Goal: Transaction & Acquisition: Book appointment/travel/reservation

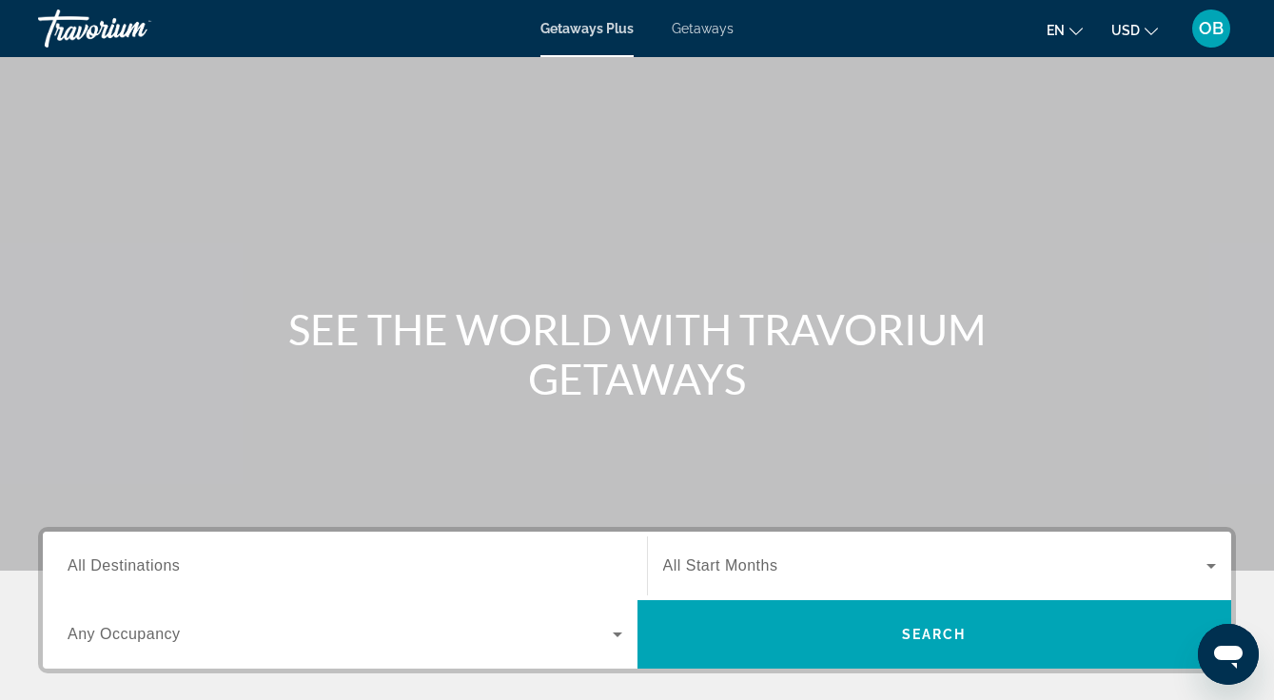
click at [92, 558] on span "All Destinations" at bounding box center [124, 565] width 112 height 16
click at [92, 558] on input "Destination All Destinations" at bounding box center [345, 567] width 555 height 23
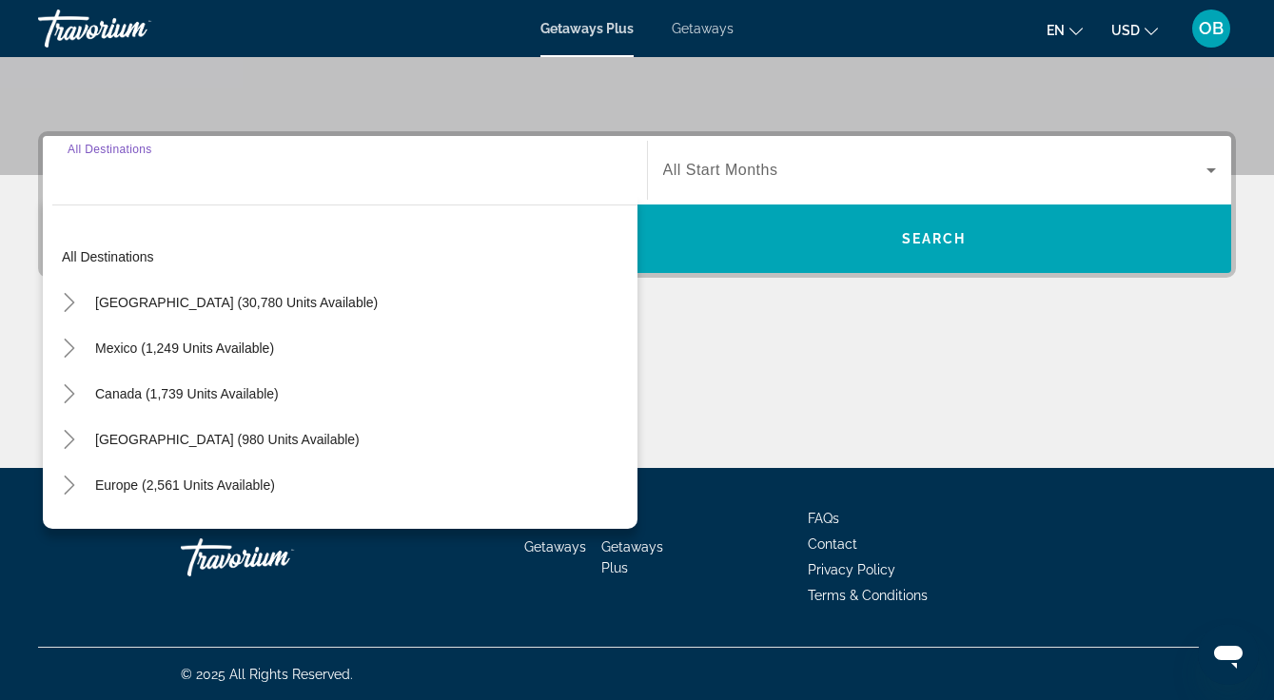
scroll to position [397, 0]
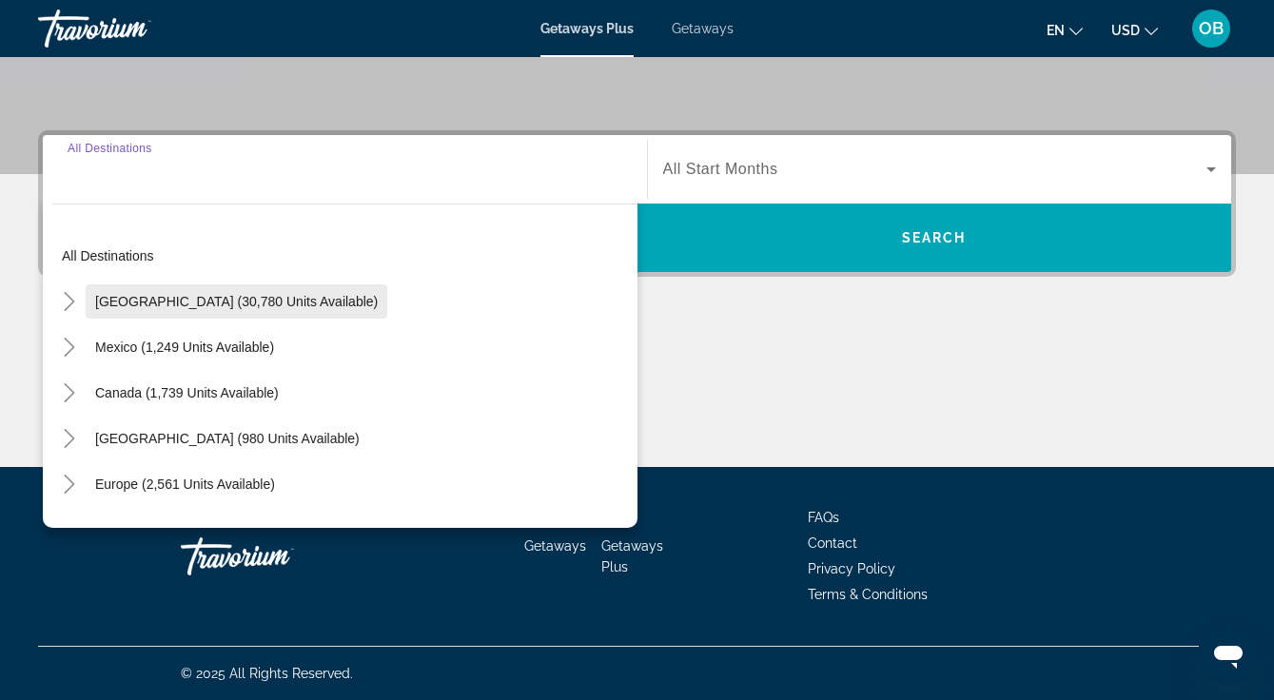
click at [185, 302] on span "[GEOGRAPHIC_DATA] (30,780 units available)" at bounding box center [236, 301] width 283 height 15
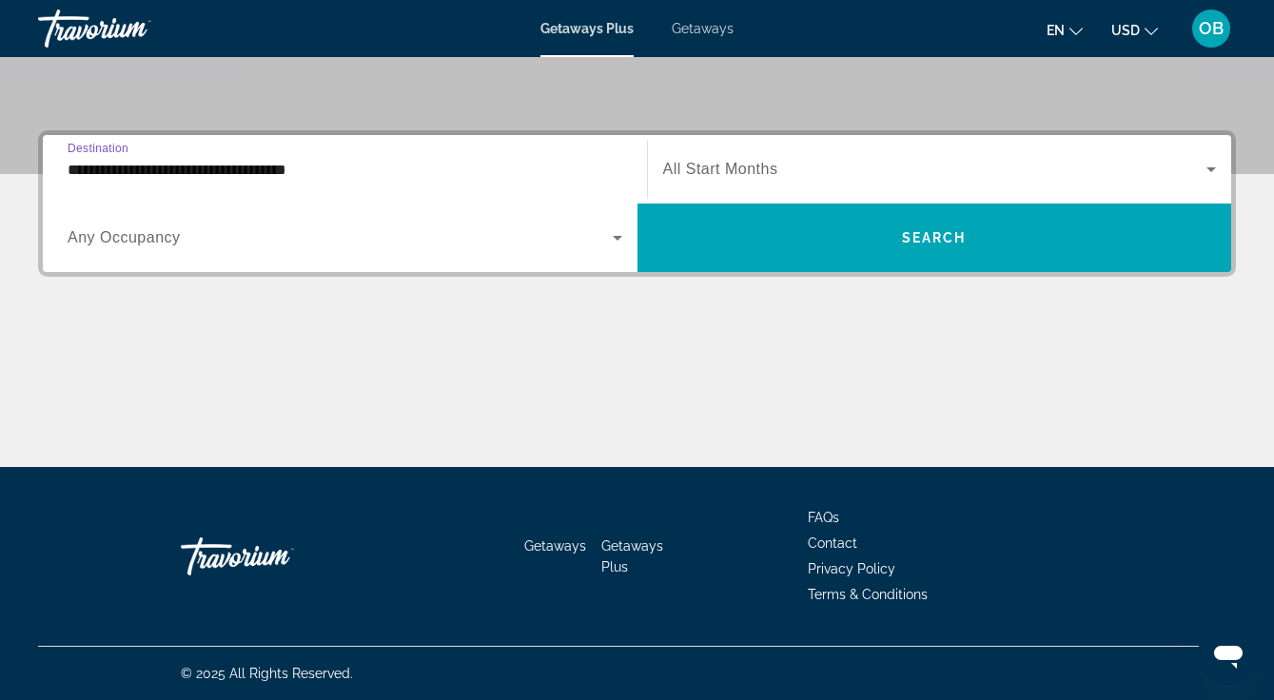
click at [152, 168] on input "**********" at bounding box center [345, 170] width 555 height 23
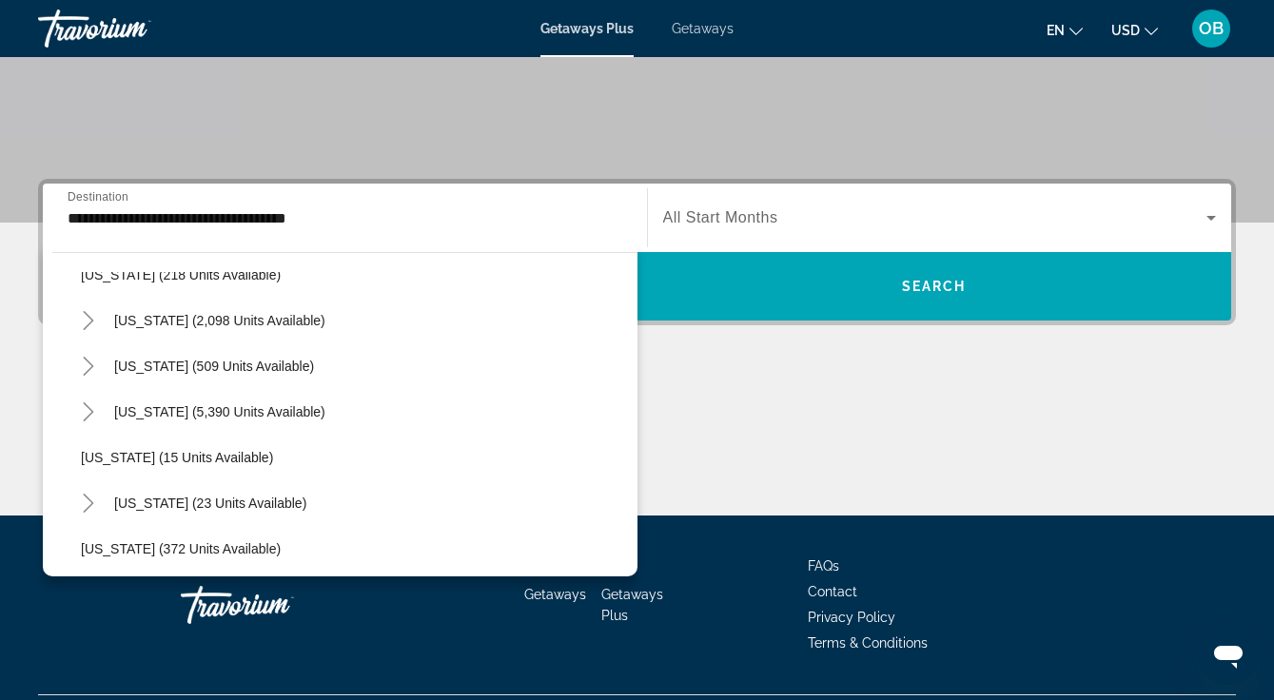
scroll to position [187, 0]
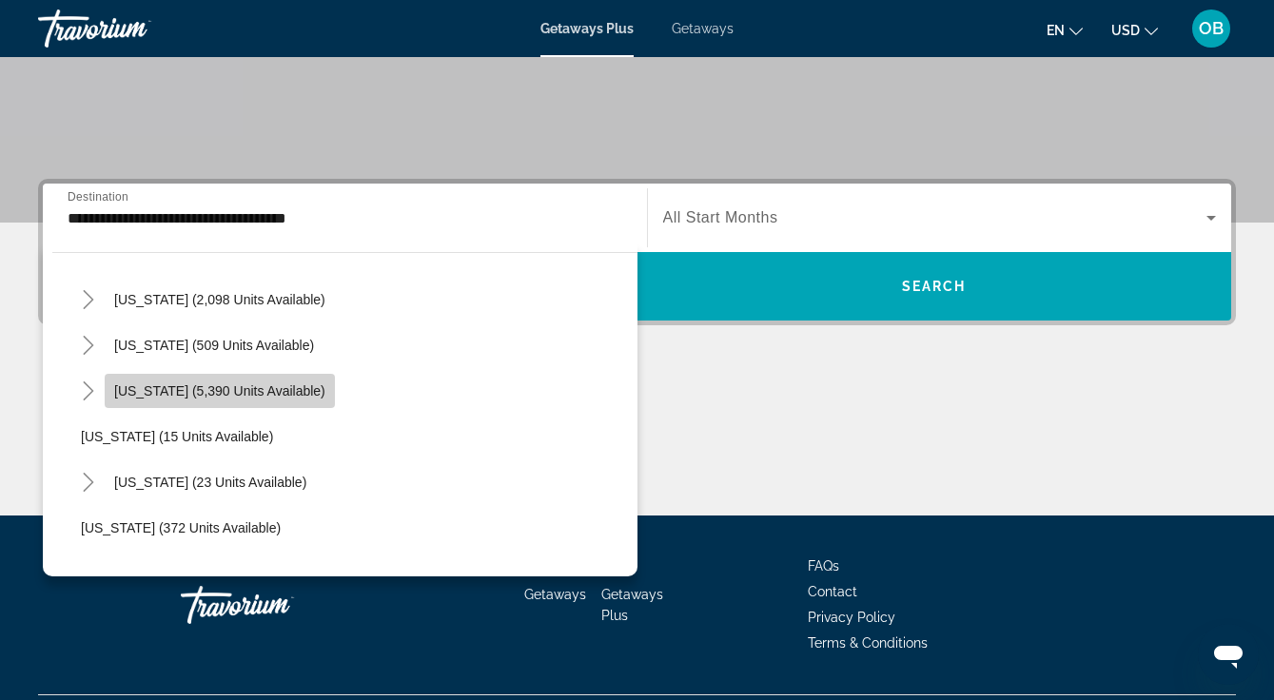
click at [252, 384] on span "[US_STATE] (5,390 units available)" at bounding box center [219, 390] width 211 height 15
type input "**********"
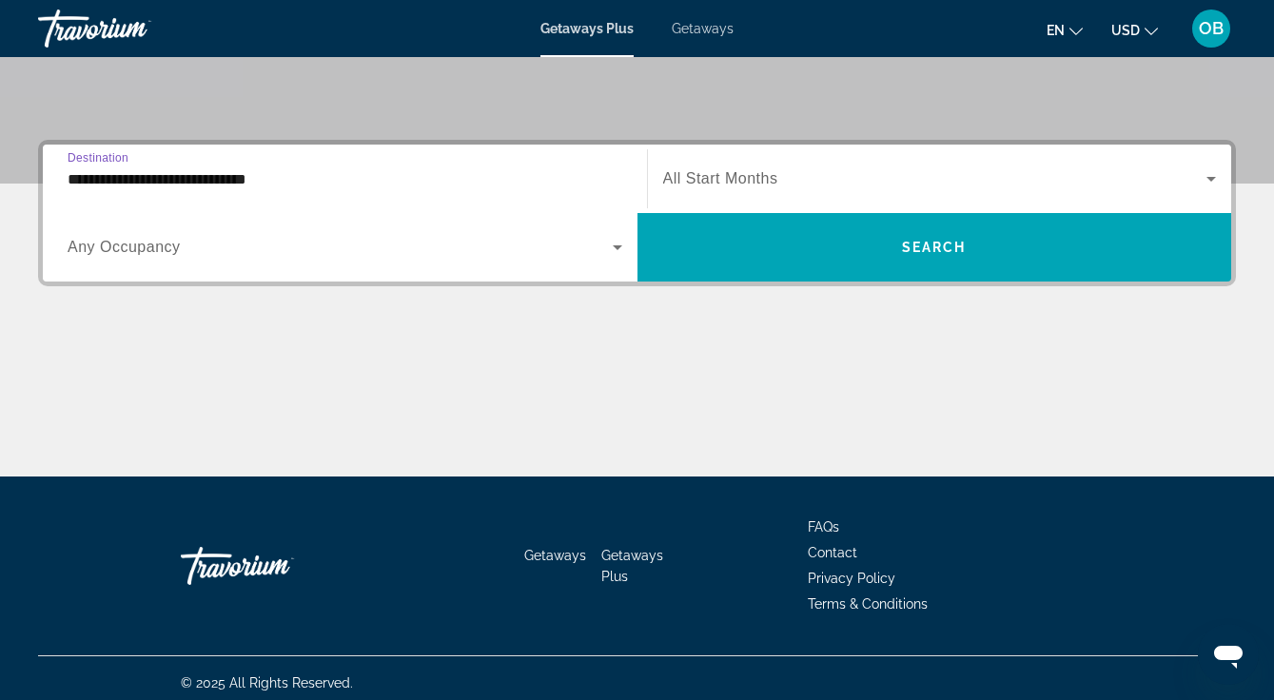
scroll to position [397, 0]
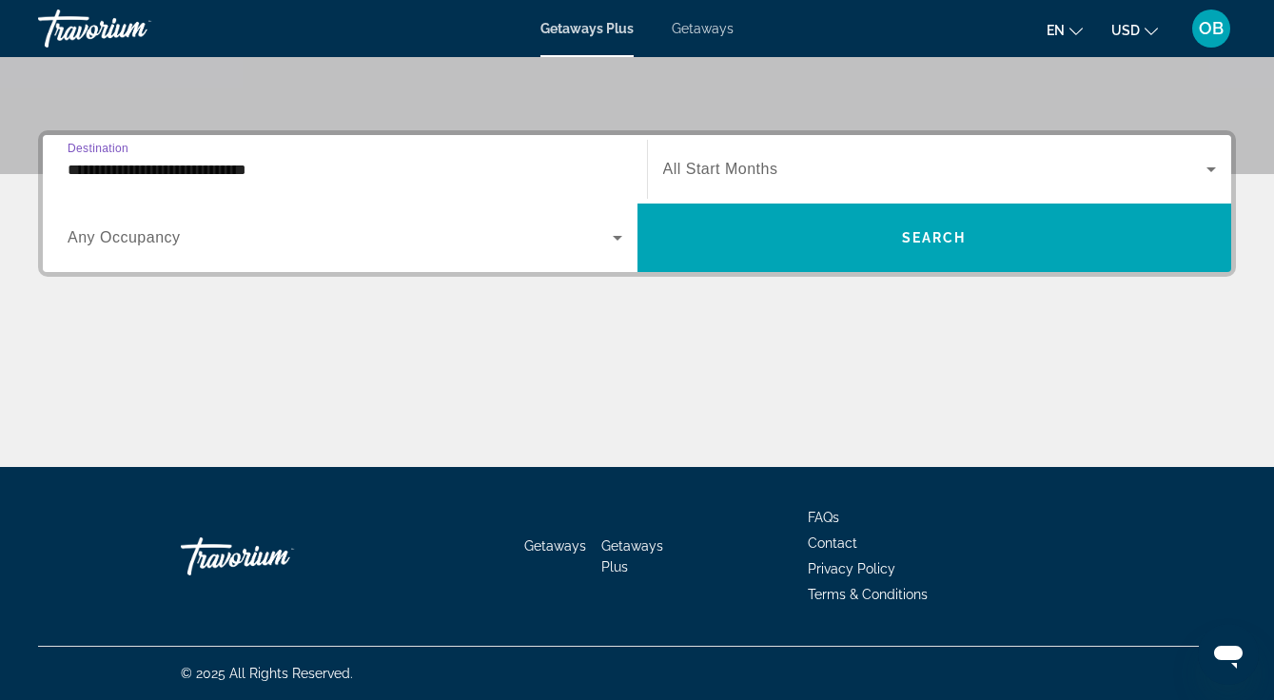
click at [143, 230] on span "Any Occupancy" at bounding box center [124, 237] width 113 height 16
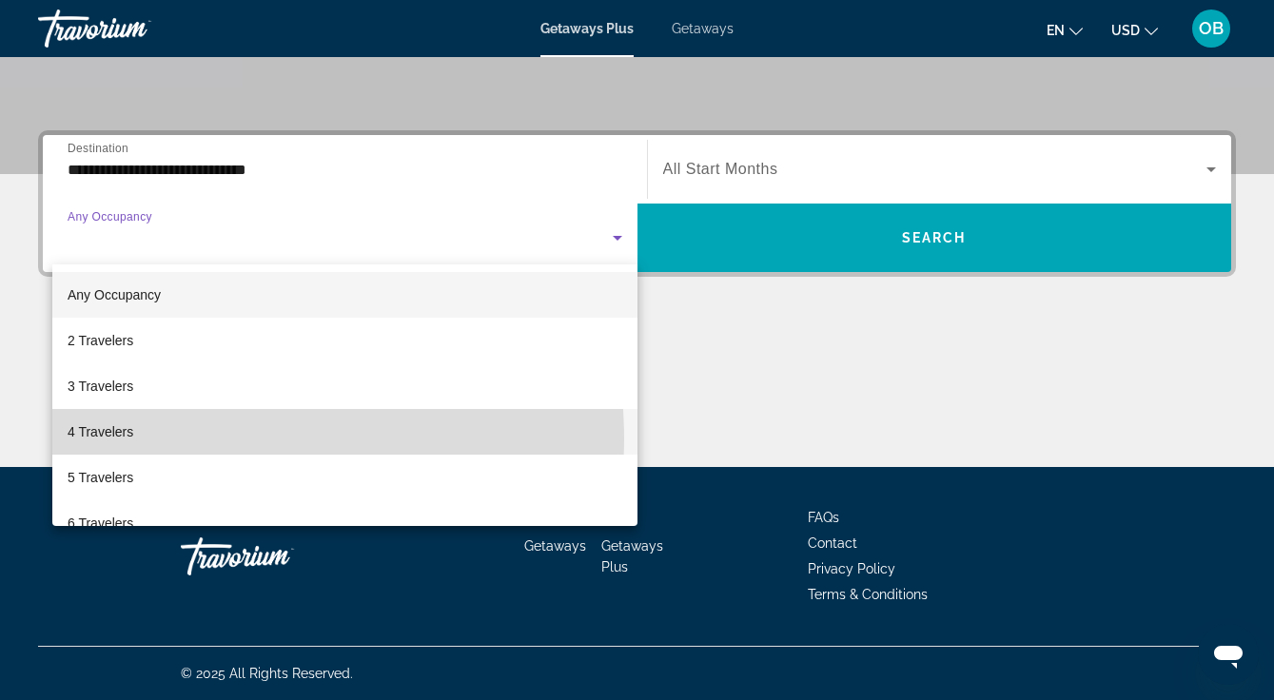
click at [127, 440] on span "4 Travelers" at bounding box center [101, 431] width 66 height 23
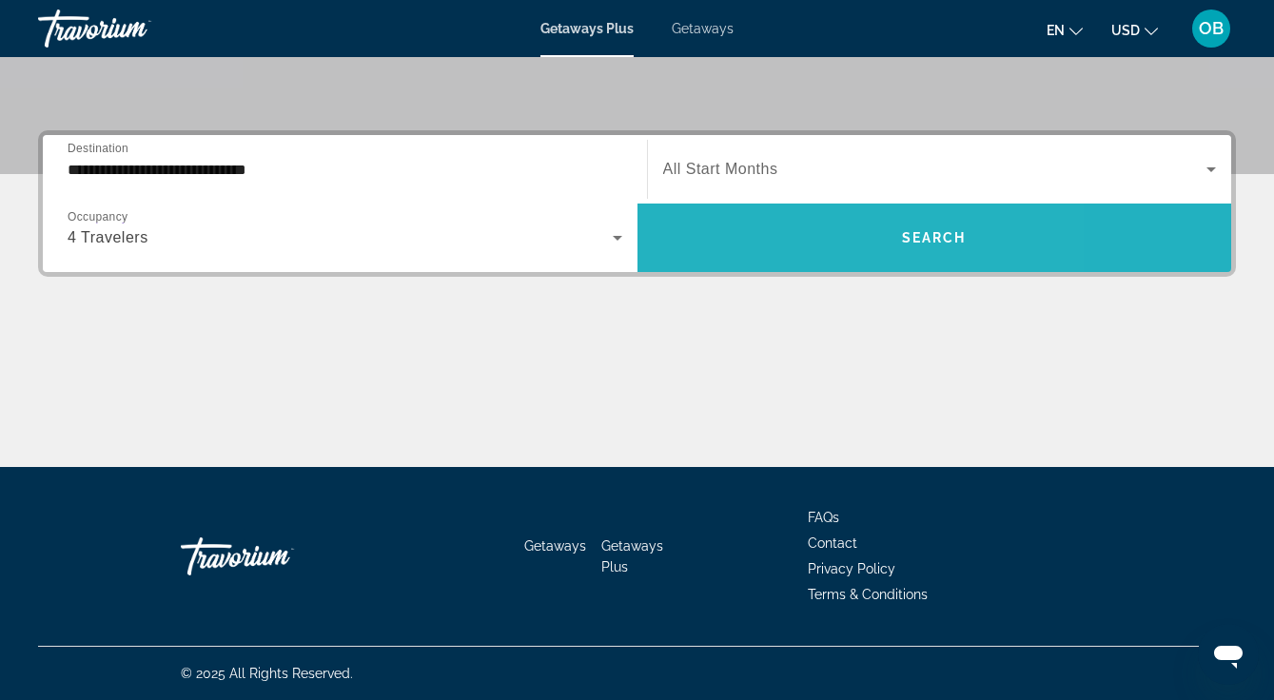
click at [795, 244] on span "Search widget" at bounding box center [934, 238] width 595 height 46
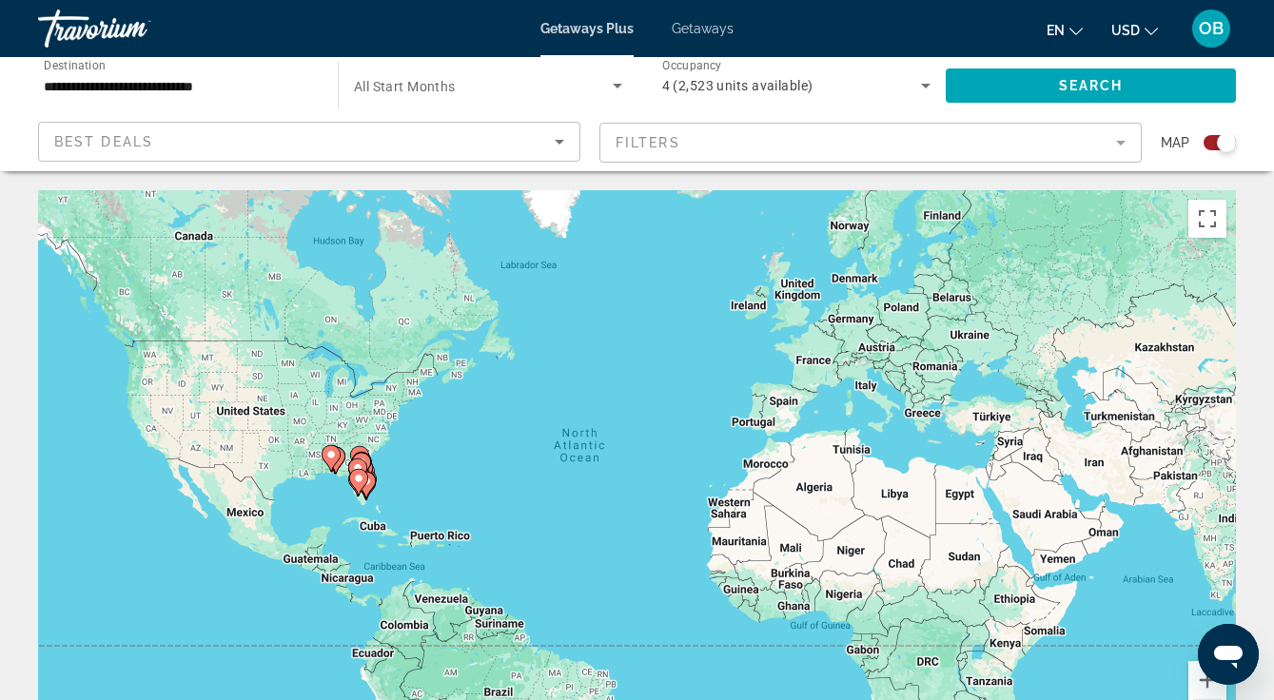
click at [1118, 141] on mat-form-field "Filters" at bounding box center [870, 143] width 542 height 40
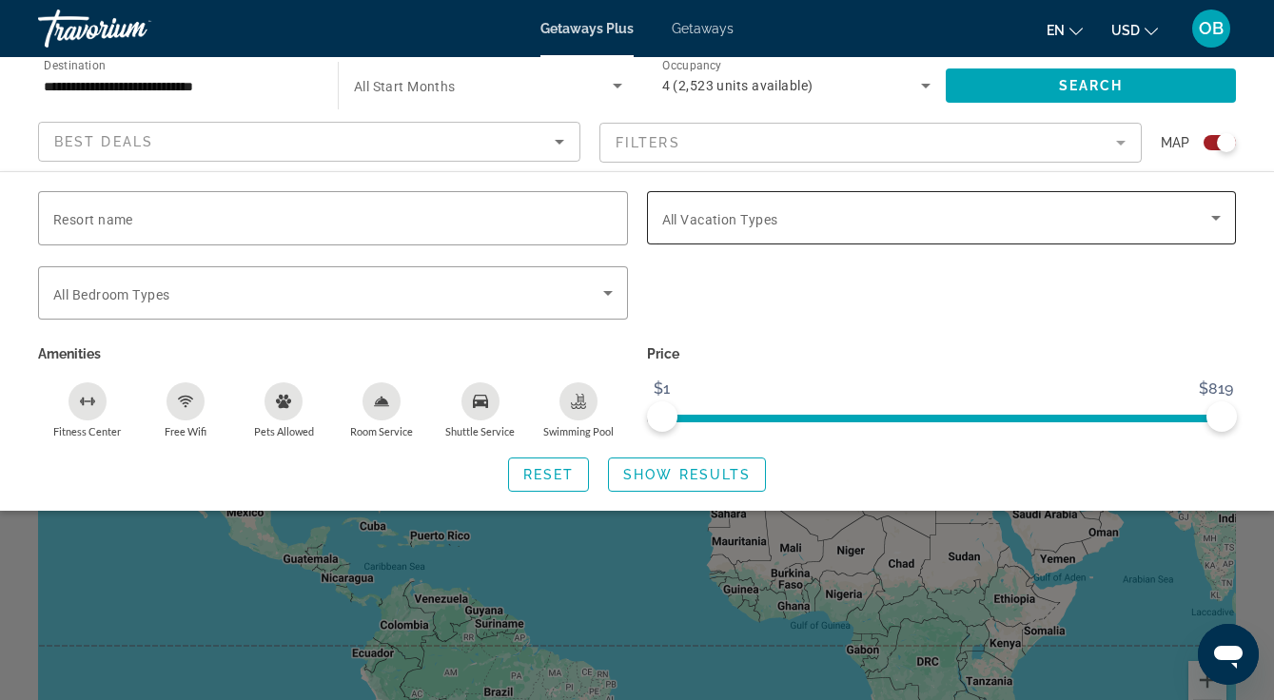
click at [1214, 222] on icon "Search widget" at bounding box center [1215, 217] width 23 height 23
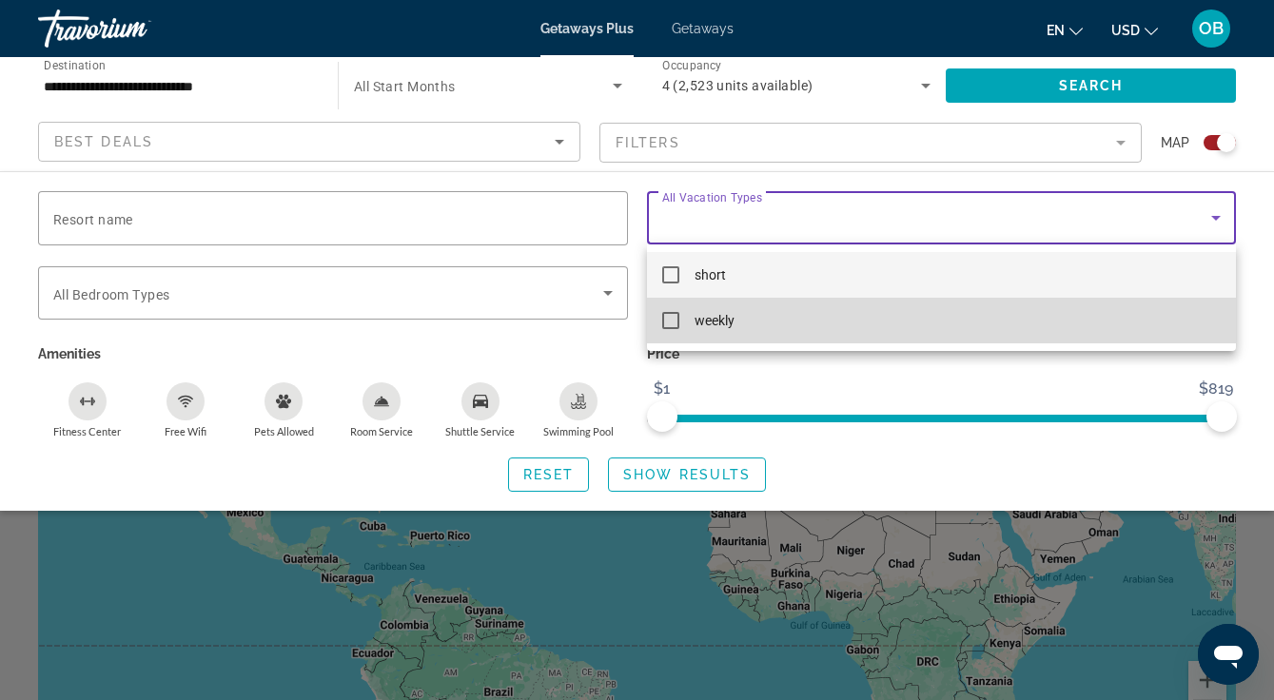
click at [672, 315] on mat-pseudo-checkbox at bounding box center [670, 320] width 17 height 17
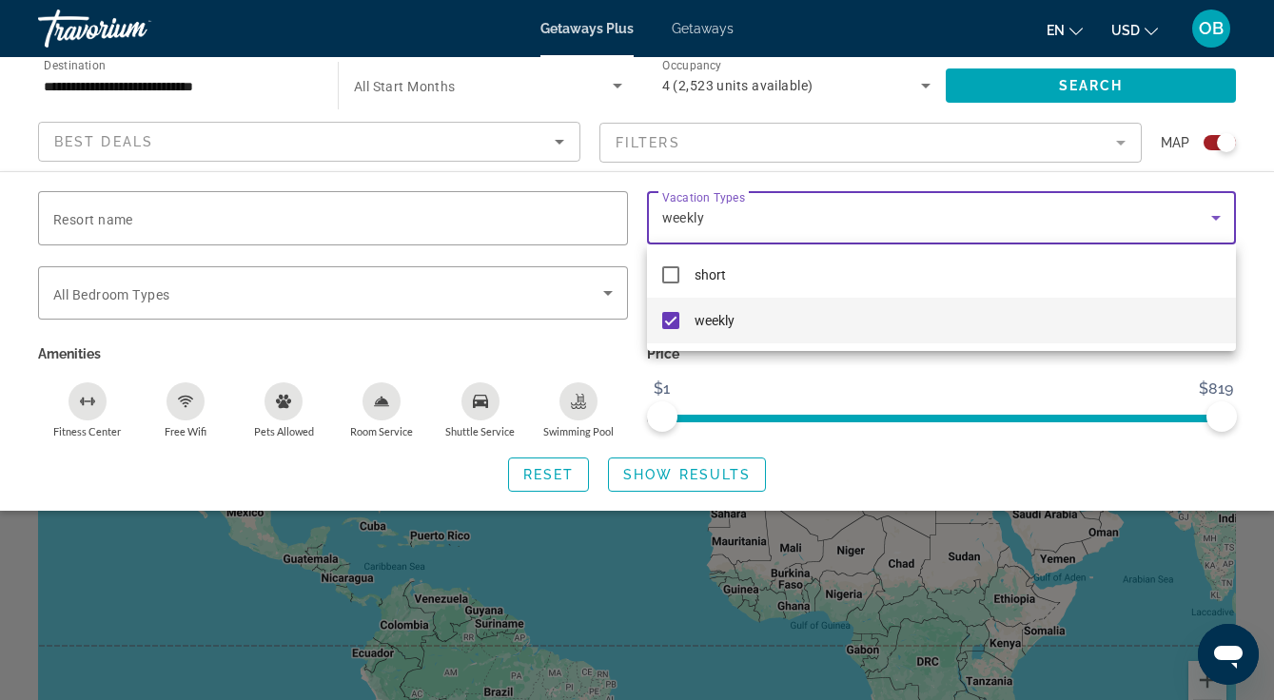
click at [605, 294] on div at bounding box center [637, 350] width 1274 height 700
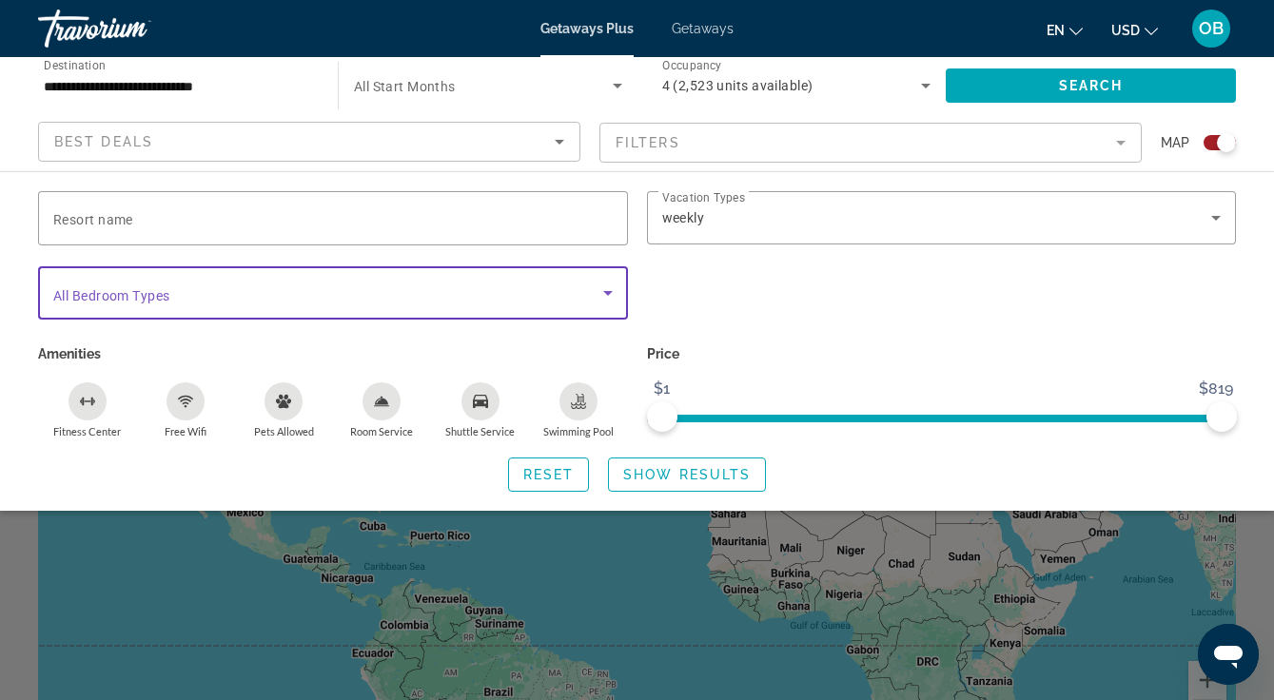
click at [612, 299] on icon "Search widget" at bounding box center [607, 293] width 23 height 23
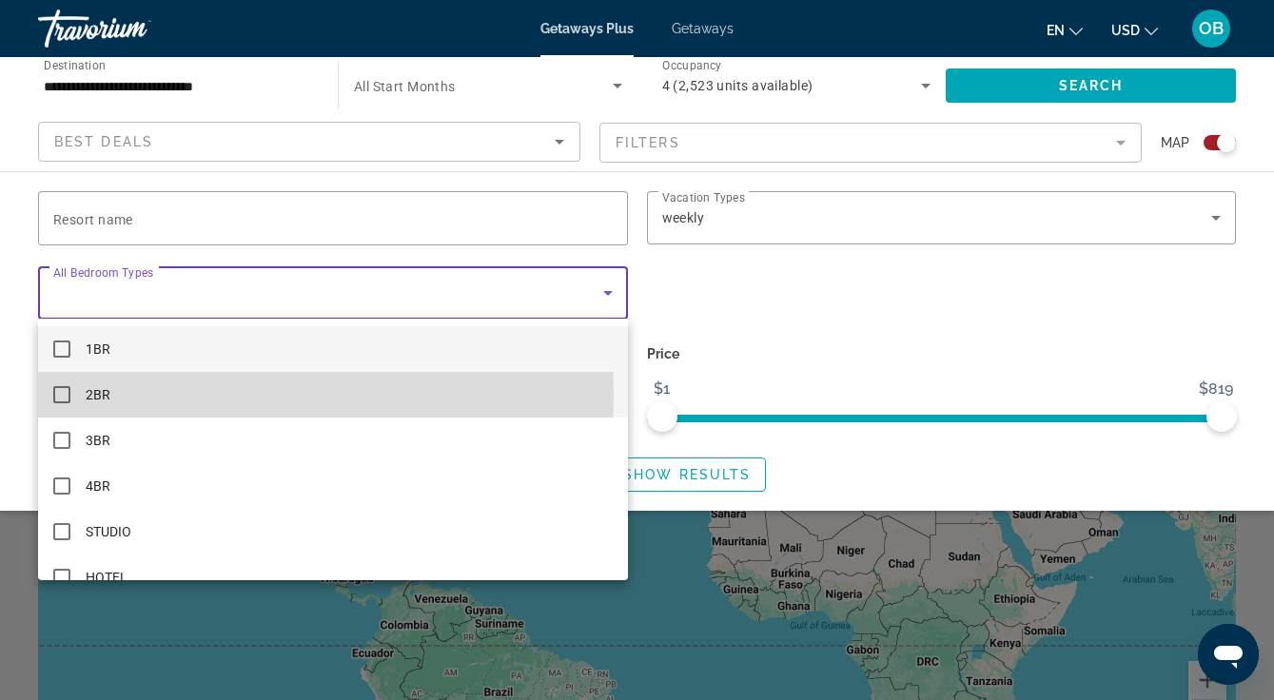
click at [63, 396] on mat-pseudo-checkbox at bounding box center [61, 394] width 17 height 17
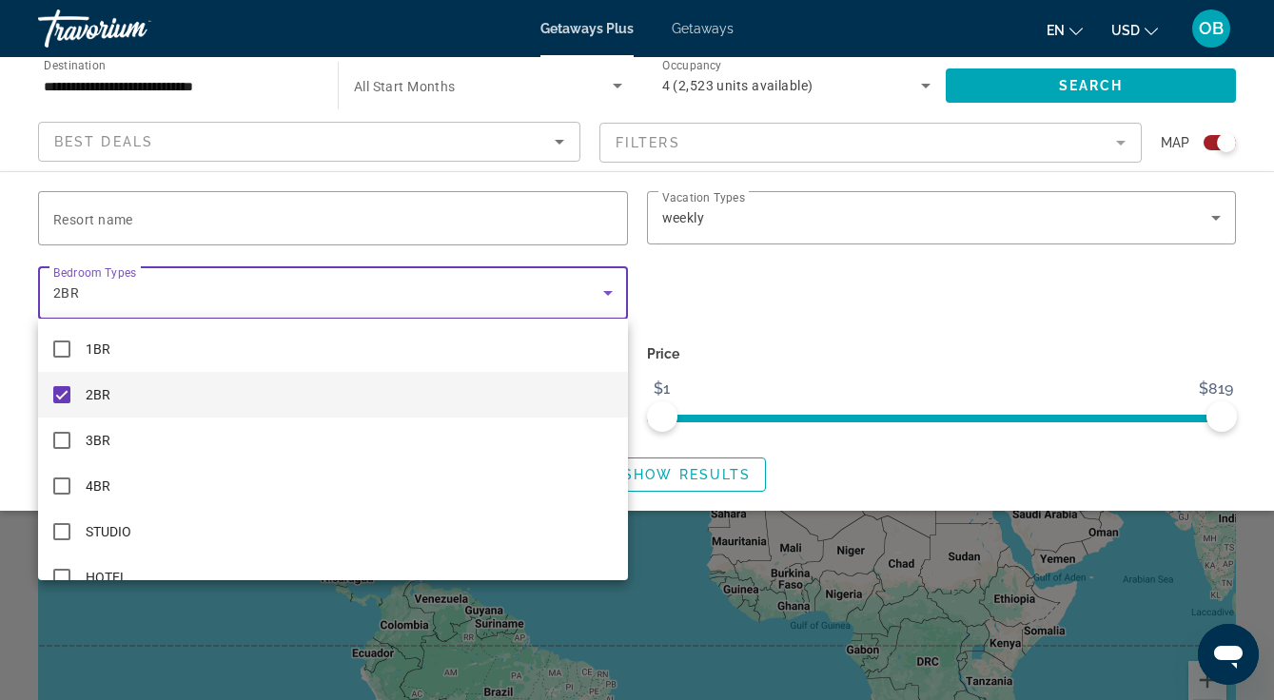
click at [820, 477] on div at bounding box center [637, 350] width 1274 height 700
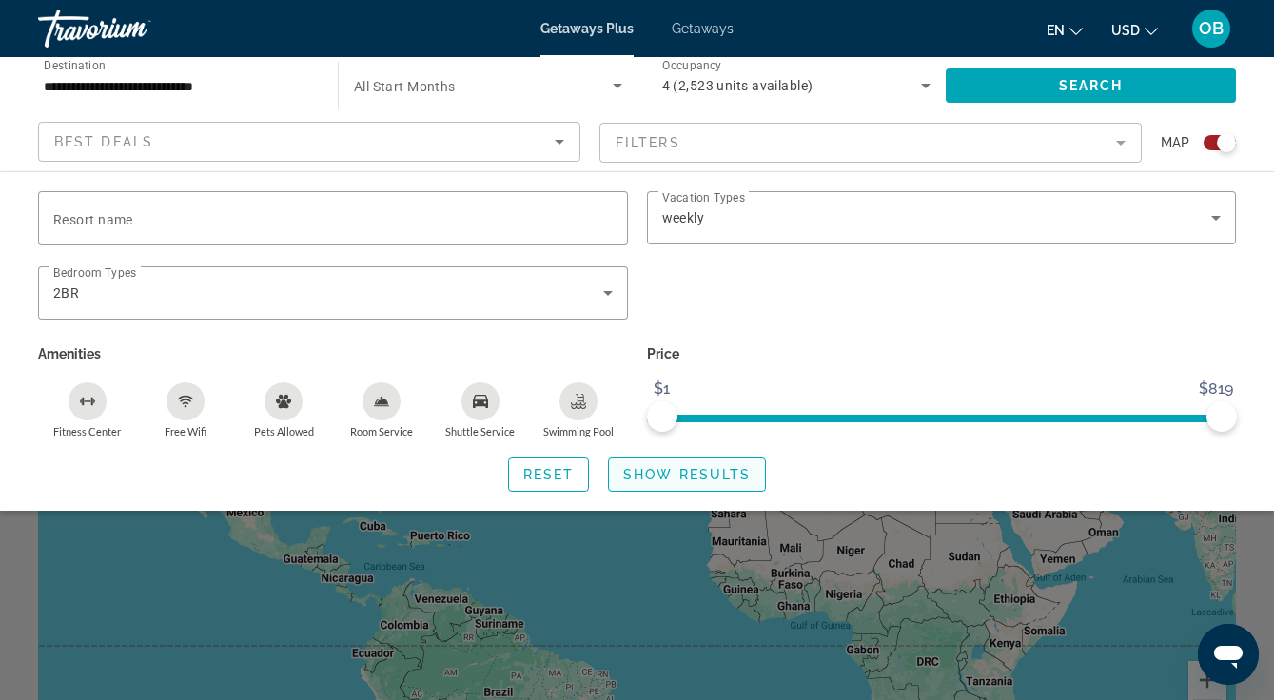
click at [700, 472] on span "Show Results" at bounding box center [686, 474] width 127 height 15
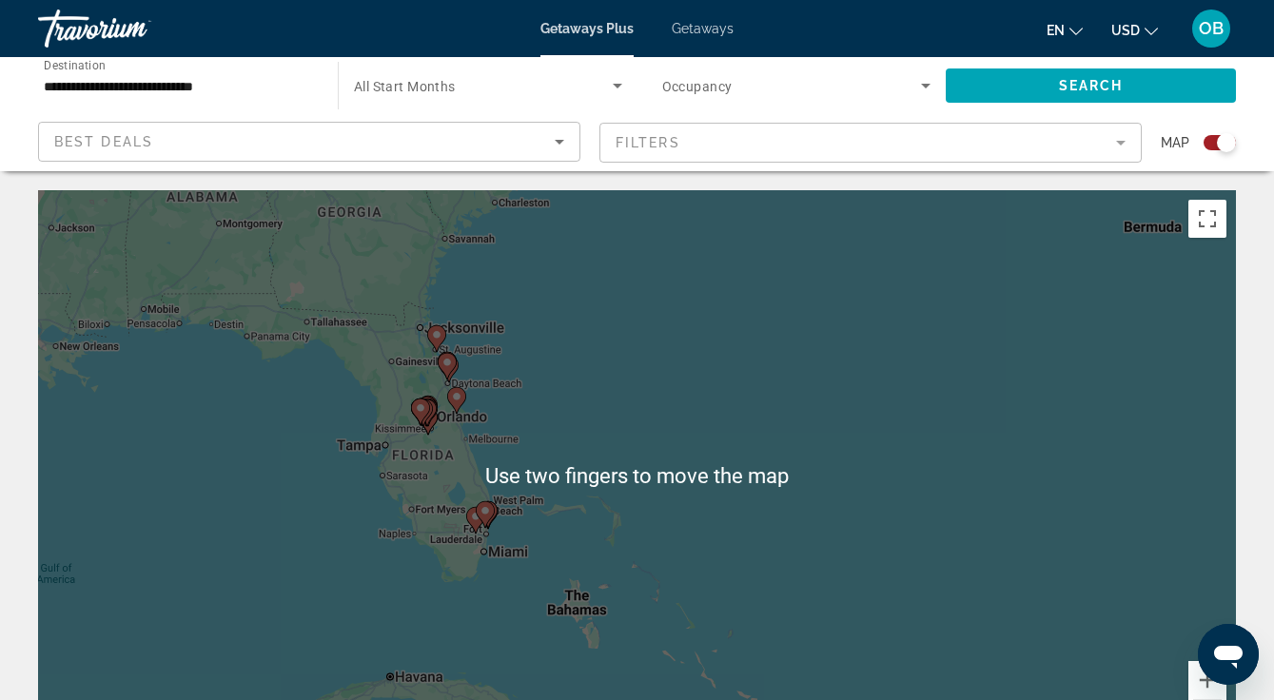
click at [475, 532] on icon "Main content" at bounding box center [474, 520] width 17 height 25
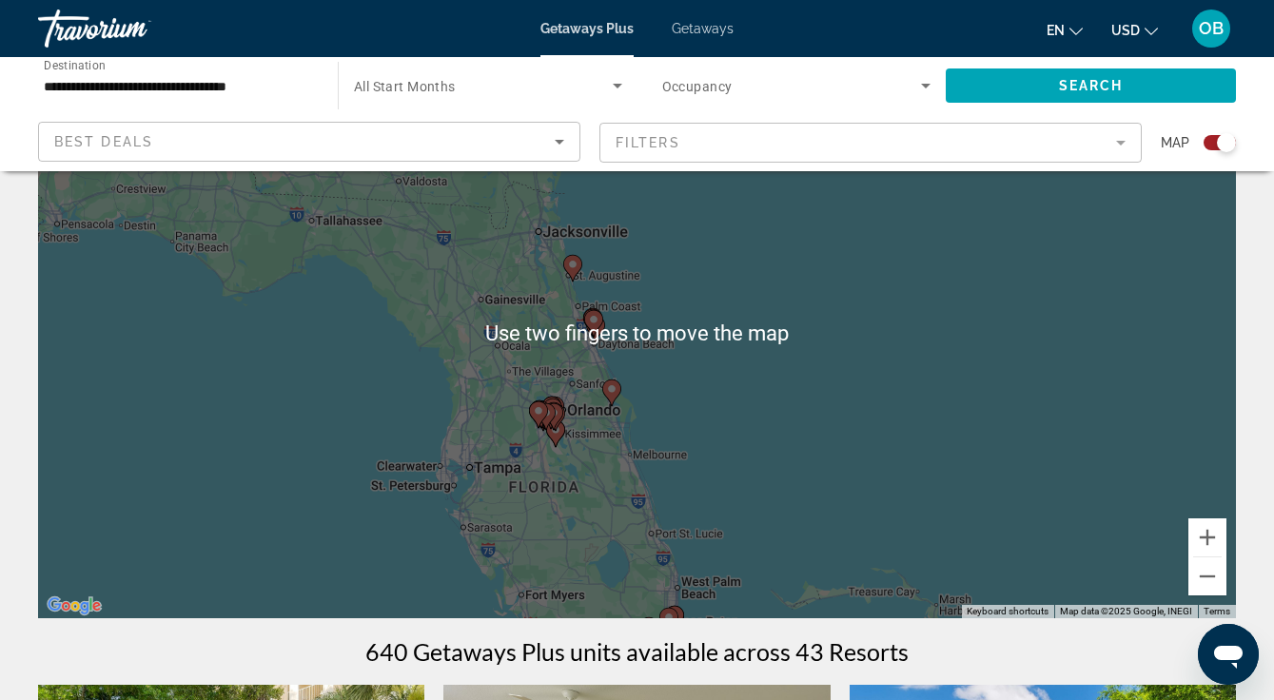
scroll to position [141, 0]
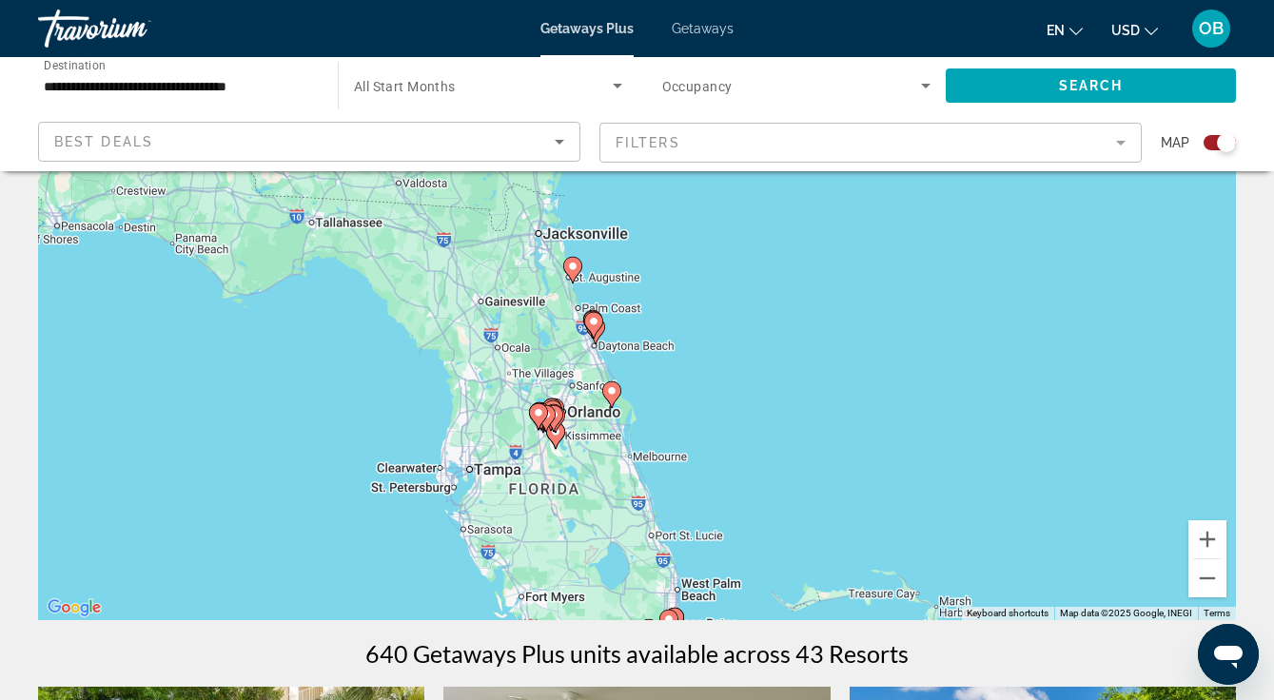
click at [349, 406] on div "To activate drag with keyboard, press Alt + Enter. Once in keyboard drag state,…" at bounding box center [637, 334] width 1198 height 571
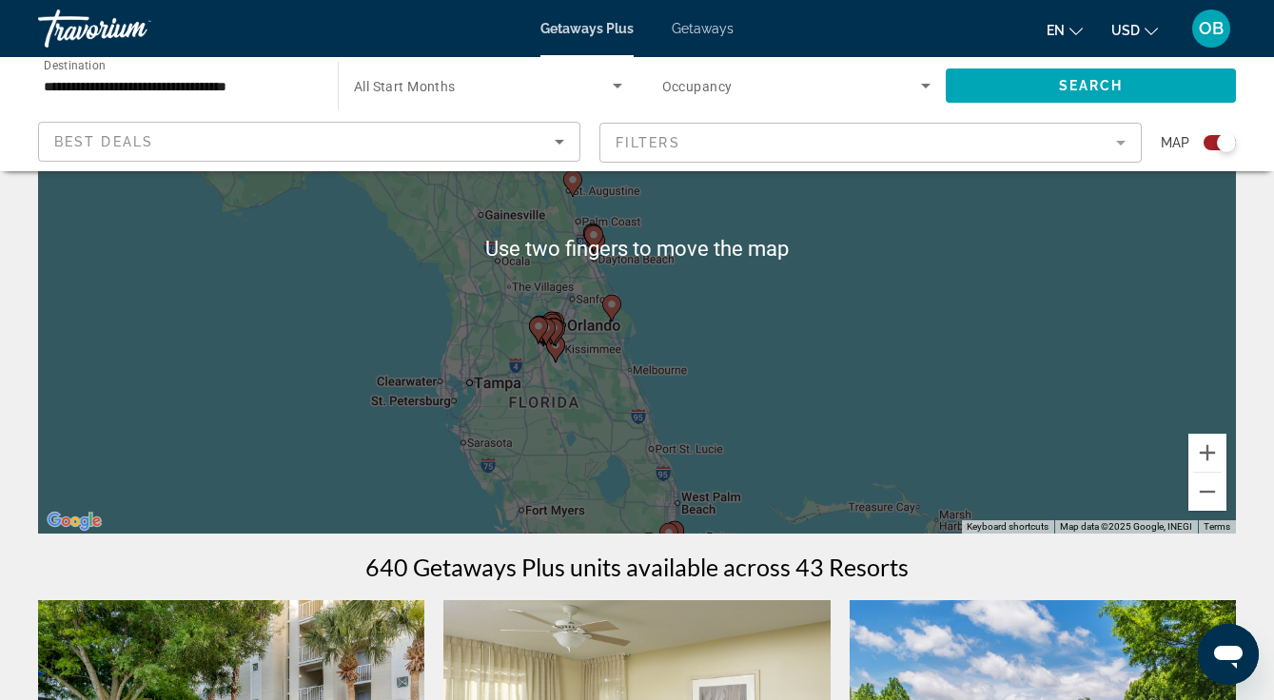
scroll to position [164, 0]
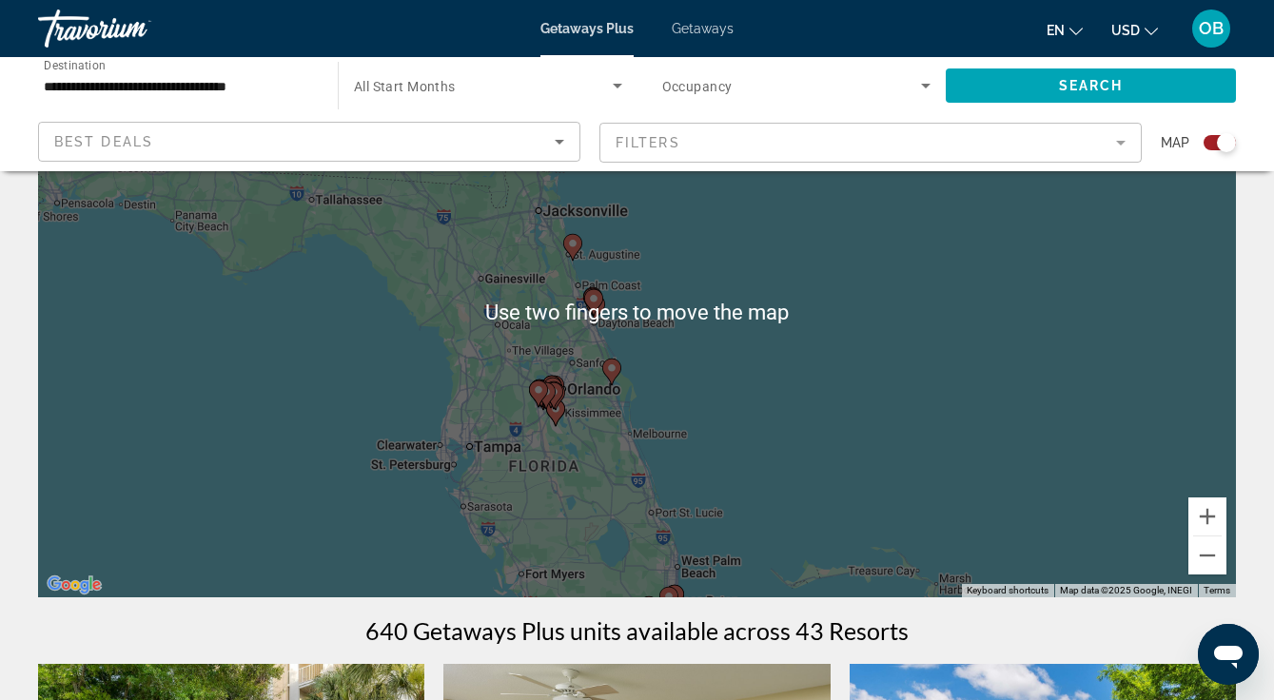
click at [1218, 591] on link "Terms" at bounding box center [1216, 590] width 27 height 10
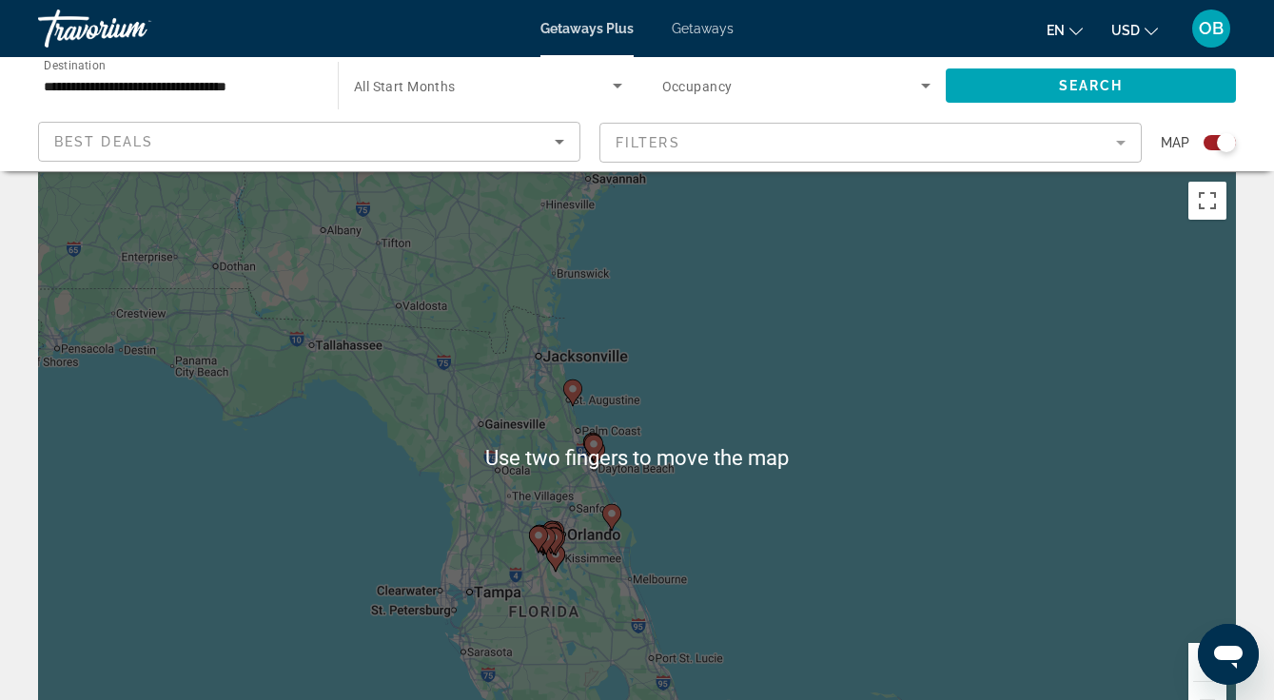
scroll to position [22, 0]
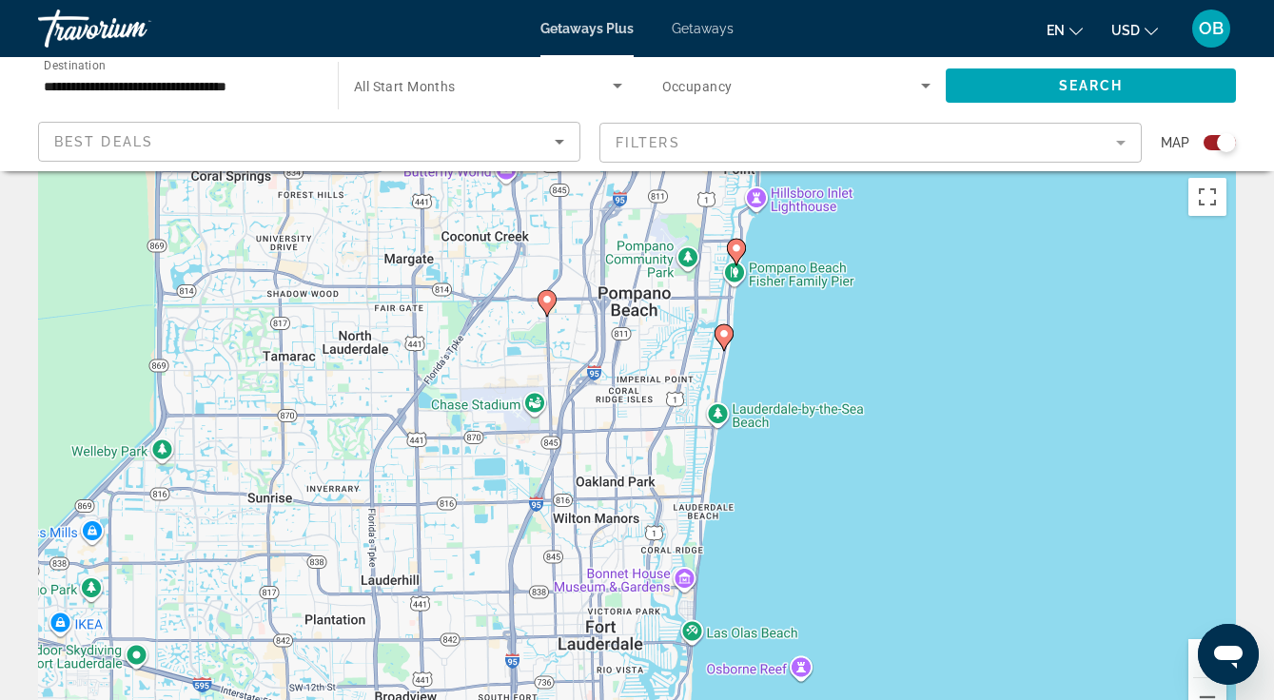
click at [723, 333] on div "To activate drag with keyboard, press Alt + Enter. Once in keyboard drag state,…" at bounding box center [637, 453] width 1198 height 571
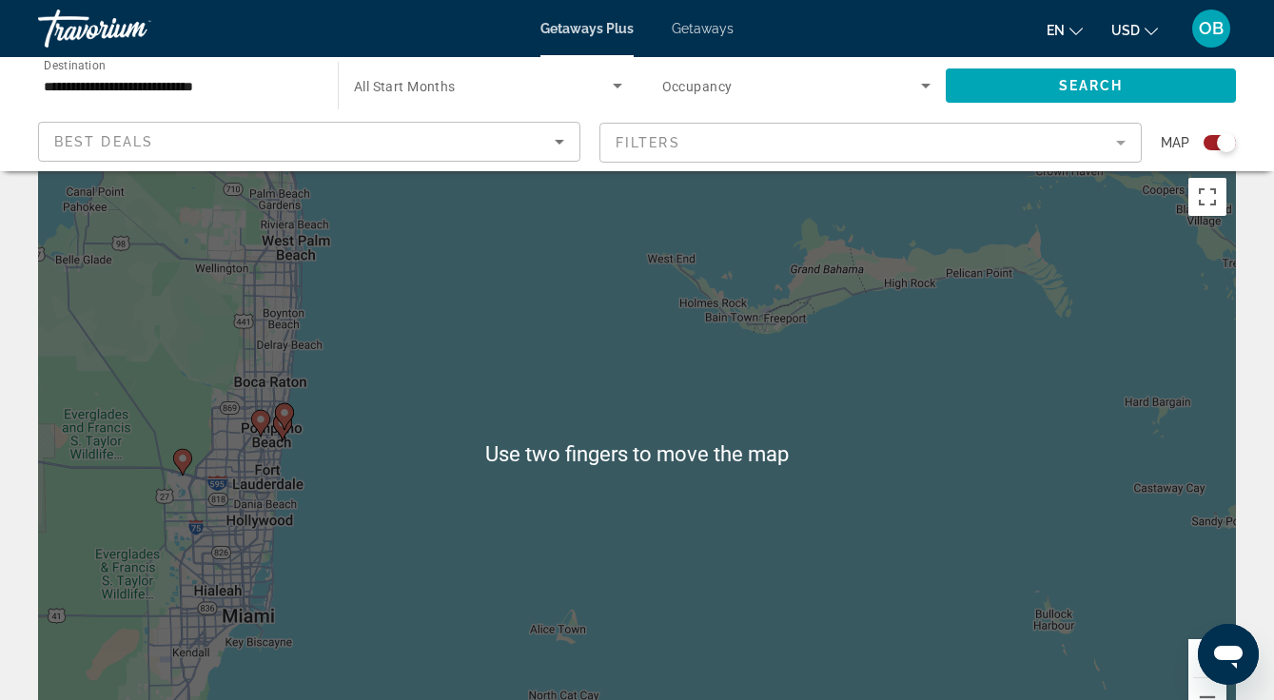
click at [531, 491] on div "To activate drag with keyboard, press Alt + Enter. Once in keyboard drag state,…" at bounding box center [637, 453] width 1198 height 571
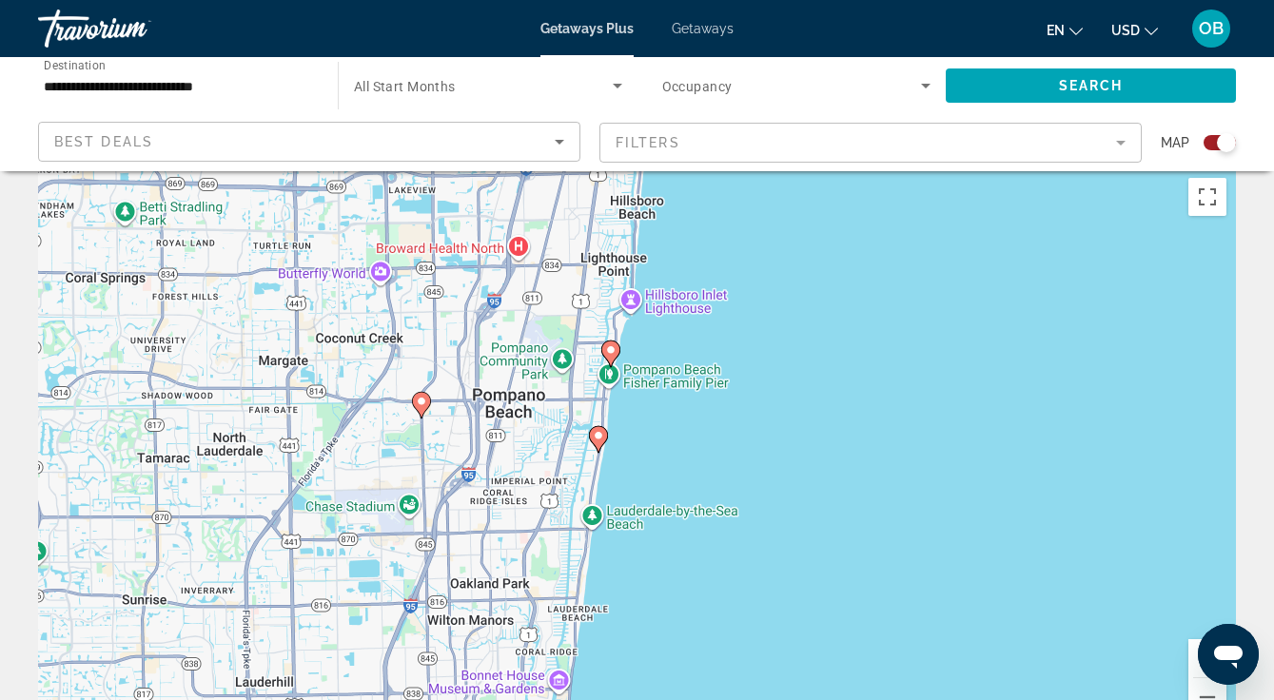
click at [597, 440] on icon "Main content" at bounding box center [597, 439] width 17 height 25
type input "**********"
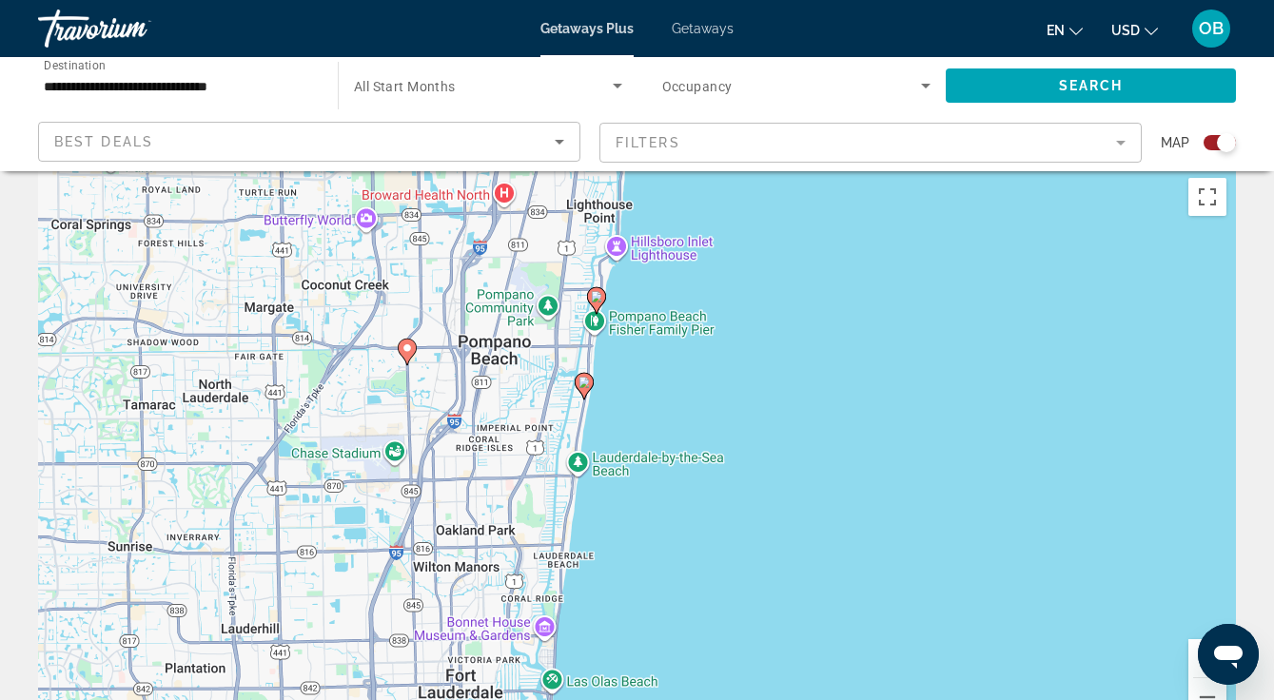
click at [583, 381] on image "Main content" at bounding box center [583, 382] width 11 height 11
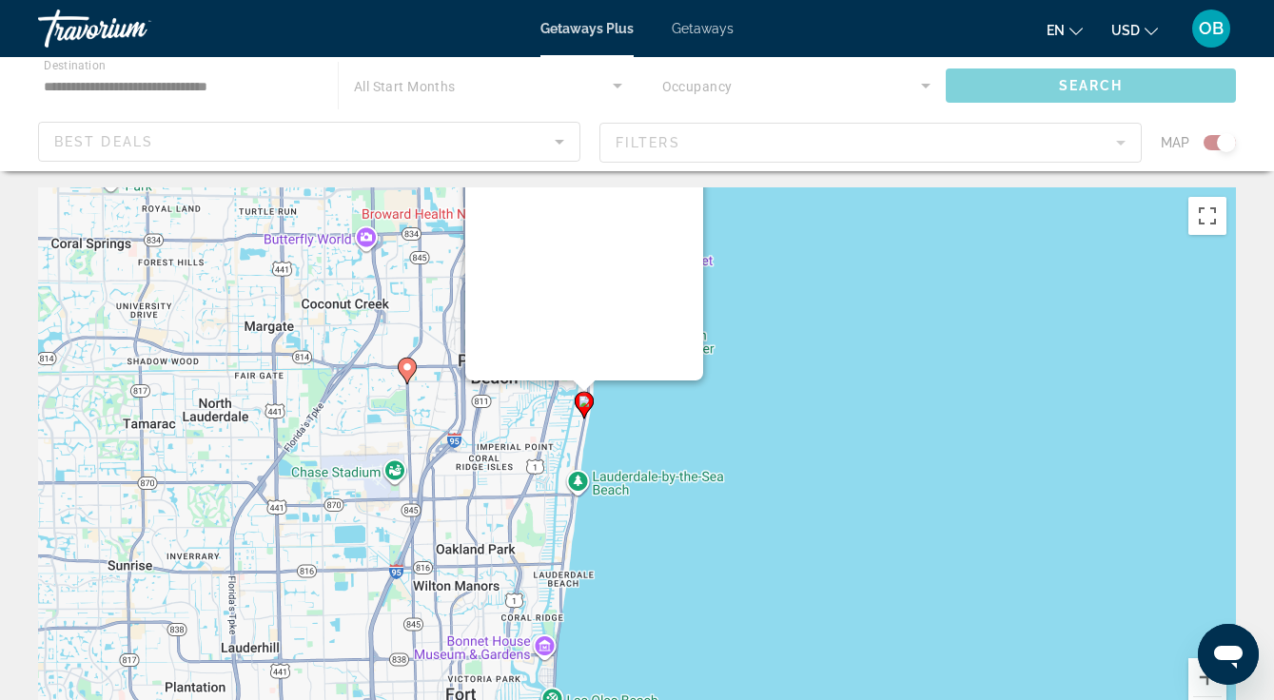
scroll to position [0, 0]
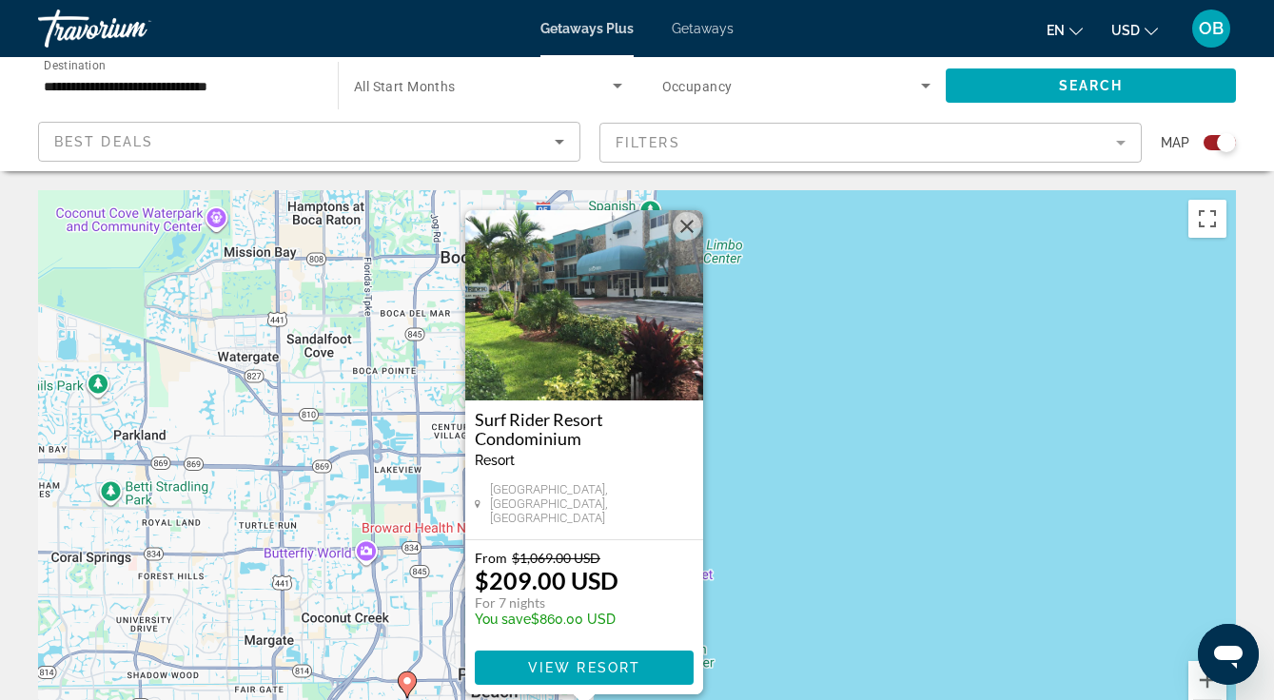
click at [525, 662] on span "Main content" at bounding box center [584, 668] width 219 height 46
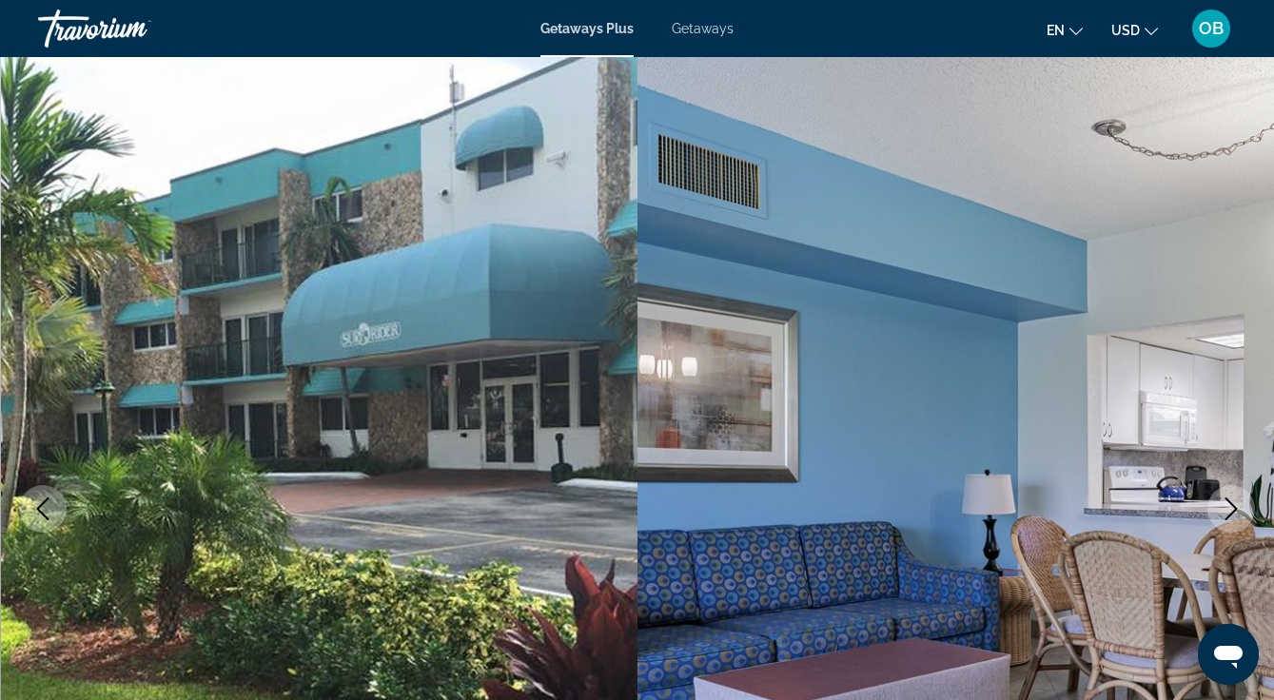
click at [1247, 519] on button "Next image" at bounding box center [1231, 509] width 48 height 48
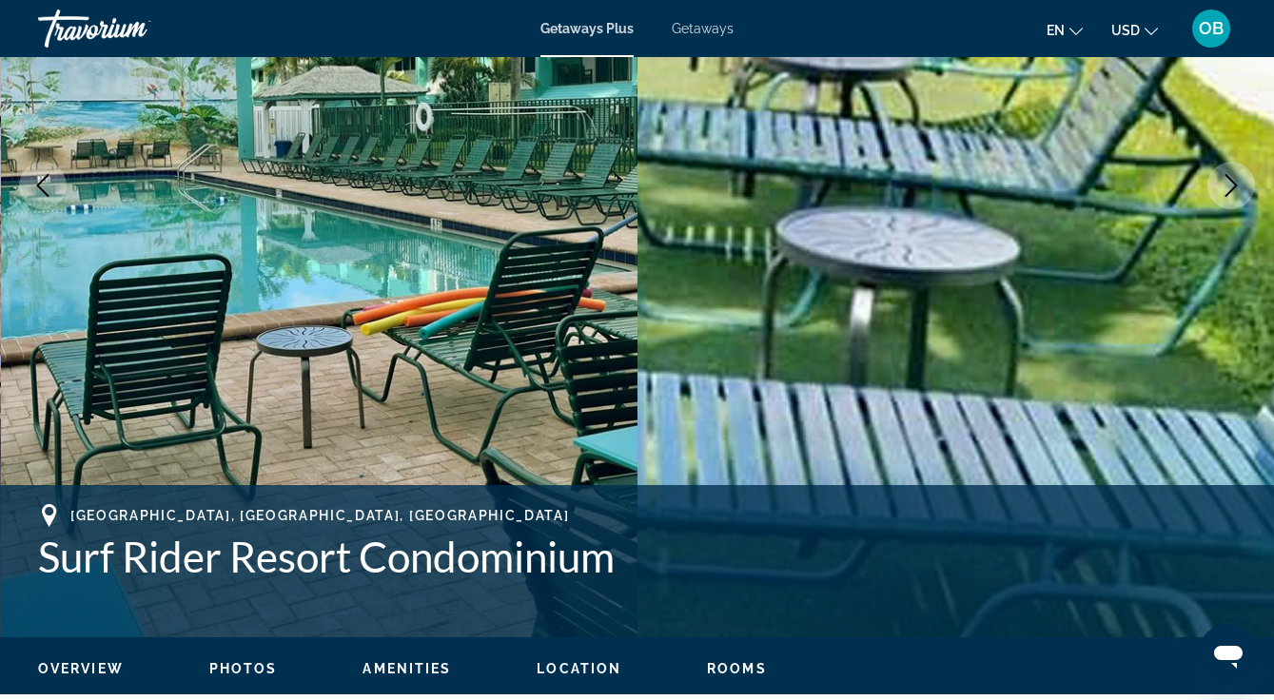
scroll to position [323, 0]
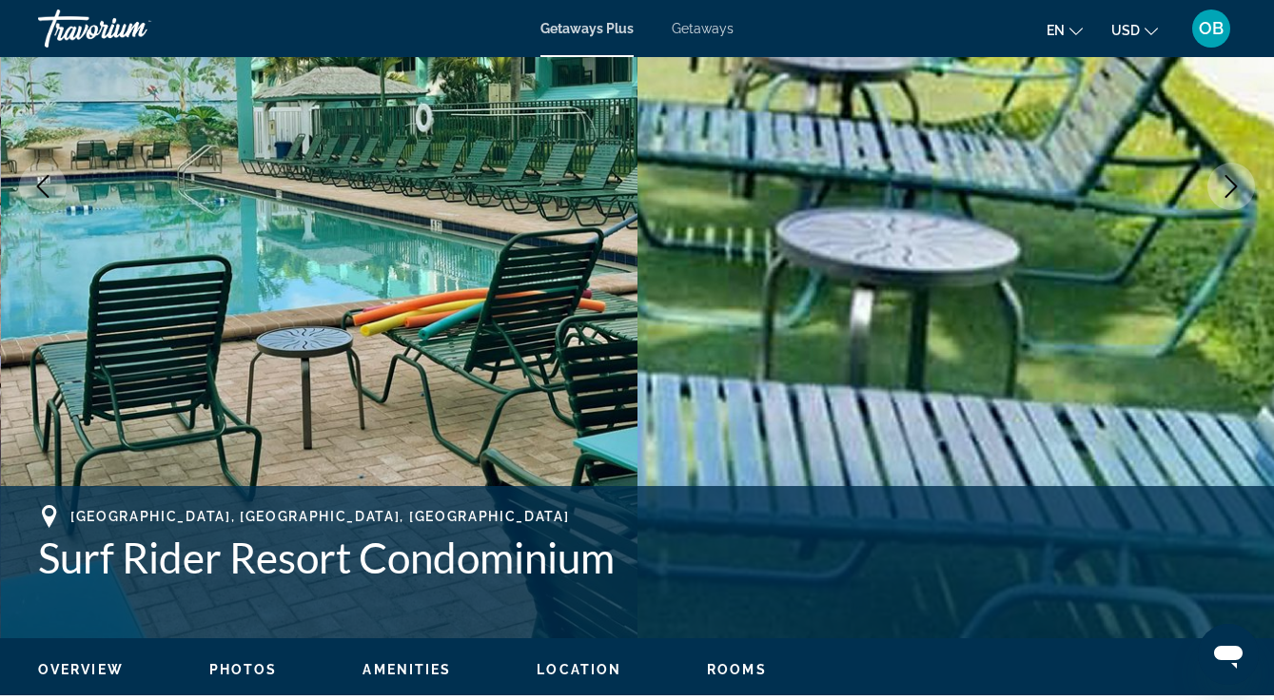
click at [1165, 324] on img "Main content" at bounding box center [955, 187] width 637 height 904
click at [1227, 186] on icon "Next image" at bounding box center [1231, 186] width 23 height 23
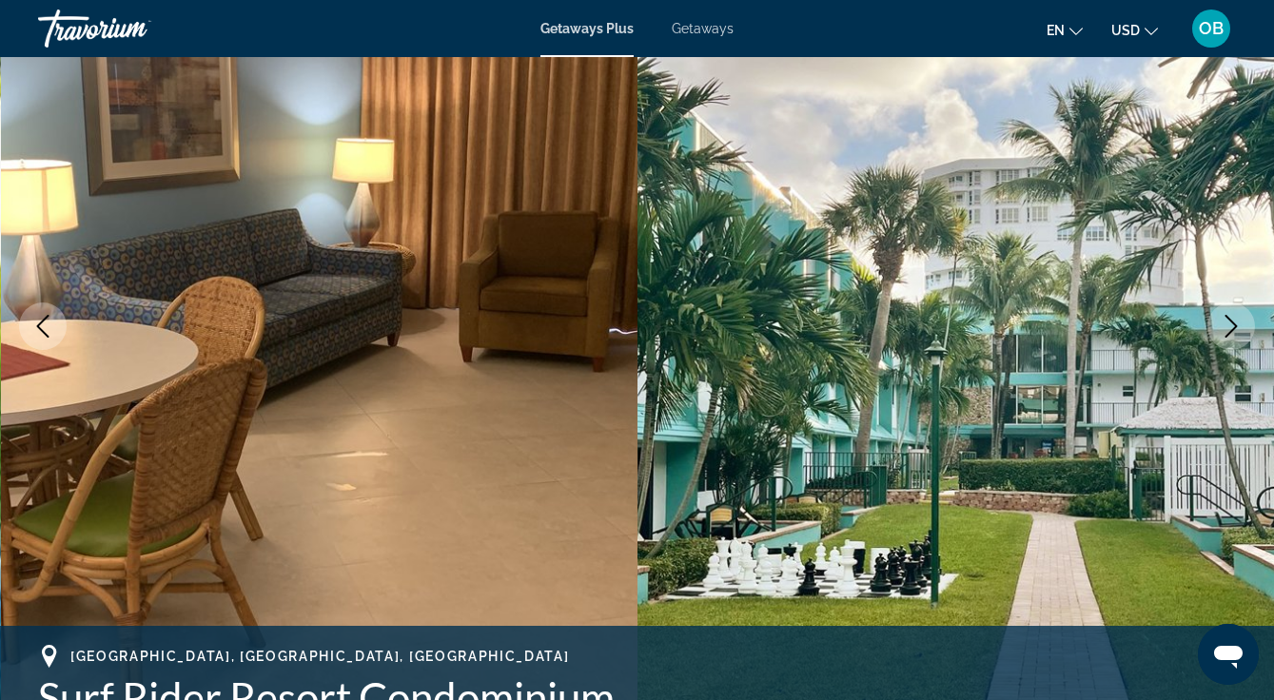
scroll to position [166, 0]
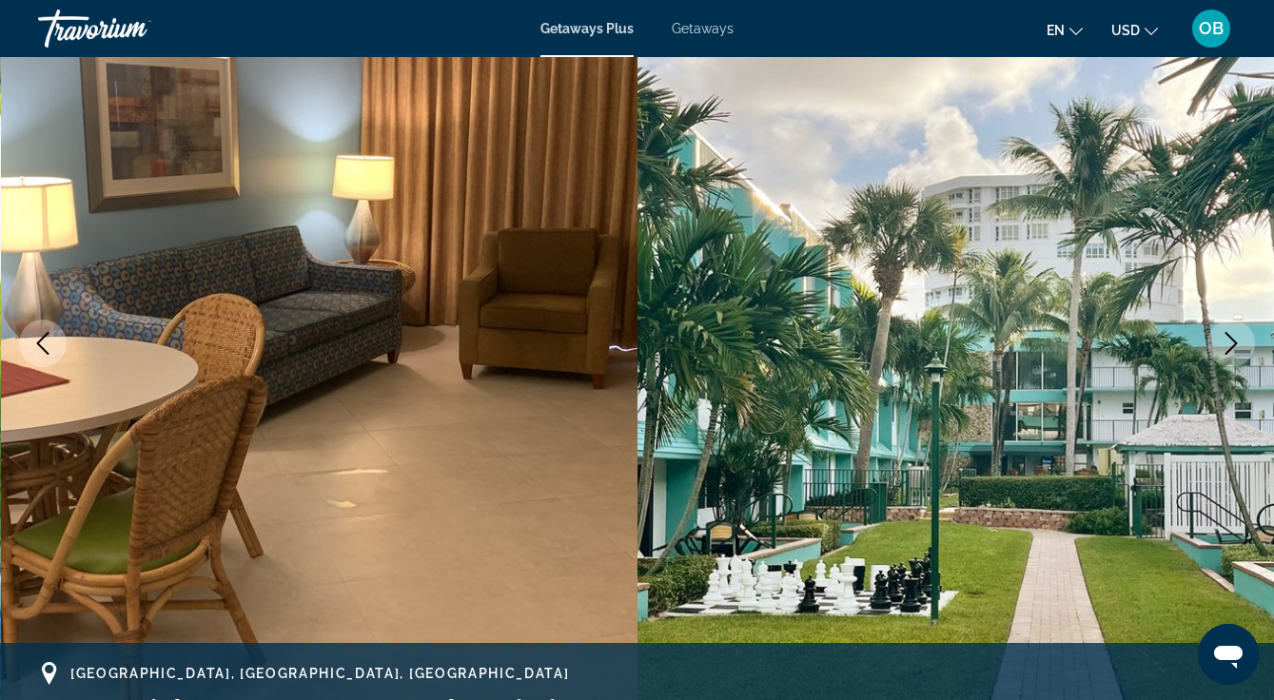
click at [1232, 340] on icon "Next image" at bounding box center [1231, 343] width 12 height 23
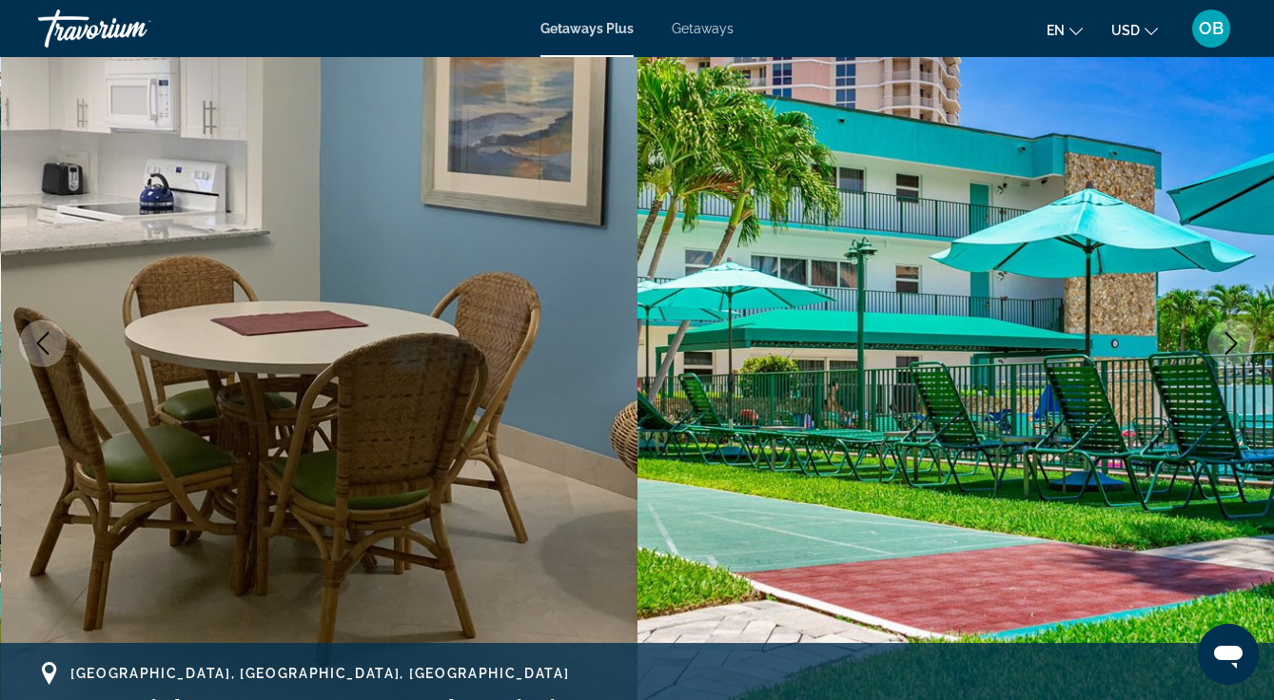
click at [1226, 356] on button "Next image" at bounding box center [1231, 344] width 48 height 48
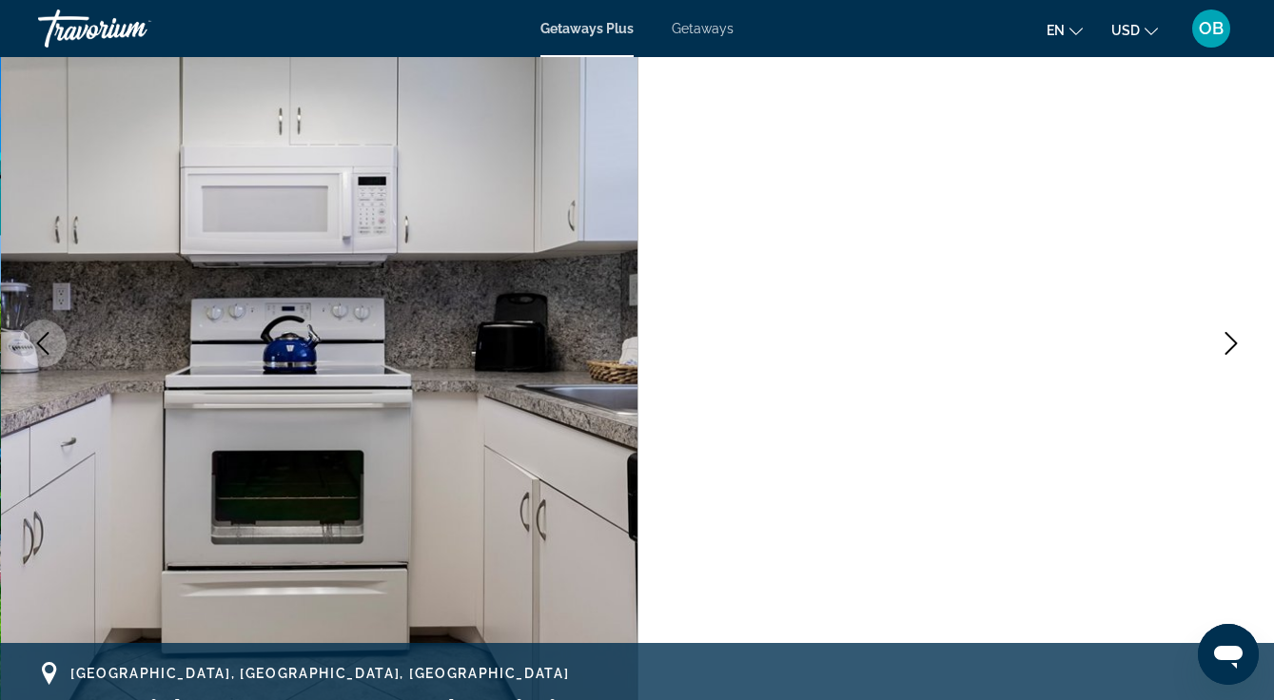
click at [1234, 357] on button "Next image" at bounding box center [1231, 344] width 48 height 48
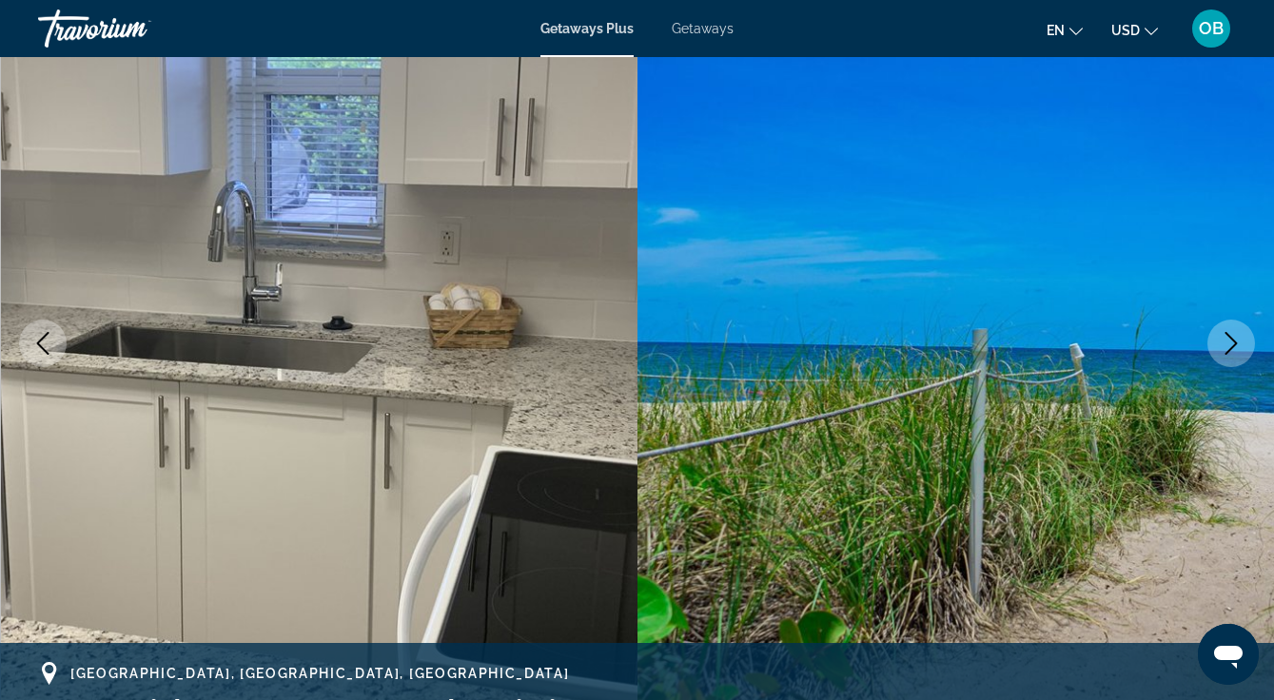
click at [1234, 353] on icon "Next image" at bounding box center [1231, 343] width 23 height 23
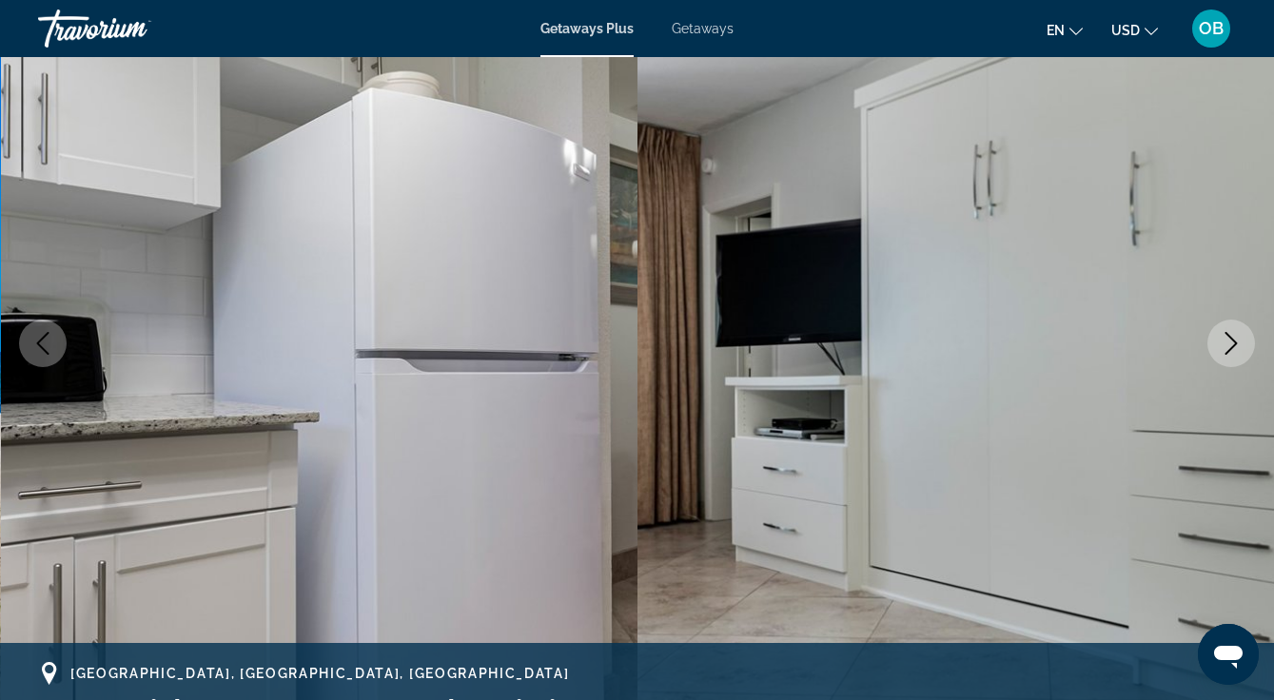
click at [1230, 355] on button "Next image" at bounding box center [1231, 344] width 48 height 48
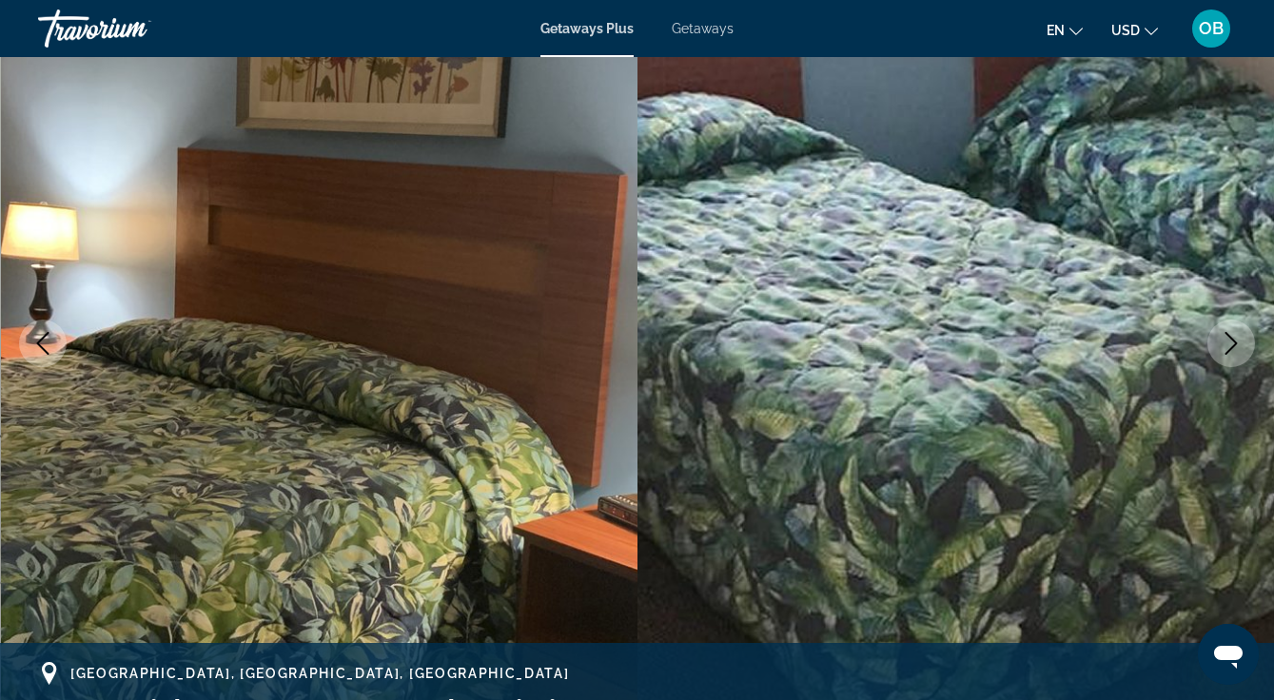
click at [1236, 350] on icon "Next image" at bounding box center [1231, 343] width 23 height 23
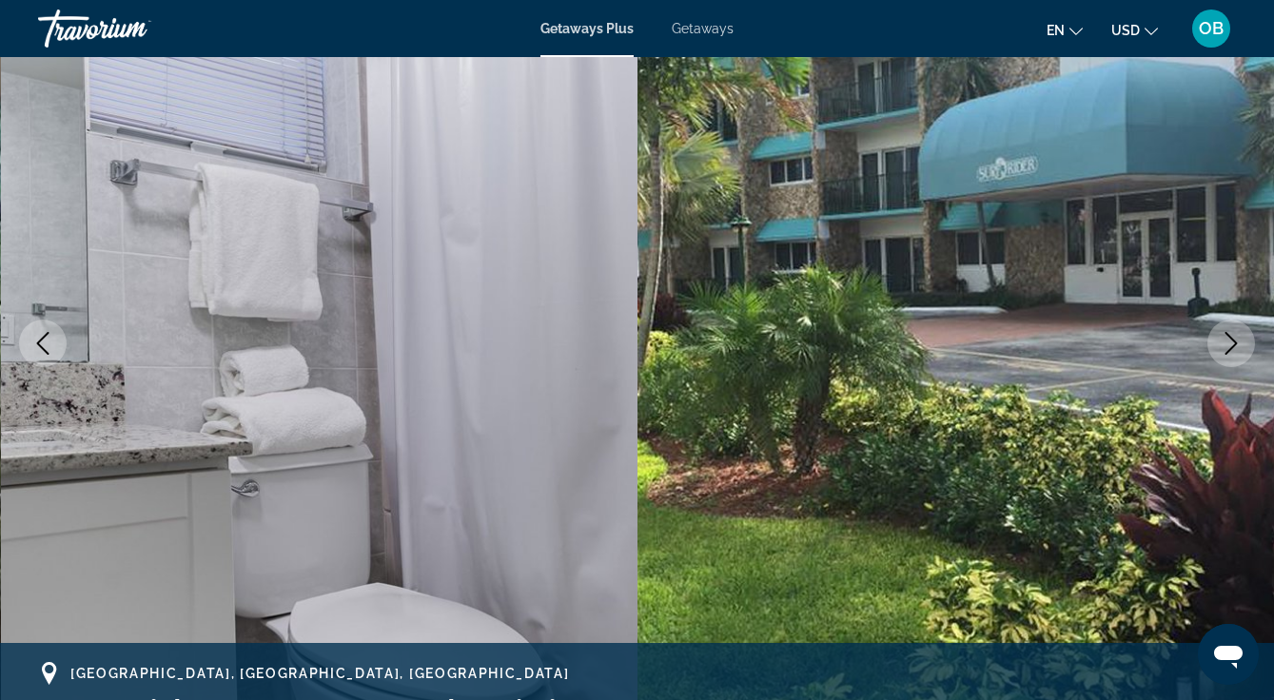
click at [1240, 340] on icon "Next image" at bounding box center [1231, 343] width 23 height 23
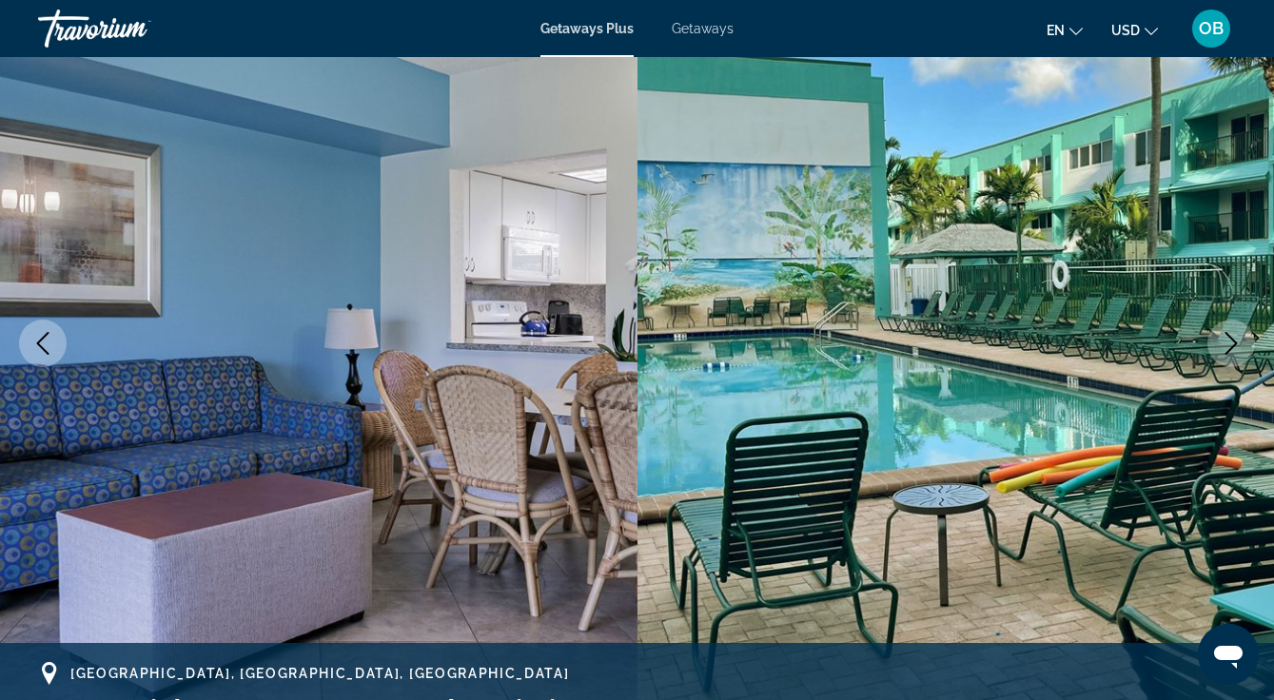
click at [1231, 345] on icon "Next image" at bounding box center [1231, 343] width 23 height 23
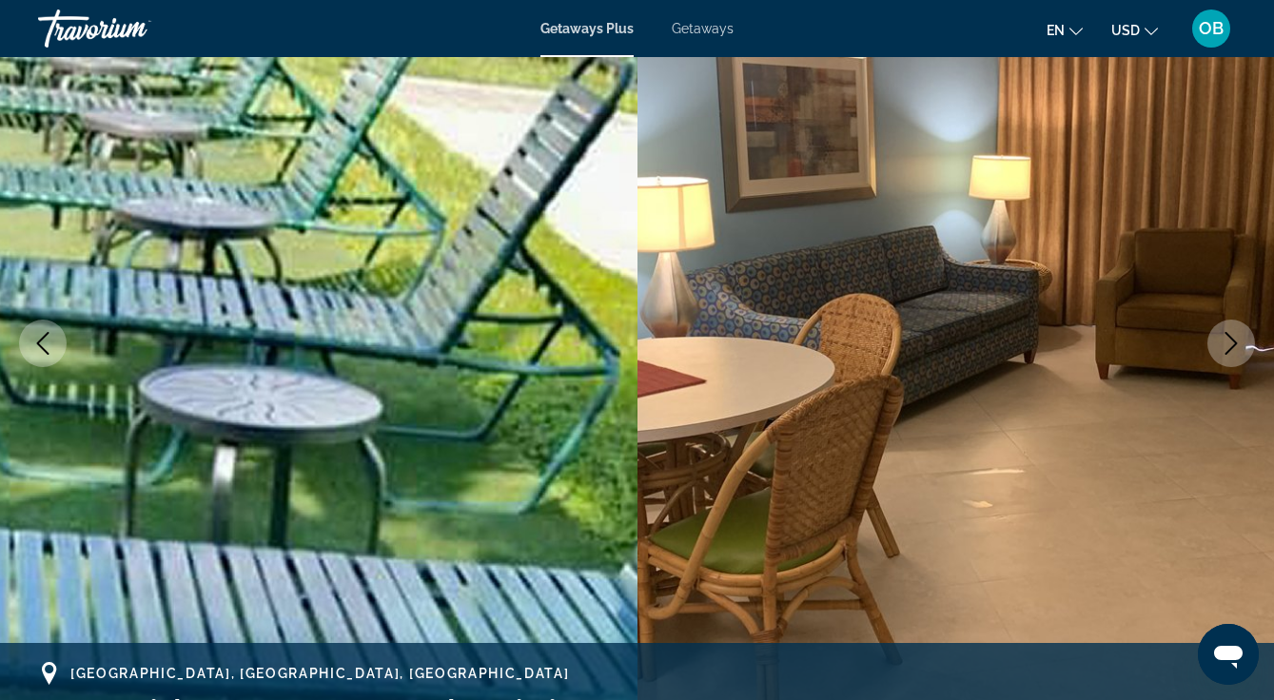
click at [1227, 352] on icon "Next image" at bounding box center [1231, 343] width 12 height 23
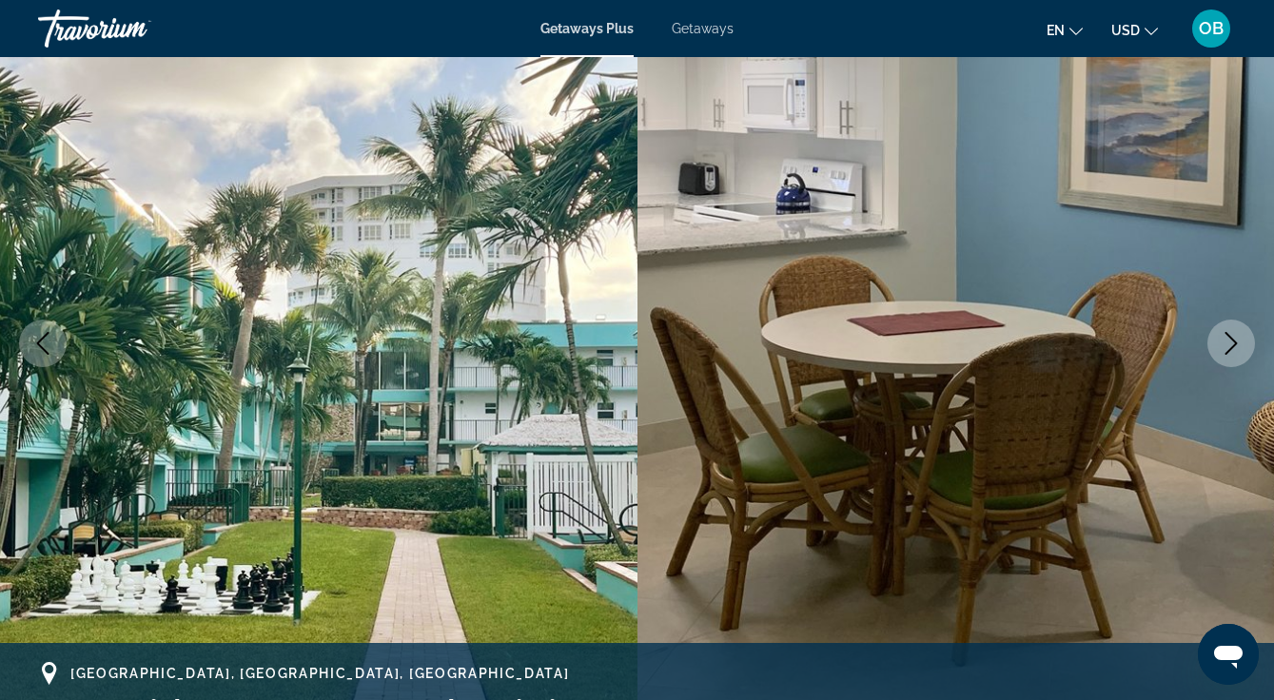
click at [1223, 354] on button "Next image" at bounding box center [1231, 344] width 48 height 48
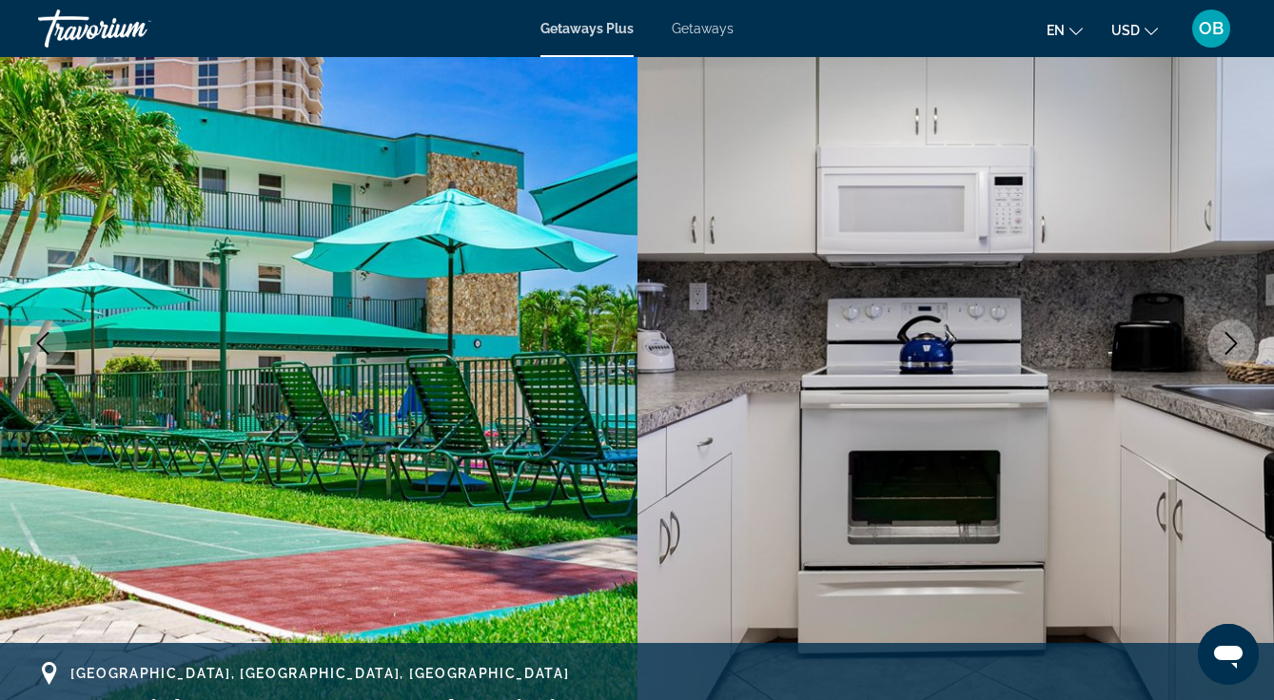
click at [1232, 356] on button "Next image" at bounding box center [1231, 344] width 48 height 48
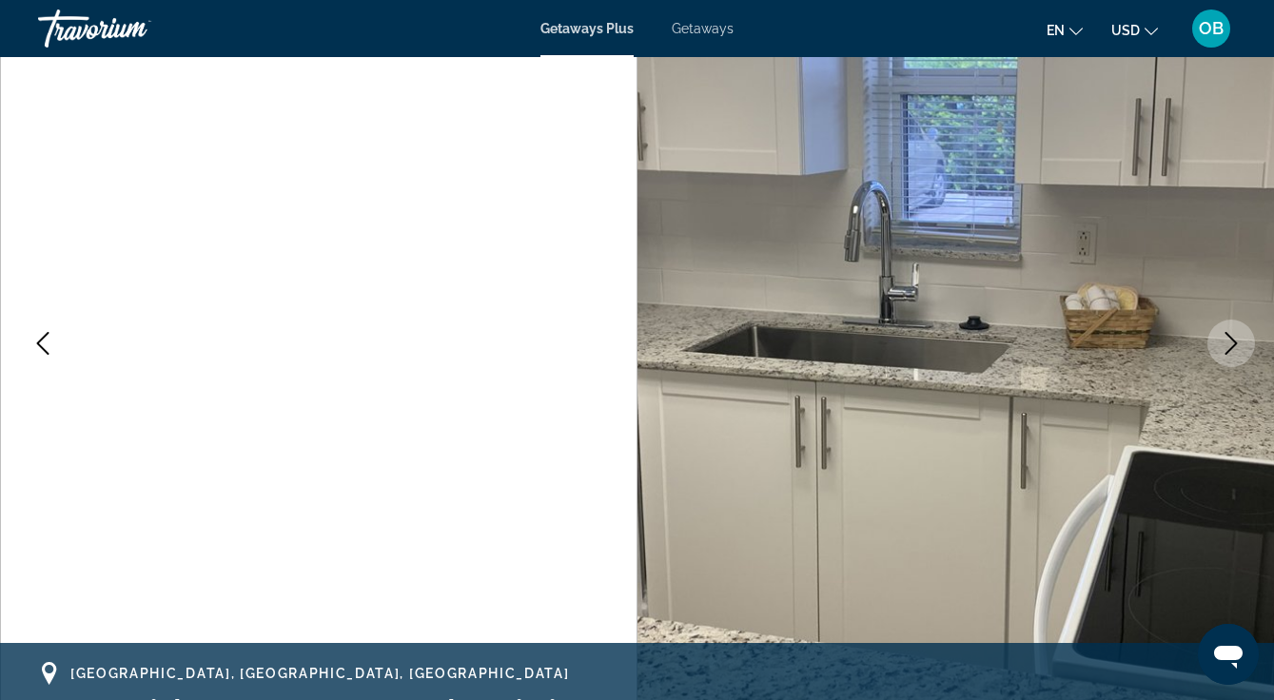
click at [1234, 354] on button "Next image" at bounding box center [1231, 344] width 48 height 48
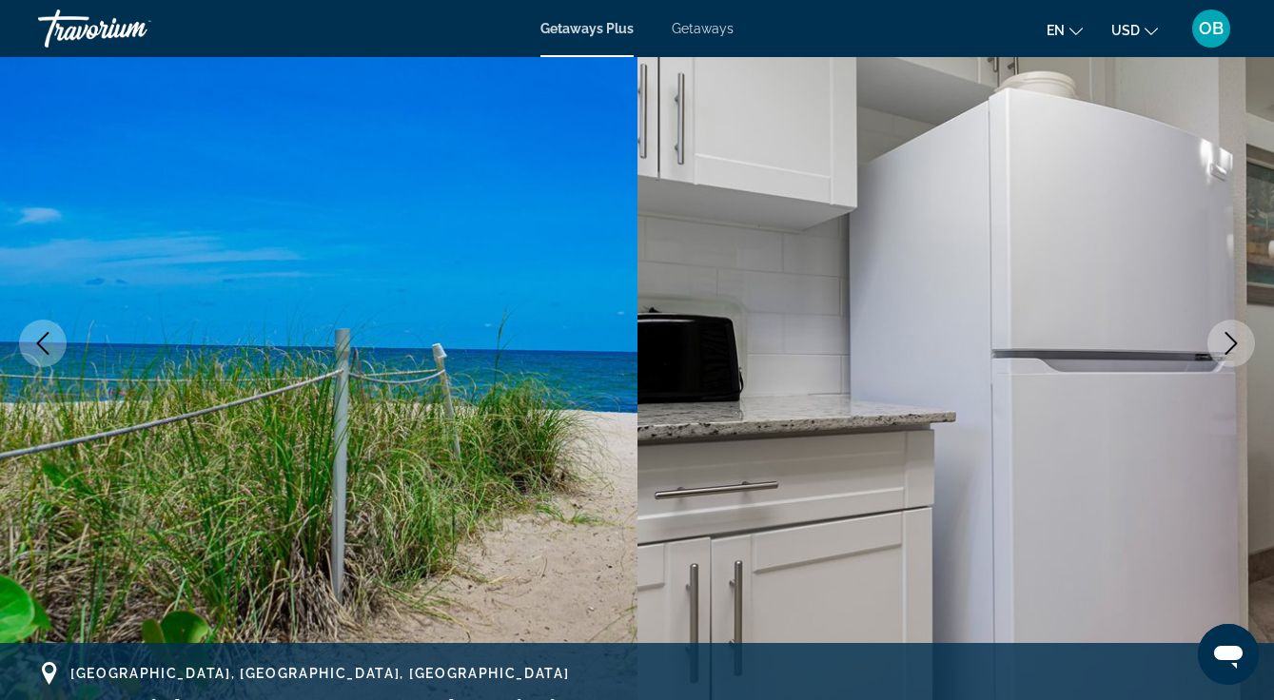
click at [1223, 355] on button "Next image" at bounding box center [1231, 344] width 48 height 48
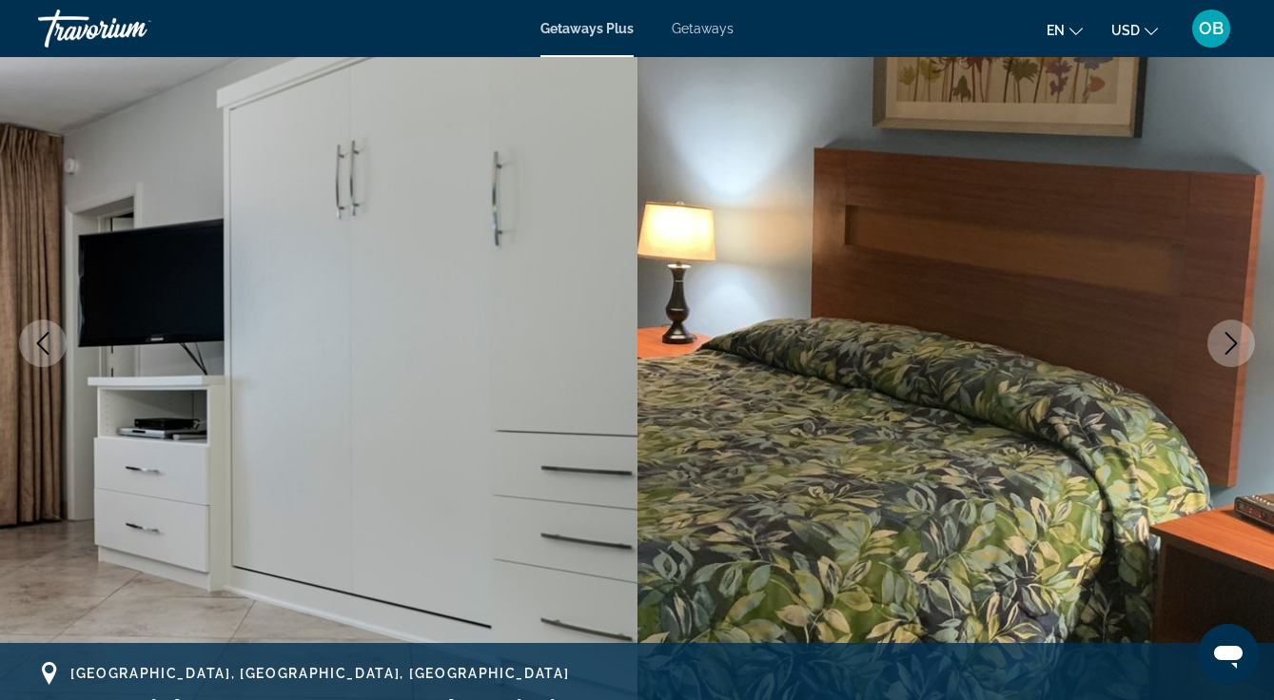
click at [1228, 358] on button "Next image" at bounding box center [1231, 344] width 48 height 48
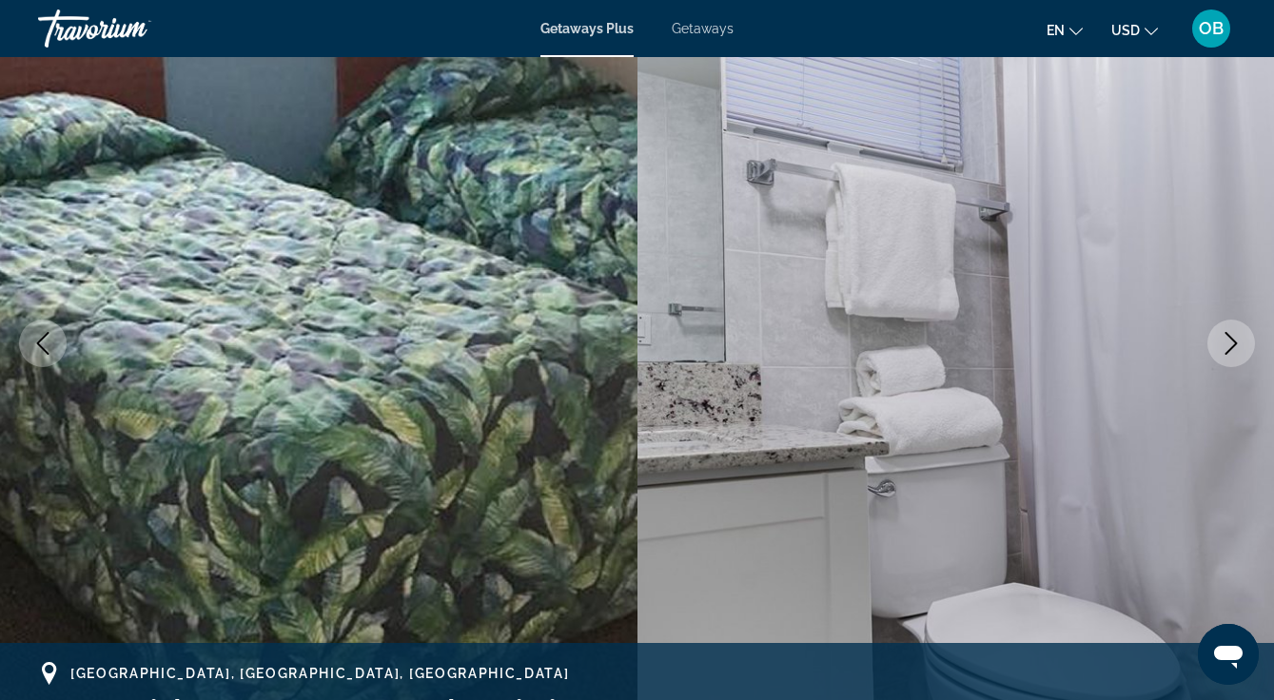
click at [1236, 357] on button "Next image" at bounding box center [1231, 344] width 48 height 48
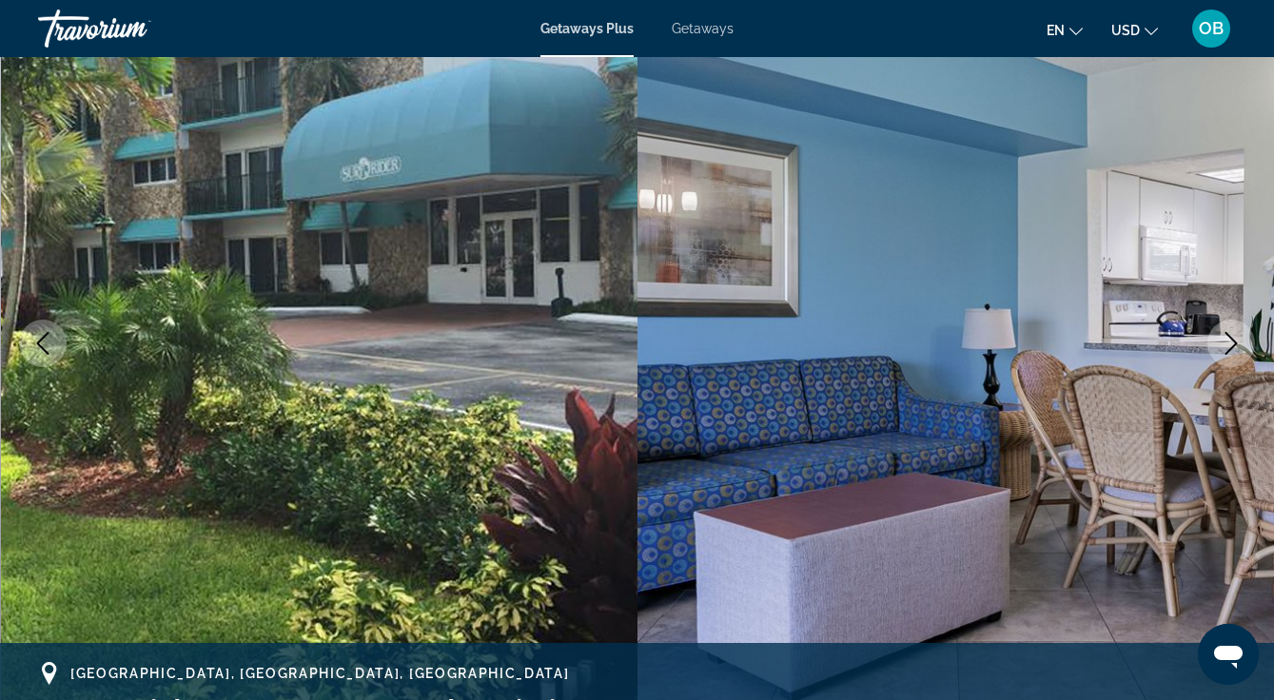
click at [1234, 352] on icon "Next image" at bounding box center [1231, 343] width 23 height 23
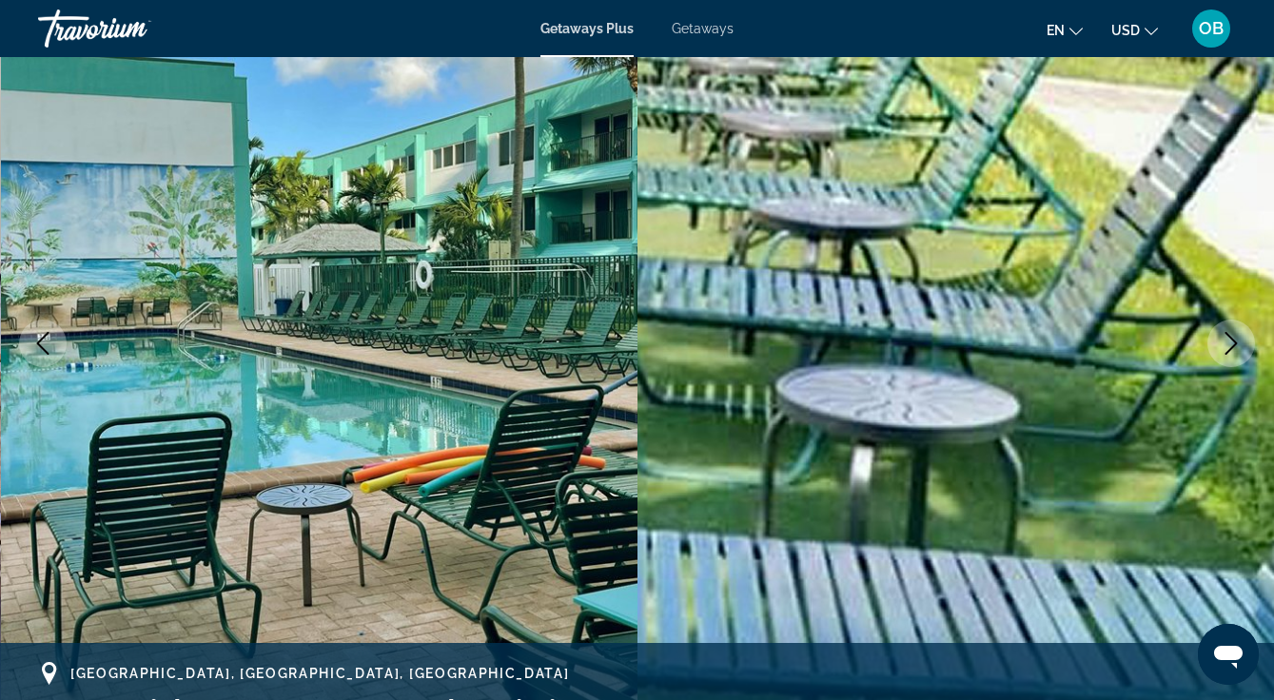
click at [1226, 357] on button "Next image" at bounding box center [1231, 344] width 48 height 48
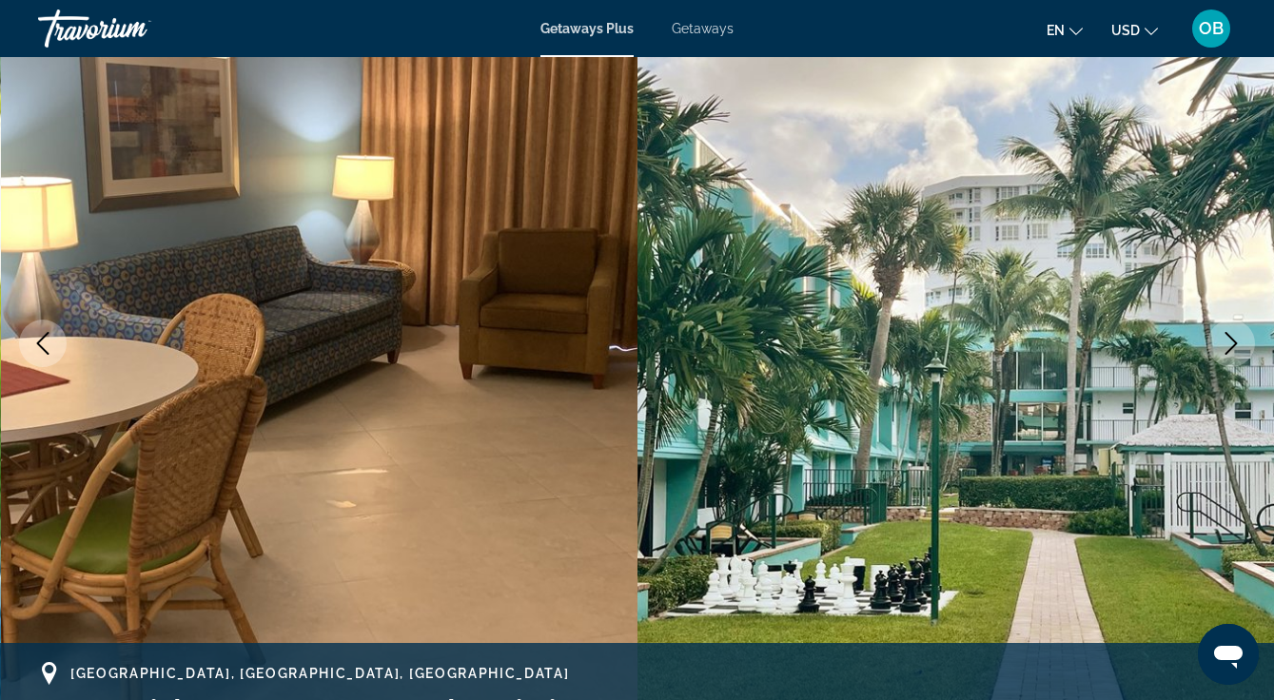
click at [1242, 350] on button "Next image" at bounding box center [1231, 344] width 48 height 48
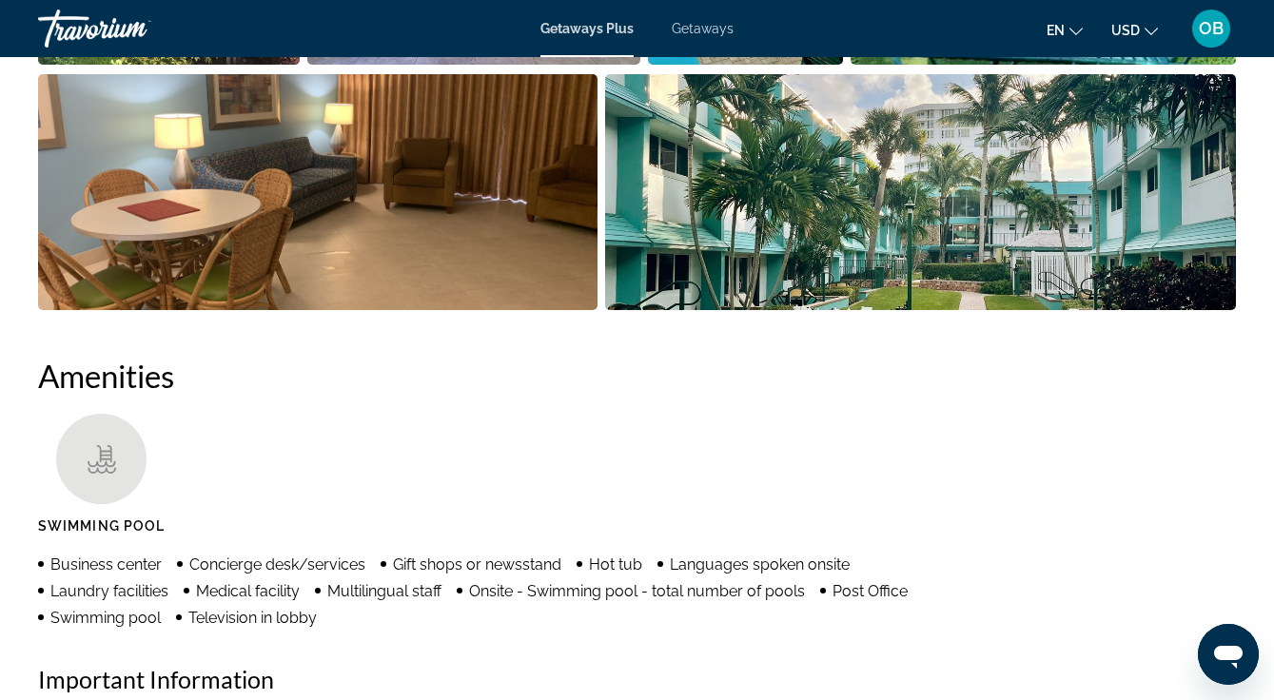
scroll to position [1516, 0]
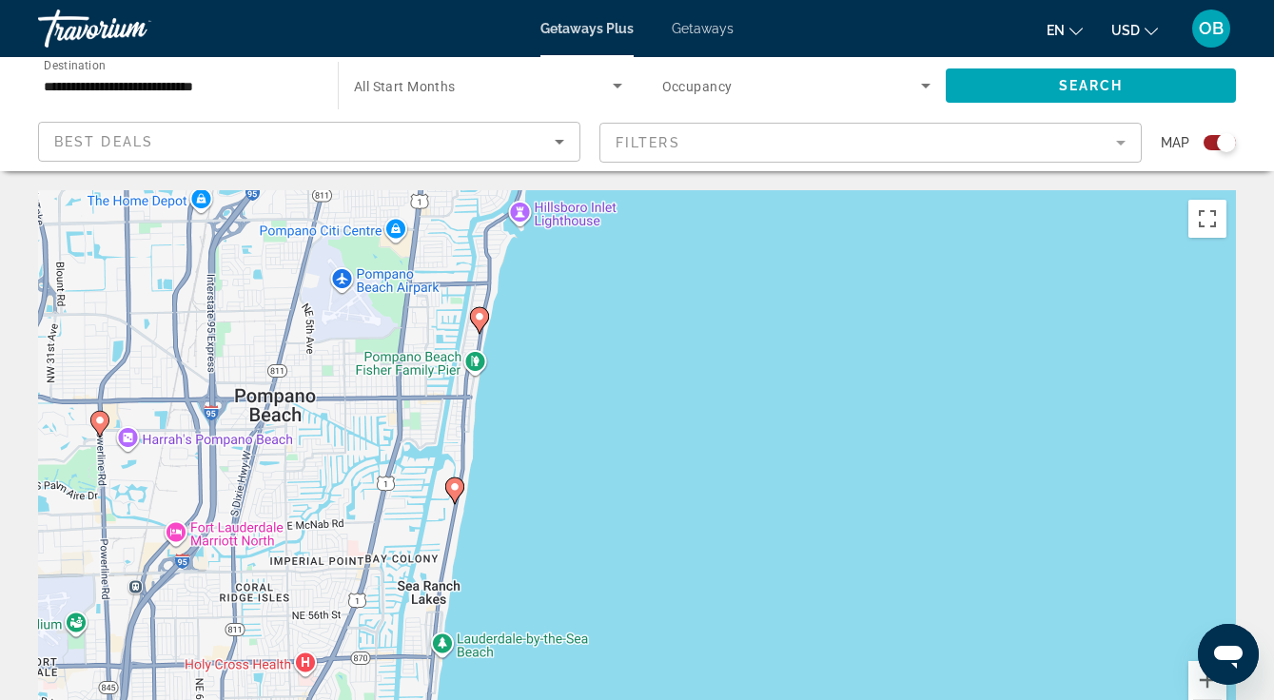
click at [481, 314] on div "To activate drag with keyboard, press Alt + Enter. Once in keyboard drag state,…" at bounding box center [637, 475] width 1198 height 571
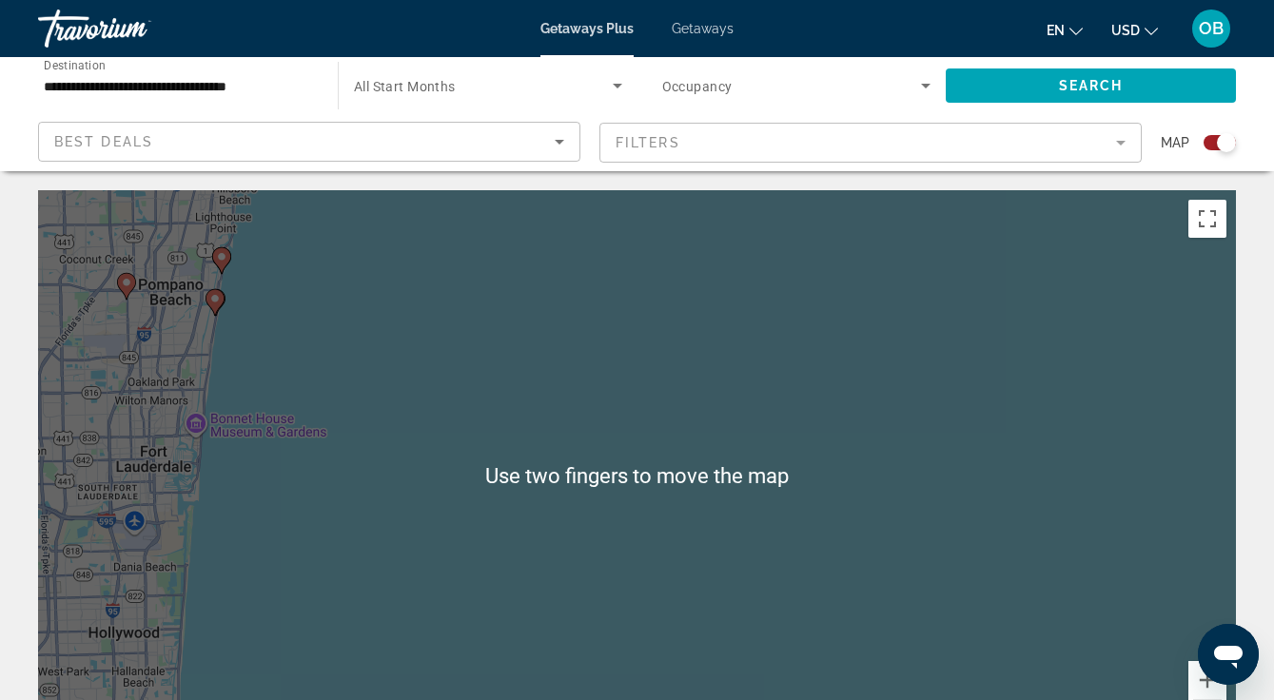
click at [308, 314] on div "To activate drag with keyboard, press Alt + Enter. Once in keyboard drag state,…" at bounding box center [637, 475] width 1198 height 571
click at [287, 381] on div "To activate drag with keyboard, press Alt + Enter. Once in keyboard drag state,…" at bounding box center [637, 475] width 1198 height 571
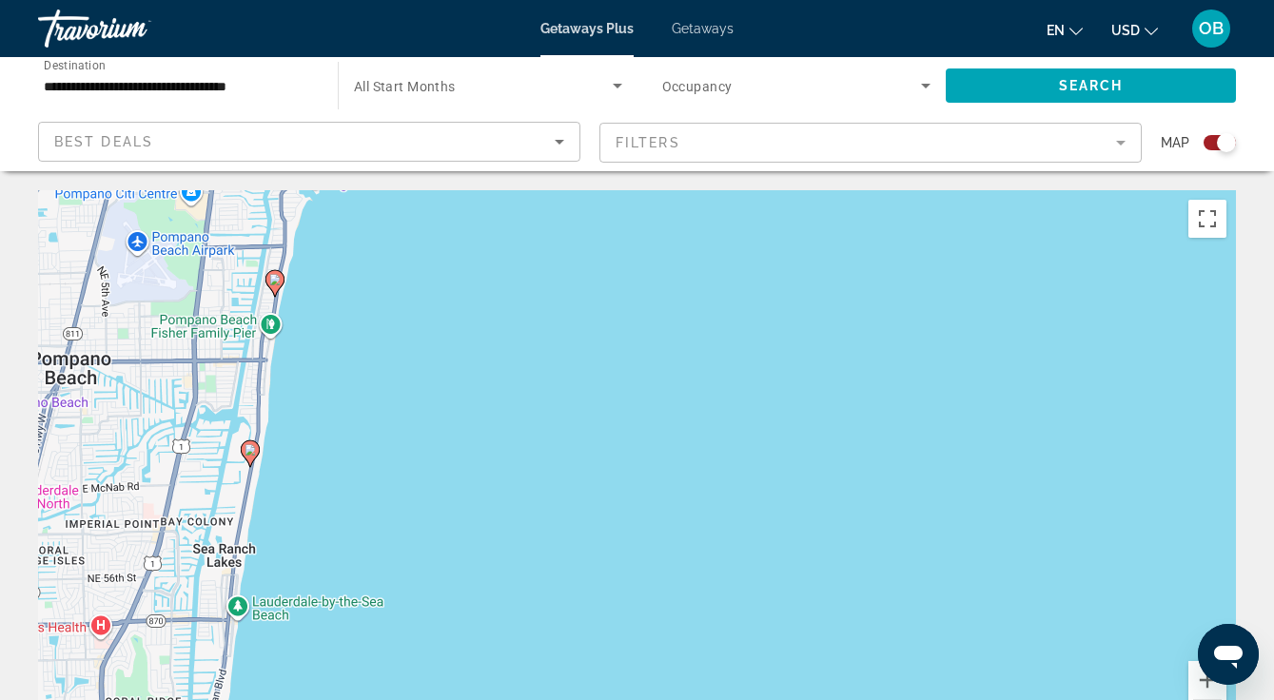
click at [274, 280] on div "To activate drag with keyboard, press Alt + Enter. Once in keyboard drag state,…" at bounding box center [637, 475] width 1198 height 571
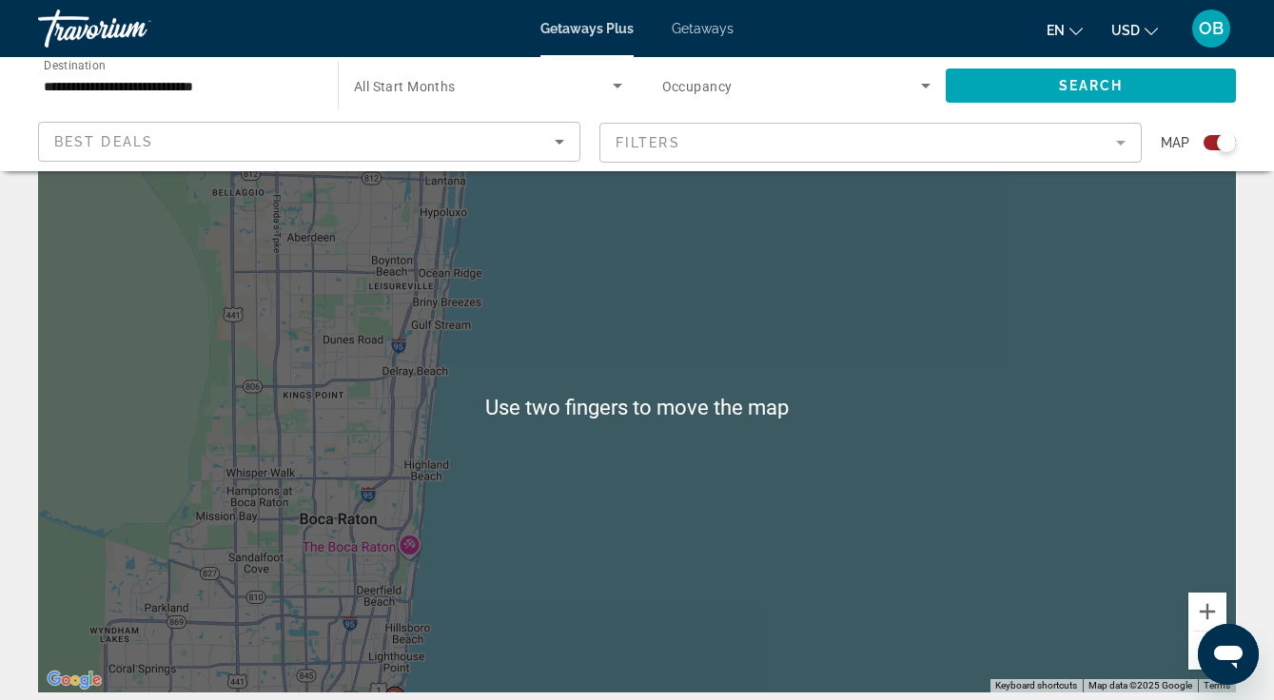
scroll to position [49, 0]
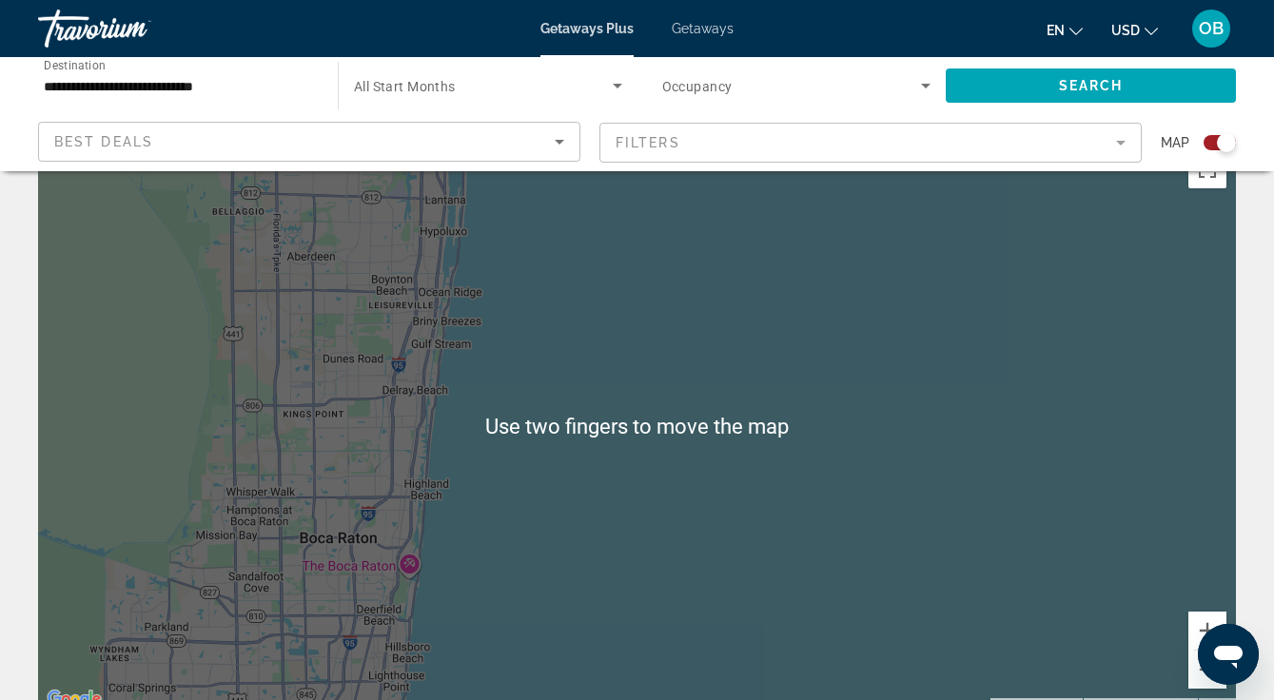
click at [577, 459] on div "To activate drag with keyboard, press Alt + Enter. Once in keyboard drag state,…" at bounding box center [637, 426] width 1198 height 571
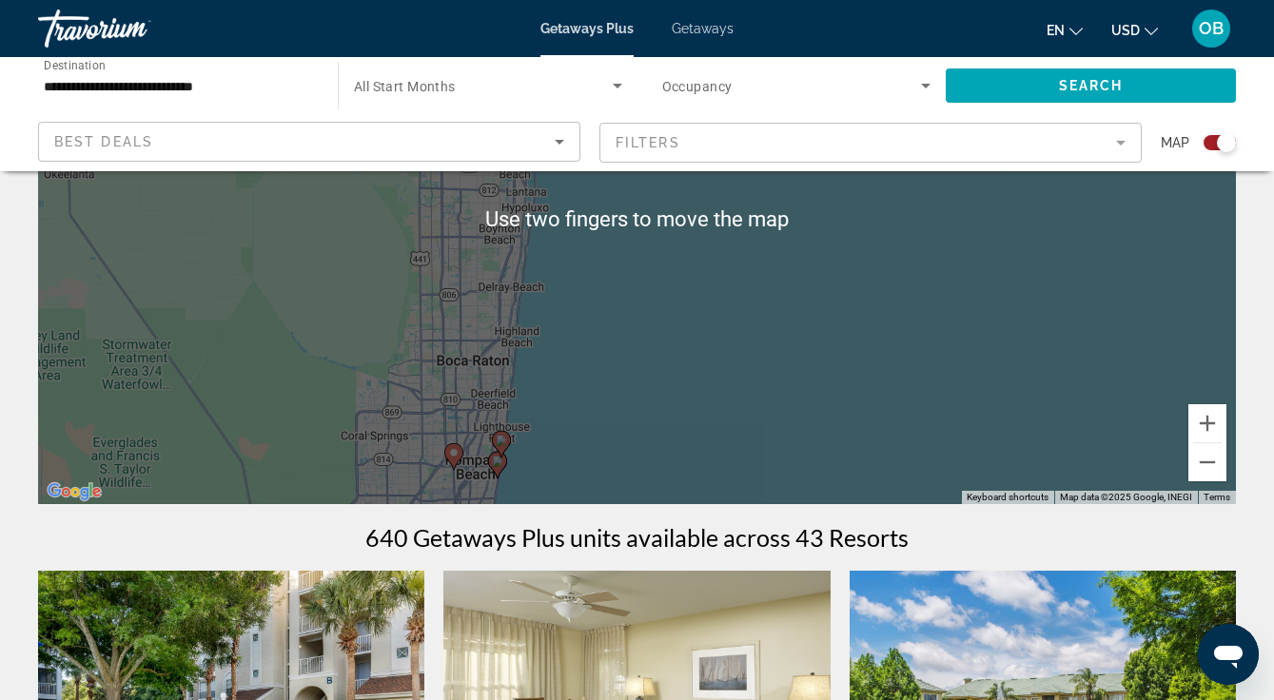
scroll to position [257, 0]
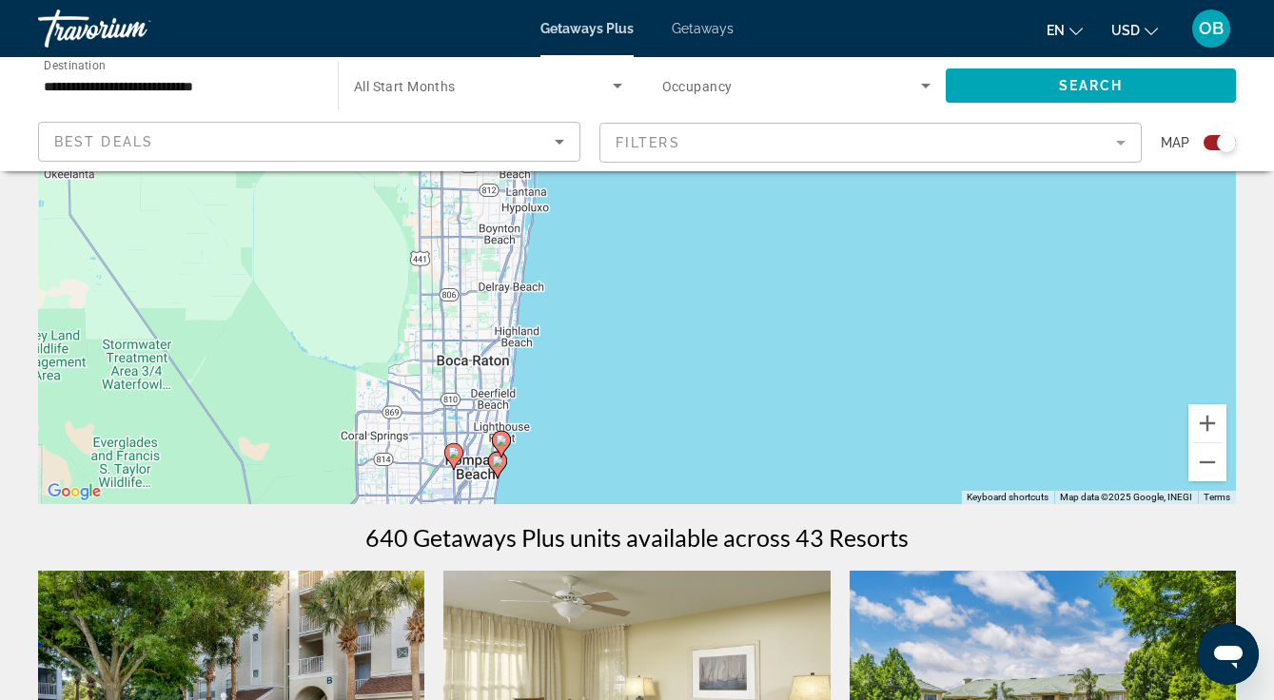
click at [560, 385] on div "To activate drag with keyboard, press Alt + Enter. Once in keyboard drag state,…" at bounding box center [637, 218] width 1198 height 571
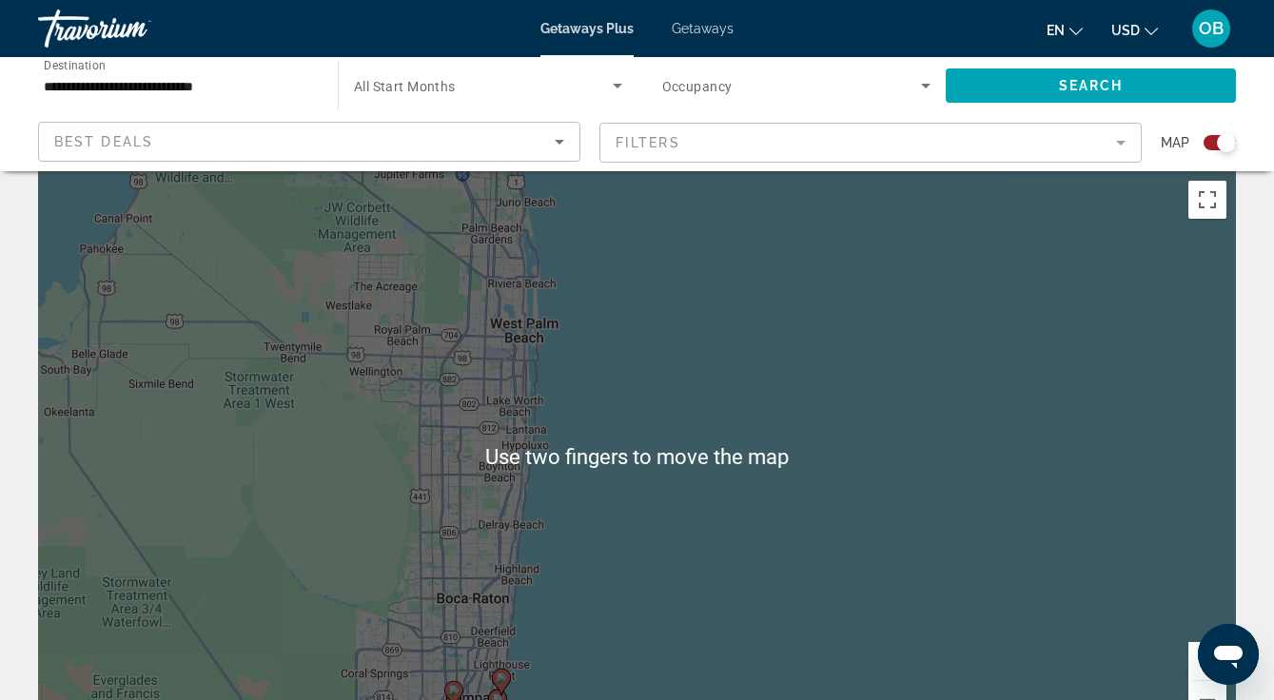
scroll to position [0, 0]
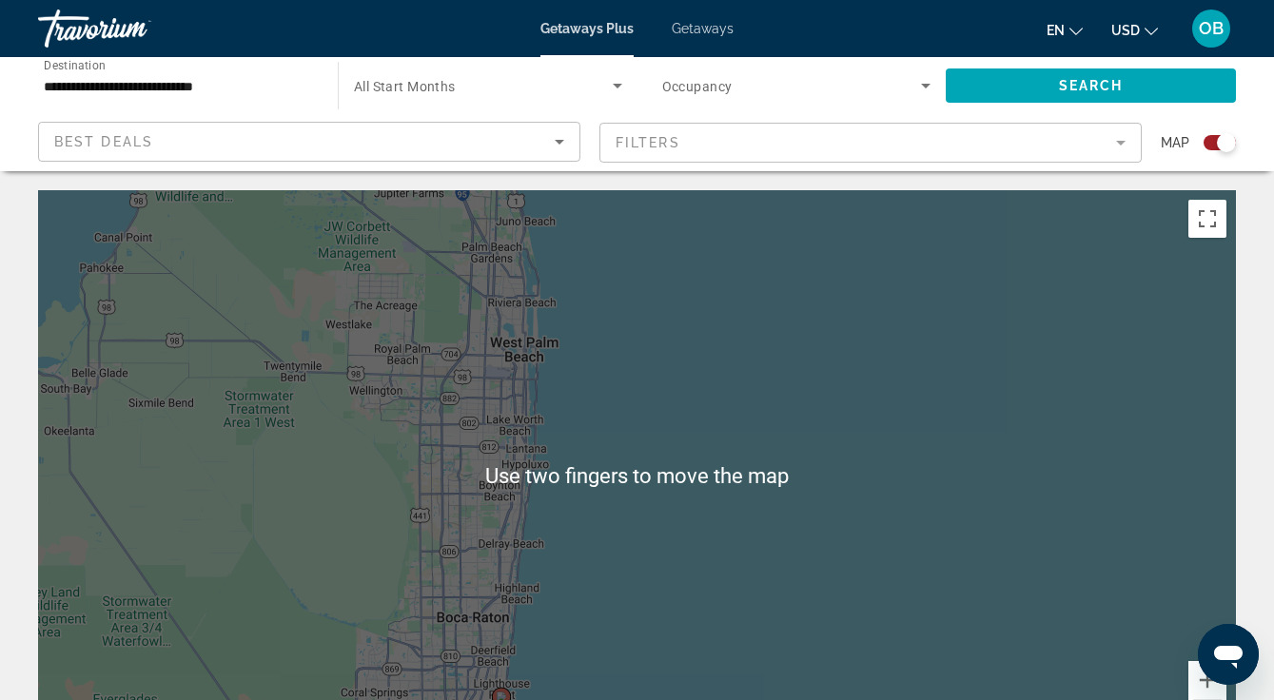
click at [615, 458] on div "To activate drag with keyboard, press Alt + Enter. Once in keyboard drag state,…" at bounding box center [637, 475] width 1198 height 571
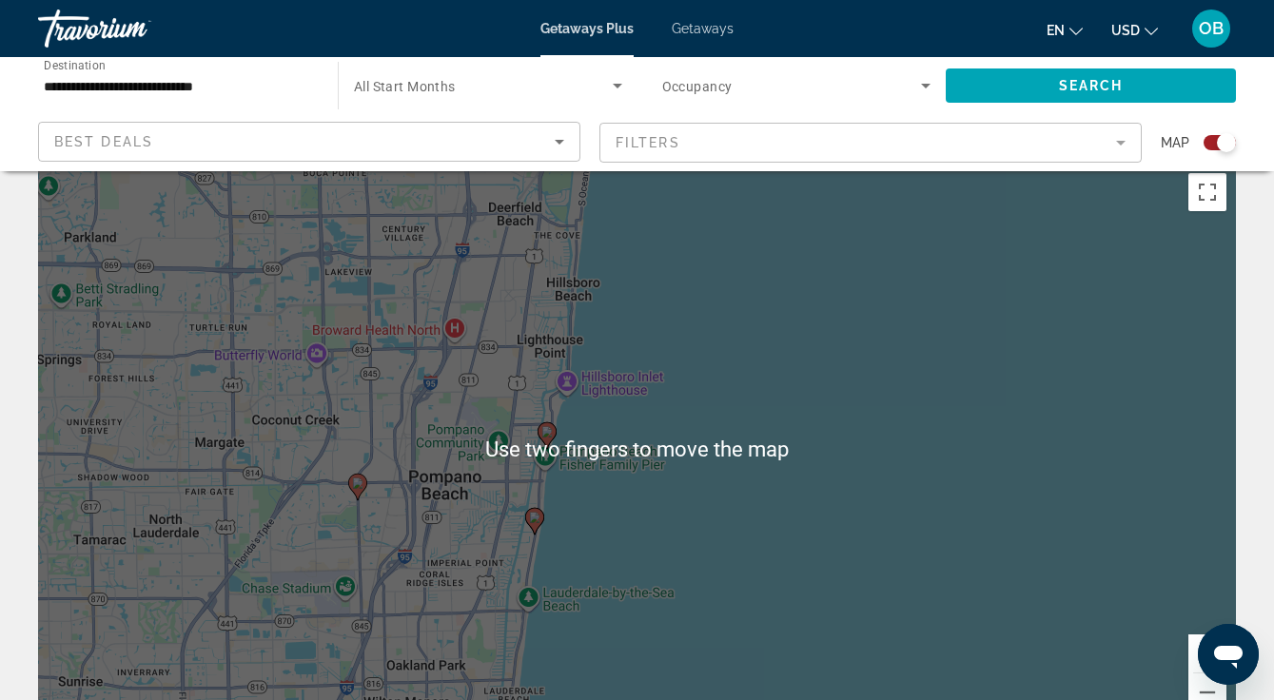
scroll to position [26, 0]
click at [631, 498] on div "To activate drag with keyboard, press Alt + Enter. Once in keyboard drag state,…" at bounding box center [637, 450] width 1198 height 571
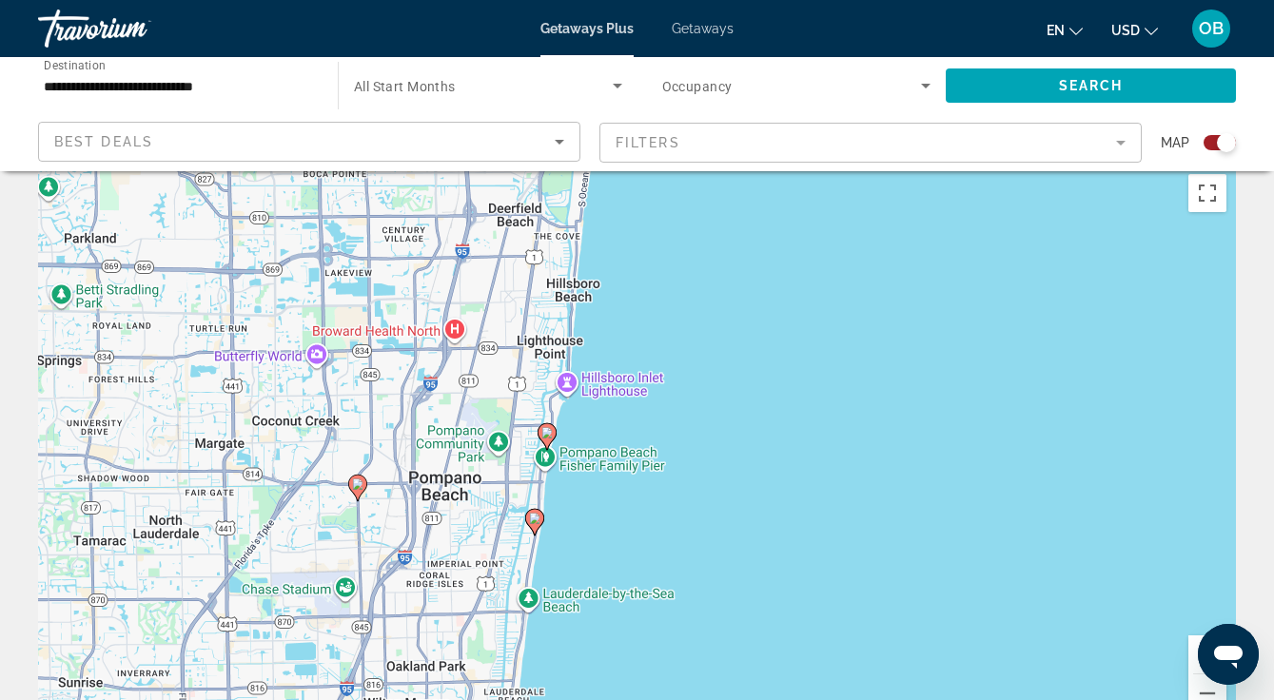
click at [546, 432] on image "Main content" at bounding box center [546, 432] width 11 height 11
type input "**********"
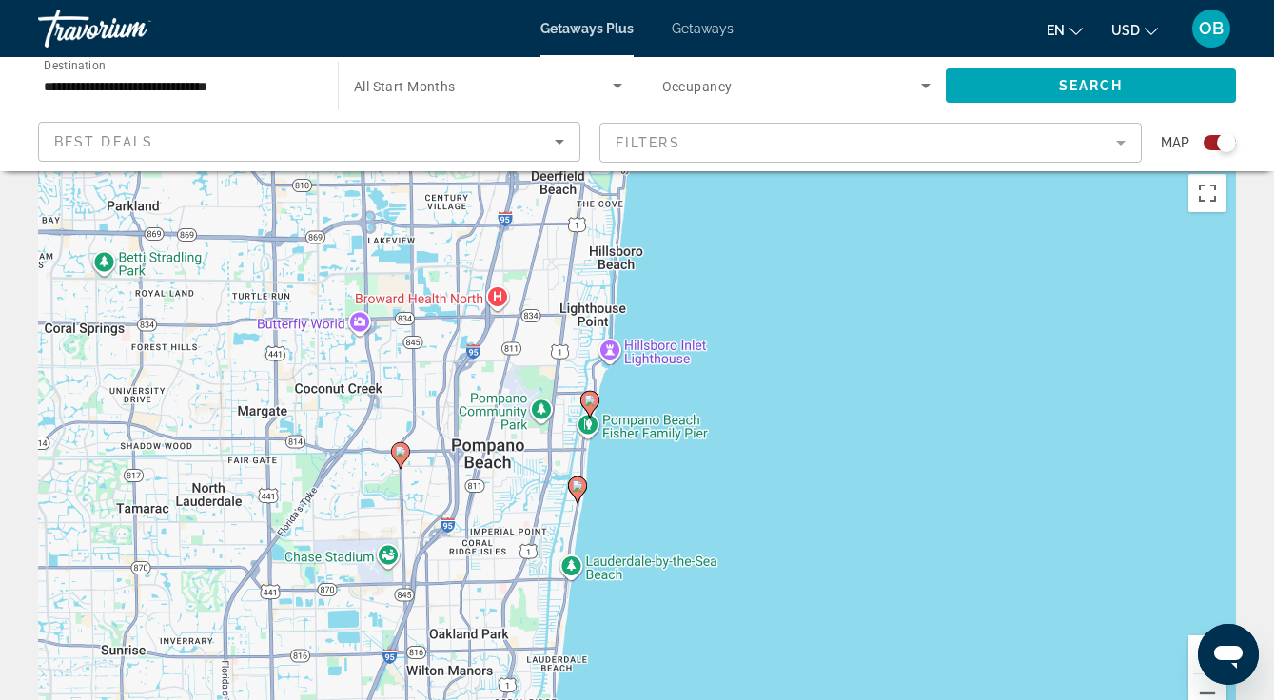
click at [589, 400] on image "Main content" at bounding box center [589, 400] width 11 height 11
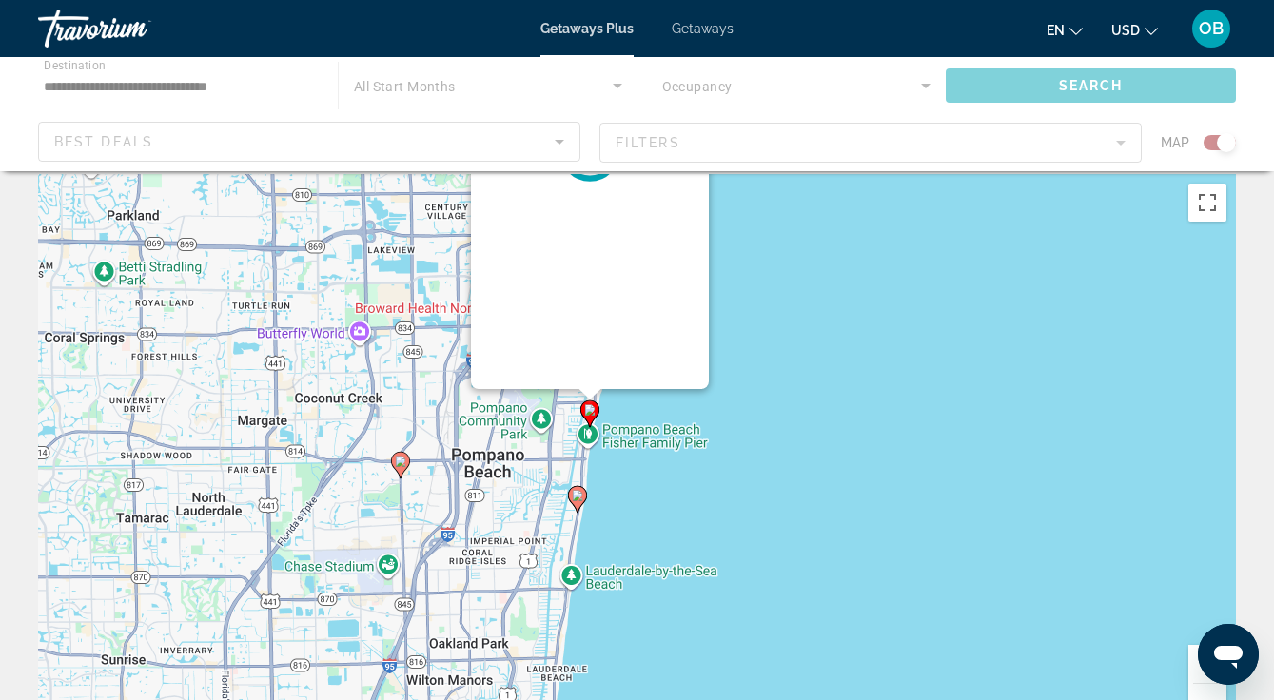
scroll to position [0, 0]
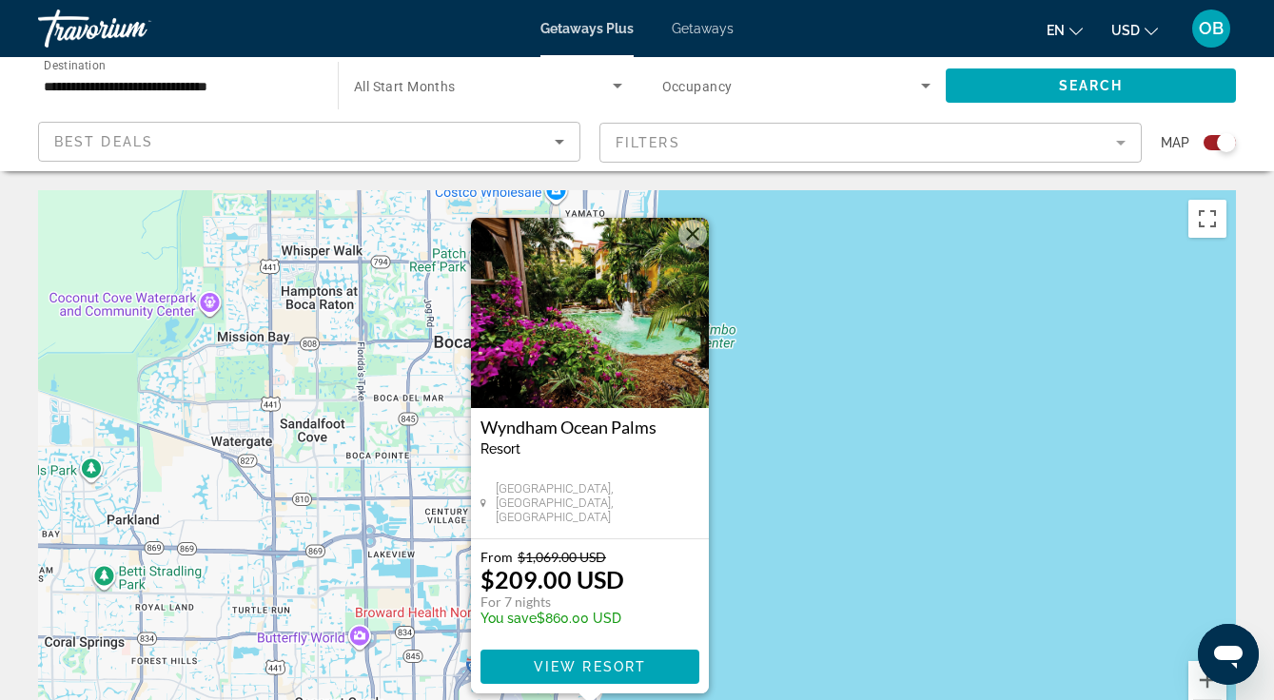
click at [632, 663] on span "View Resort" at bounding box center [589, 666] width 112 height 15
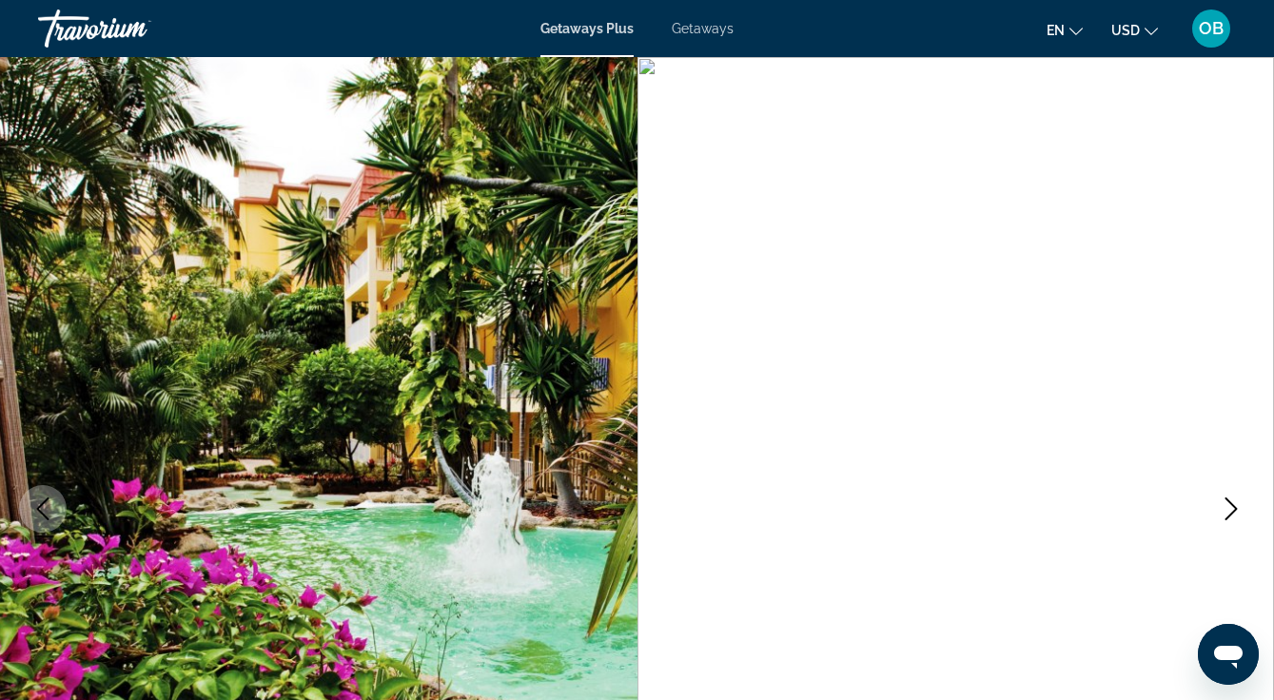
click at [1228, 520] on button "Next image" at bounding box center [1231, 509] width 48 height 48
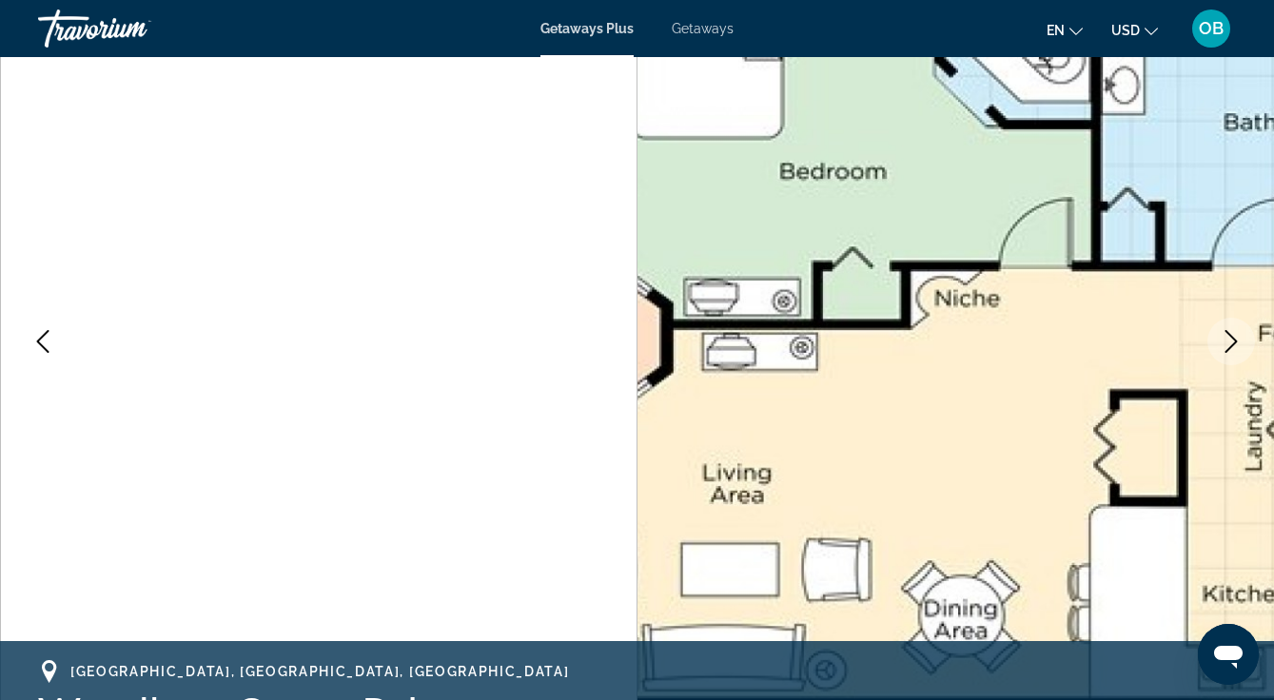
scroll to position [162, 0]
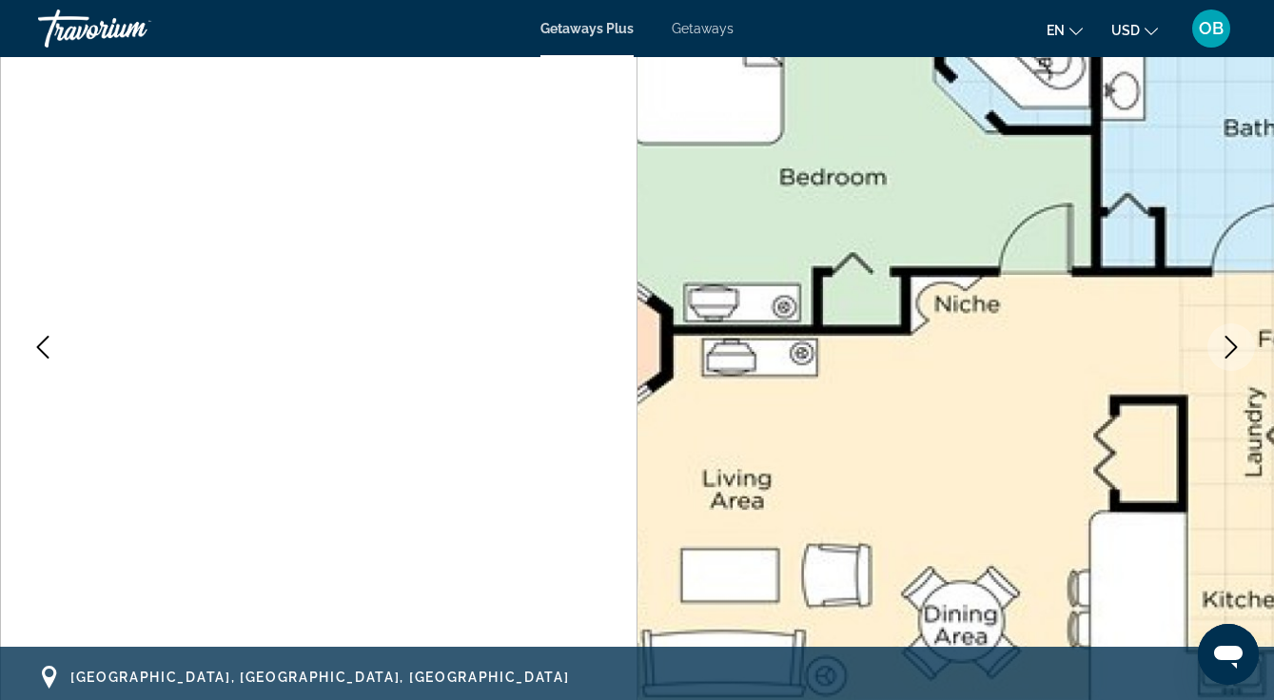
click at [1238, 357] on icon "Next image" at bounding box center [1231, 347] width 23 height 23
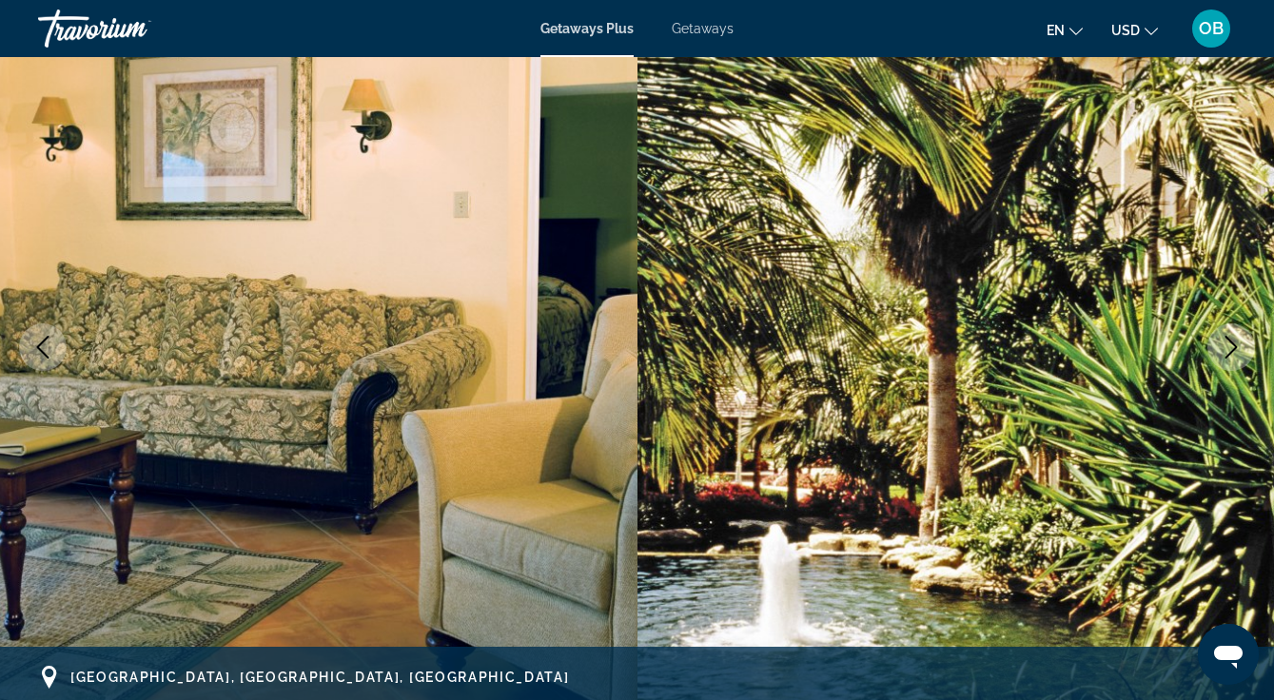
click at [1235, 351] on icon "Next image" at bounding box center [1231, 347] width 23 height 23
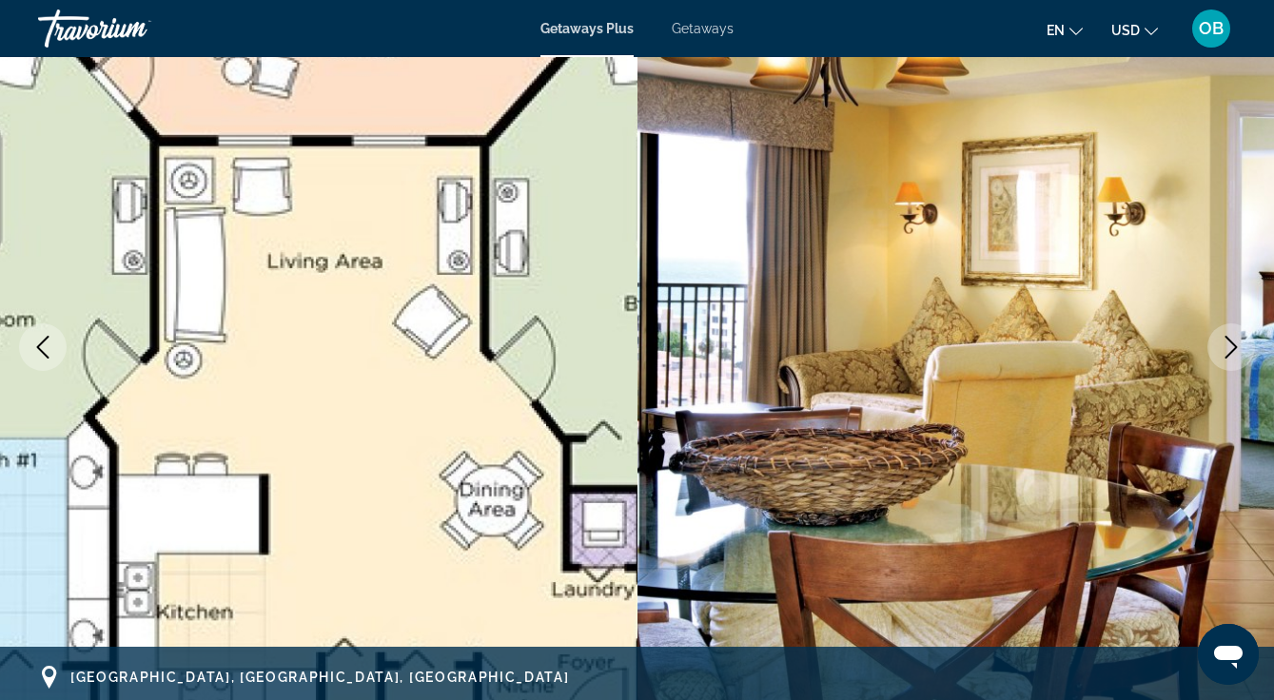
click at [1229, 361] on button "Next image" at bounding box center [1231, 347] width 48 height 48
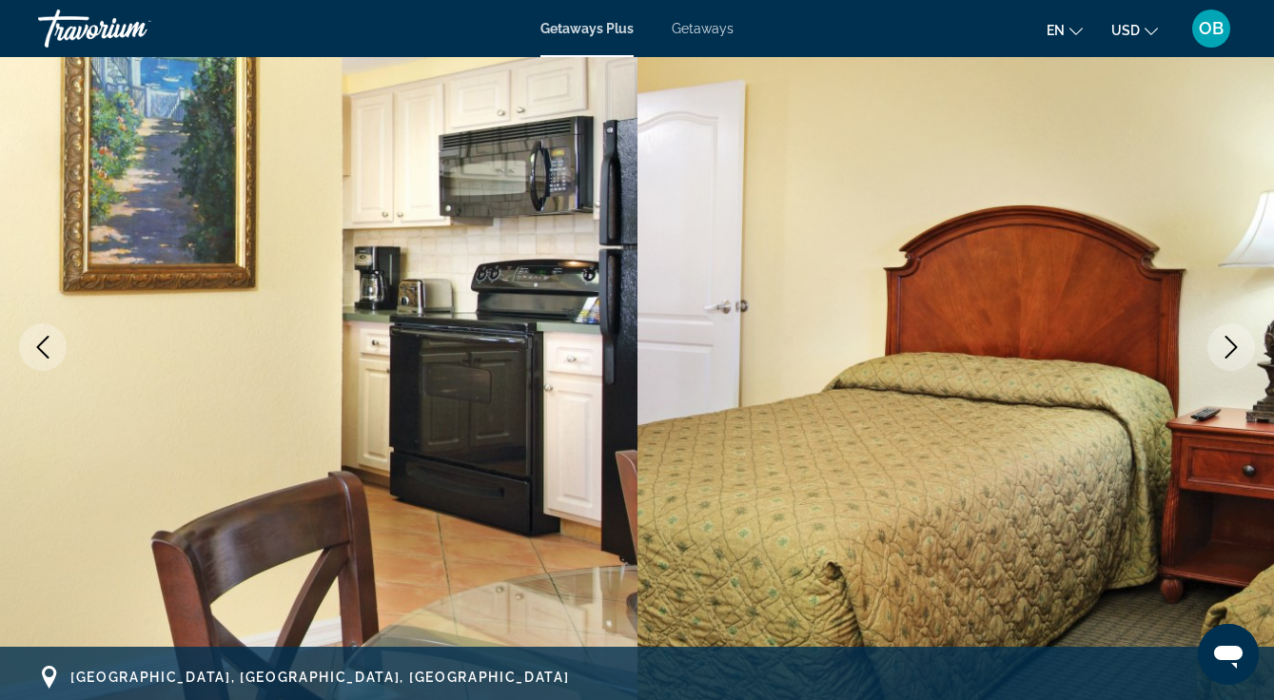
click at [26, 351] on button "Previous image" at bounding box center [43, 347] width 48 height 48
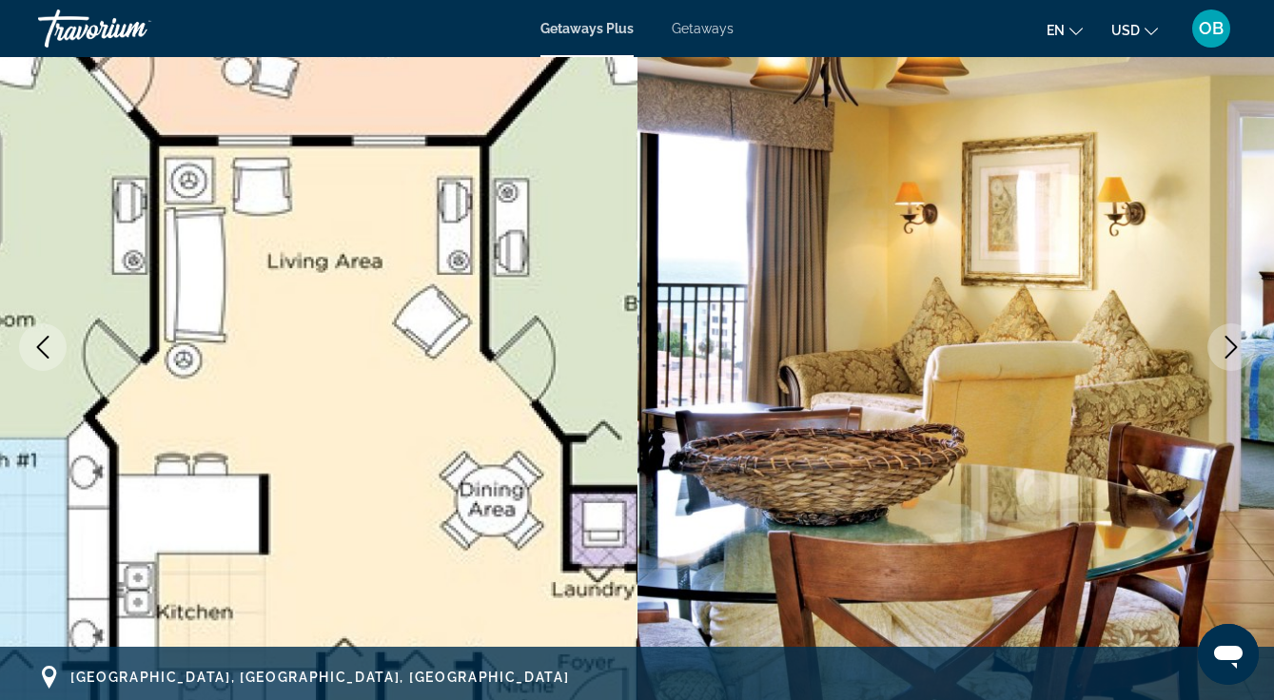
click at [1222, 361] on button "Next image" at bounding box center [1231, 347] width 48 height 48
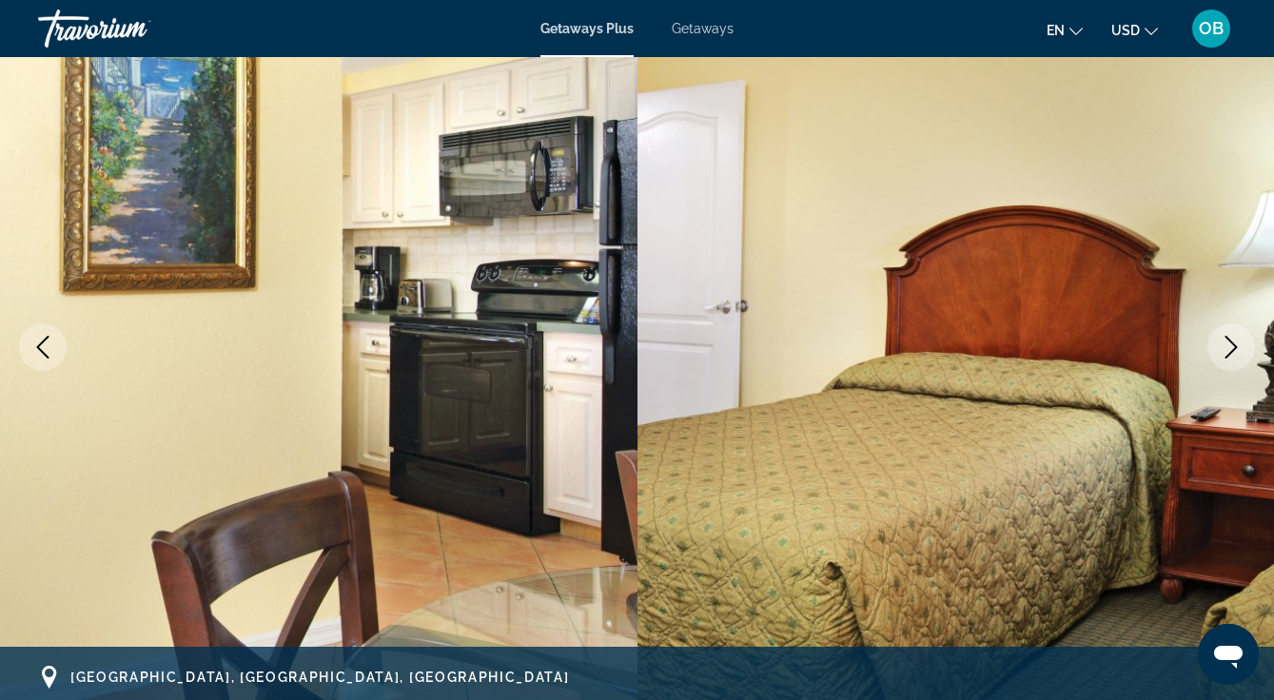
click at [1231, 351] on icon "Next image" at bounding box center [1231, 347] width 12 height 23
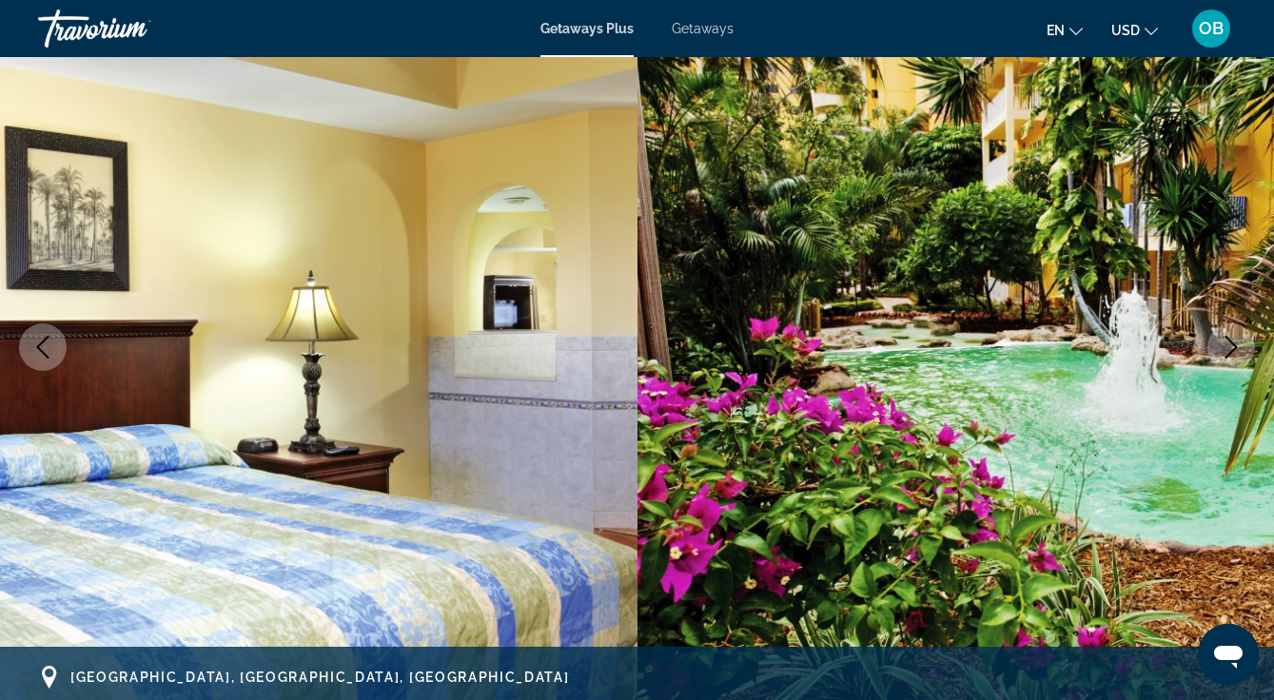
click at [1232, 357] on icon "Next image" at bounding box center [1231, 347] width 23 height 23
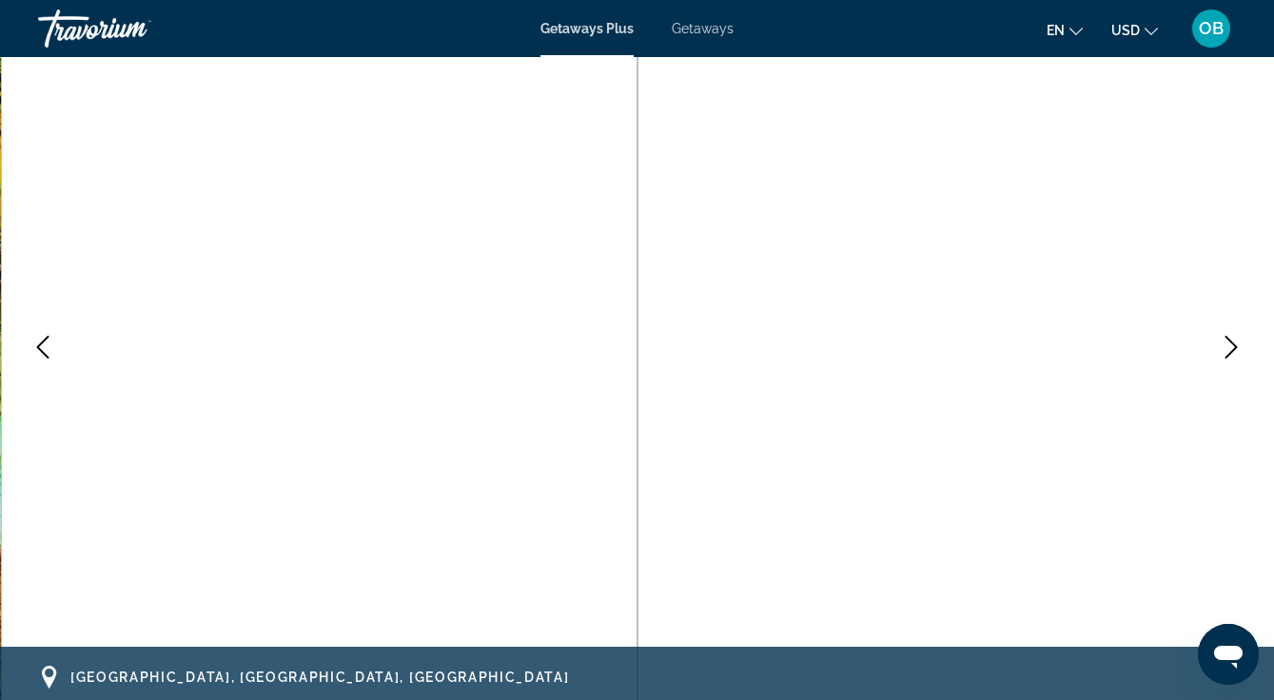
click at [1226, 359] on button "Next image" at bounding box center [1231, 347] width 48 height 48
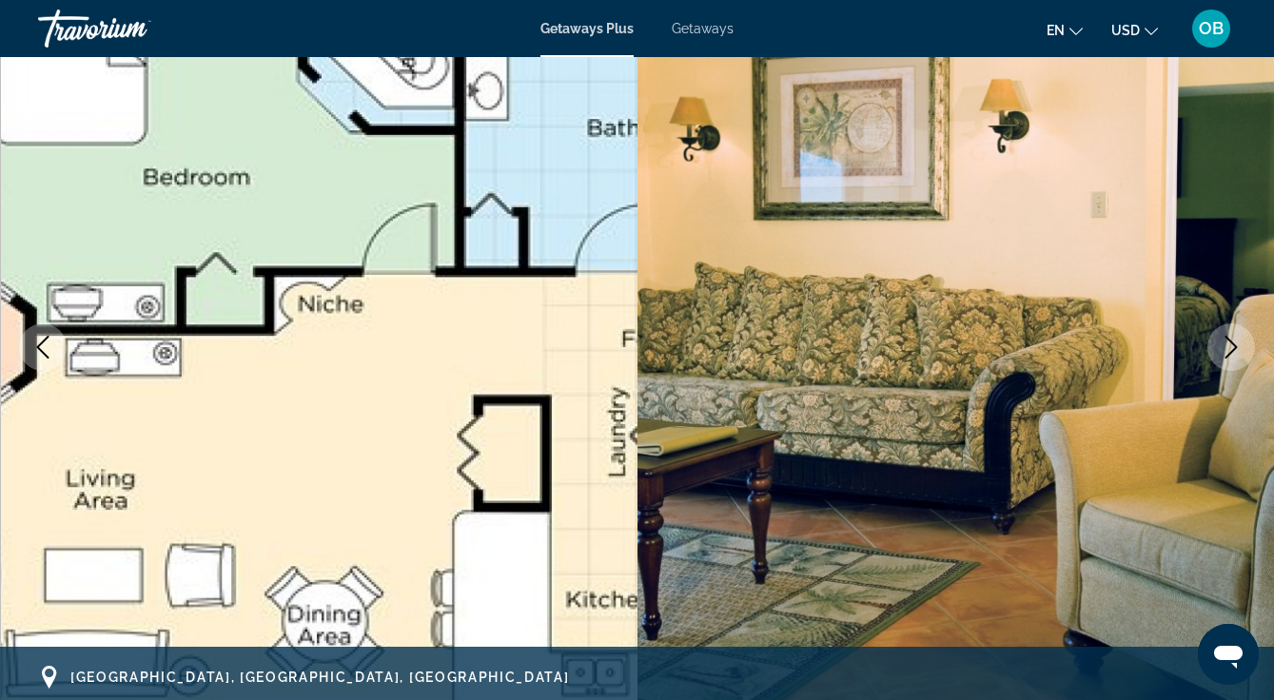
click at [1235, 351] on icon "Next image" at bounding box center [1231, 347] width 23 height 23
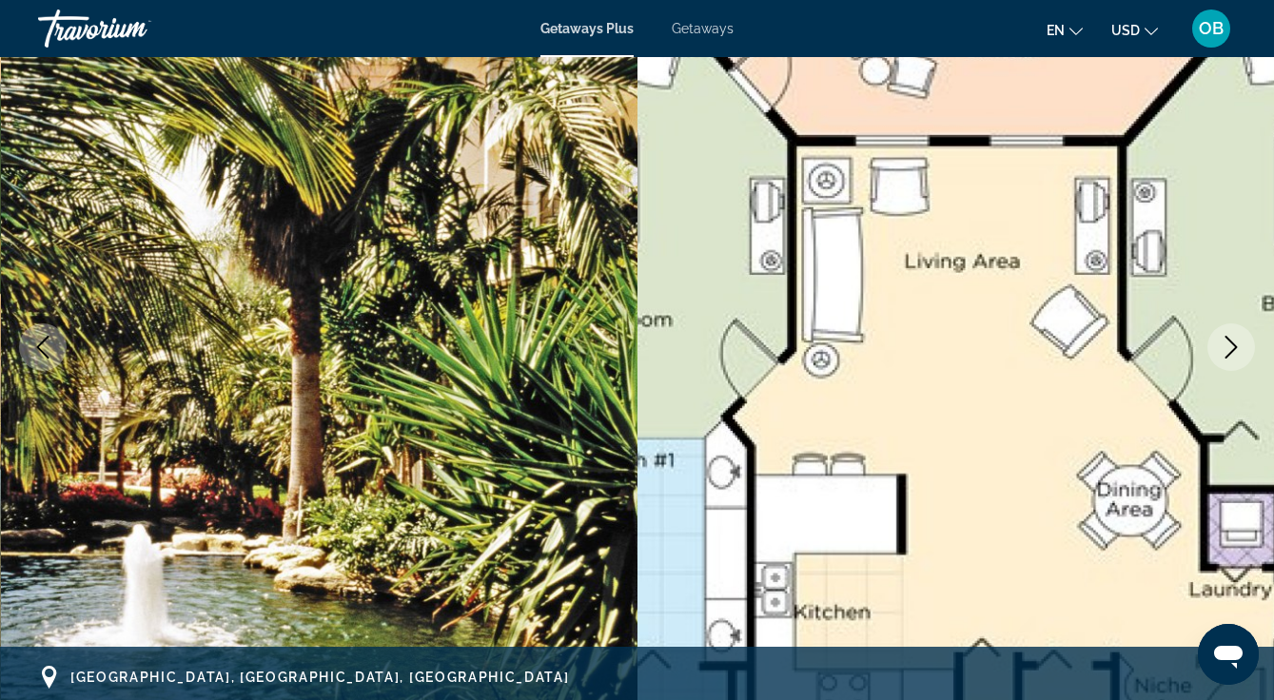
click at [1241, 359] on button "Next image" at bounding box center [1231, 347] width 48 height 48
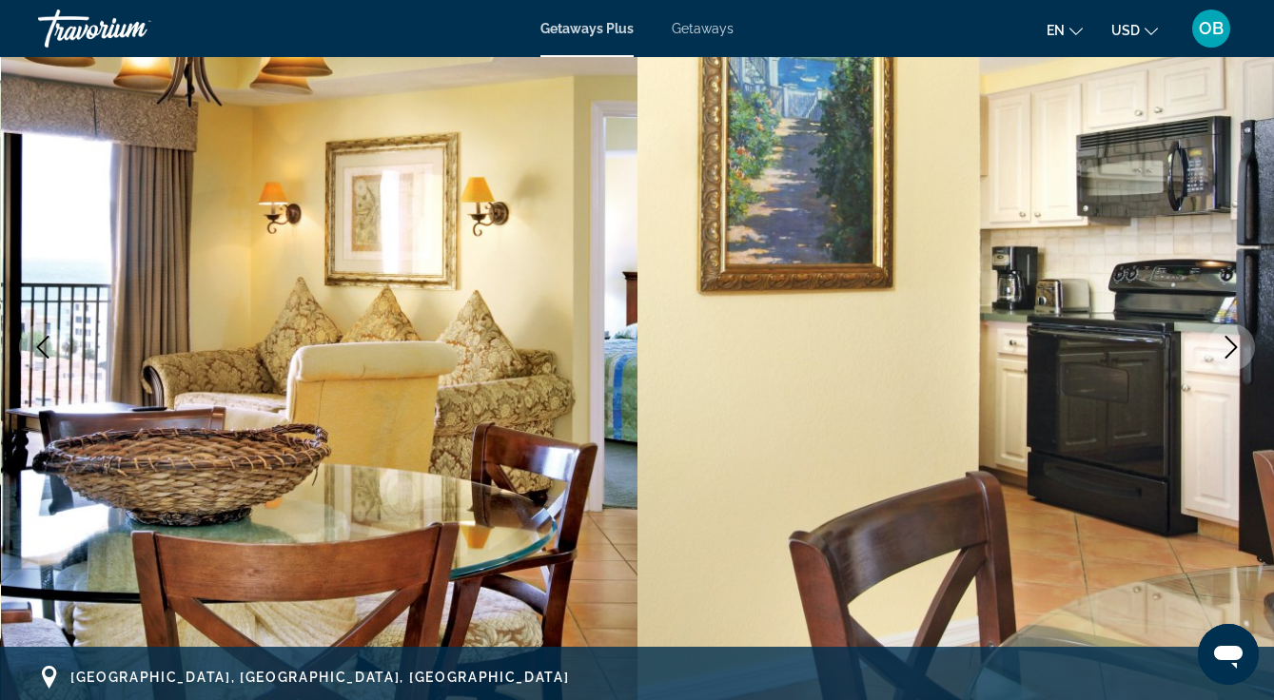
click at [1224, 361] on button "Next image" at bounding box center [1231, 347] width 48 height 48
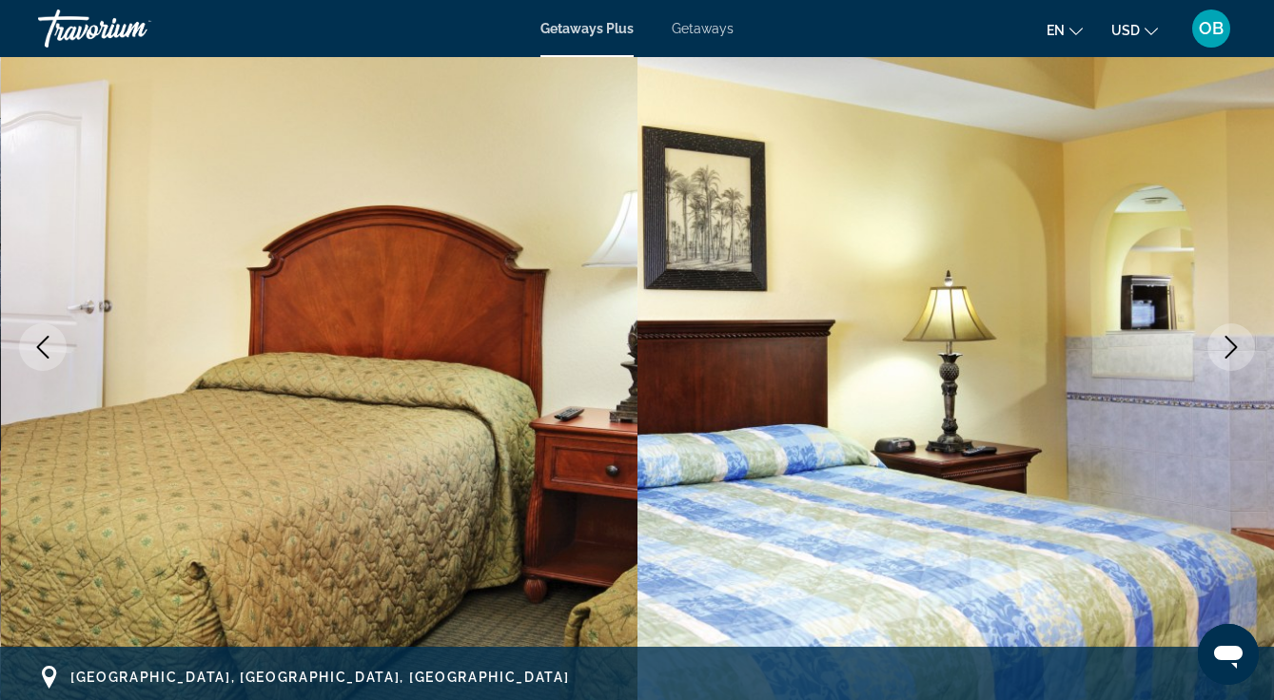
click at [1239, 355] on icon "Next image" at bounding box center [1231, 347] width 23 height 23
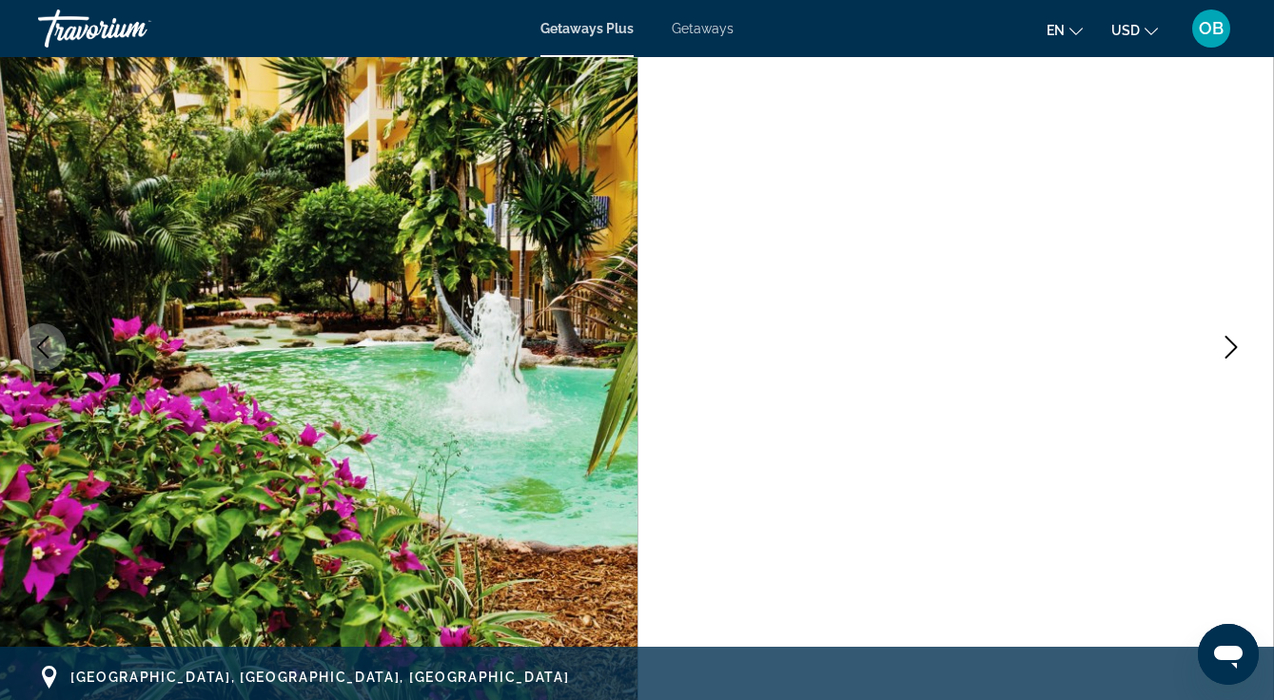
click at [1229, 362] on button "Next image" at bounding box center [1231, 347] width 48 height 48
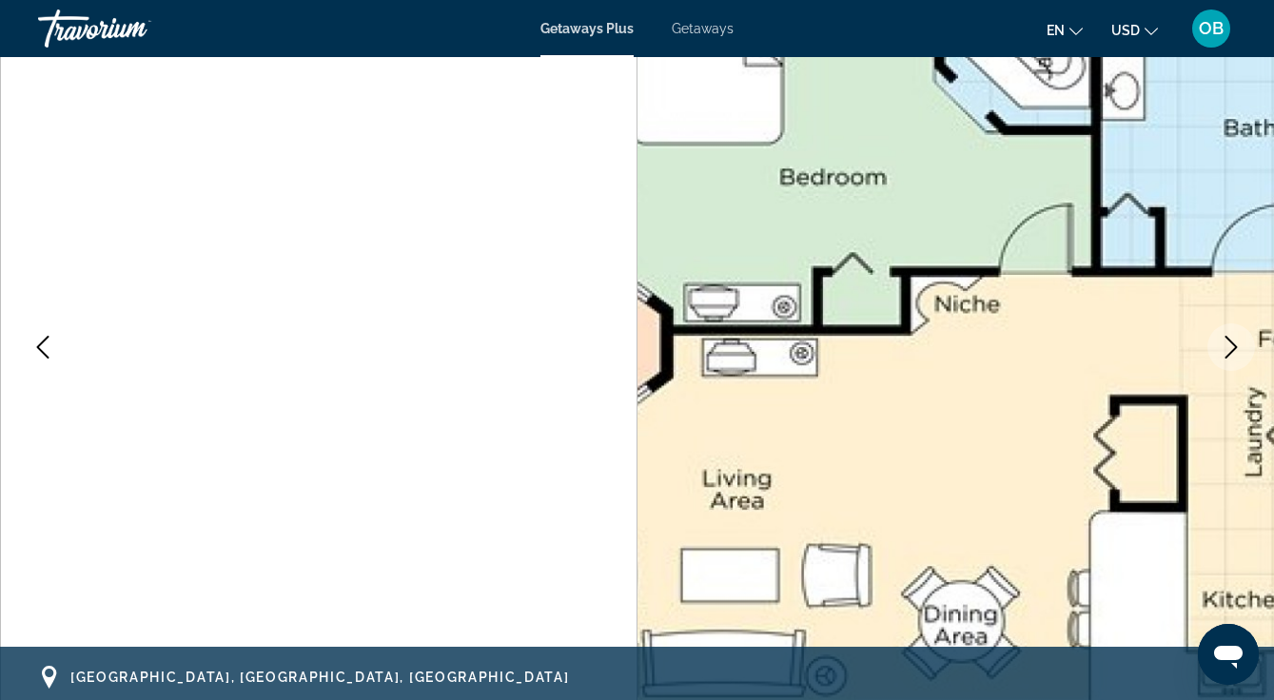
click at [1235, 350] on icon "Next image" at bounding box center [1231, 347] width 23 height 23
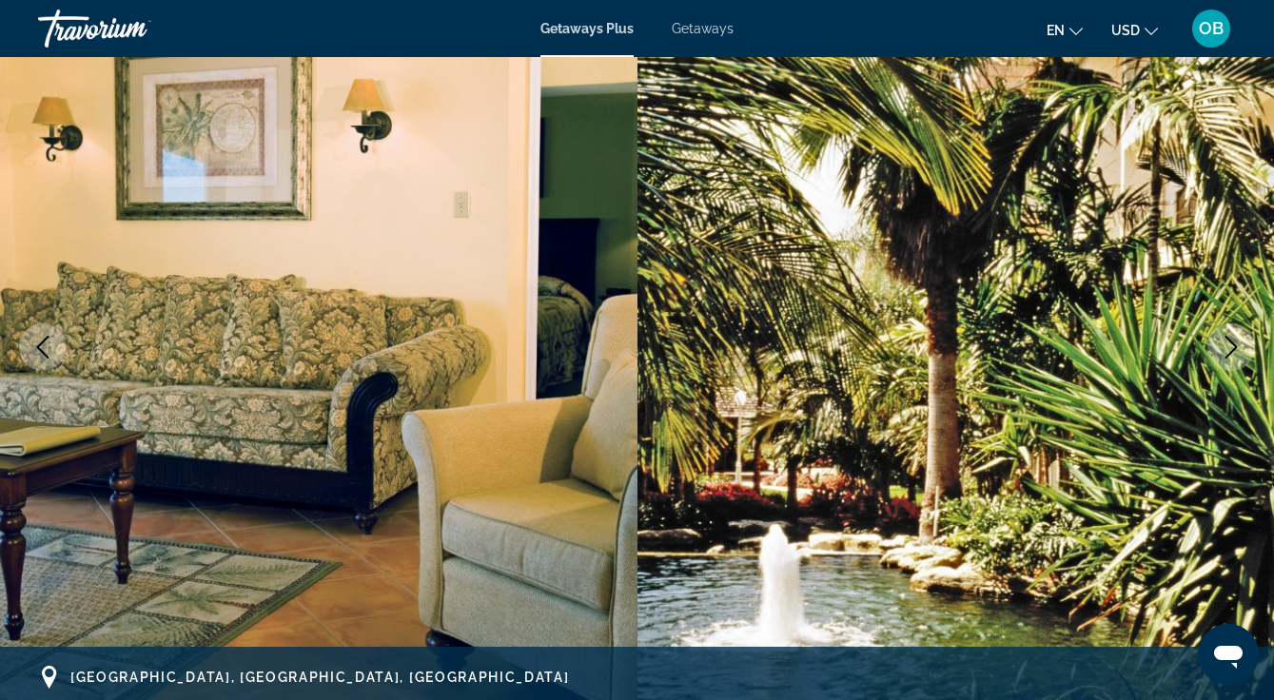
click at [1227, 359] on button "Next image" at bounding box center [1231, 347] width 48 height 48
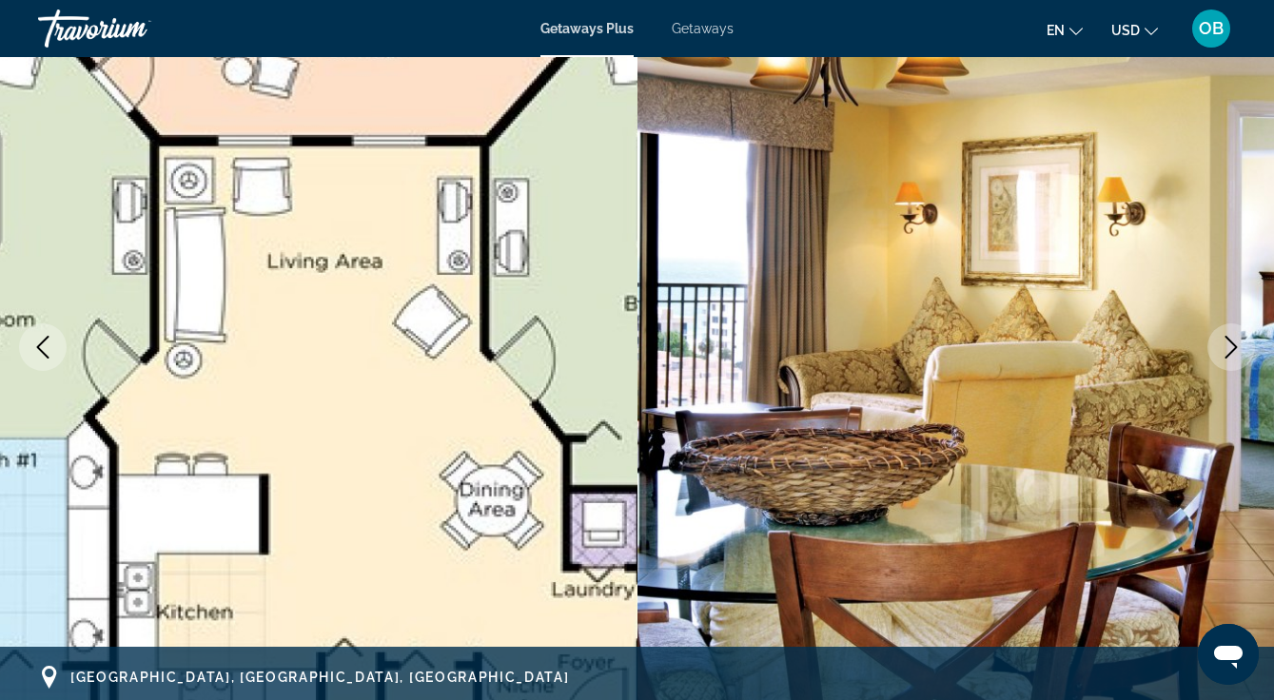
click at [1225, 356] on icon "Next image" at bounding box center [1231, 347] width 12 height 23
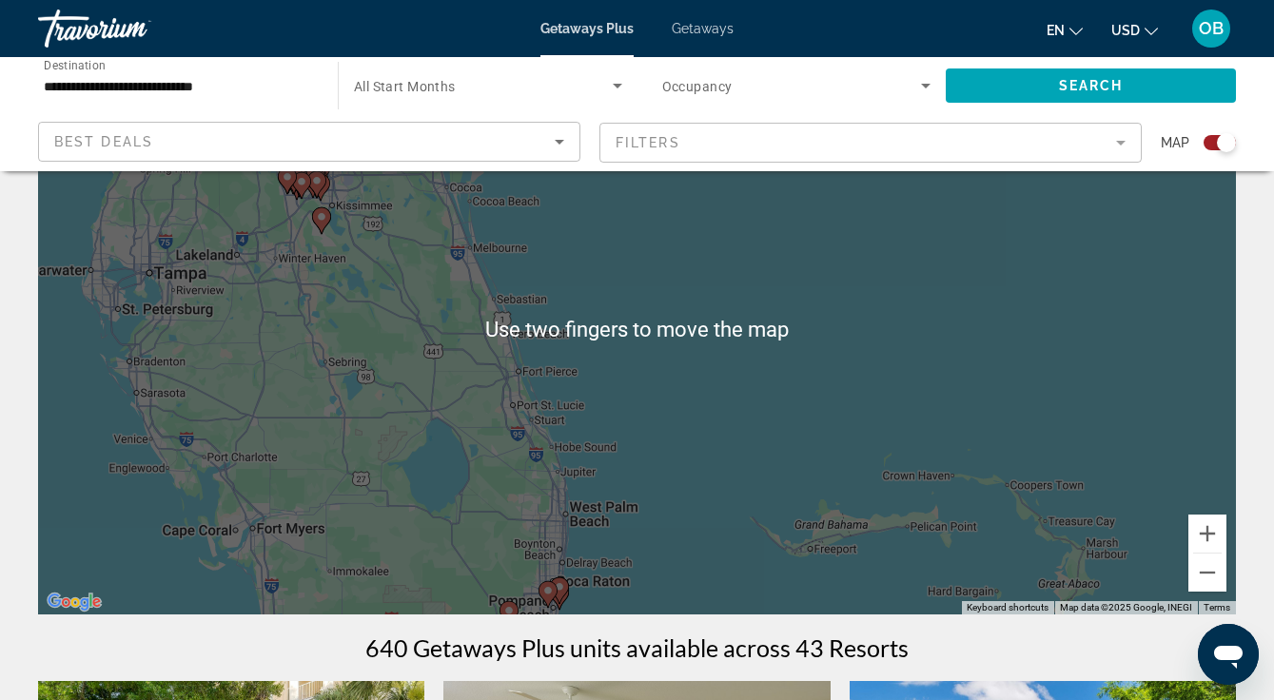
scroll to position [145, 0]
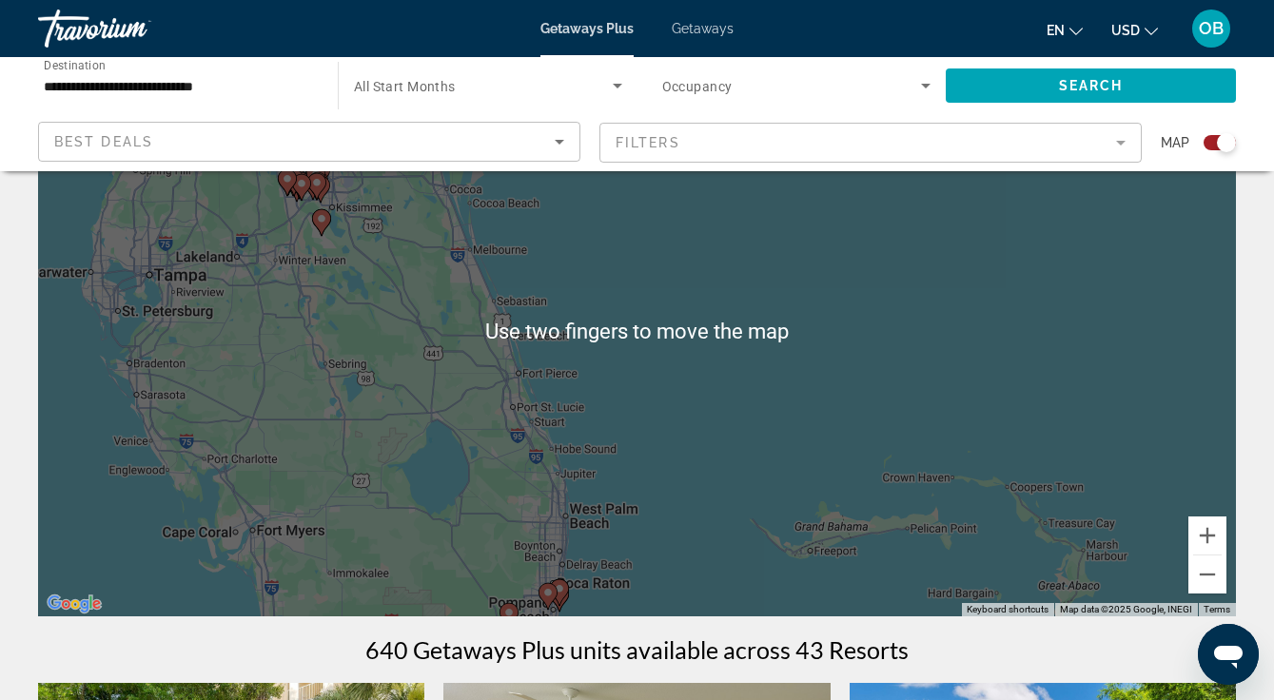
click at [677, 492] on div "To activate drag with keyboard, press Alt + Enter. Once in keyboard drag state,…" at bounding box center [637, 331] width 1198 height 571
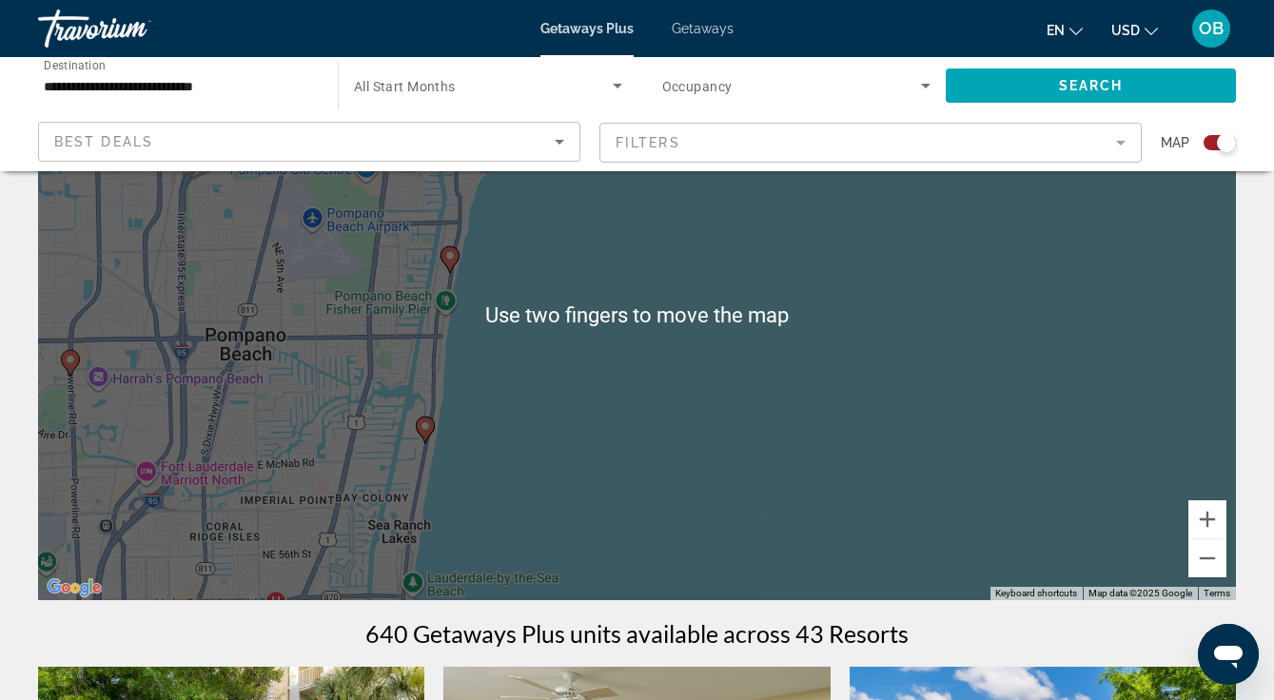
scroll to position [94, 0]
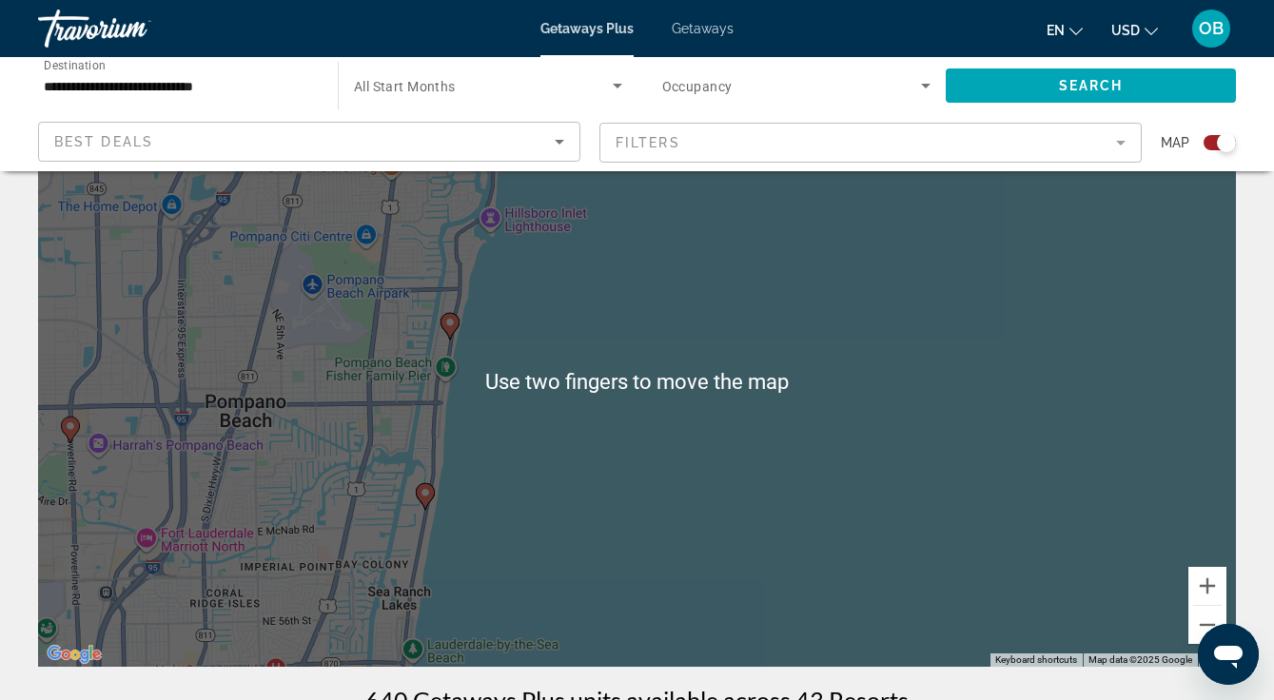
click at [487, 382] on div "To activate drag with keyboard, press Alt + Enter. Once in keyboard drag state,…" at bounding box center [637, 381] width 1198 height 571
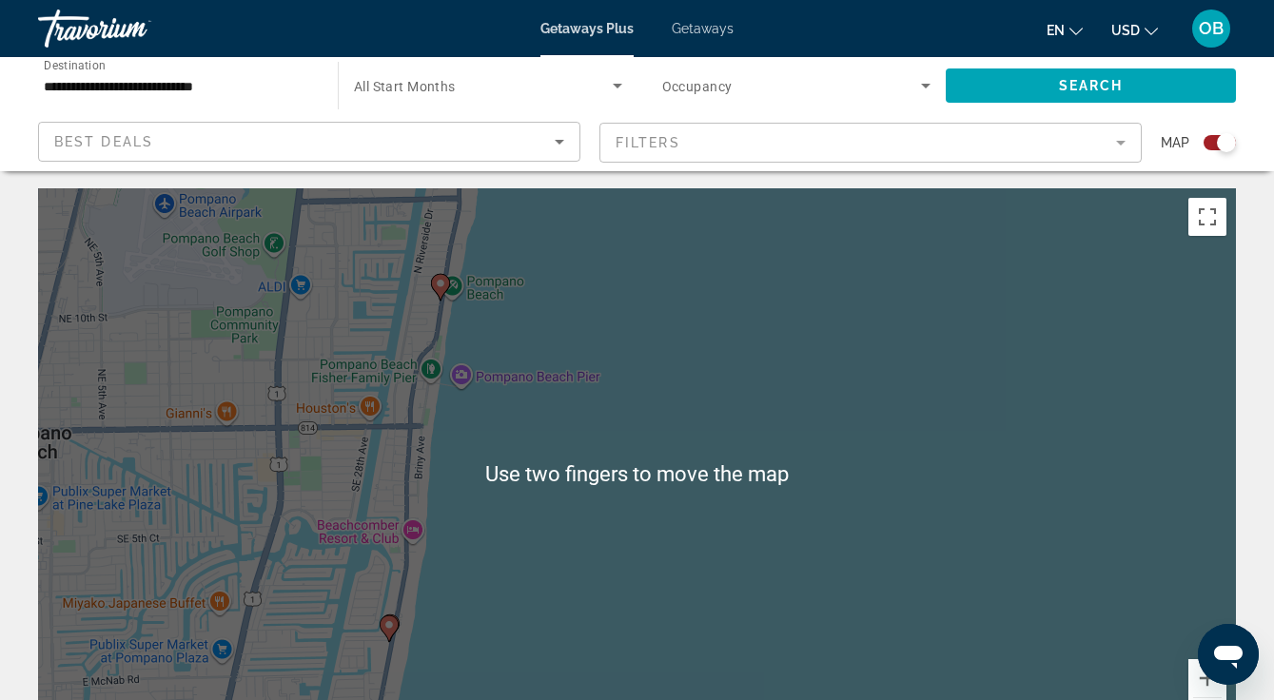
scroll to position [22, 0]
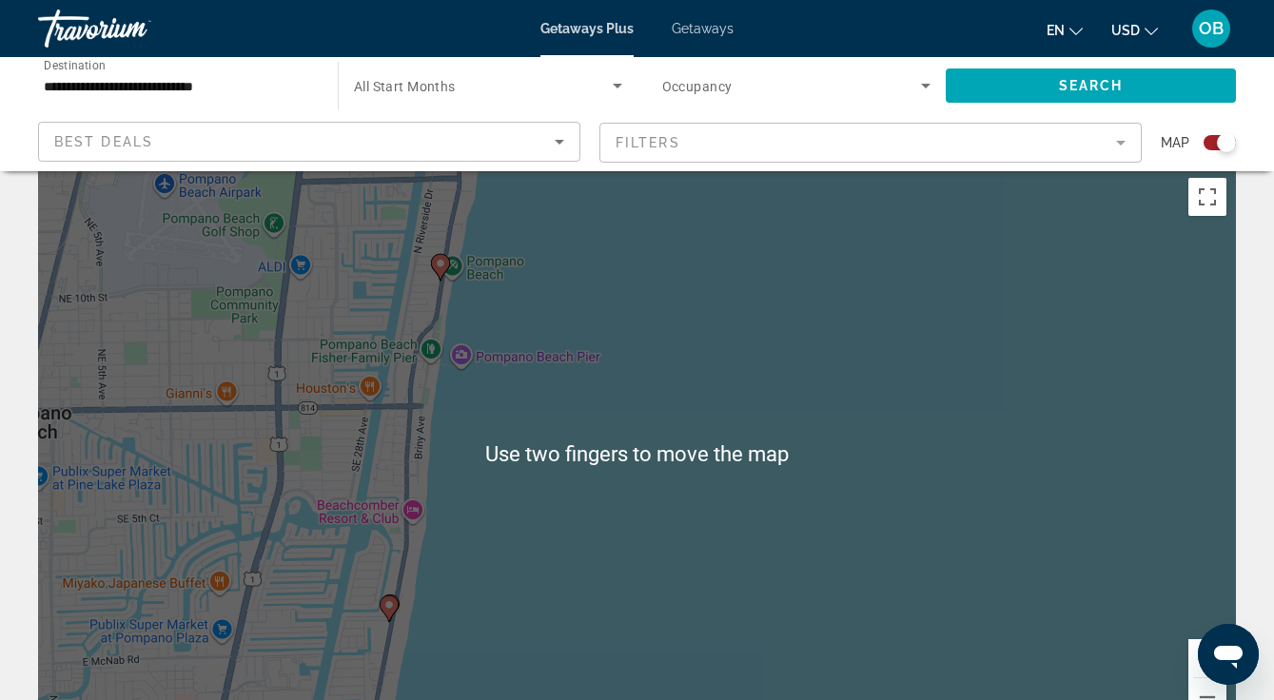
click at [525, 304] on div "To activate drag with keyboard, press Alt + Enter. Once in keyboard drag state,…" at bounding box center [637, 453] width 1198 height 571
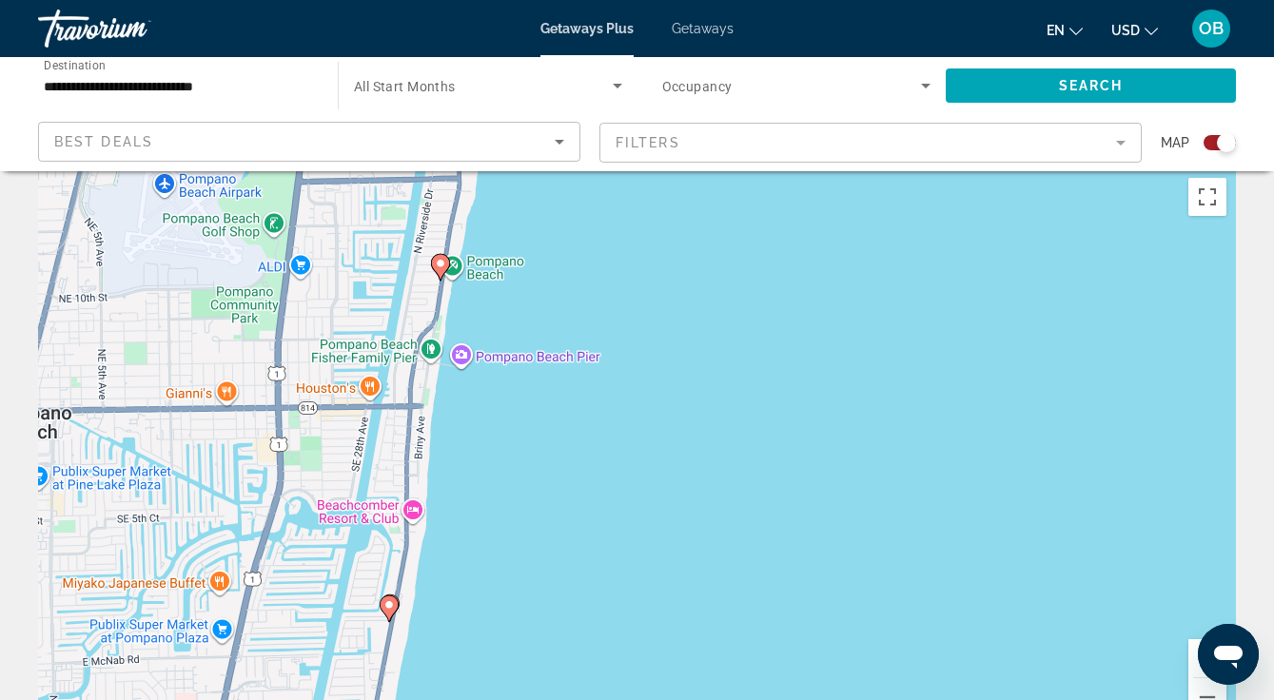
click at [440, 263] on div "To activate drag with keyboard, press Alt + Enter. Once in keyboard drag state,…" at bounding box center [637, 453] width 1198 height 571
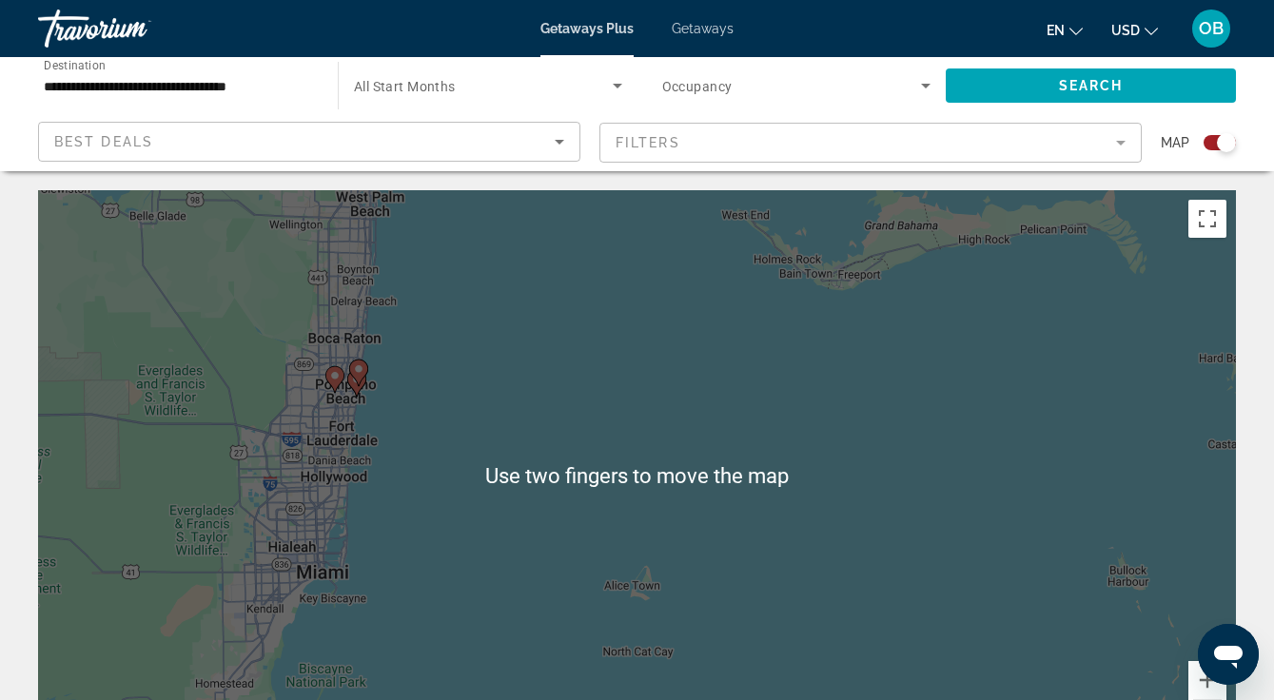
scroll to position [1, 0]
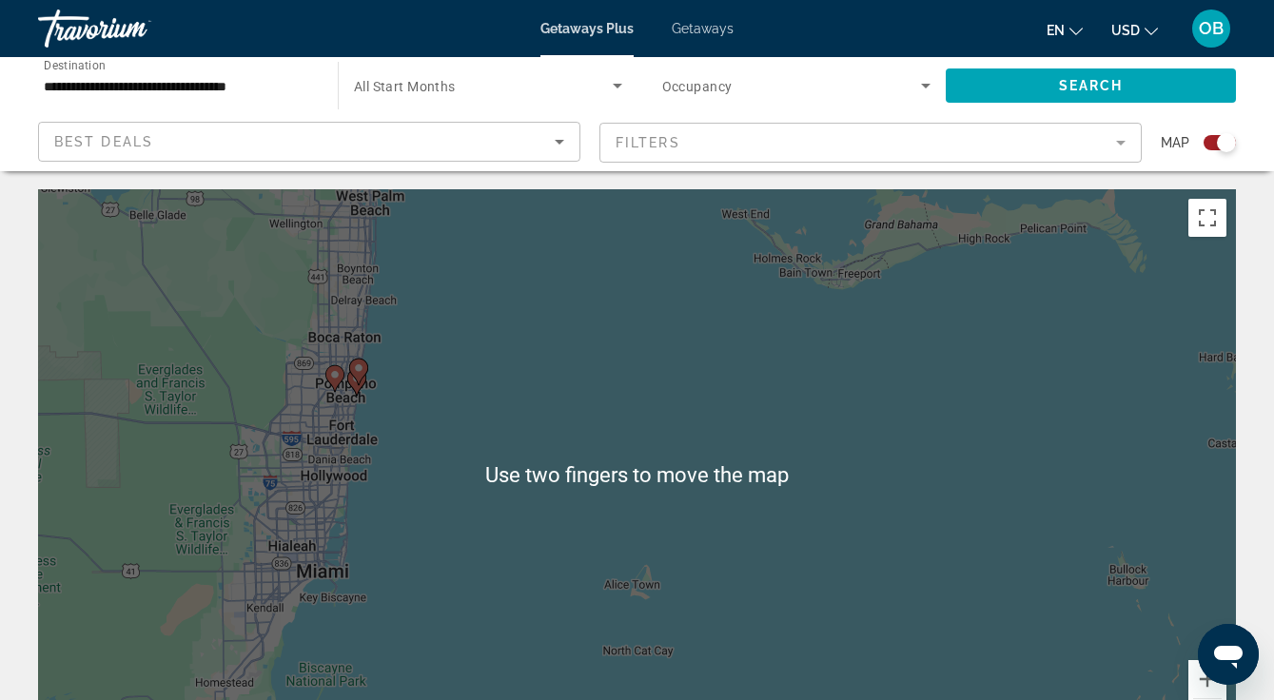
click at [362, 371] on image "Main content" at bounding box center [358, 367] width 11 height 11
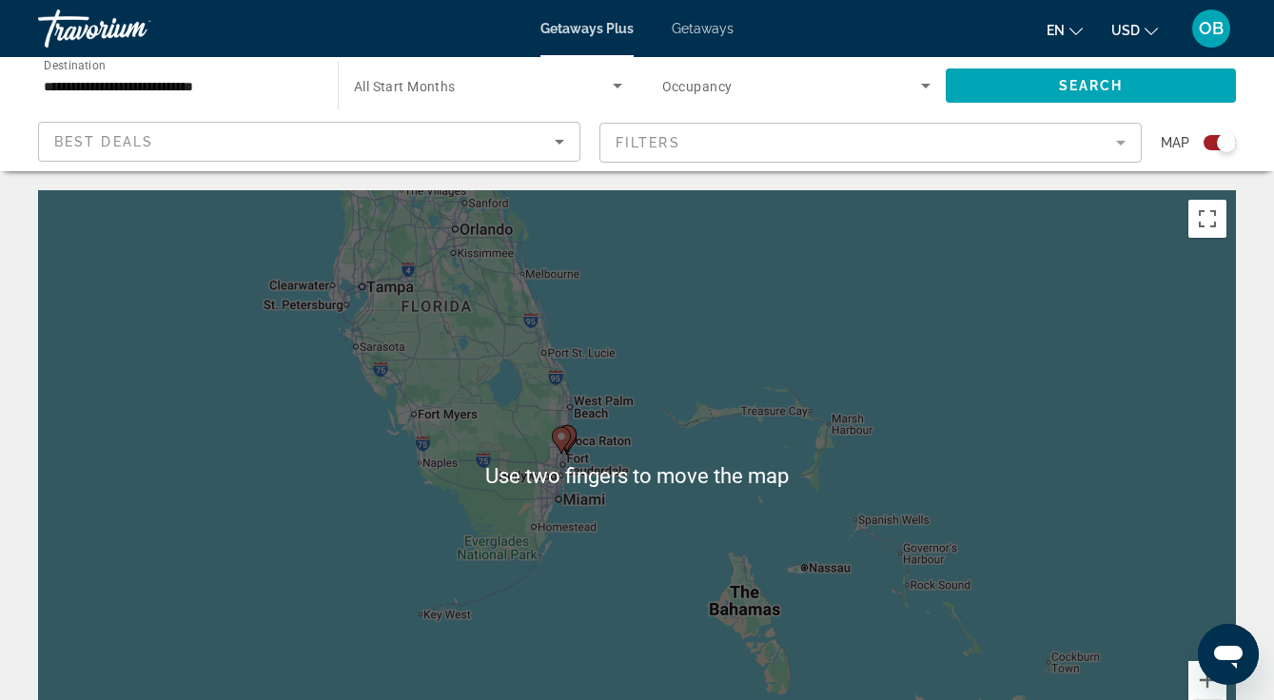
scroll to position [0, 0]
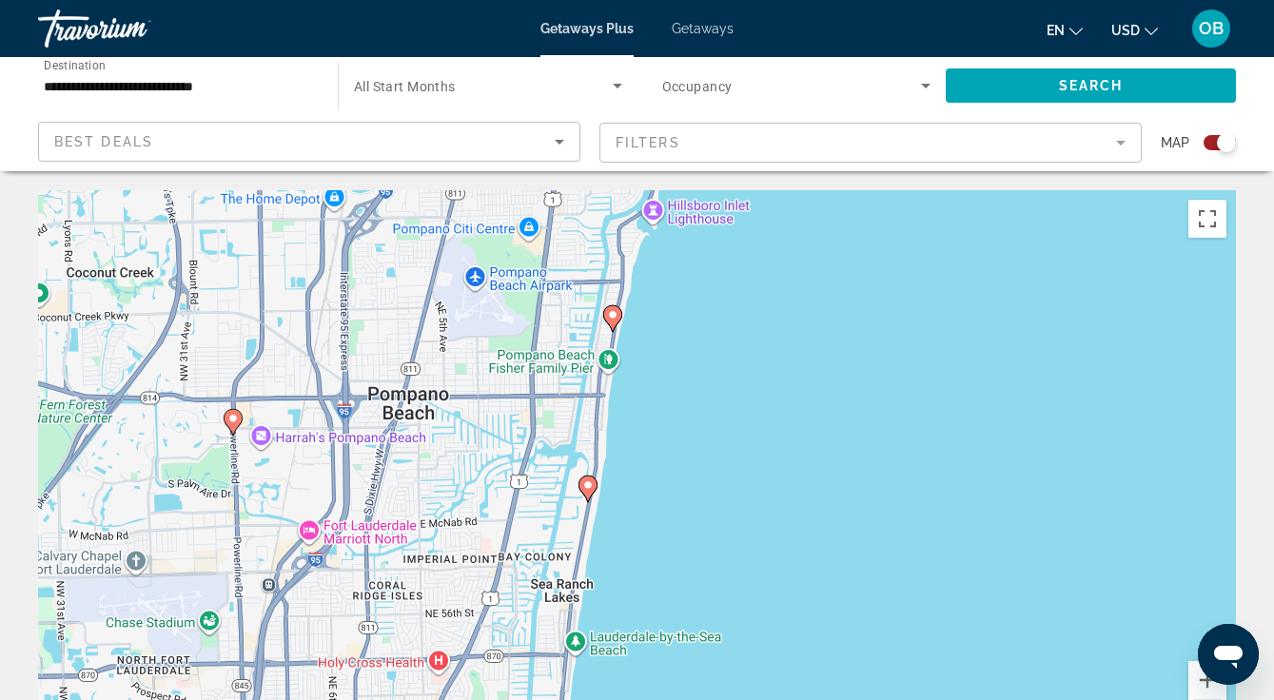
click at [612, 311] on image "Main content" at bounding box center [612, 314] width 11 height 11
type input "**********"
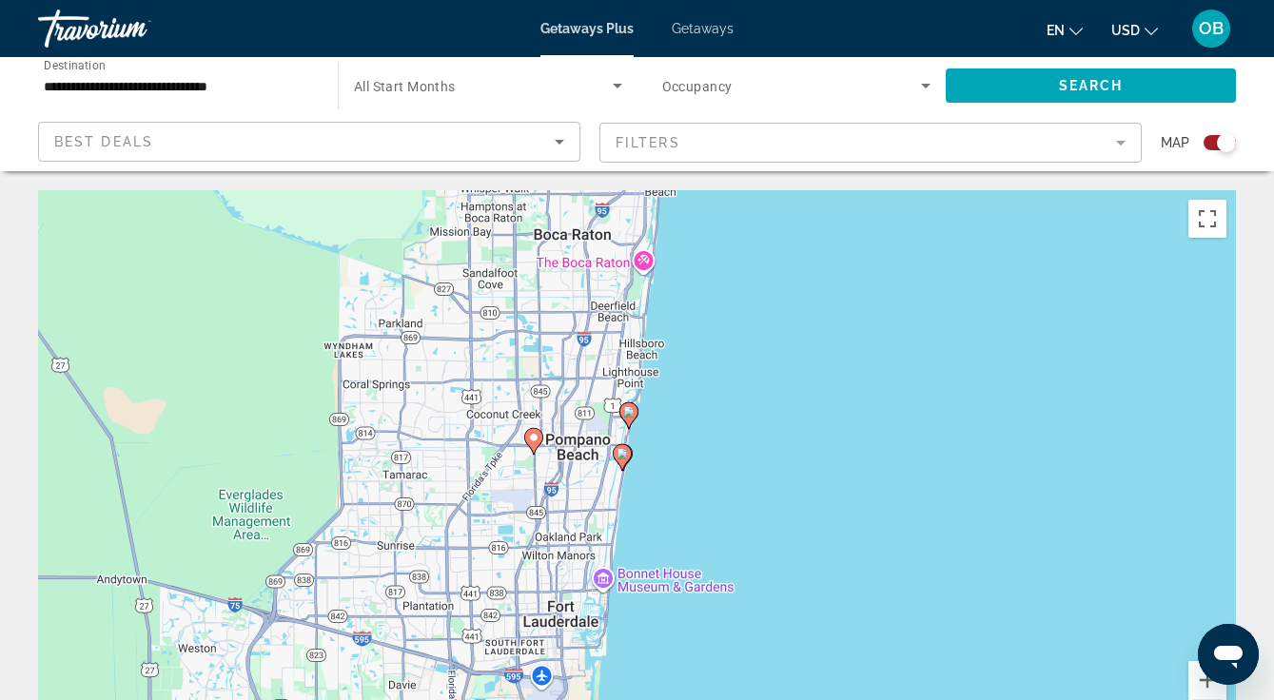
click at [626, 414] on image "Main content" at bounding box center [628, 411] width 11 height 11
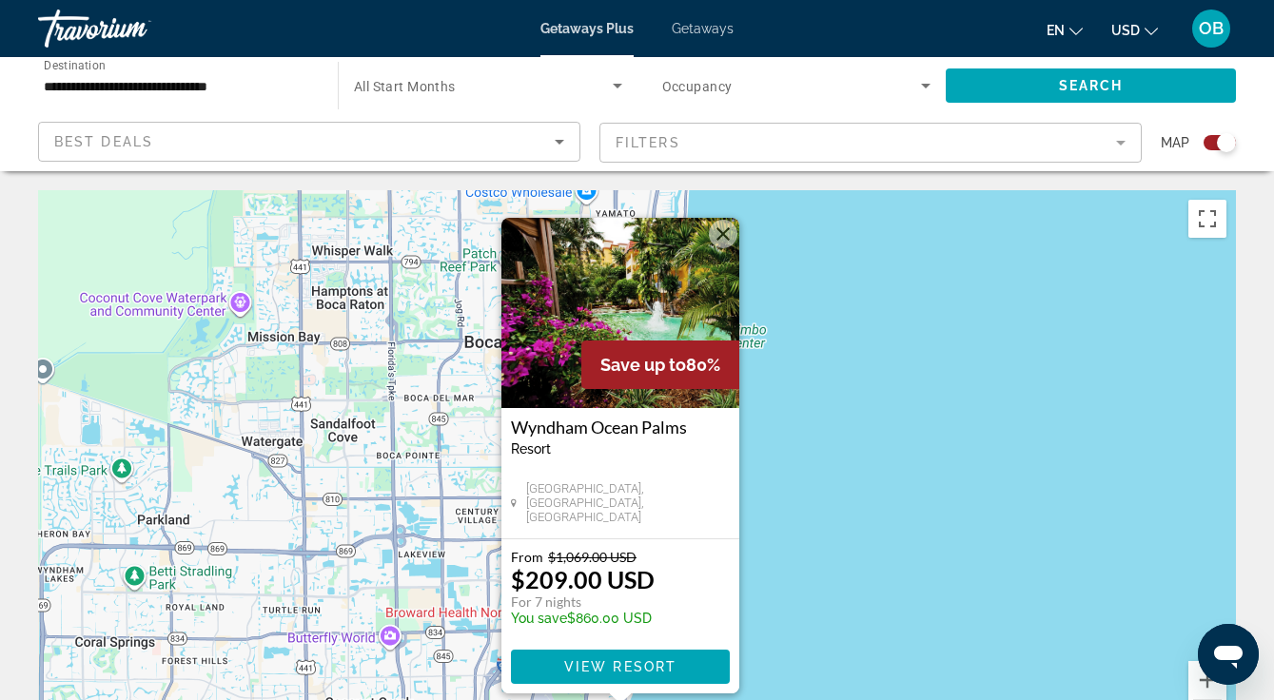
click at [654, 673] on span "View Resort" at bounding box center [619, 666] width 112 height 15
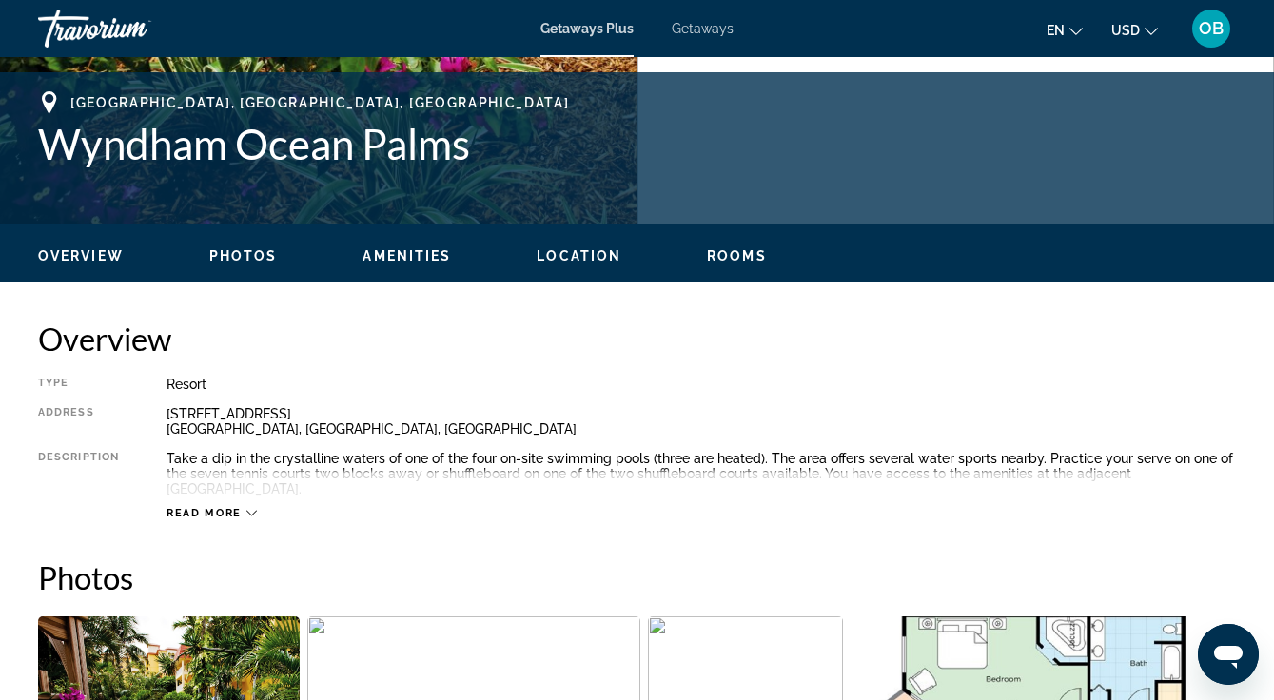
scroll to position [737, 0]
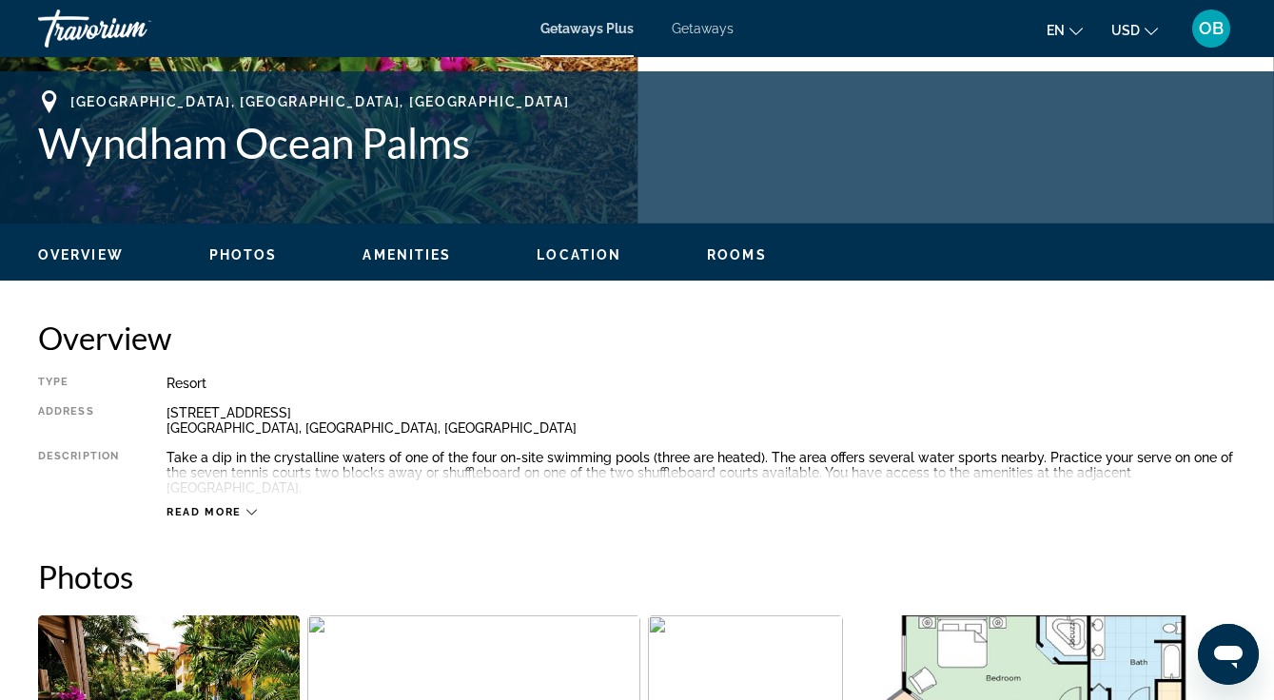
click at [749, 253] on span "Rooms" at bounding box center [737, 254] width 60 height 15
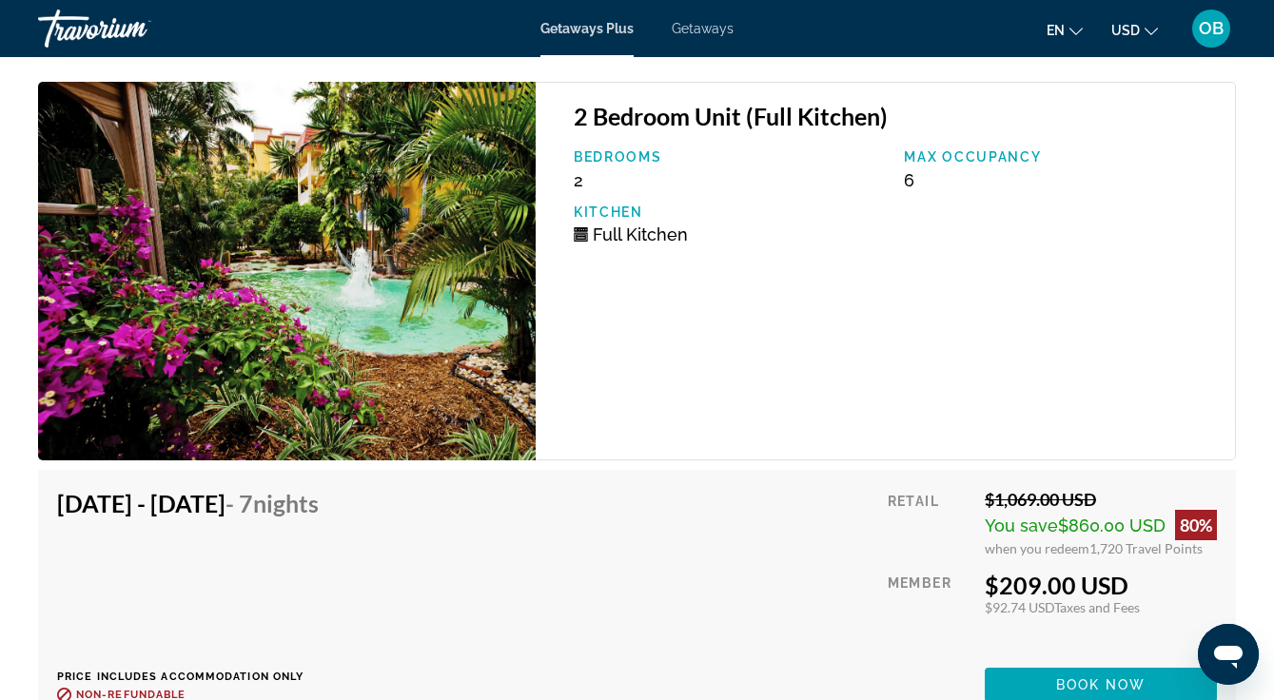
scroll to position [3901, 0]
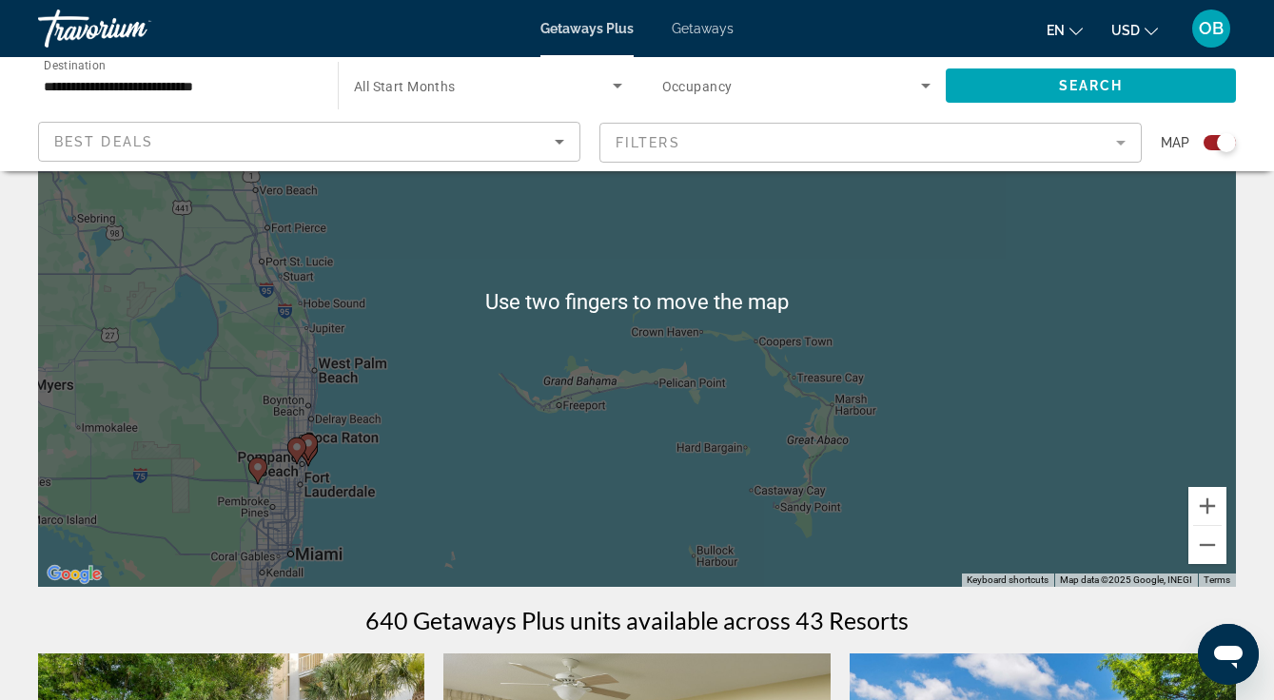
scroll to position [211, 0]
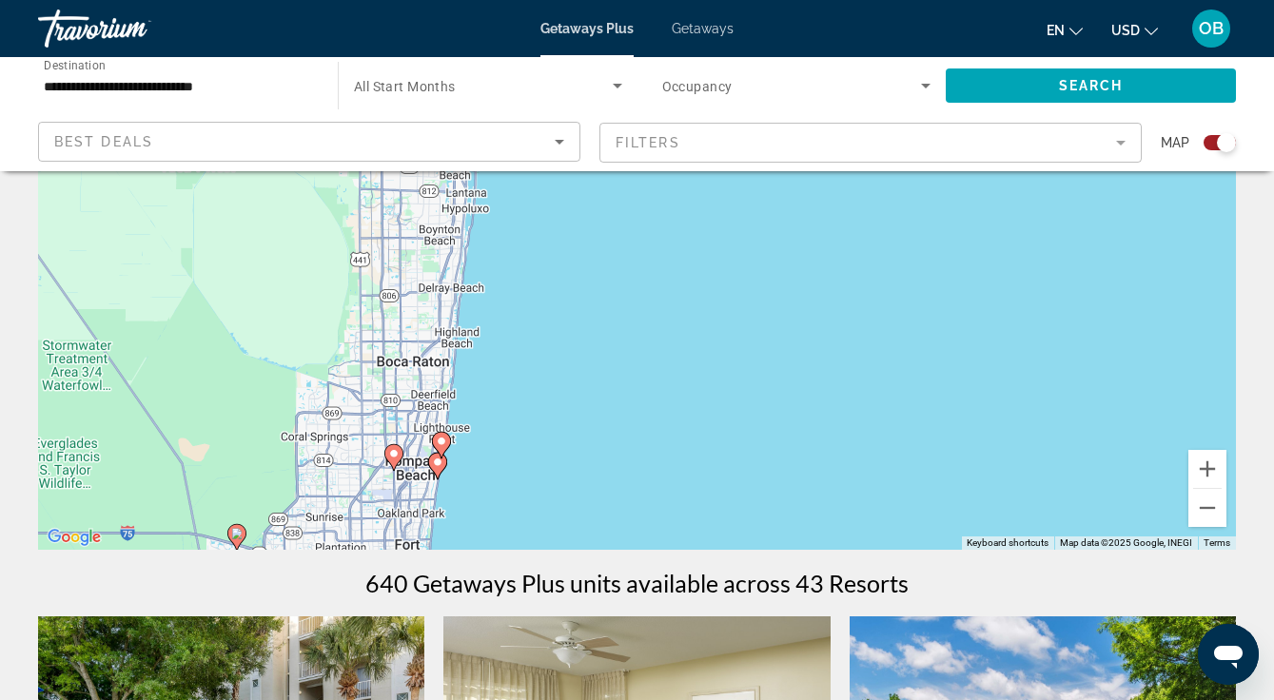
click at [664, 371] on div "To activate drag with keyboard, press Alt + Enter. Once in keyboard drag state,…" at bounding box center [637, 264] width 1198 height 571
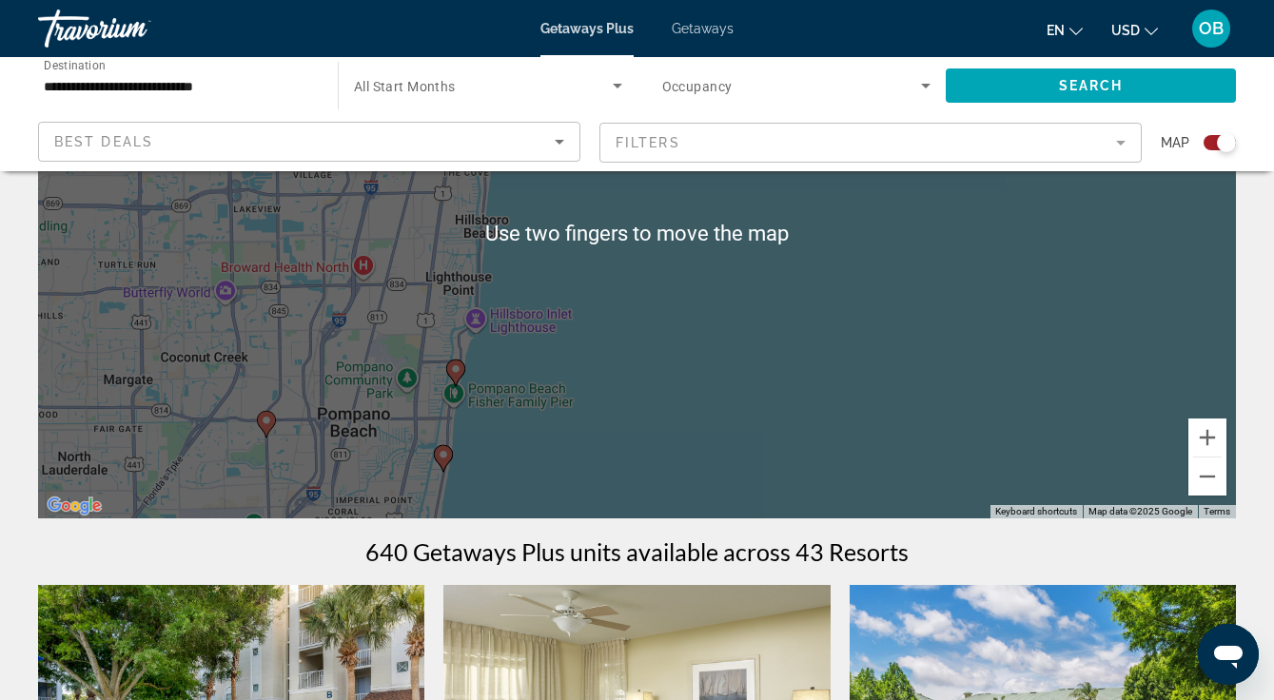
scroll to position [242, 0]
click at [597, 408] on div "To activate drag with keyboard, press Alt + Enter. Once in keyboard drag state,…" at bounding box center [637, 234] width 1198 height 571
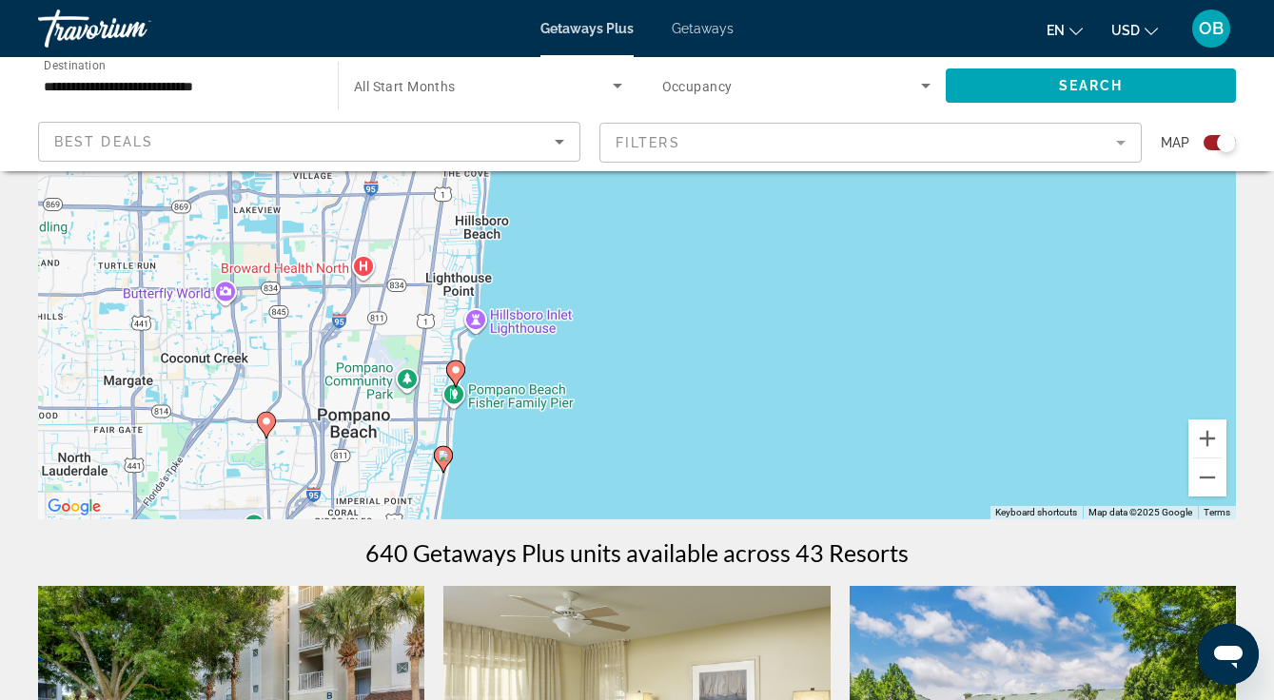
click at [443, 455] on div "To activate drag with keyboard, press Alt + Enter. Once in keyboard drag state,…" at bounding box center [637, 234] width 1198 height 571
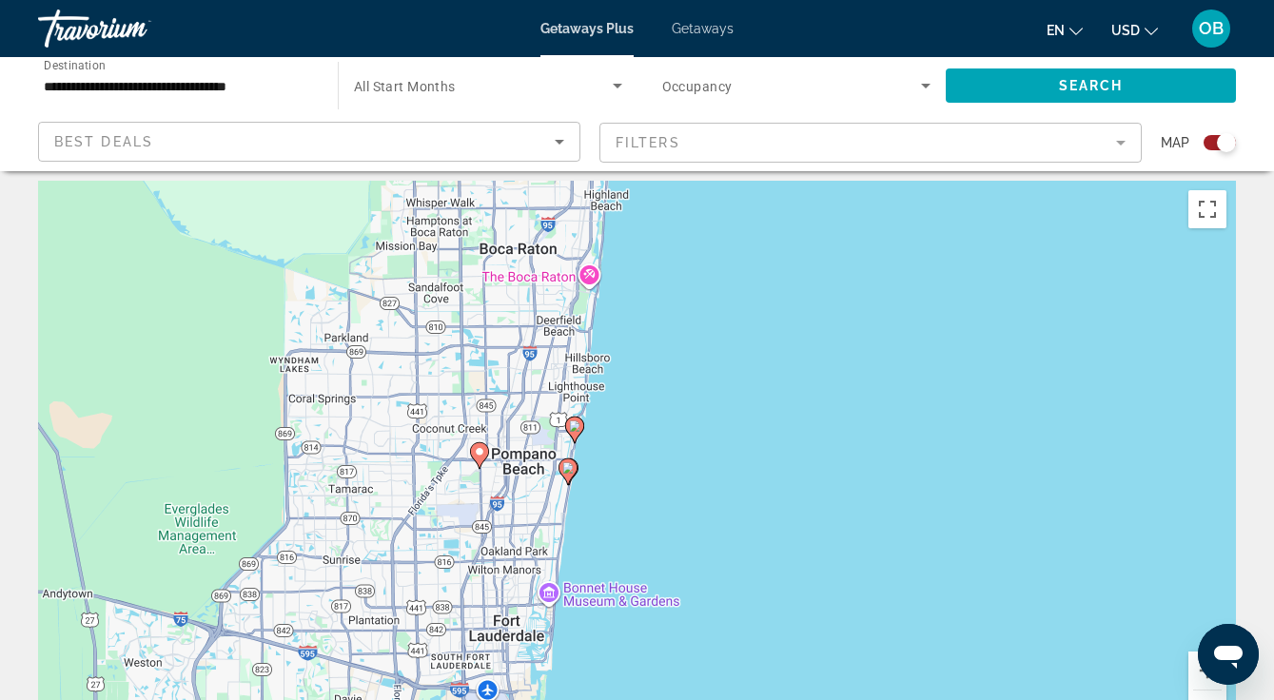
scroll to position [0, 0]
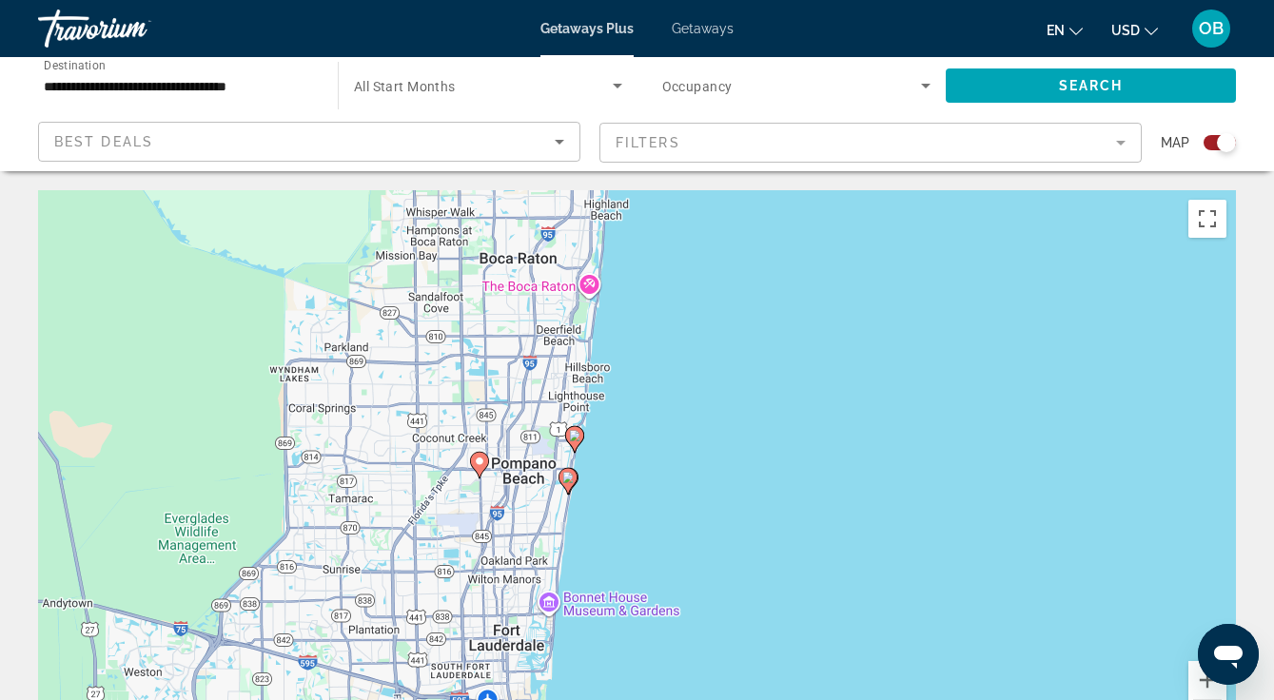
click at [563, 480] on image "Main content" at bounding box center [567, 477] width 11 height 11
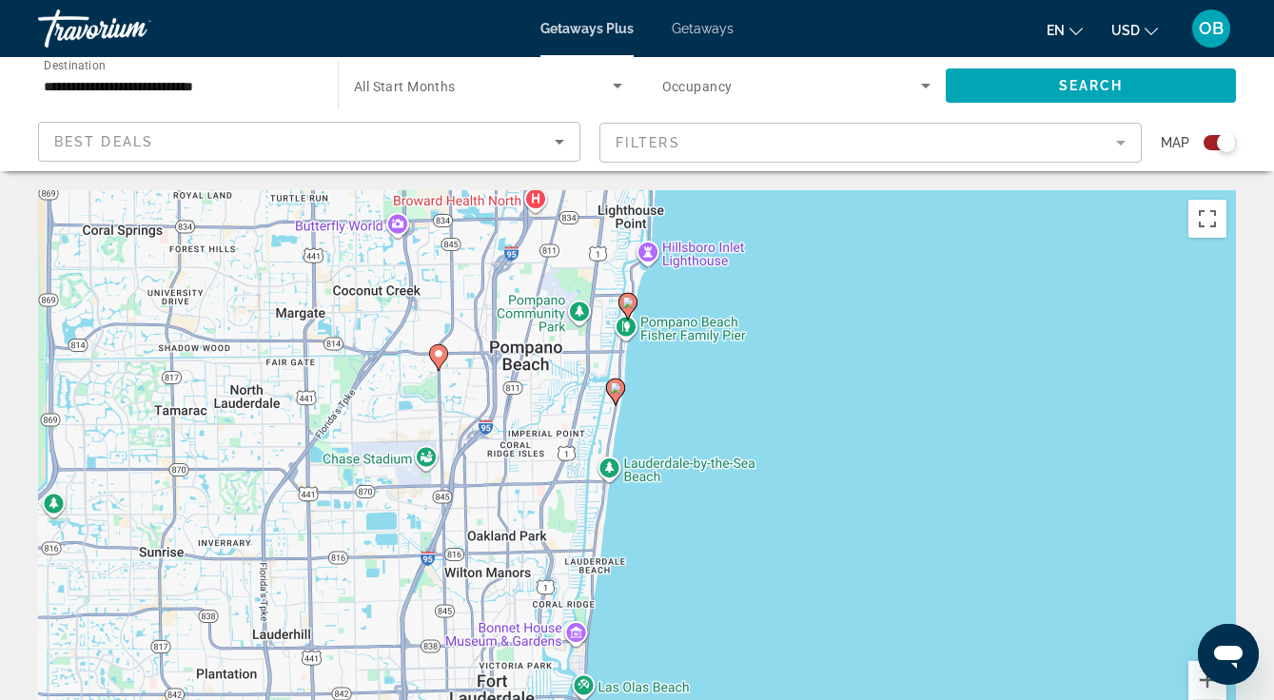
click at [617, 383] on image "Main content" at bounding box center [615, 387] width 11 height 11
type input "**********"
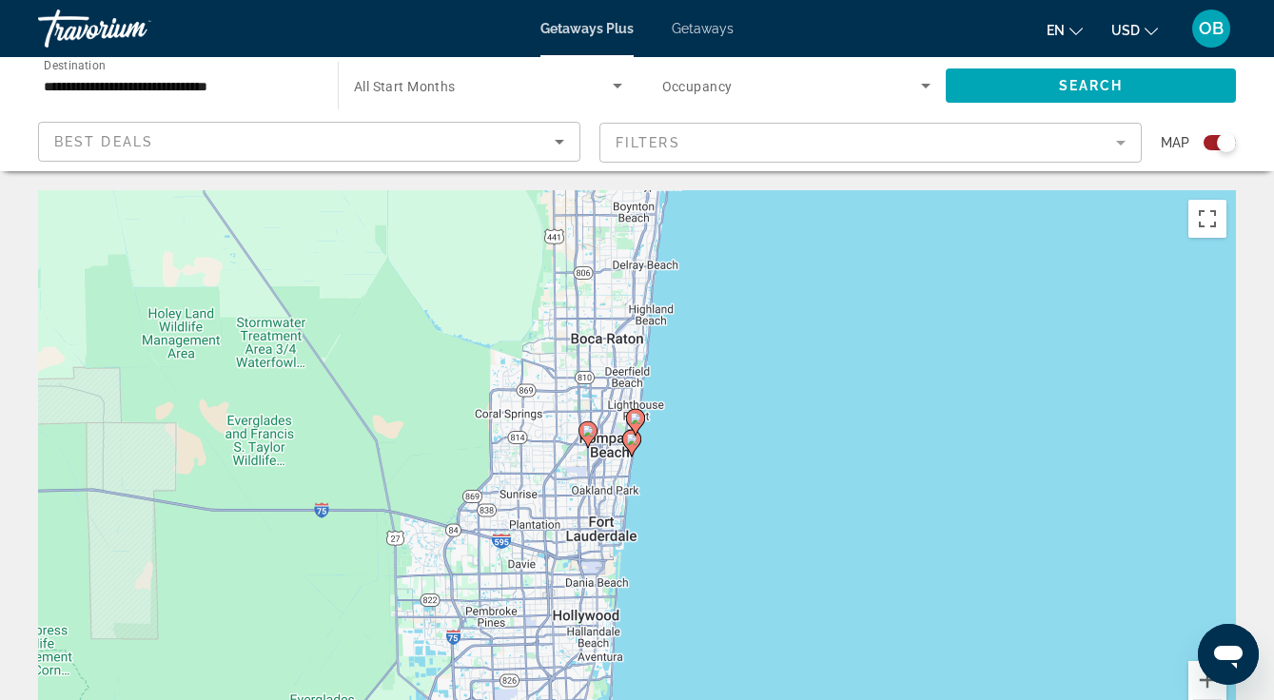
click at [631, 439] on image "Main content" at bounding box center [631, 439] width 11 height 11
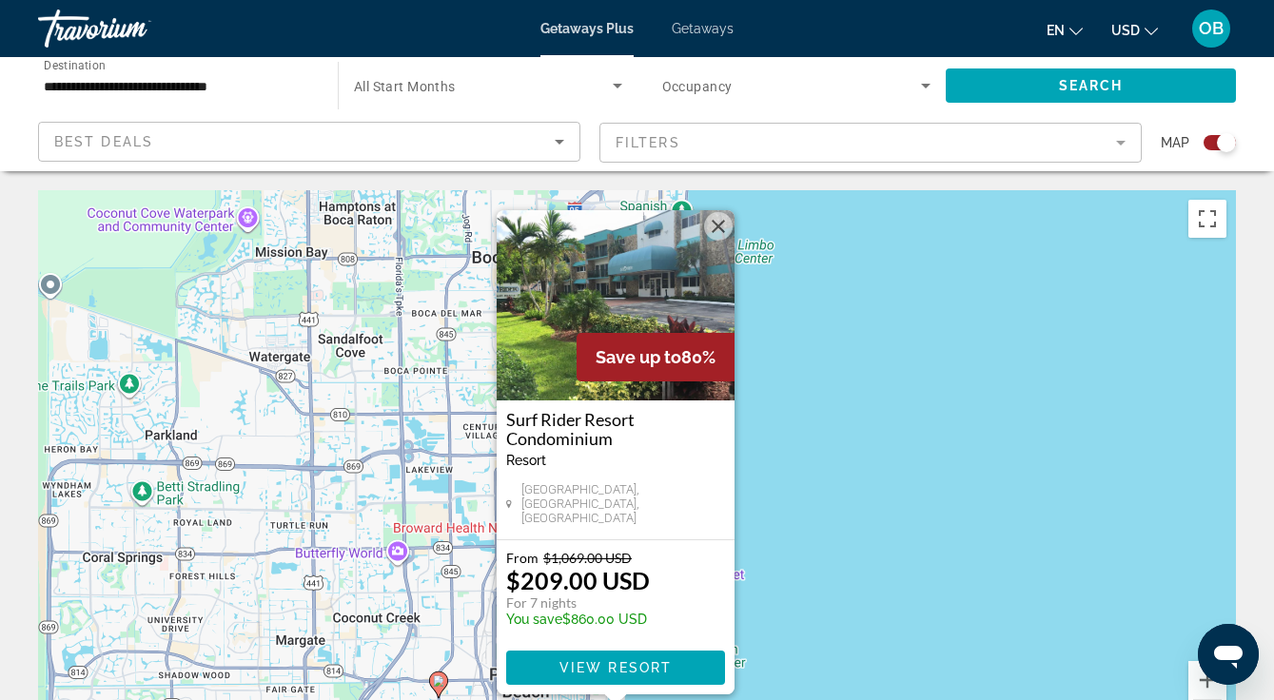
click at [666, 668] on span "View Resort" at bounding box center [614, 667] width 112 height 15
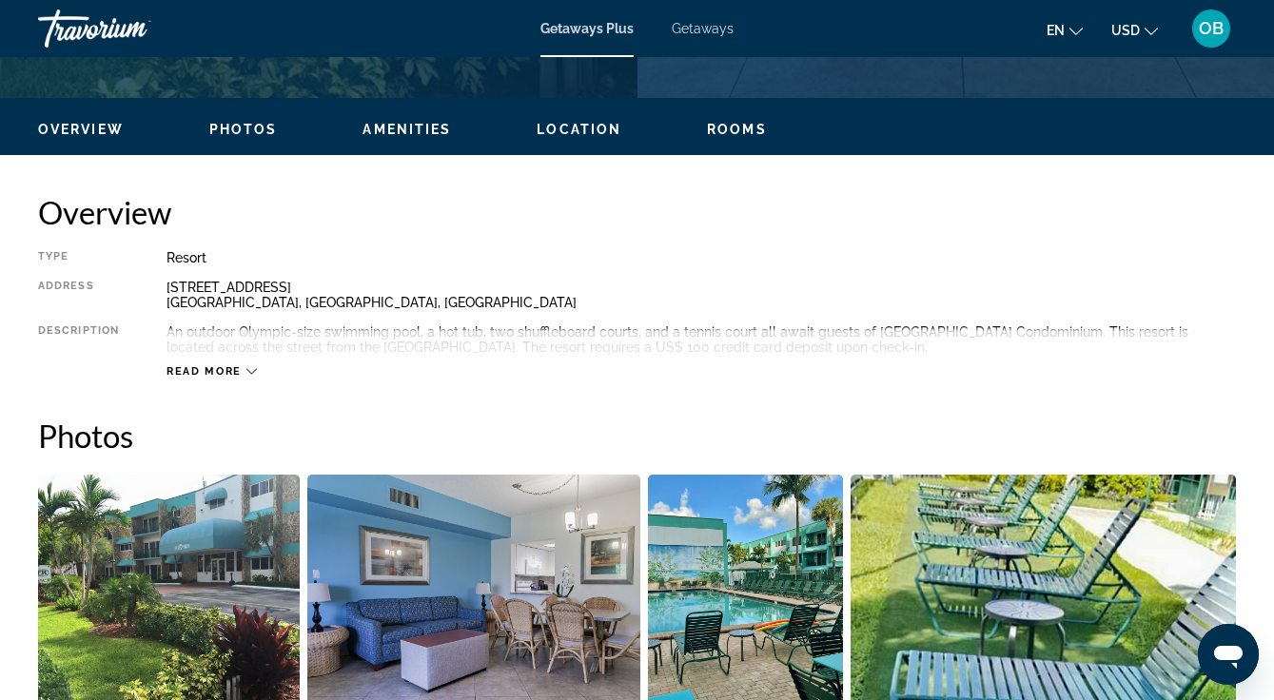
scroll to position [871, 0]
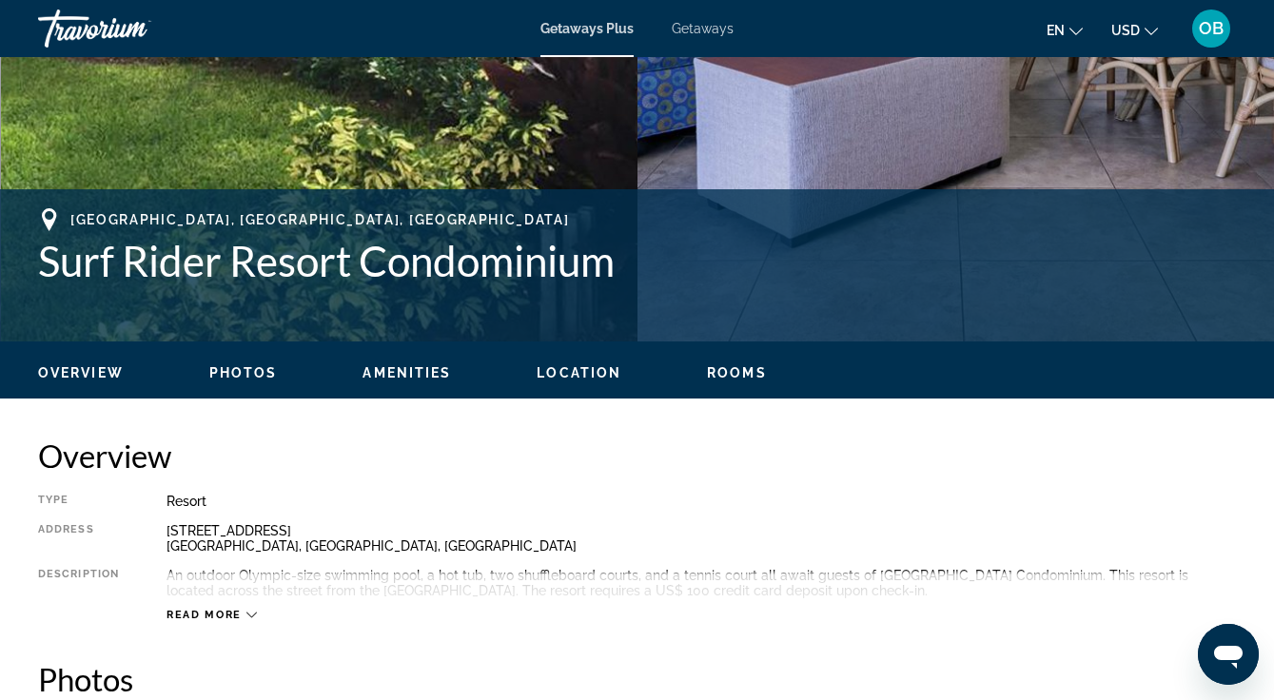
click at [728, 376] on span "Rooms" at bounding box center [737, 372] width 60 height 15
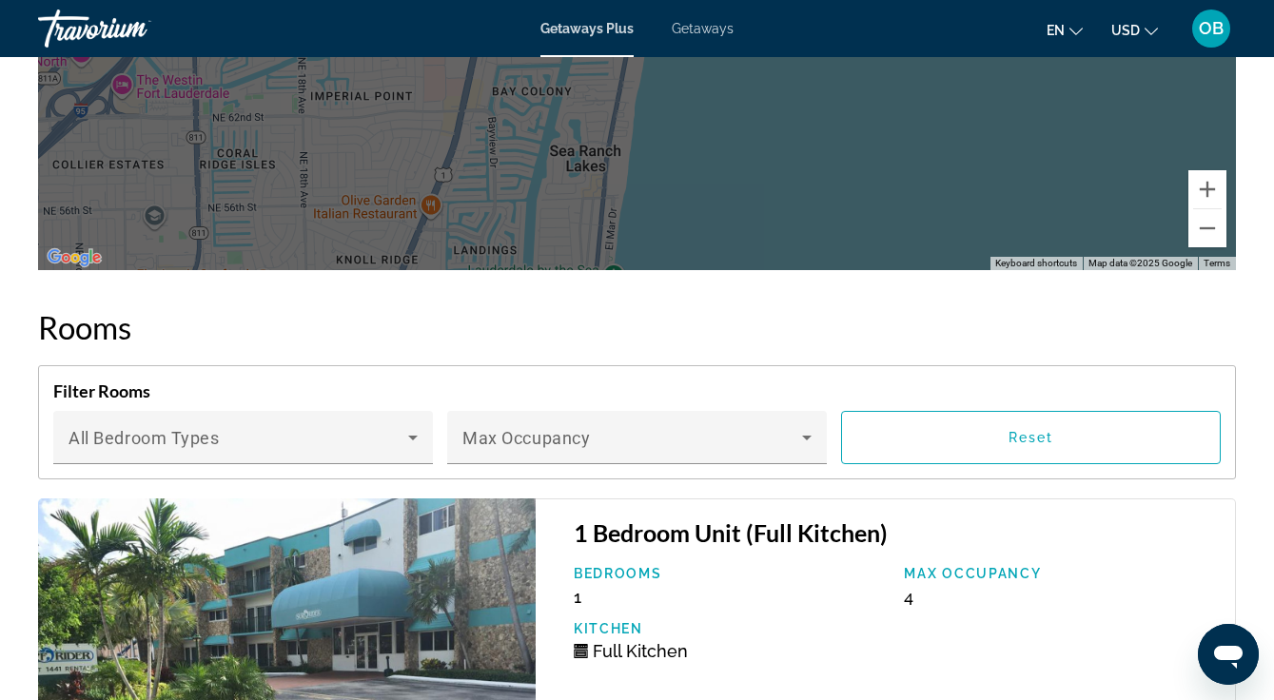
scroll to position [3110, 0]
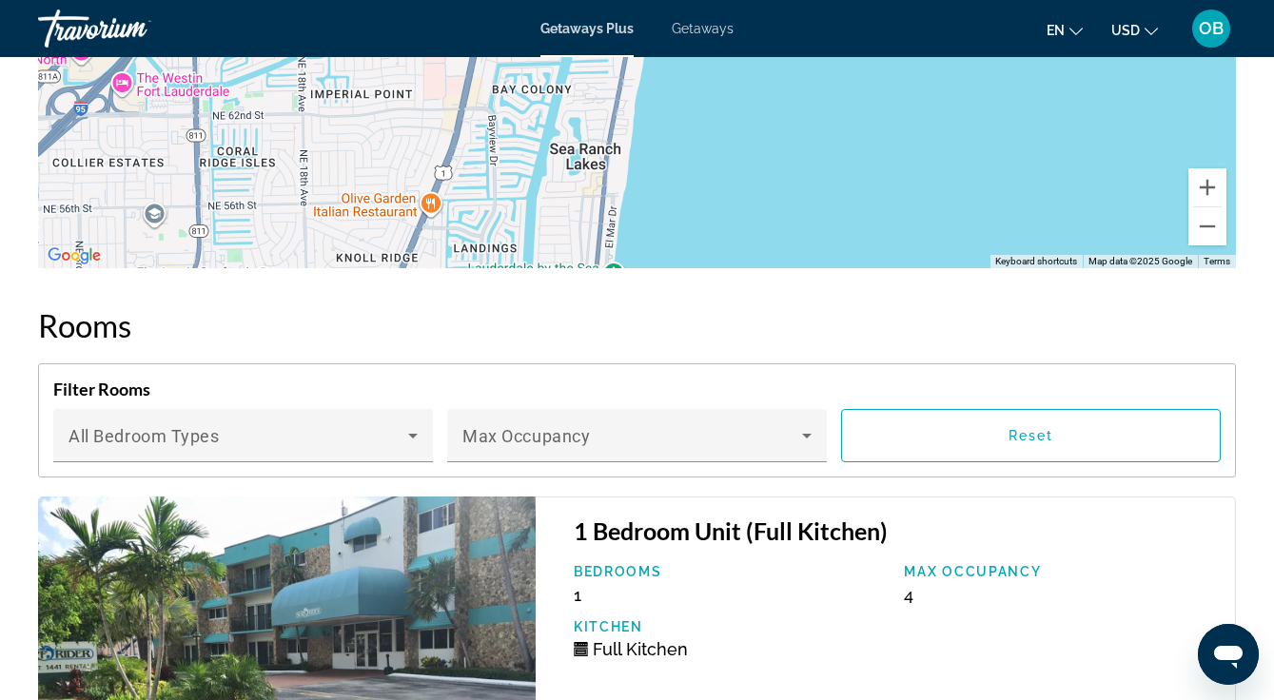
click at [811, 438] on icon "Main content" at bounding box center [806, 435] width 23 height 23
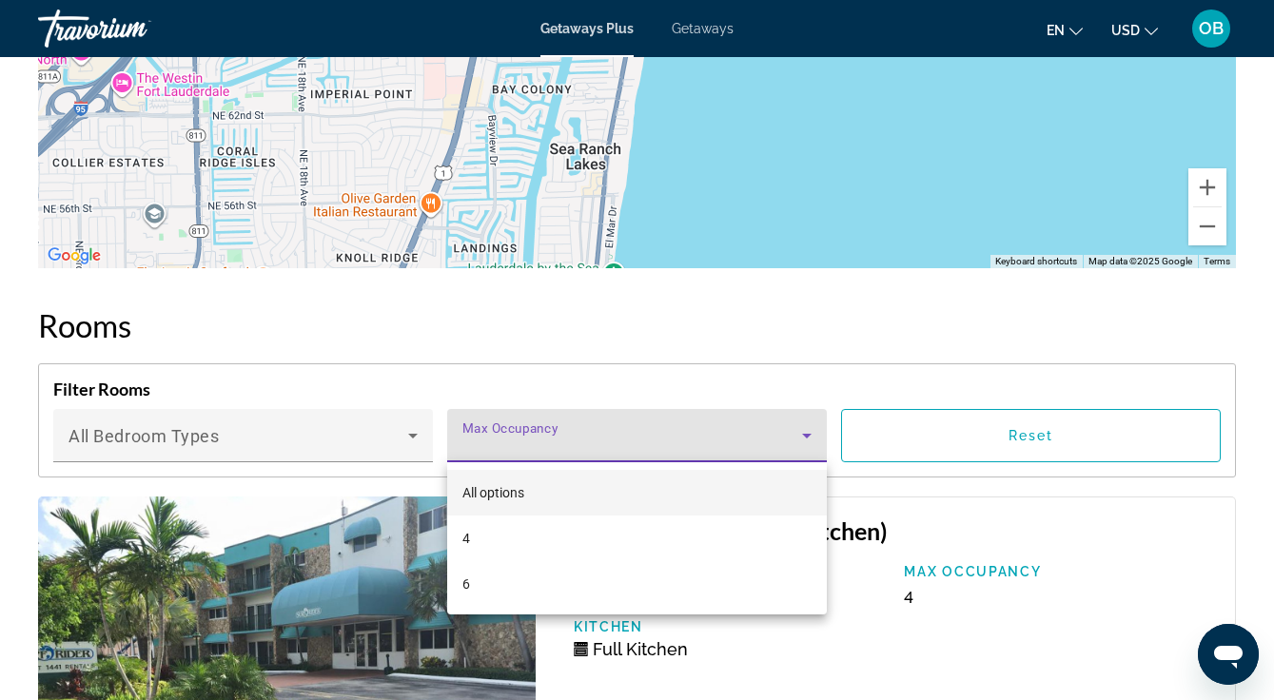
click at [579, 544] on mat-option "4" at bounding box center [637, 539] width 380 height 46
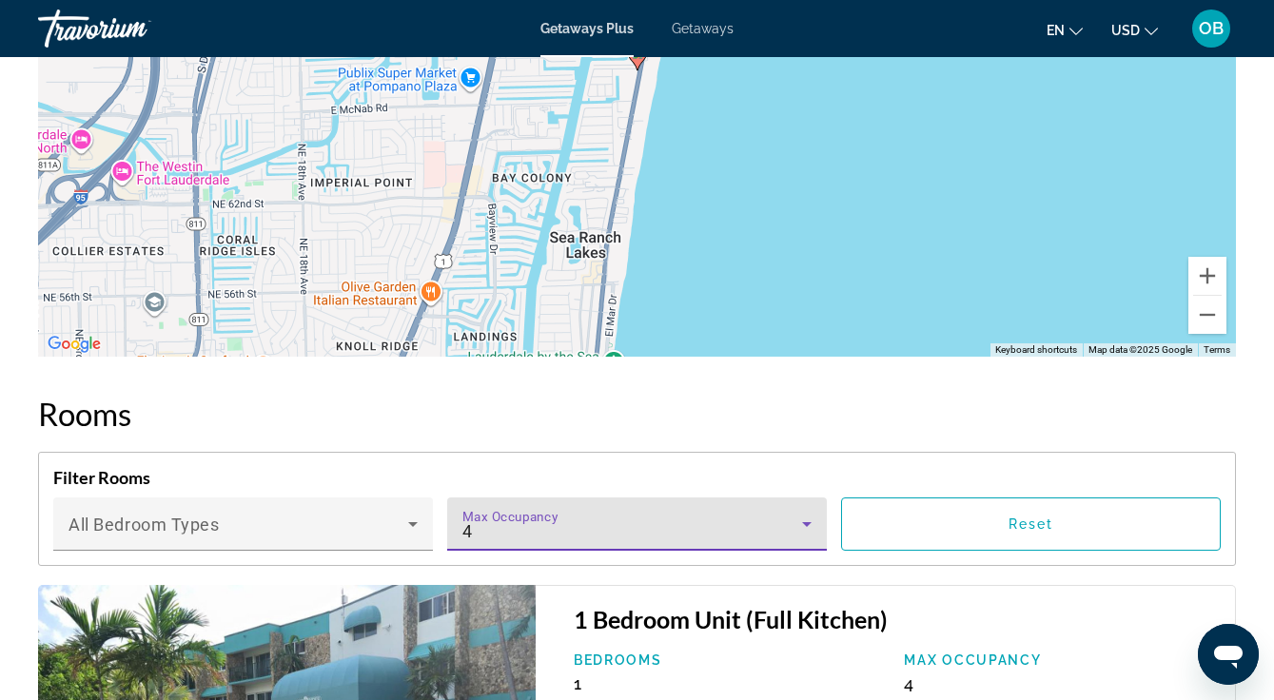
scroll to position [2992, 0]
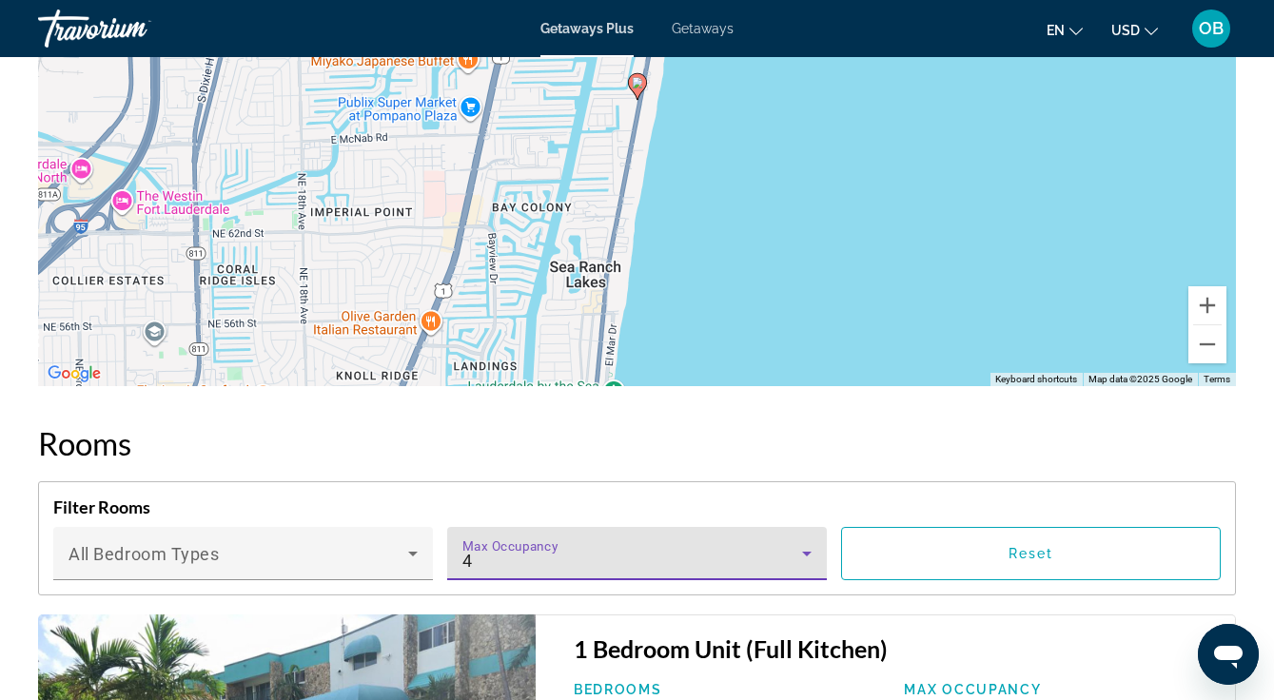
click at [807, 549] on icon "Main content" at bounding box center [806, 553] width 23 height 23
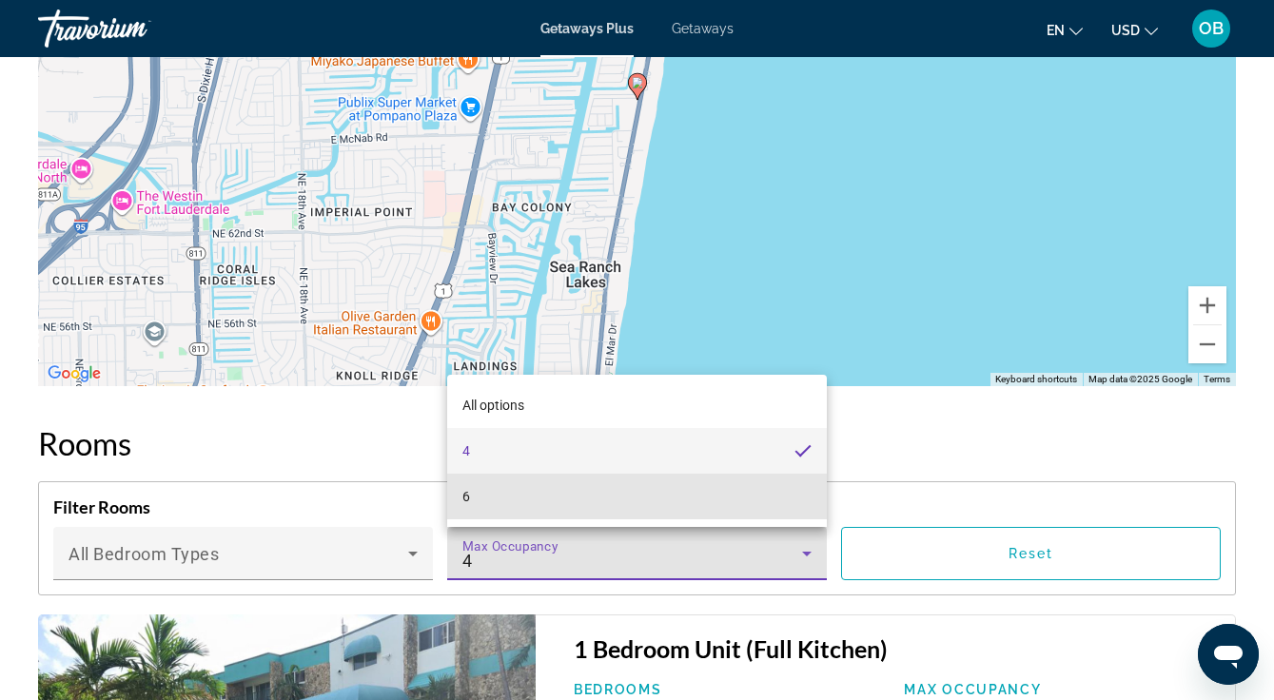
click at [700, 501] on mat-option "6" at bounding box center [637, 497] width 380 height 46
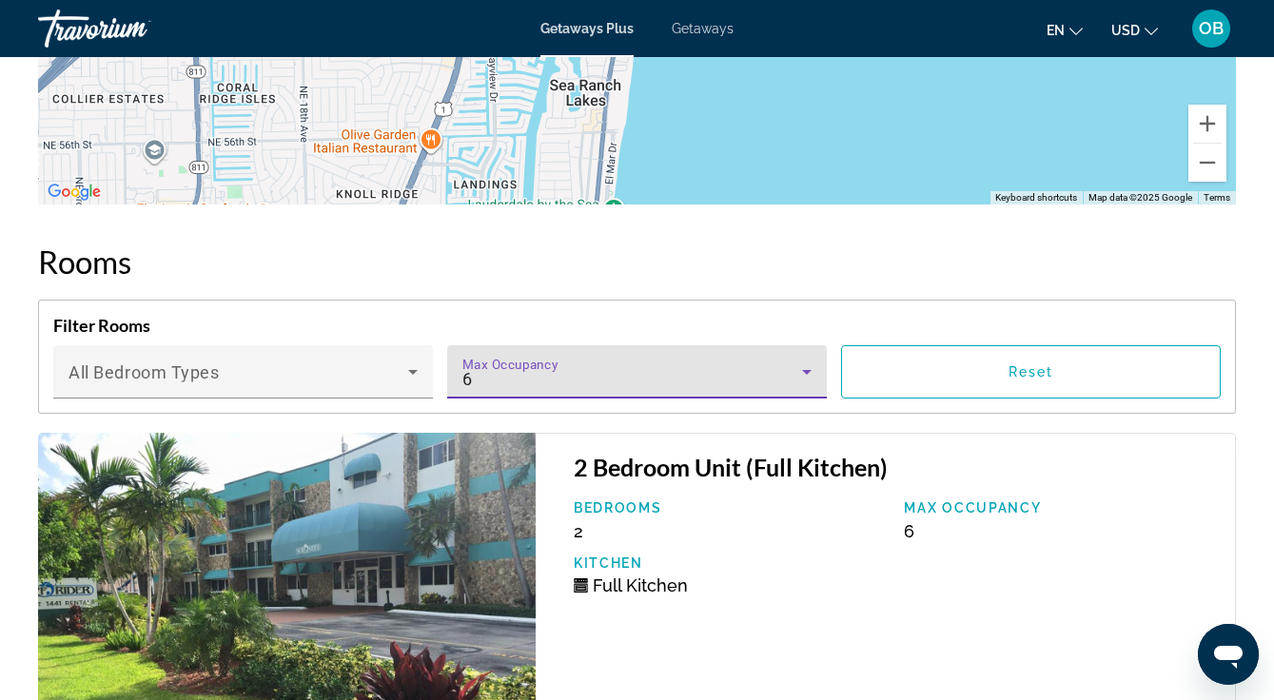
scroll to position [3173, 0]
click at [413, 373] on icon "Main content" at bounding box center [413, 373] width 10 height 5
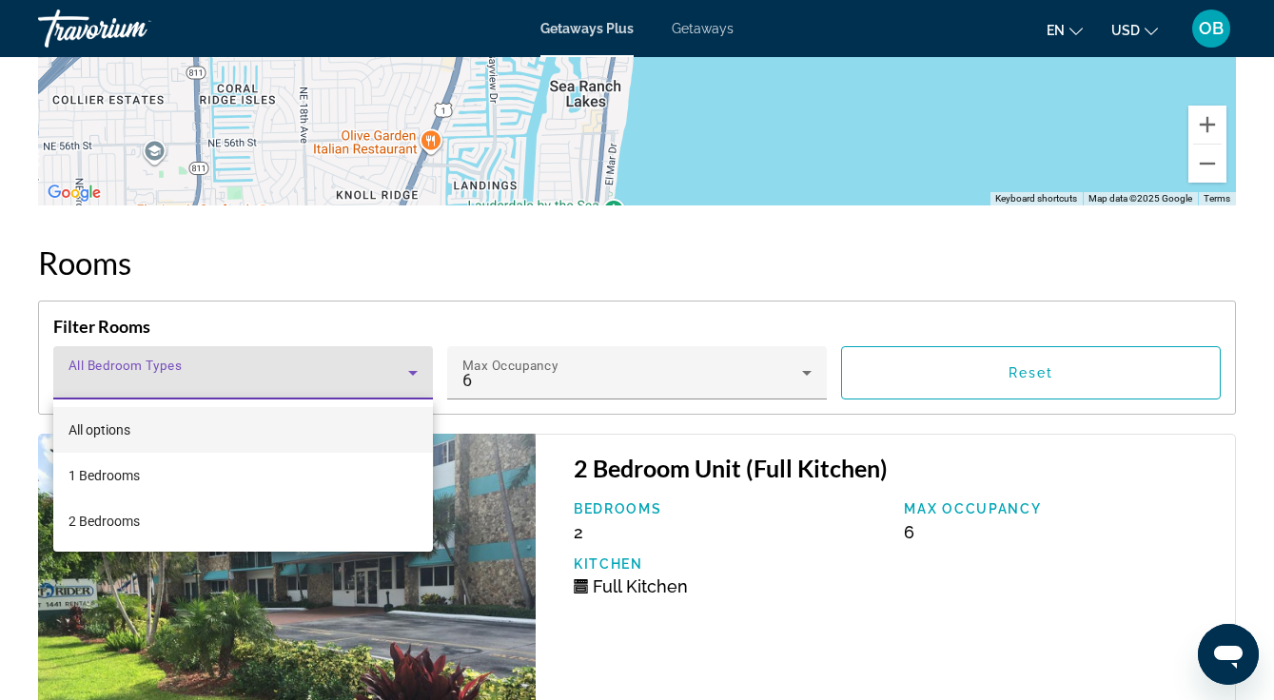
click at [753, 640] on div at bounding box center [637, 350] width 1274 height 700
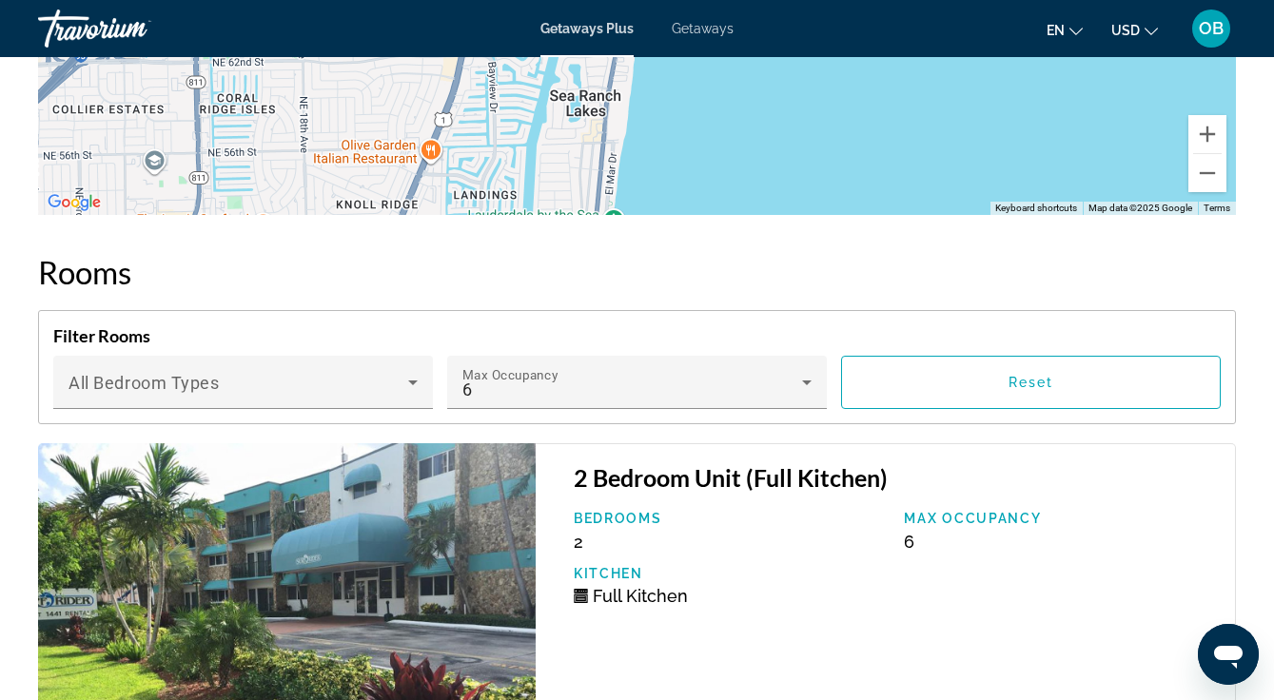
scroll to position [3157, 0]
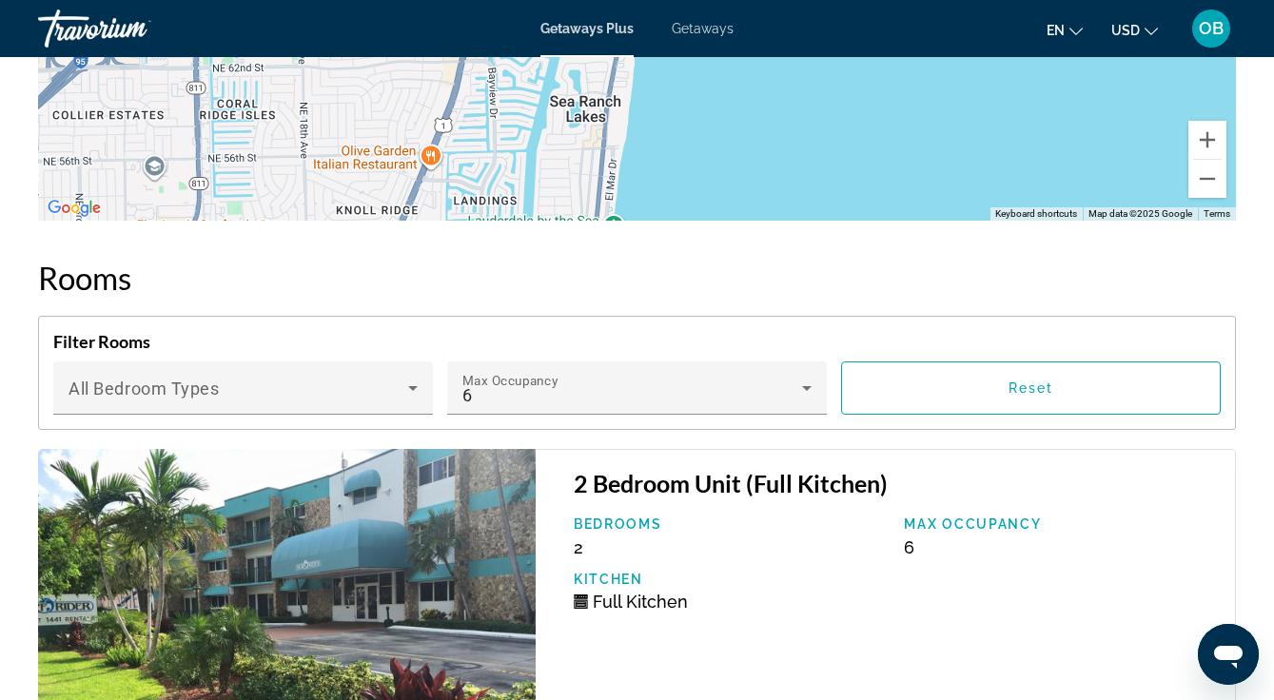
click at [409, 388] on icon "Main content" at bounding box center [412, 388] width 23 height 23
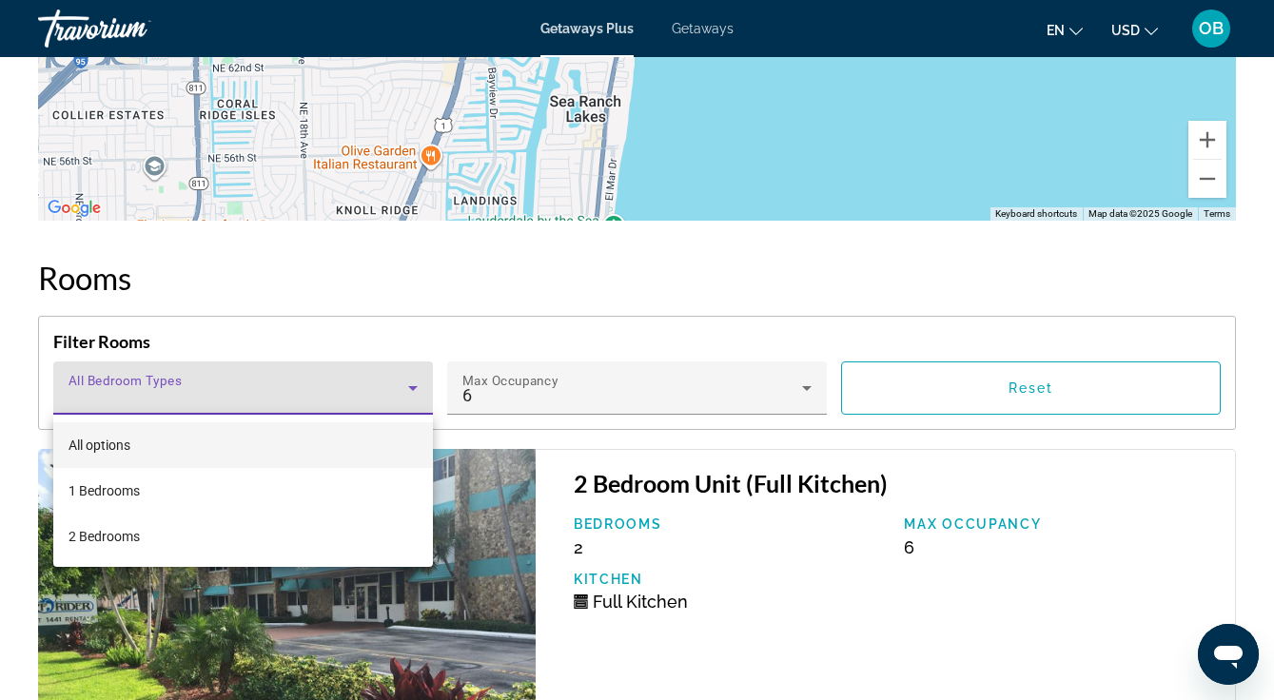
click at [668, 574] on div at bounding box center [637, 350] width 1274 height 700
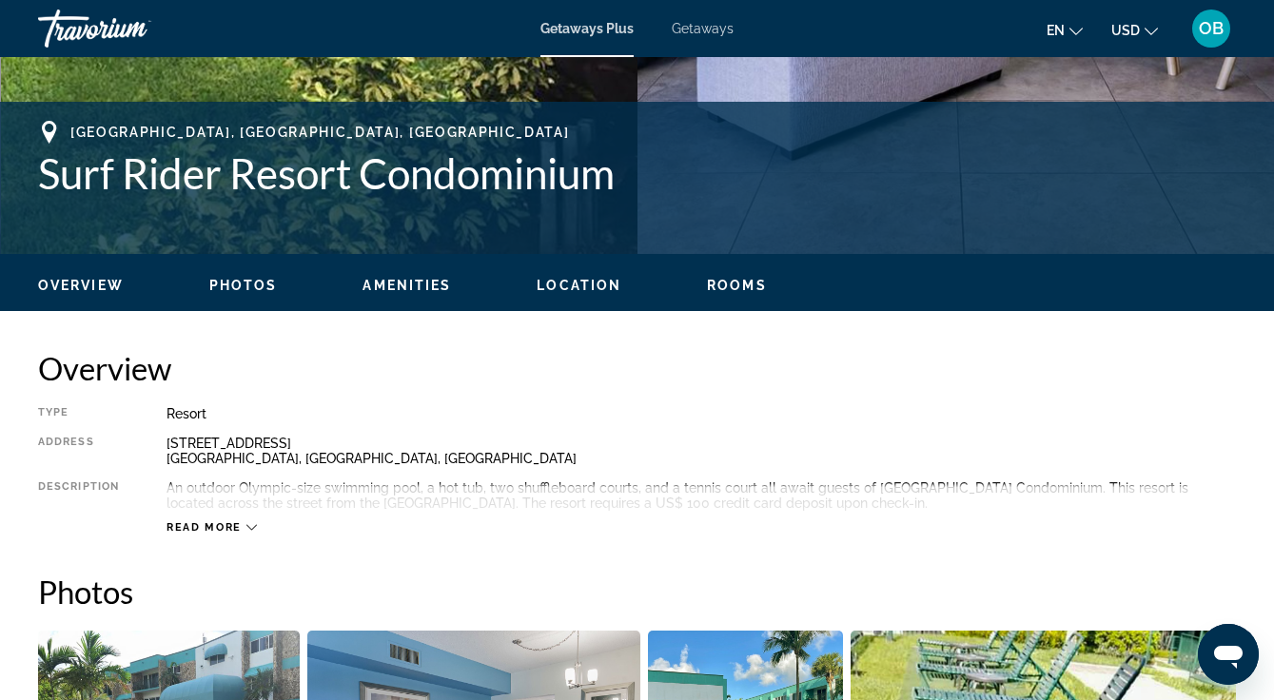
scroll to position [708, 0]
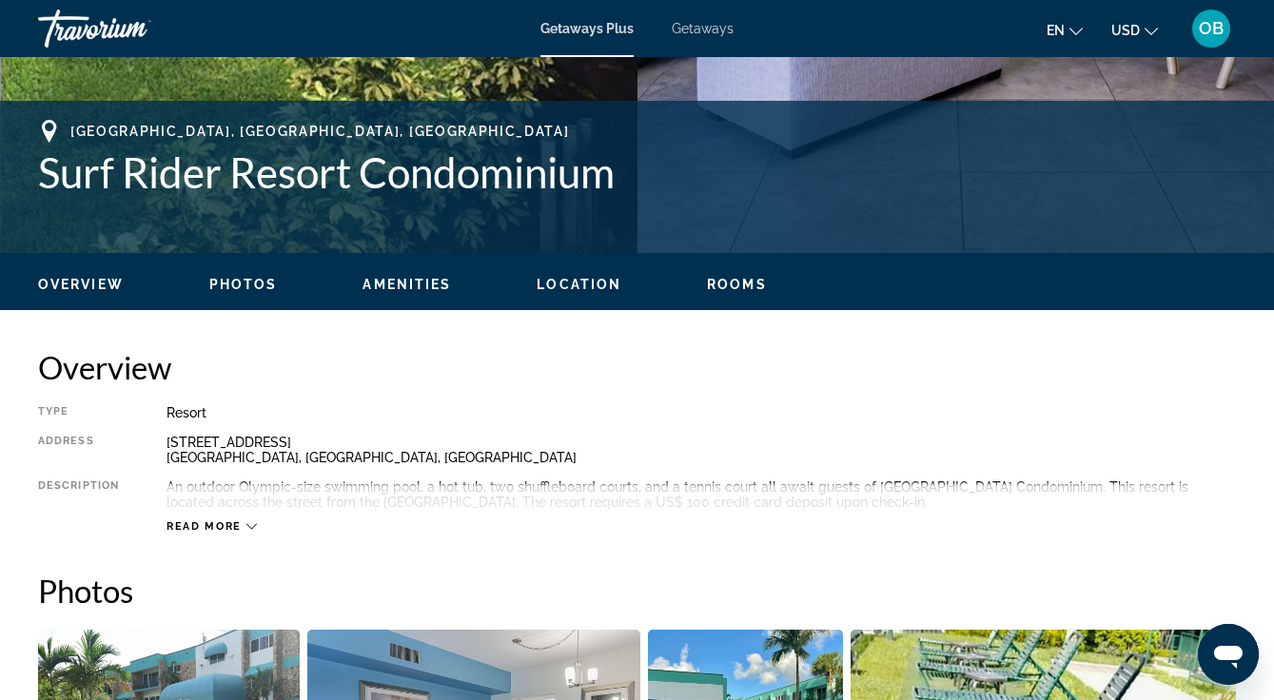
click at [244, 528] on div "Read more" at bounding box center [211, 526] width 90 height 12
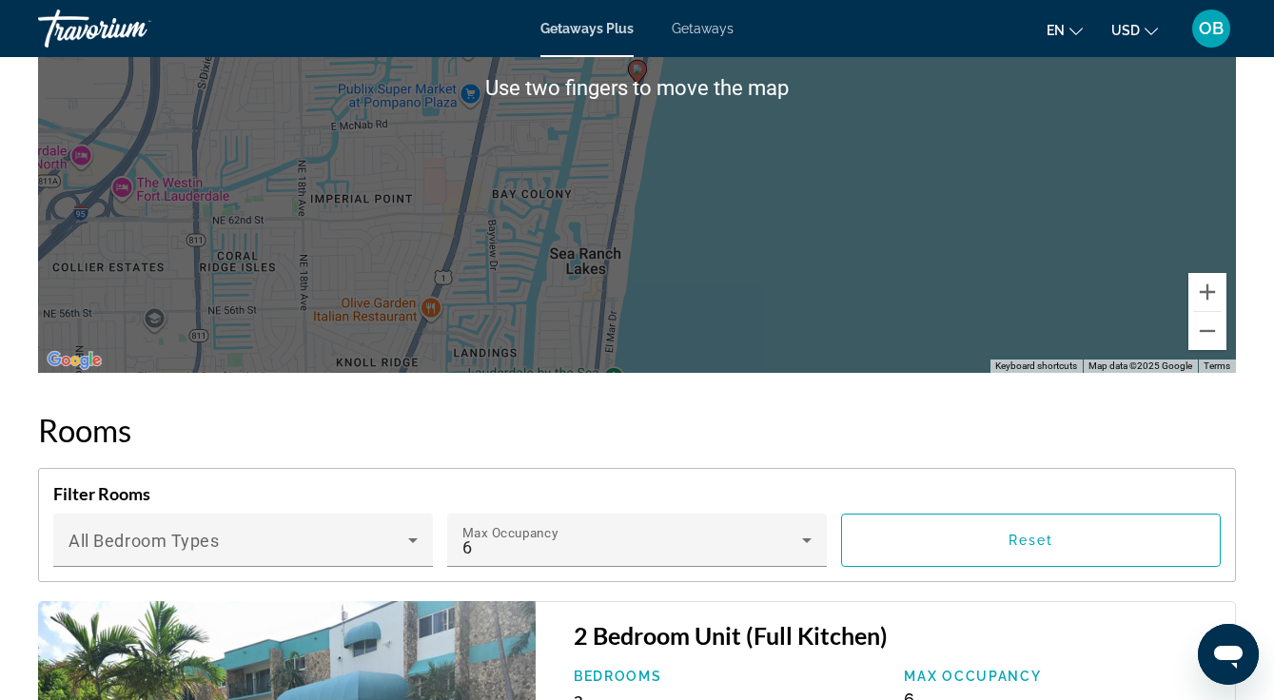
scroll to position [3069, 0]
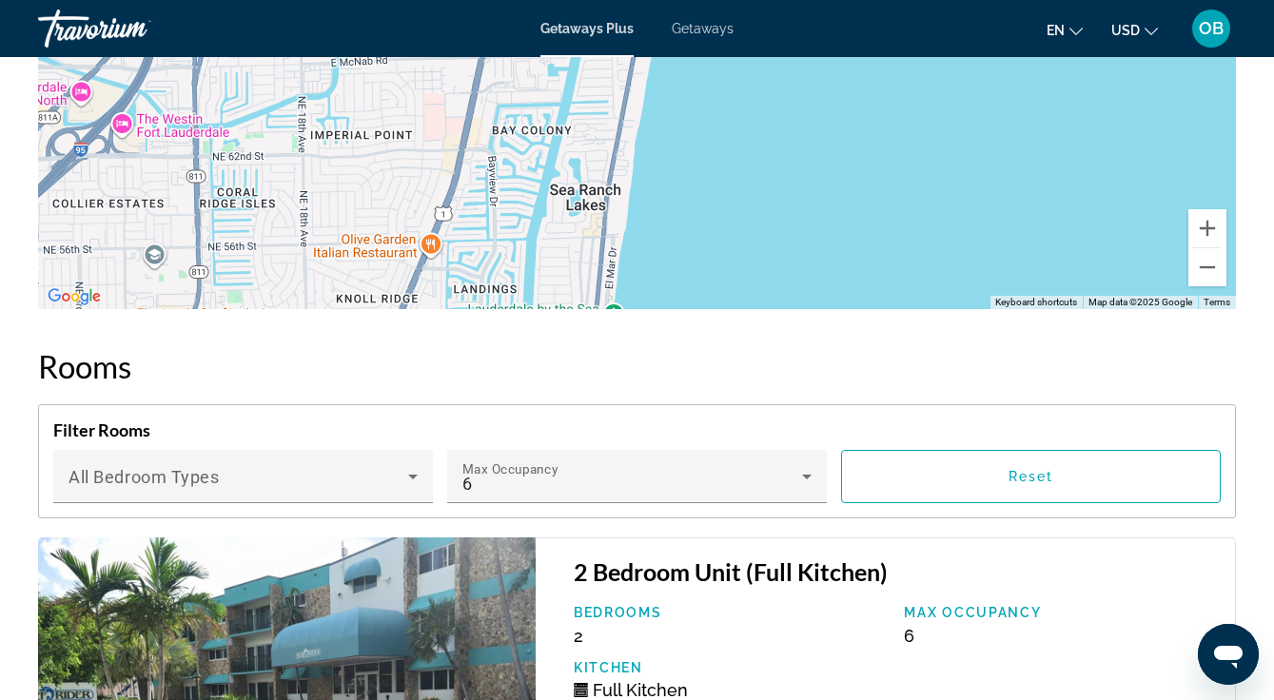
click at [407, 469] on icon "Main content" at bounding box center [412, 476] width 23 height 23
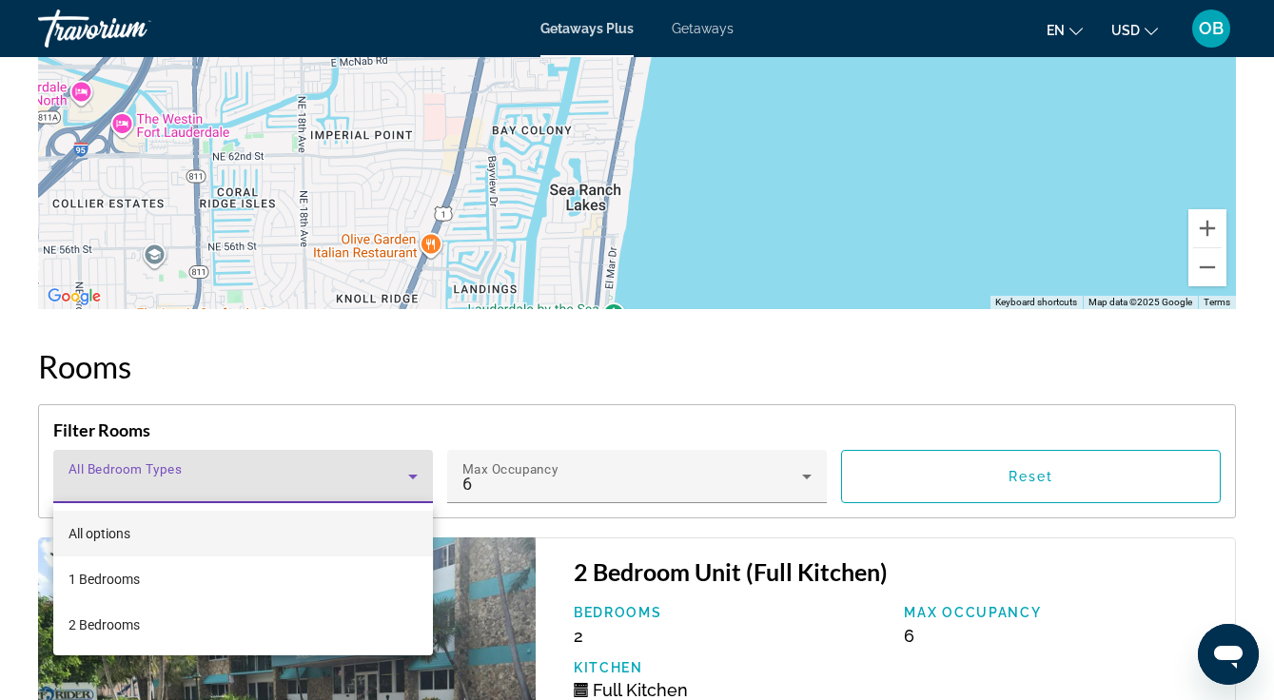
click at [1106, 484] on div at bounding box center [637, 350] width 1274 height 700
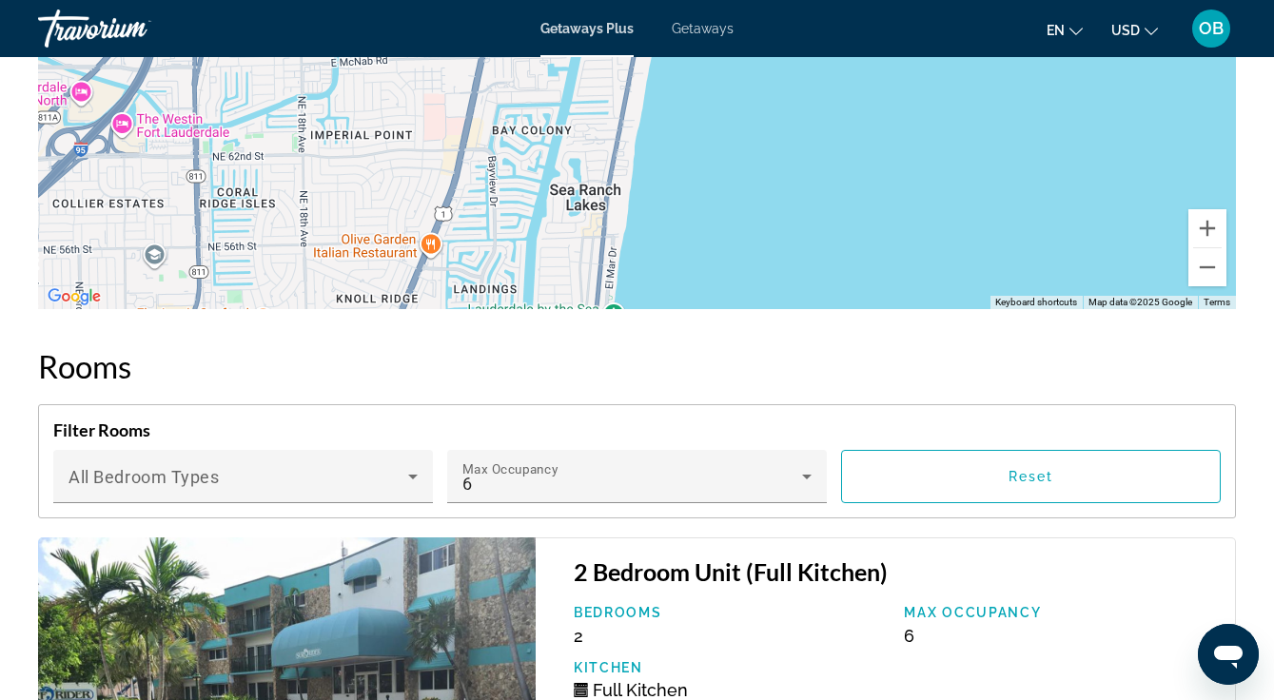
click at [1060, 476] on span "Main content" at bounding box center [1031, 477] width 378 height 46
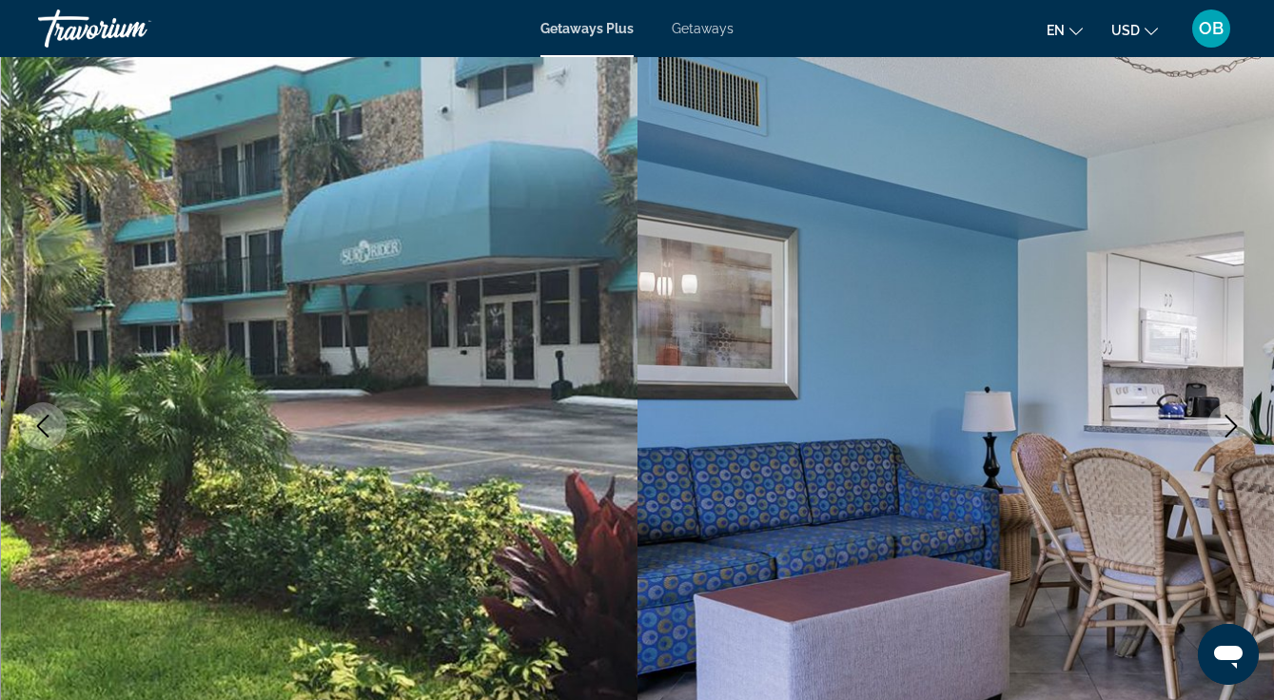
scroll to position [0, 0]
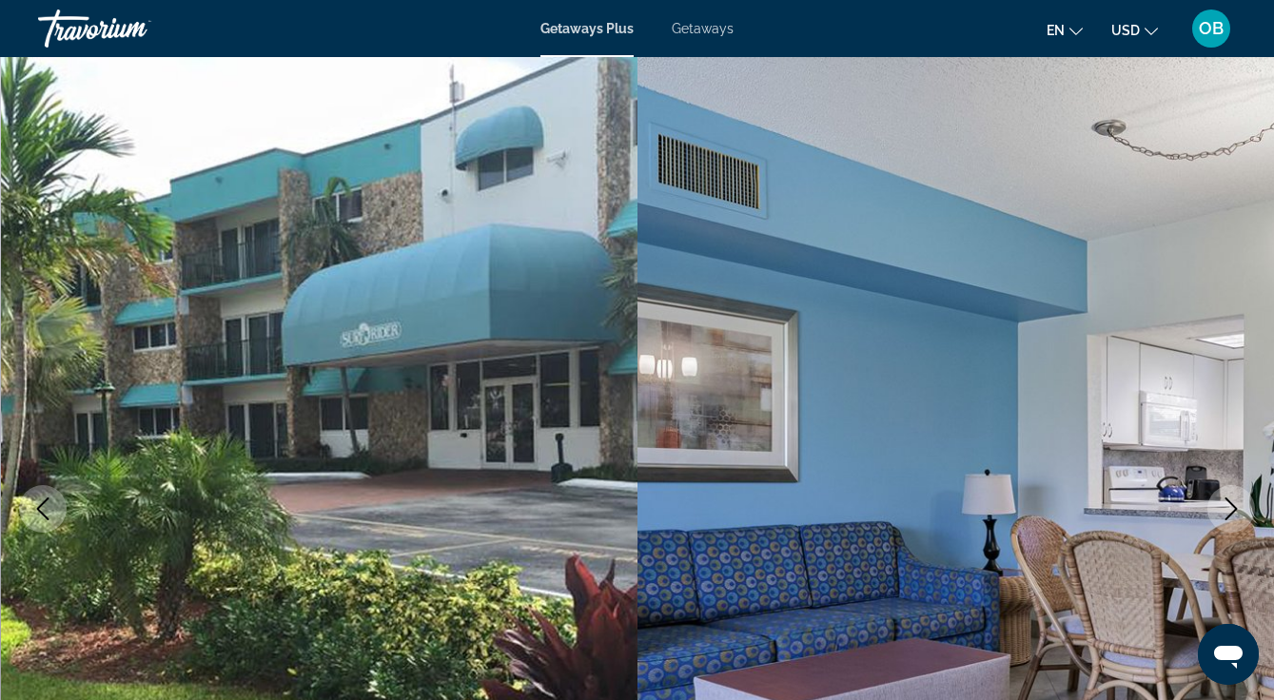
click at [710, 22] on span "Getaways" at bounding box center [703, 28] width 62 height 15
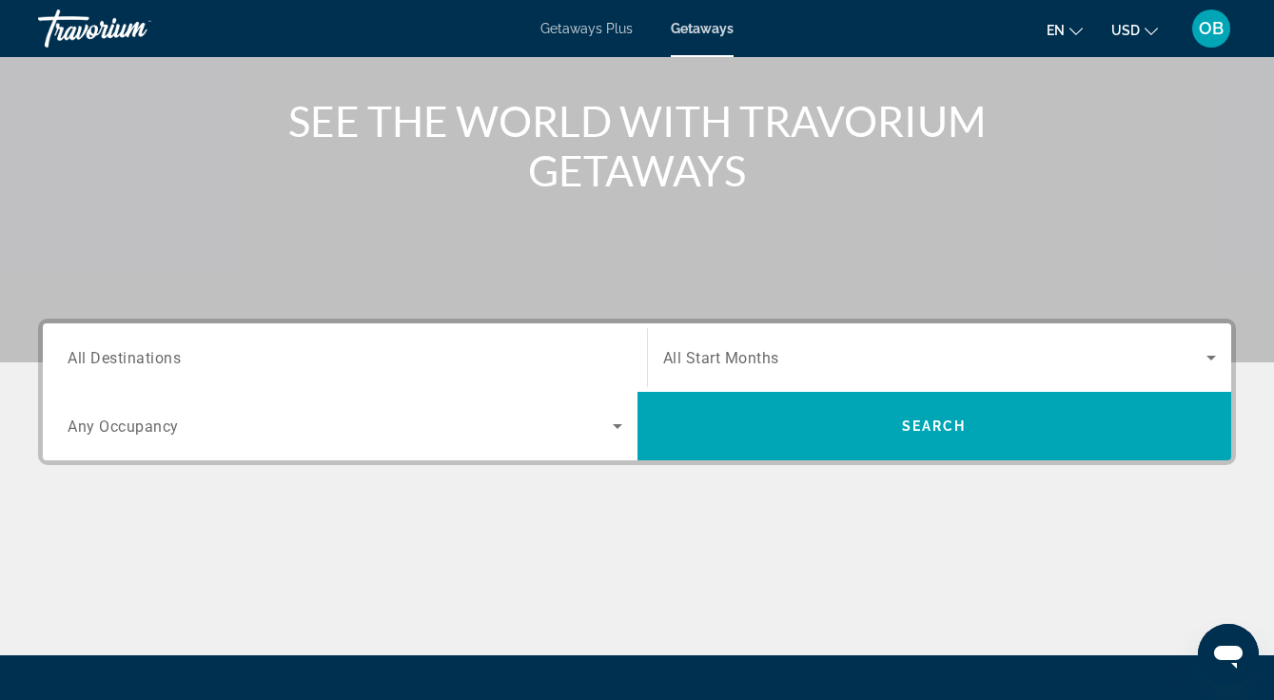
scroll to position [214, 0]
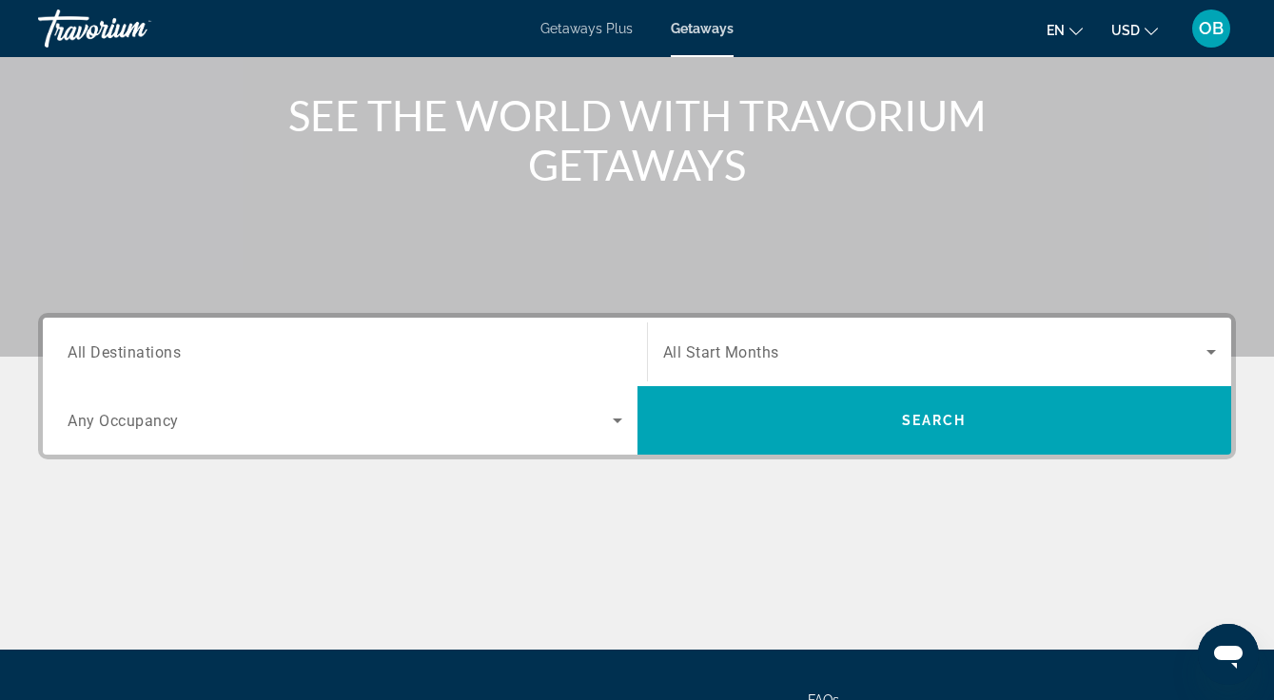
click at [189, 350] on input "Destination All Destinations" at bounding box center [345, 353] width 555 height 23
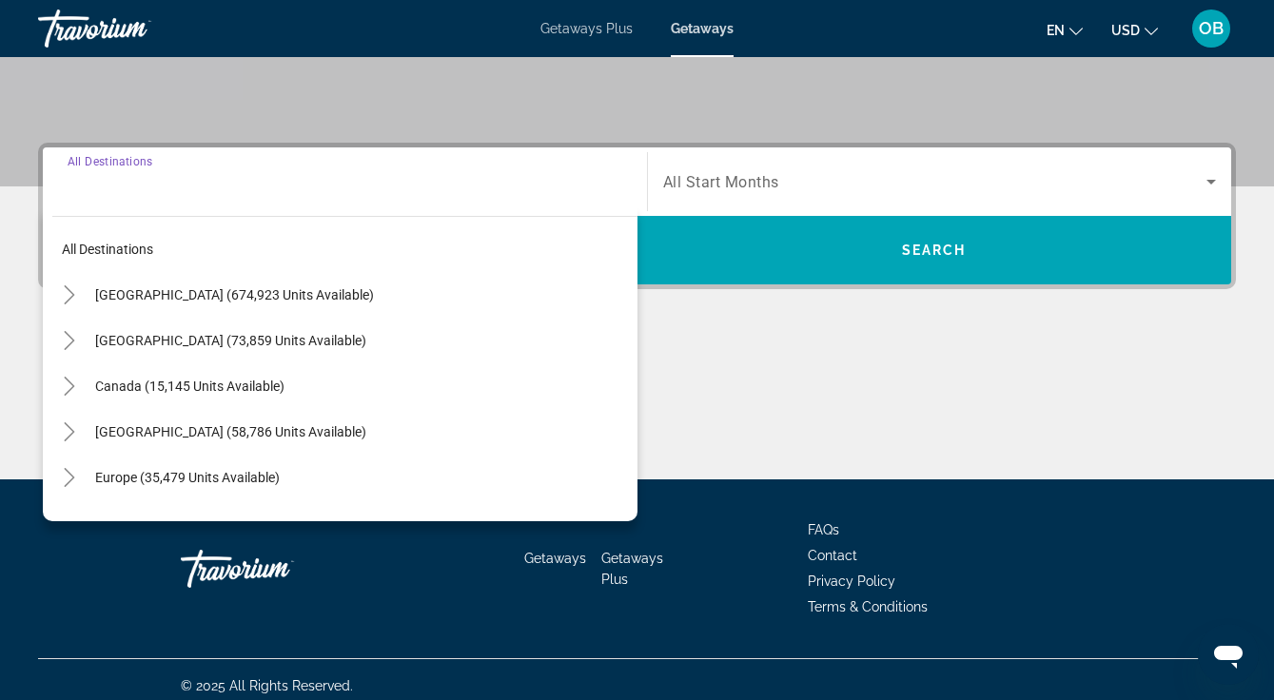
scroll to position [397, 0]
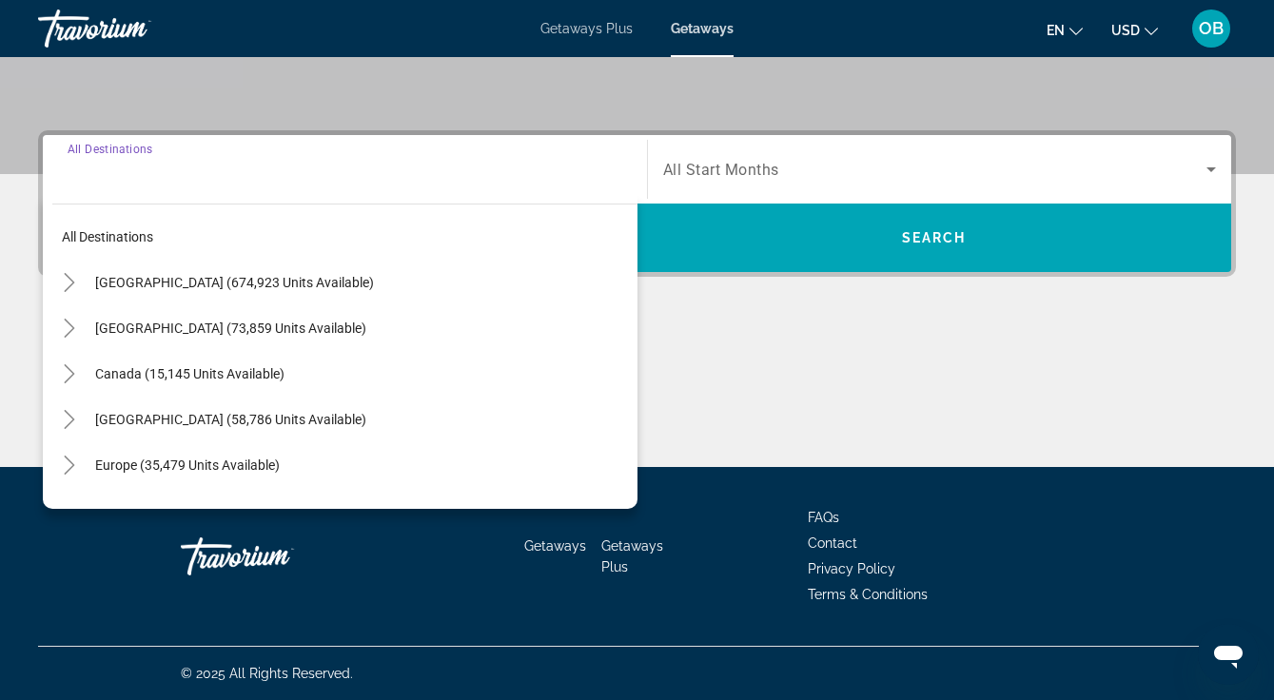
click at [288, 274] on span "Search widget" at bounding box center [362, 283] width 552 height 46
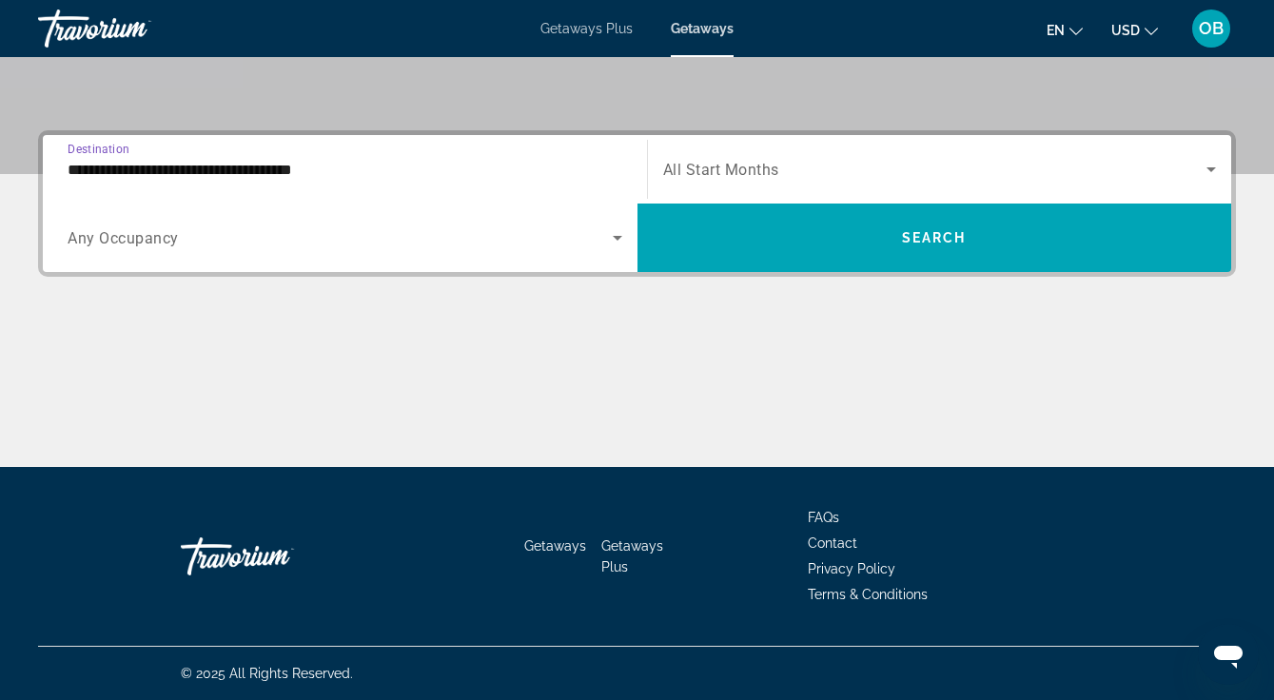
click at [1199, 172] on span "Search widget" at bounding box center [935, 169] width 544 height 23
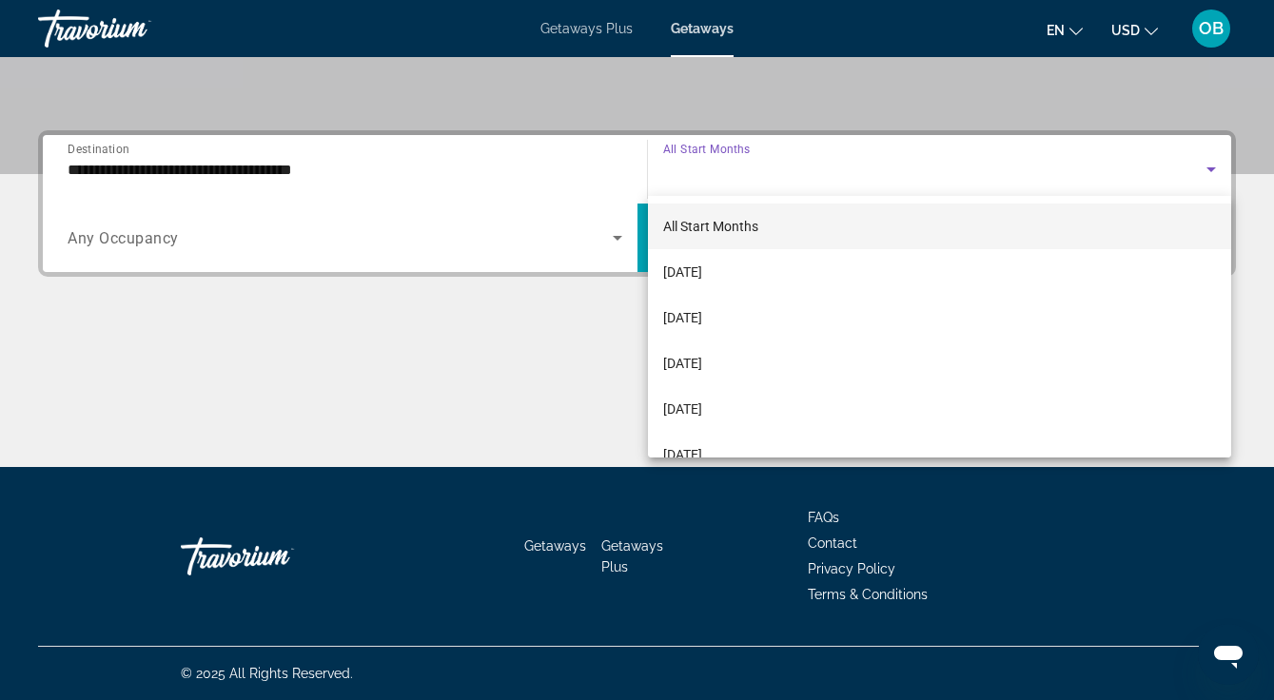
click at [748, 322] on mat-option "[DATE]" at bounding box center [940, 318] width 584 height 46
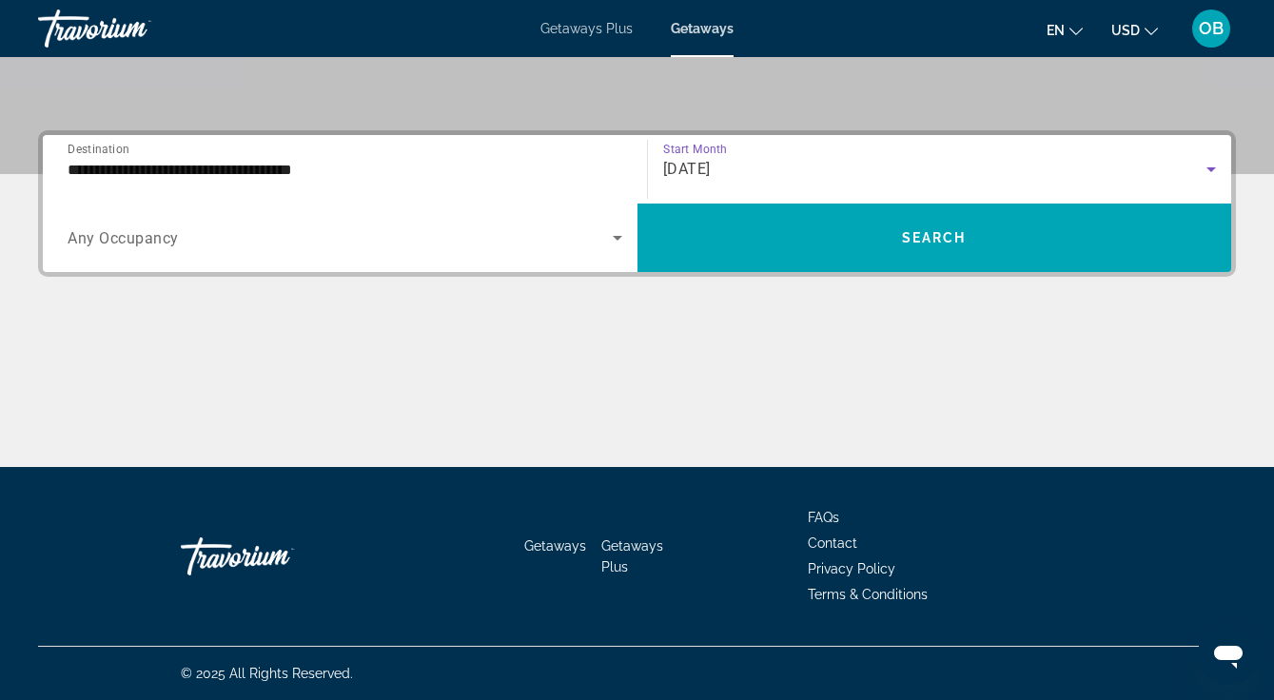
click at [263, 235] on span "Search widget" at bounding box center [340, 237] width 545 height 23
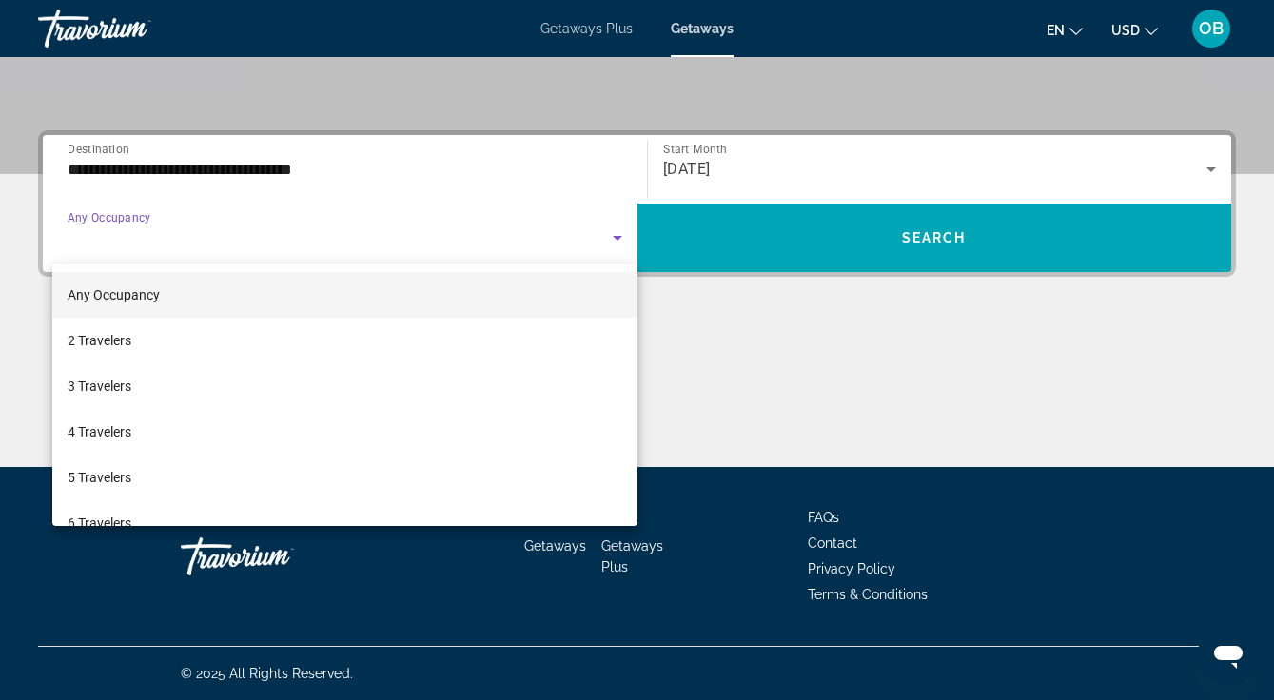
click at [169, 440] on mat-option "4 Travelers" at bounding box center [344, 432] width 585 height 46
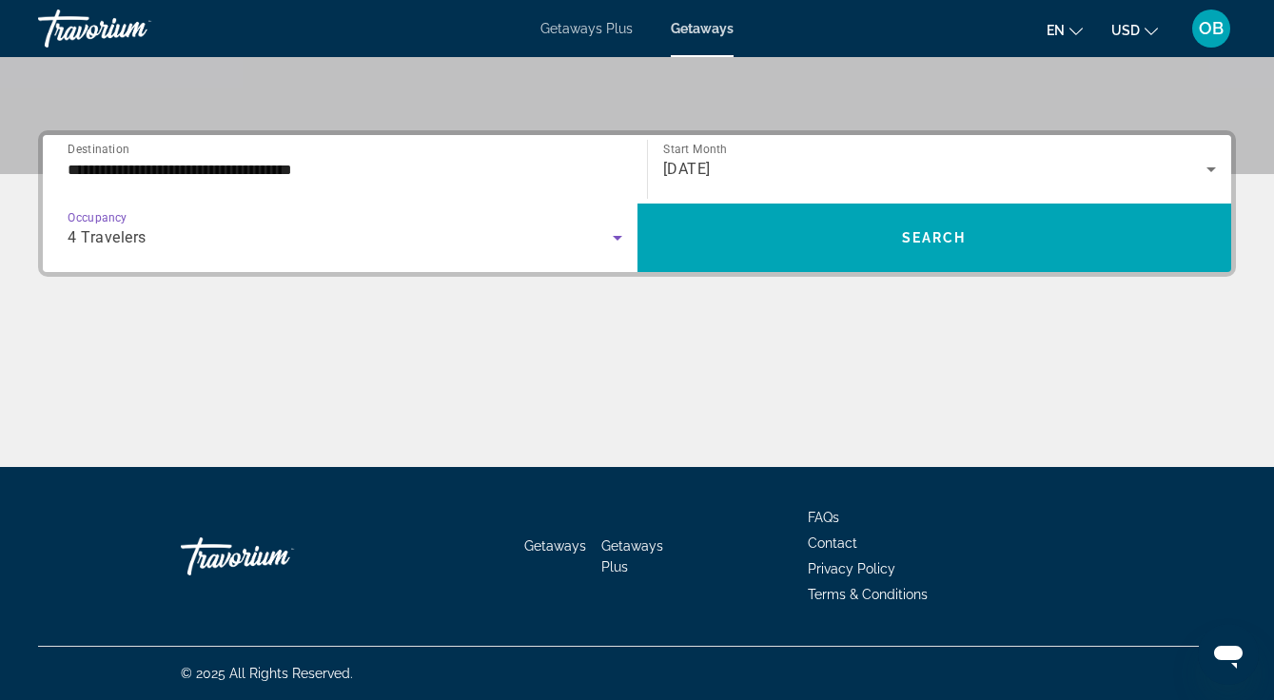
click at [367, 172] on input "**********" at bounding box center [345, 170] width 555 height 23
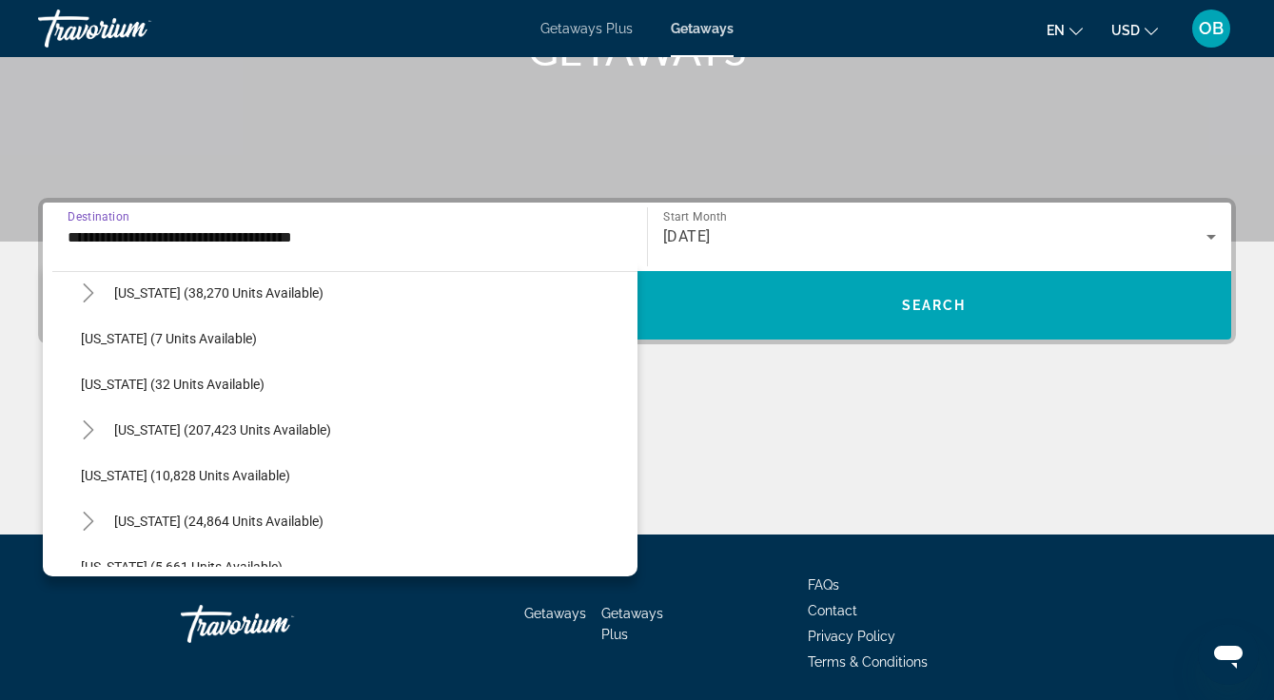
scroll to position [244, 0]
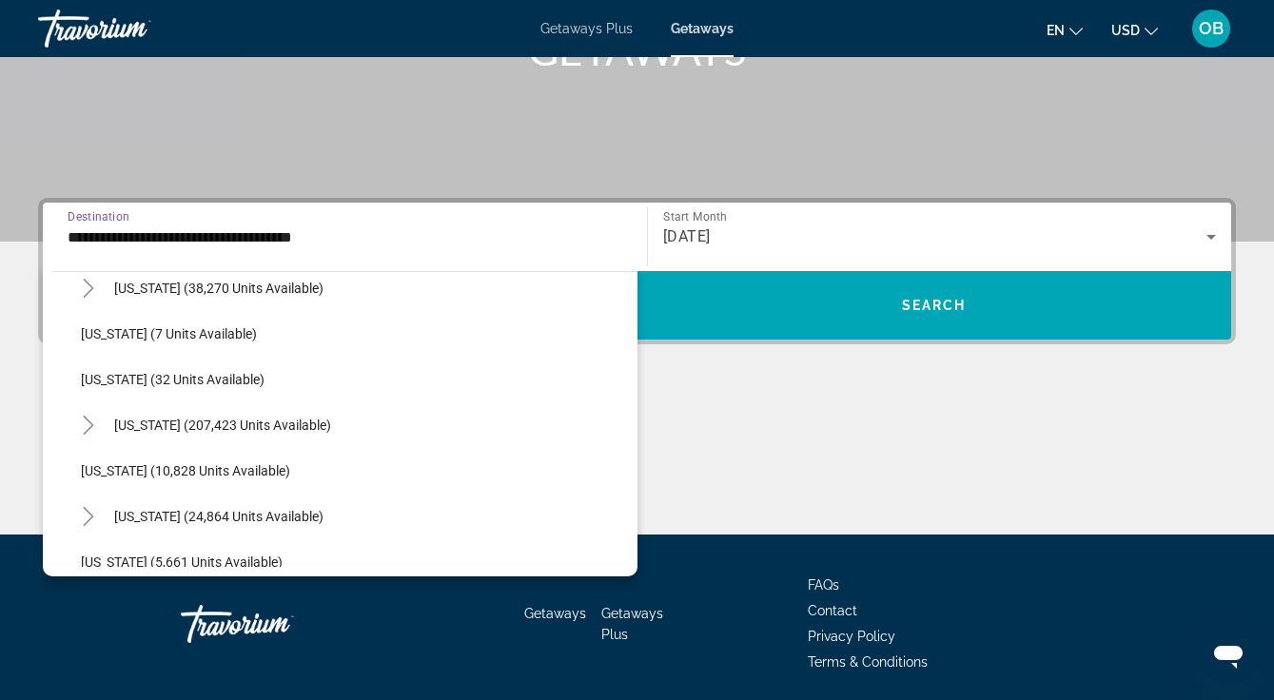
click at [294, 424] on span "Florida (207,423 units available)" at bounding box center [222, 425] width 217 height 15
type input "**********"
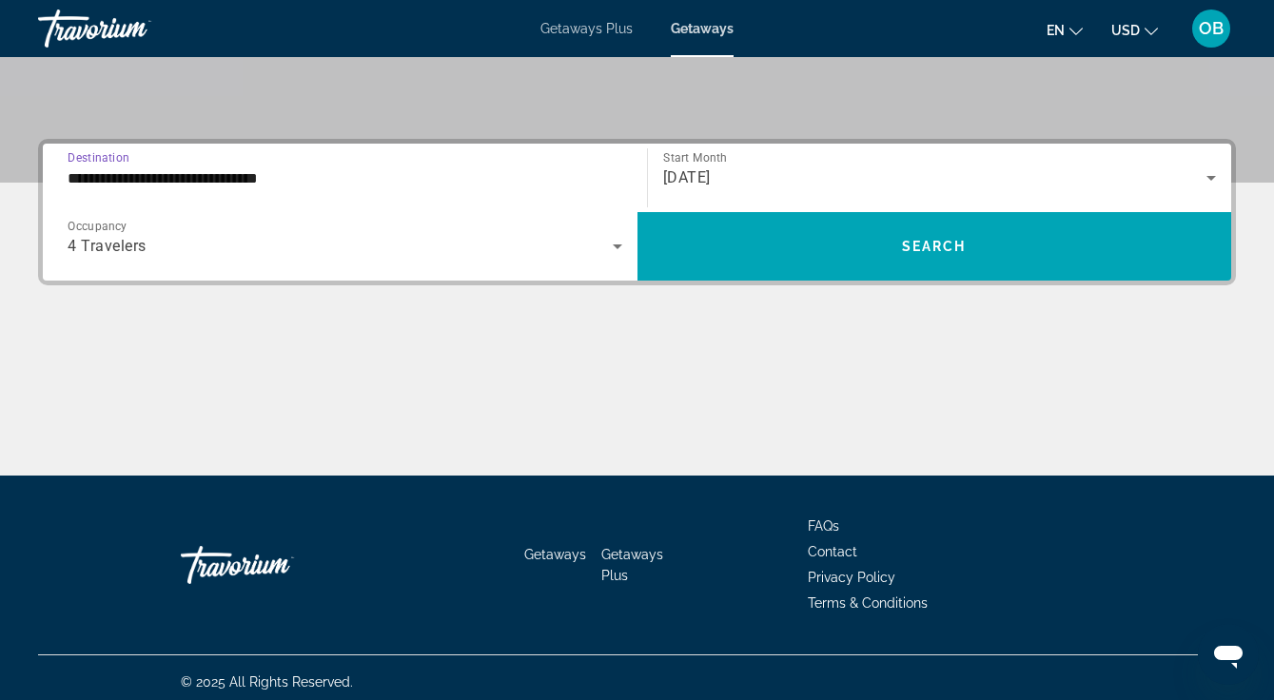
scroll to position [397, 0]
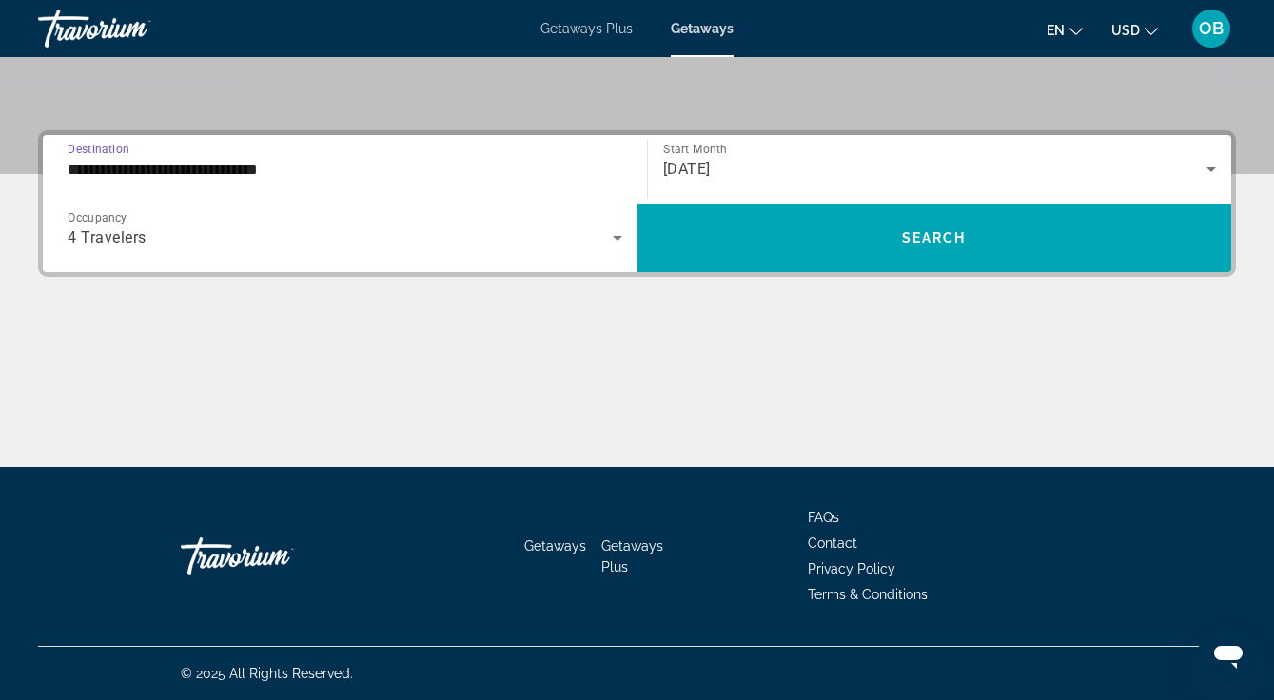
click at [1005, 246] on span "Search widget" at bounding box center [934, 238] width 595 height 46
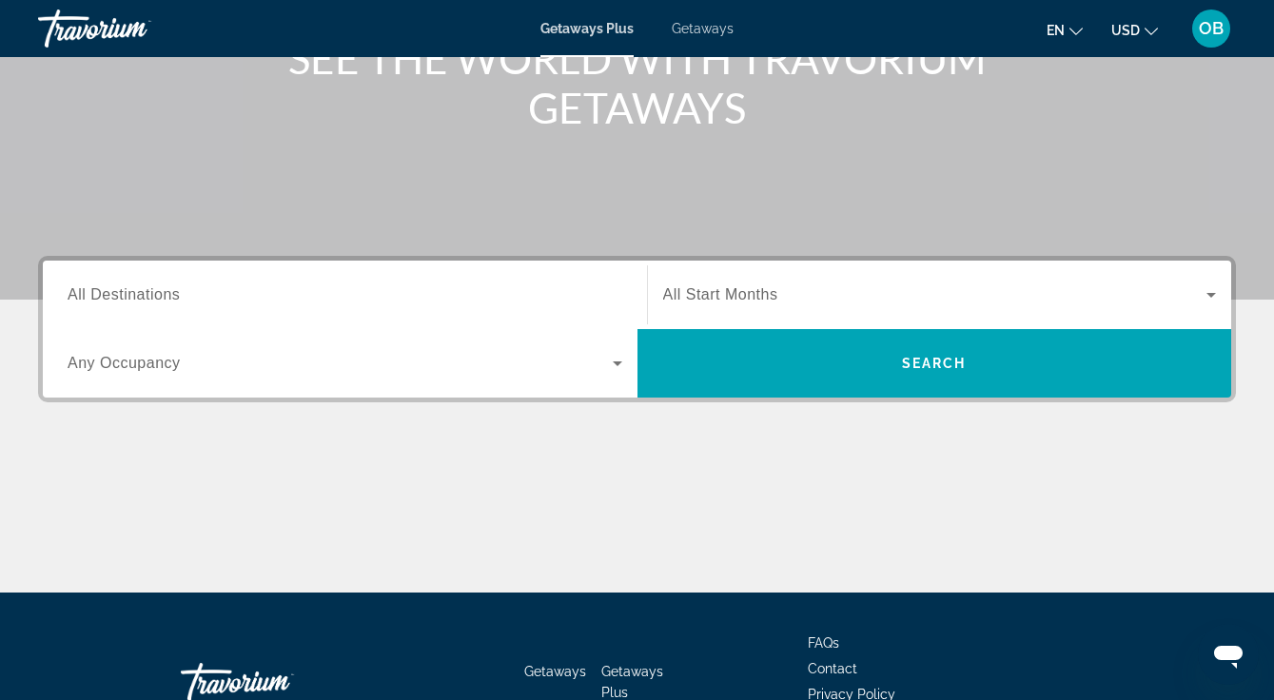
click at [783, 294] on span "Search widget" at bounding box center [935, 294] width 544 height 23
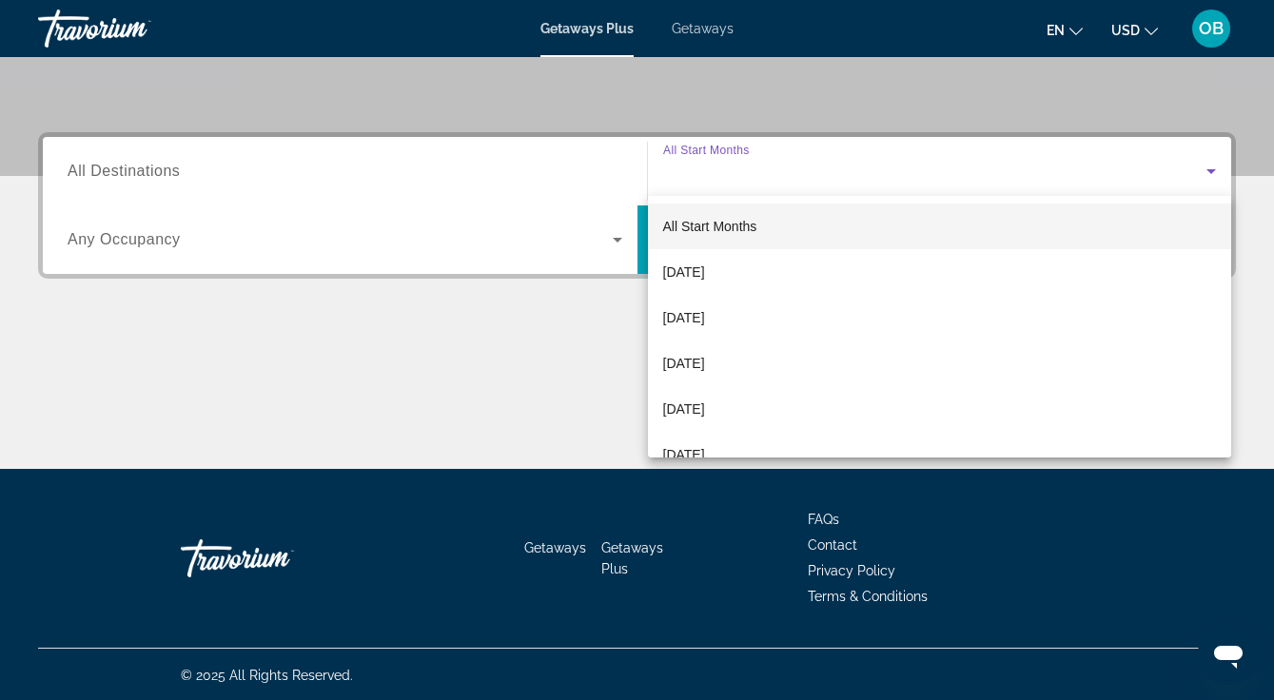
scroll to position [397, 0]
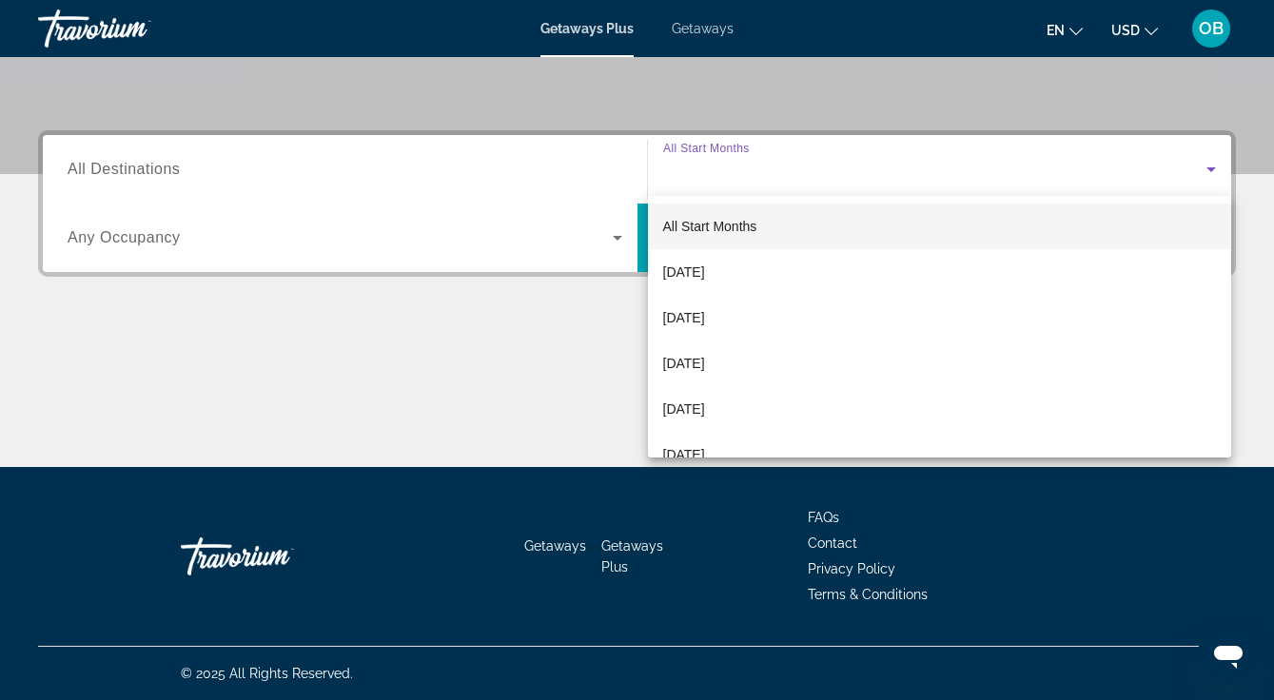
click at [705, 321] on span "[DATE]" at bounding box center [684, 317] width 42 height 23
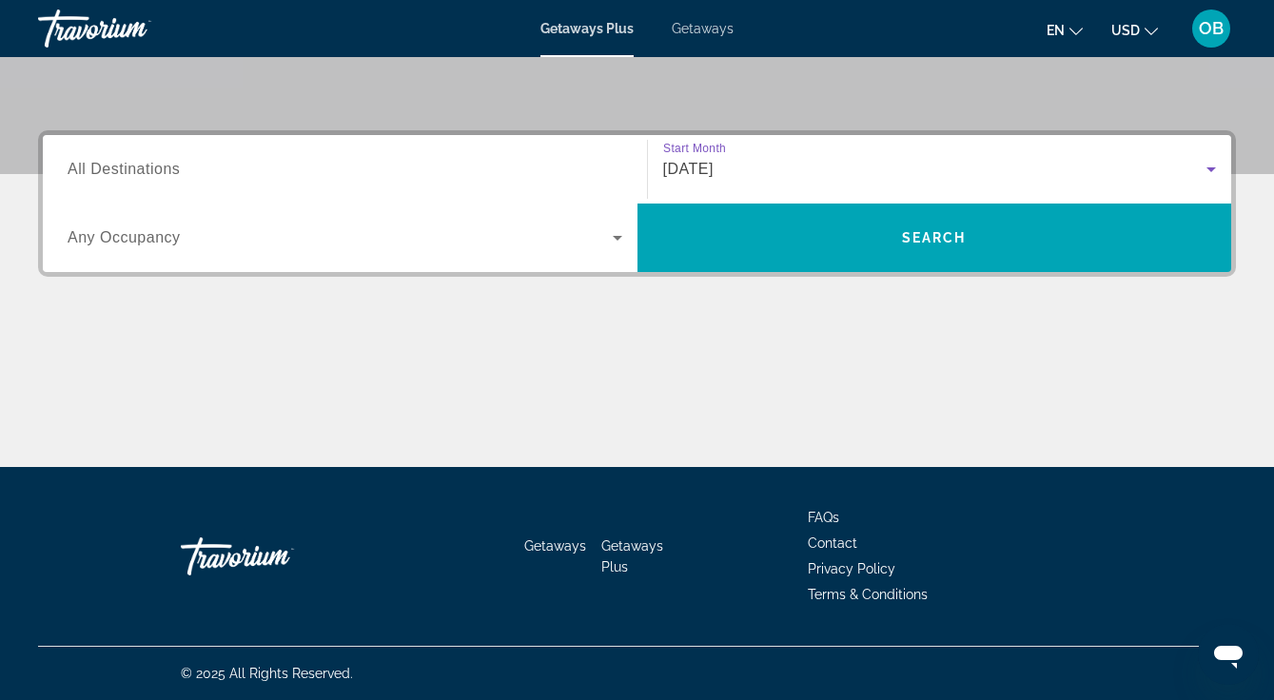
click at [353, 161] on input "Destination All Destinations" at bounding box center [345, 170] width 555 height 23
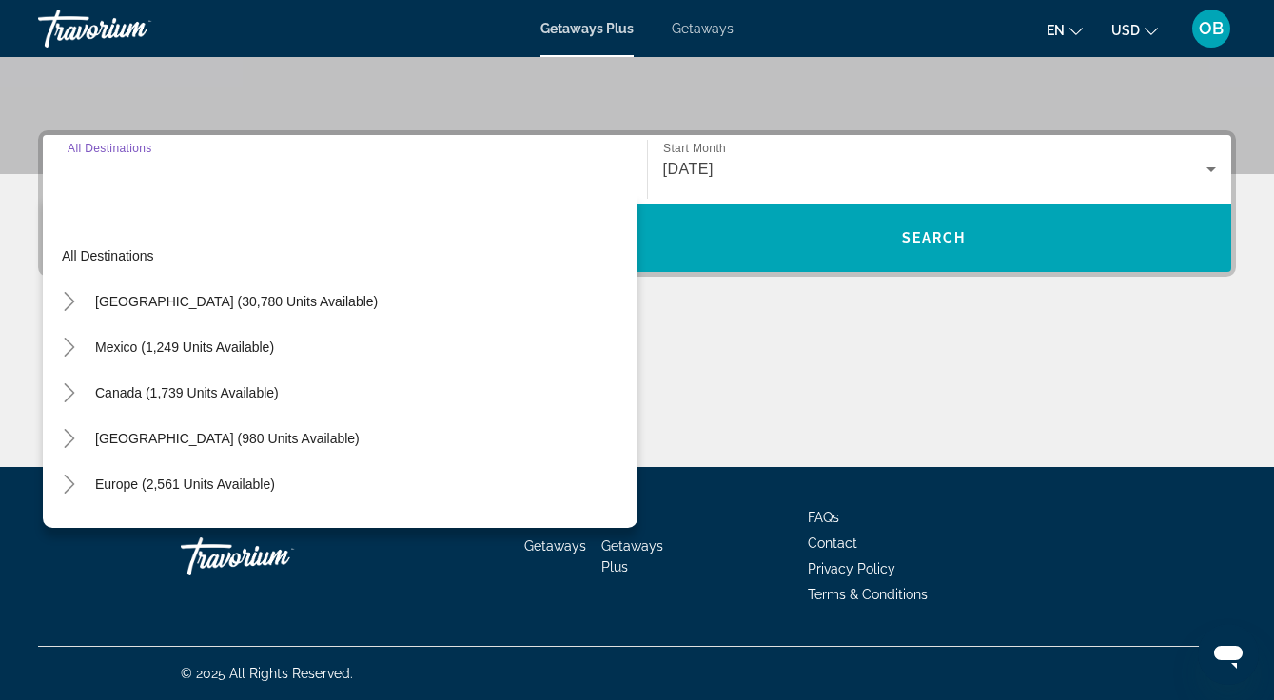
click at [308, 305] on span "[GEOGRAPHIC_DATA] (30,780 units available)" at bounding box center [236, 301] width 283 height 15
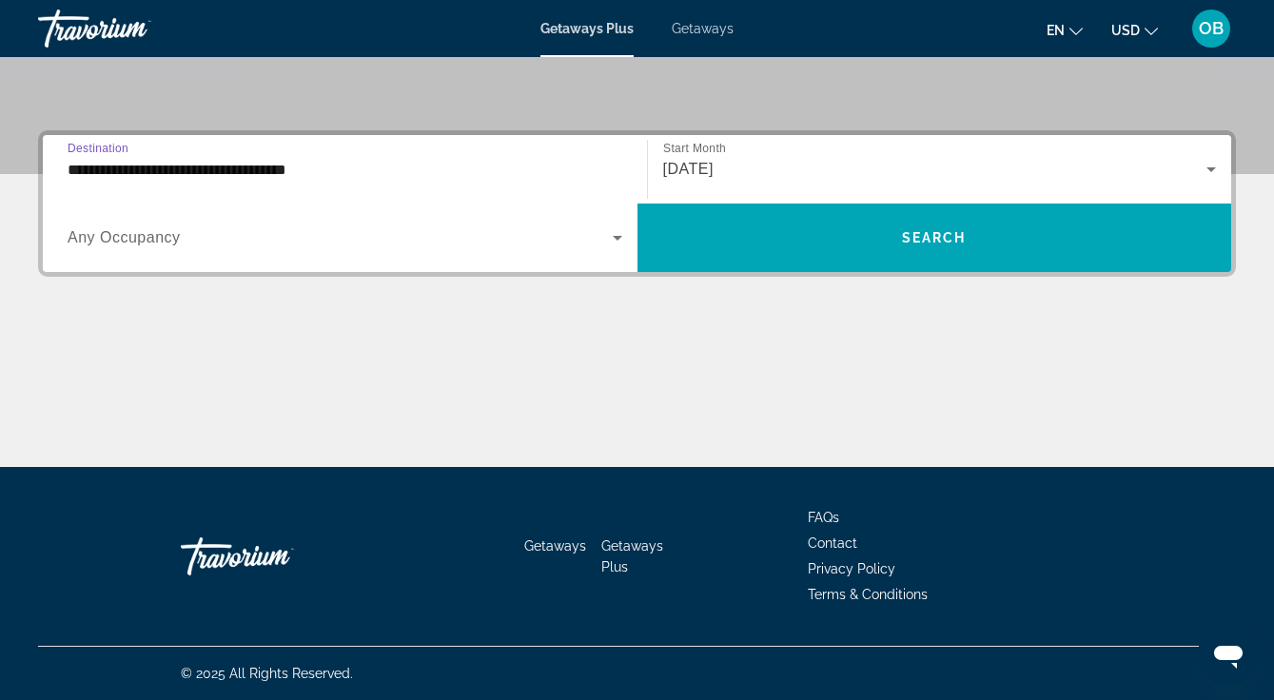
click at [353, 169] on input "**********" at bounding box center [345, 170] width 555 height 23
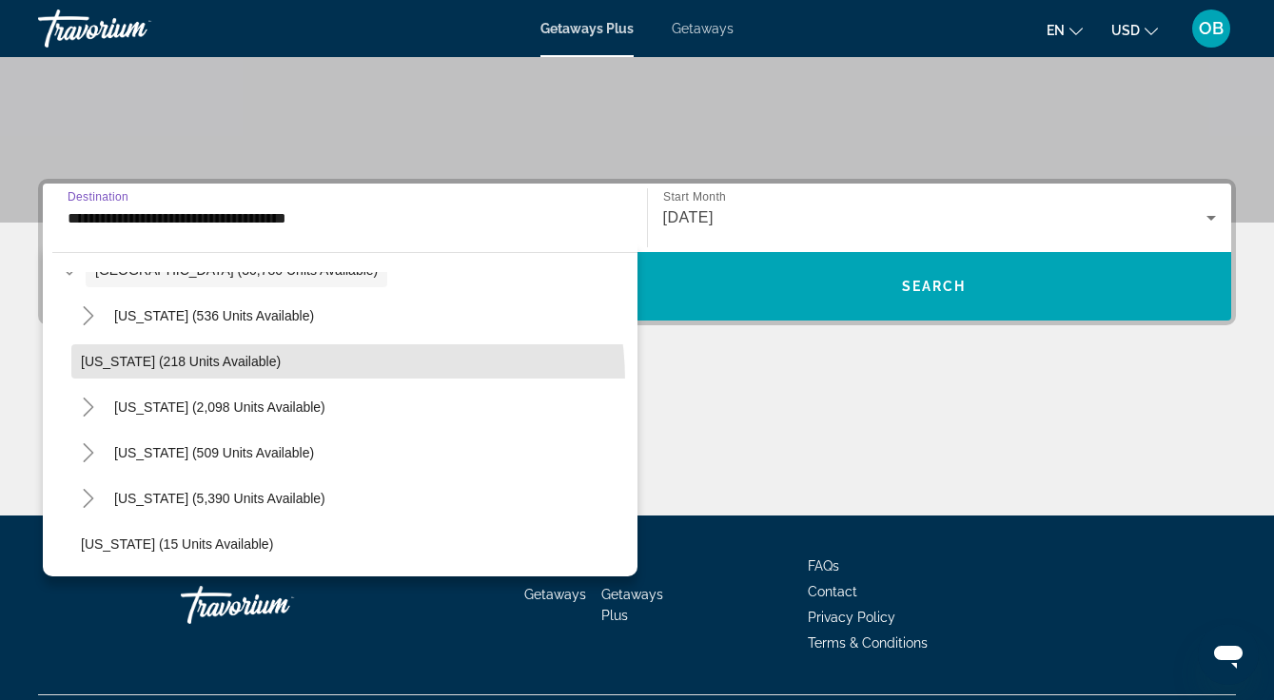
scroll to position [149, 0]
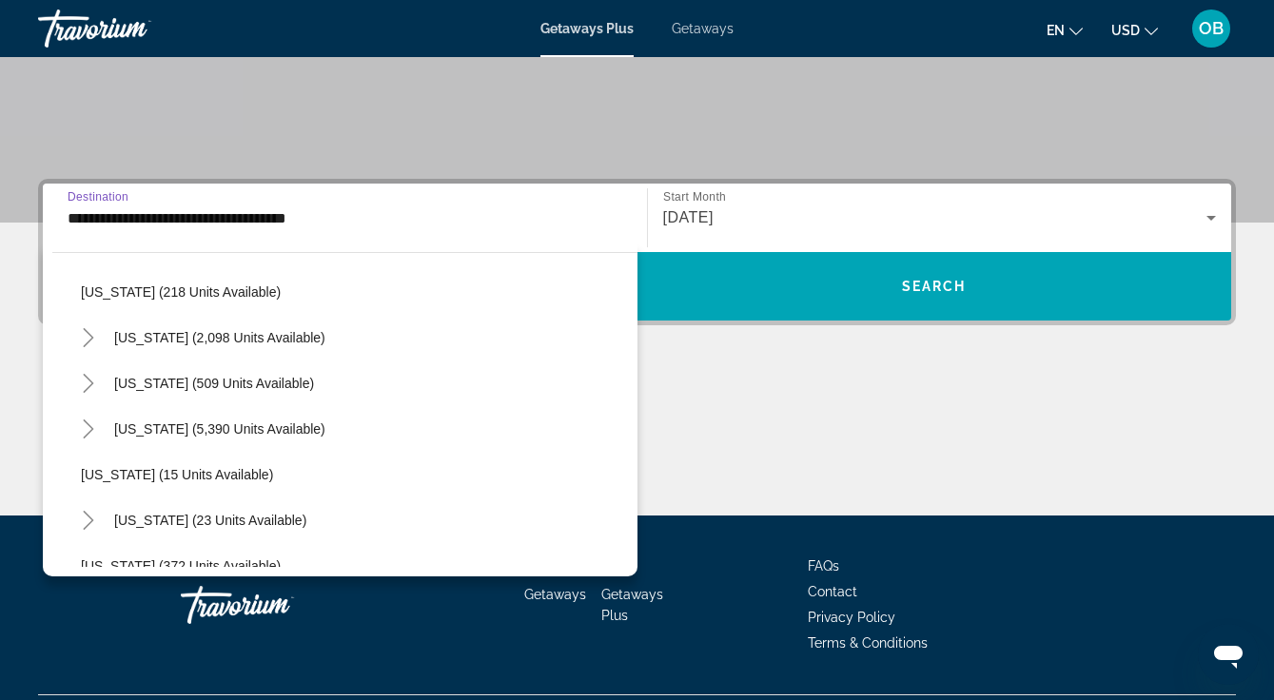
click at [273, 439] on span "Search widget" at bounding box center [220, 429] width 230 height 46
type input "**********"
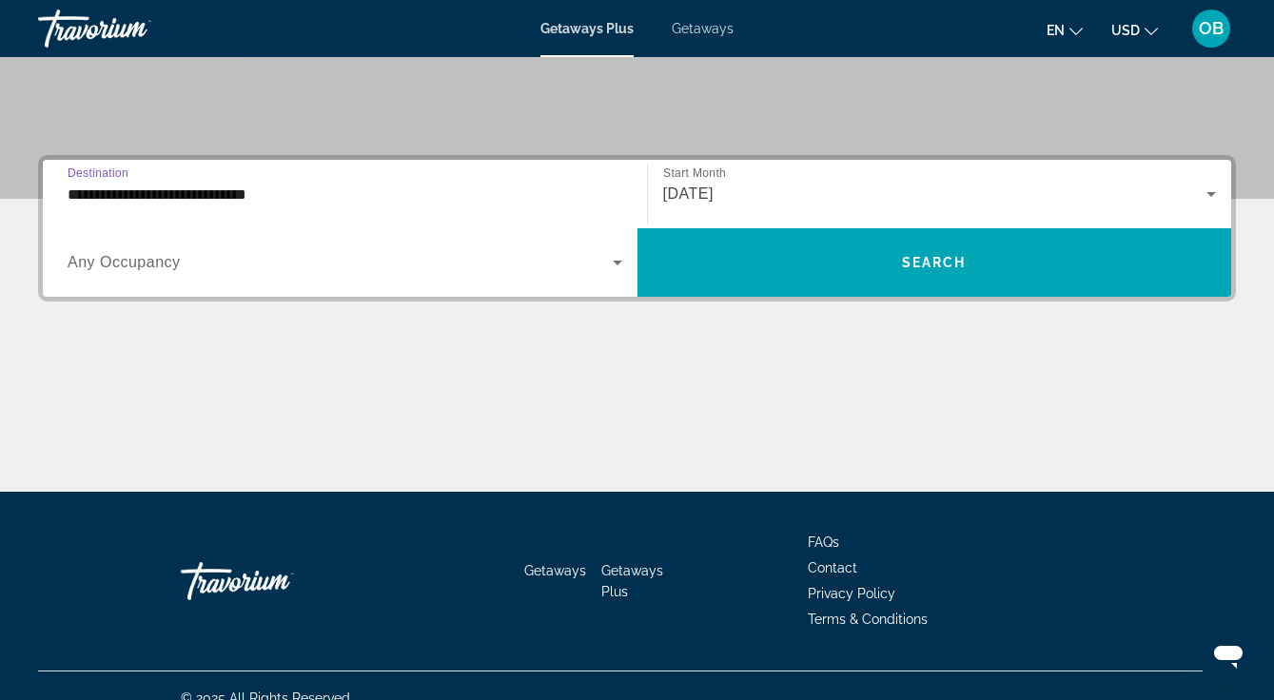
scroll to position [397, 0]
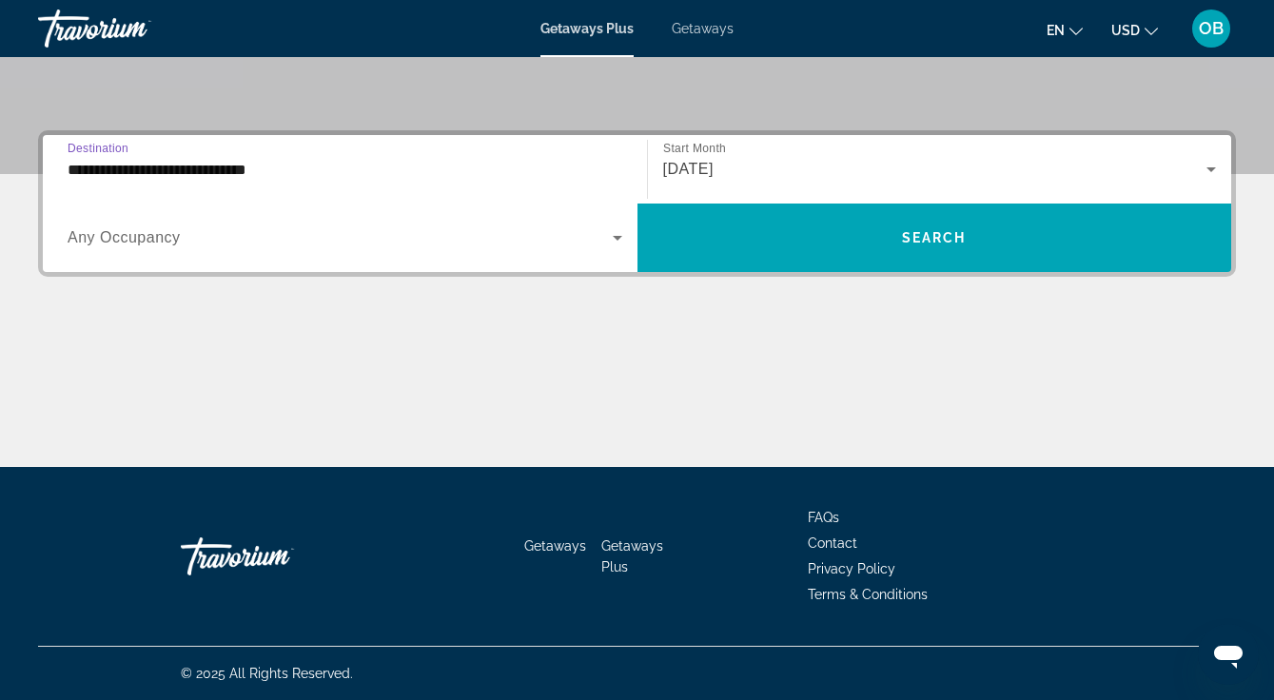
click at [275, 245] on span "Search widget" at bounding box center [340, 237] width 545 height 23
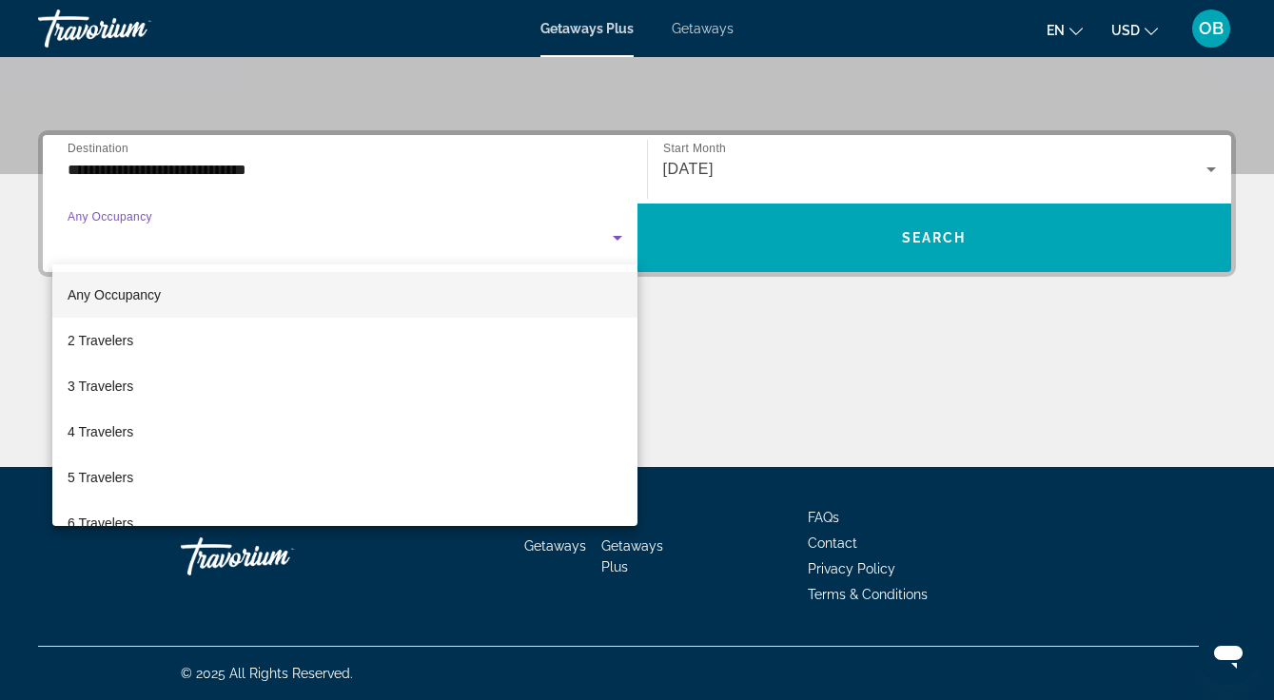
click at [172, 444] on mat-option "4 Travelers" at bounding box center [344, 432] width 585 height 46
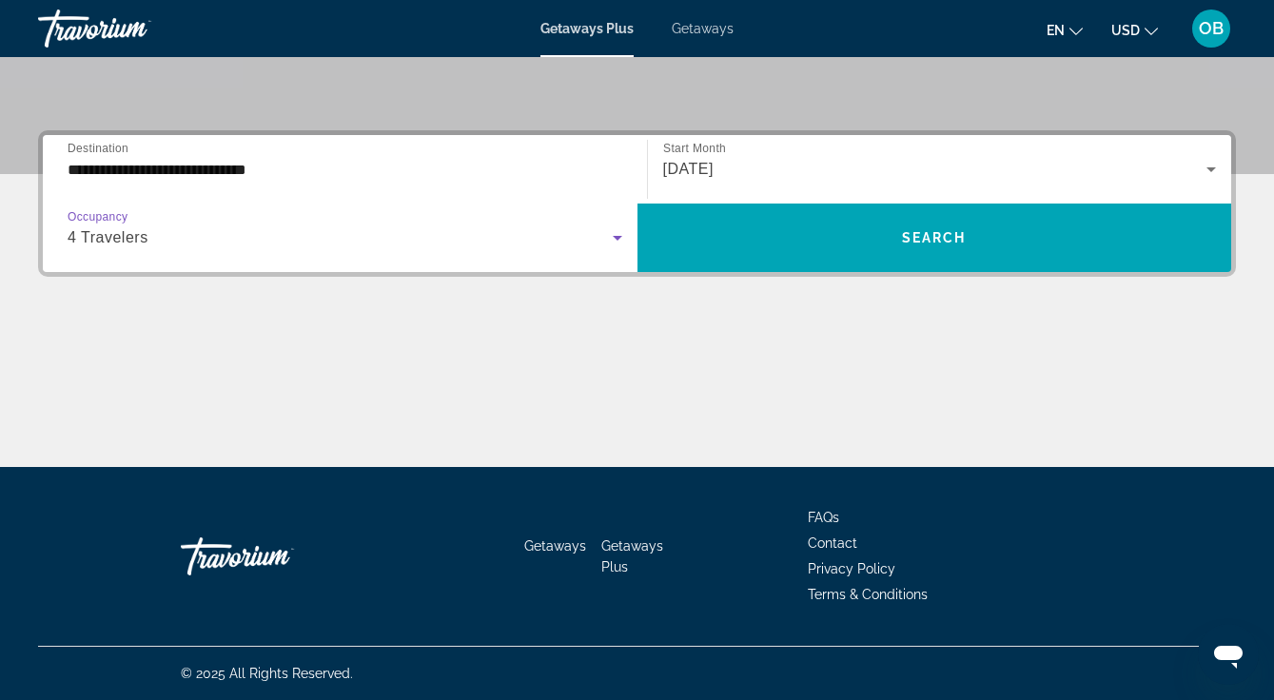
click at [976, 245] on span "Search widget" at bounding box center [934, 238] width 595 height 46
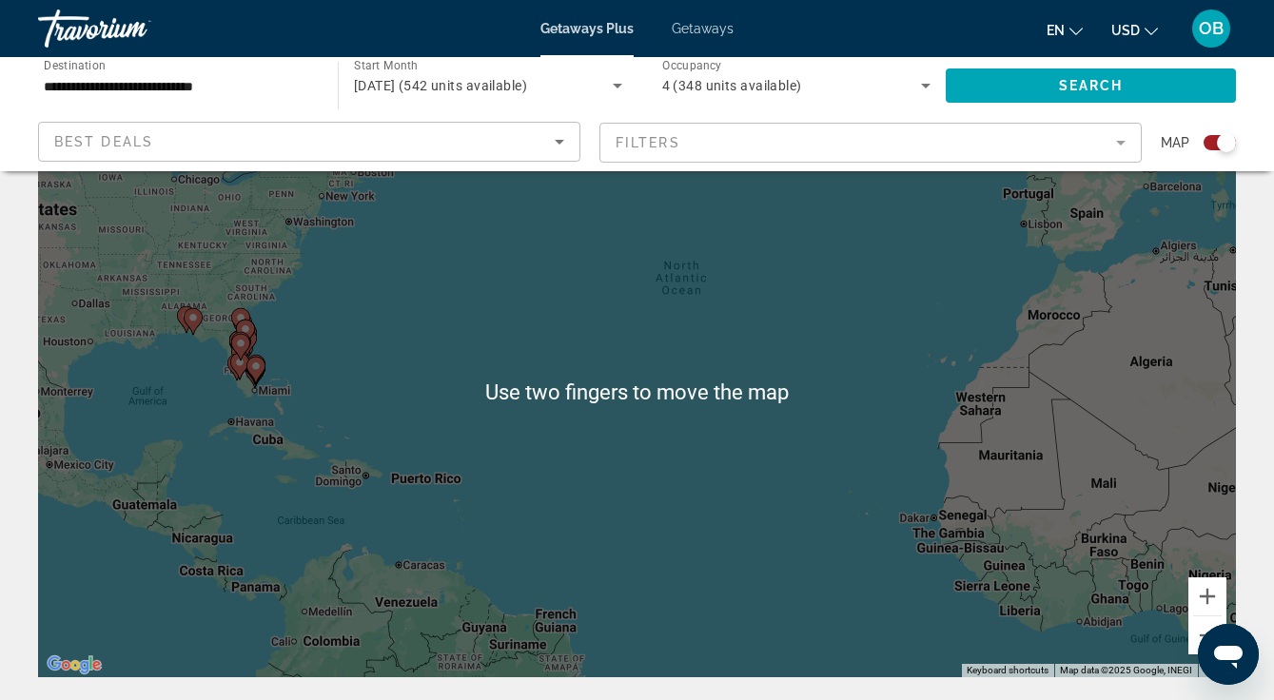
scroll to position [78, 0]
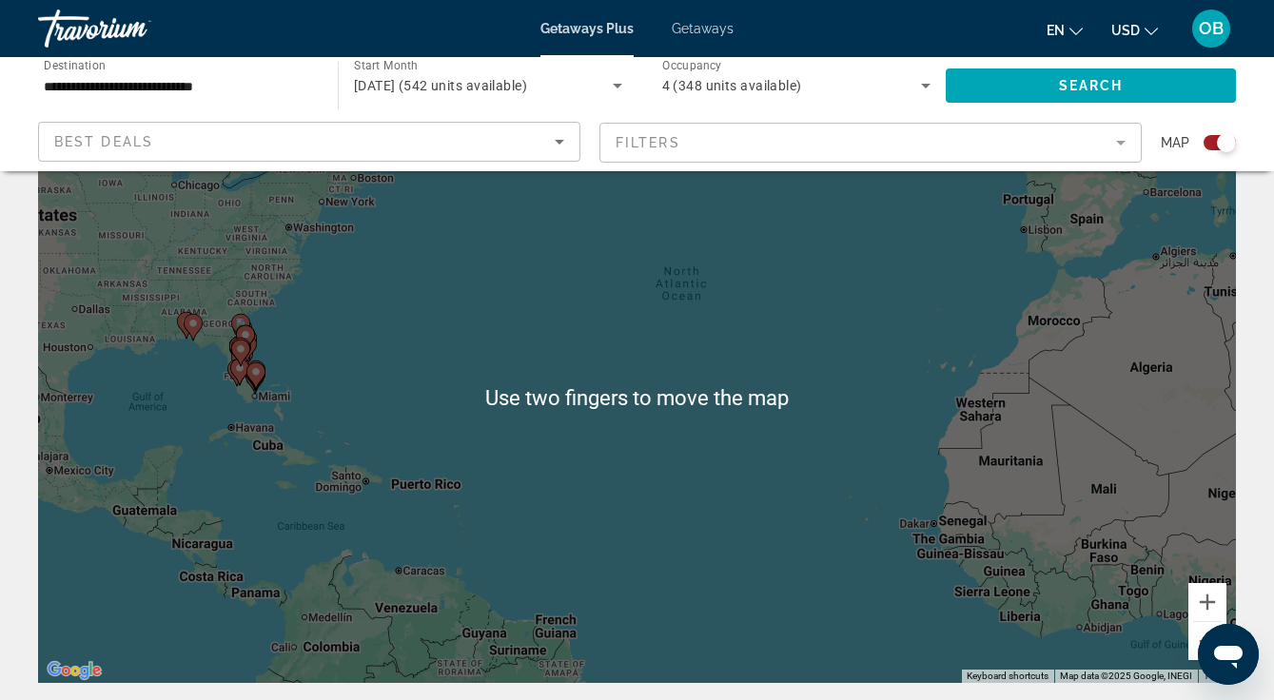
click at [391, 392] on div "To activate drag with keyboard, press Alt + Enter. Once in keyboard drag state,…" at bounding box center [637, 397] width 1198 height 571
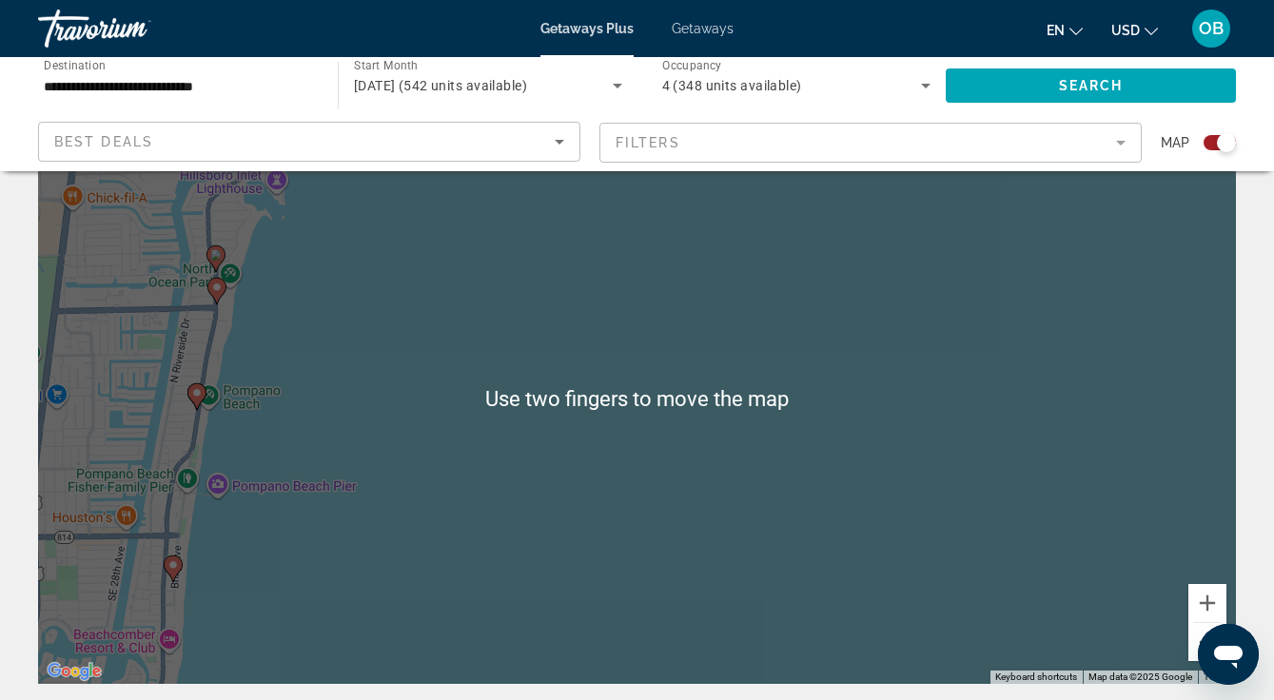
scroll to position [71, 0]
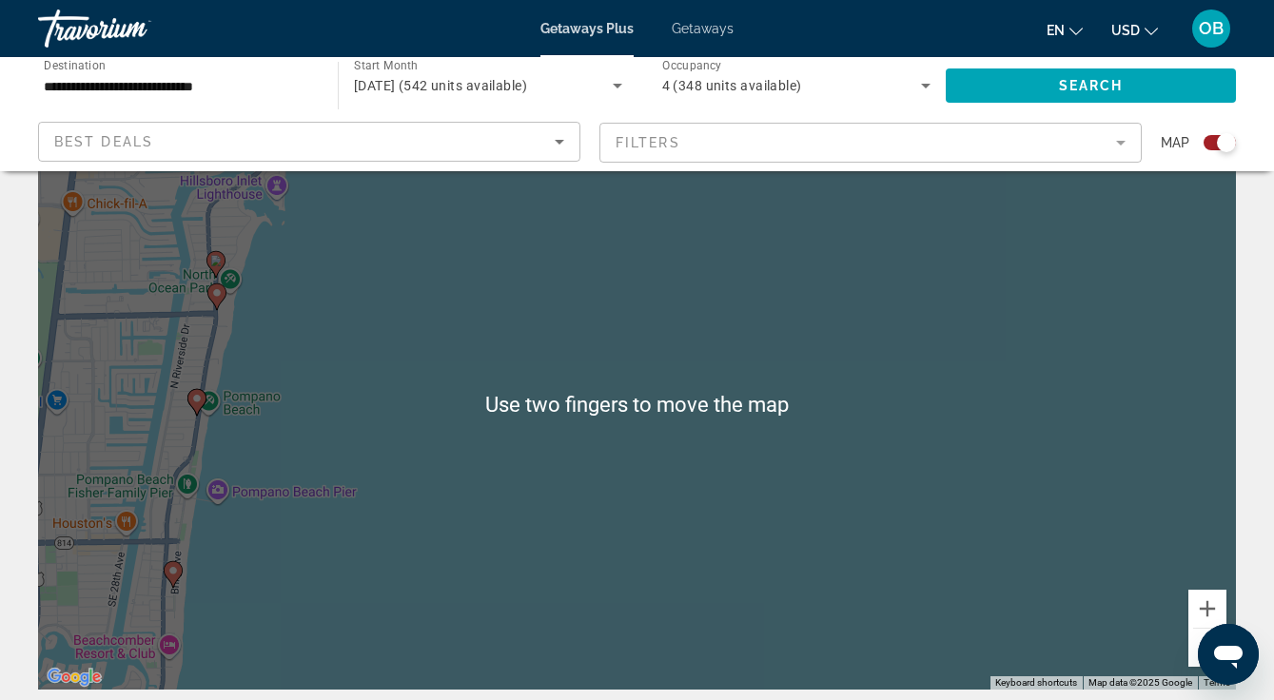
click at [532, 311] on div "To activate drag with keyboard, press Alt + Enter. Once in keyboard drag state,…" at bounding box center [637, 404] width 1198 height 571
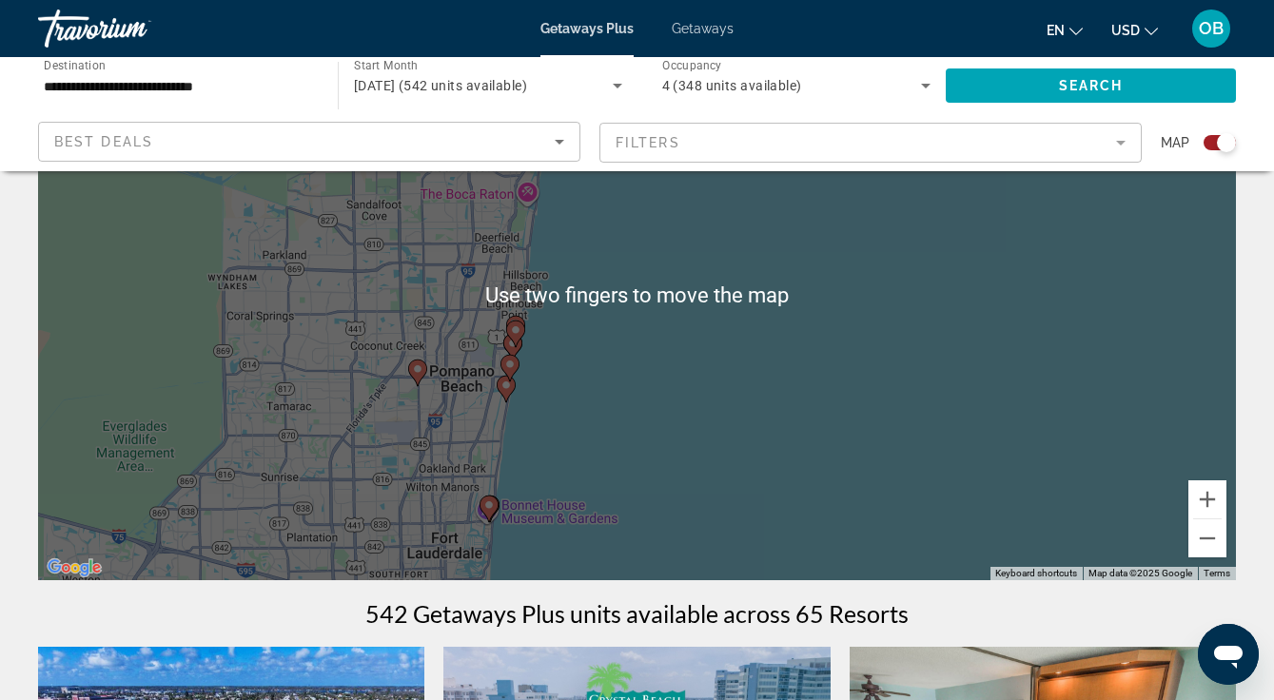
scroll to position [171, 0]
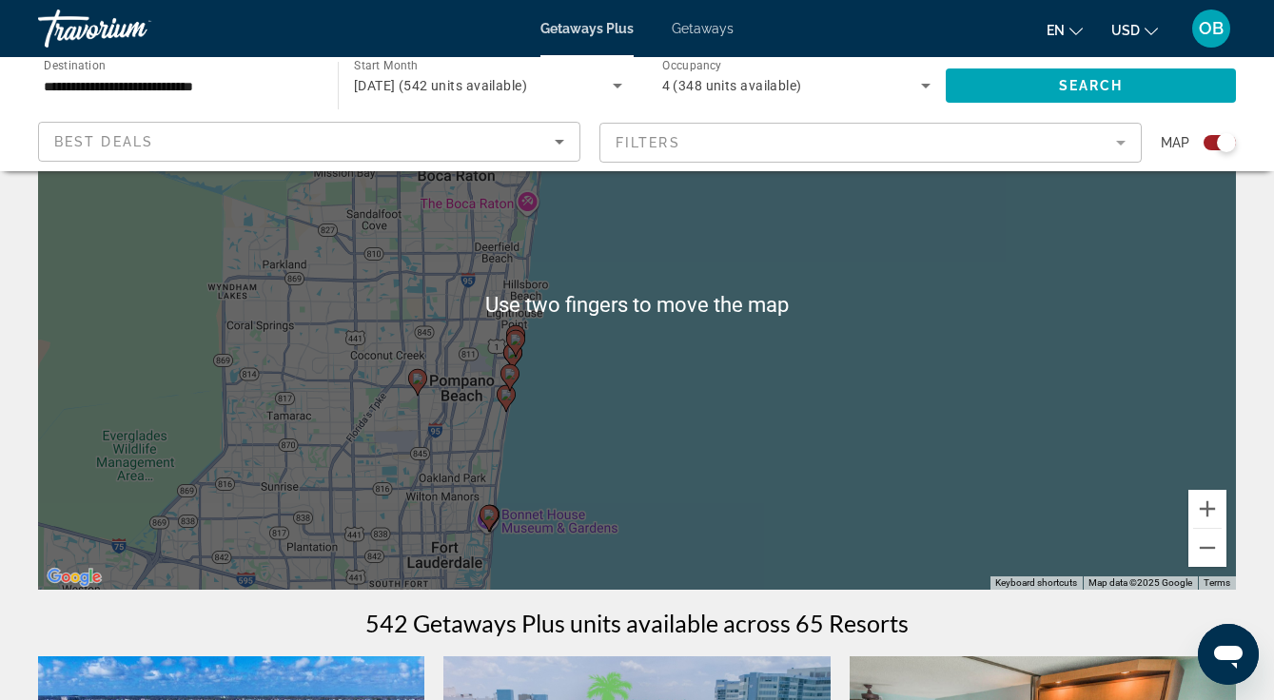
click at [488, 515] on div "To activate drag with keyboard, press Alt + Enter. Once in keyboard drag state,…" at bounding box center [637, 304] width 1198 height 571
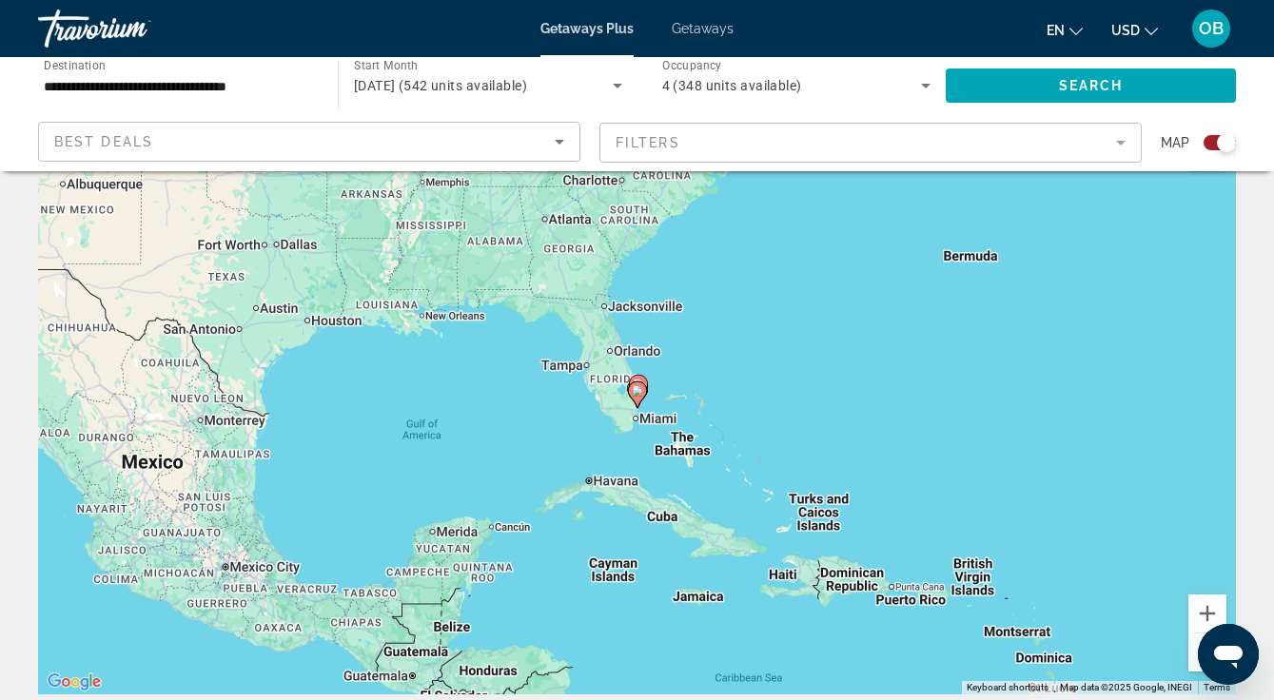
scroll to position [62, 0]
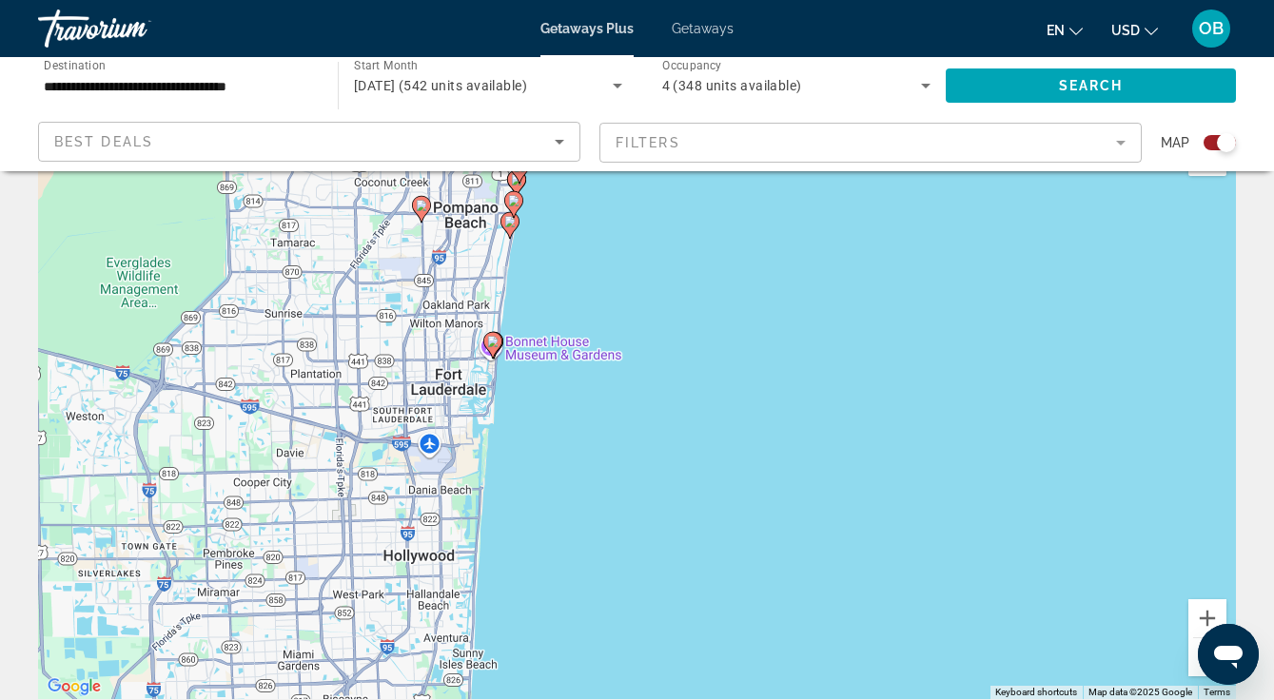
click at [488, 339] on image "Main content" at bounding box center [492, 341] width 11 height 11
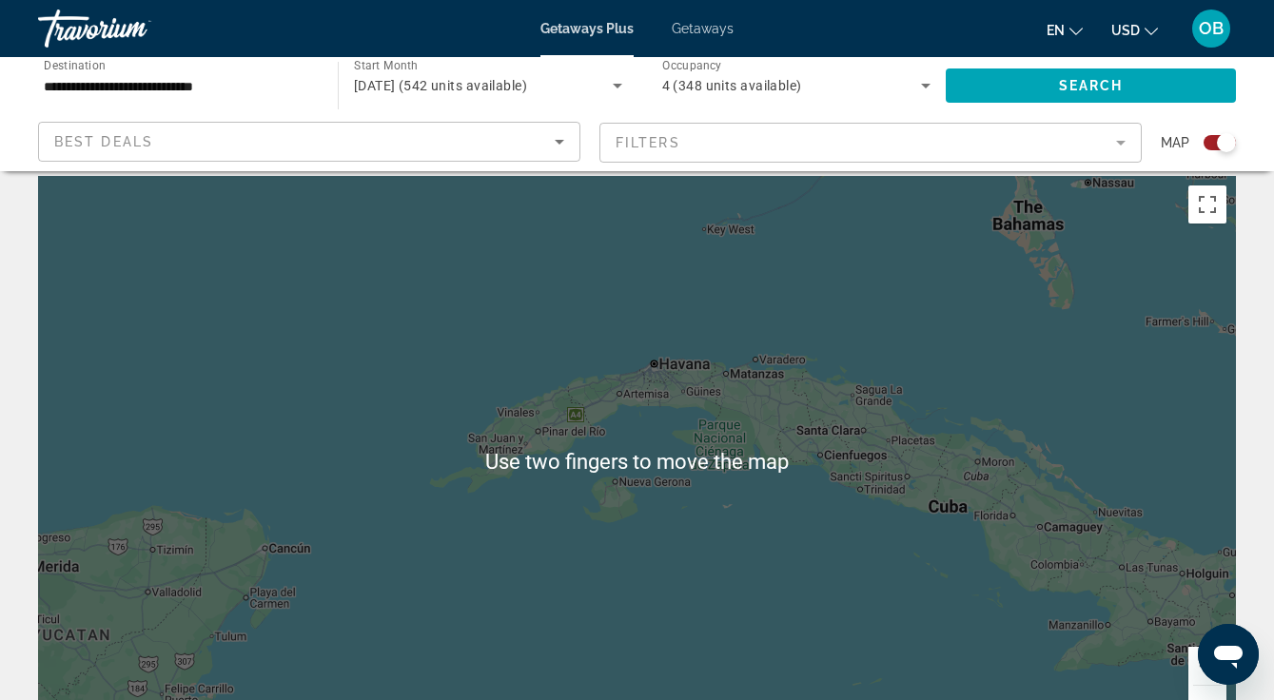
scroll to position [0, 0]
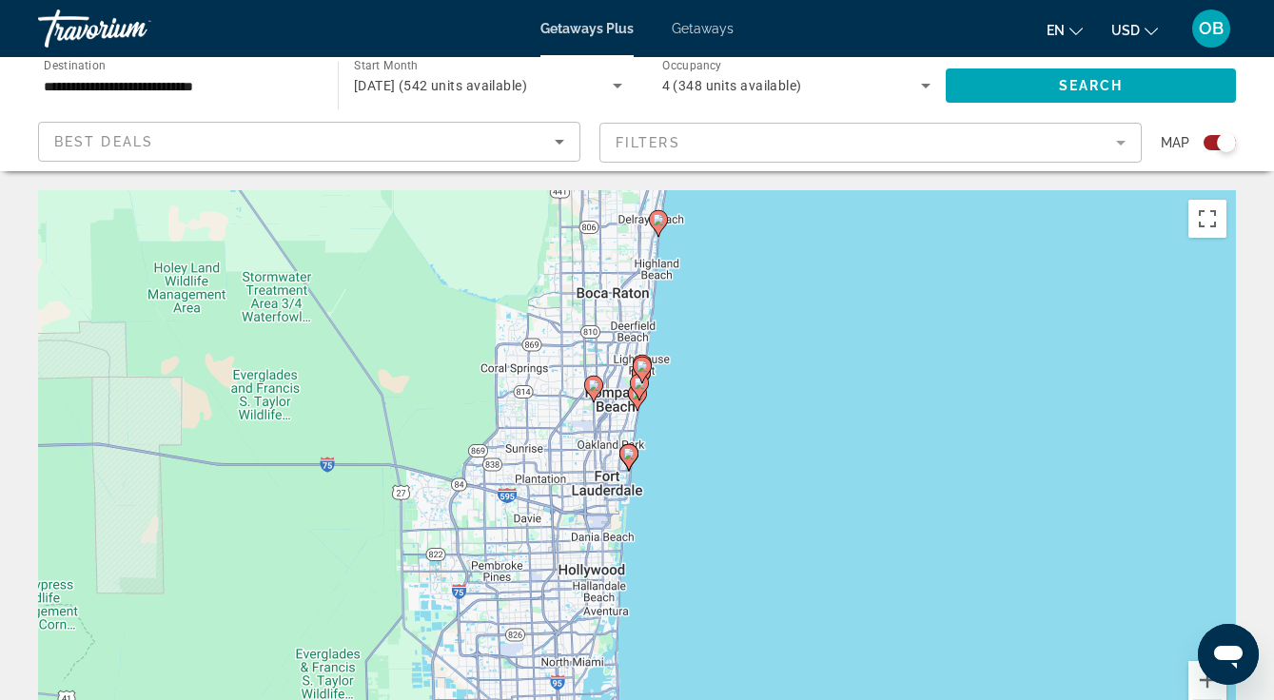
click at [626, 453] on image "Main content" at bounding box center [628, 453] width 11 height 11
type input "**********"
click at [631, 455] on image "Main content" at bounding box center [628, 453] width 11 height 11
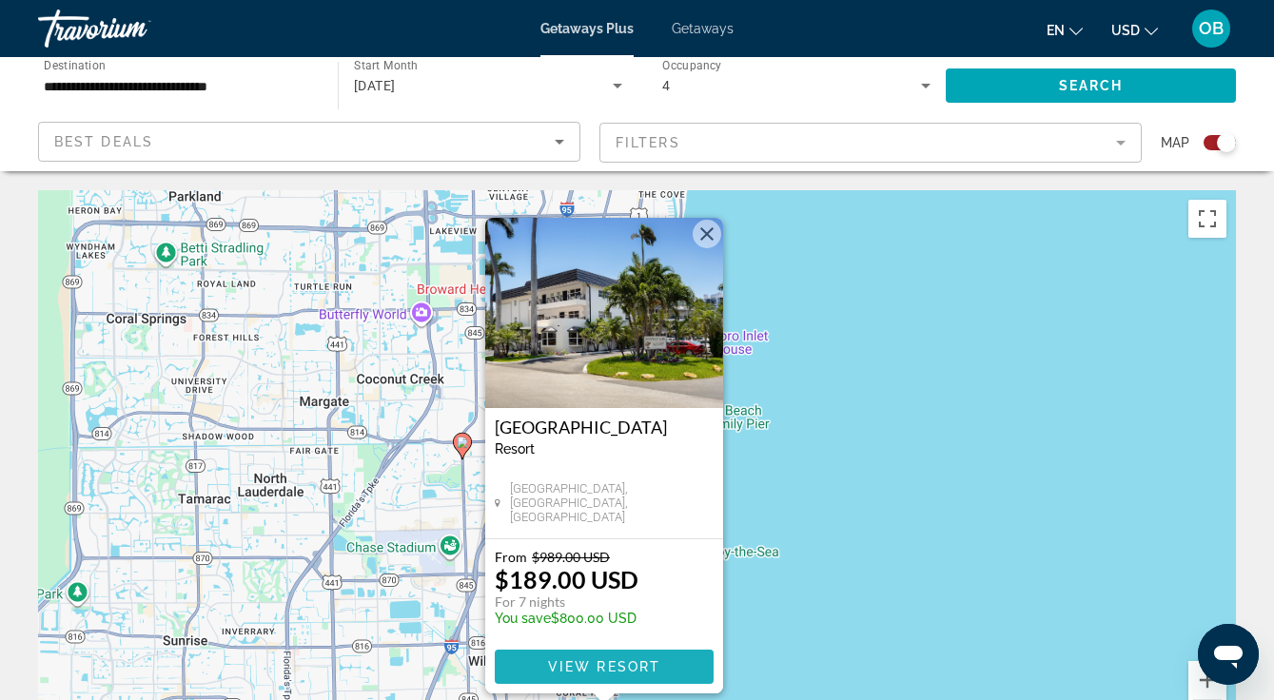
click at [637, 666] on span "View Resort" at bounding box center [603, 666] width 112 height 15
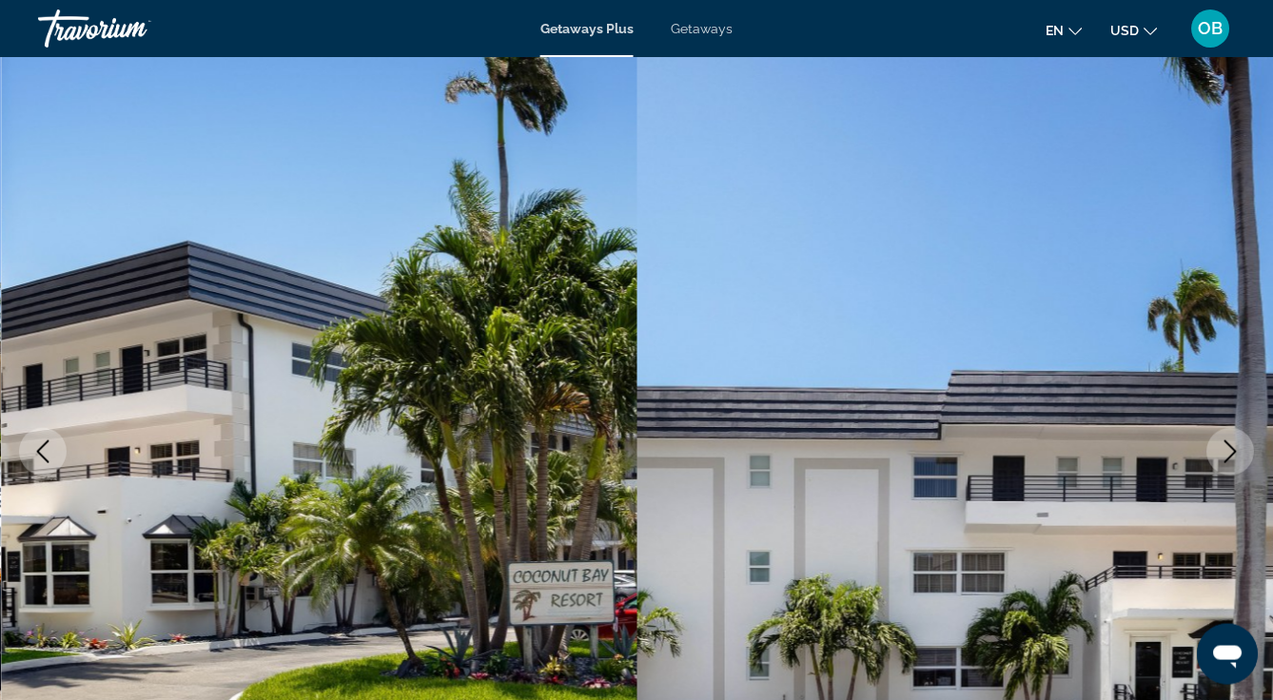
scroll to position [54, 0]
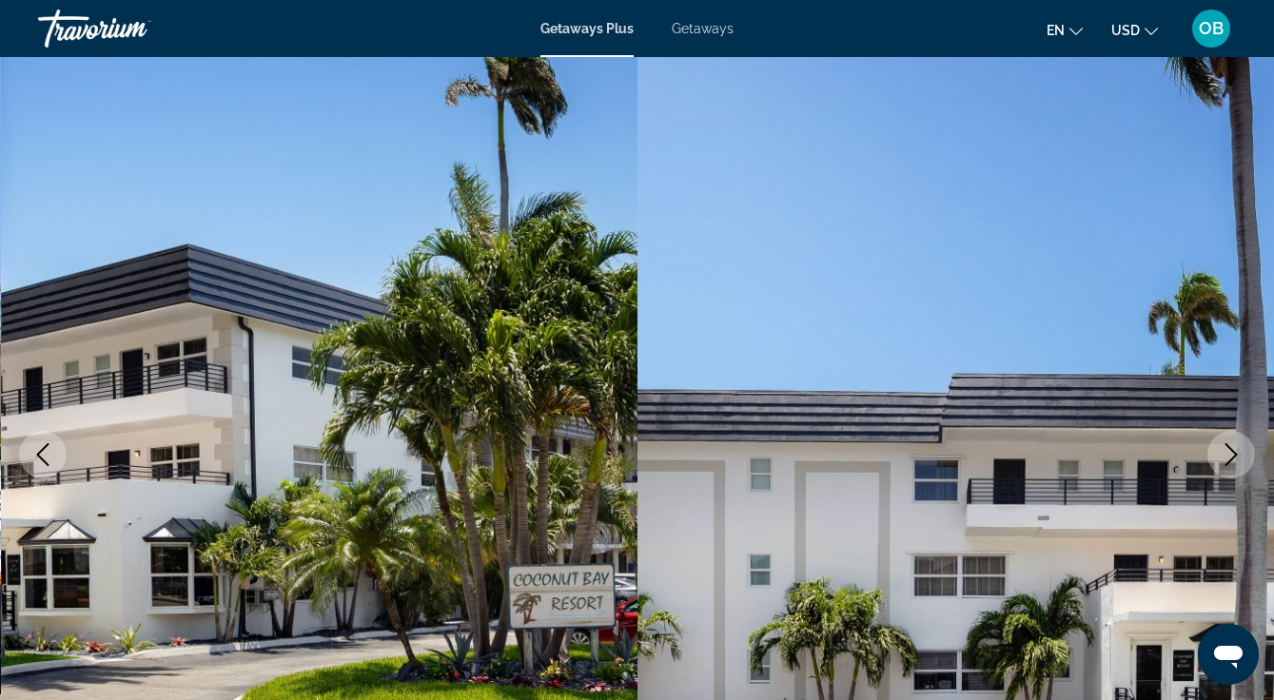
click at [1206, 457] on img "Main content" at bounding box center [955, 455] width 637 height 904
click at [1229, 465] on icon "Next image" at bounding box center [1231, 454] width 23 height 23
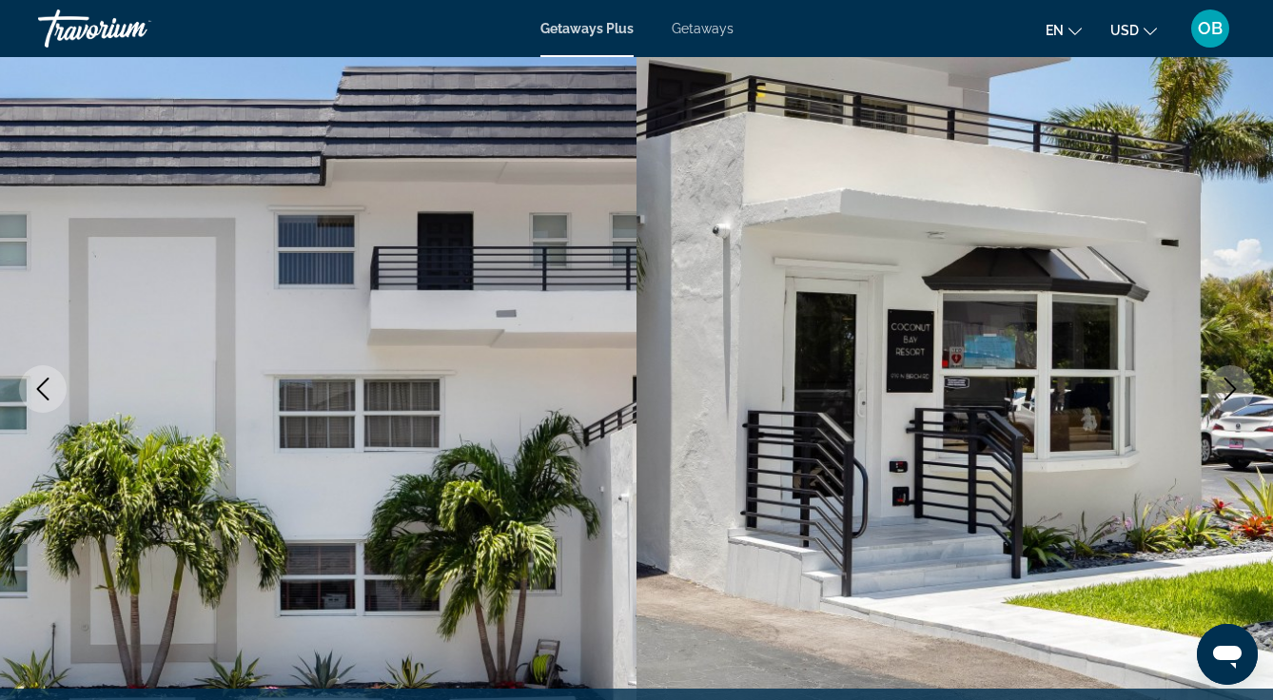
scroll to position [123, 0]
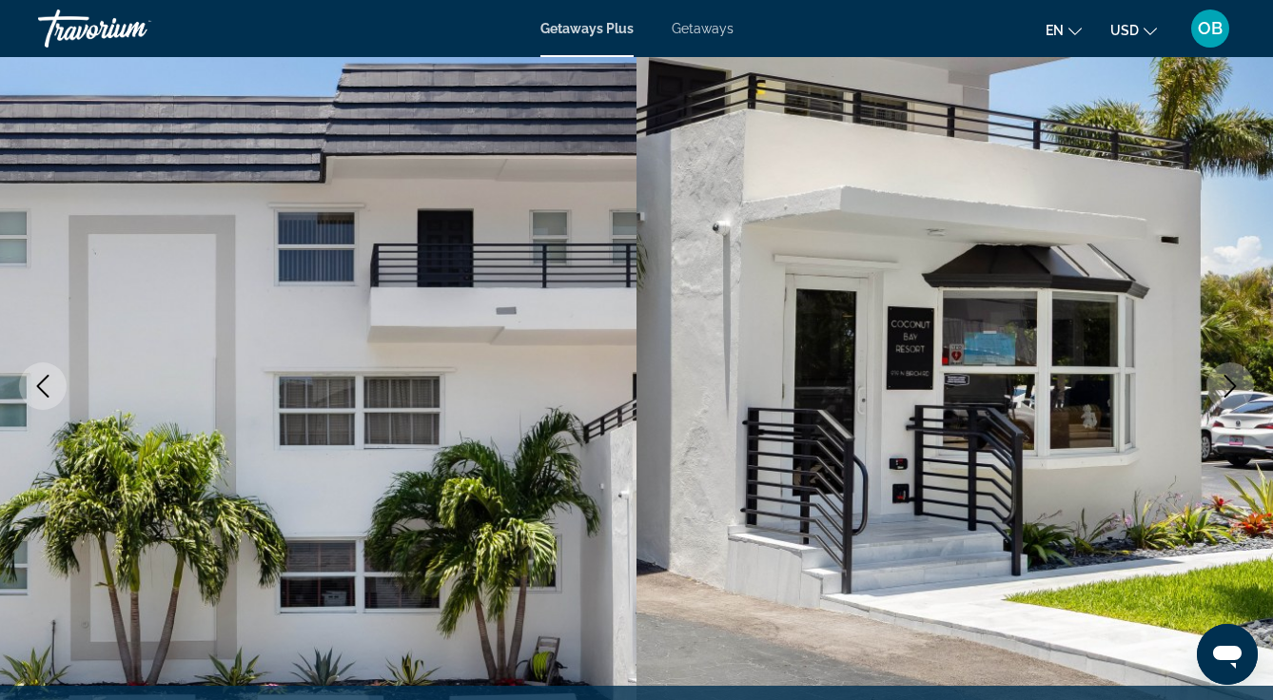
click at [1224, 383] on icon "Next image" at bounding box center [1230, 386] width 23 height 23
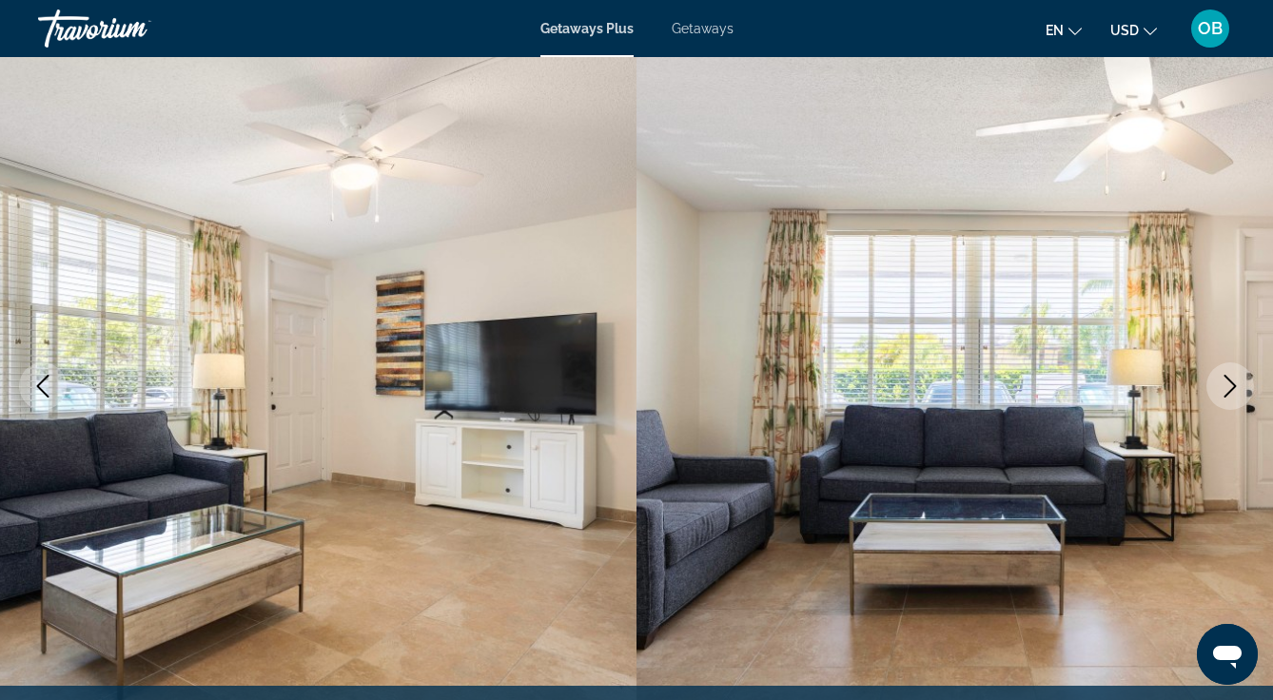
click at [1222, 396] on icon "Next image" at bounding box center [1230, 386] width 23 height 23
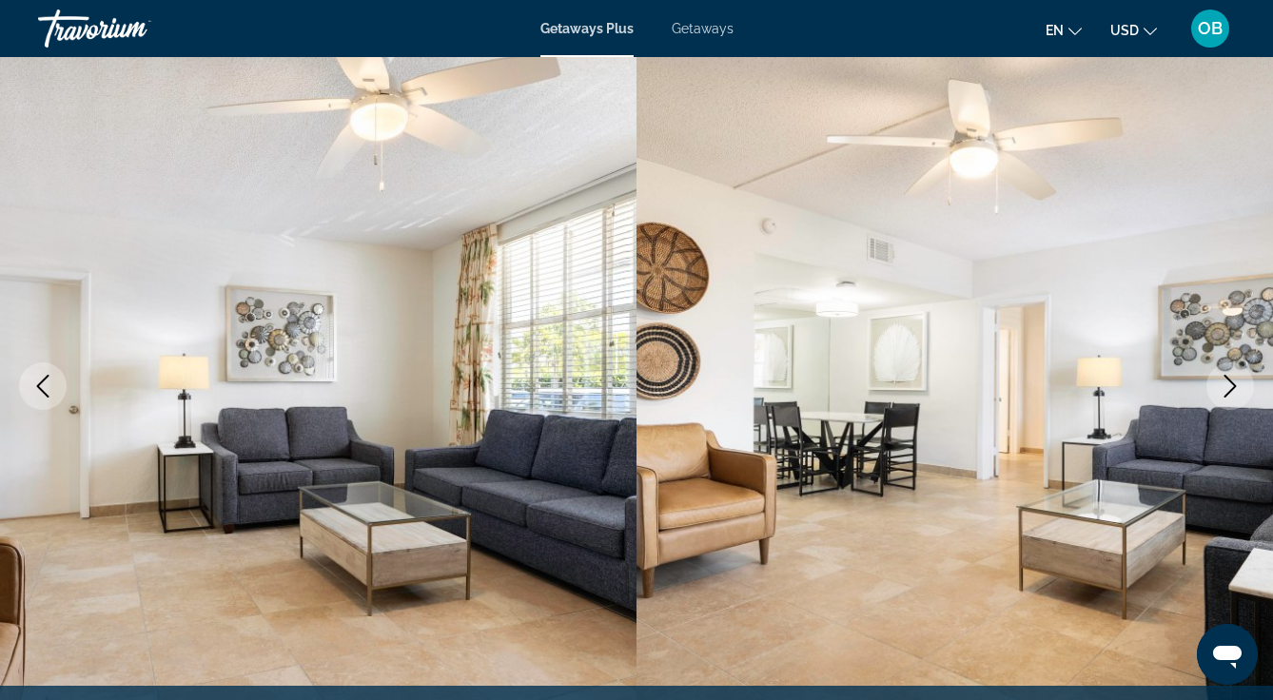
click at [1229, 393] on icon "Next image" at bounding box center [1230, 386] width 23 height 23
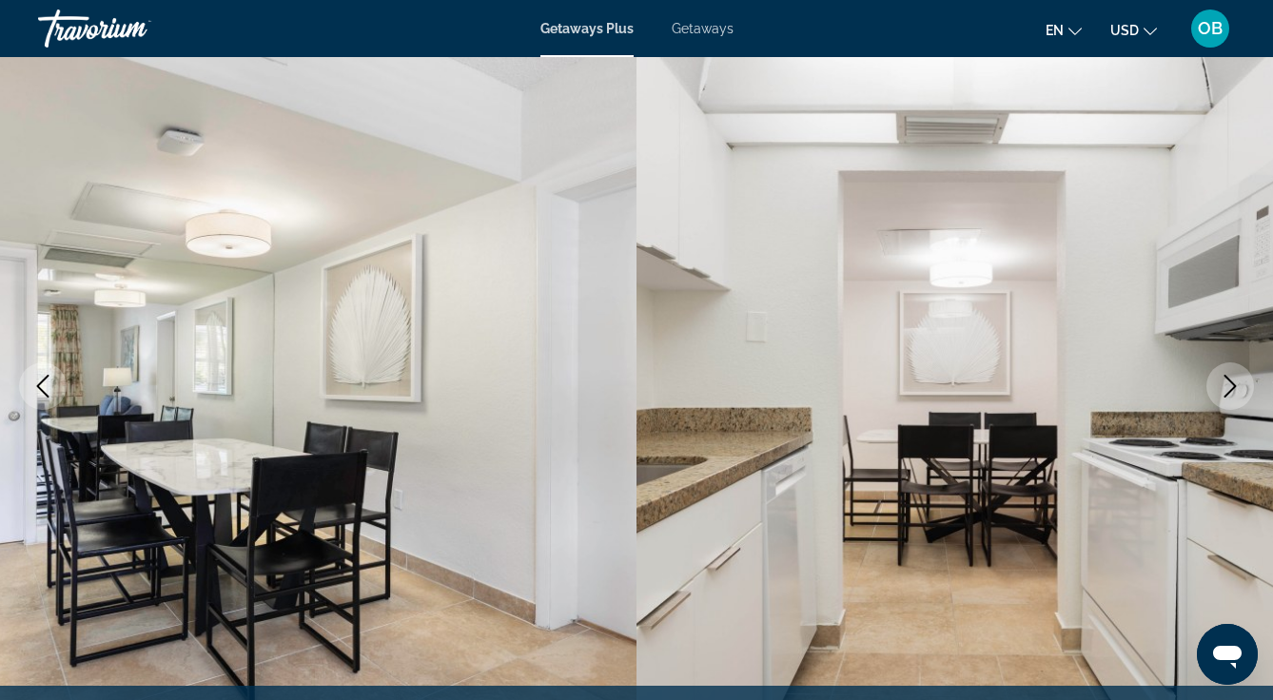
click at [1214, 396] on button "Next image" at bounding box center [1230, 386] width 48 height 48
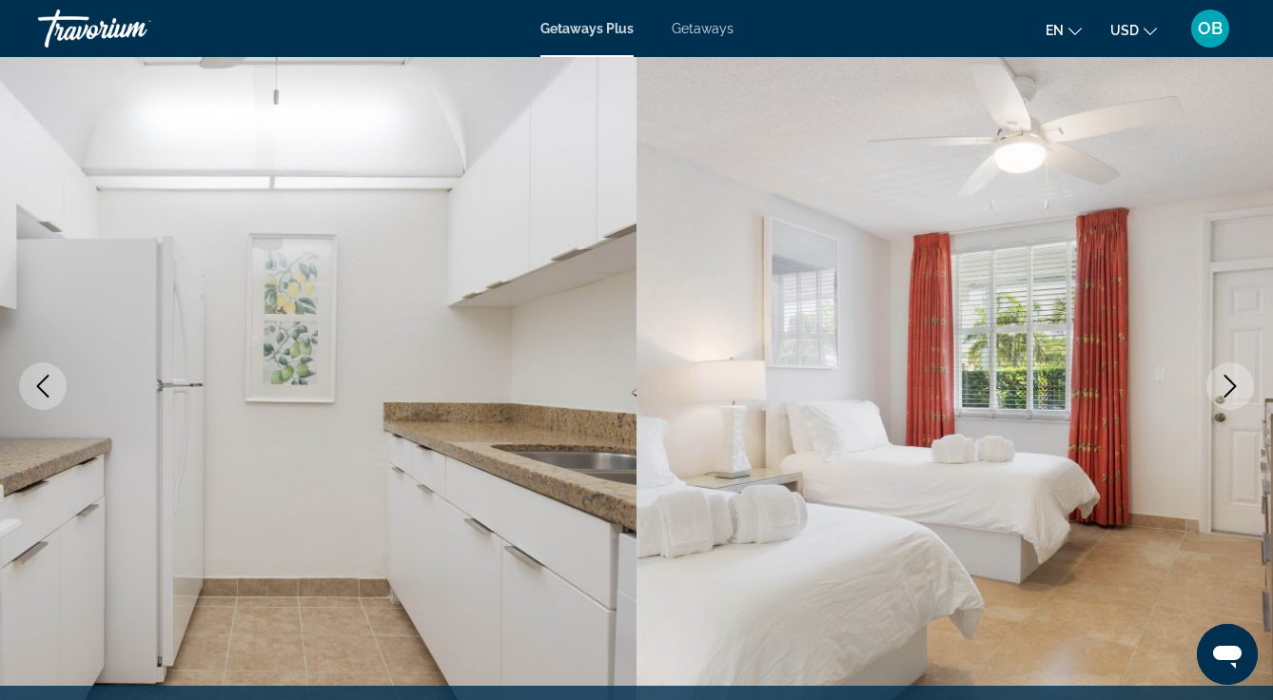
click at [1221, 396] on icon "Next image" at bounding box center [1230, 386] width 23 height 23
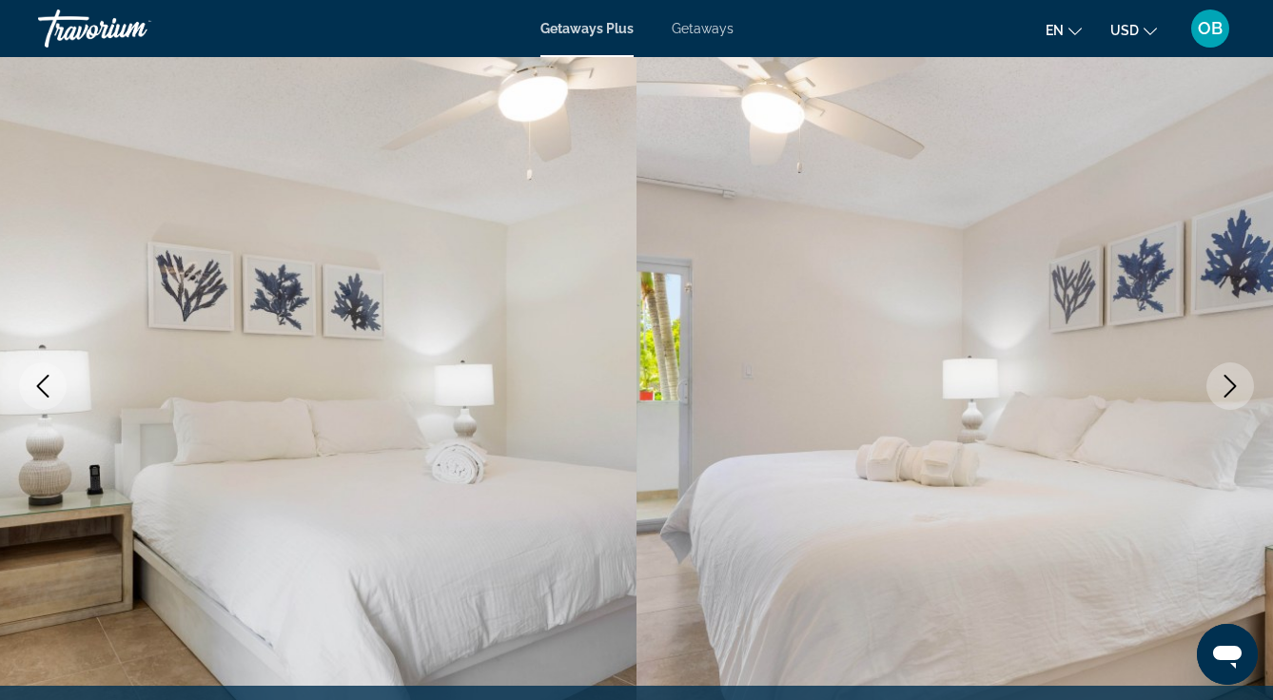
click at [1220, 381] on icon "Next image" at bounding box center [1230, 386] width 23 height 23
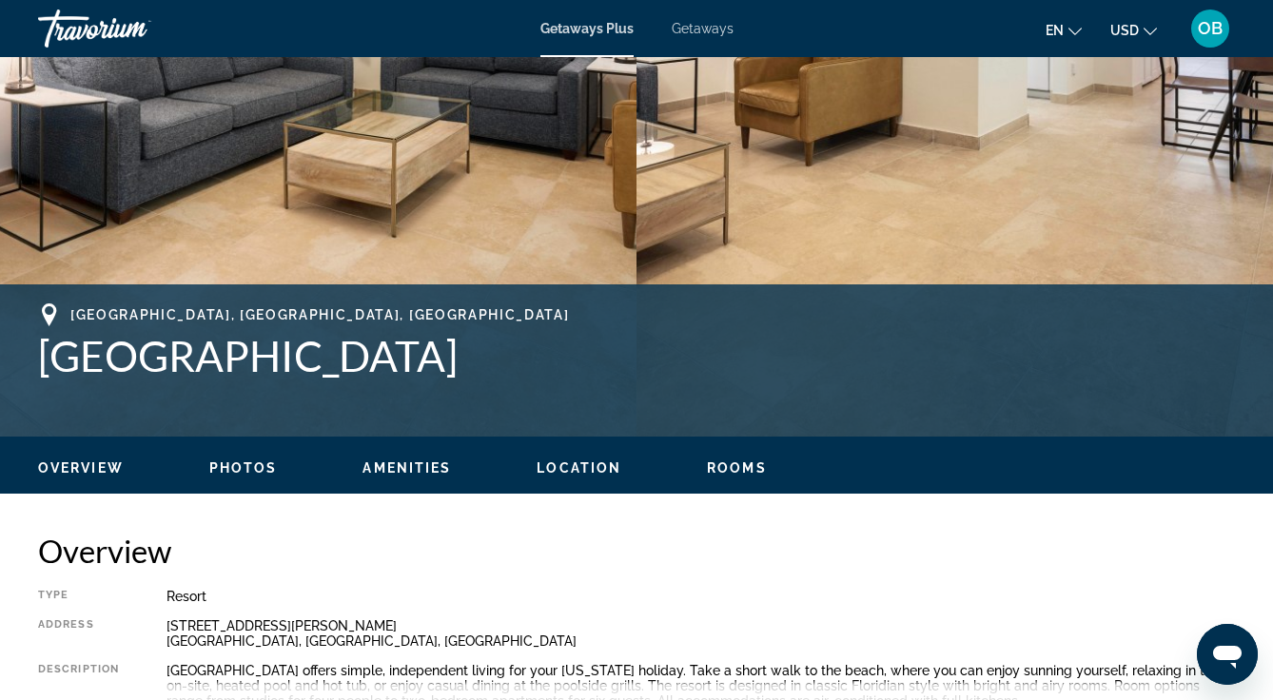
click at [740, 465] on span "Rooms" at bounding box center [737, 467] width 60 height 15
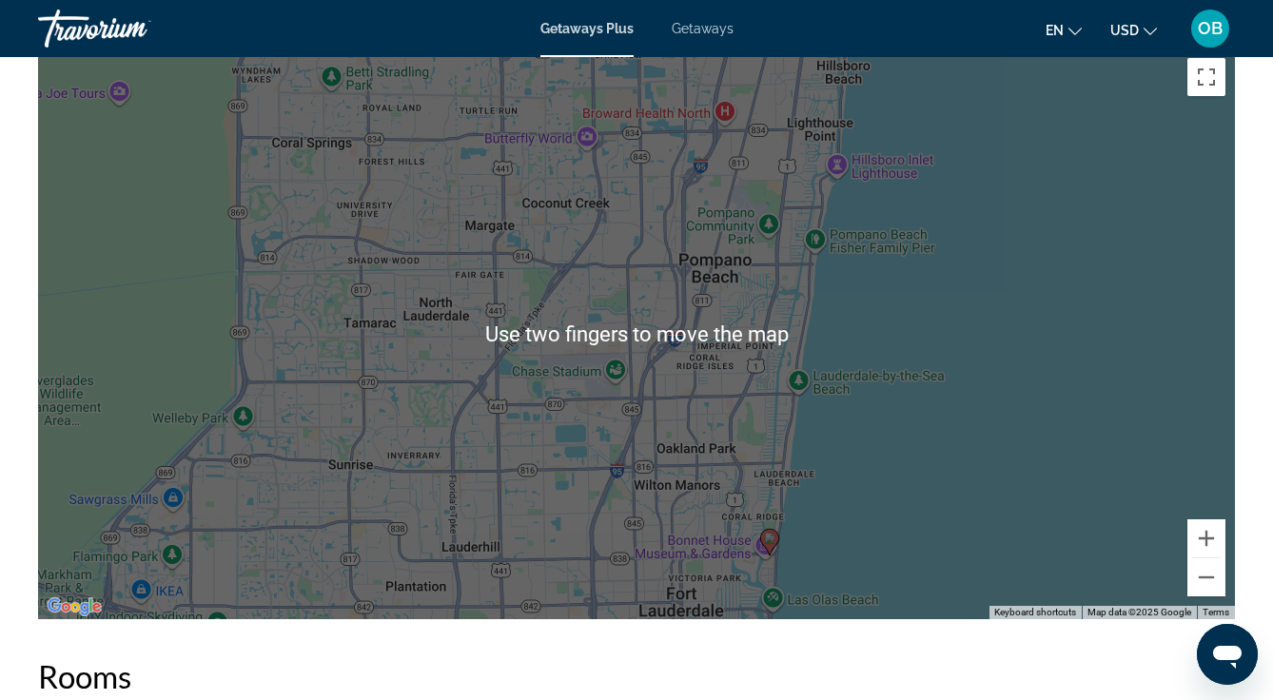
scroll to position [3242, 0]
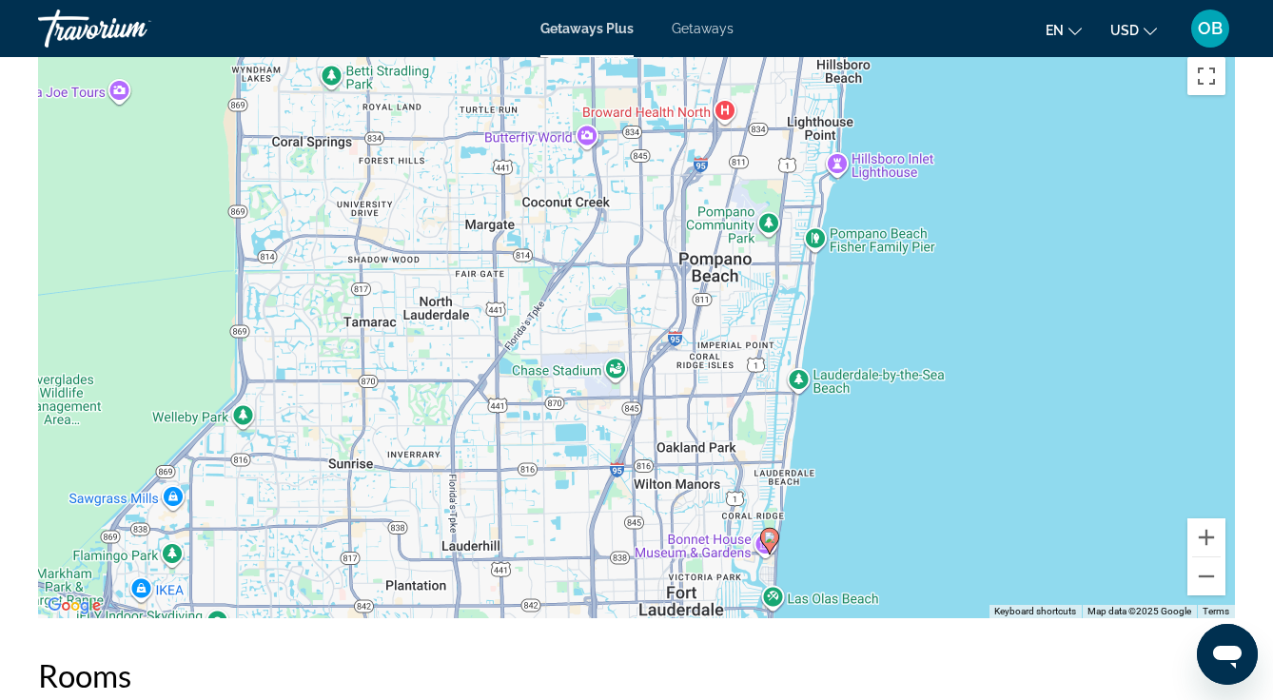
click at [825, 462] on div "To activate drag with keyboard, press Alt + Enter. Once in keyboard drag state,…" at bounding box center [636, 333] width 1197 height 571
click at [770, 538] on image "Main content" at bounding box center [769, 537] width 11 height 11
click at [772, 548] on icon "Main content" at bounding box center [769, 541] width 17 height 25
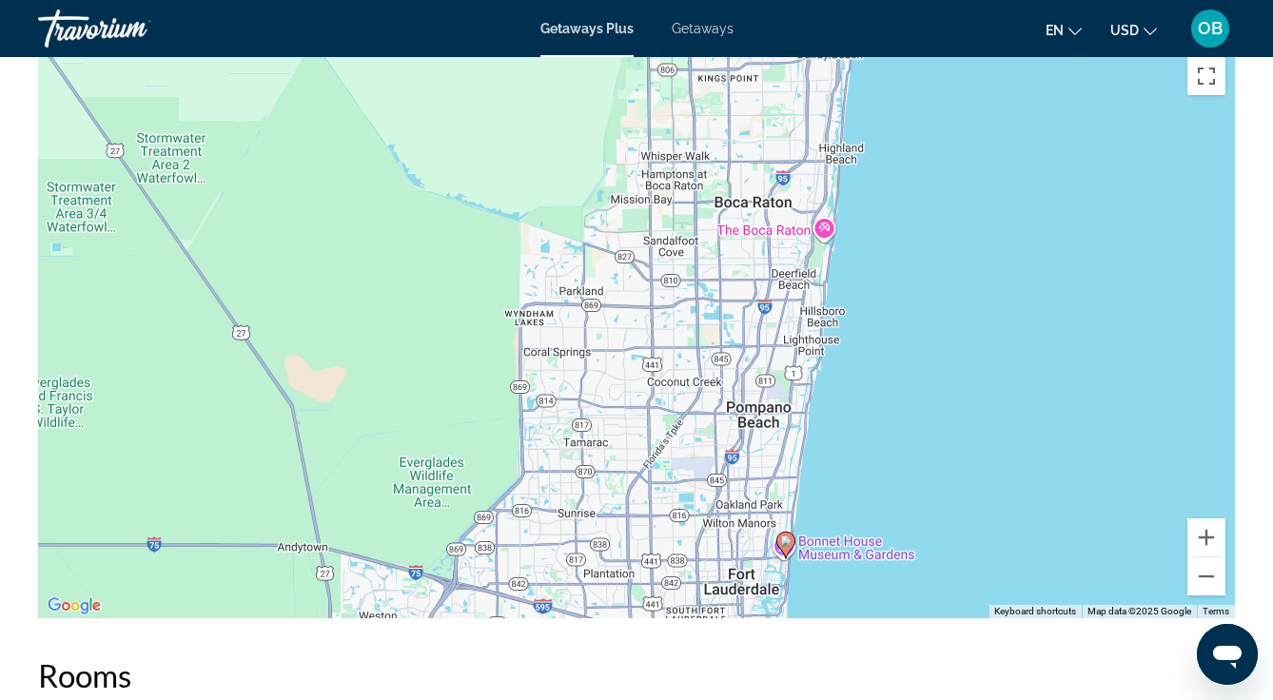
click at [785, 544] on image "Main content" at bounding box center [785, 541] width 11 height 11
click at [784, 557] on gmp-advanced-marker "Main content" at bounding box center [785, 545] width 19 height 29
click at [792, 551] on gmp-advanced-marker "Main content" at bounding box center [785, 545] width 19 height 29
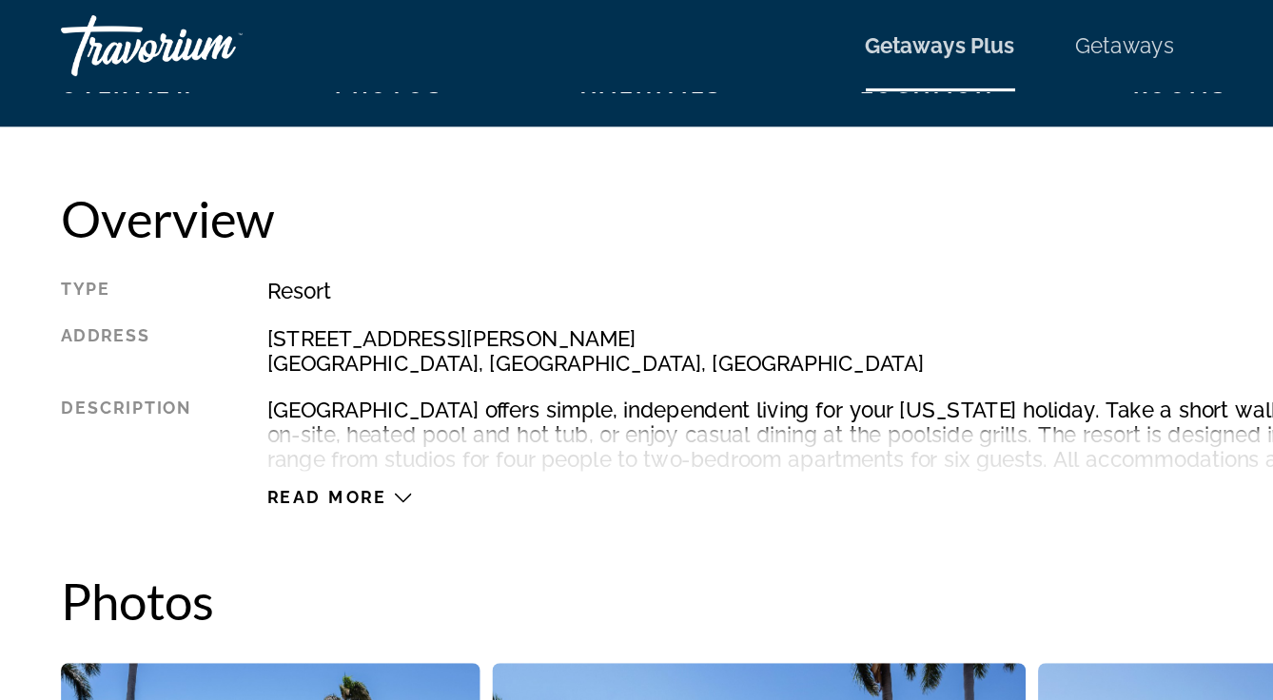
scroll to position [933, 0]
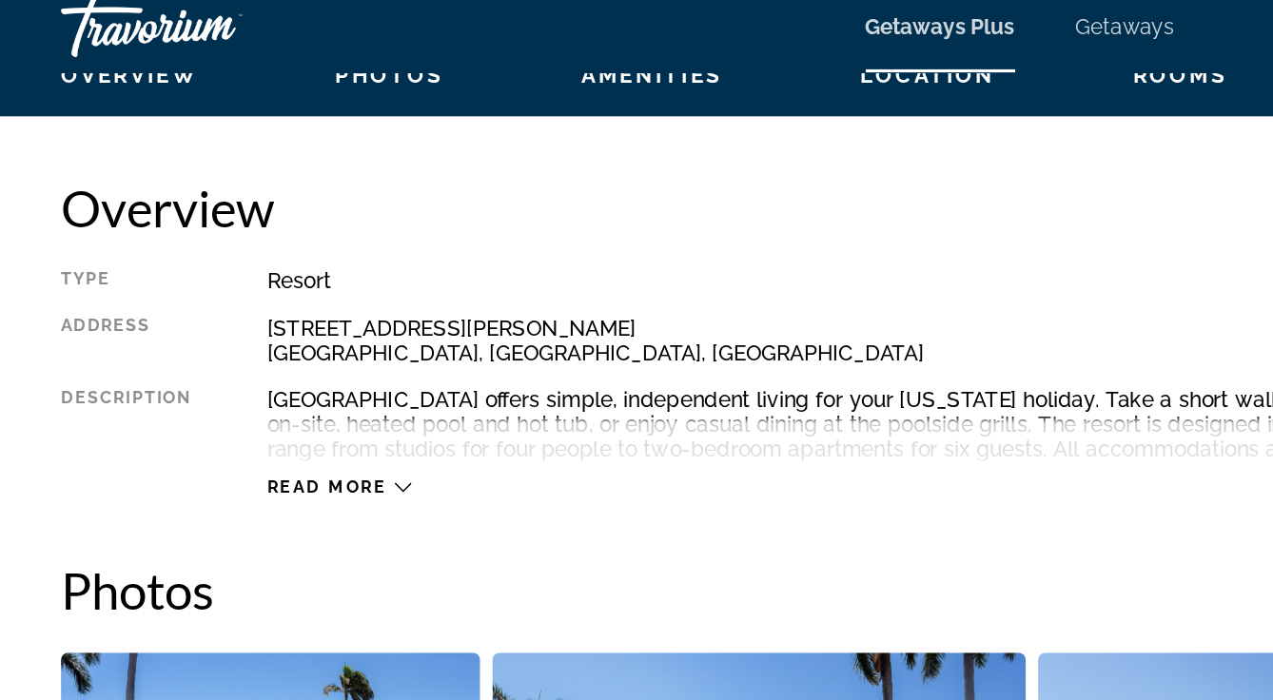
click at [223, 315] on span "Read more" at bounding box center [203, 316] width 75 height 12
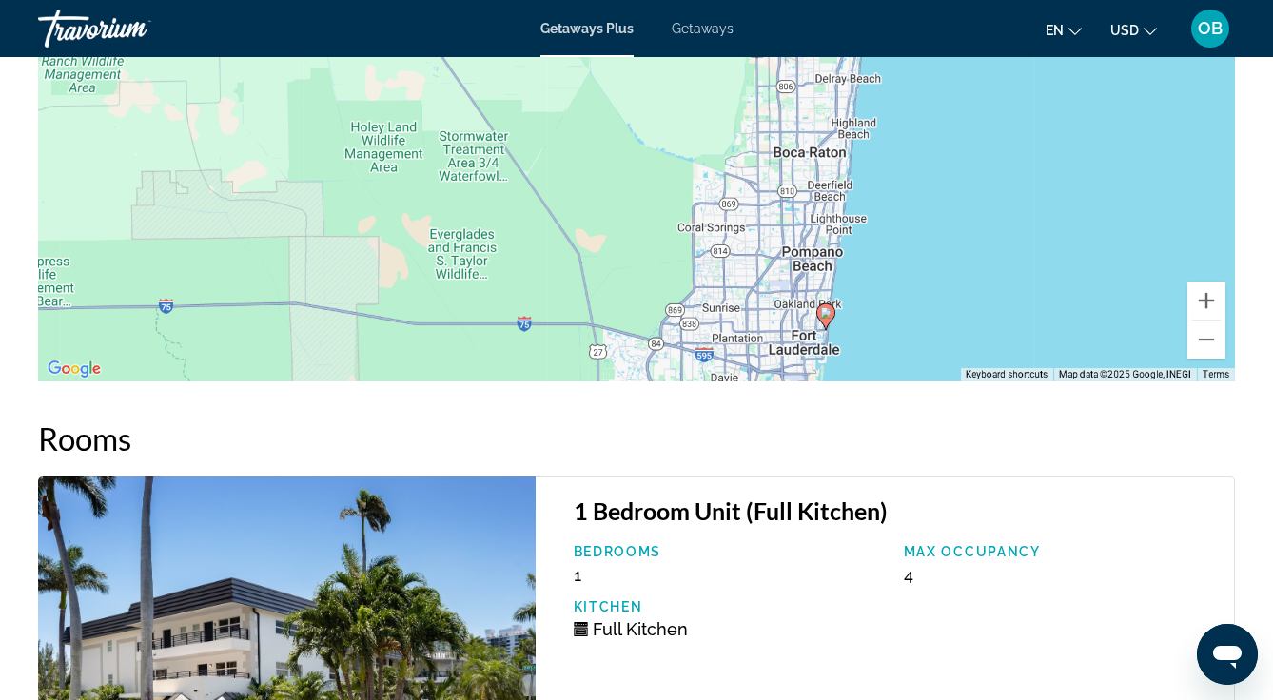
scroll to position [3477, 0]
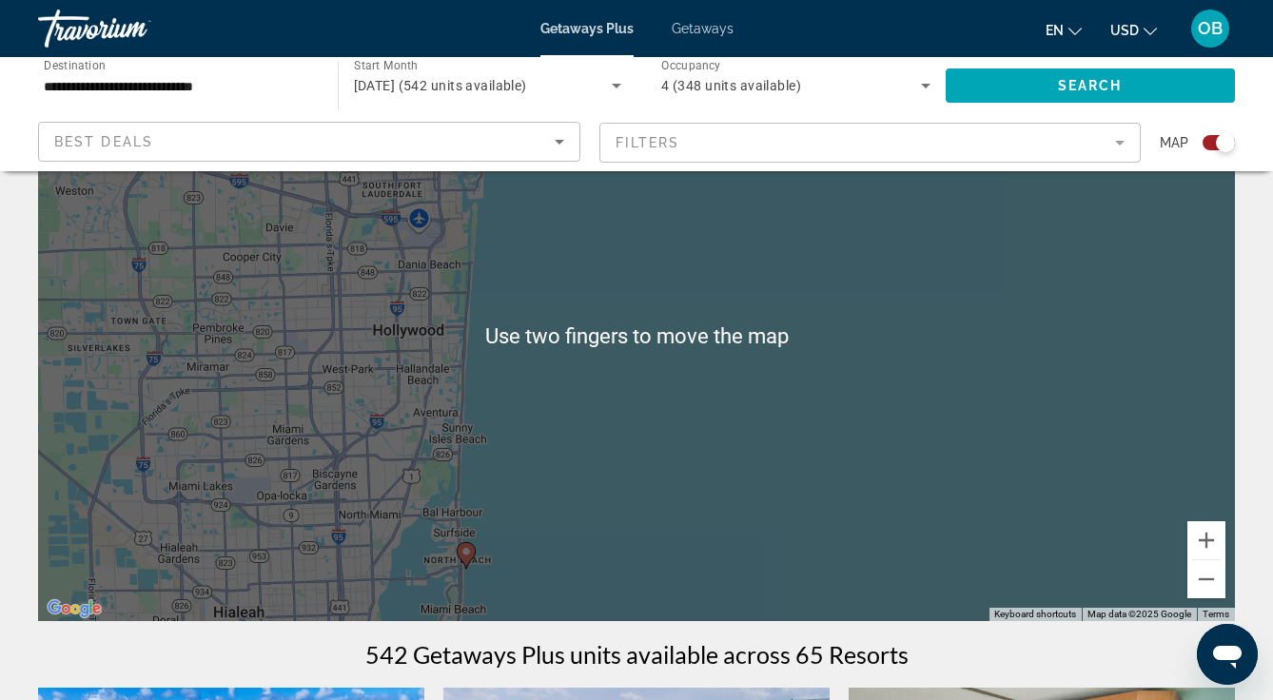
scroll to position [135, 0]
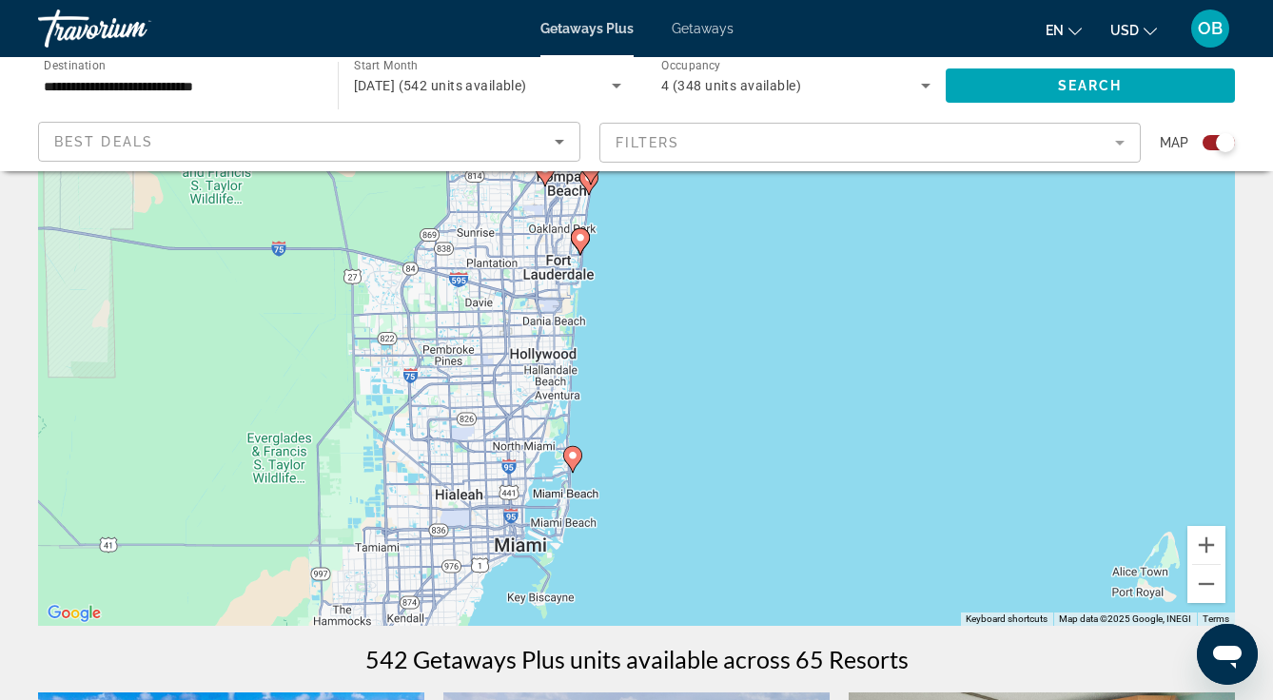
click at [569, 459] on image "Main content" at bounding box center [572, 455] width 11 height 11
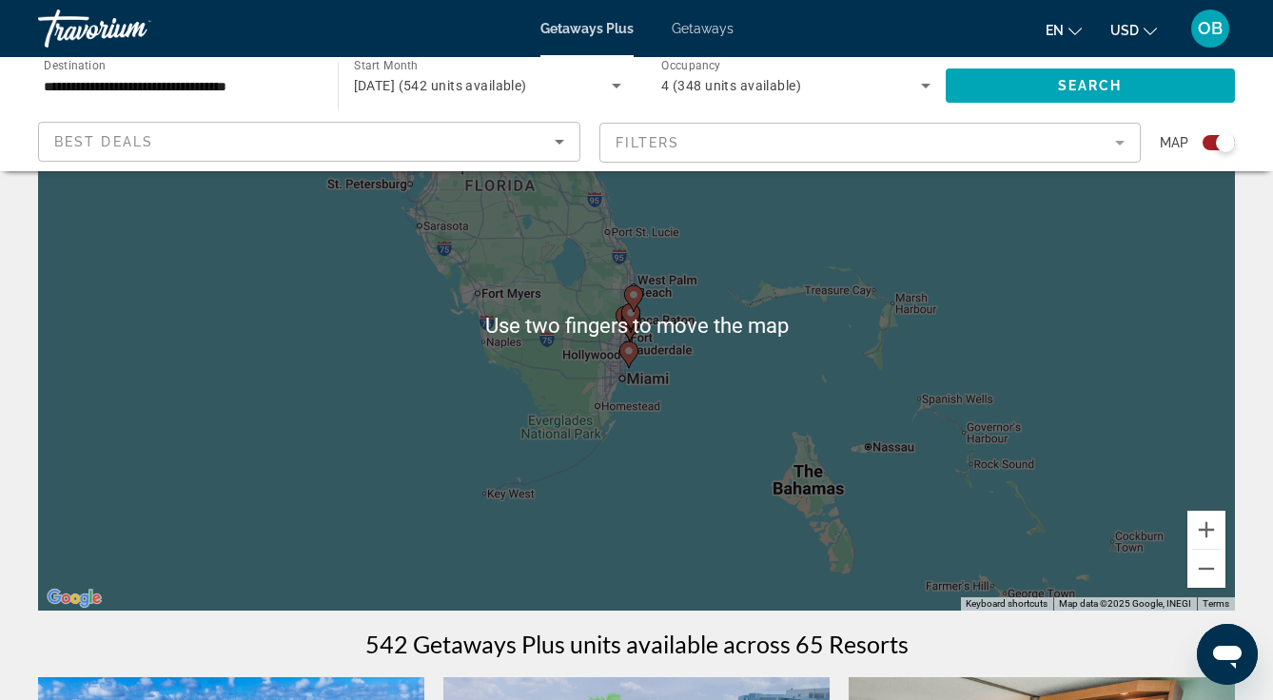
scroll to position [142, 0]
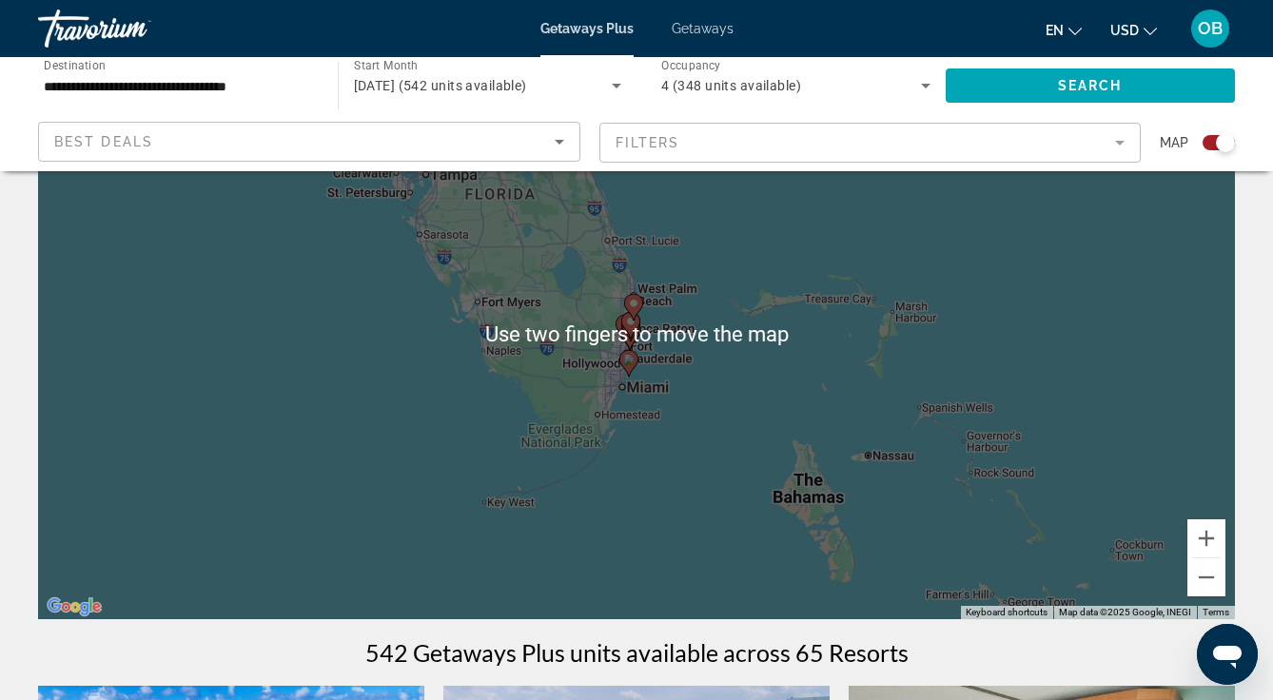
click at [666, 338] on div "To activate drag with keyboard, press Alt + Enter. Once in keyboard drag state,…" at bounding box center [636, 334] width 1197 height 571
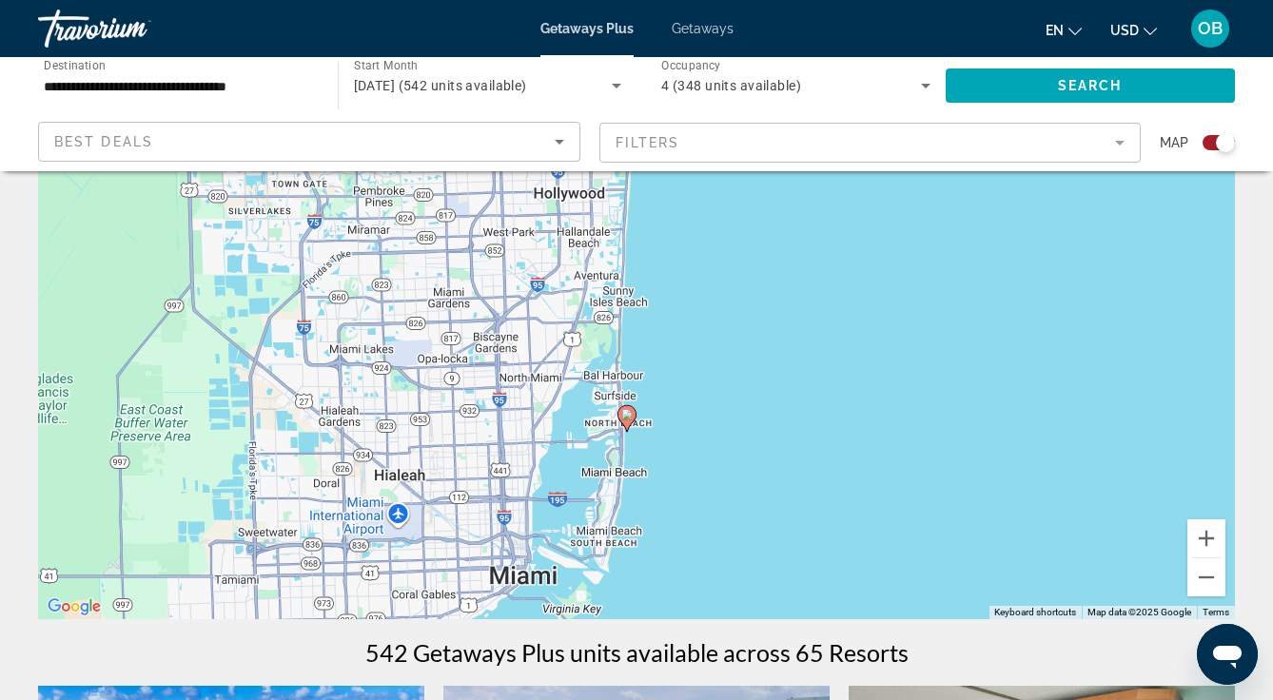
click at [626, 416] on image "Main content" at bounding box center [626, 414] width 11 height 11
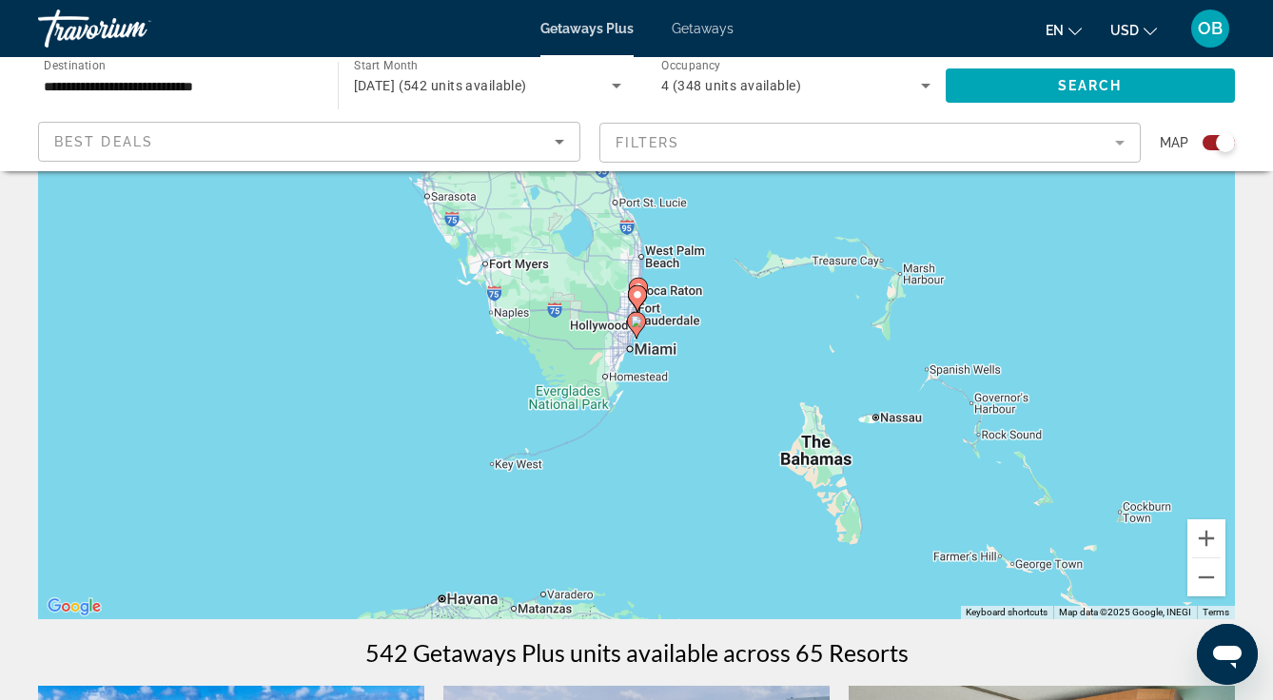
click at [633, 320] on image "Main content" at bounding box center [636, 321] width 11 height 11
type input "**********"
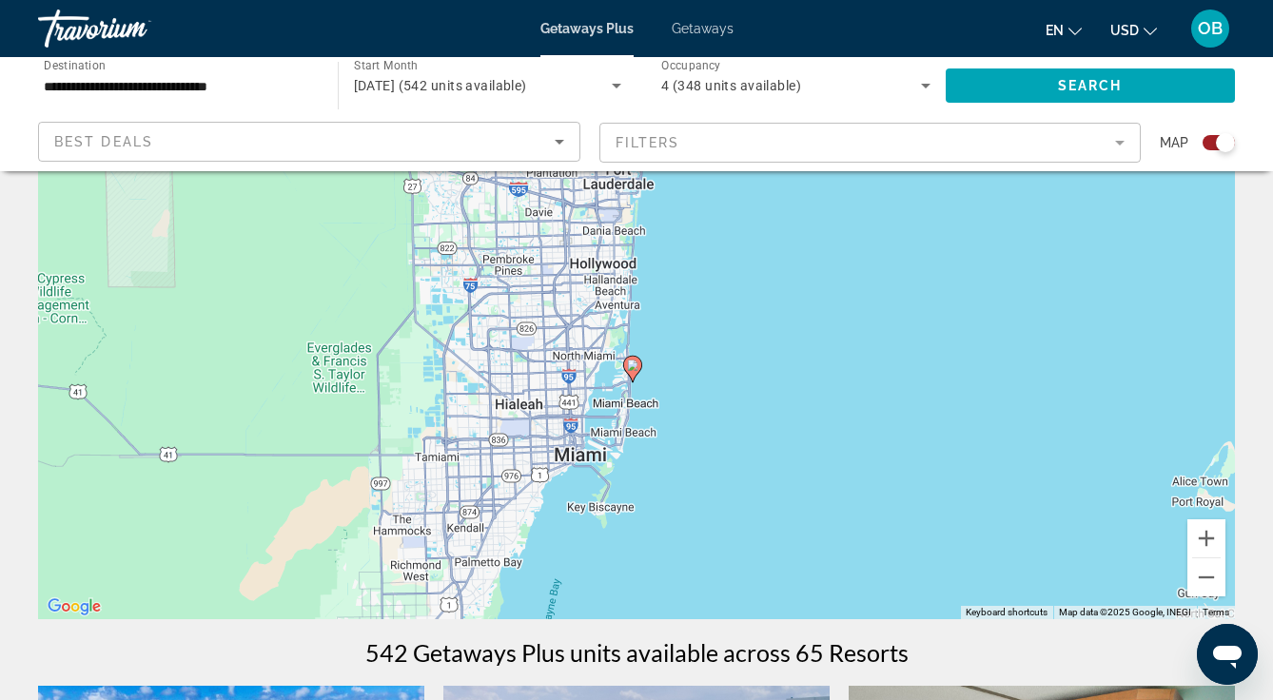
click at [628, 361] on image "Main content" at bounding box center [632, 365] width 11 height 11
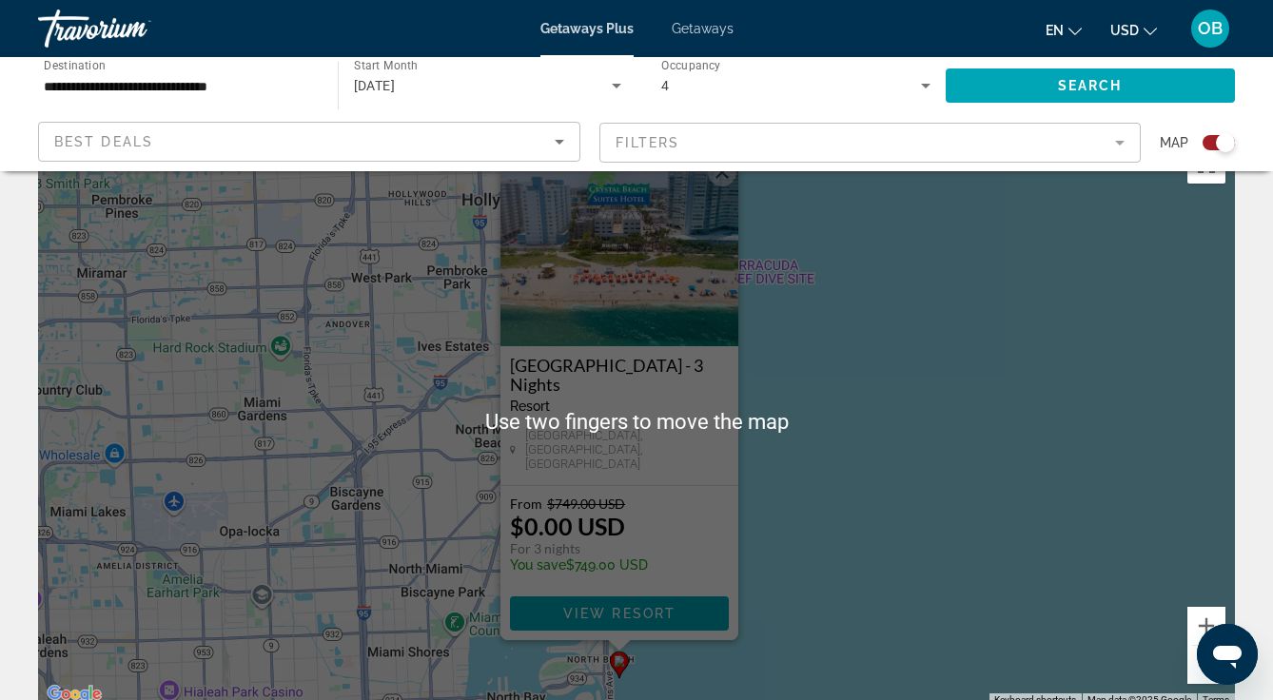
scroll to position [55, 0]
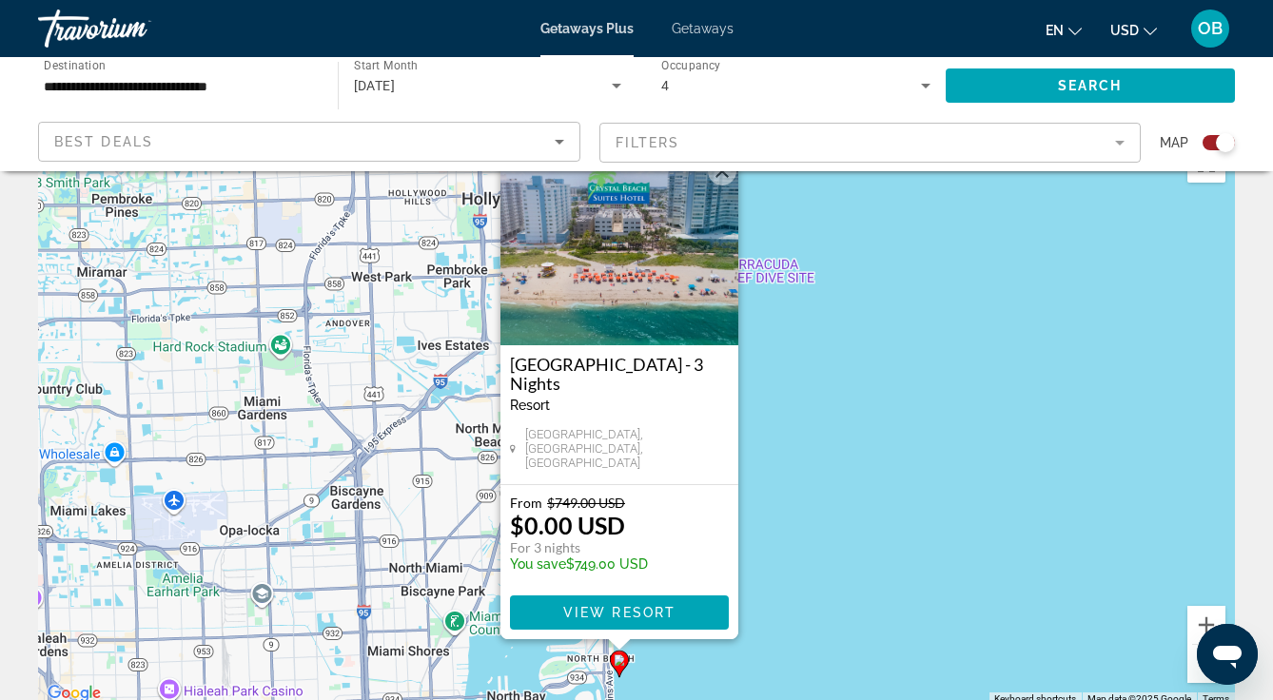
click at [678, 615] on span "Main content" at bounding box center [619, 613] width 219 height 46
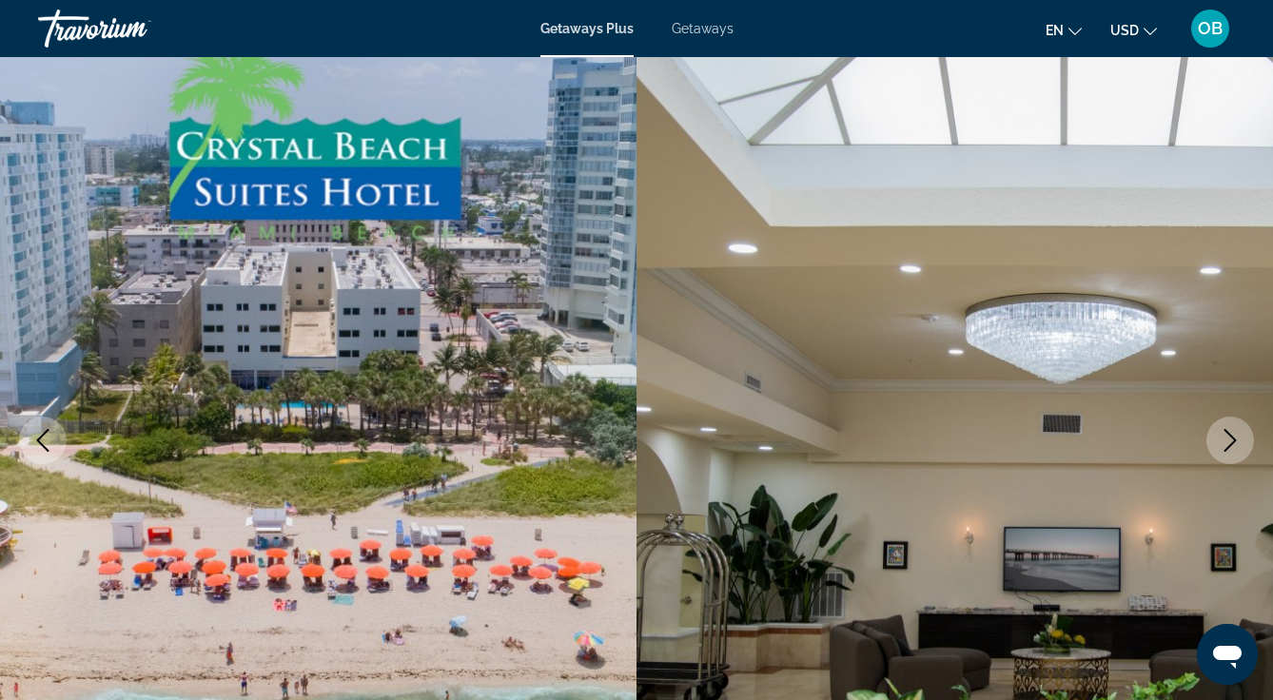
scroll to position [97, 0]
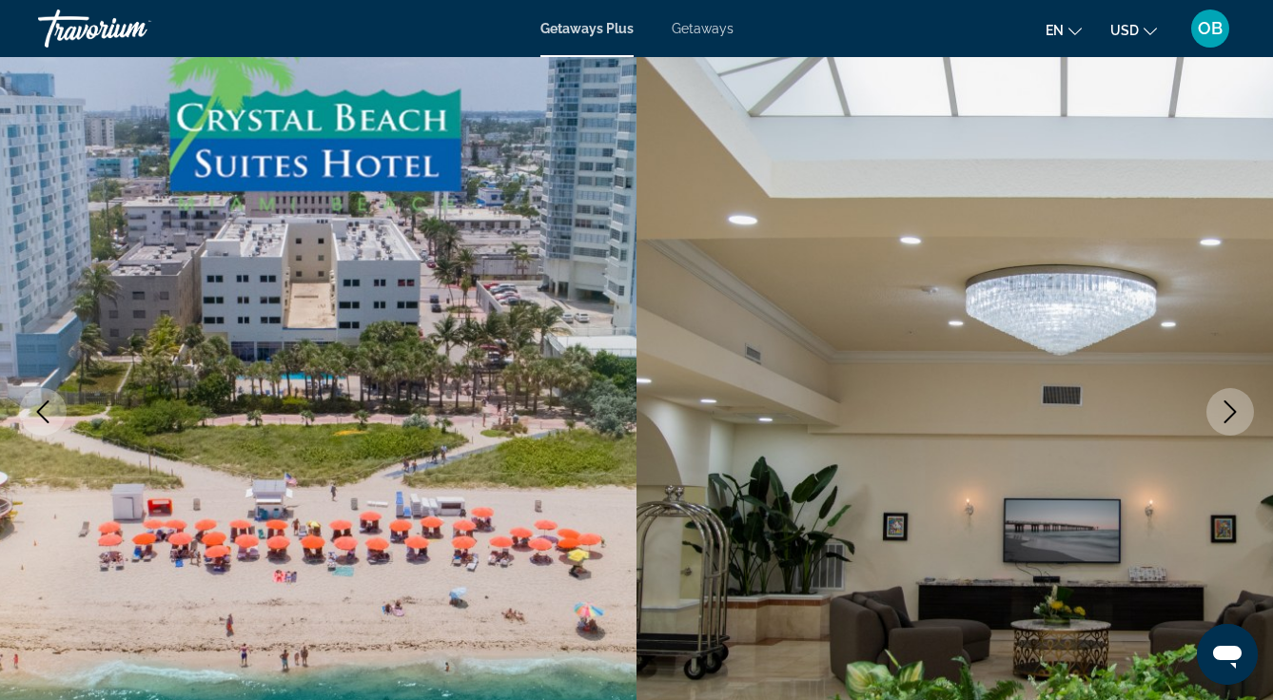
click at [1226, 422] on icon "Next image" at bounding box center [1230, 412] width 23 height 23
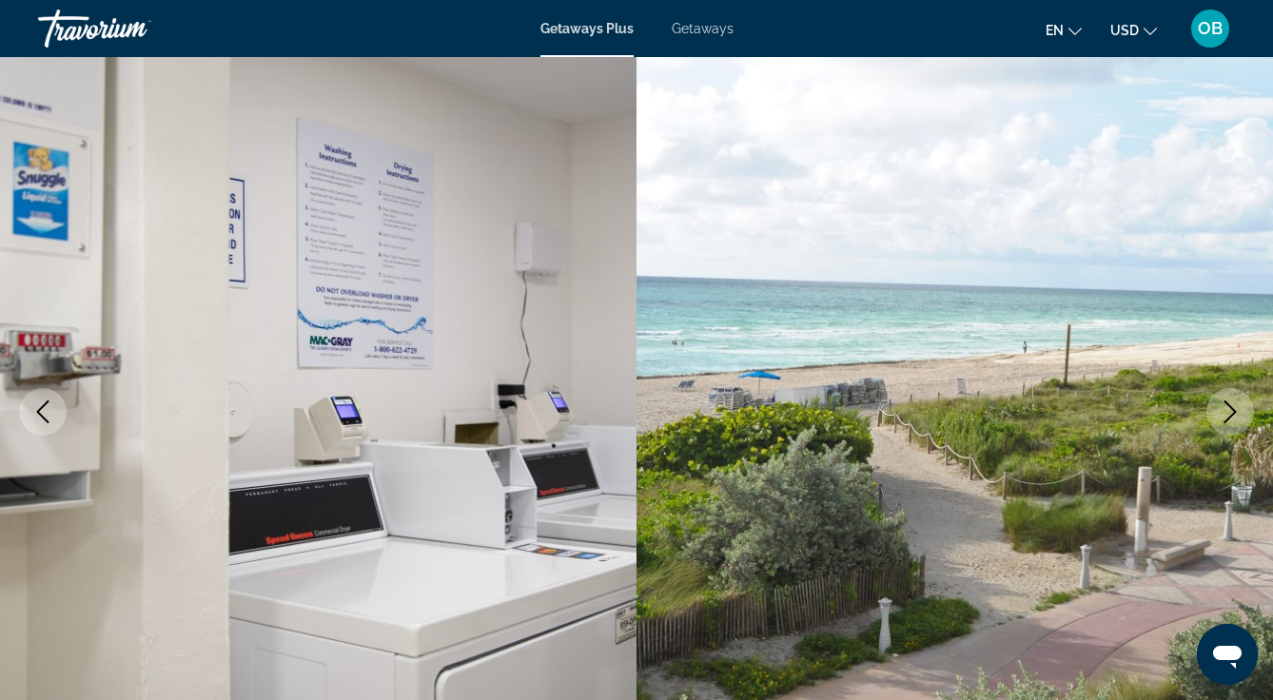
click at [1226, 414] on icon "Next image" at bounding box center [1230, 412] width 23 height 23
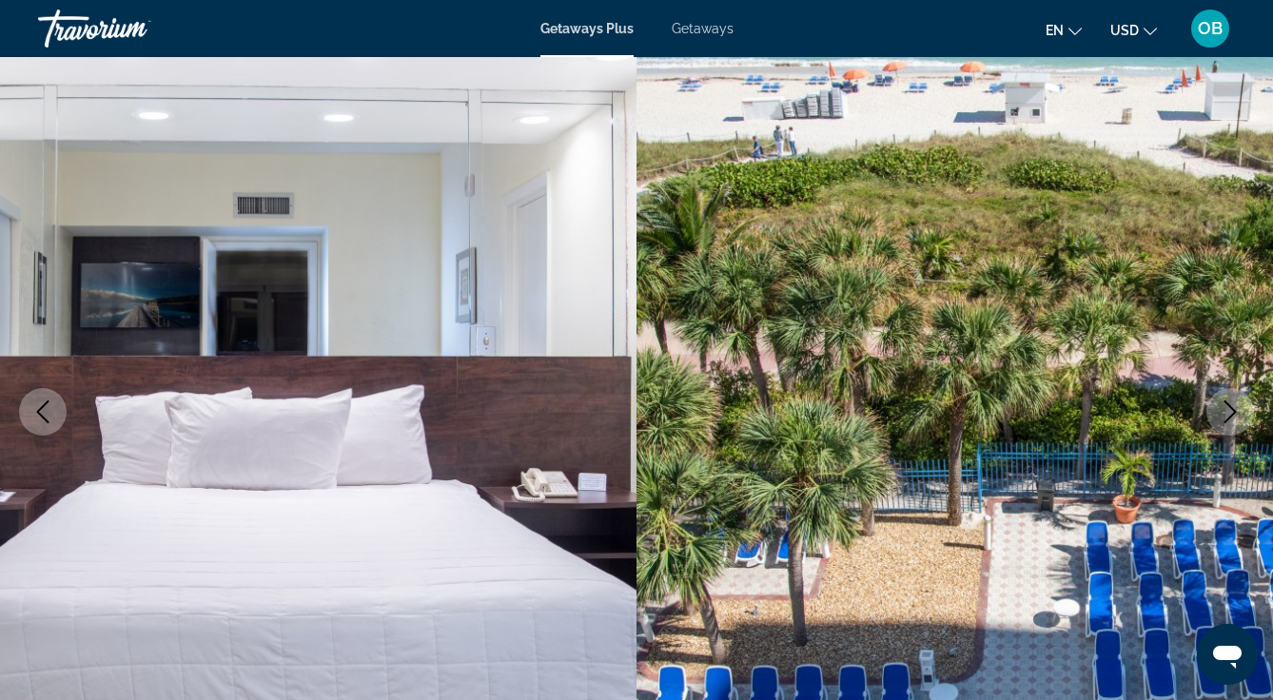
click at [1239, 417] on icon "Next image" at bounding box center [1230, 412] width 23 height 23
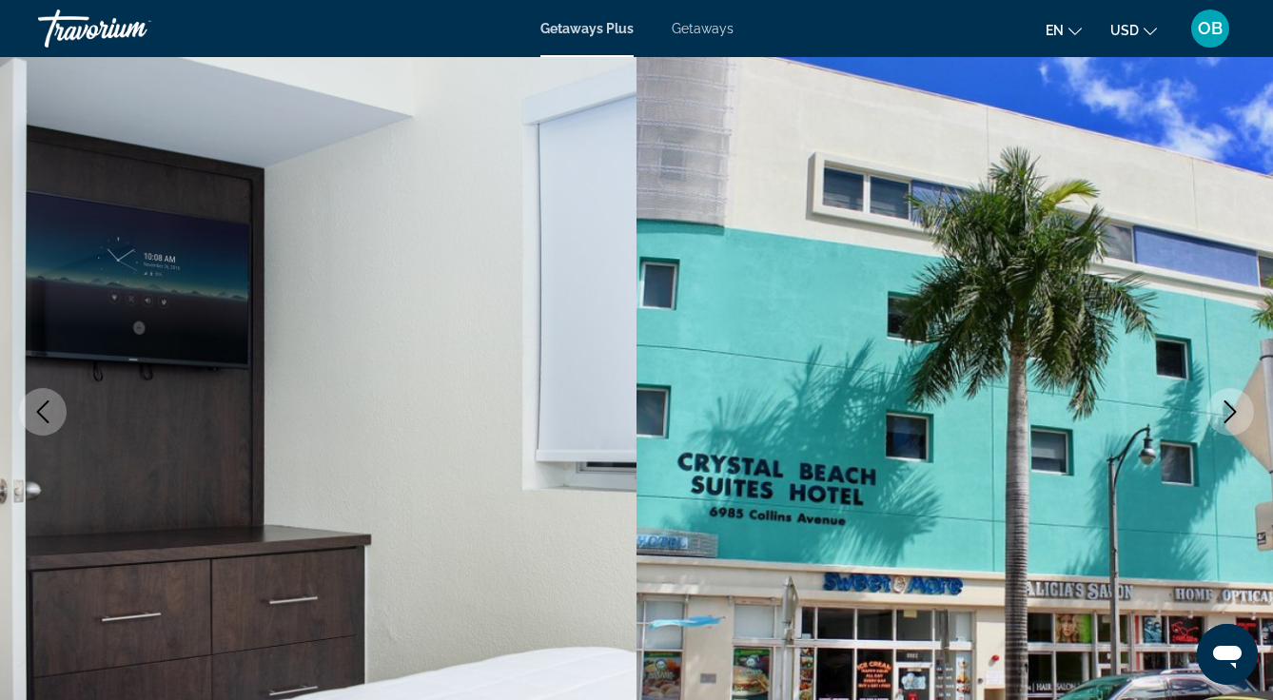
click at [1223, 419] on icon "Next image" at bounding box center [1230, 412] width 23 height 23
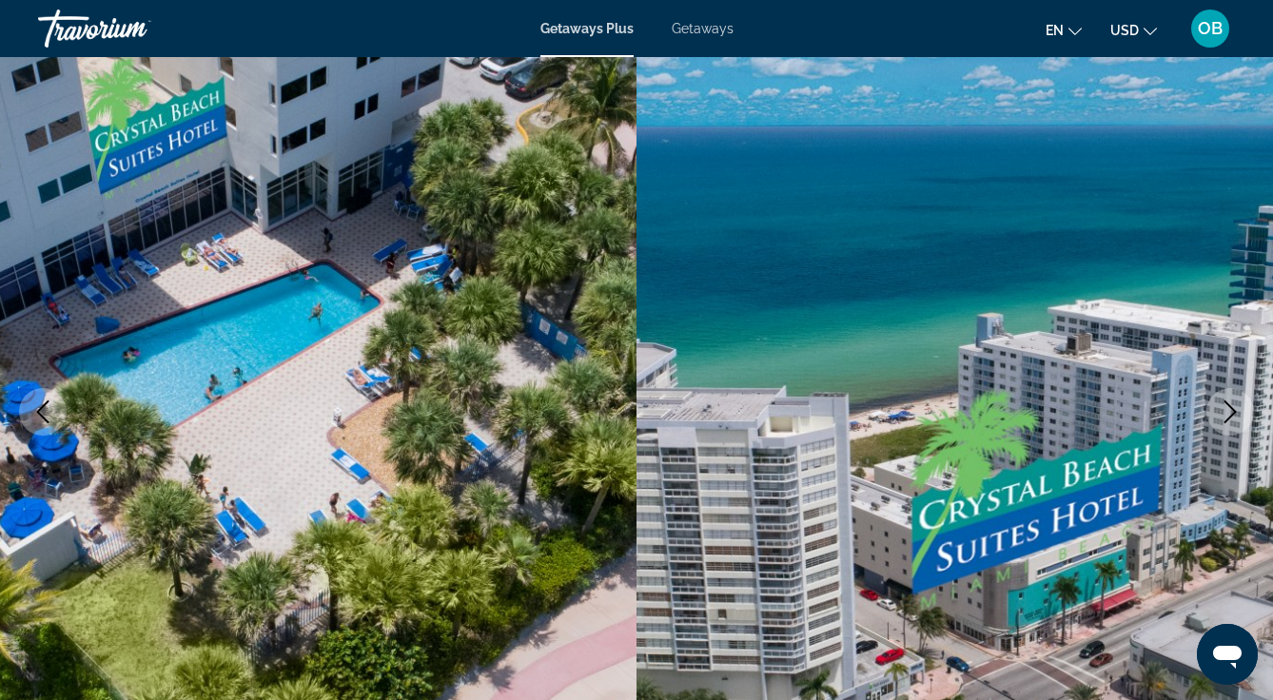
click at [1226, 420] on icon "Next image" at bounding box center [1230, 412] width 12 height 23
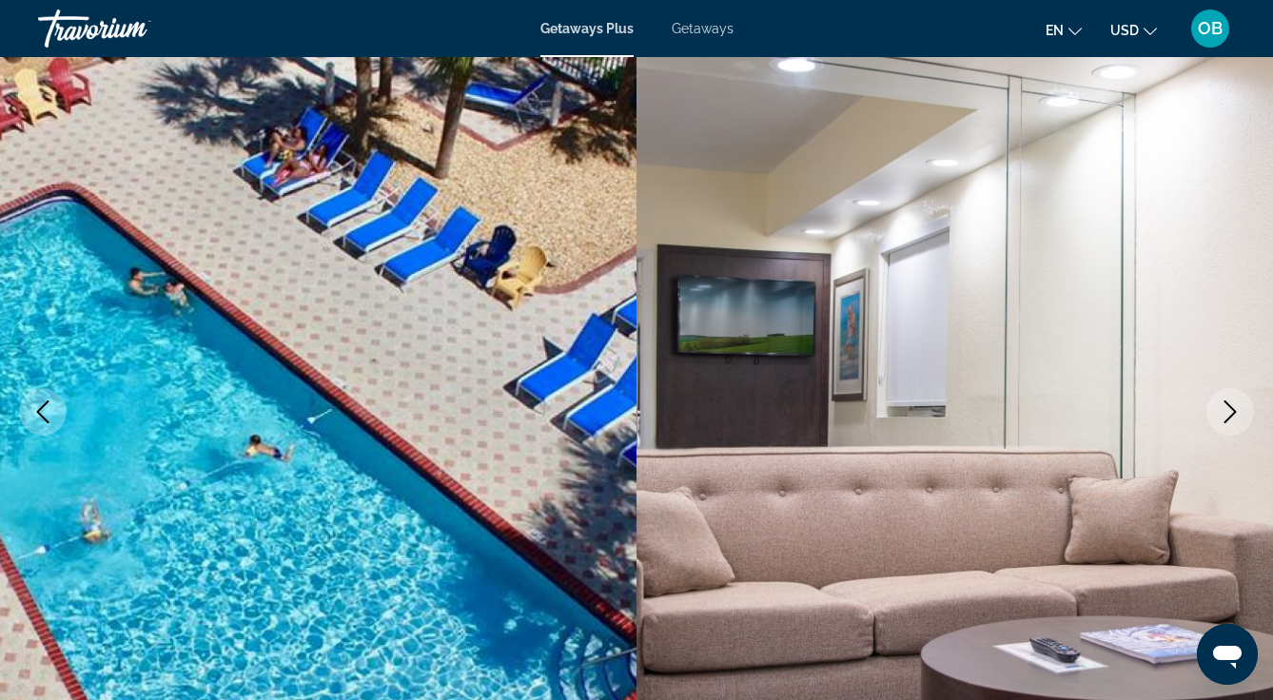
click at [1210, 420] on button "Next image" at bounding box center [1230, 412] width 48 height 48
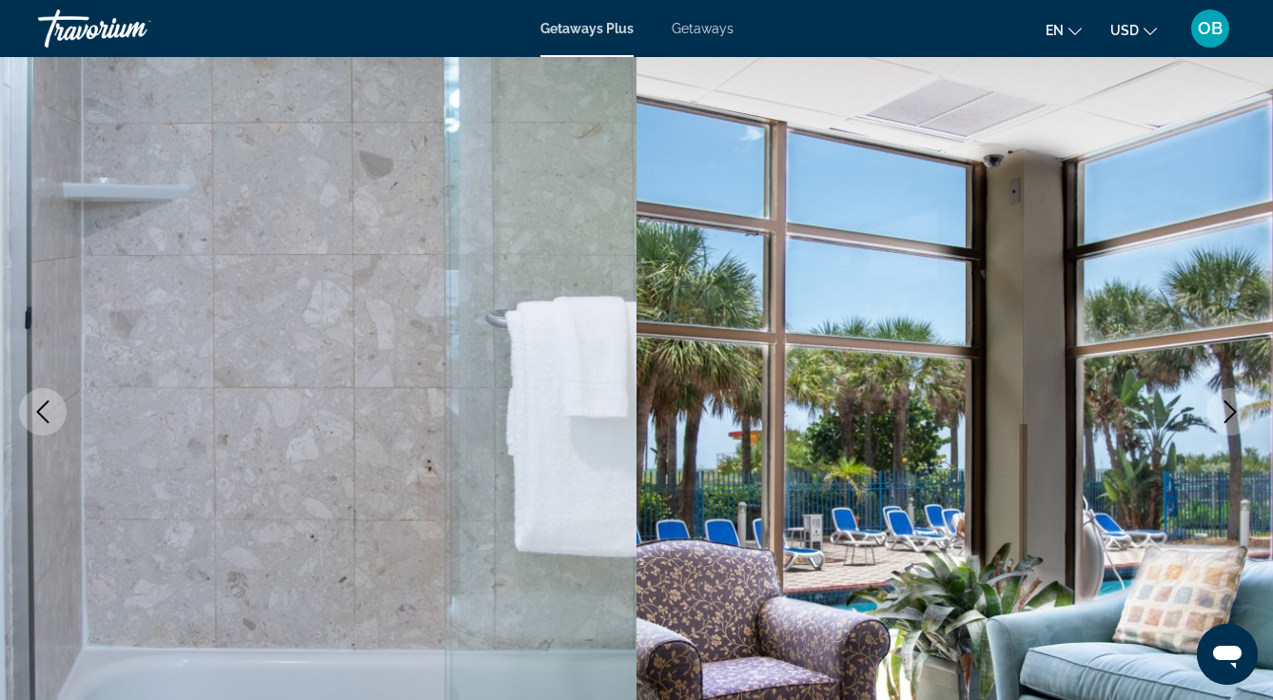
click at [1241, 426] on button "Next image" at bounding box center [1230, 412] width 48 height 48
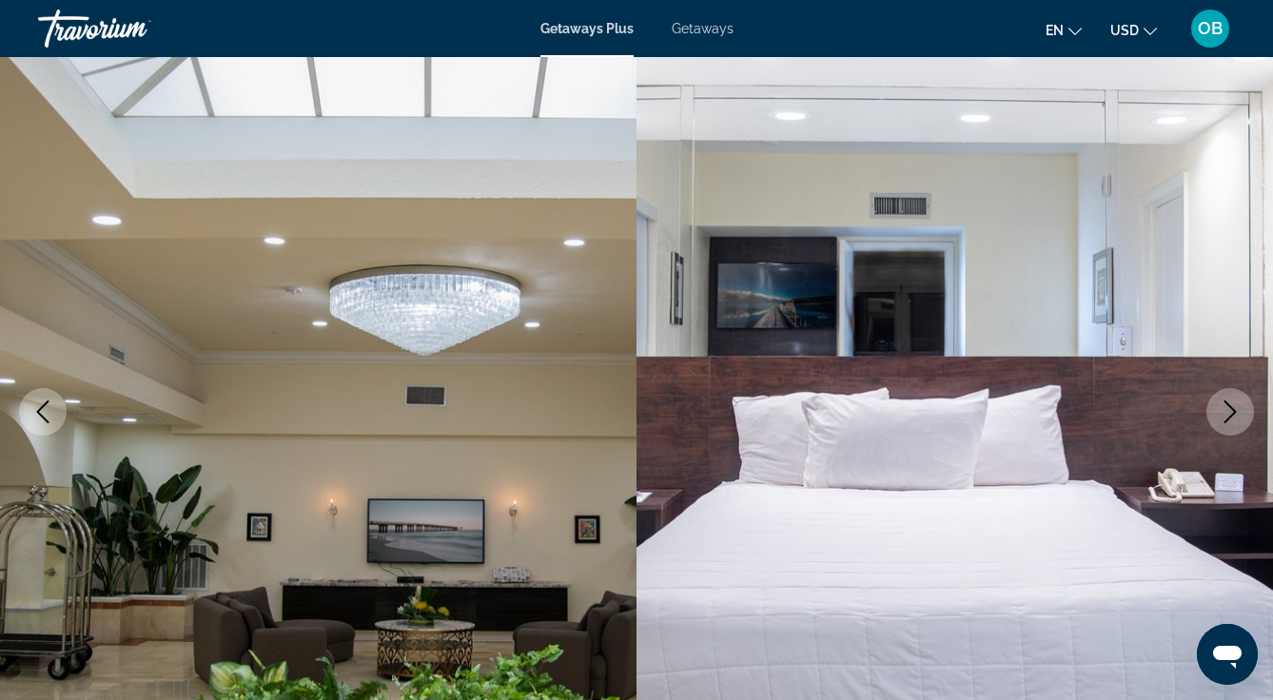
click at [1223, 429] on button "Next image" at bounding box center [1230, 412] width 48 height 48
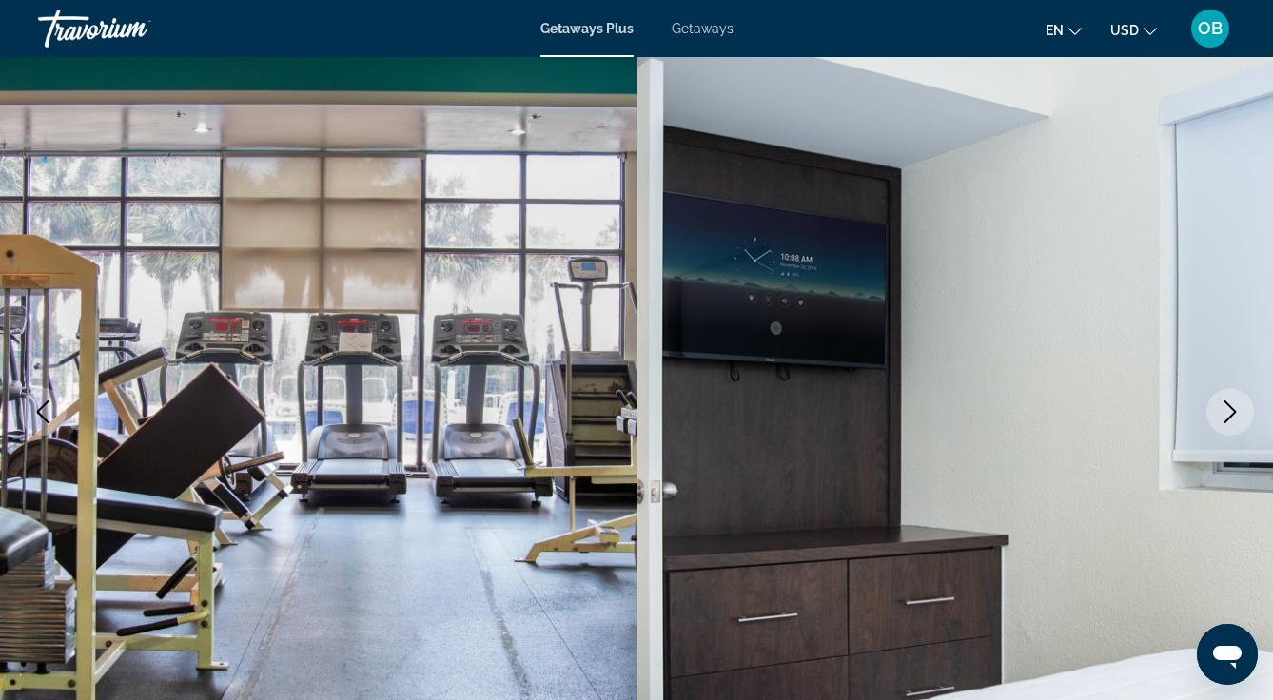
click at [1222, 418] on icon "Next image" at bounding box center [1230, 412] width 23 height 23
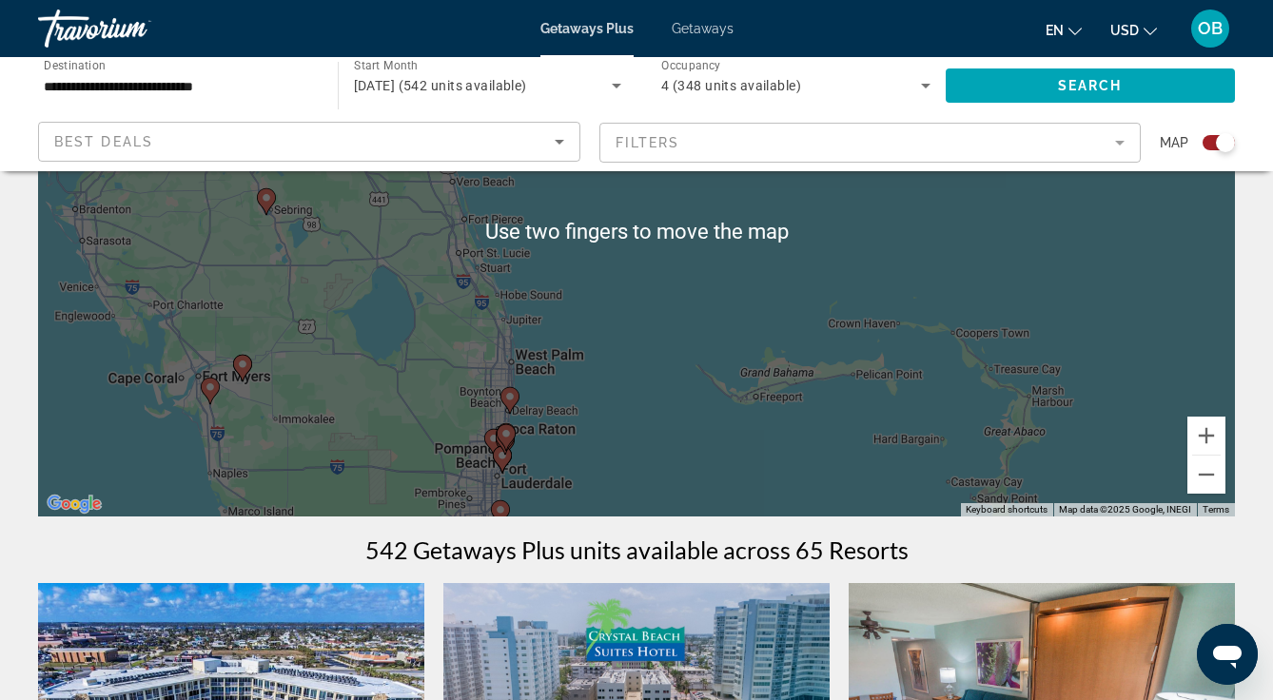
scroll to position [258, 0]
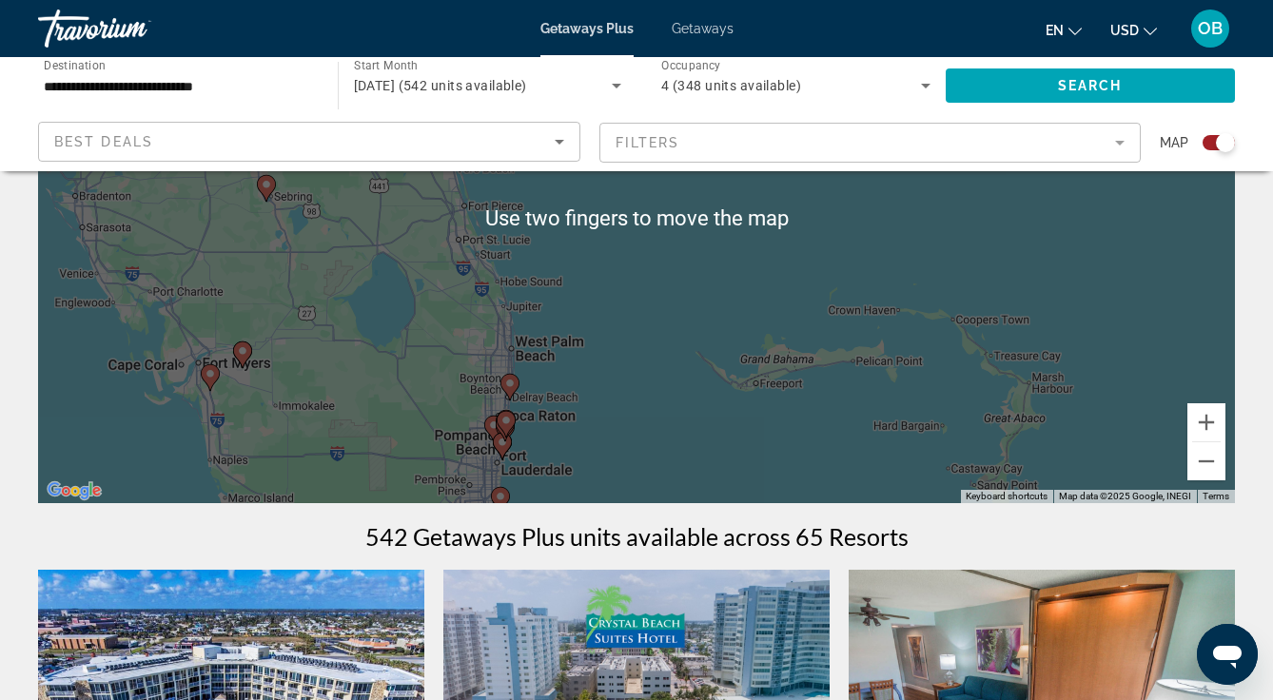
click at [659, 368] on div "To activate drag with keyboard, press Alt + Enter. Once in keyboard drag state,…" at bounding box center [636, 217] width 1197 height 571
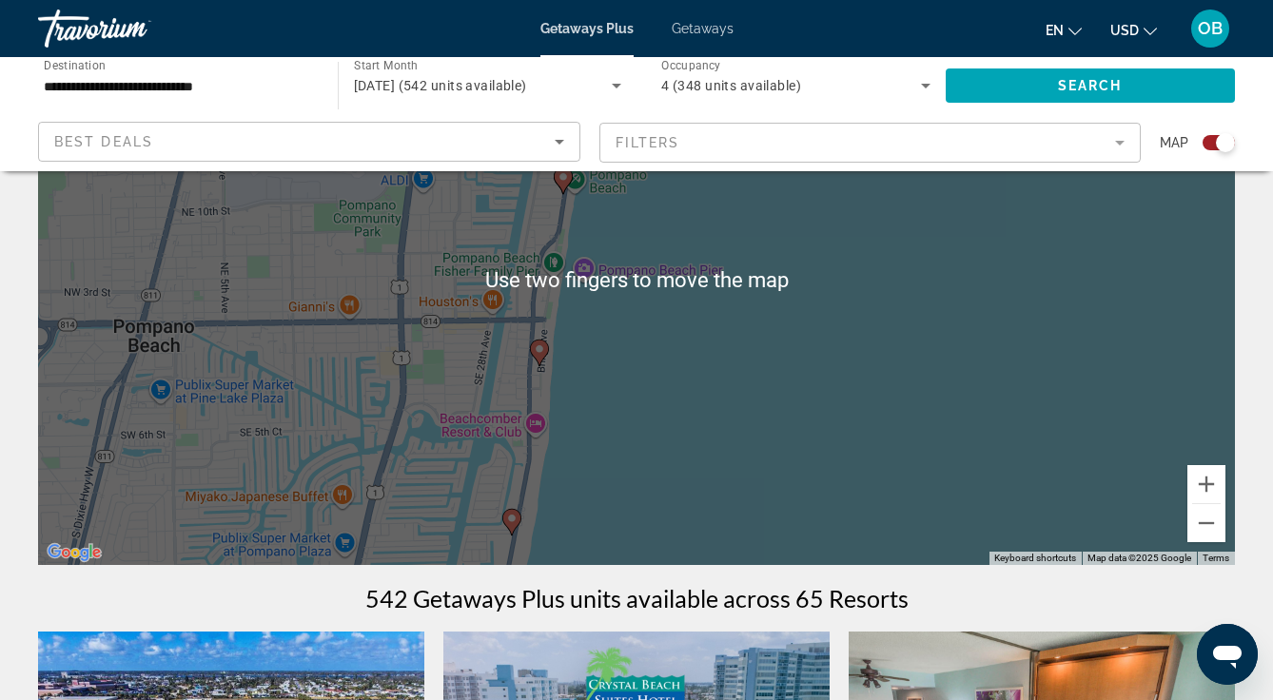
scroll to position [185, 0]
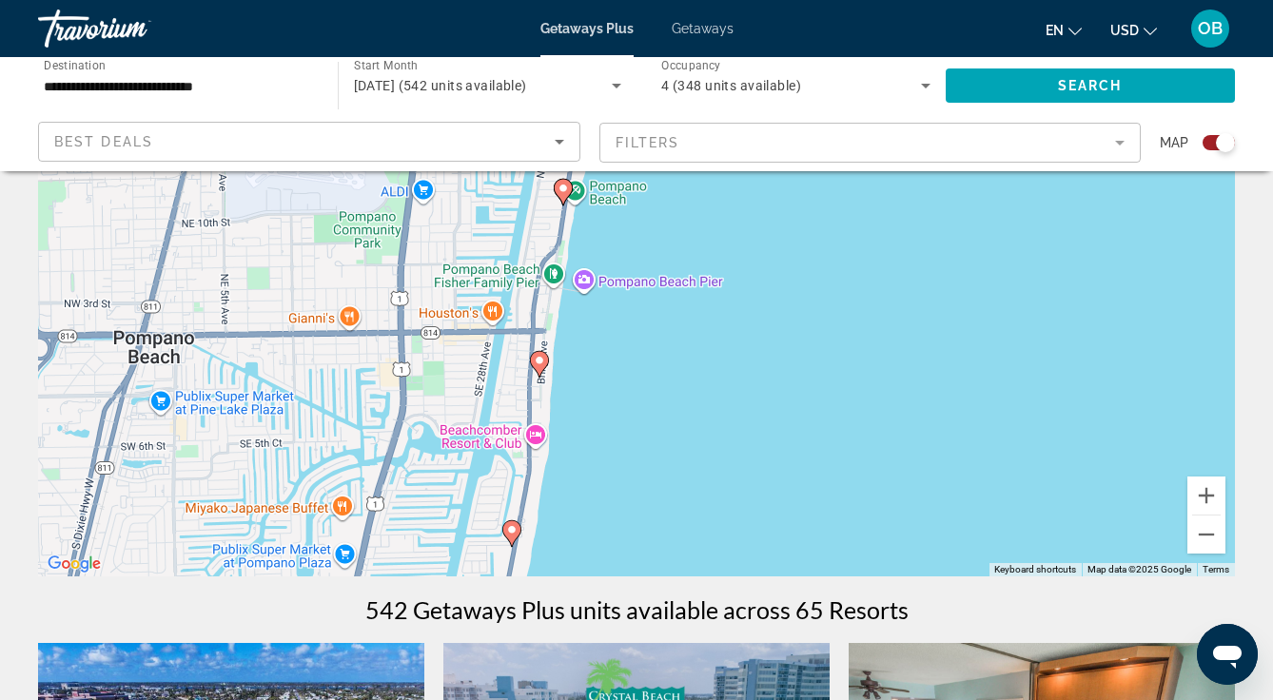
click at [517, 533] on div "To activate drag with keyboard, press Alt + Enter. Once in keyboard drag state,…" at bounding box center [636, 291] width 1197 height 571
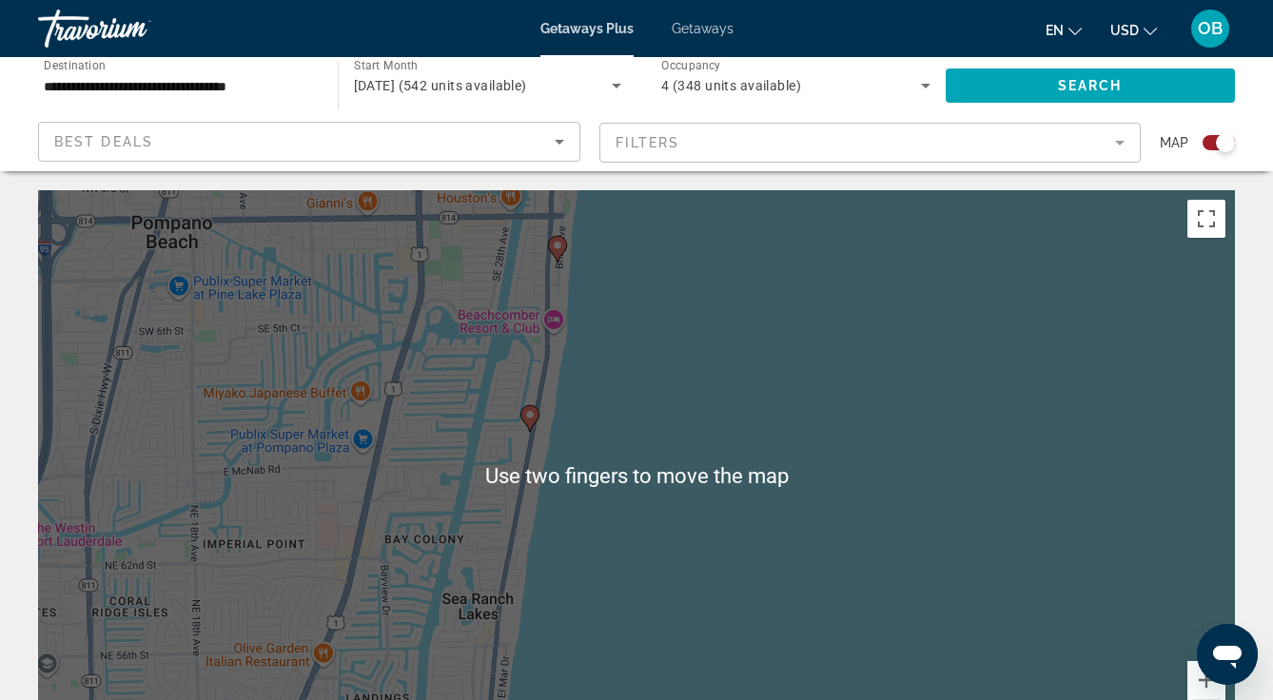
scroll to position [1, 0]
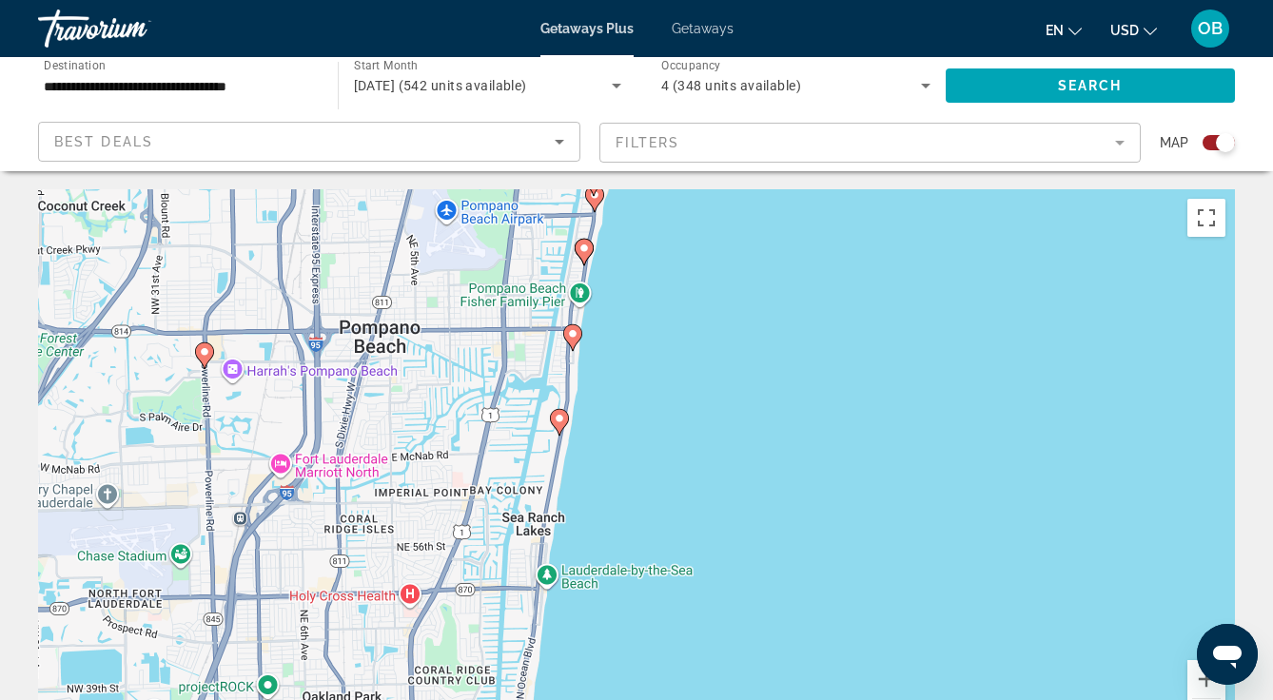
click at [561, 420] on image "Main content" at bounding box center [559, 418] width 11 height 11
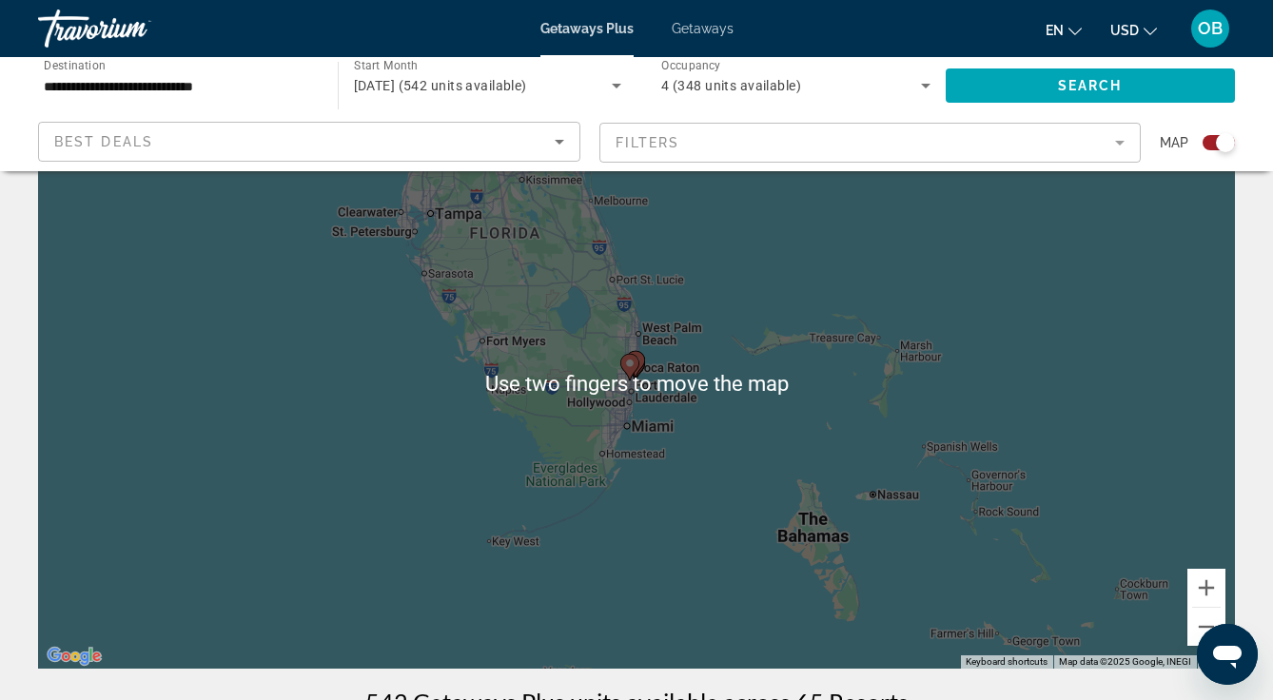
scroll to position [91, 0]
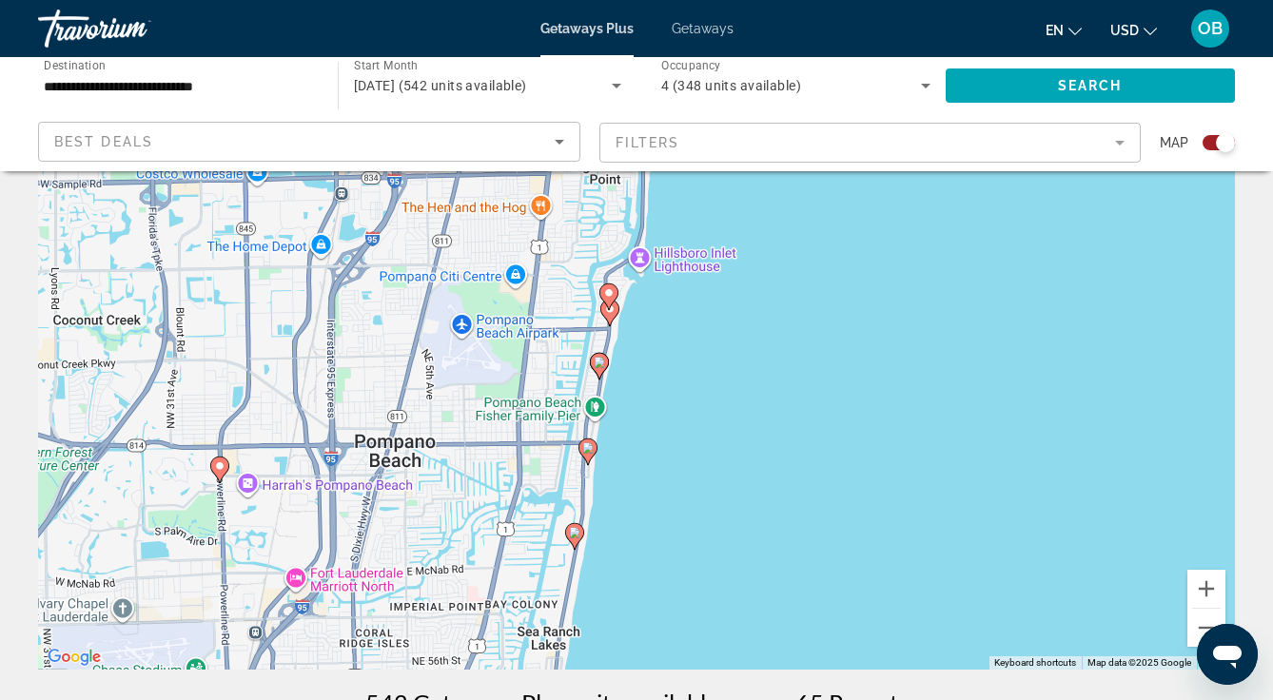
click at [577, 537] on image "Main content" at bounding box center [574, 532] width 11 height 11
type input "**********"
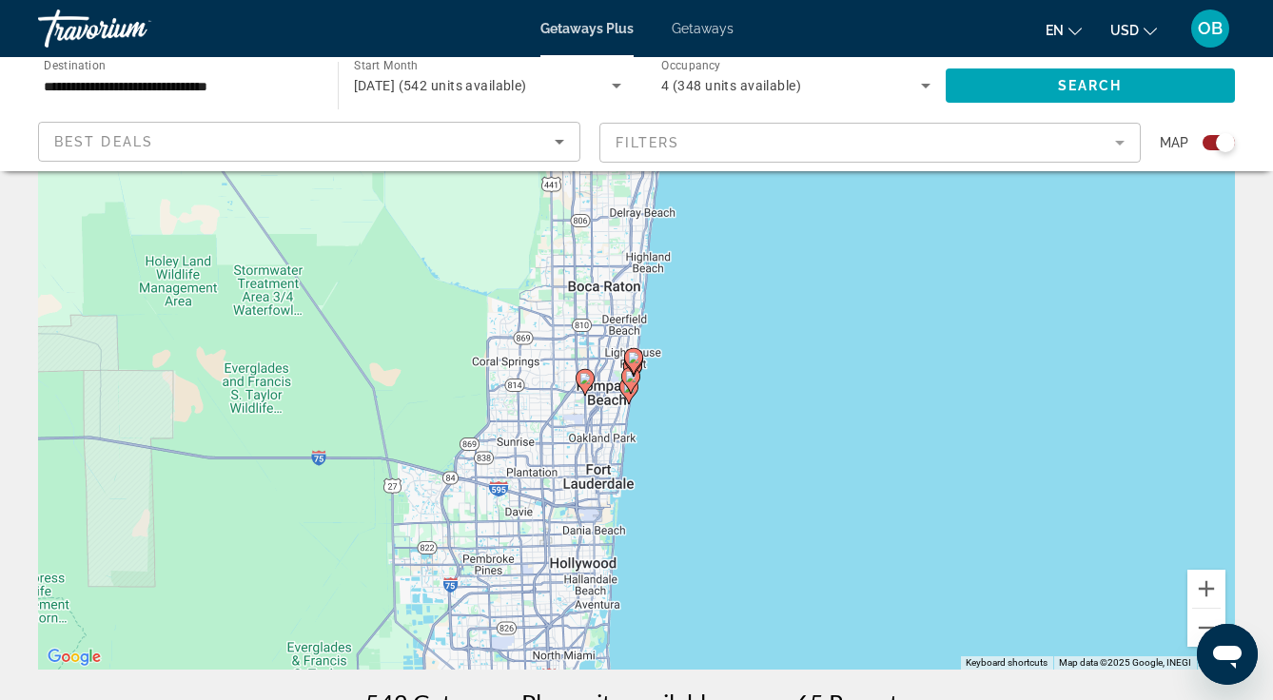
click at [629, 382] on icon "Main content" at bounding box center [630, 380] width 17 height 25
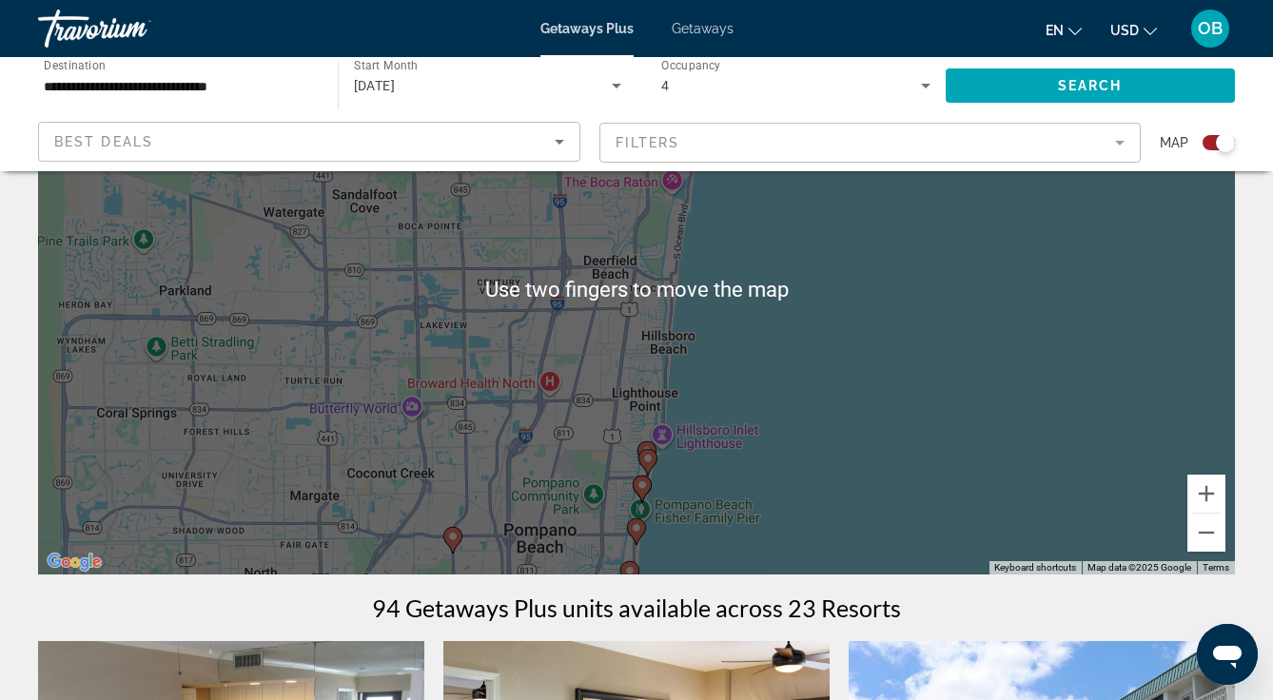
scroll to position [184, 0]
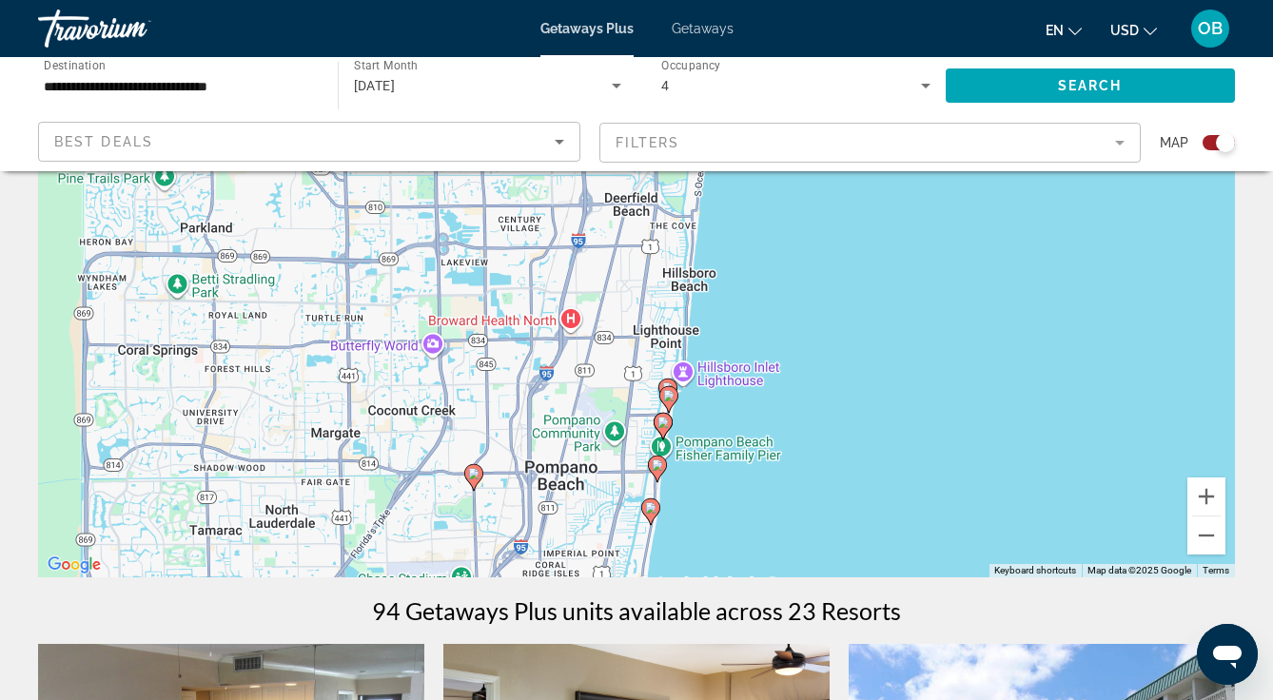
click at [654, 520] on div "To activate drag with keyboard, press Alt + Enter. Once in keyboard drag state,…" at bounding box center [636, 292] width 1197 height 571
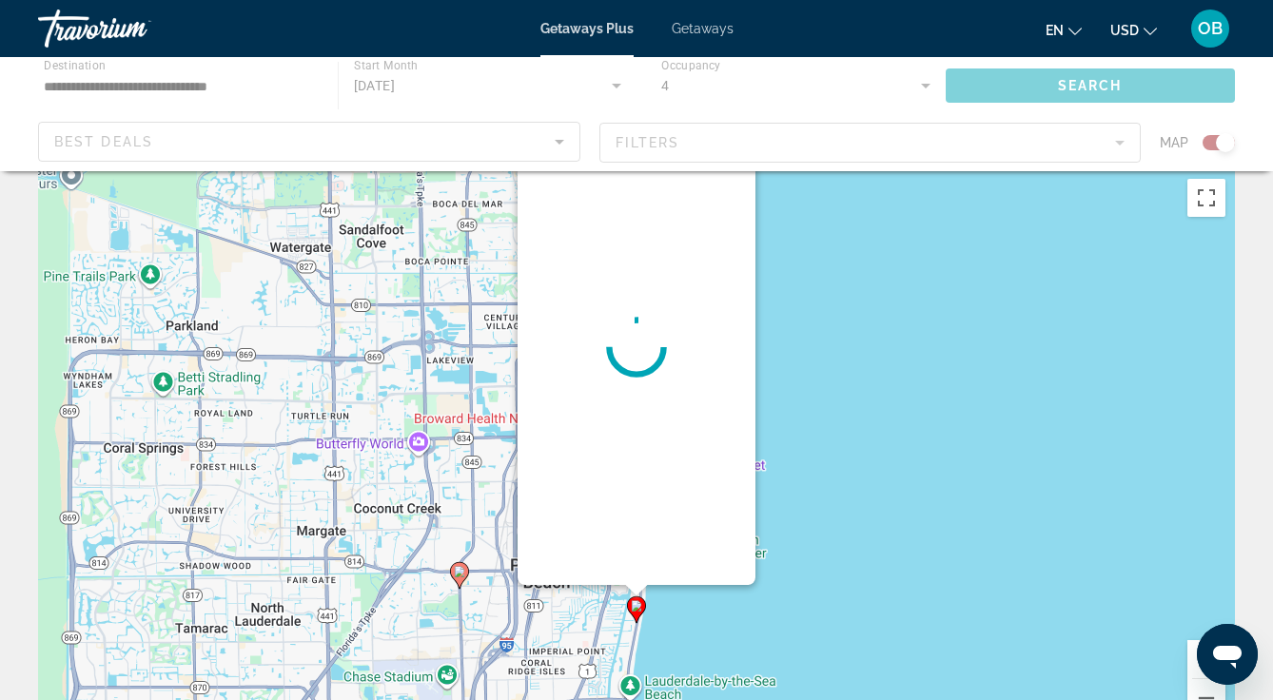
scroll to position [0, 0]
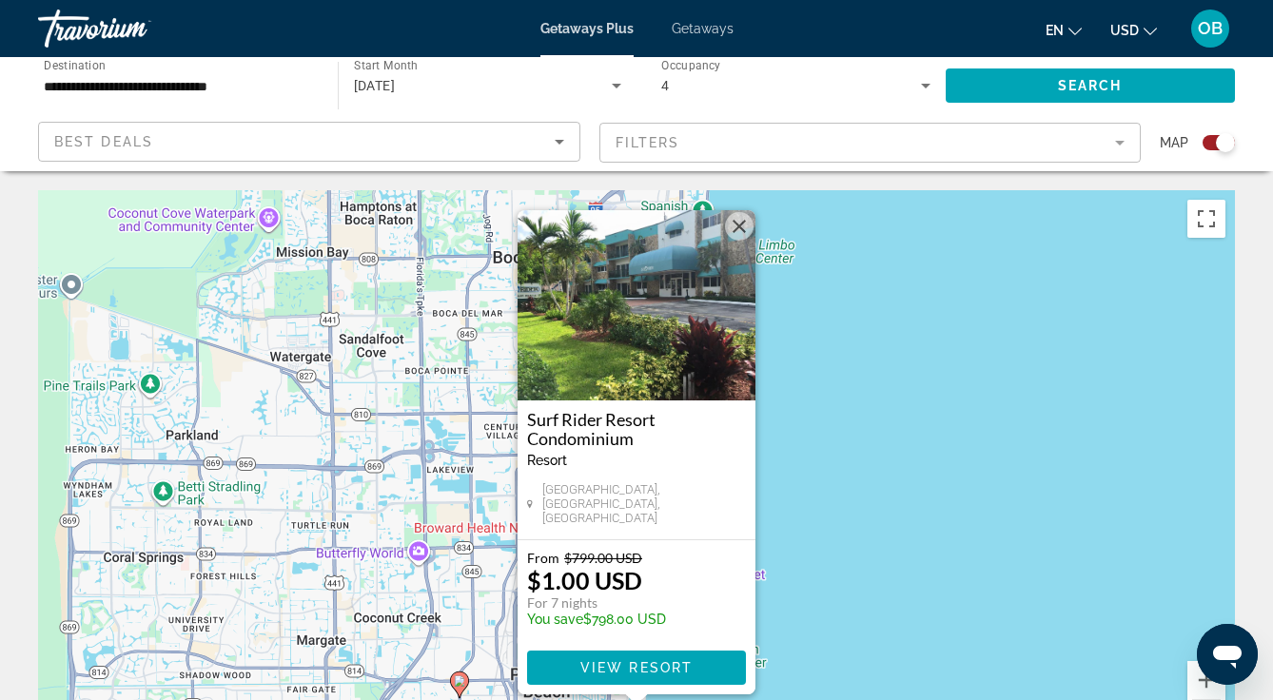
click at [735, 234] on button "Close" at bounding box center [739, 226] width 29 height 29
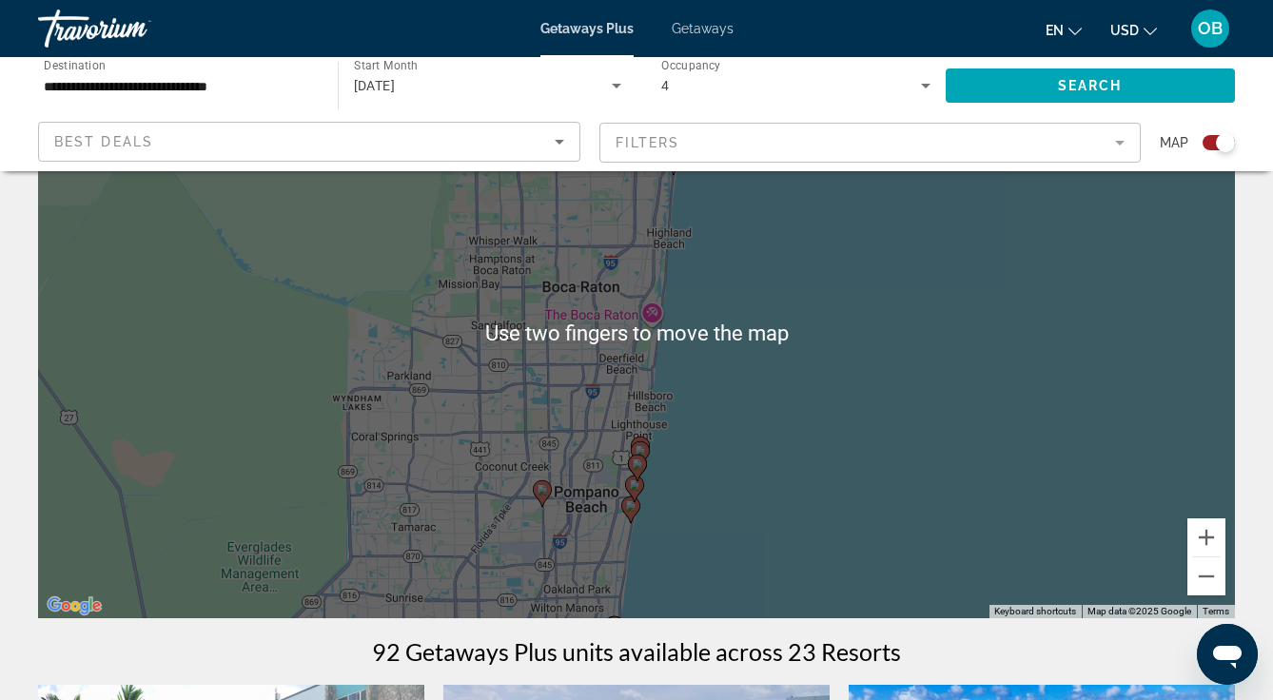
scroll to position [211, 0]
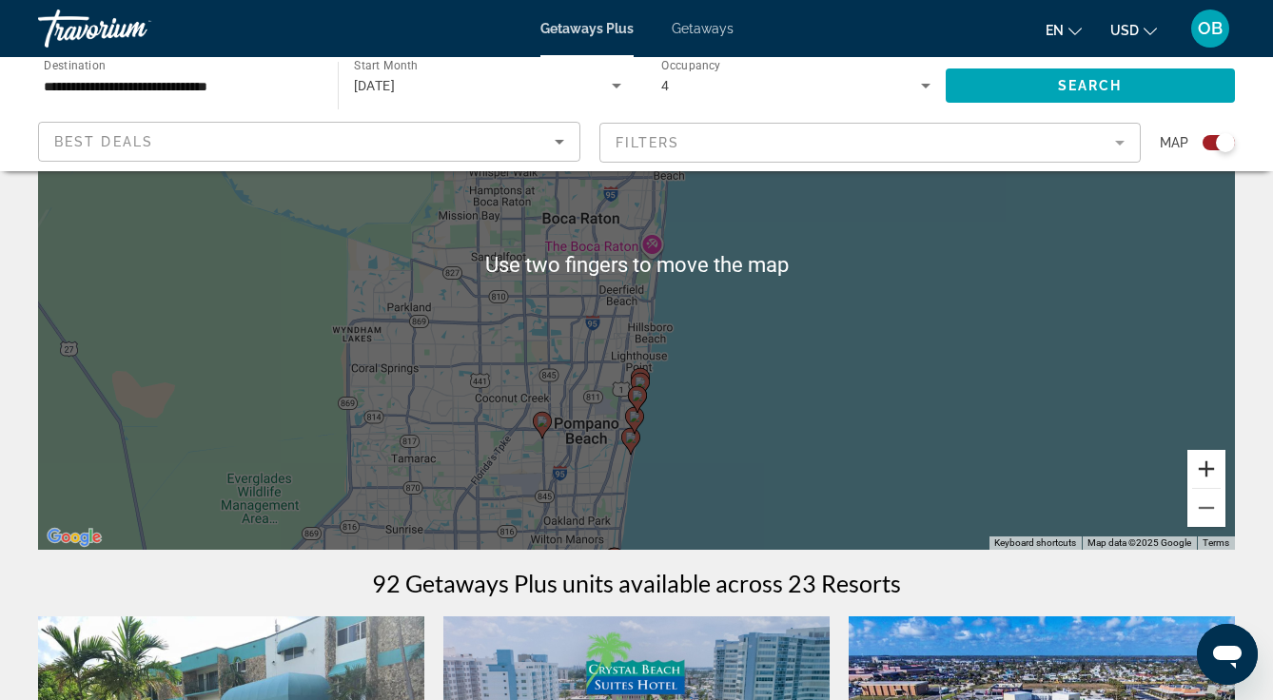
click at [1204, 467] on button "Zoom in" at bounding box center [1206, 469] width 38 height 38
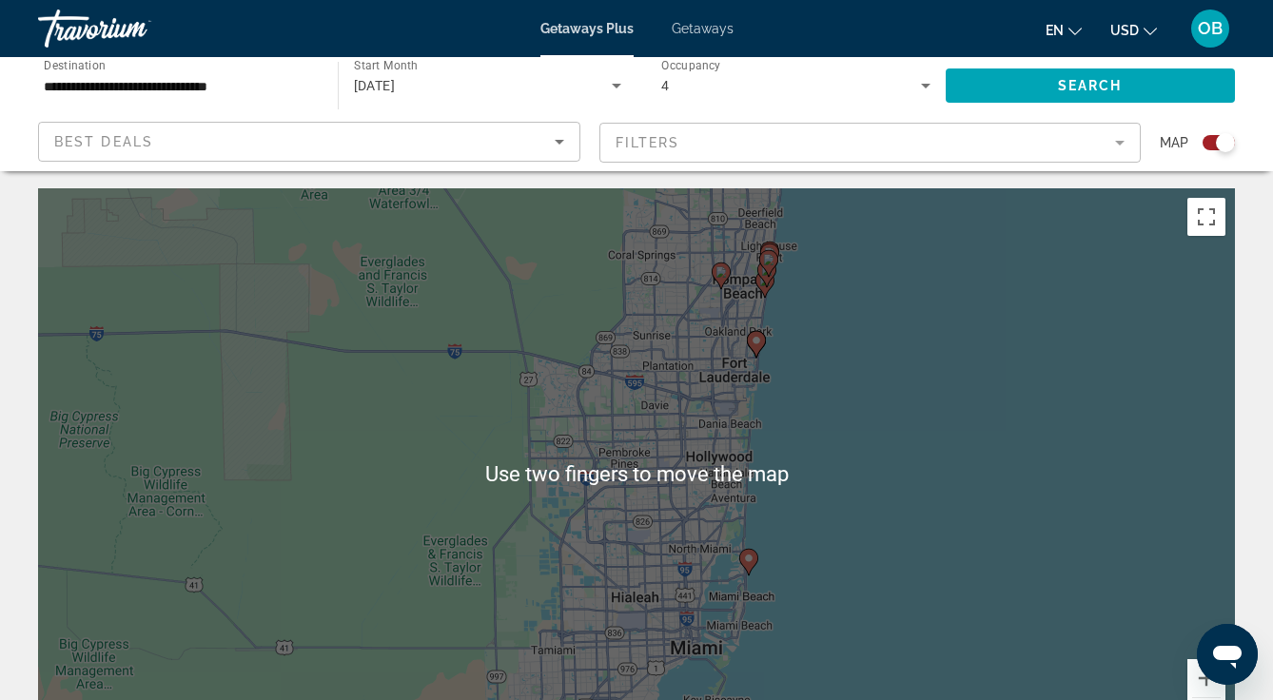
scroll to position [0, 0]
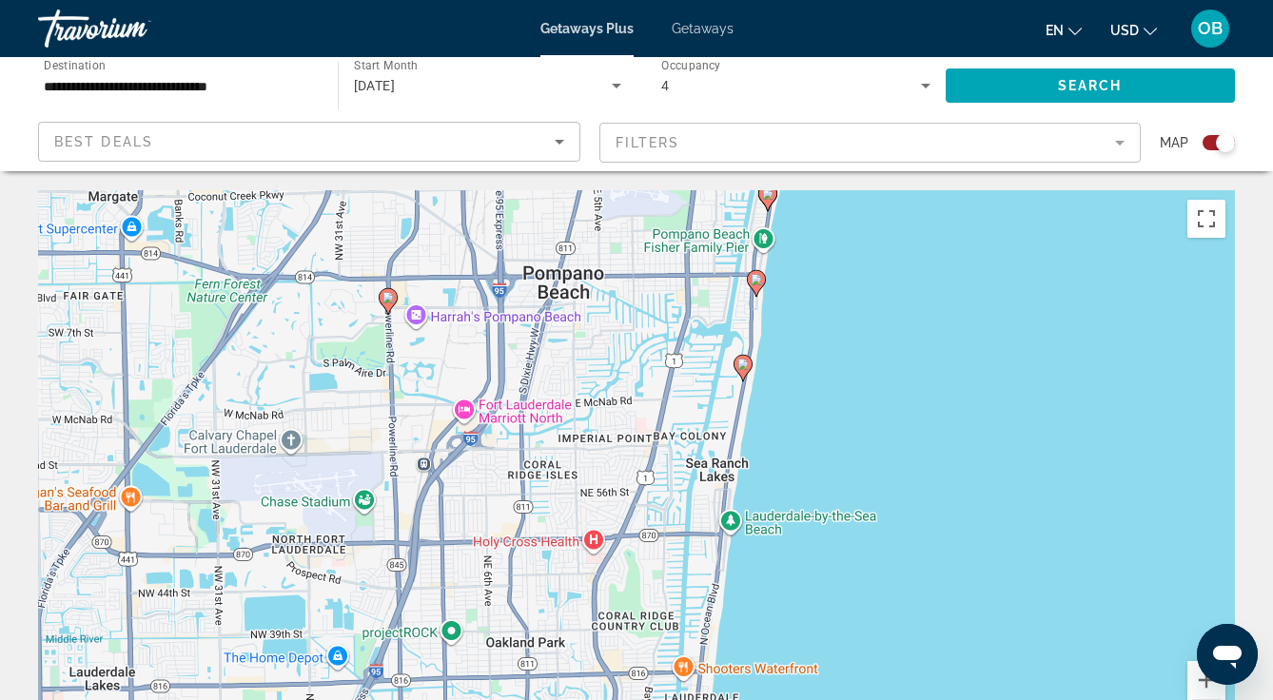
click at [760, 275] on image "Main content" at bounding box center [756, 279] width 11 height 11
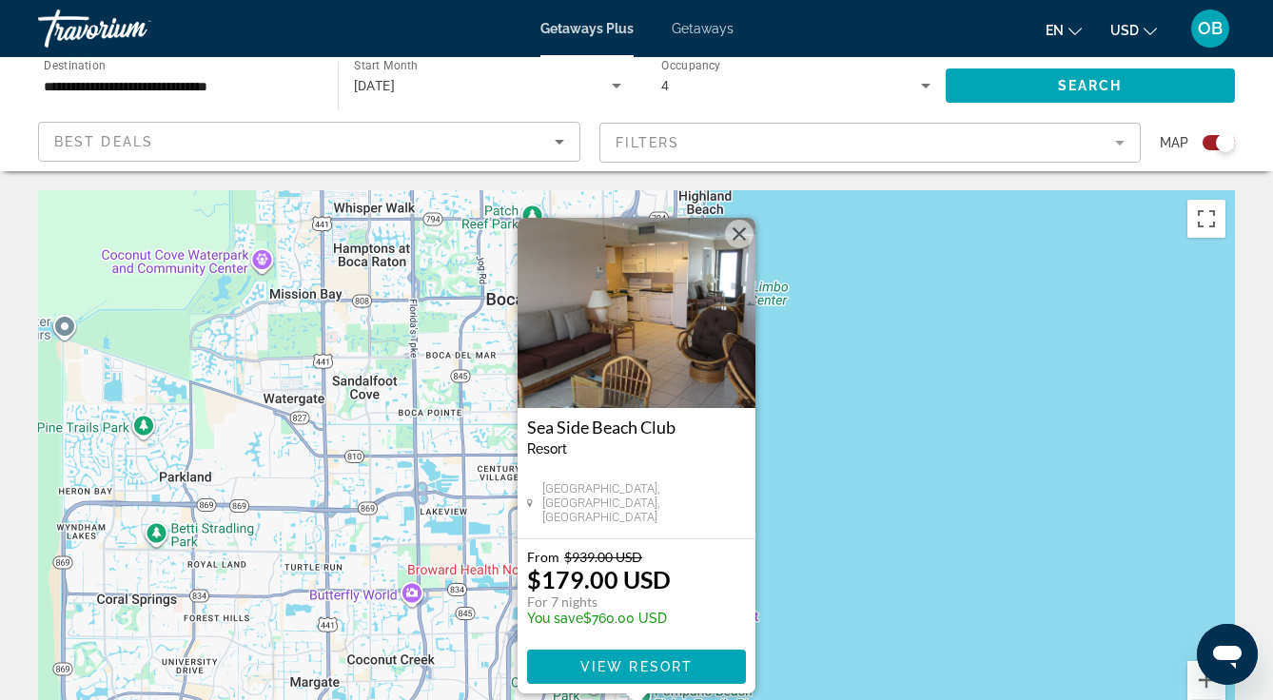
click at [681, 676] on span "Main content" at bounding box center [636, 667] width 219 height 46
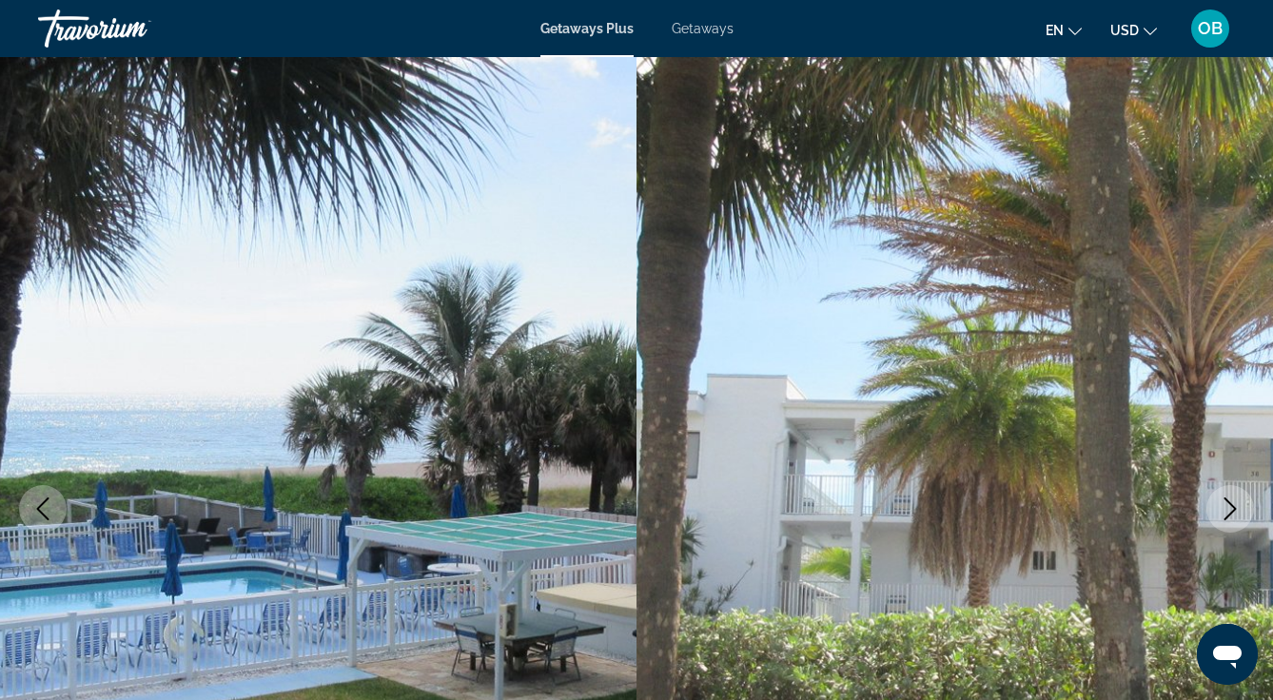
click at [1228, 510] on icon "Next image" at bounding box center [1230, 509] width 23 height 23
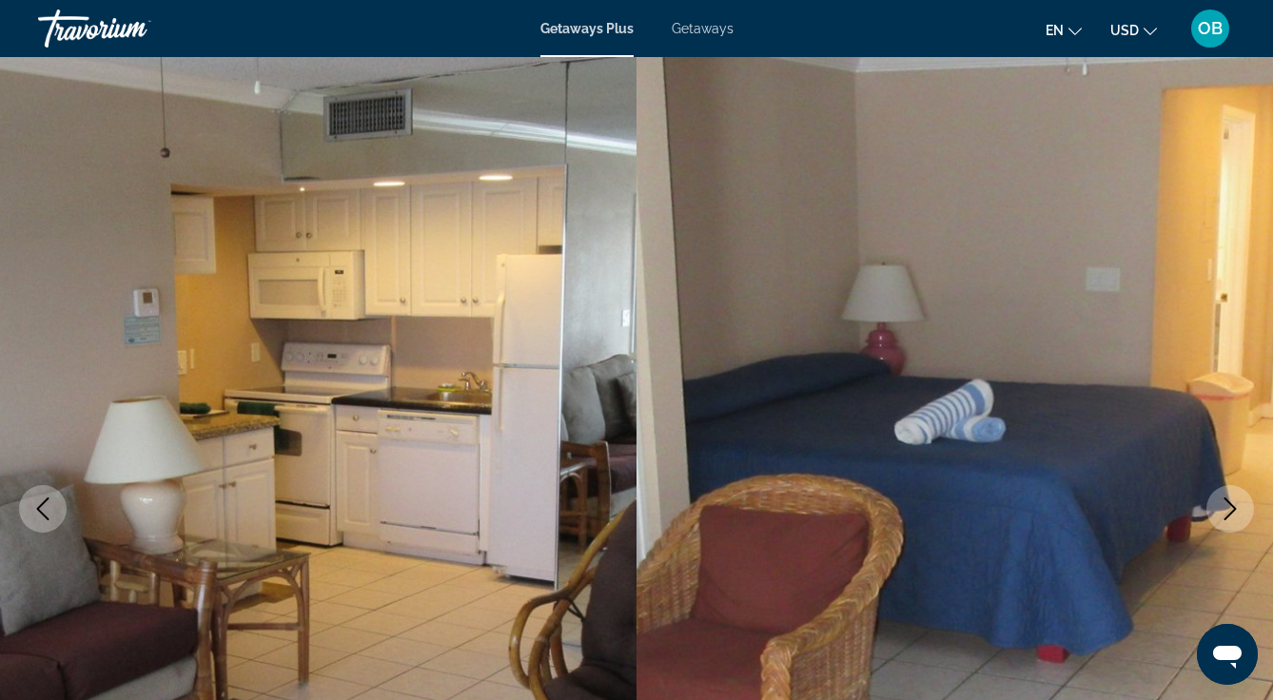
click at [1214, 514] on button "Next image" at bounding box center [1230, 509] width 48 height 48
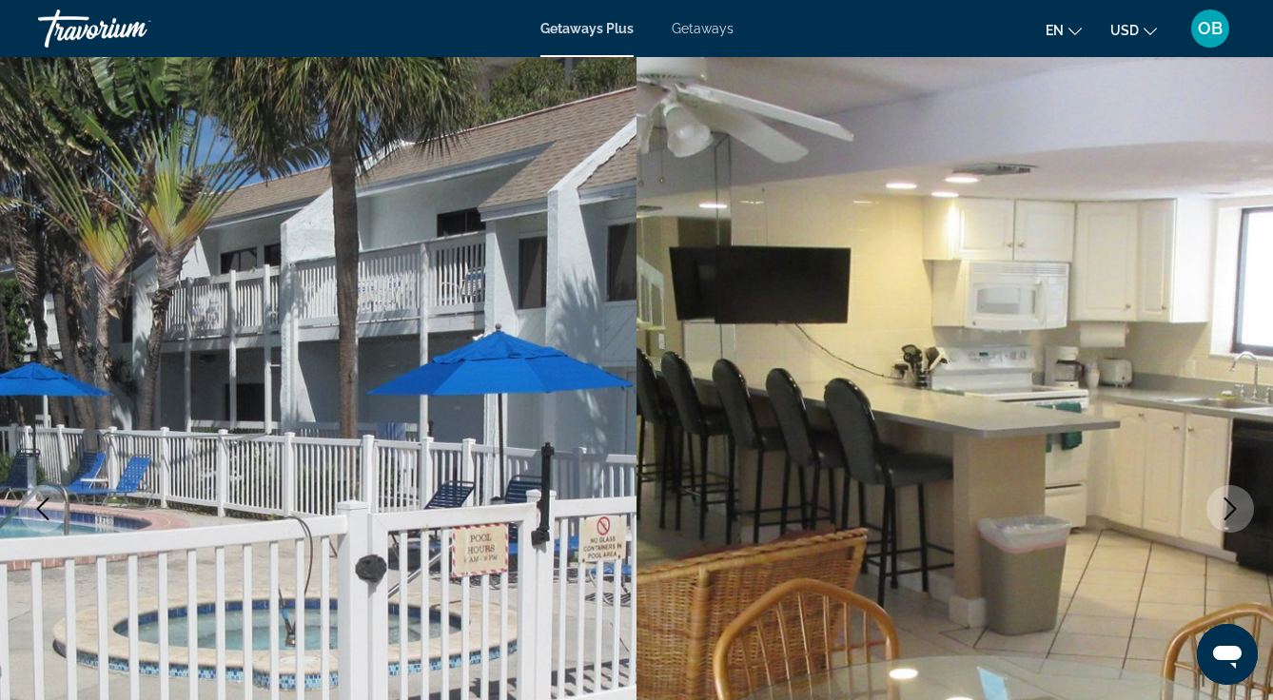
click at [1223, 501] on icon "Next image" at bounding box center [1230, 509] width 23 height 23
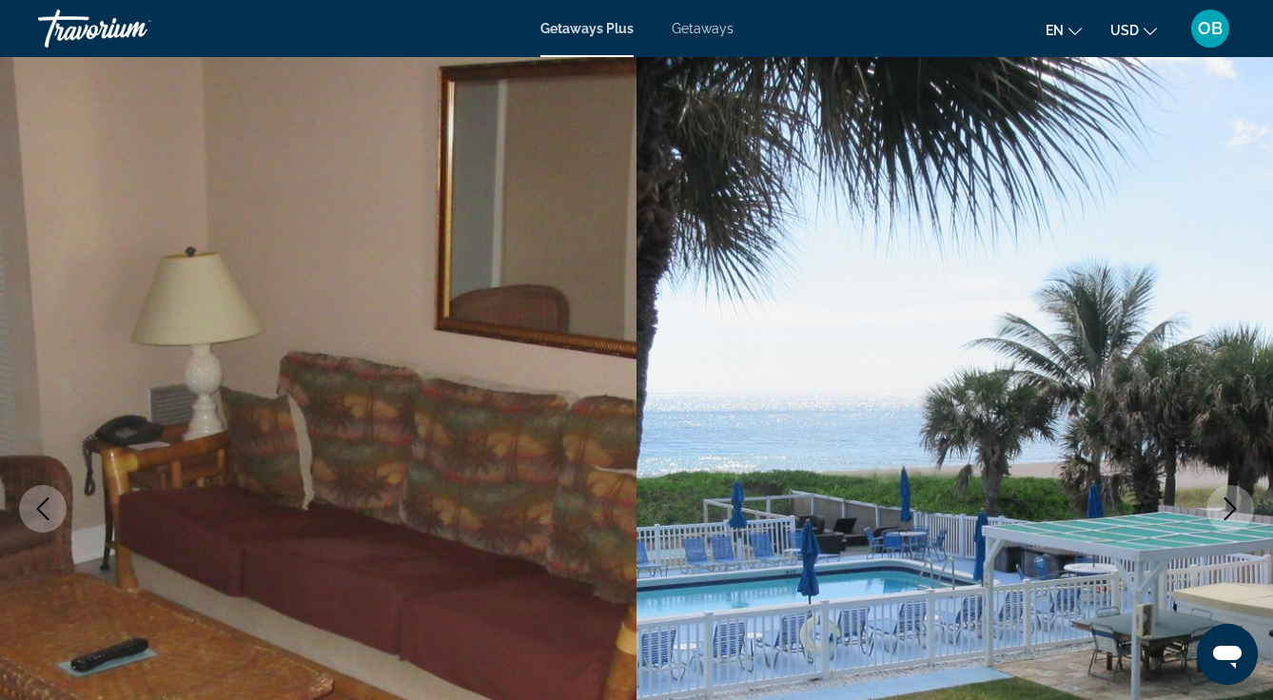
click at [1232, 518] on icon "Next image" at bounding box center [1230, 509] width 23 height 23
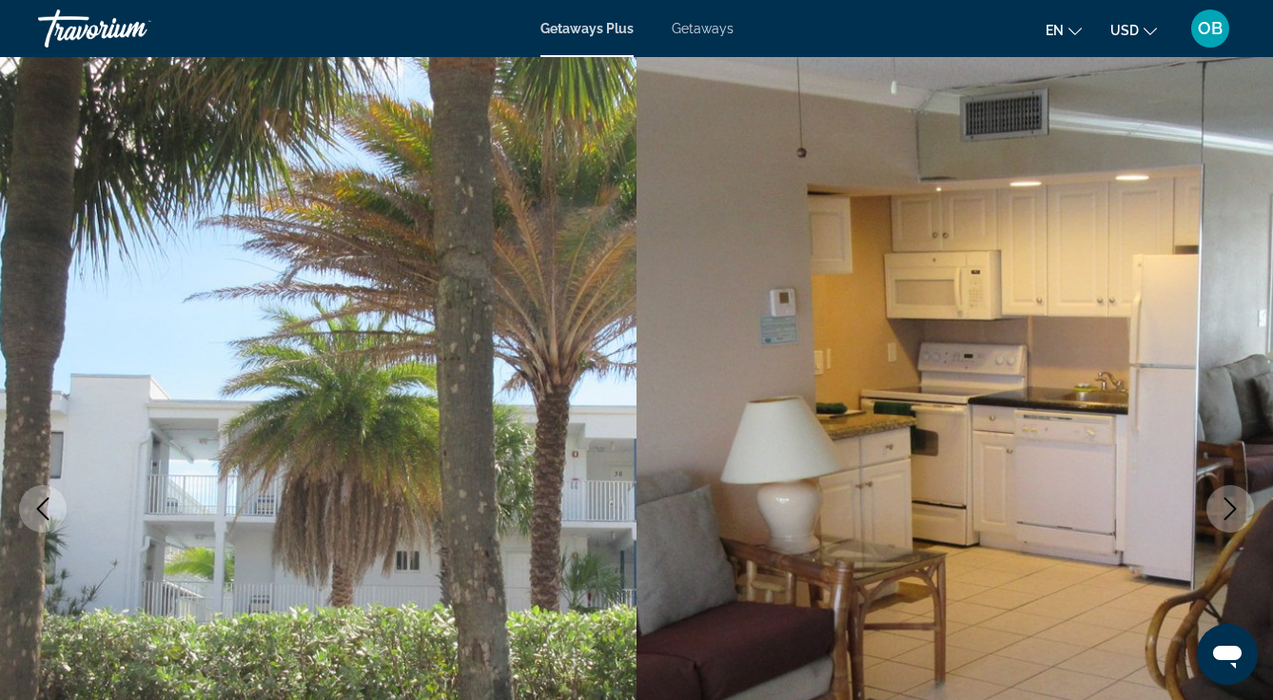
click at [1234, 519] on icon "Next image" at bounding box center [1230, 509] width 23 height 23
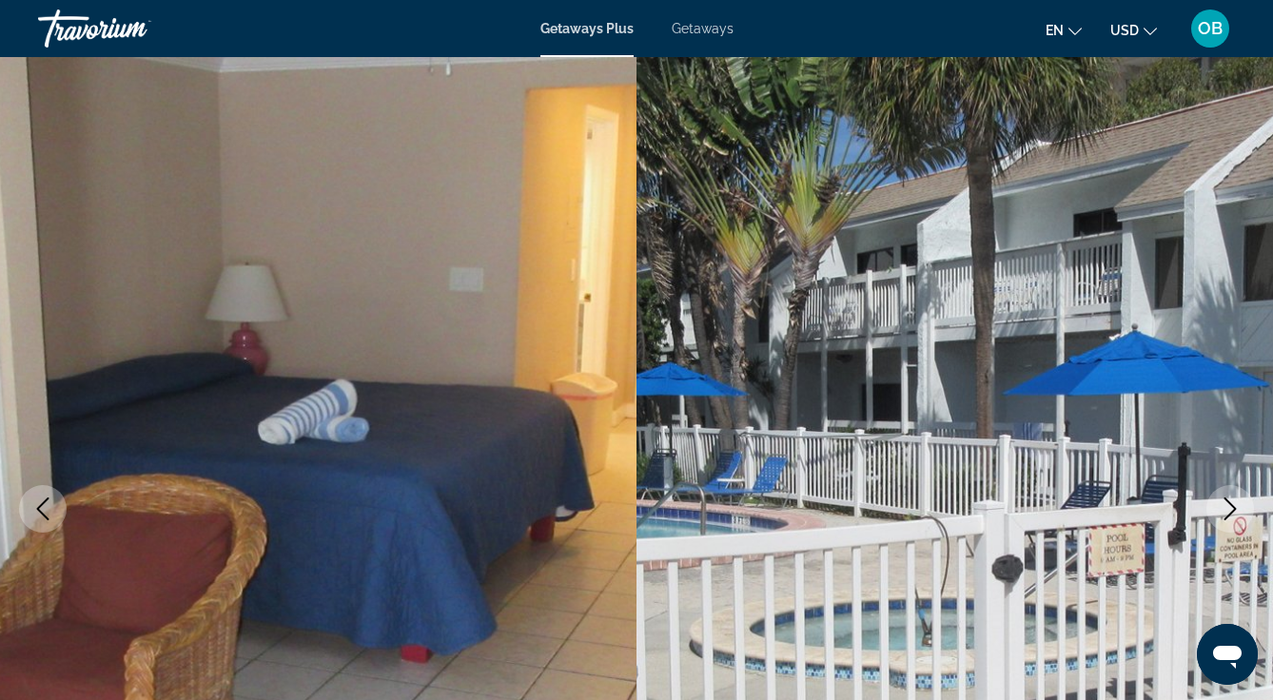
click at [1228, 511] on icon "Next image" at bounding box center [1230, 509] width 23 height 23
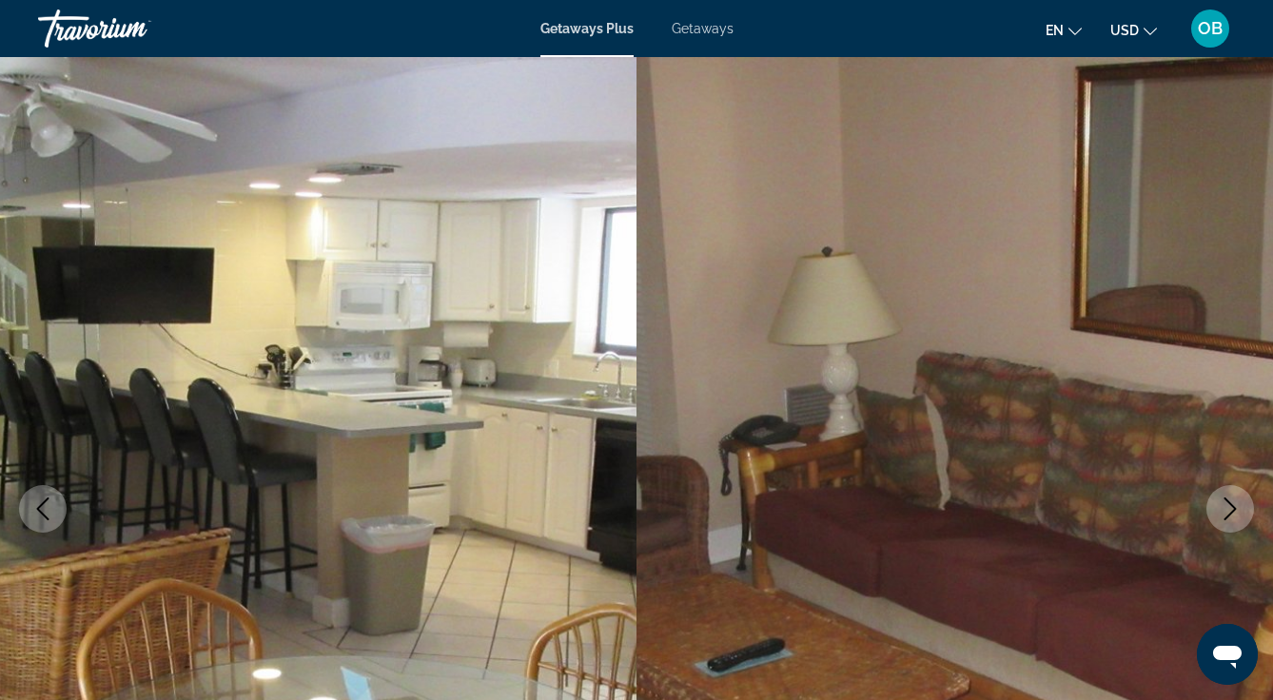
click at [1228, 516] on icon "Next image" at bounding box center [1230, 509] width 12 height 23
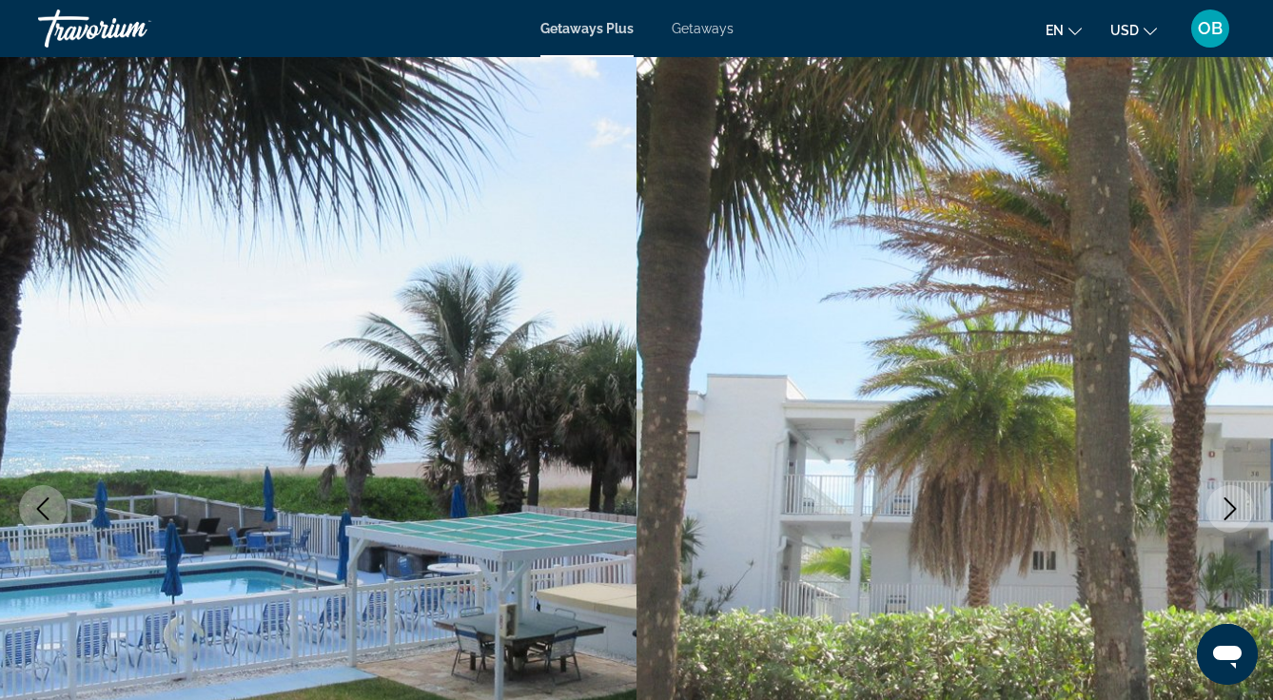
click at [1208, 518] on button "Next image" at bounding box center [1230, 509] width 48 height 48
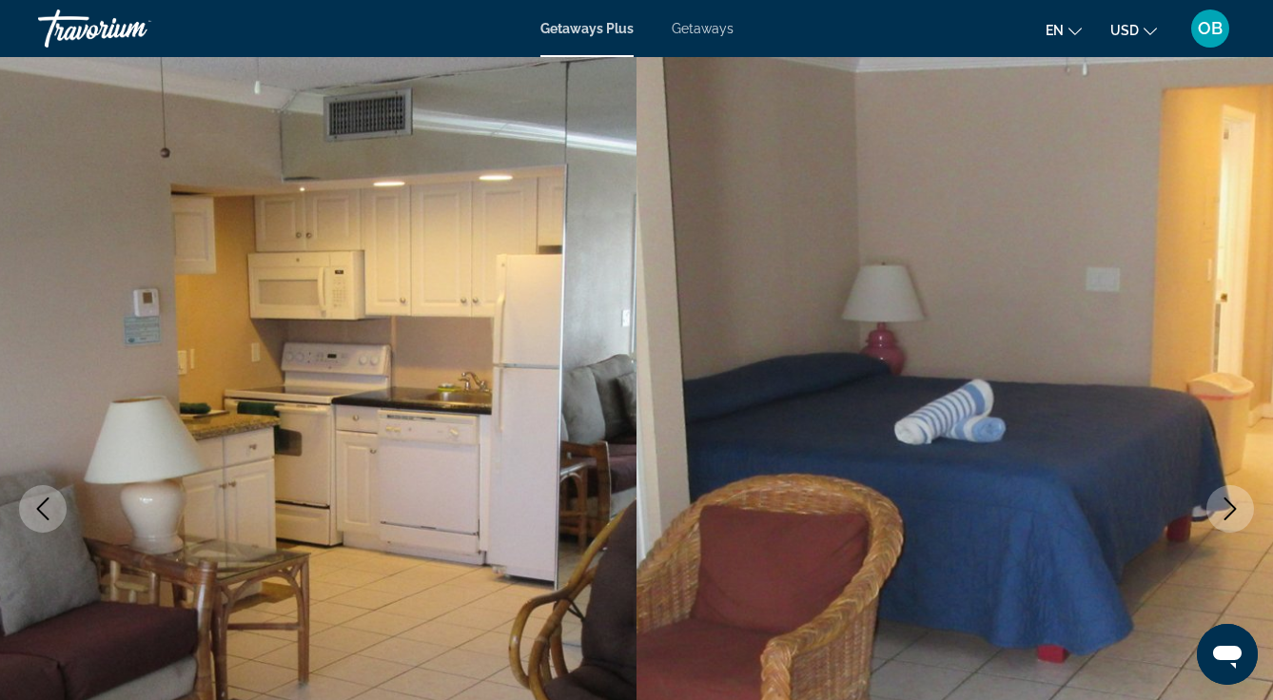
click at [1204, 522] on img "Main content" at bounding box center [954, 509] width 636 height 904
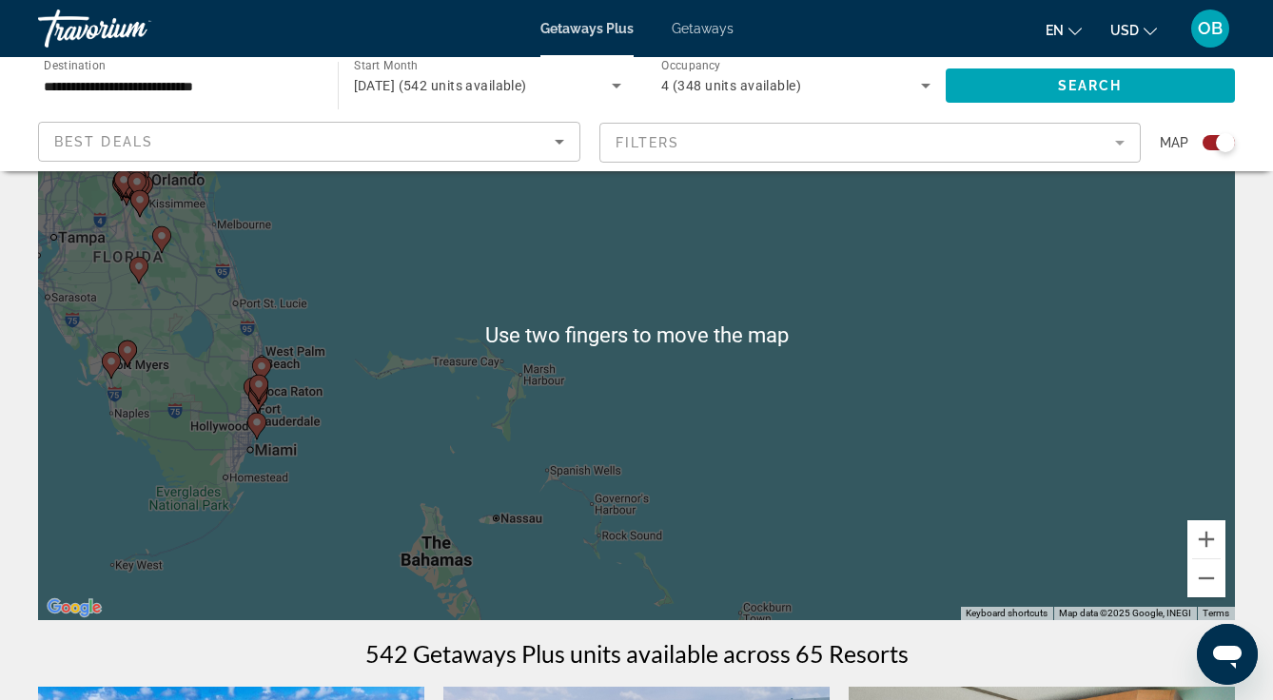
scroll to position [137, 0]
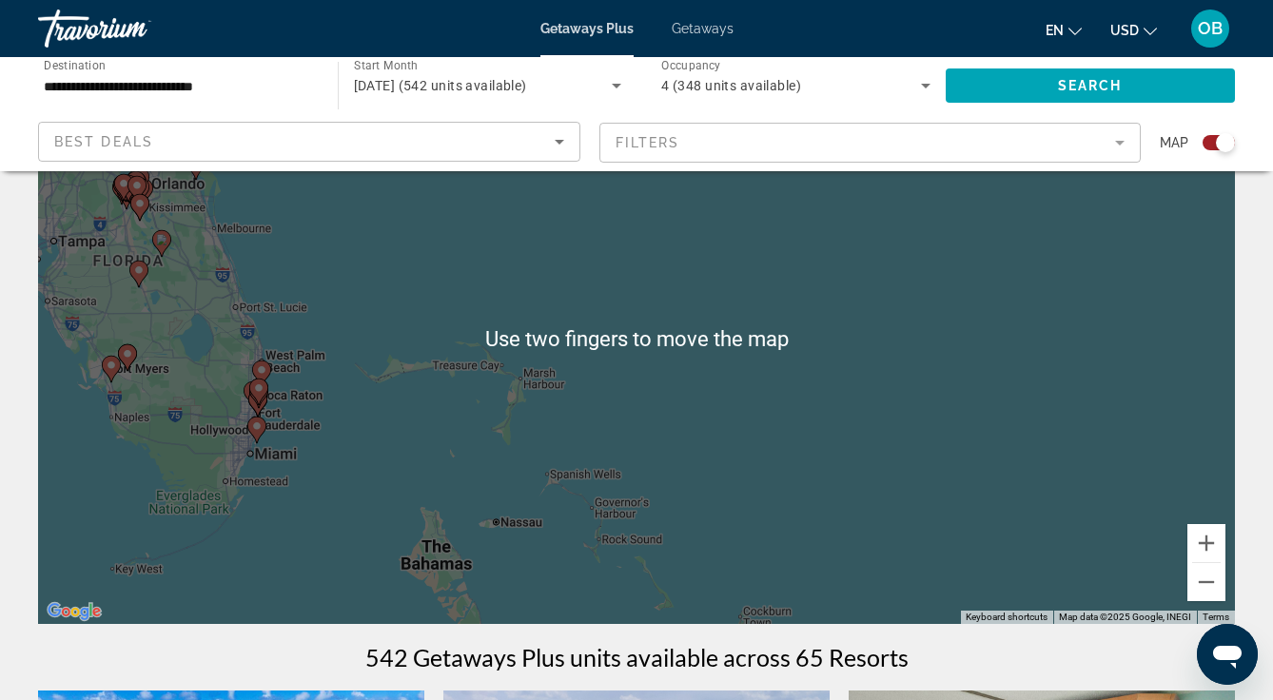
click at [397, 398] on div "To activate drag with keyboard, press Alt + Enter. Once in keyboard drag state,…" at bounding box center [636, 338] width 1197 height 571
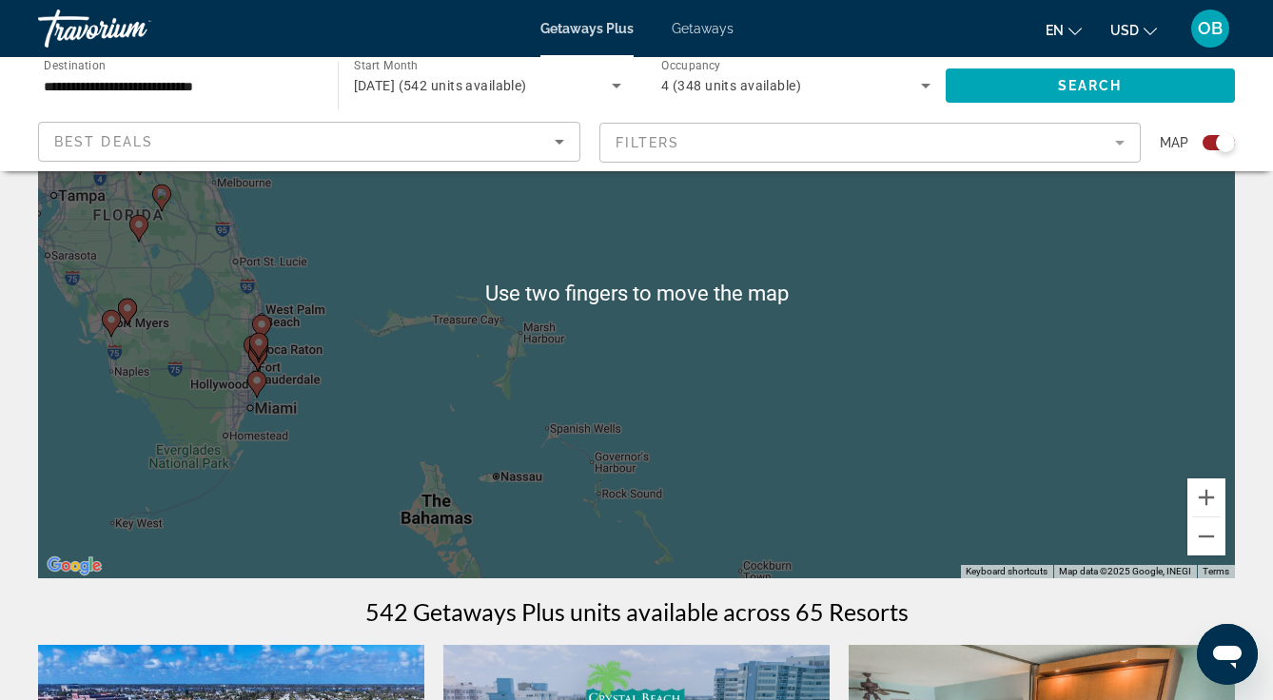
scroll to position [181, 0]
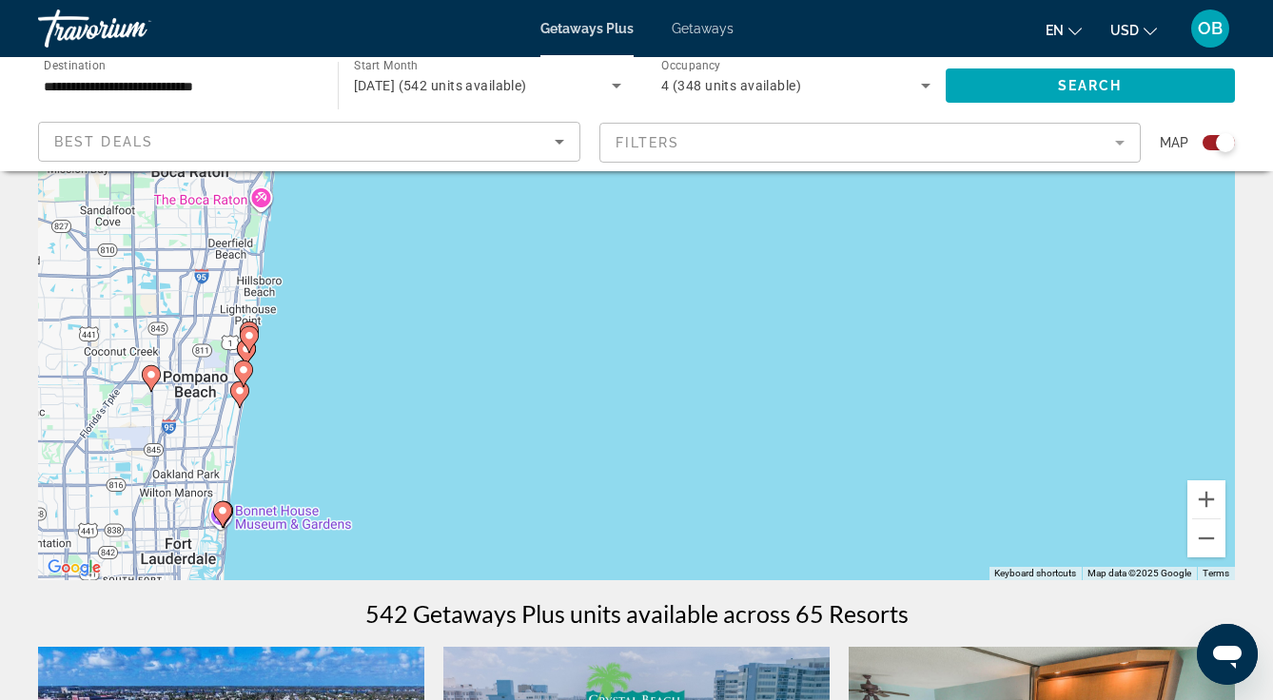
click at [1118, 153] on mat-form-field "Filters" at bounding box center [870, 143] width 542 height 40
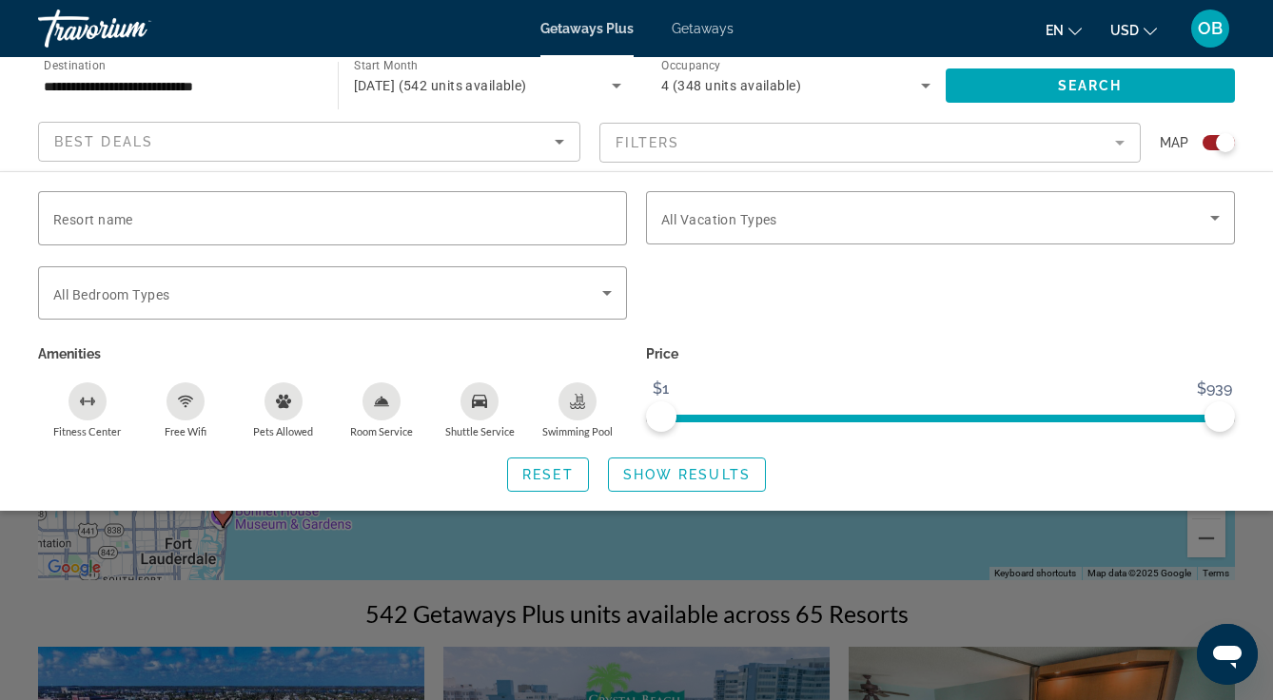
click at [607, 292] on icon "Search widget" at bounding box center [607, 293] width 10 height 5
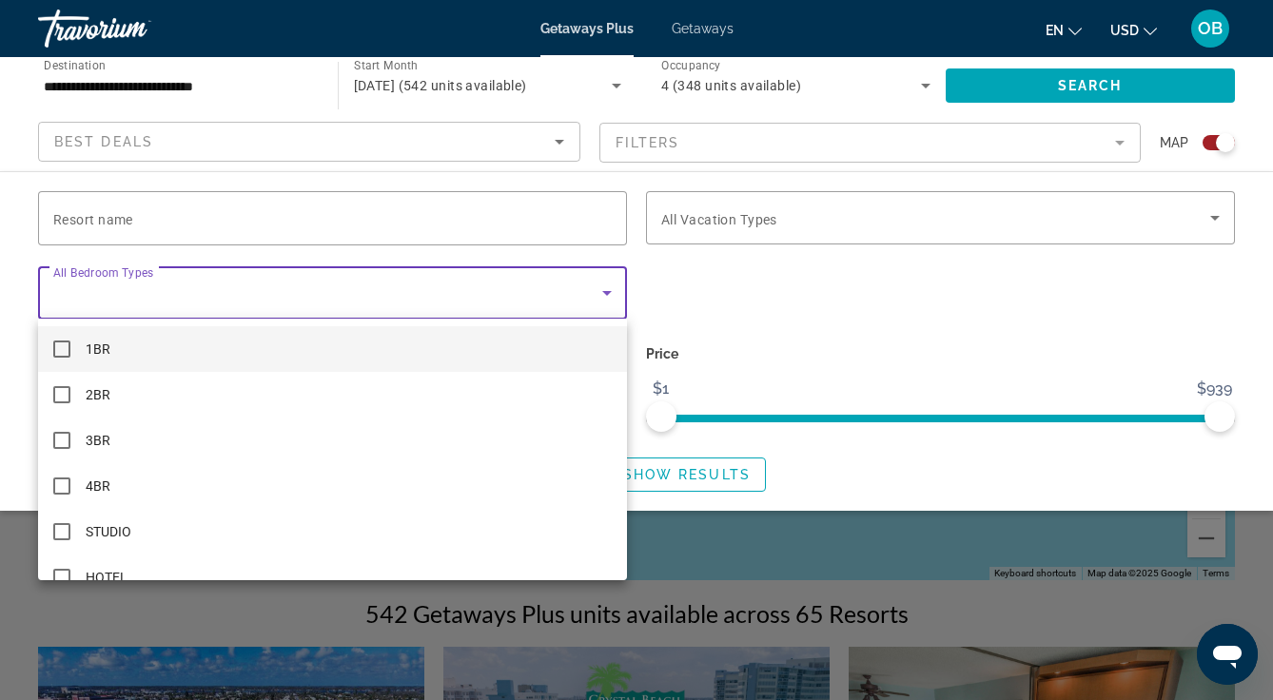
click at [119, 400] on mat-option "2BR" at bounding box center [332, 395] width 589 height 46
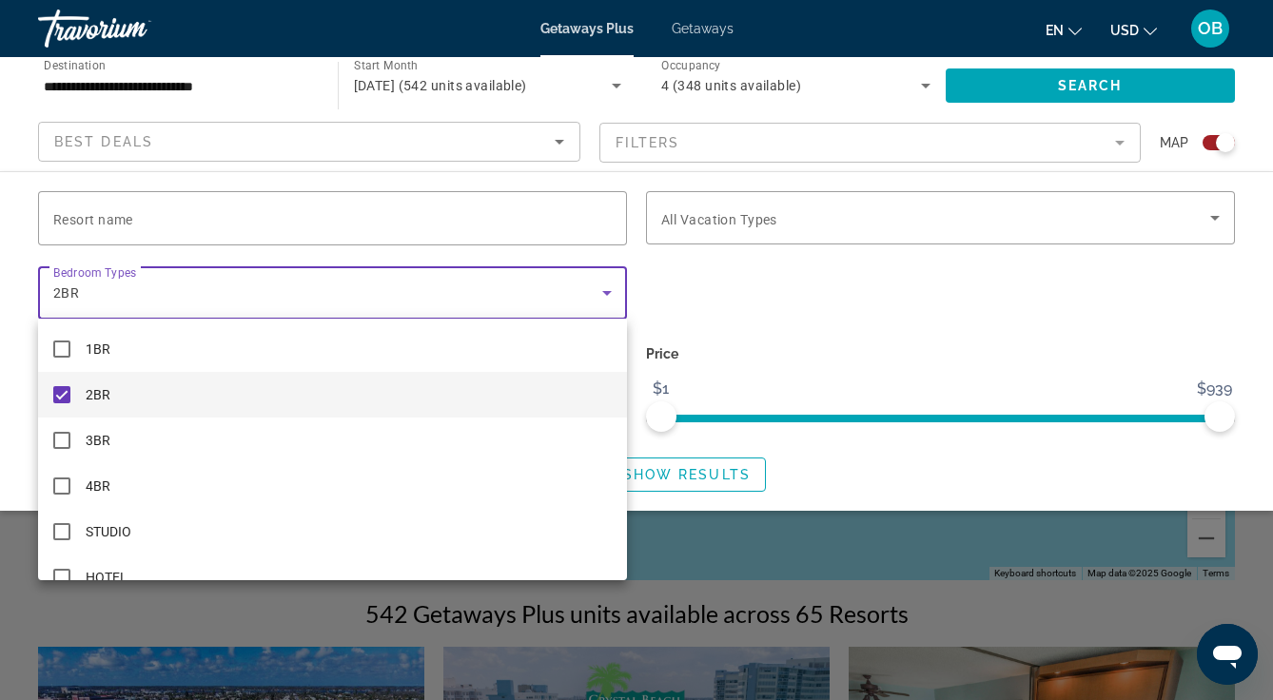
click at [1209, 221] on div at bounding box center [636, 350] width 1273 height 700
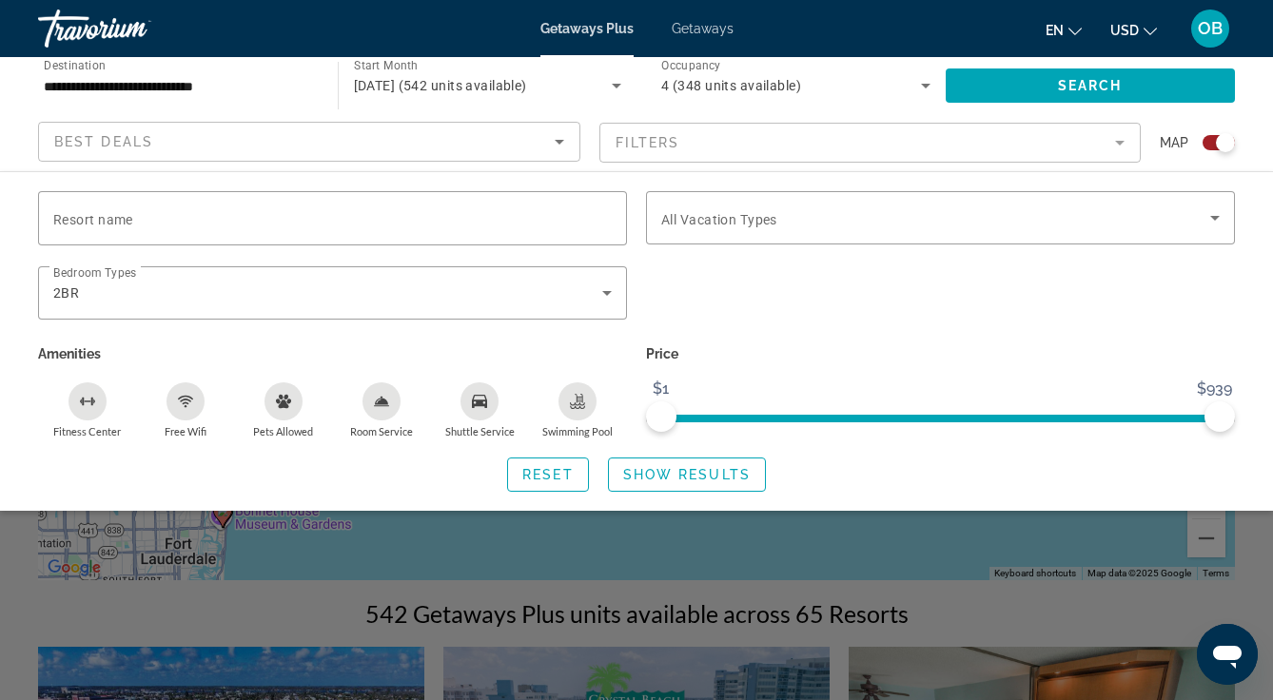
click at [1207, 219] on icon "Search widget" at bounding box center [1214, 217] width 23 height 23
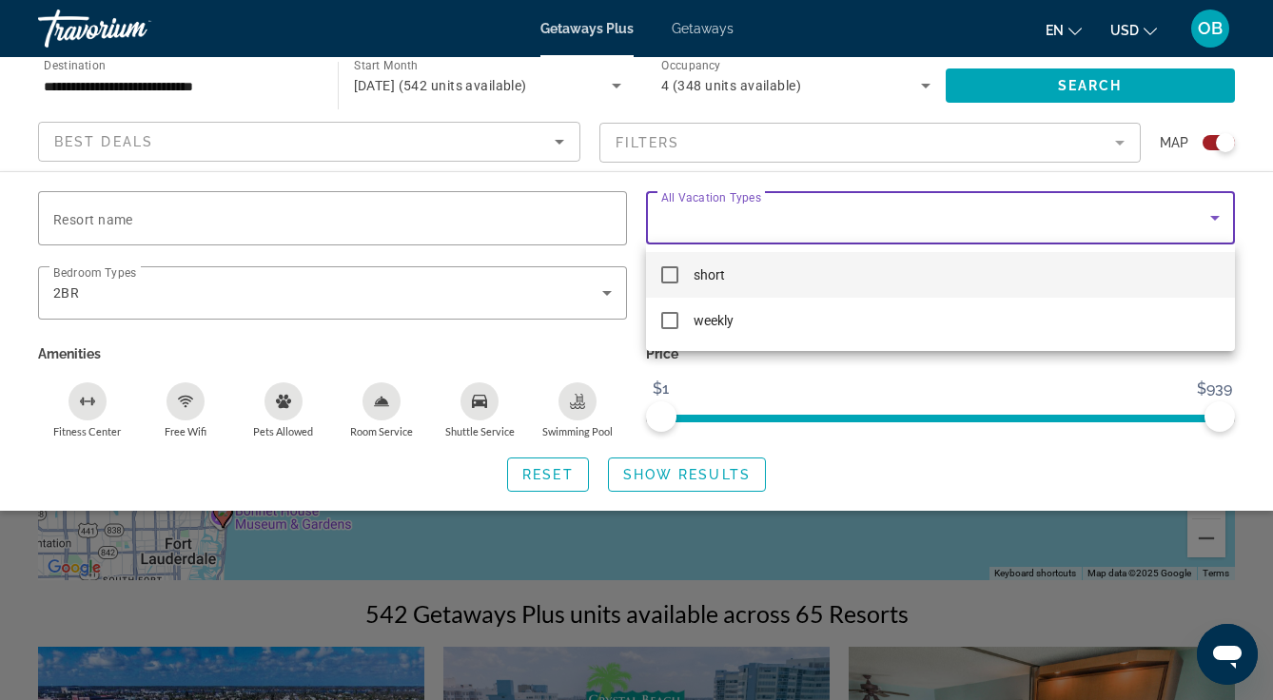
click at [679, 319] on mat-option "weekly" at bounding box center [940, 321] width 589 height 46
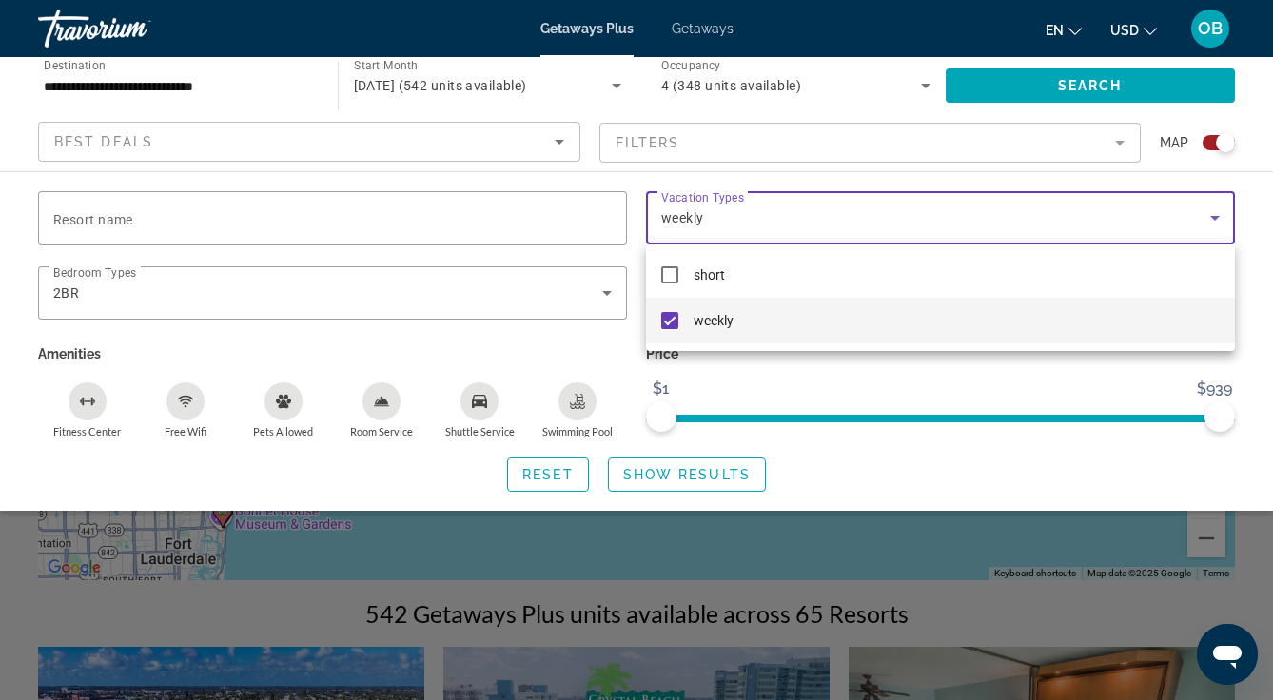
click at [851, 547] on div at bounding box center [636, 350] width 1273 height 700
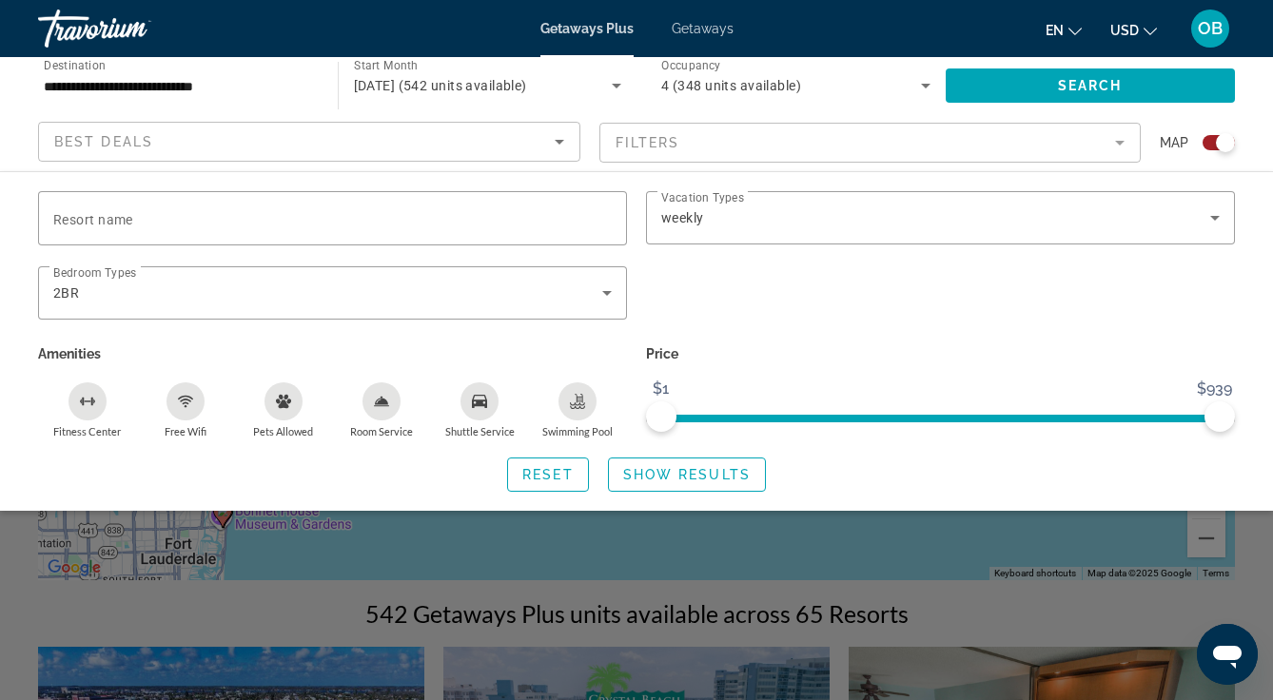
click at [724, 468] on span "Show Results" at bounding box center [686, 474] width 127 height 15
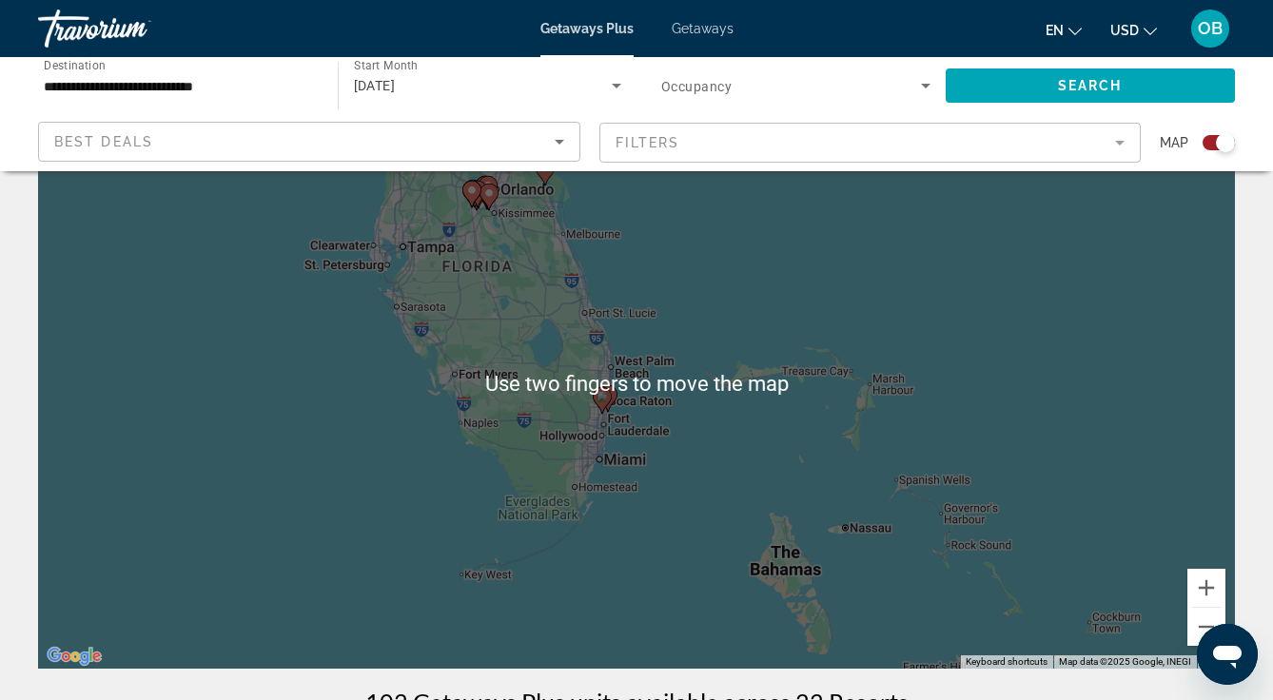
scroll to position [93, 0]
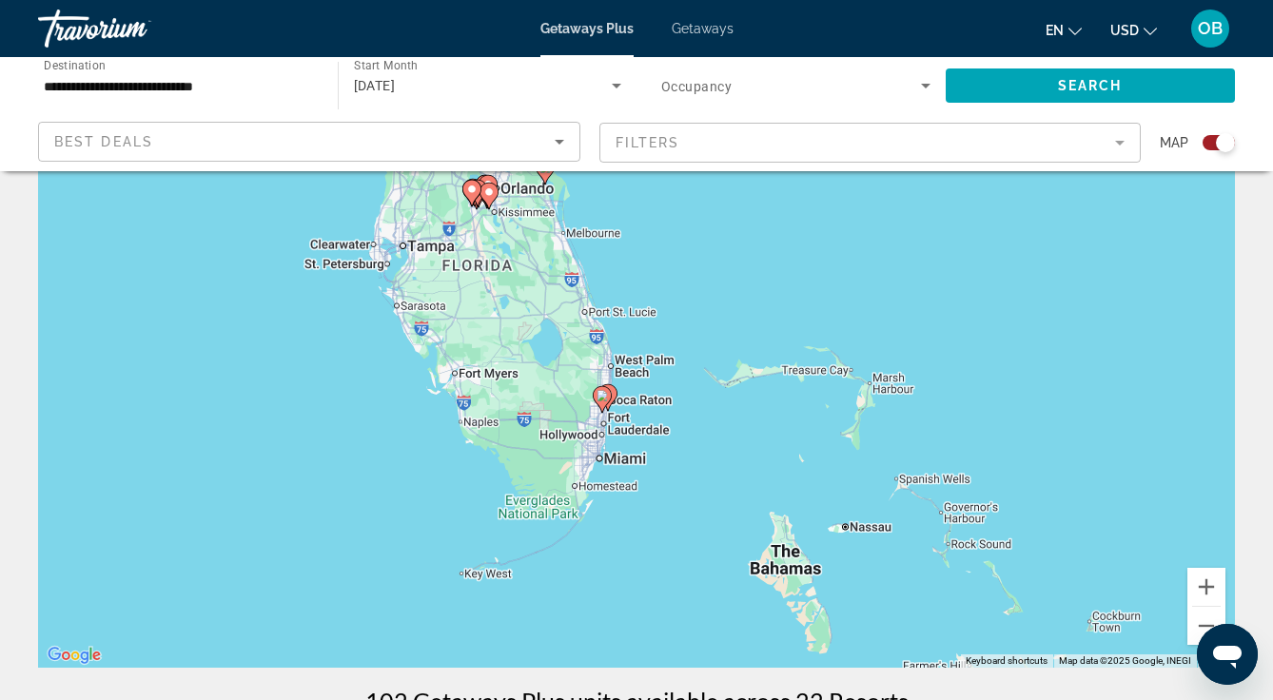
click at [646, 348] on div "To activate drag with keyboard, press Alt + Enter. Once in keyboard drag state,…" at bounding box center [636, 382] width 1197 height 571
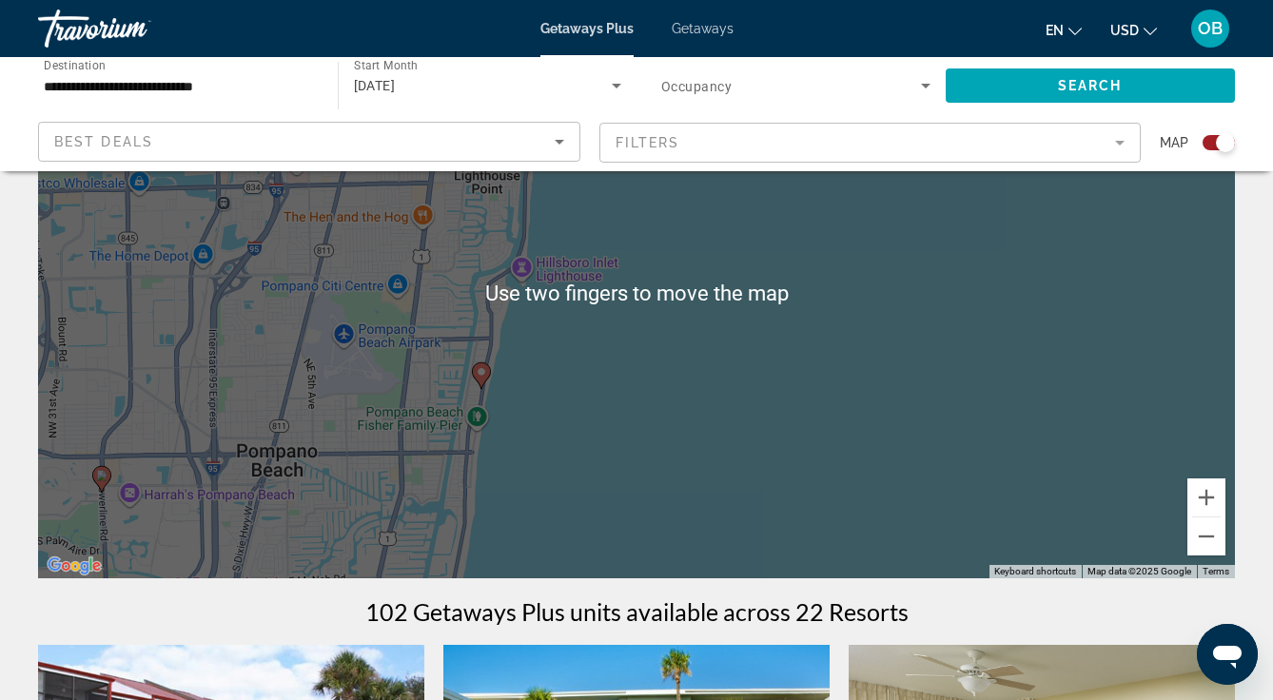
scroll to position [201, 0]
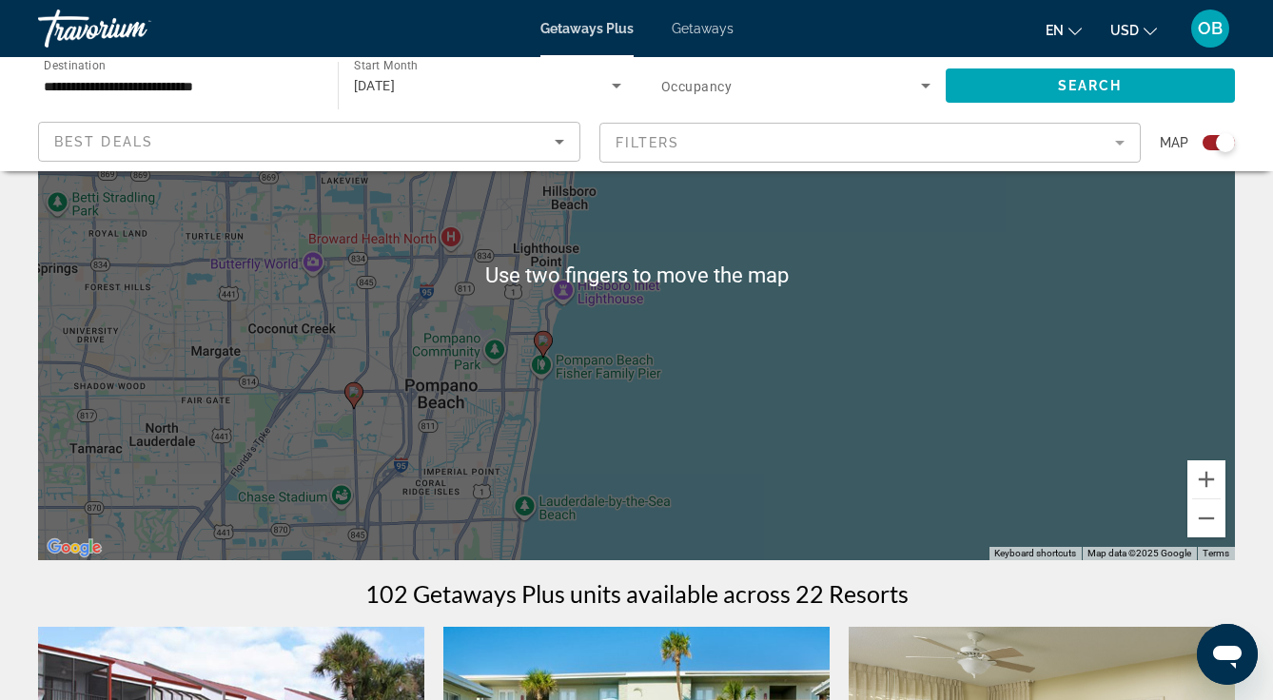
click at [588, 413] on div "To activate drag with keyboard, press Alt + Enter. Once in keyboard drag state,…" at bounding box center [636, 275] width 1197 height 571
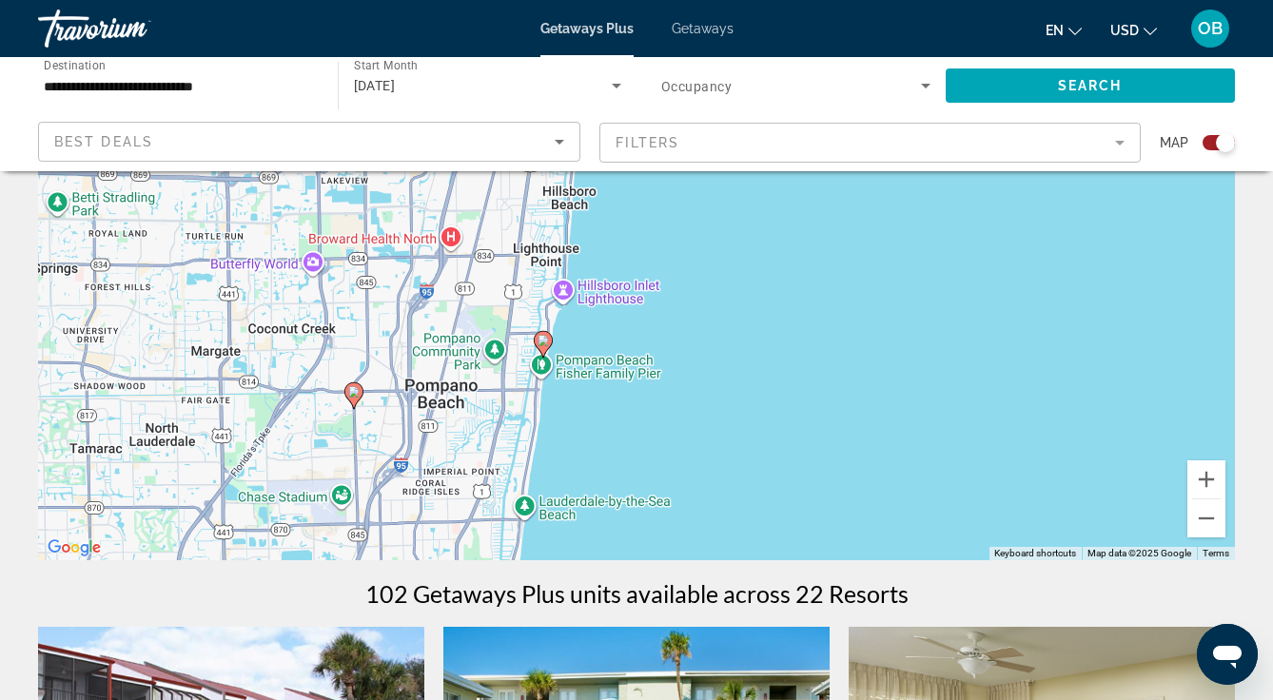
click at [1114, 151] on mat-form-field "Filters" at bounding box center [870, 143] width 542 height 40
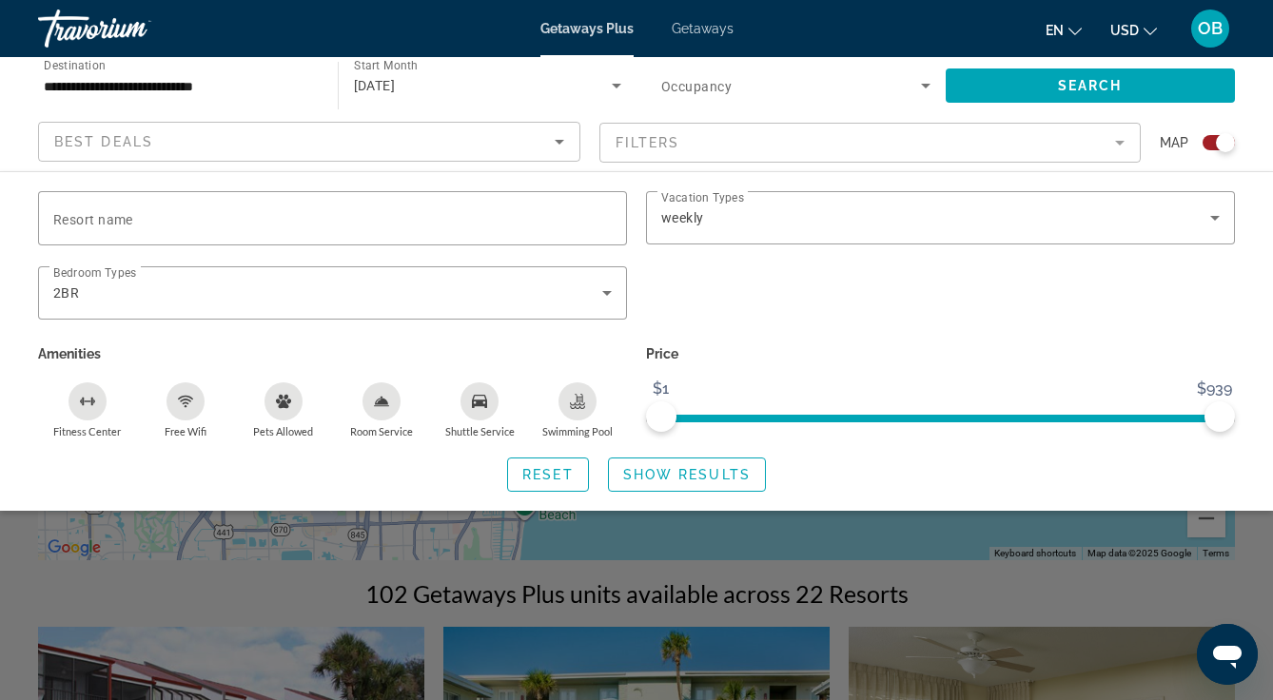
click at [607, 292] on icon "Search widget" at bounding box center [607, 293] width 10 height 5
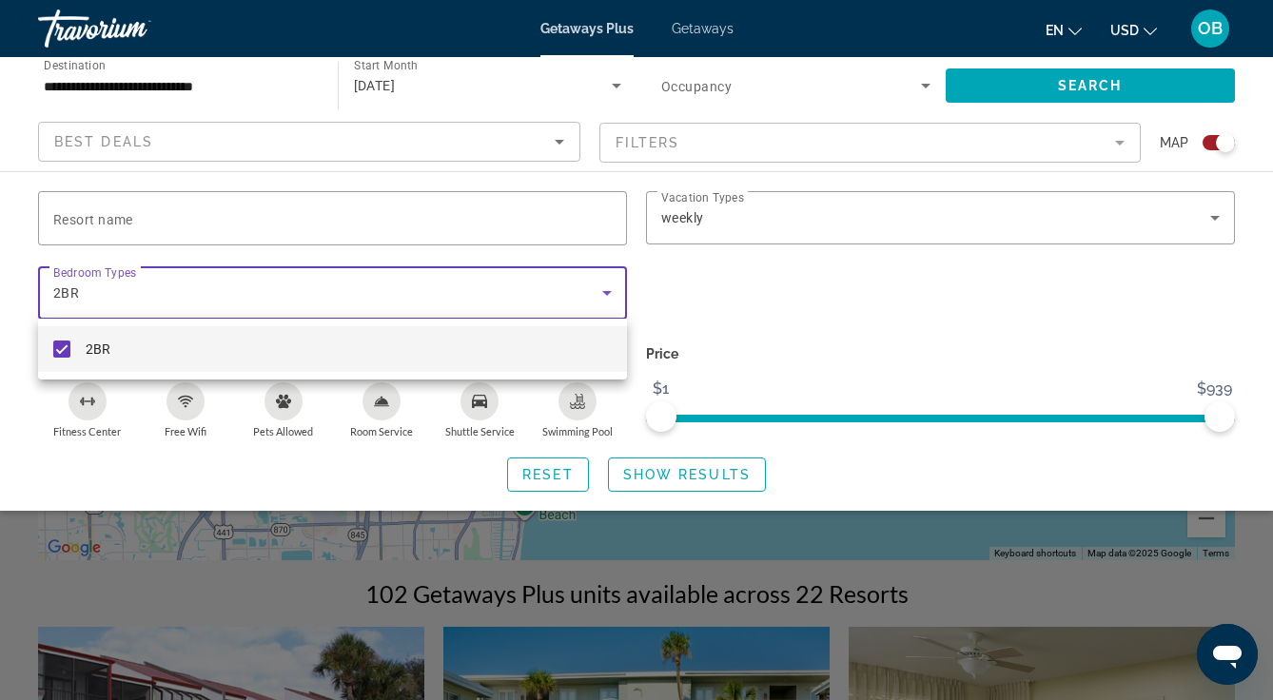
click at [604, 284] on div at bounding box center [636, 350] width 1273 height 700
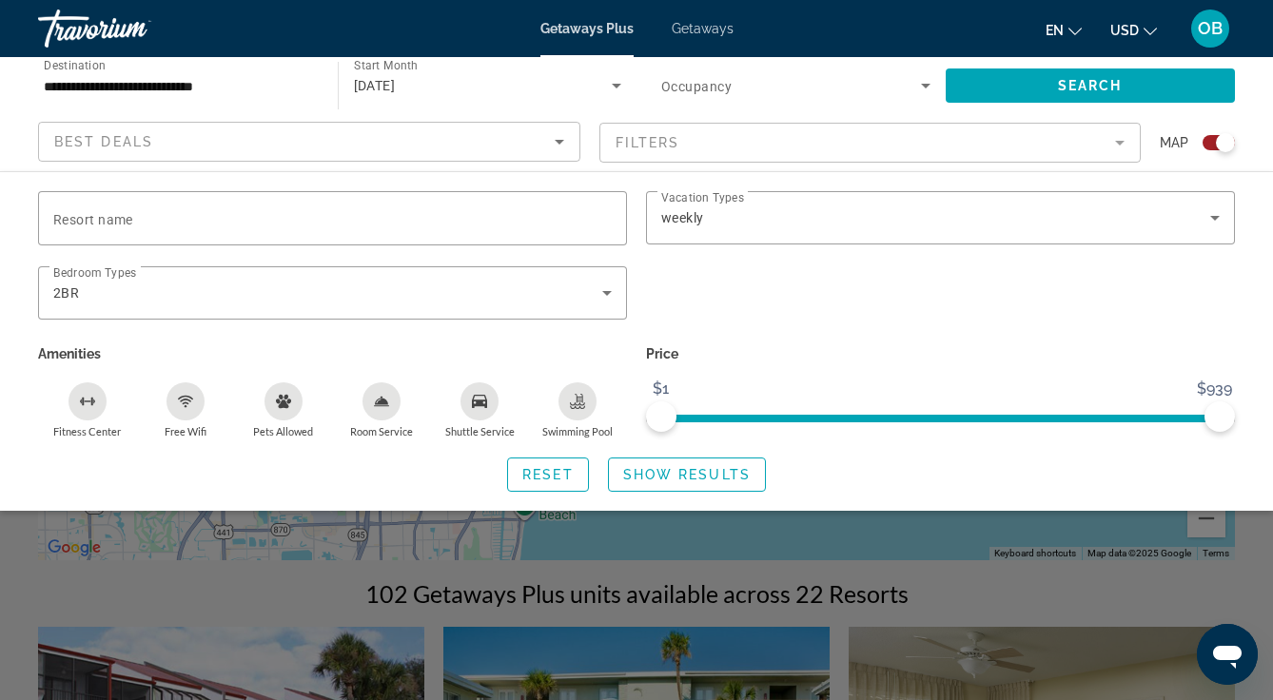
click at [596, 298] on icon "Search widget" at bounding box center [607, 293] width 23 height 23
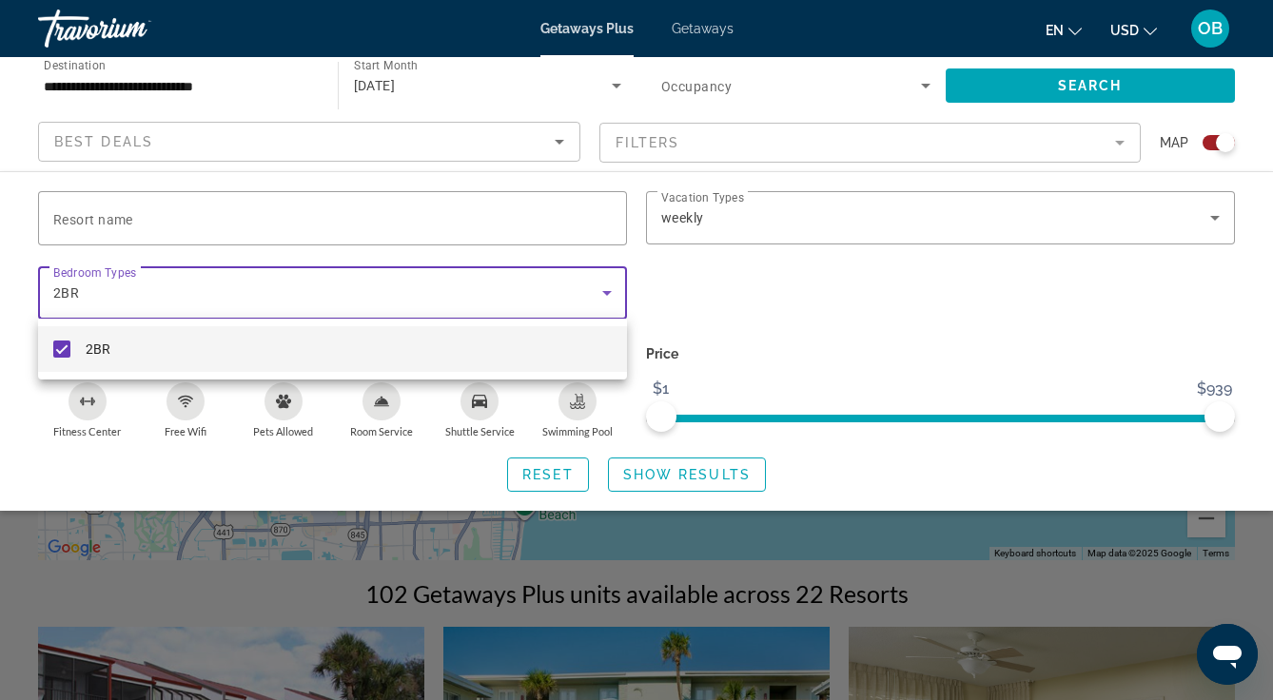
click at [352, 338] on mat-option "2BR" at bounding box center [332, 349] width 589 height 46
click at [603, 283] on div at bounding box center [636, 350] width 1273 height 700
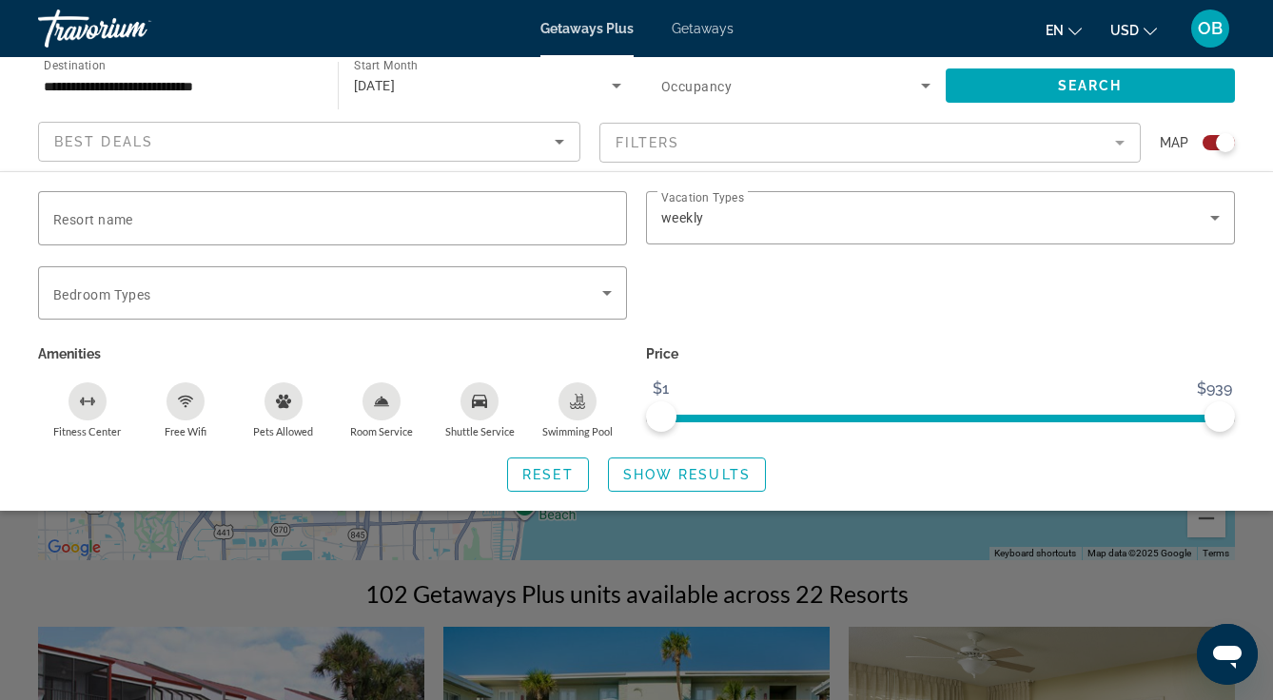
click at [607, 292] on icon "Search widget" at bounding box center [607, 293] width 10 height 5
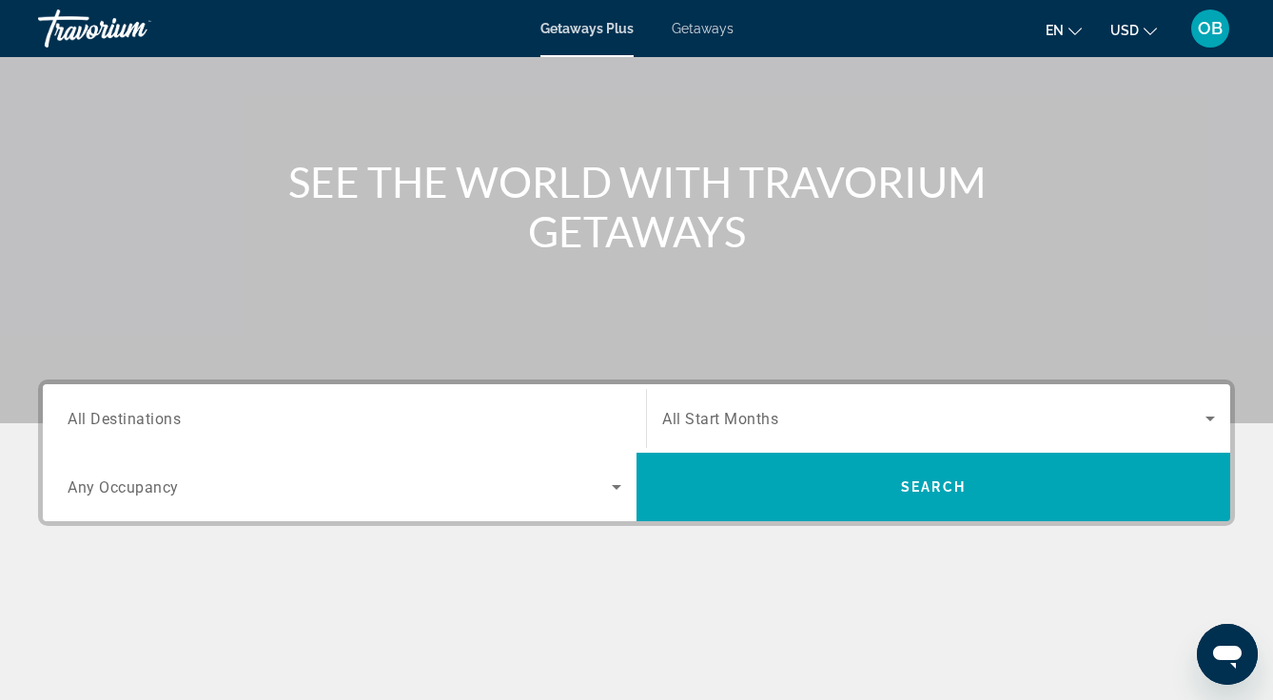
click at [616, 487] on icon "Search widget" at bounding box center [617, 487] width 10 height 5
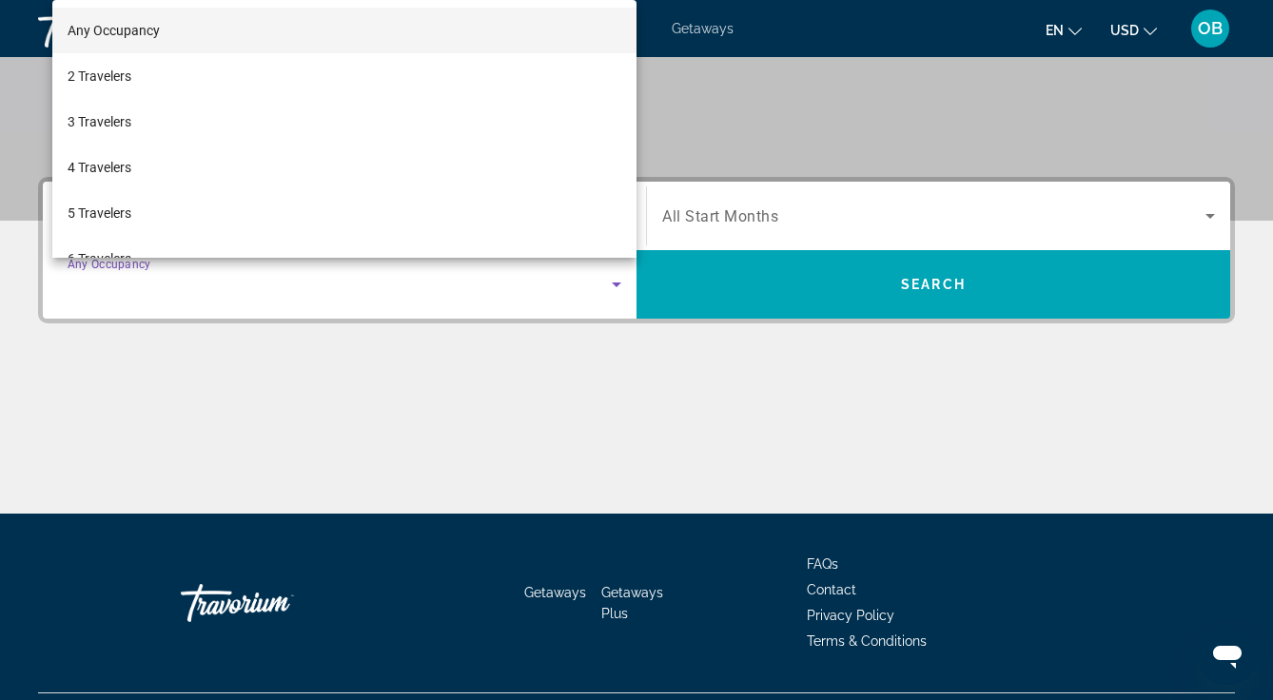
scroll to position [397, 0]
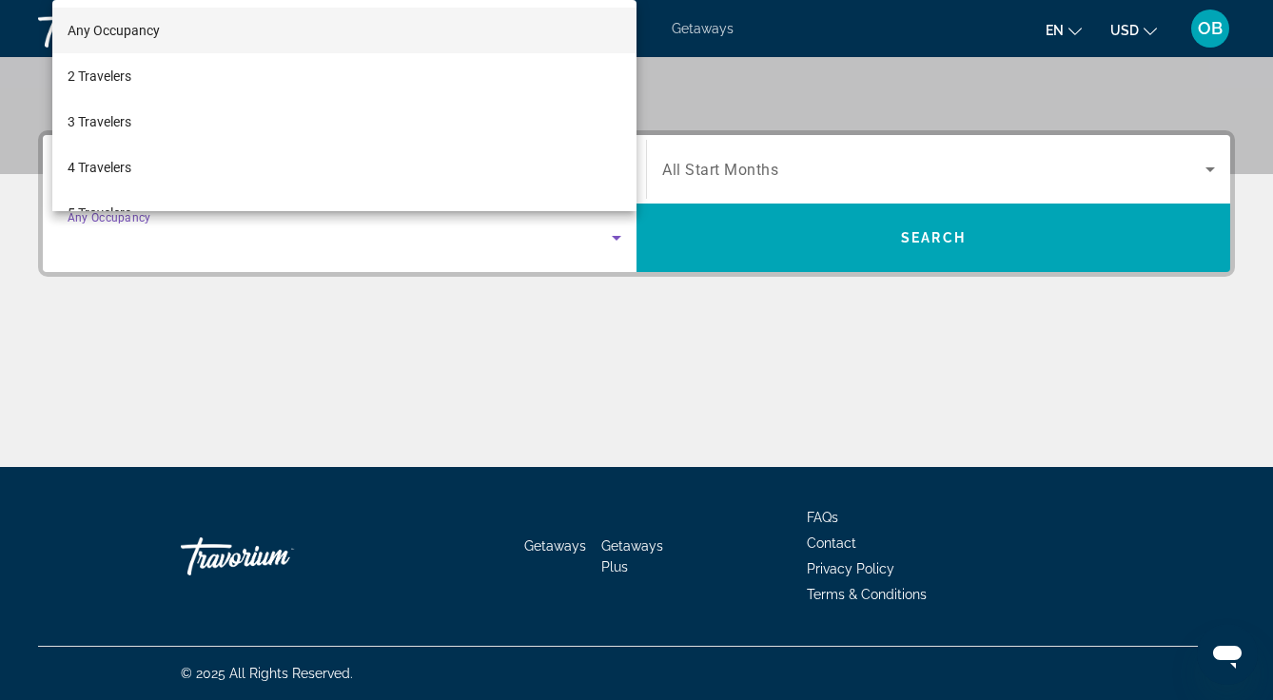
click at [146, 85] on mat-option "2 Travelers" at bounding box center [344, 76] width 584 height 46
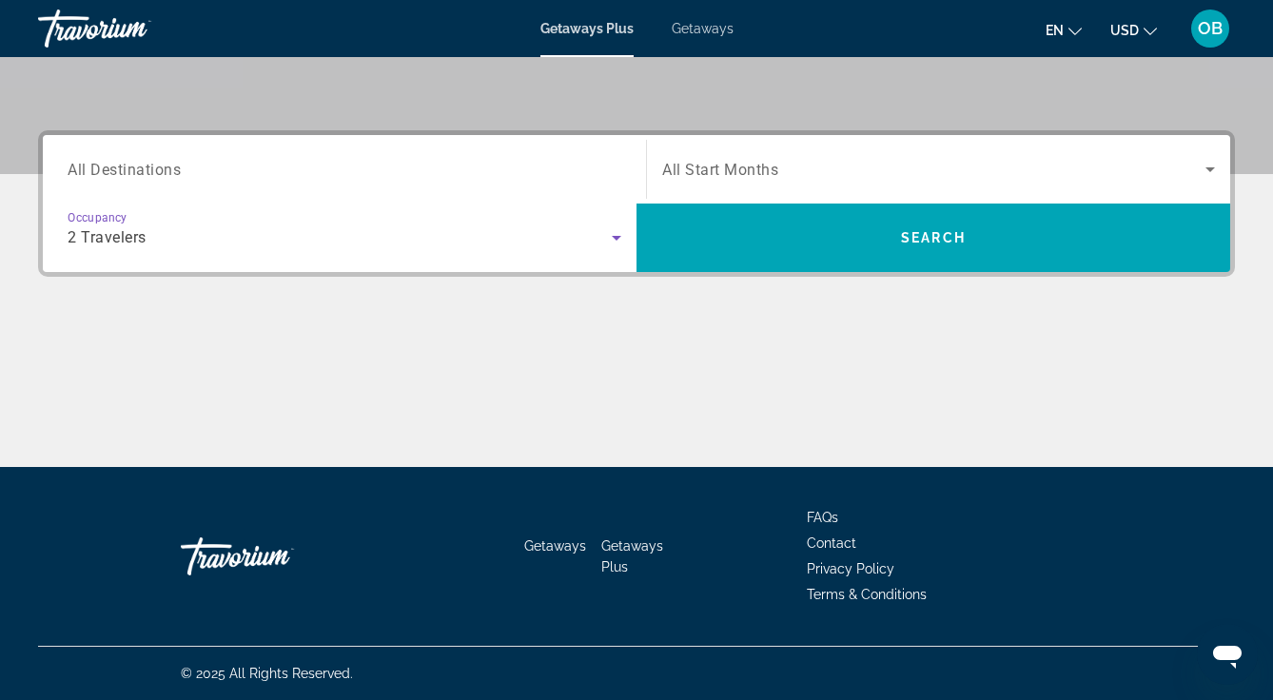
click at [914, 173] on span "Search widget" at bounding box center [933, 169] width 543 height 23
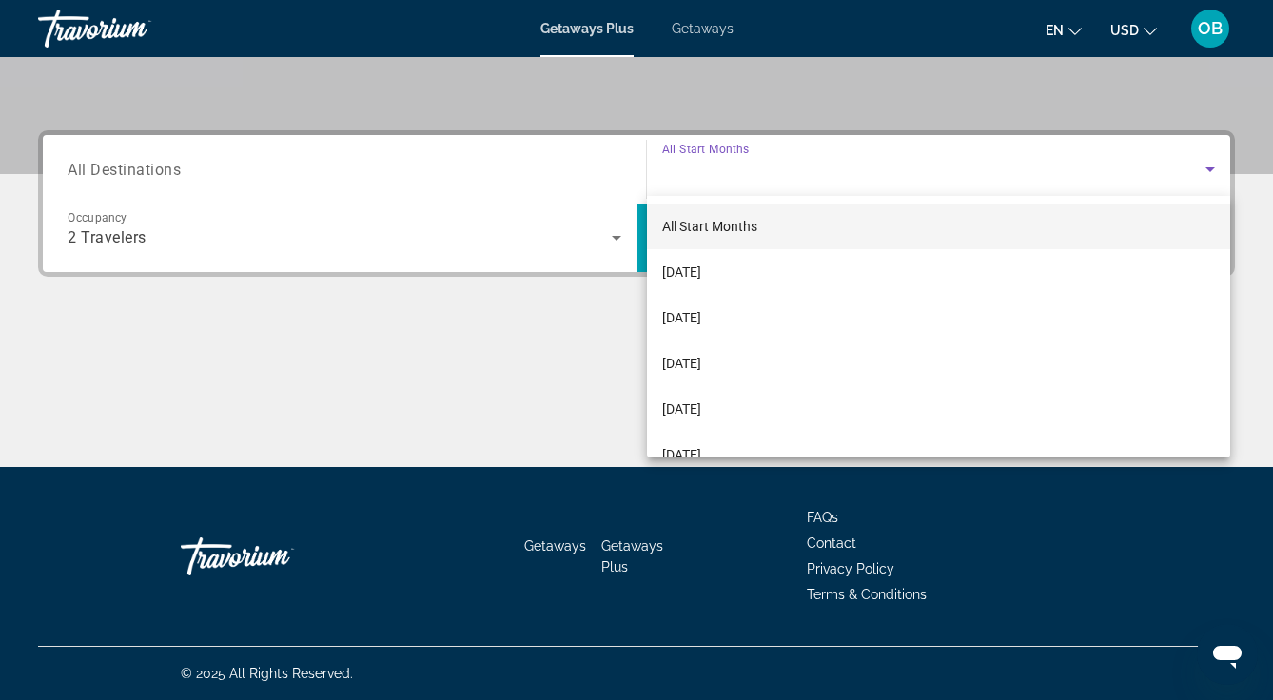
click at [751, 314] on mat-option "[DATE]" at bounding box center [938, 318] width 583 height 46
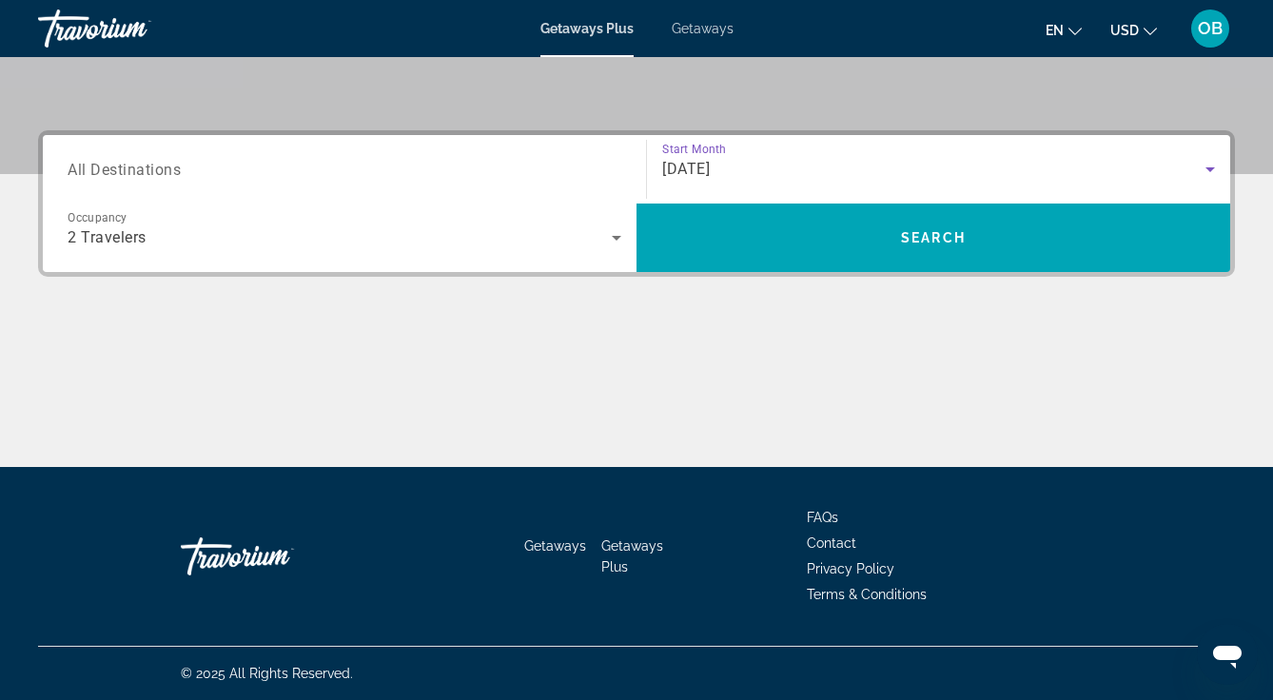
click at [1006, 246] on span "Search widget" at bounding box center [933, 238] width 594 height 46
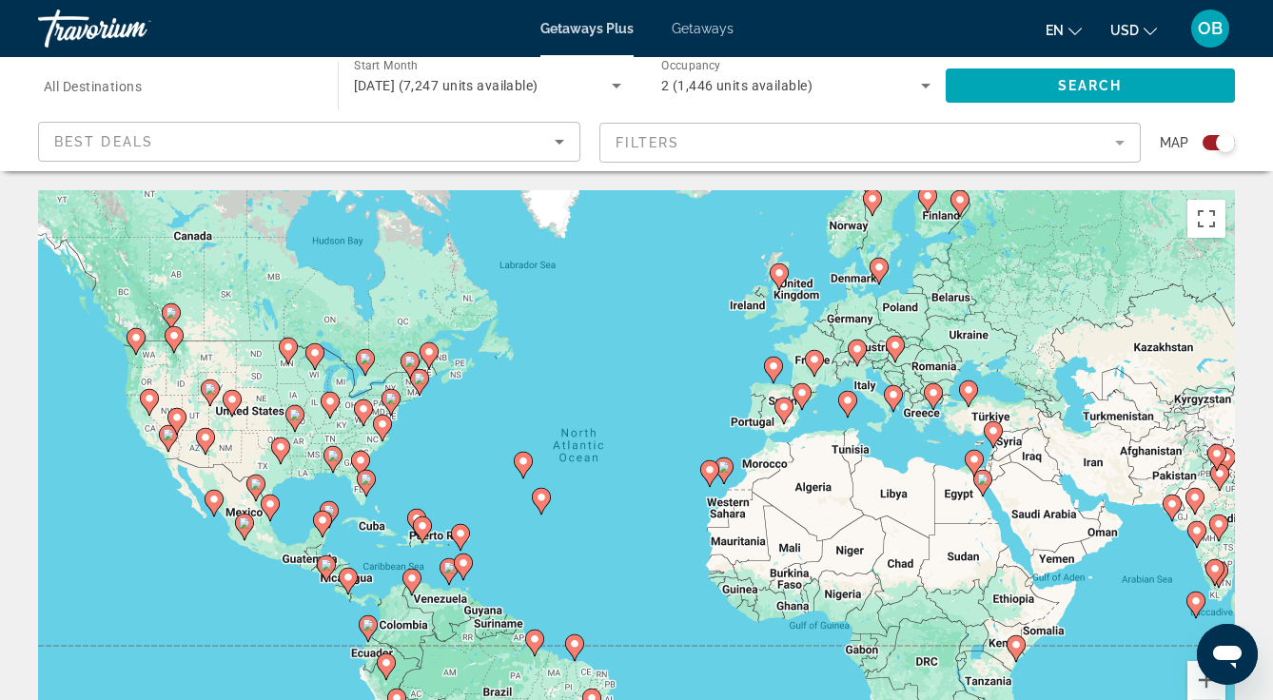
click at [540, 152] on div "Best Deals" at bounding box center [304, 141] width 500 height 23
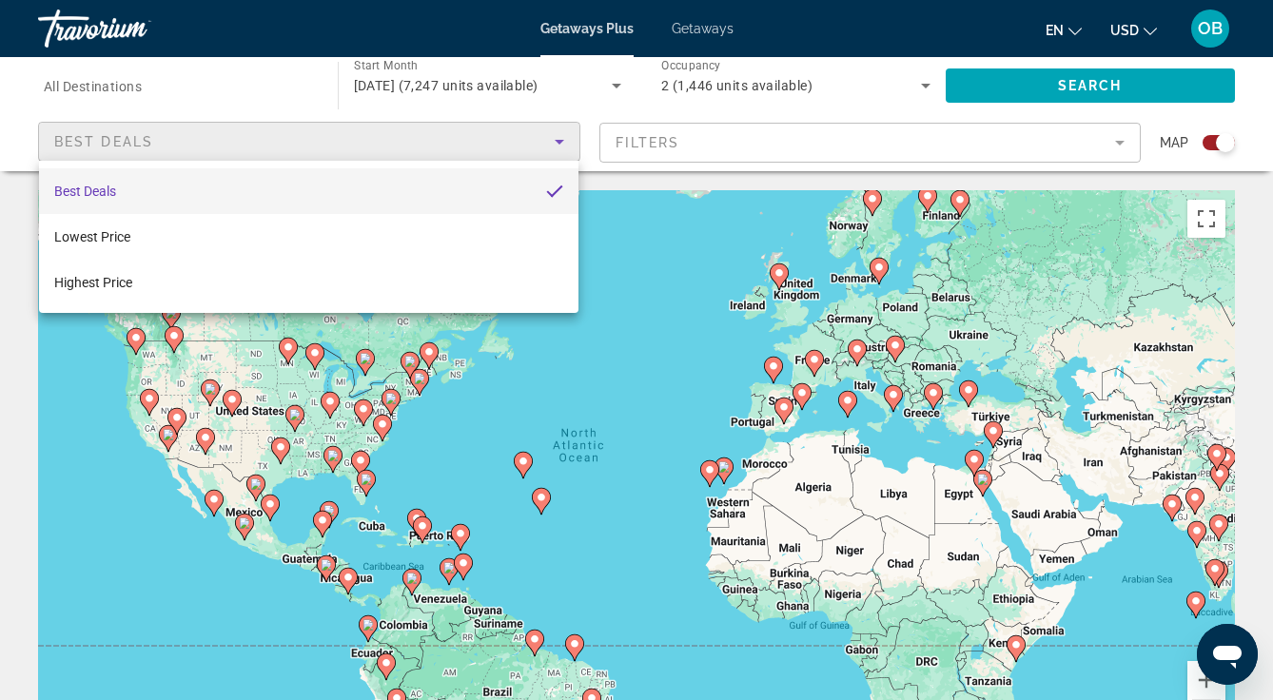
click at [624, 490] on div at bounding box center [636, 350] width 1273 height 700
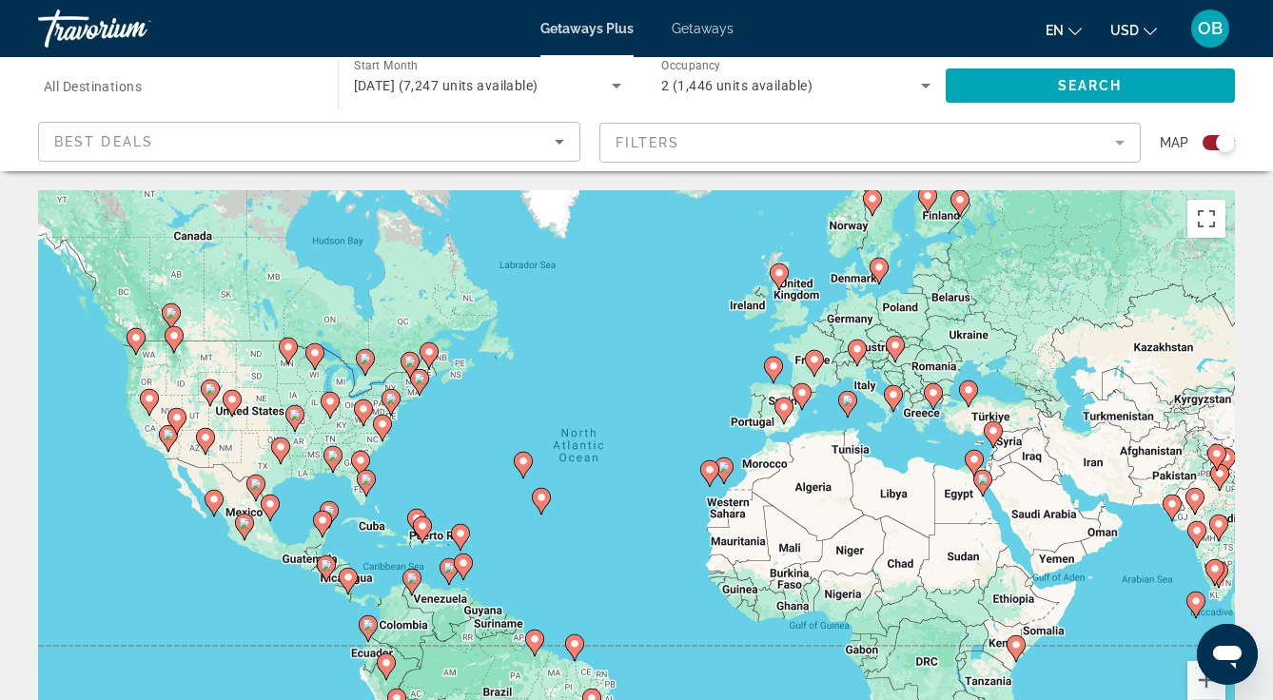
click at [246, 92] on input "Destination All Destinations" at bounding box center [178, 86] width 269 height 23
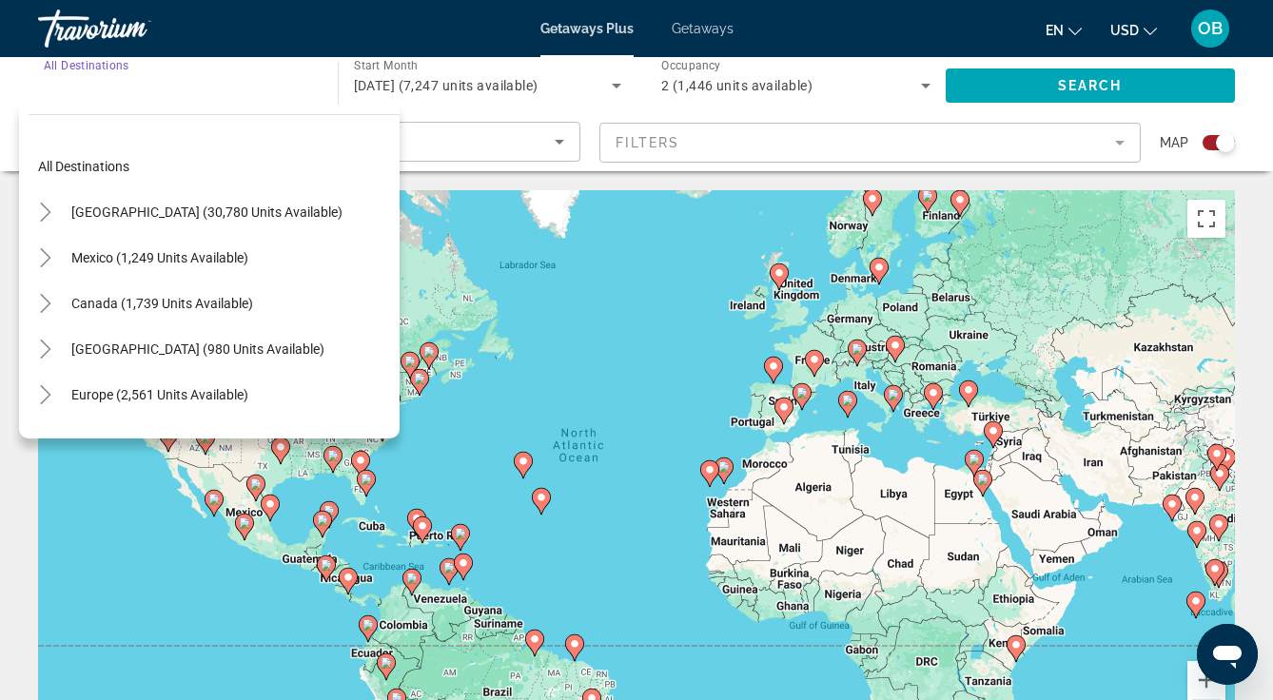
click at [277, 227] on span "Search widget" at bounding box center [207, 212] width 290 height 46
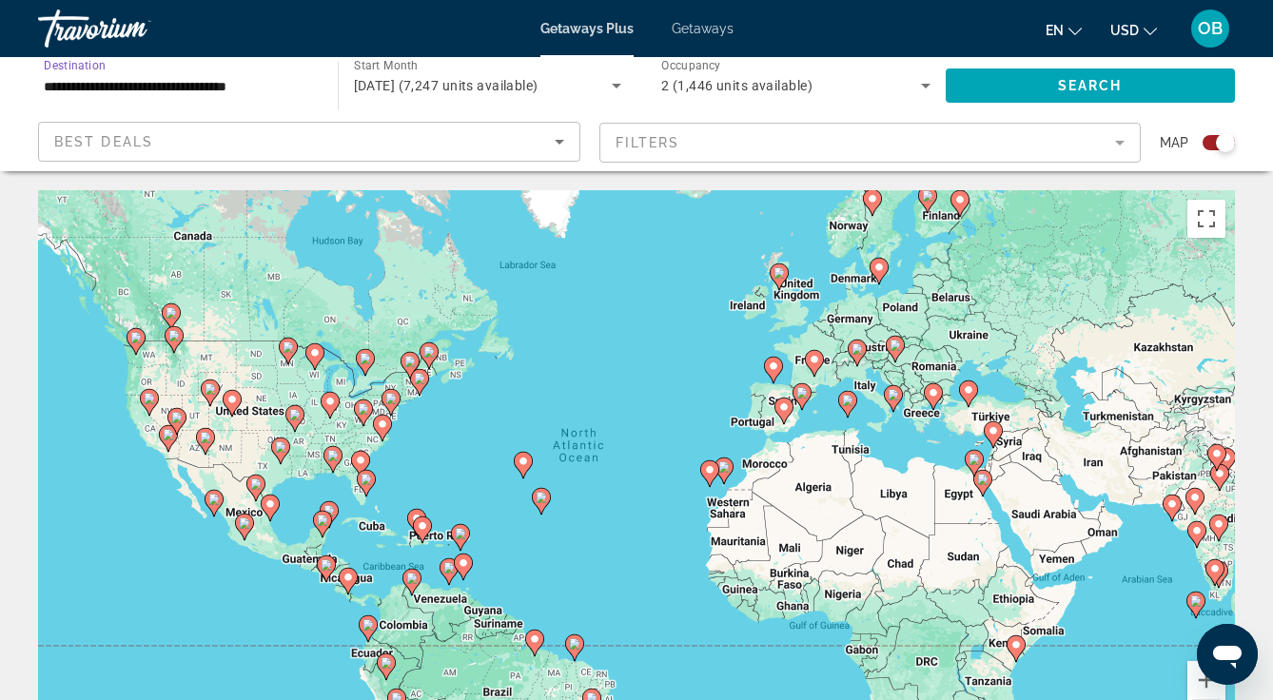
click at [272, 82] on input "**********" at bounding box center [178, 86] width 269 height 23
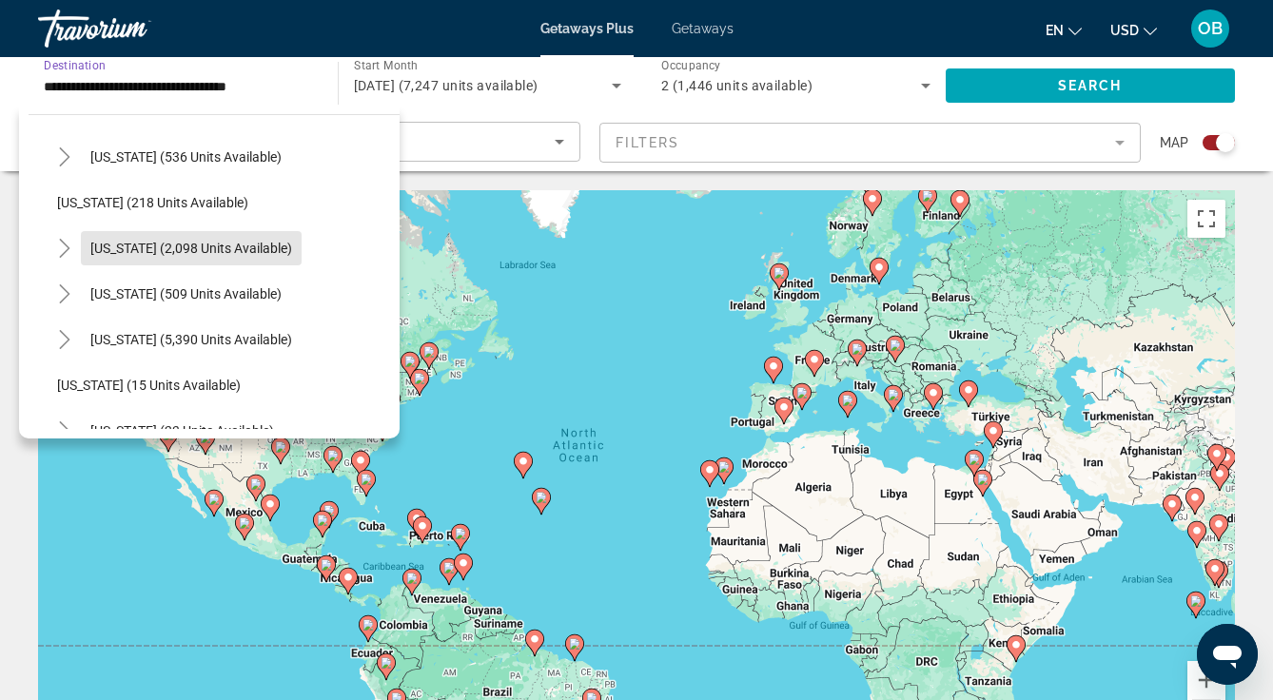
scroll to position [100, 0]
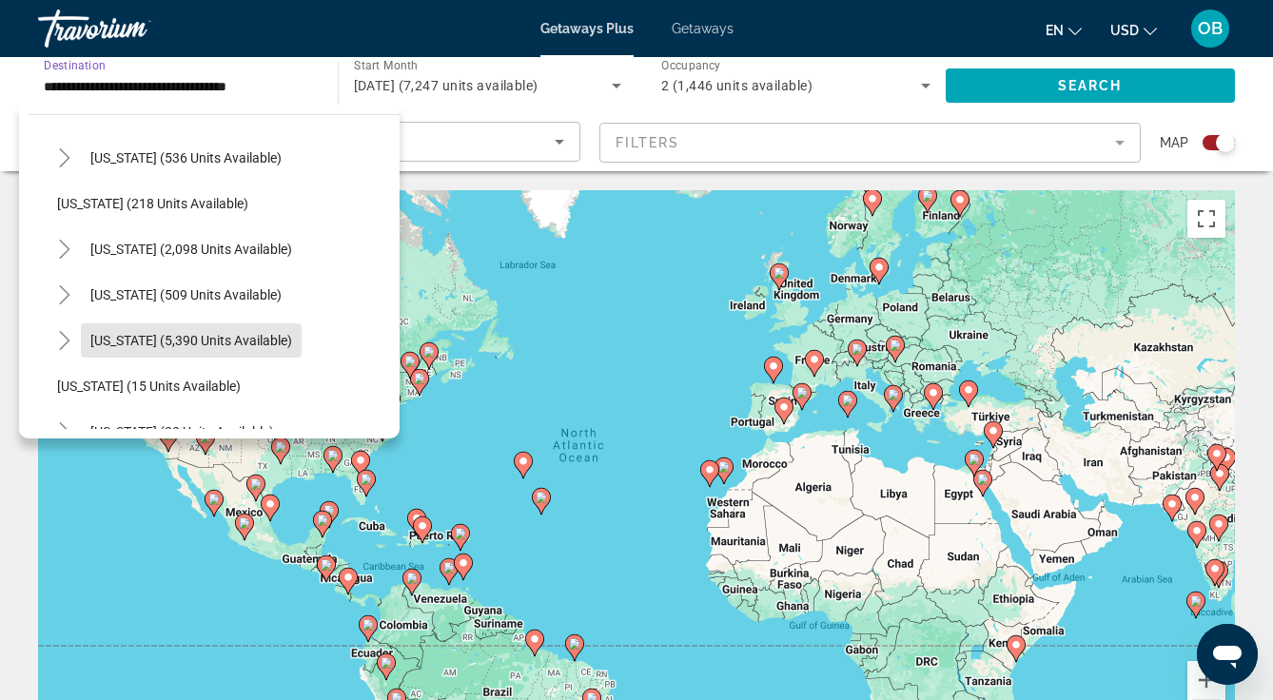
click at [244, 341] on span "[US_STATE] (5,390 units available)" at bounding box center [191, 340] width 202 height 15
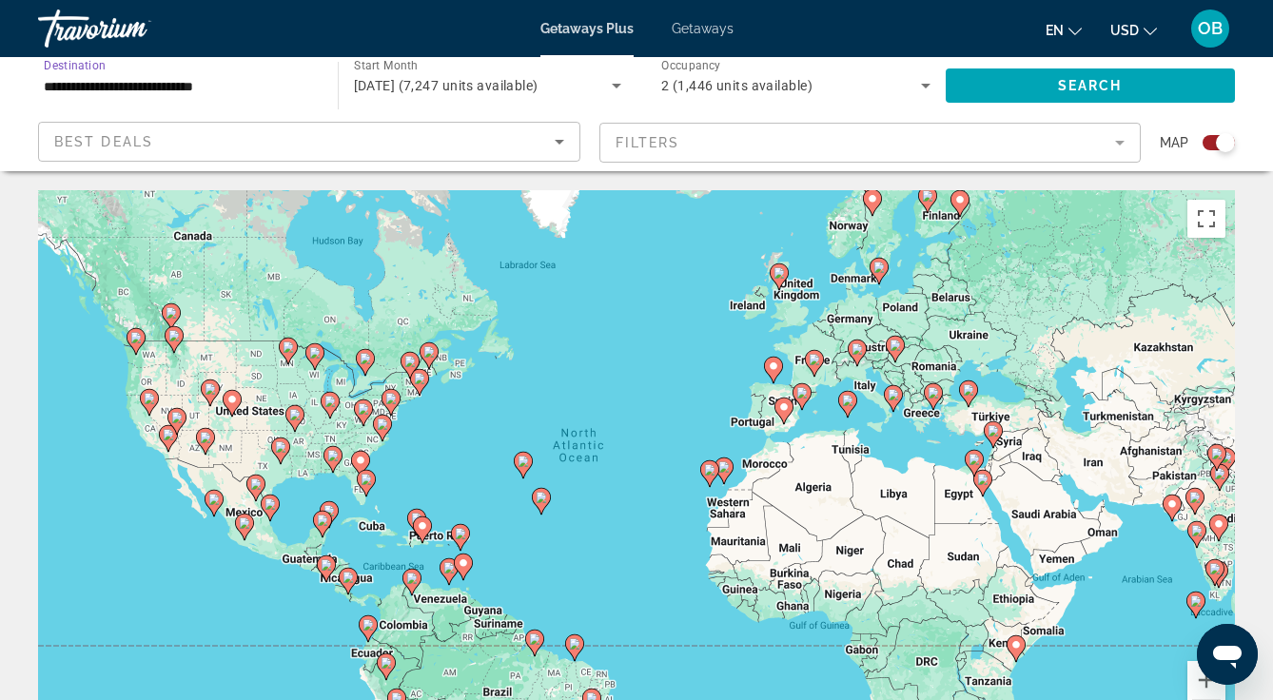
click at [1149, 77] on span "Search widget" at bounding box center [1091, 86] width 290 height 46
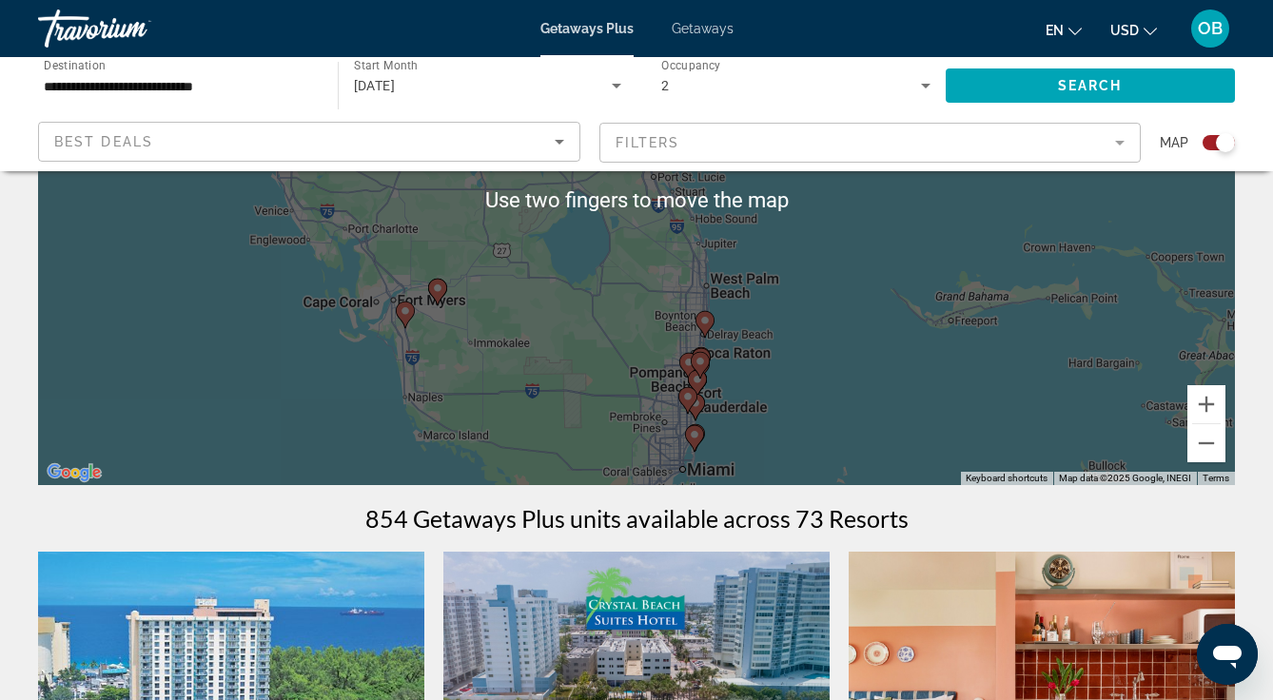
scroll to position [286, 0]
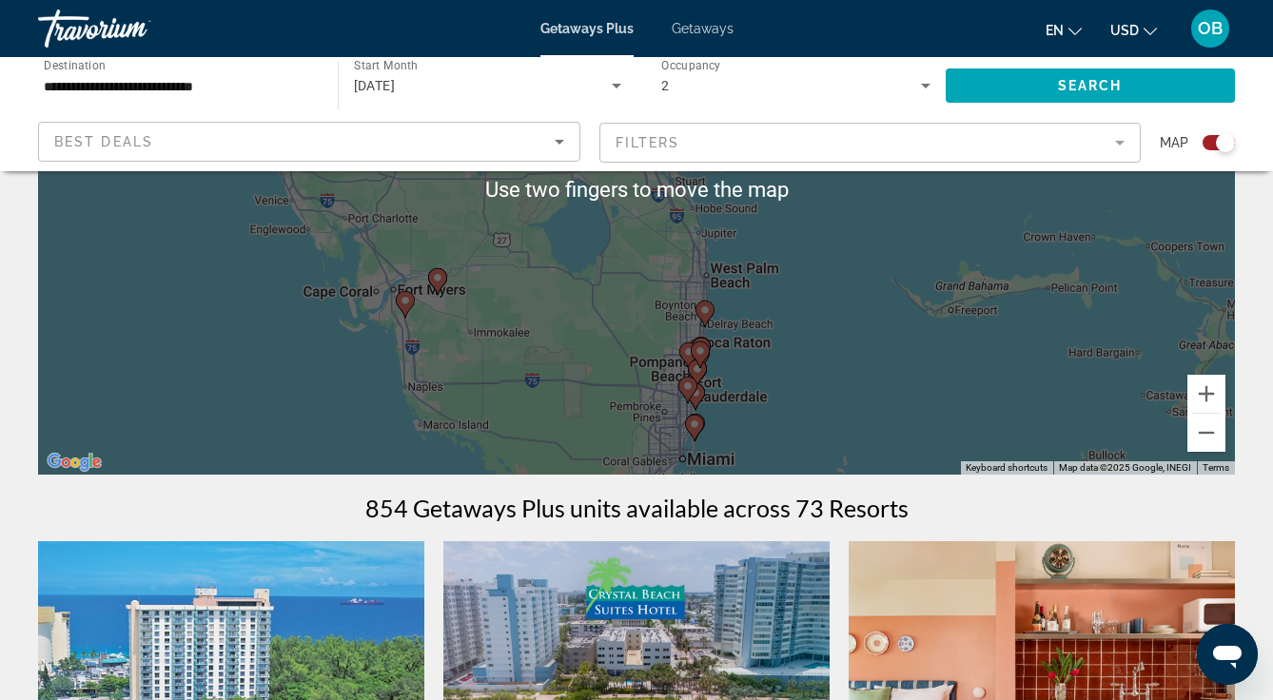
click at [791, 336] on div "To activate drag with keyboard, press Alt + Enter. Once in keyboard drag state,…" at bounding box center [636, 189] width 1197 height 571
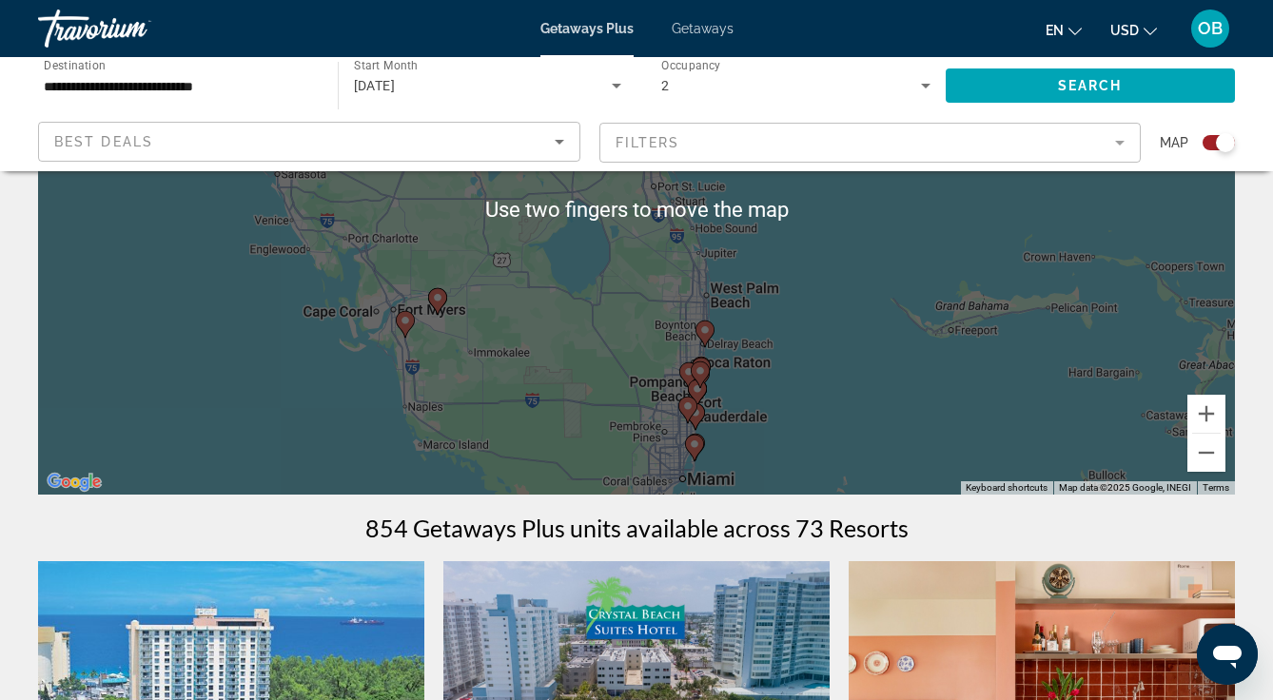
scroll to position [269, 0]
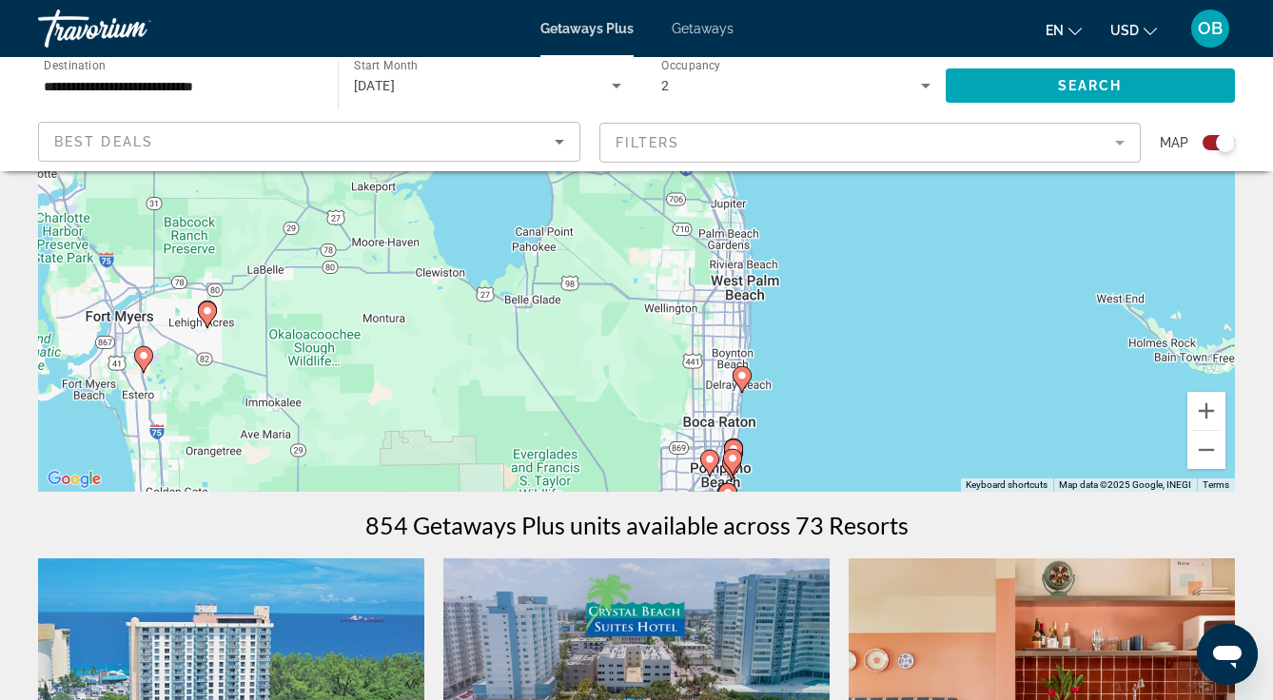
click at [1102, 144] on mat-form-field "Filters" at bounding box center [870, 143] width 542 height 40
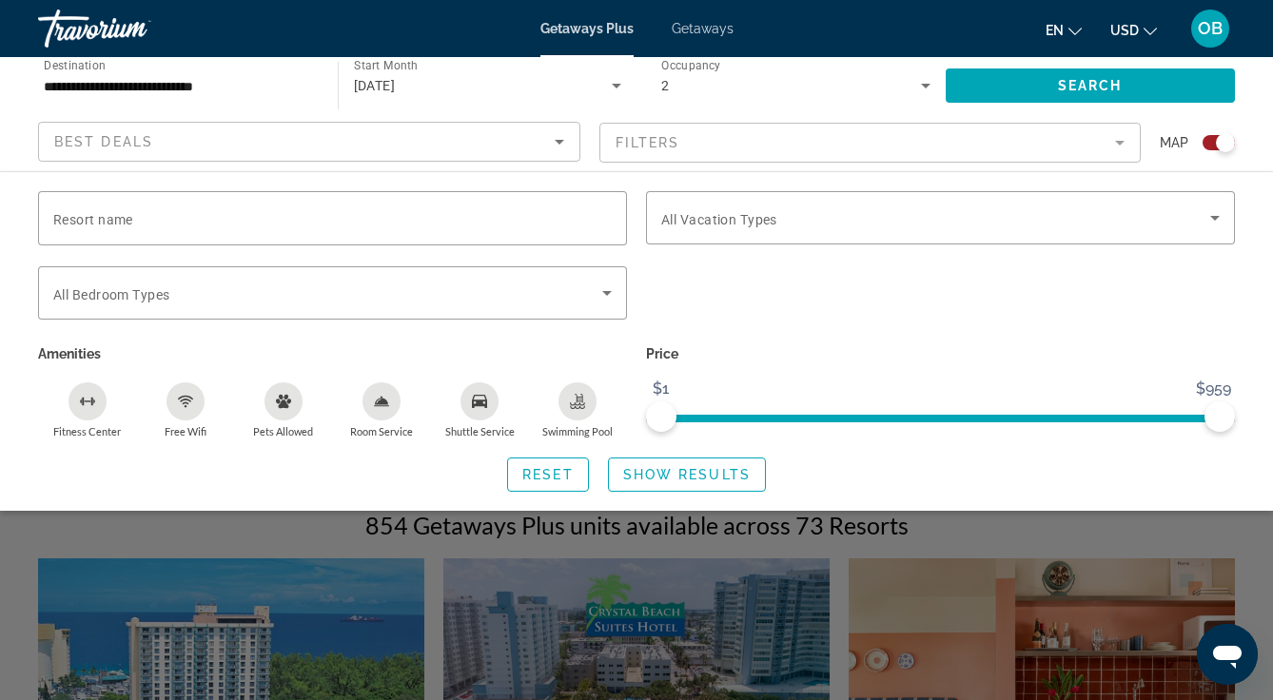
click at [874, 222] on span "Search widget" at bounding box center [935, 217] width 549 height 23
click at [1021, 219] on span "Search widget" at bounding box center [935, 217] width 549 height 23
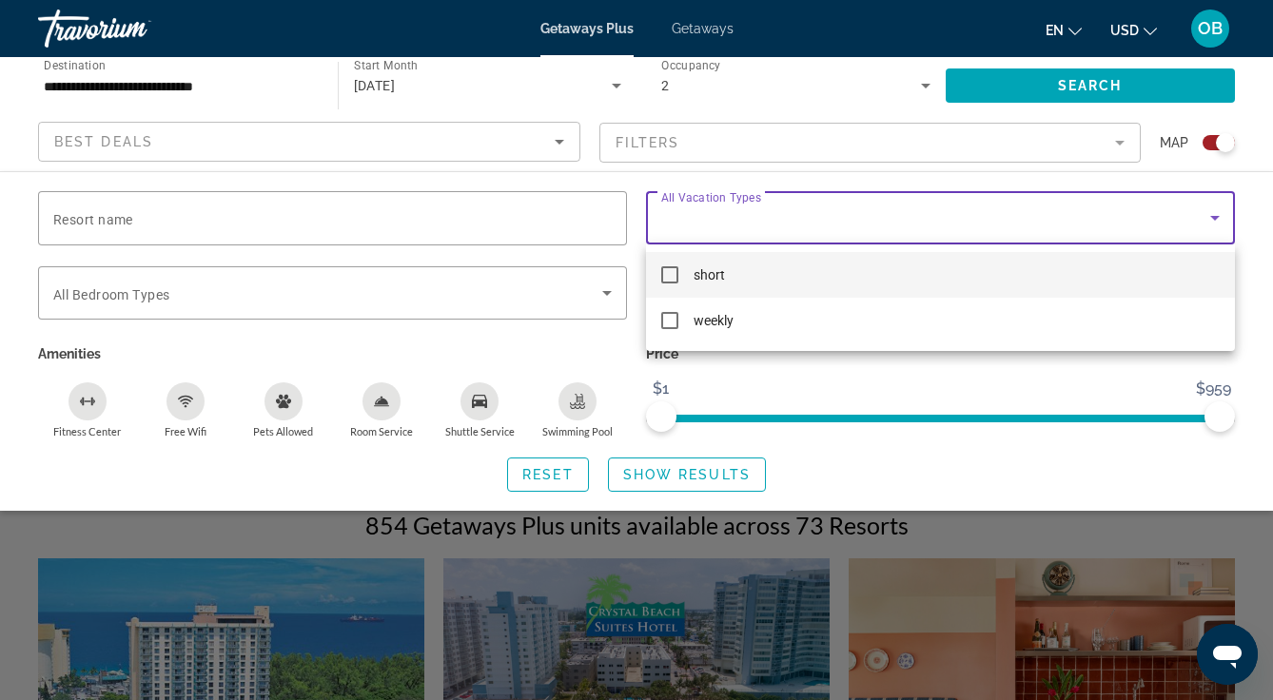
click at [764, 323] on mat-option "weekly" at bounding box center [940, 321] width 589 height 46
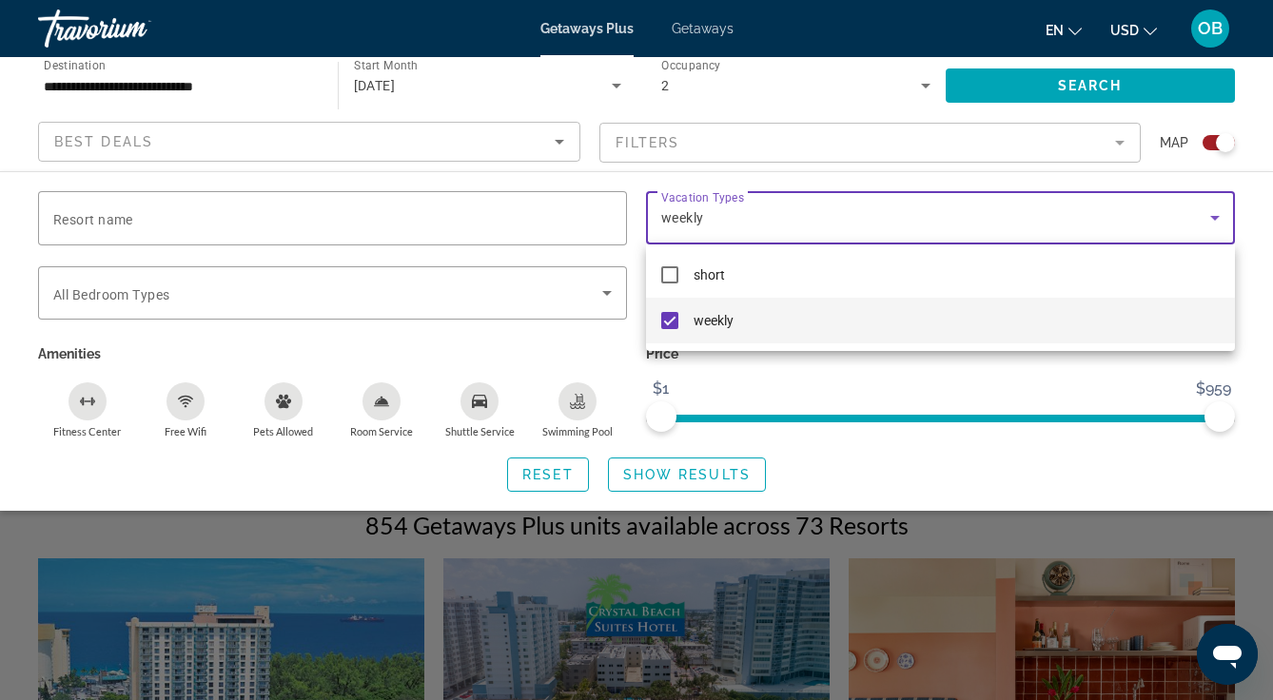
click at [605, 297] on div at bounding box center [636, 350] width 1273 height 700
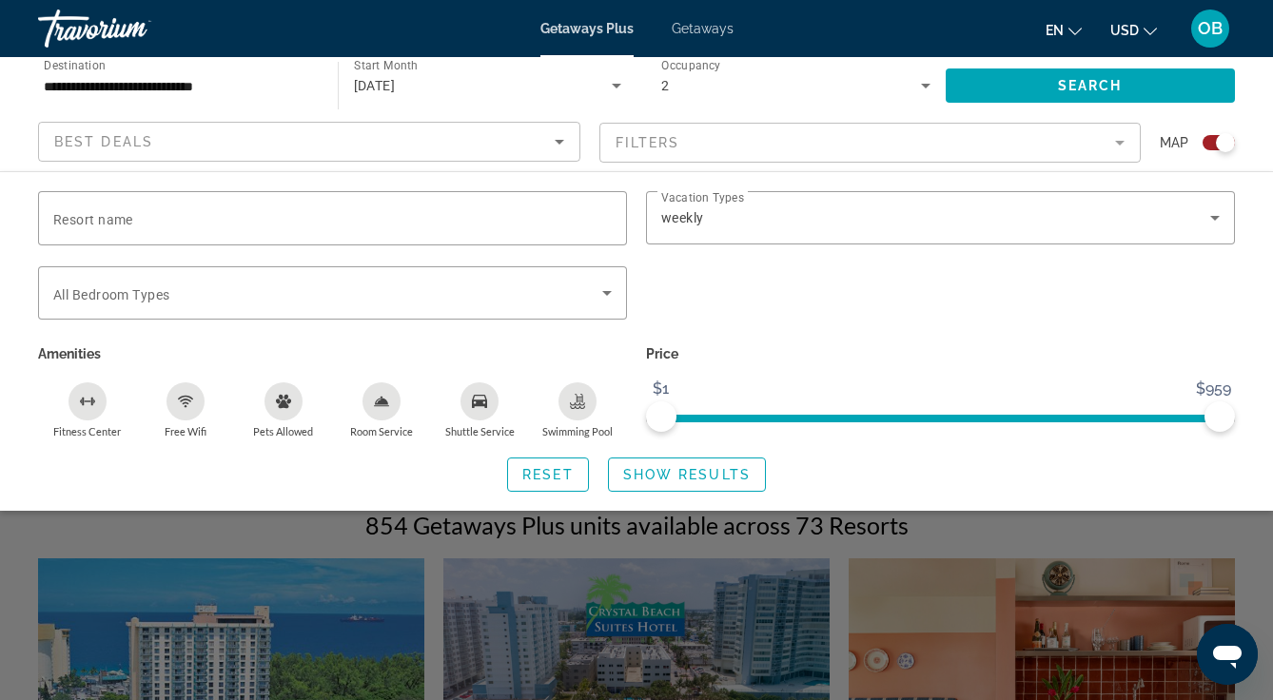
click at [593, 291] on span "Search widget" at bounding box center [327, 293] width 549 height 23
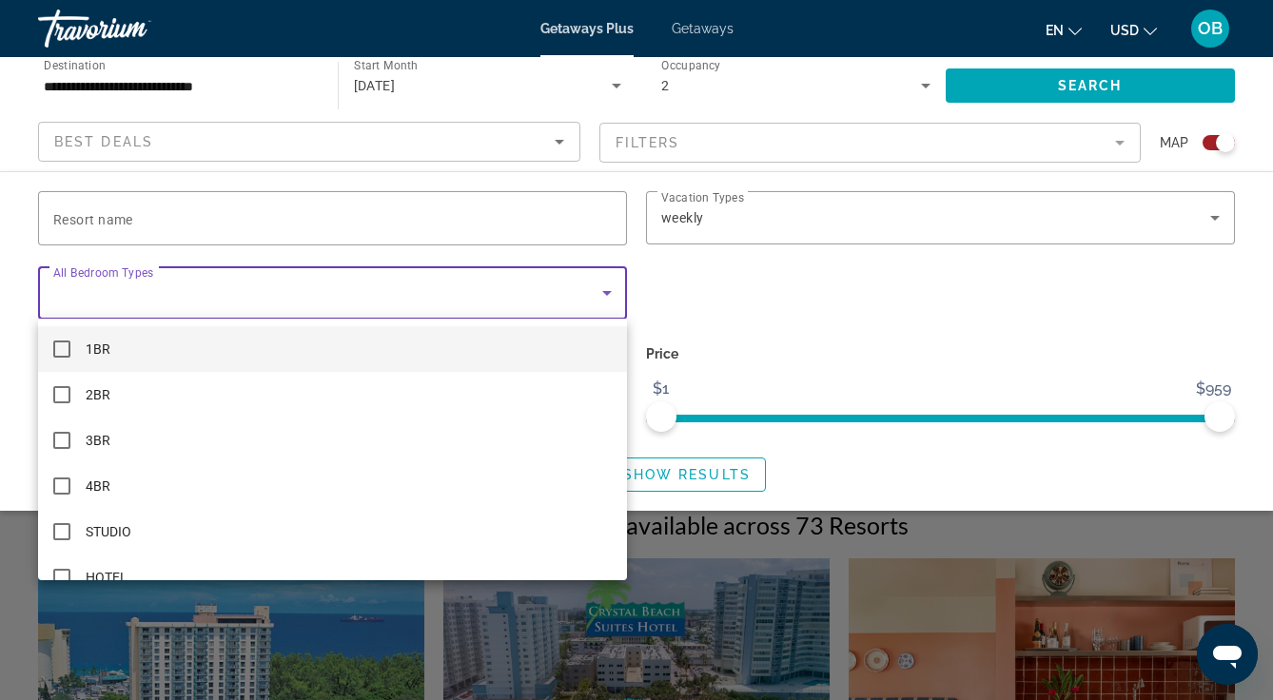
click at [165, 362] on mat-option "1BR" at bounding box center [332, 349] width 589 height 46
click at [955, 482] on div at bounding box center [636, 350] width 1273 height 700
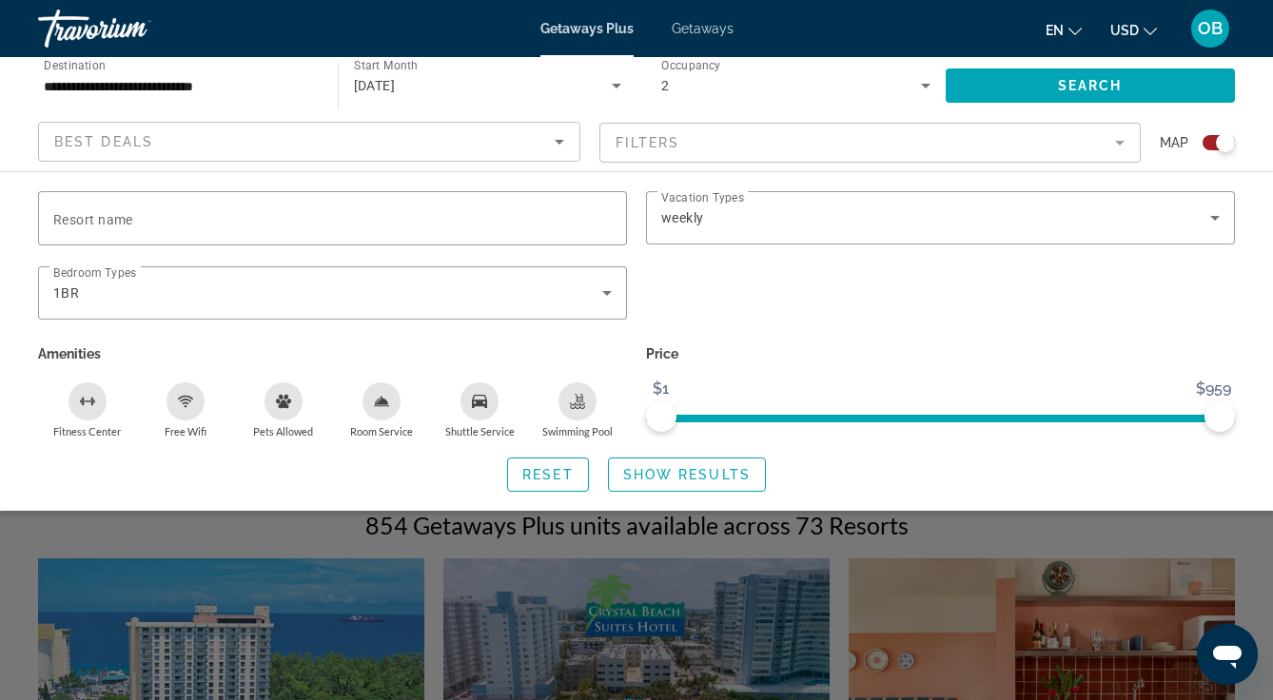
click at [716, 476] on span "Show Results" at bounding box center [686, 474] width 127 height 15
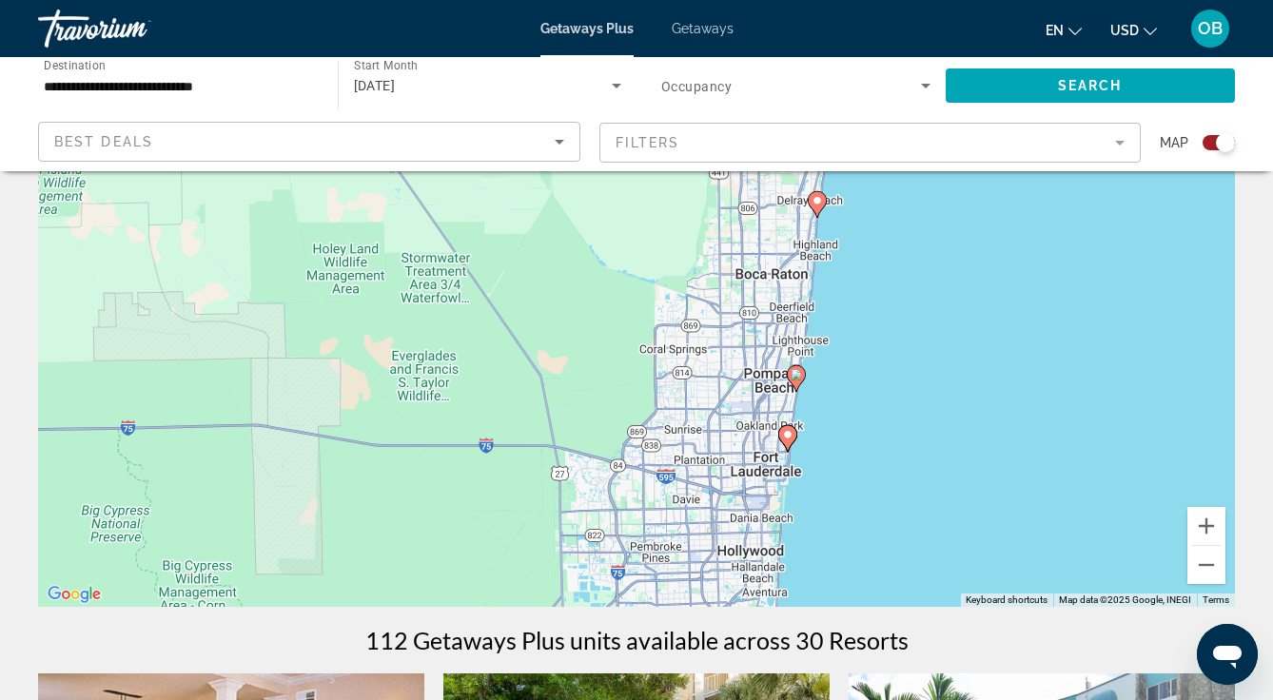
scroll to position [159, 0]
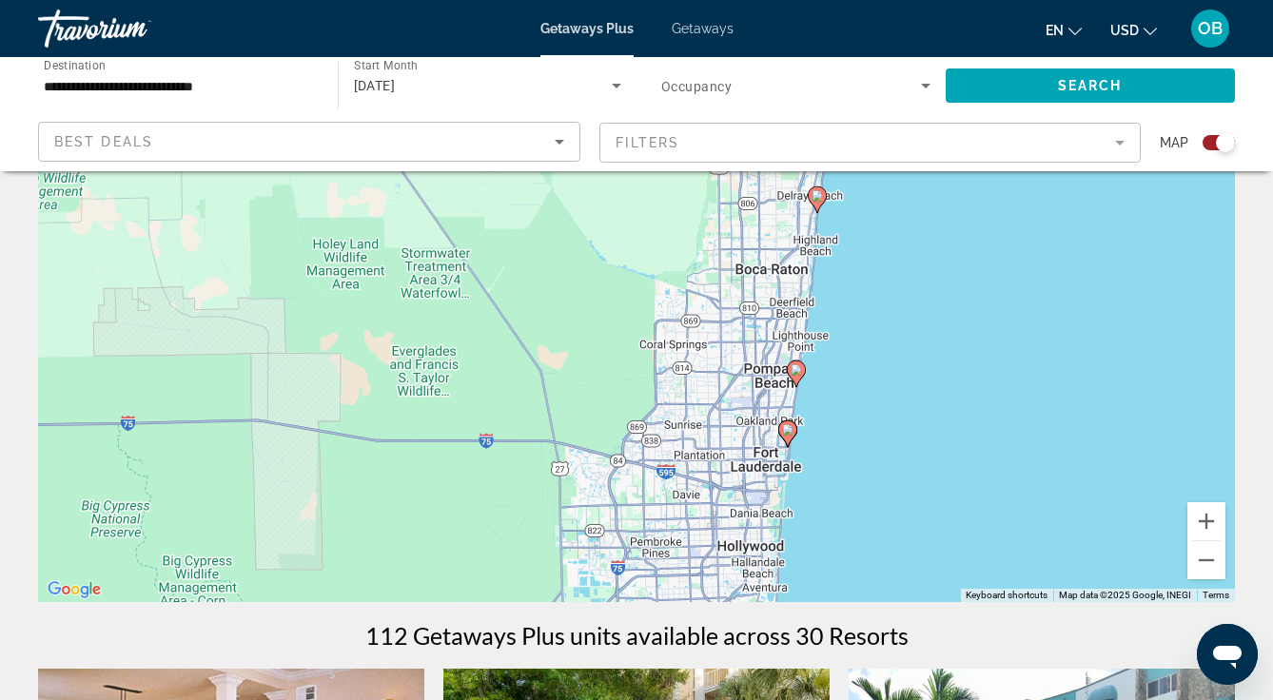
click at [788, 430] on div "To activate drag with keyboard, press Alt + Enter. Once in keyboard drag state,…" at bounding box center [636, 316] width 1197 height 571
type input "**********"
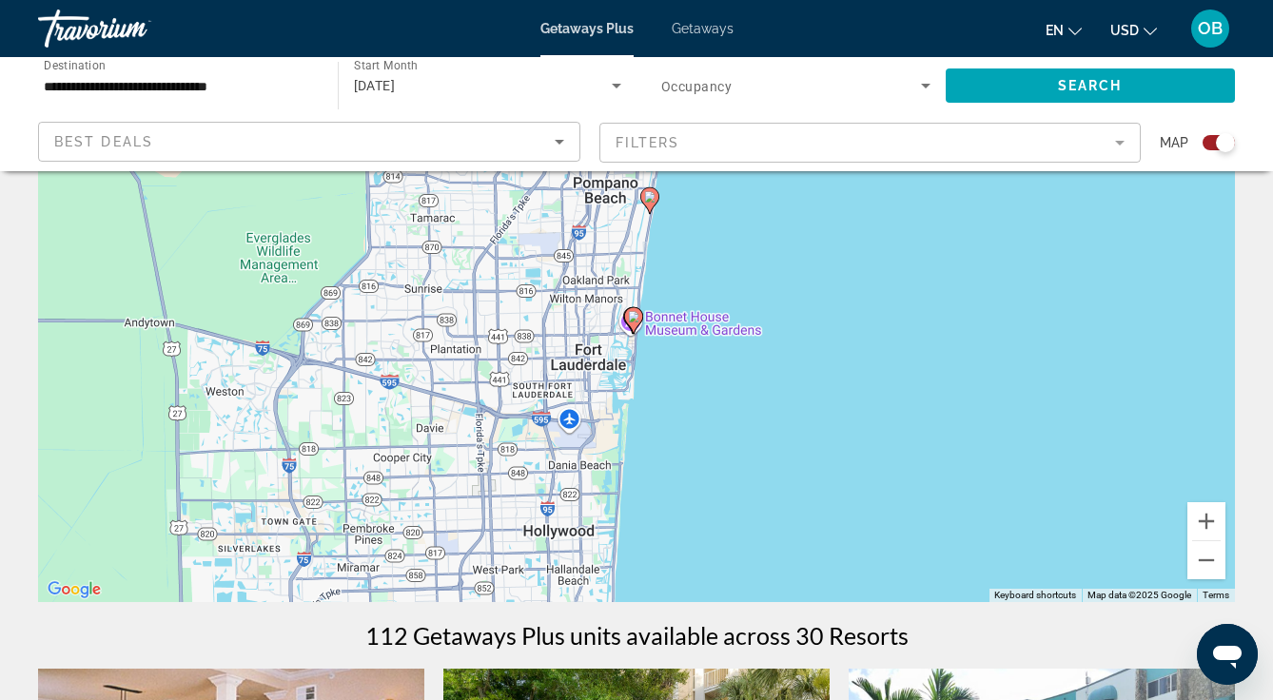
click at [638, 318] on image "Main content" at bounding box center [633, 316] width 11 height 11
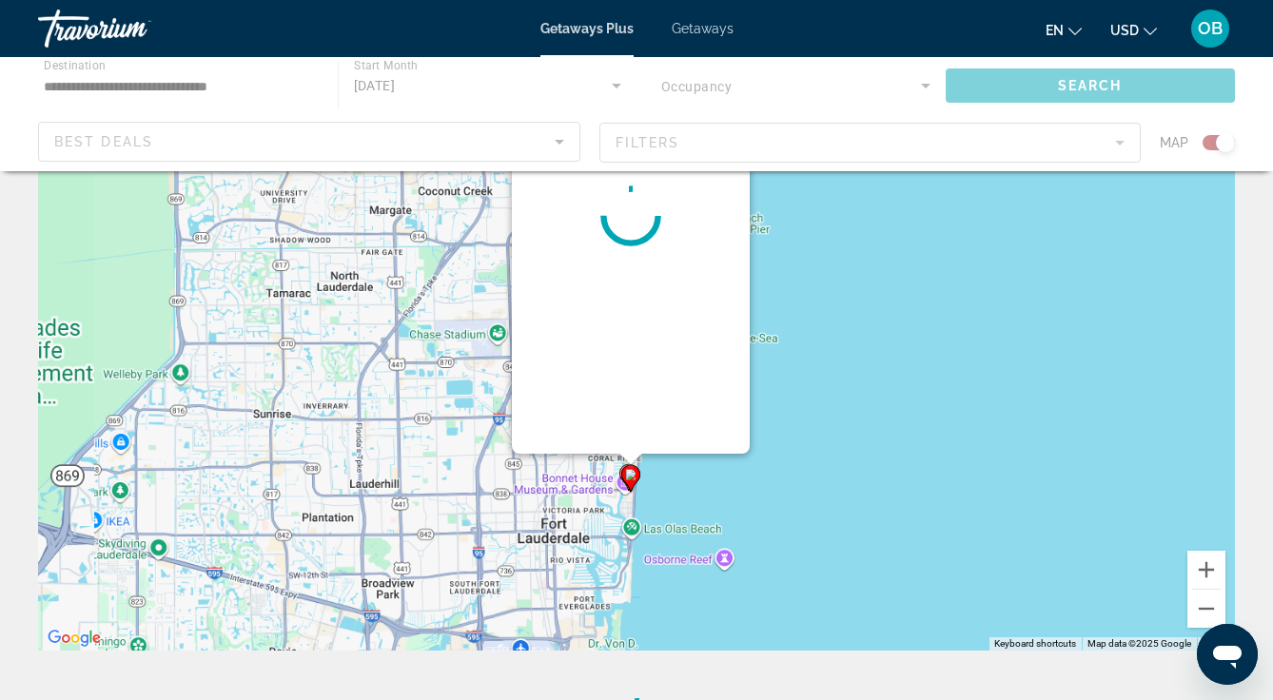
scroll to position [0, 0]
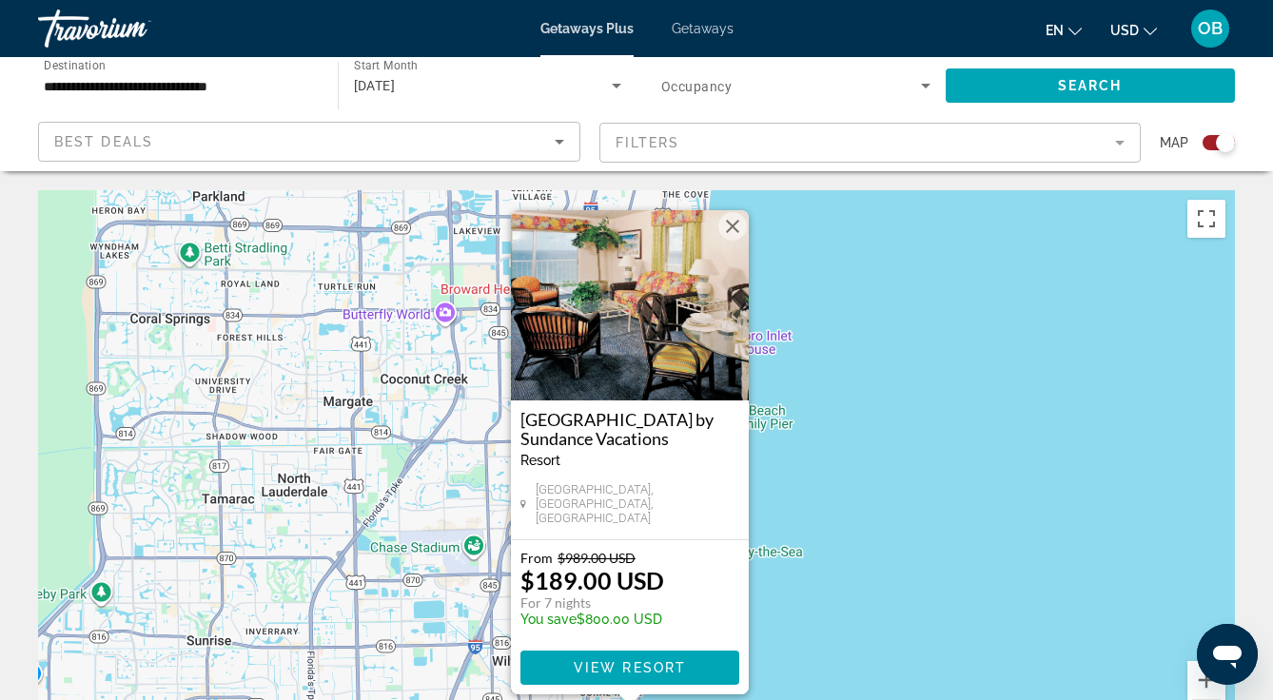
click at [668, 666] on span "View Resort" at bounding box center [630, 667] width 112 height 15
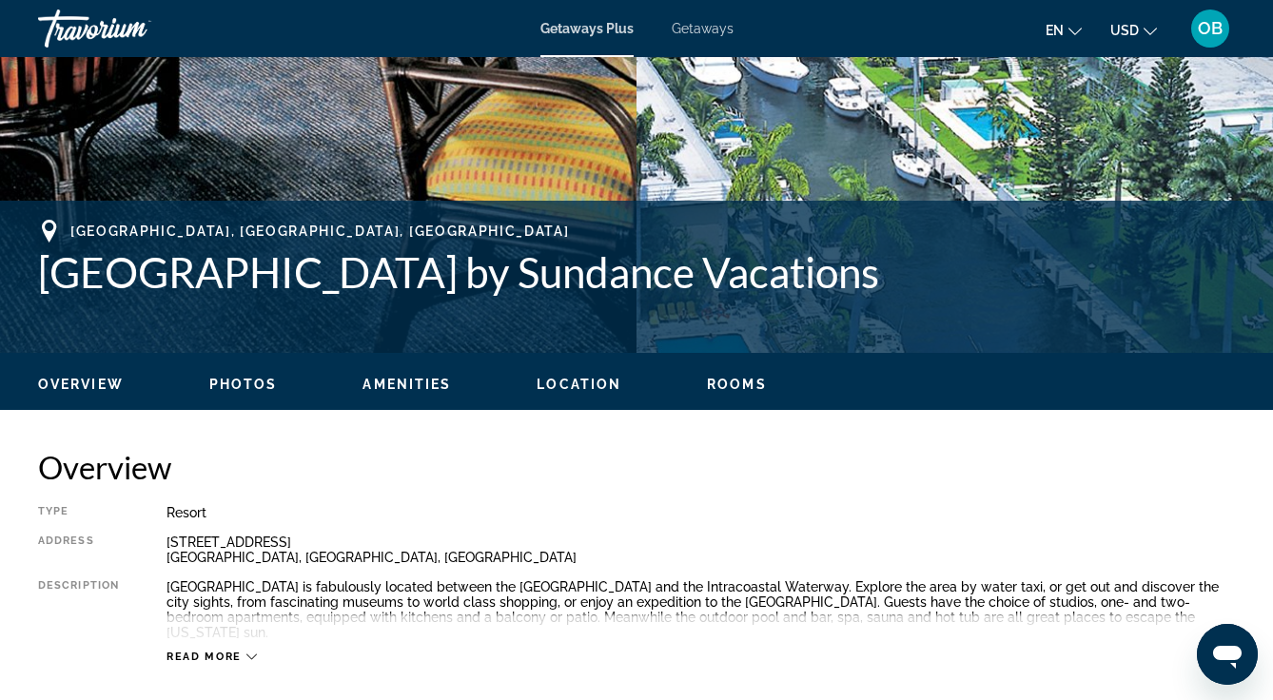
click at [735, 384] on span "Rooms" at bounding box center [737, 384] width 60 height 15
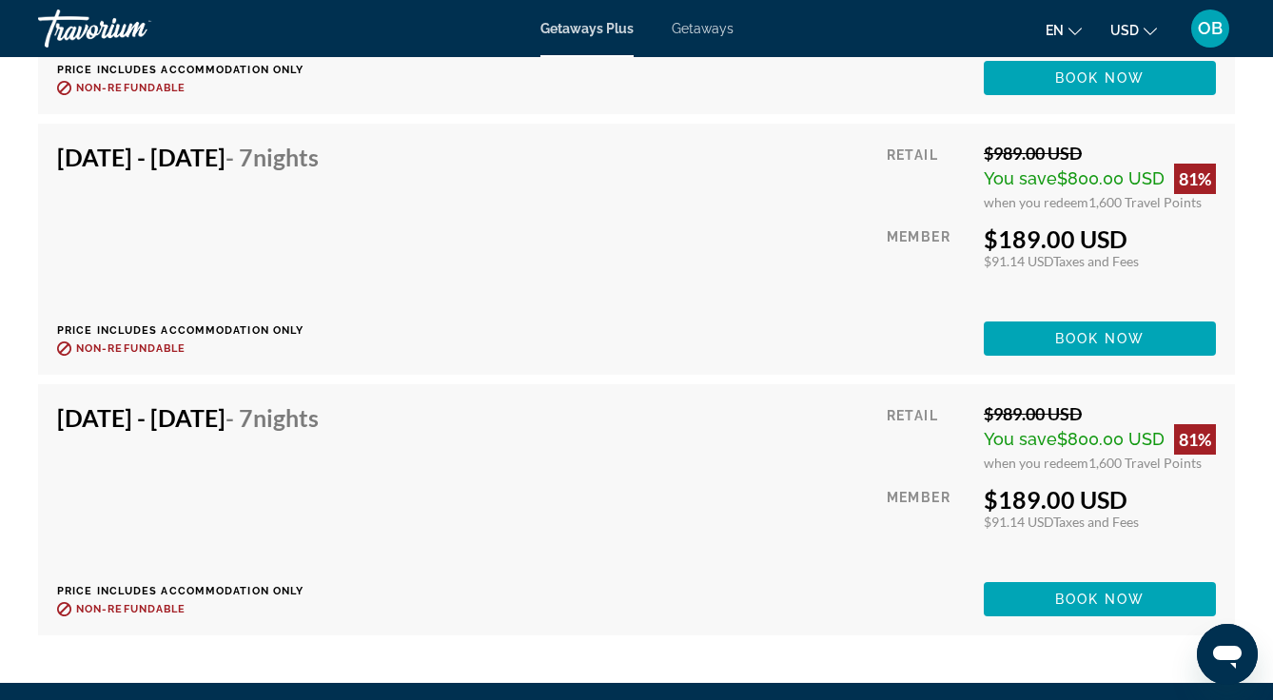
scroll to position [4560, 0]
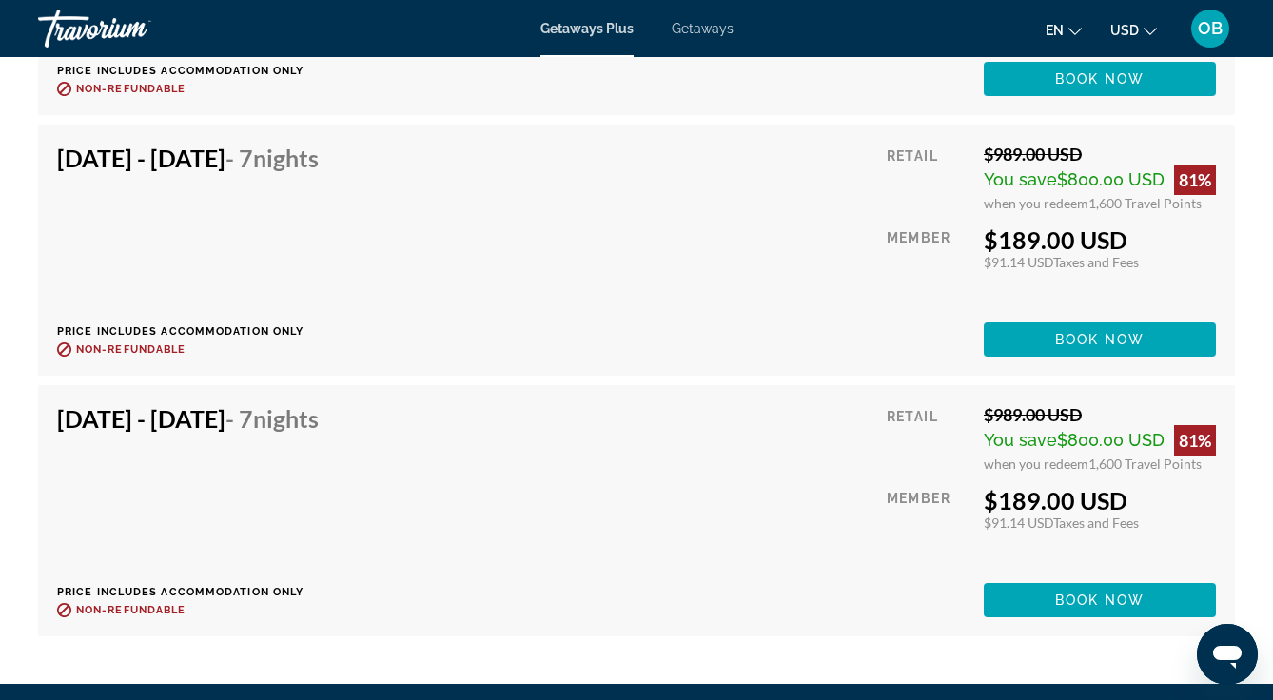
click at [686, 493] on div "[DATE] - [DATE] - 7 Nights Price includes accommodation only Refundable until :…" at bounding box center [636, 510] width 1159 height 213
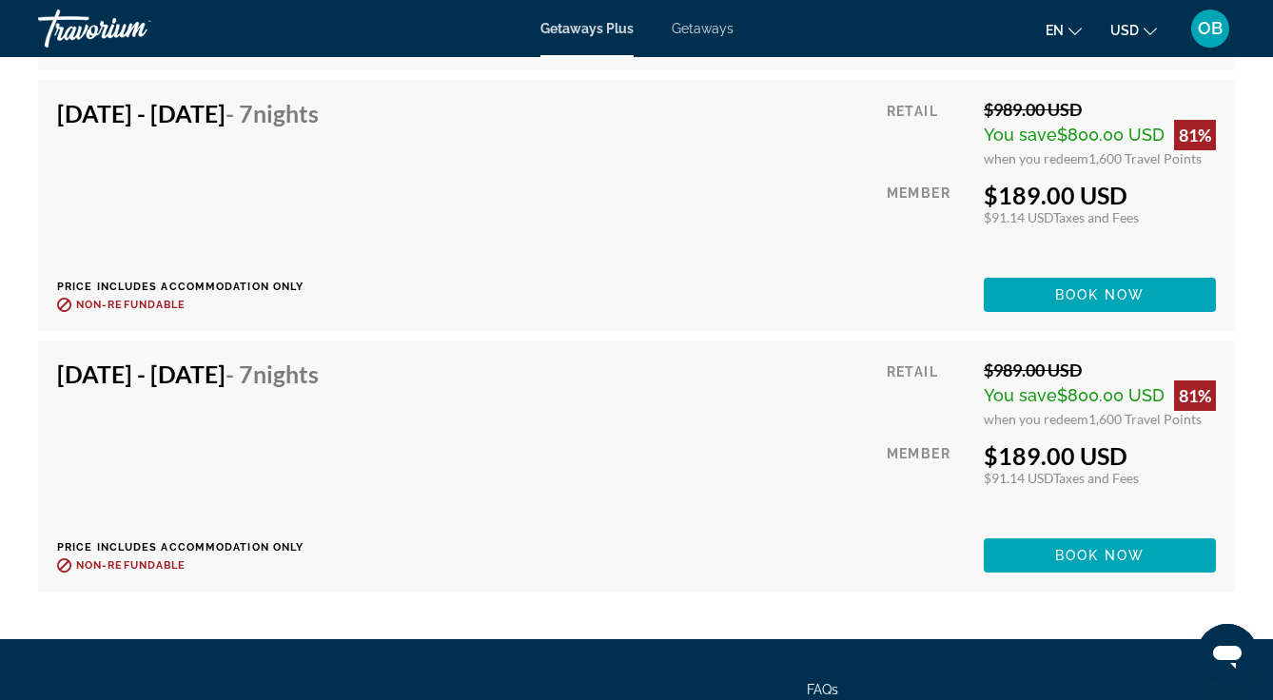
scroll to position [4589, 0]
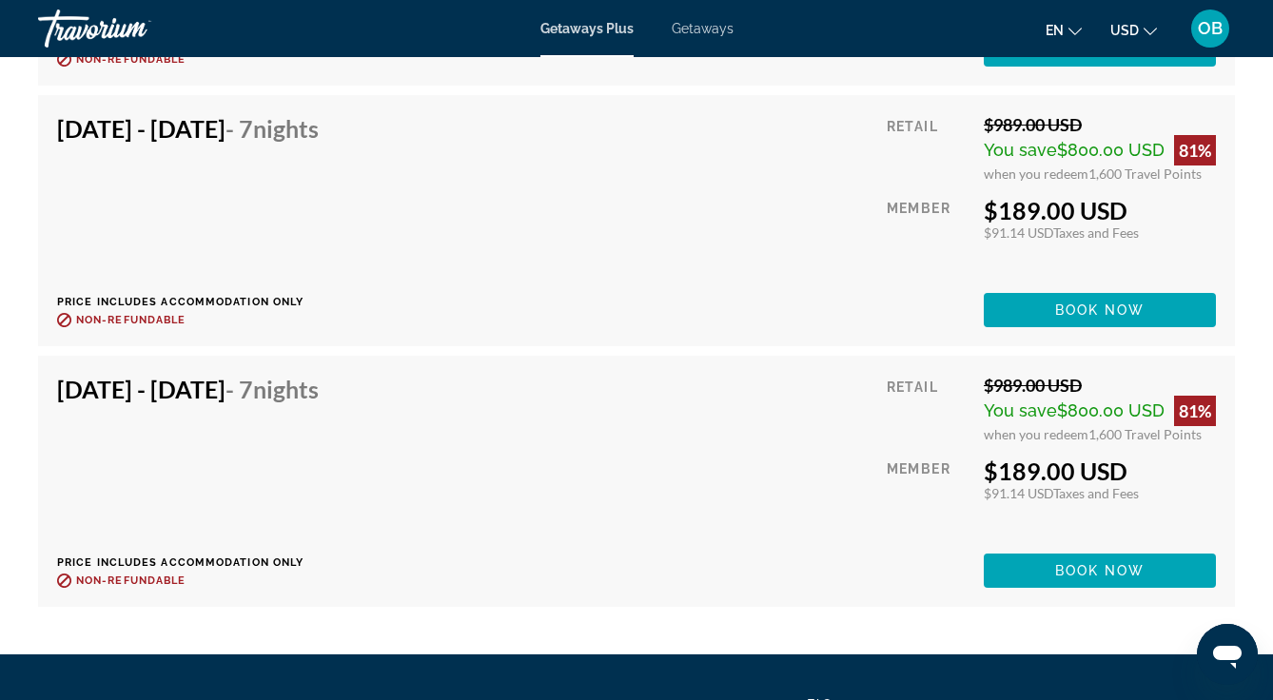
click at [1103, 563] on span "Book now" at bounding box center [1100, 570] width 90 height 15
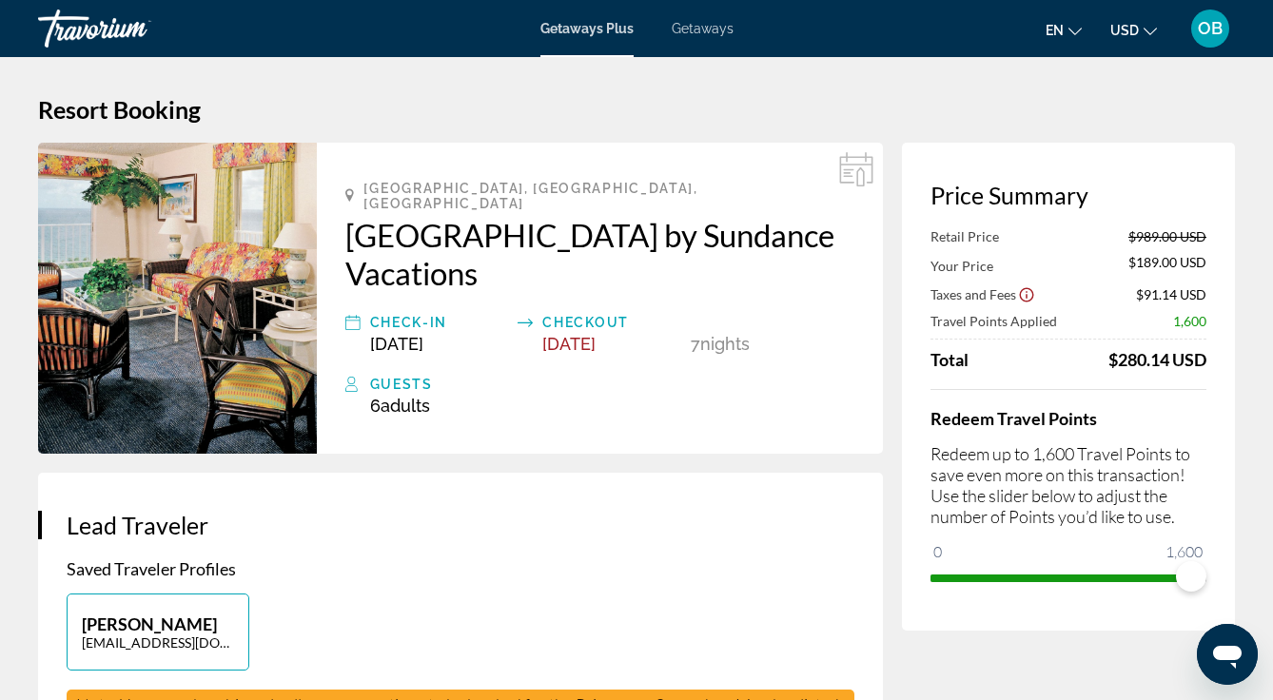
click at [375, 396] on span "6 Adult Adults" at bounding box center [400, 406] width 60 height 20
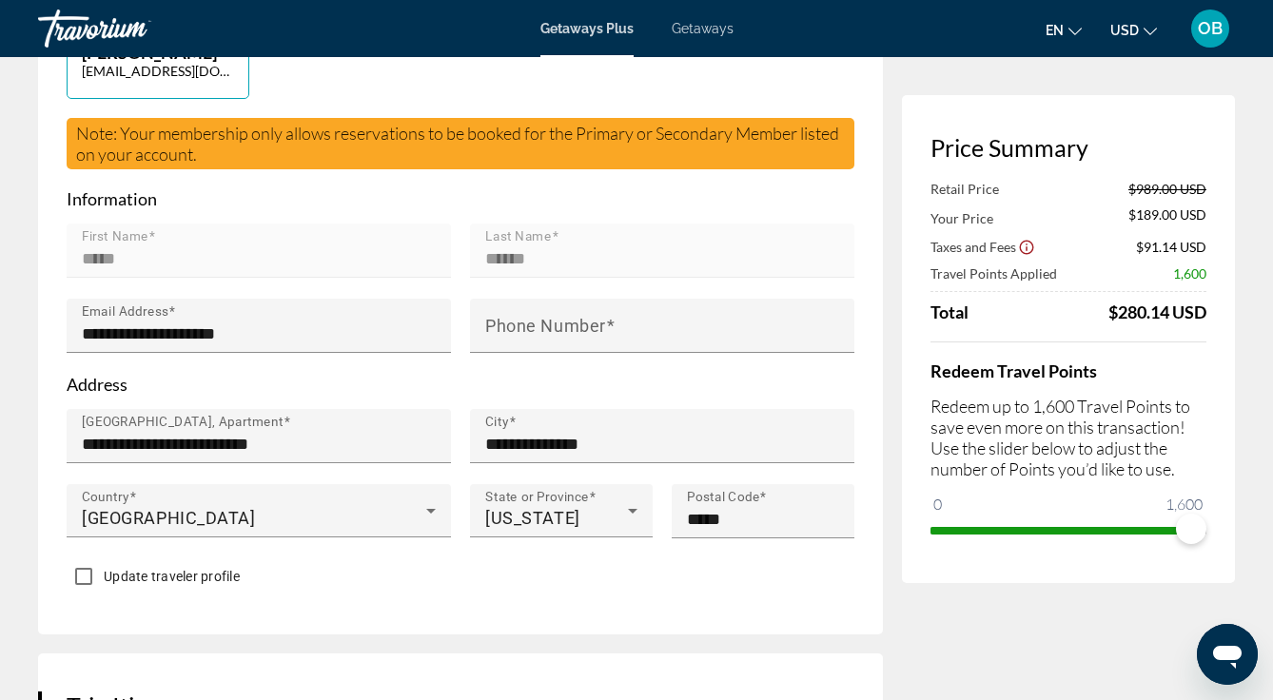
scroll to position [573, 0]
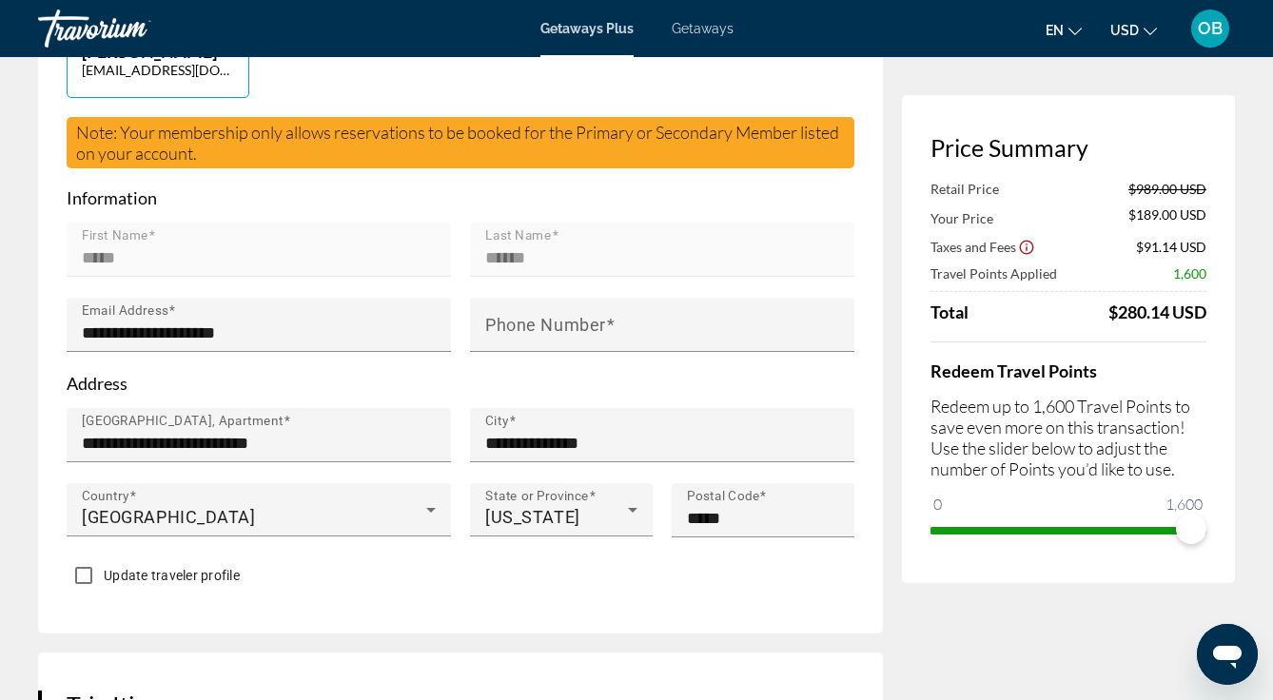
click at [539, 315] on mat-label "Phone Number" at bounding box center [545, 325] width 121 height 20
click at [539, 322] on input "Phone Number" at bounding box center [667, 333] width 365 height 23
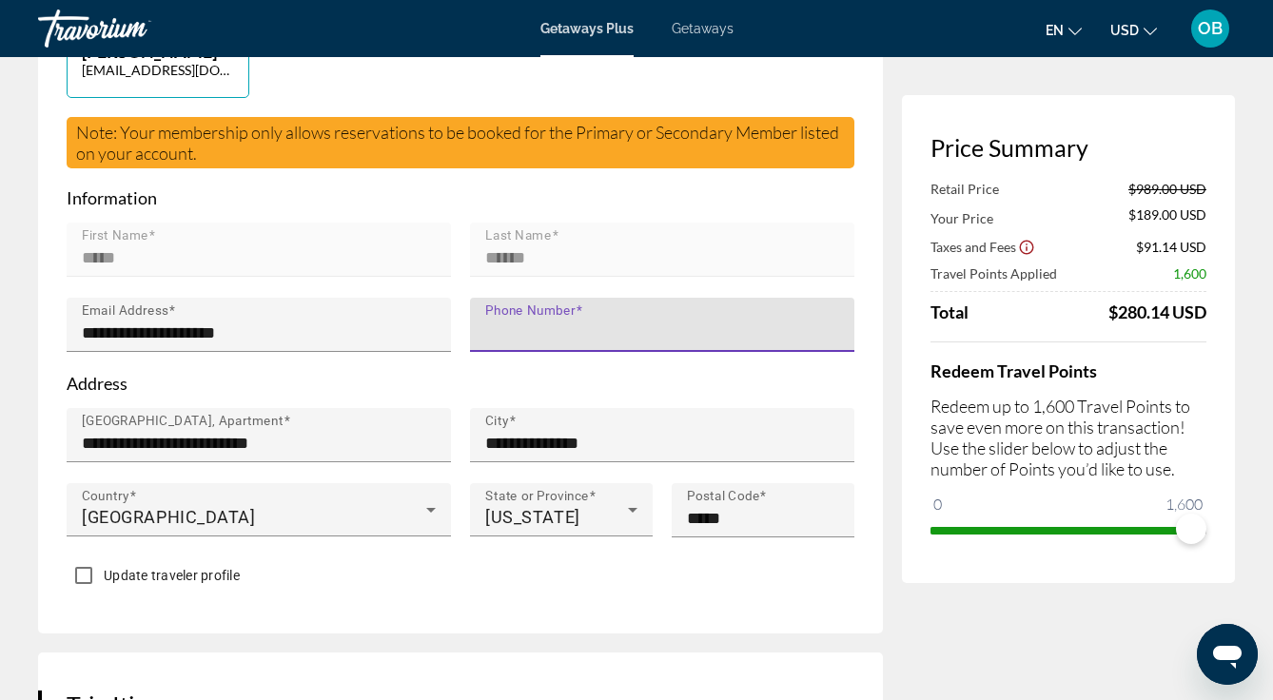
type input "*"
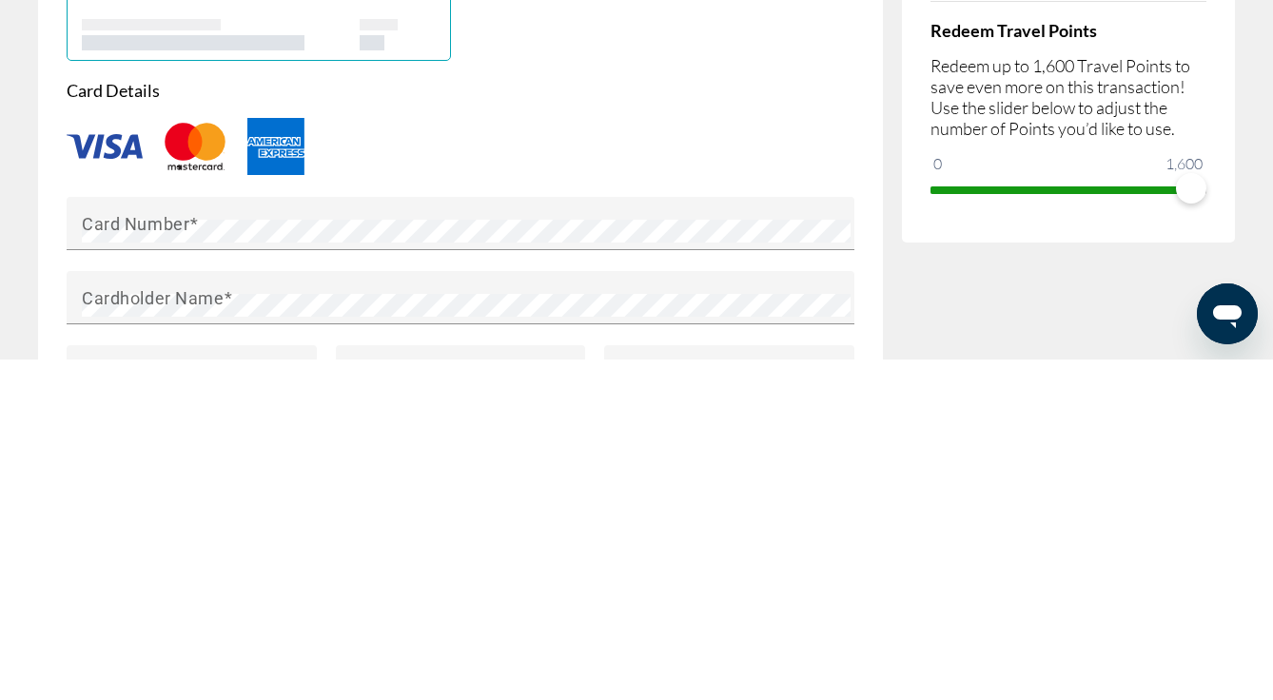
scroll to position [1326, 0]
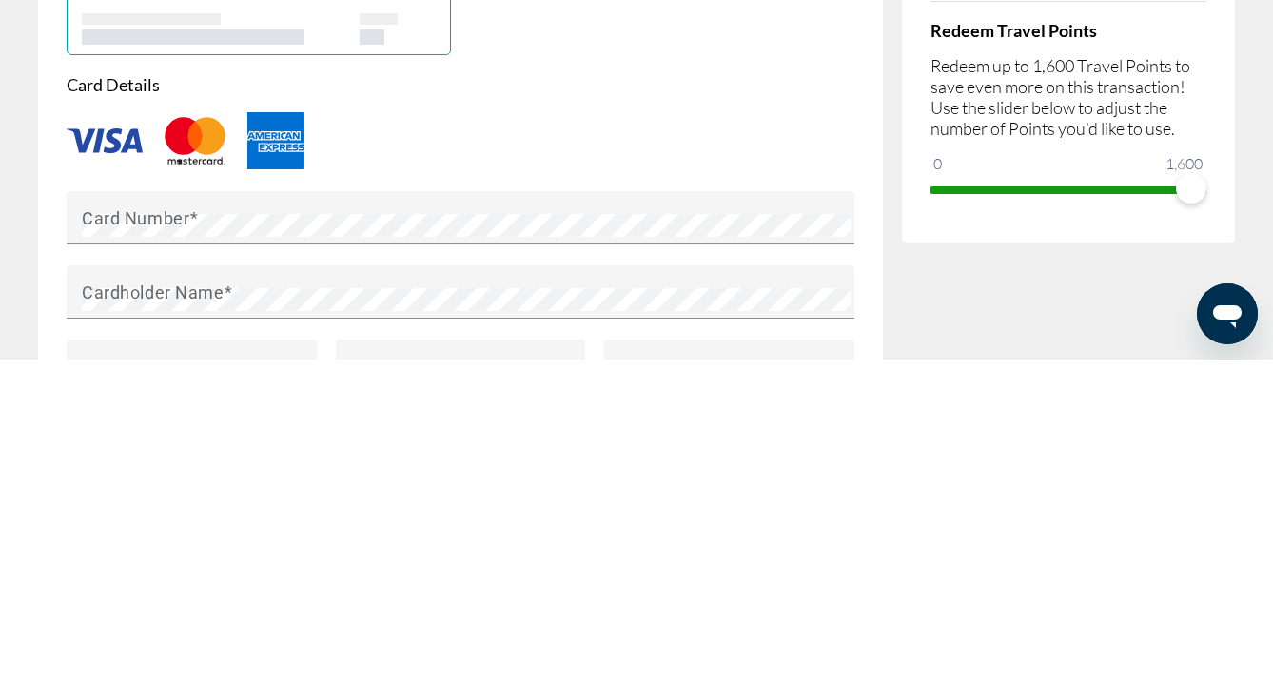
type input "**********"
click at [174, 548] on mat-label "Card Number" at bounding box center [136, 558] width 108 height 20
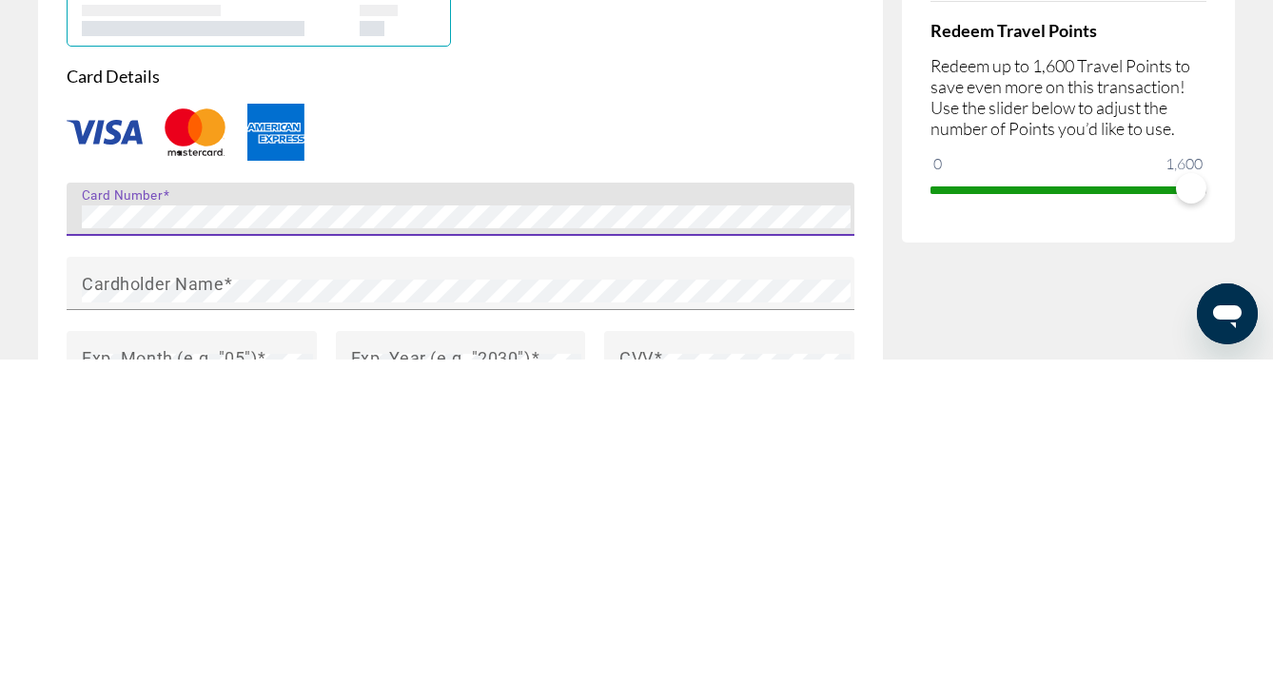
scroll to position [1352, 0]
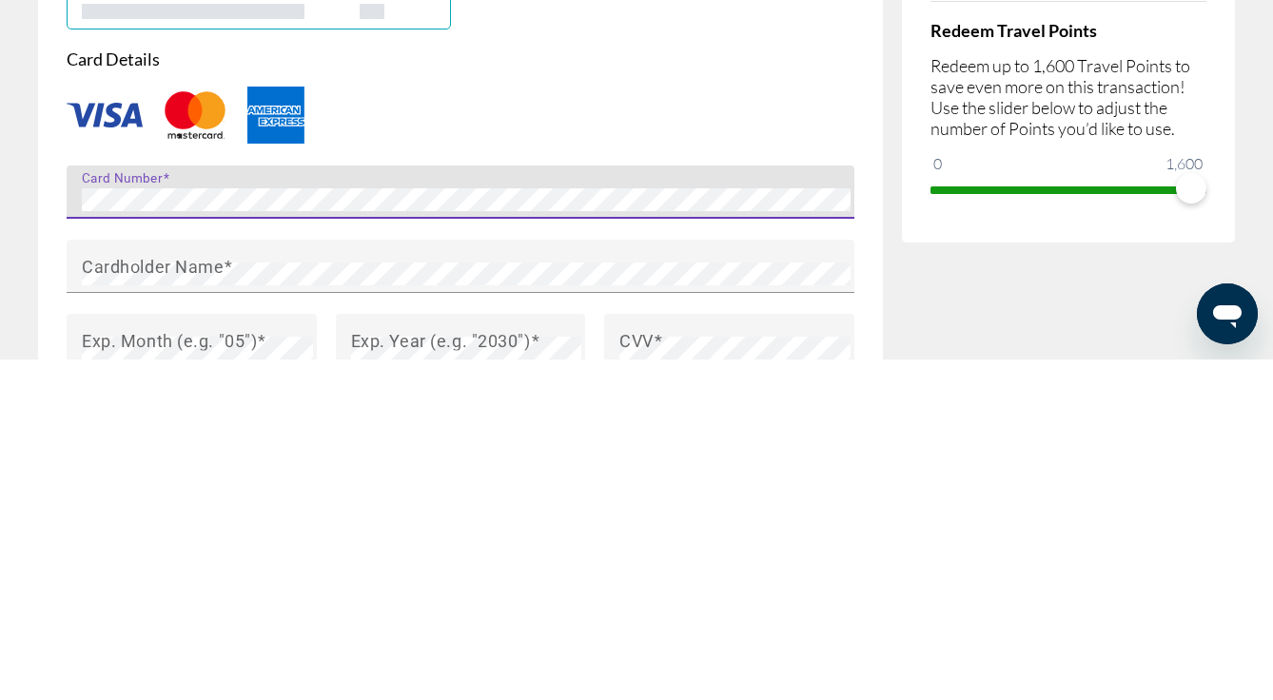
click at [170, 596] on mat-label "Cardholder Name" at bounding box center [153, 606] width 142 height 20
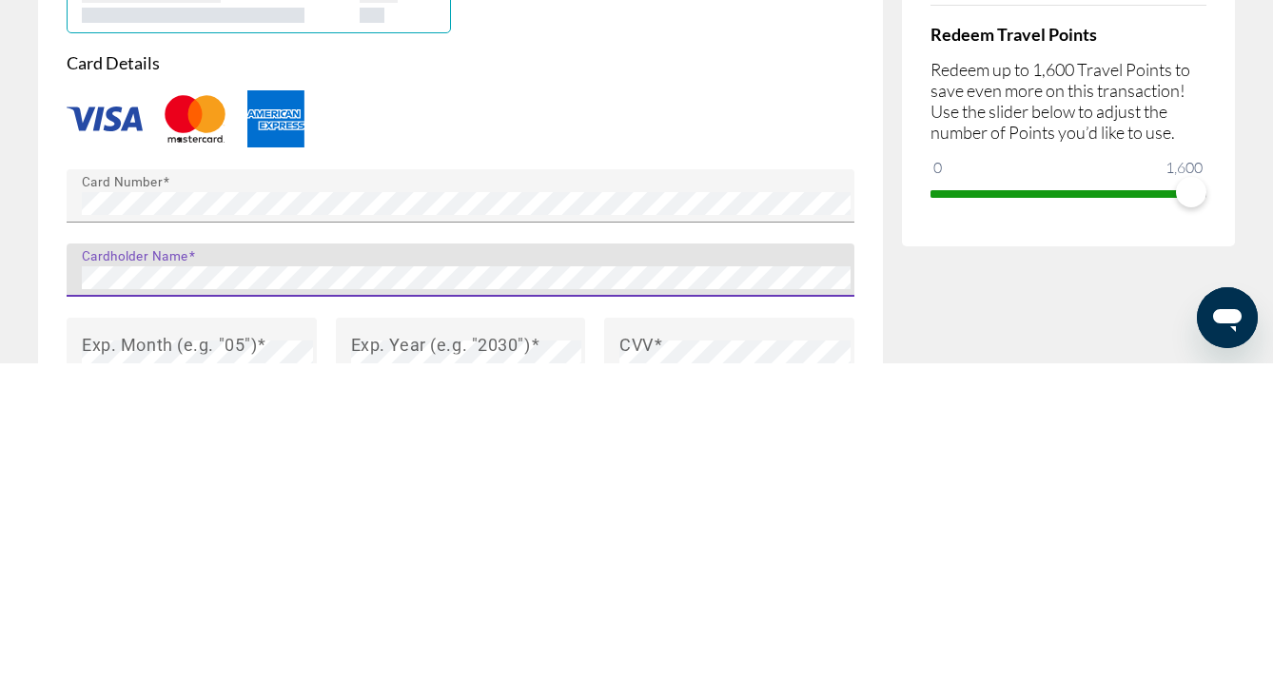
scroll to position [1426, 0]
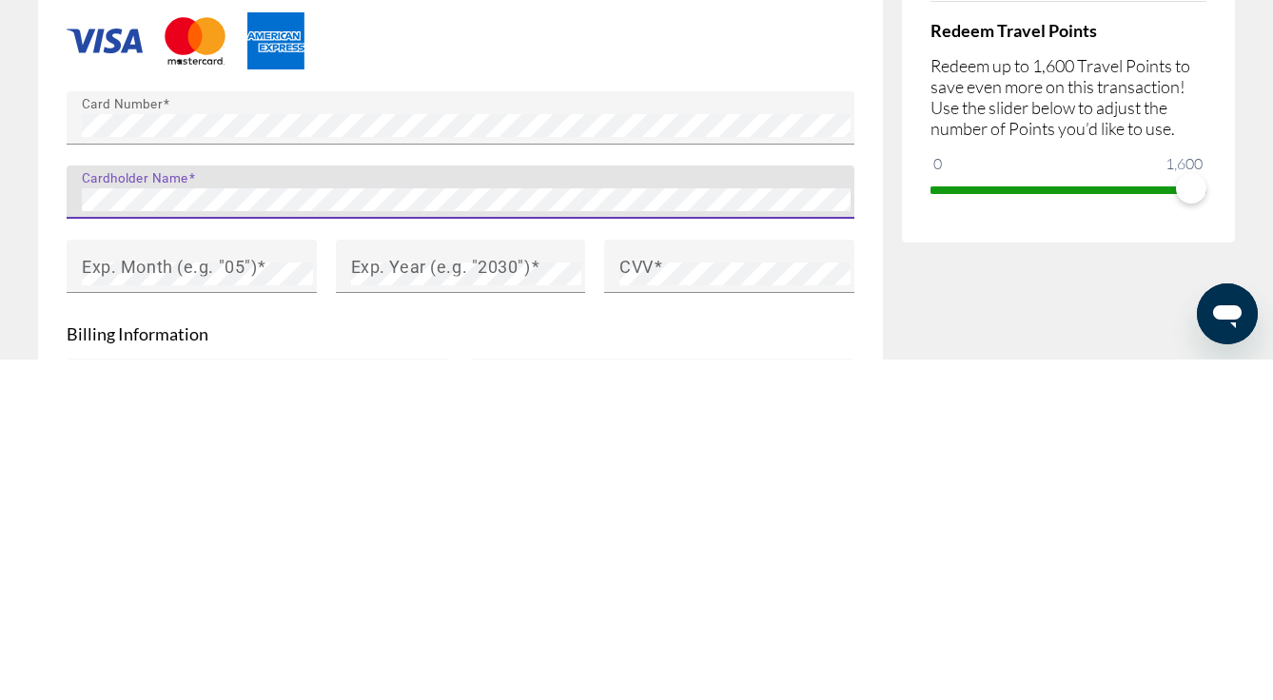
click at [262, 596] on span "Main content" at bounding box center [262, 606] width 10 height 20
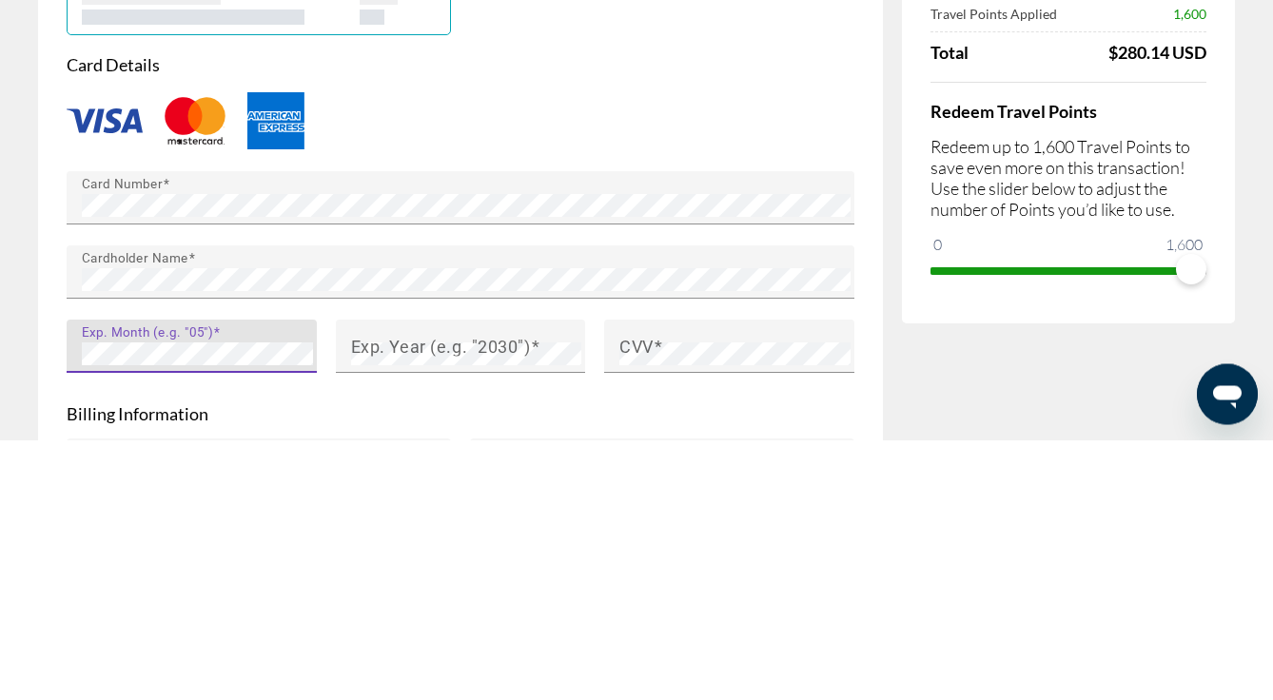
scroll to position [1500, 0]
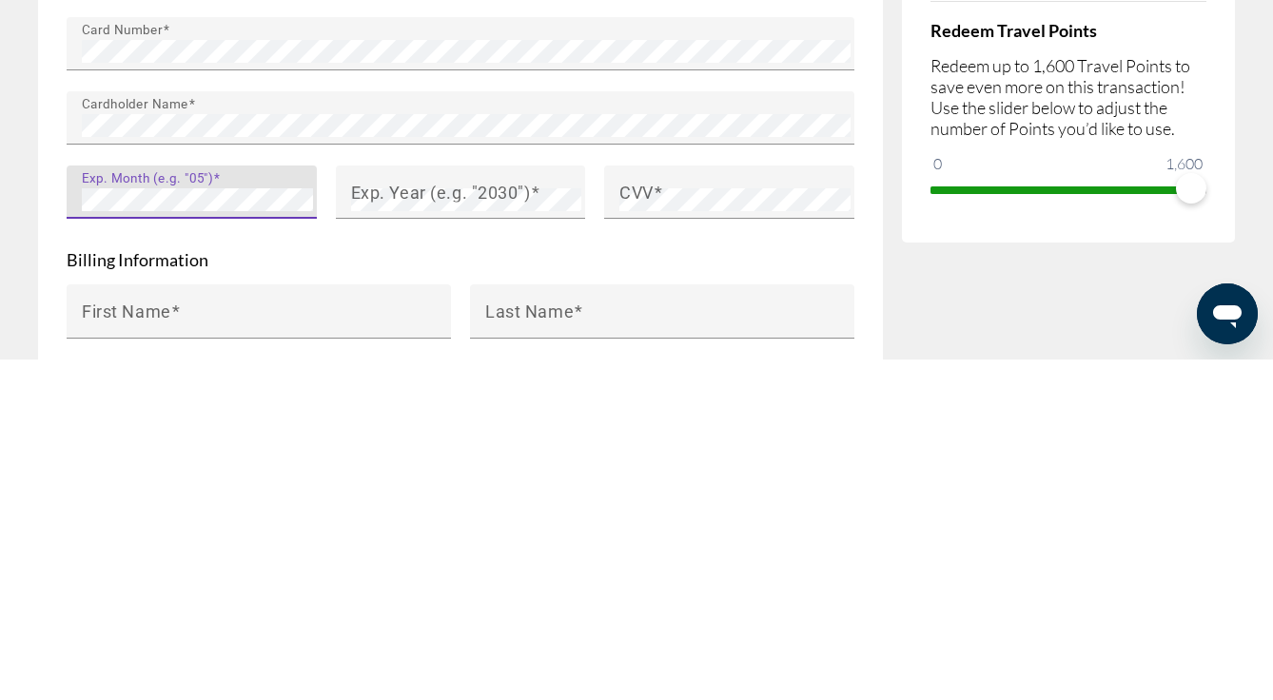
click at [470, 522] on mat-label "Exp. Year (e.g. "2030")" at bounding box center [441, 532] width 180 height 20
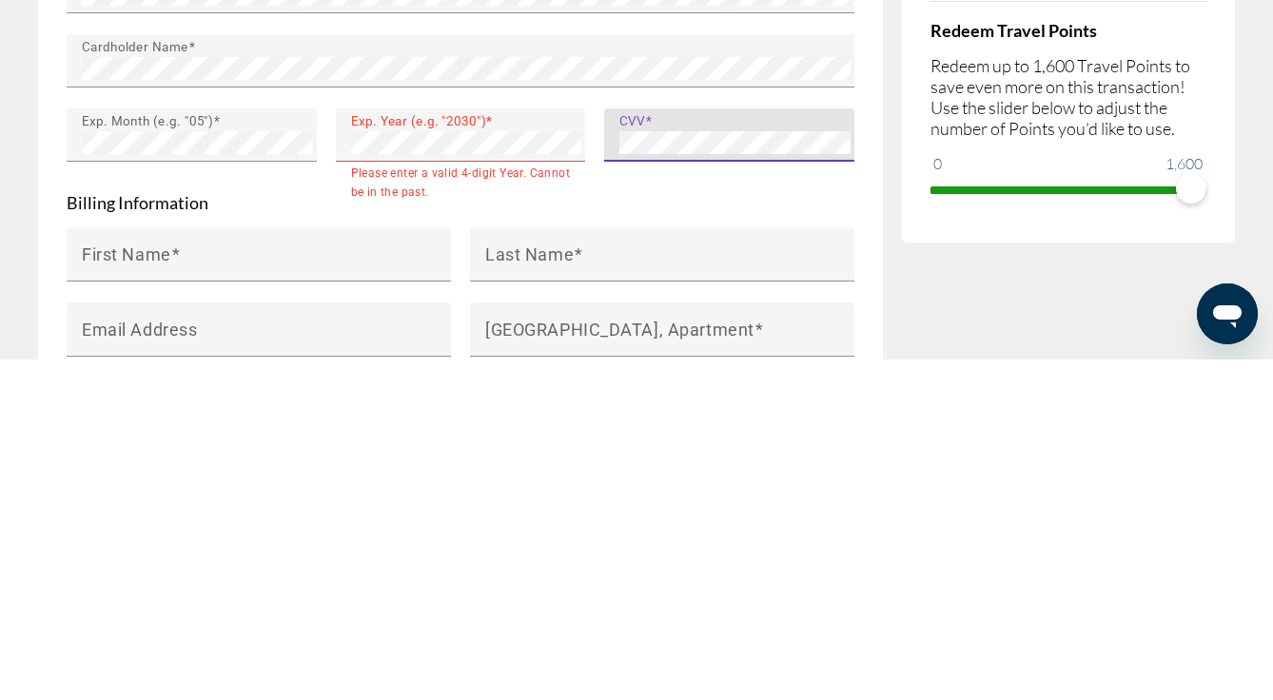
scroll to position [1557, 0]
click at [275, 592] on input "First Name" at bounding box center [264, 603] width 365 height 23
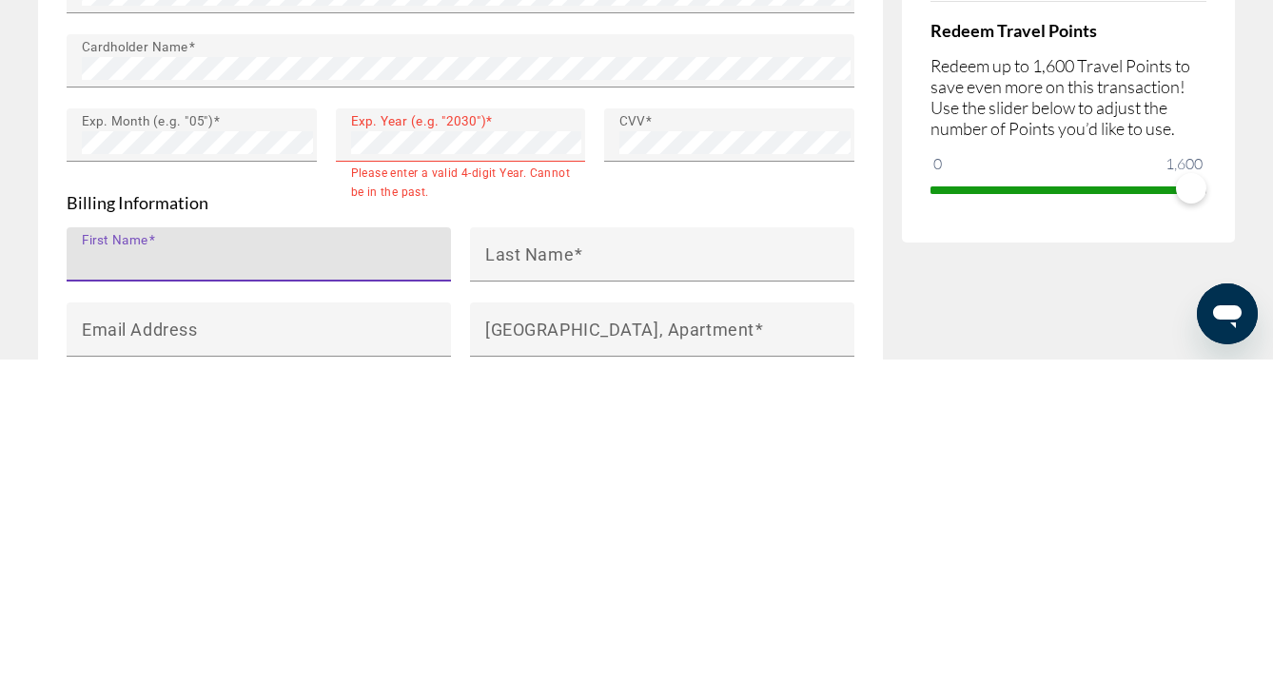
type input "*"
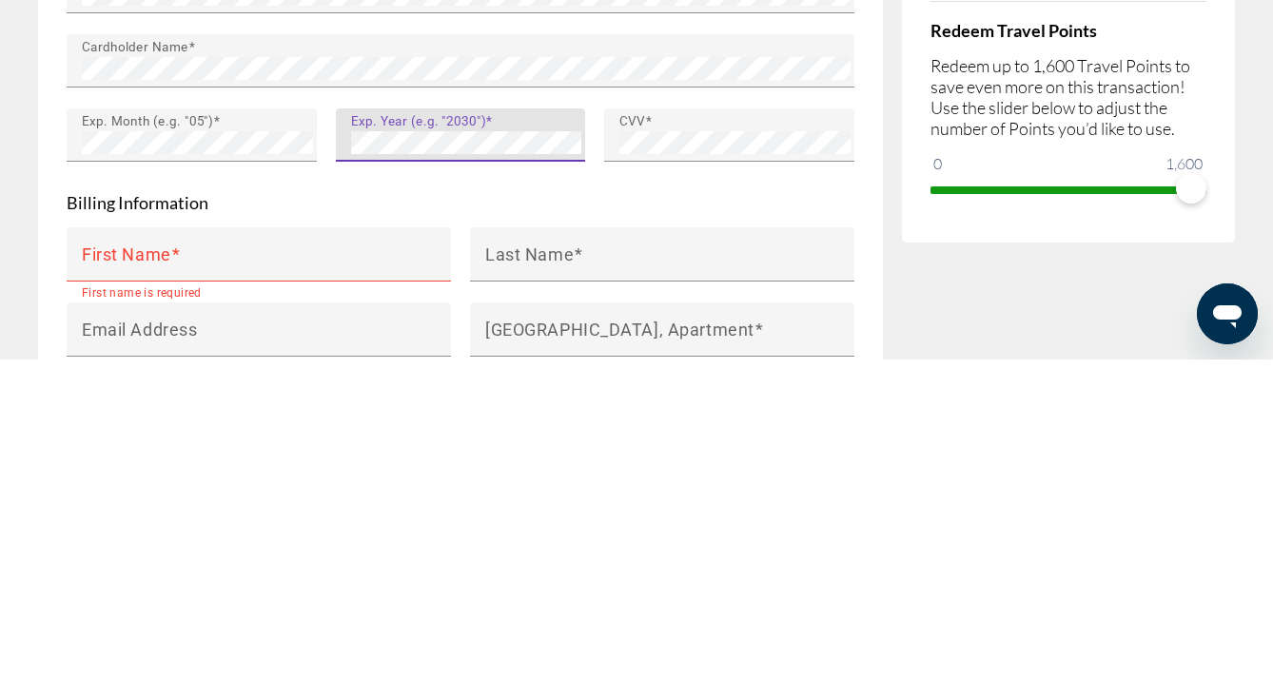
click at [283, 592] on input "First Name" at bounding box center [264, 603] width 365 height 23
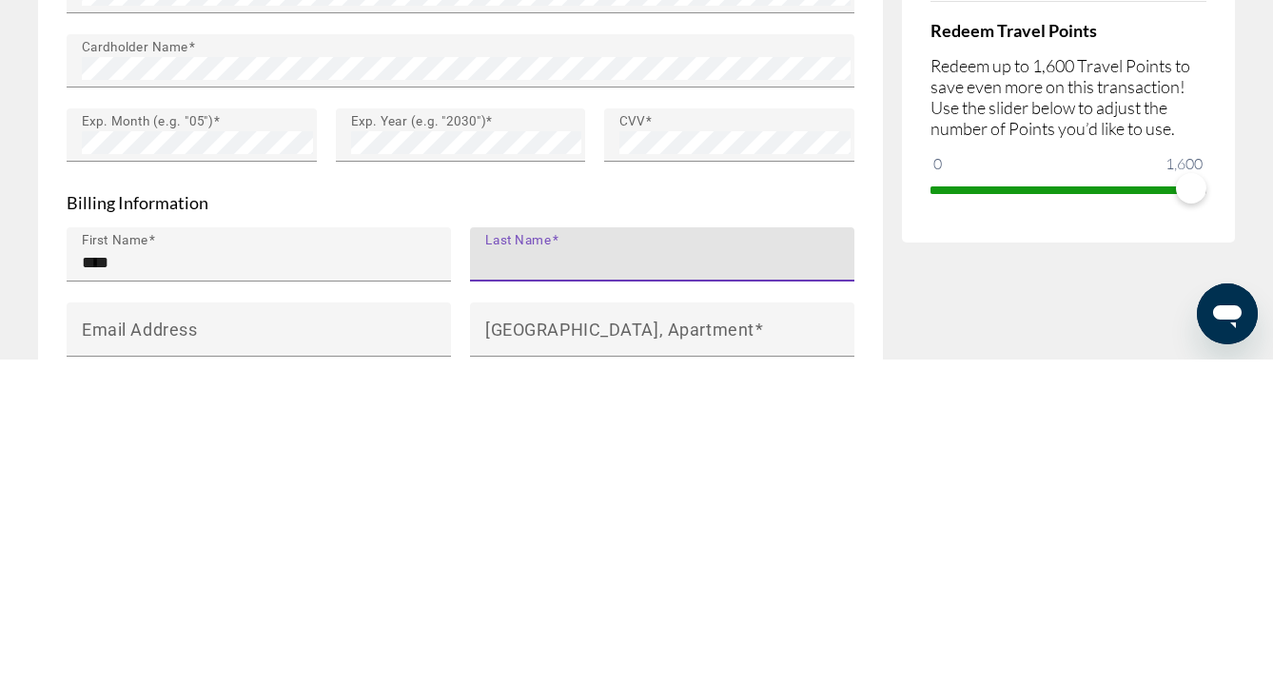
click at [145, 592] on input "****" at bounding box center [264, 603] width 365 height 23
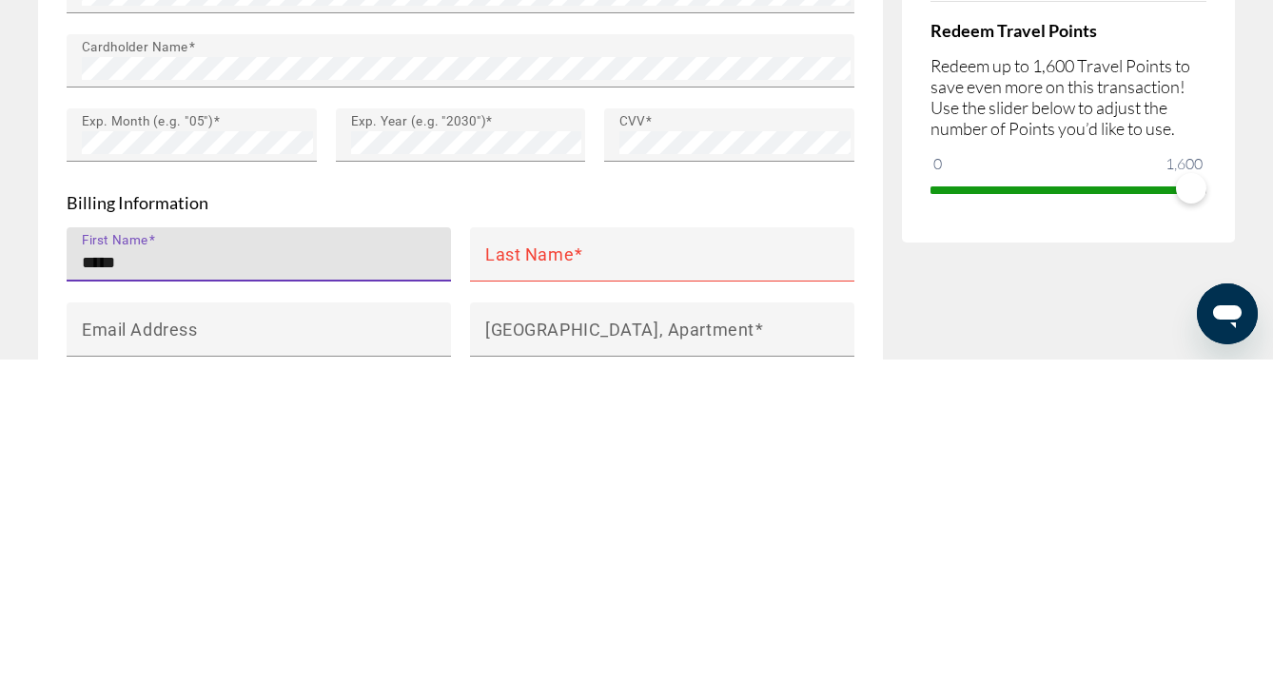
type input "*****"
click at [553, 584] on mat-label "Last Name" at bounding box center [529, 594] width 88 height 20
click at [553, 592] on input "Last Name" at bounding box center [667, 603] width 365 height 23
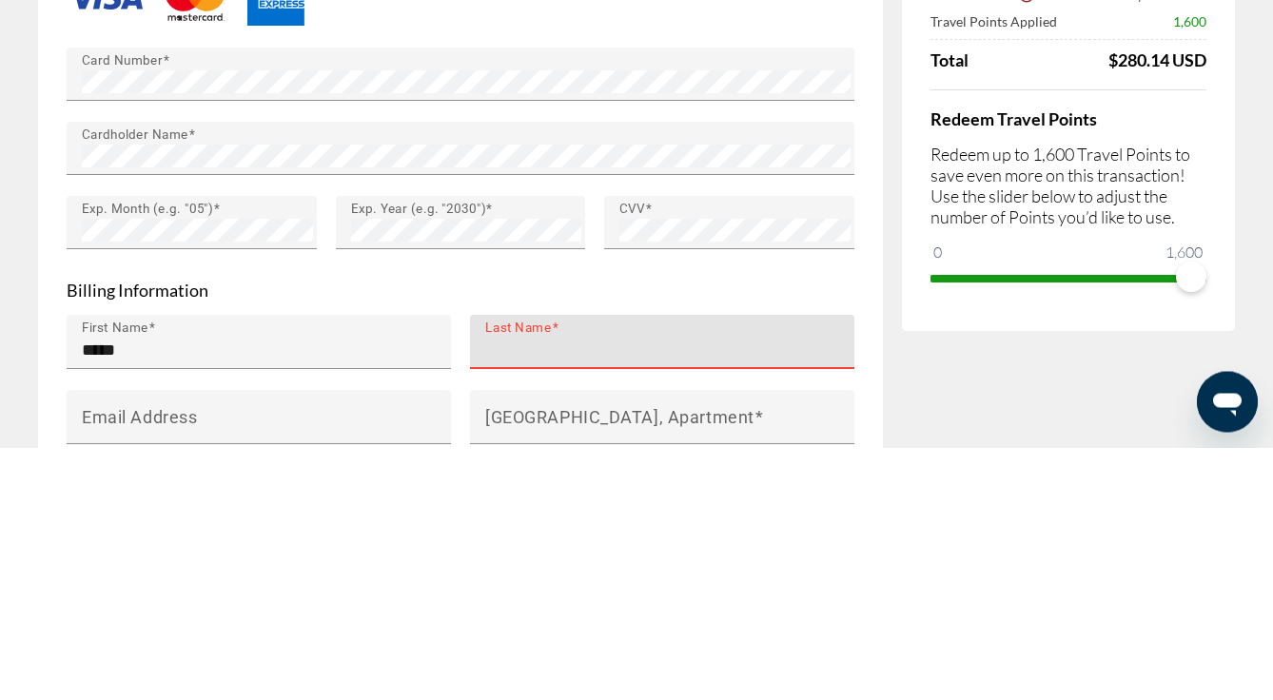
scroll to position [1619, 0]
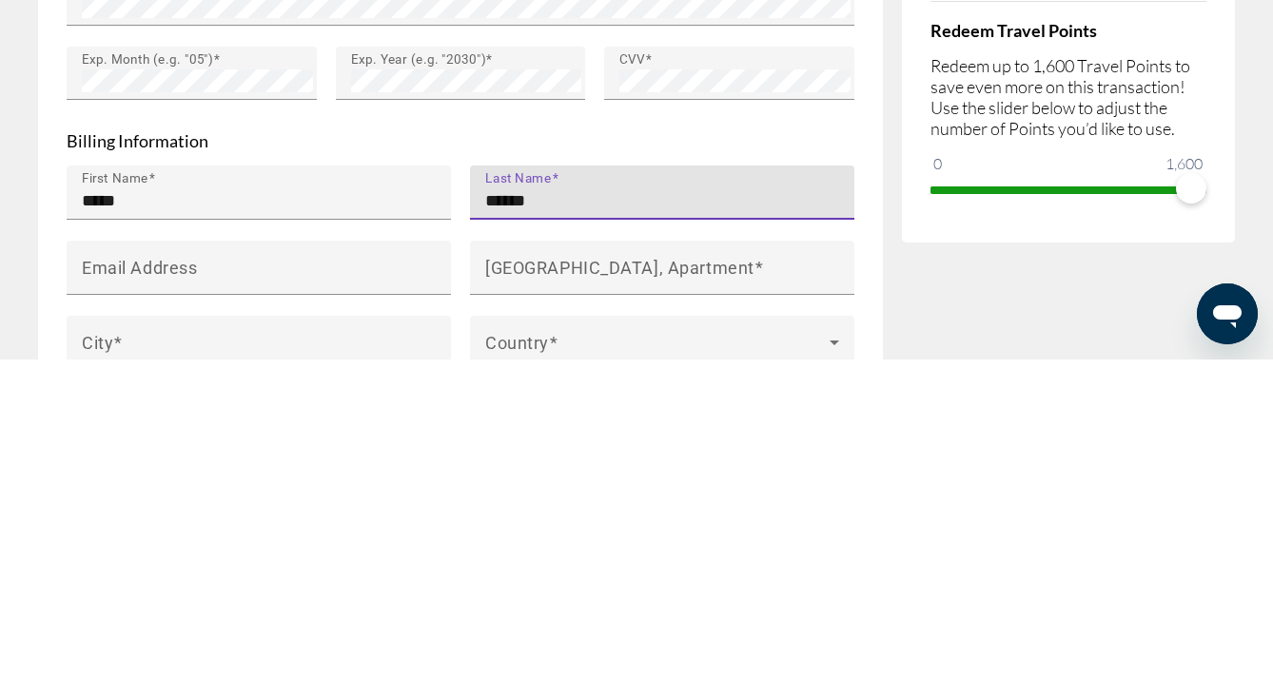
type input "******"
click at [322, 605] on input "Email Address" at bounding box center [264, 616] width 365 height 23
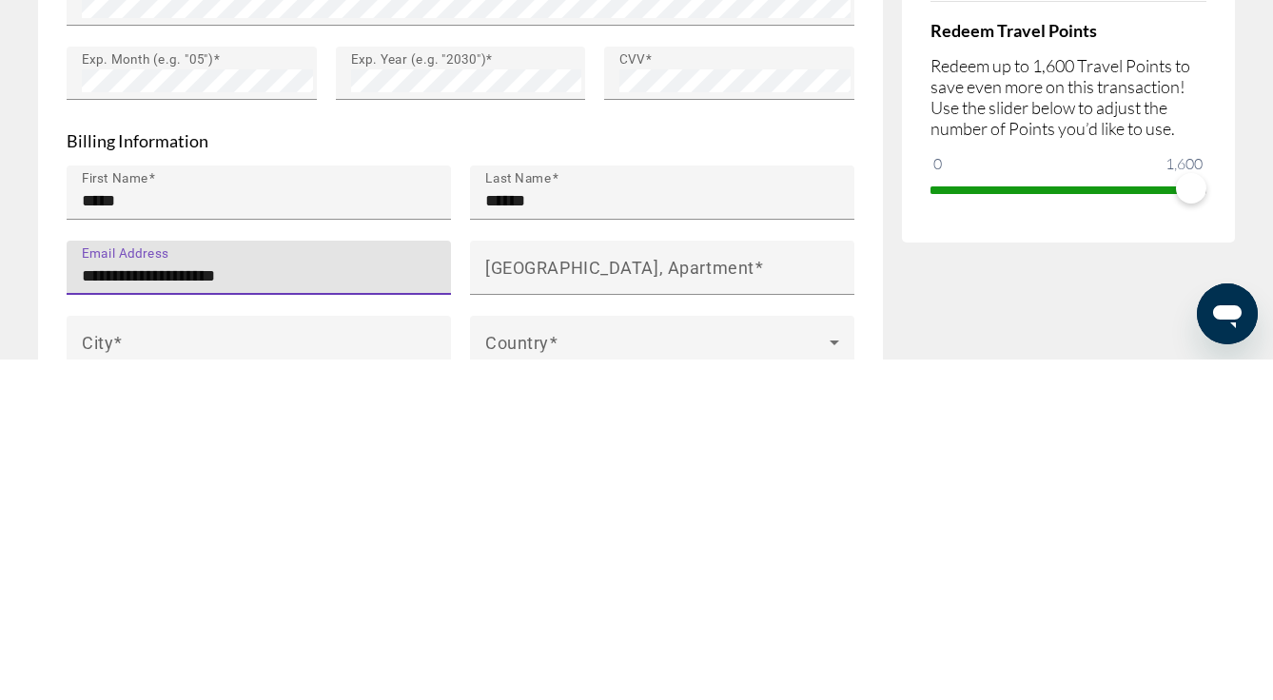
type input "**********"
click at [597, 597] on mat-label "[GEOGRAPHIC_DATA], Apartment" at bounding box center [619, 607] width 269 height 20
click at [597, 605] on input "[GEOGRAPHIC_DATA], Apartment" at bounding box center [667, 616] width 365 height 23
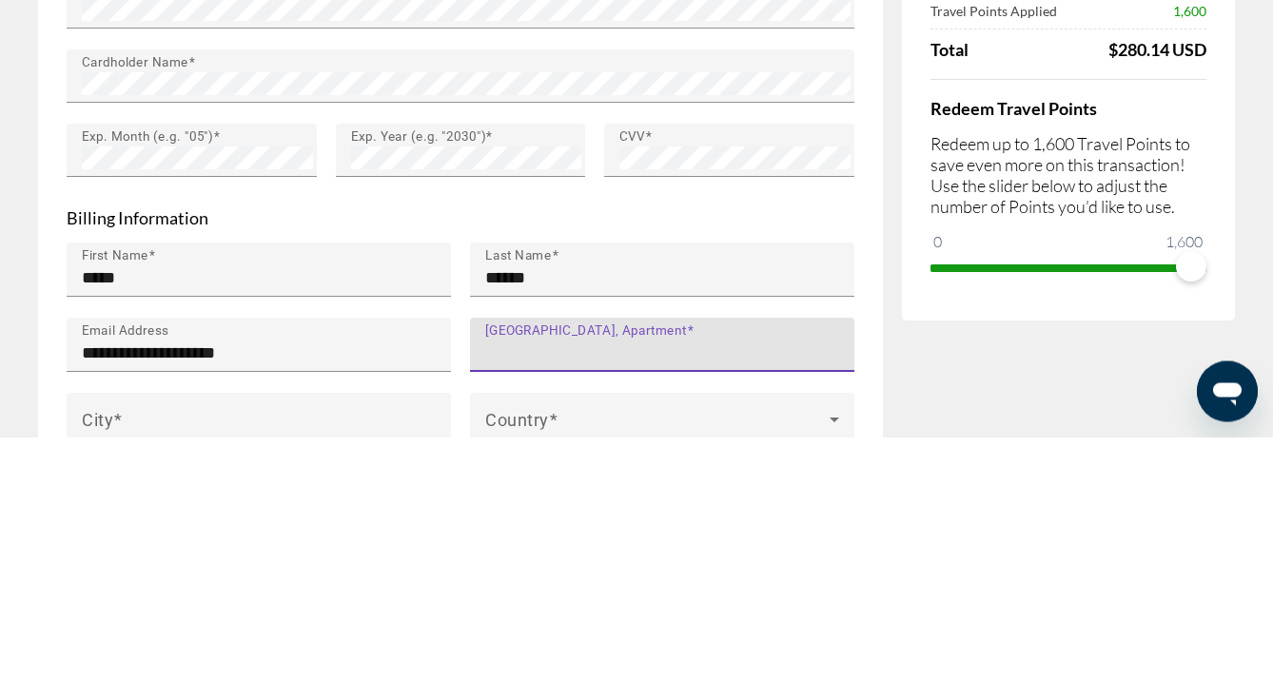
scroll to position [1693, 0]
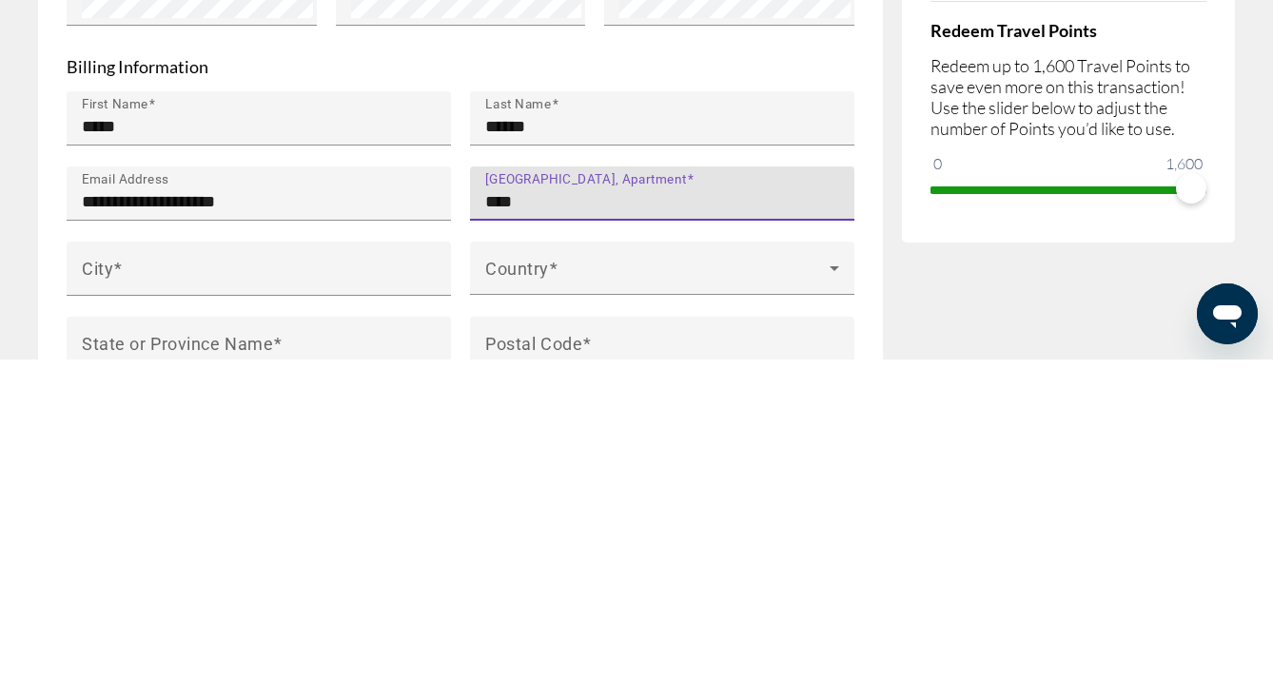
type input "**********"
type input "****"
type input "*****"
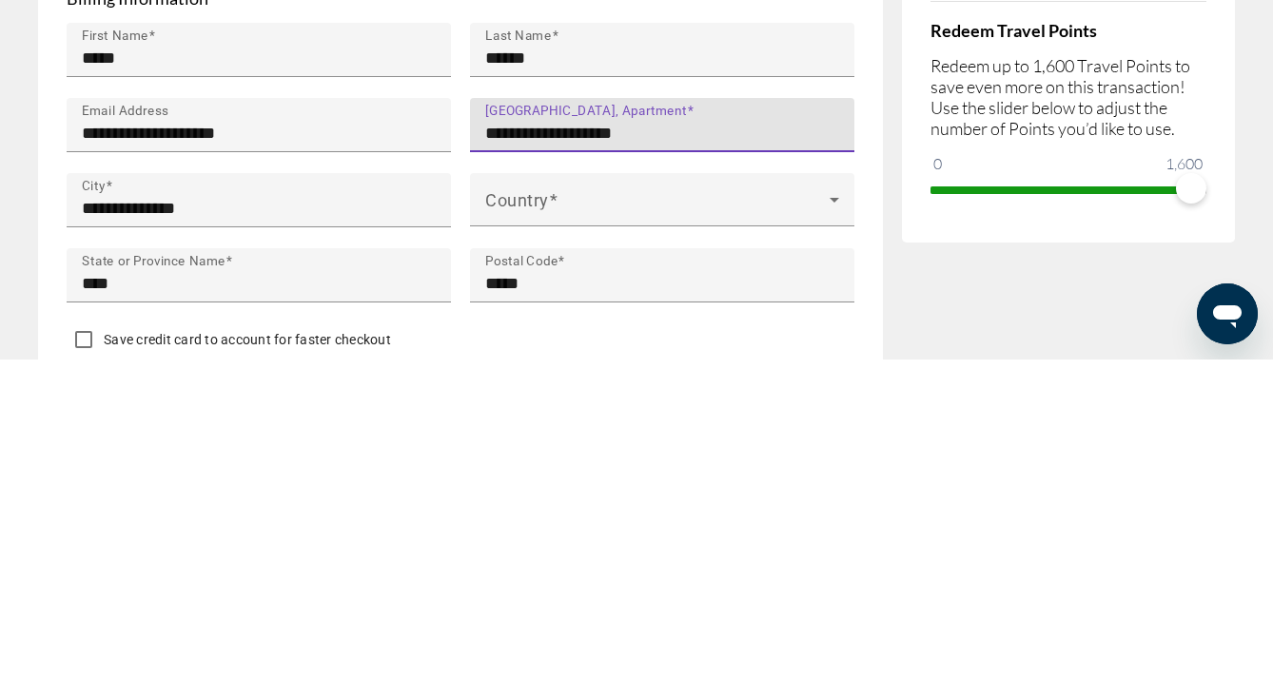
scroll to position [1766, 0]
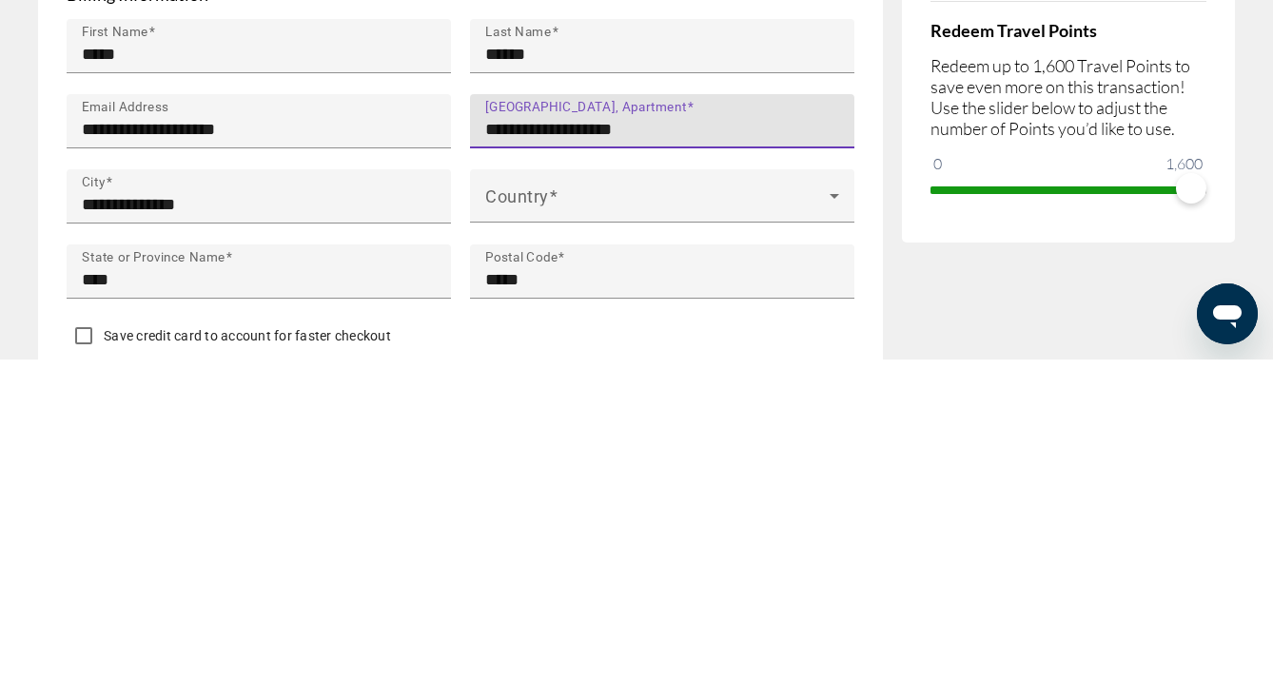
click at [697, 459] on input "**********" at bounding box center [667, 470] width 365 height 23
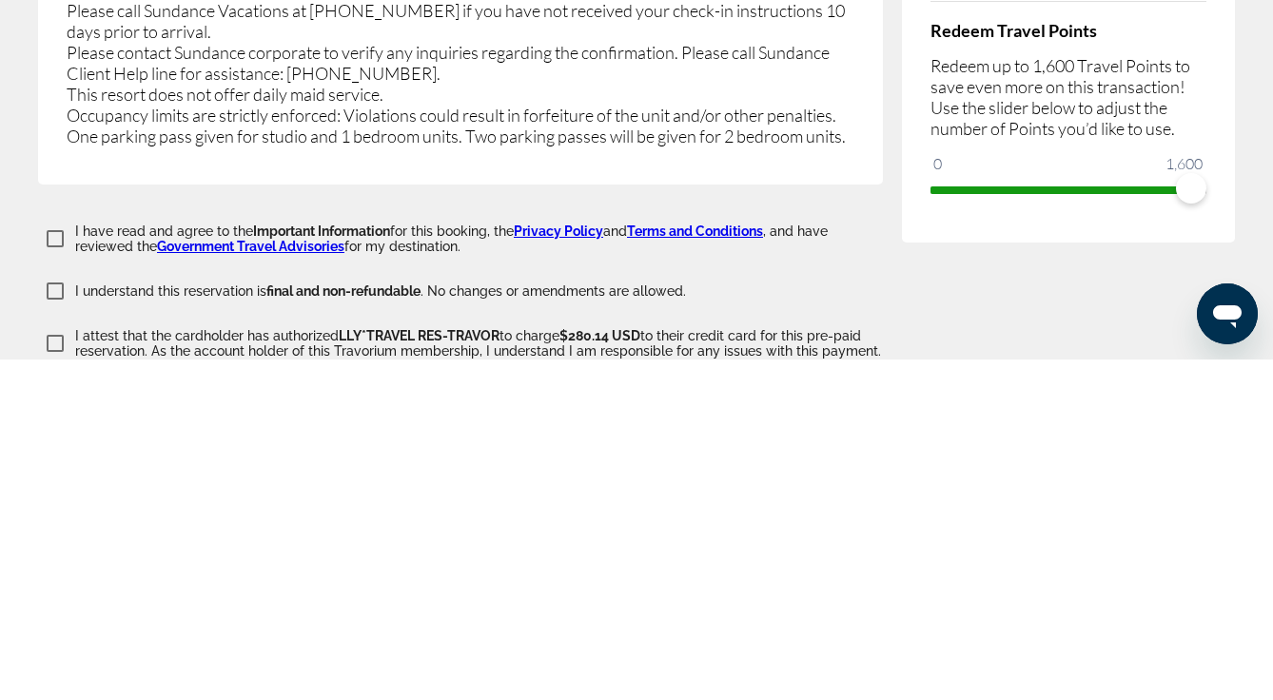
scroll to position [3452, 0]
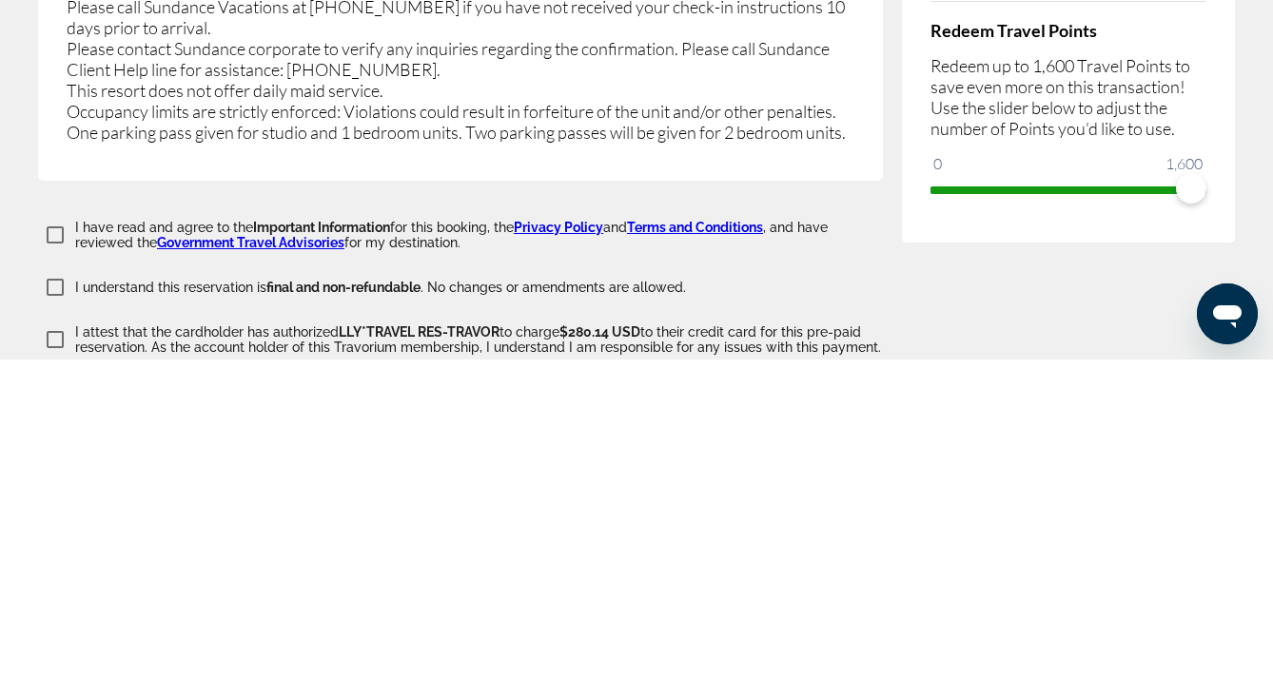
type input "**********"
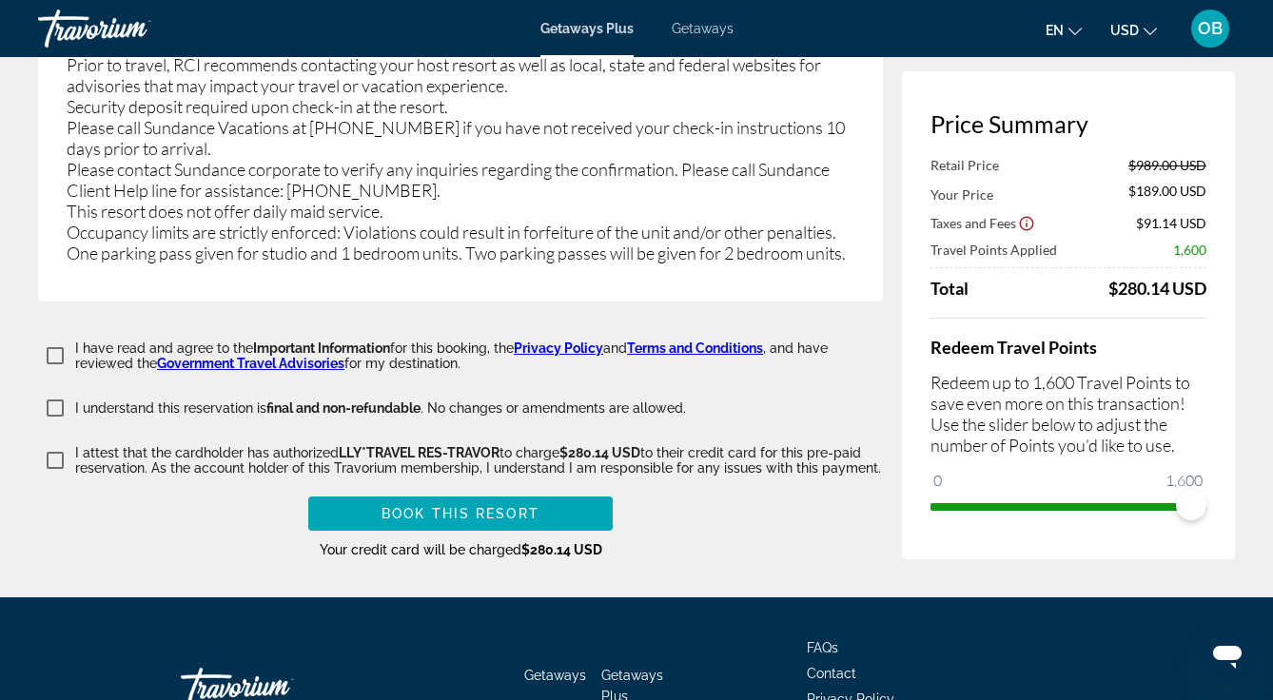
scroll to position [3673, 0]
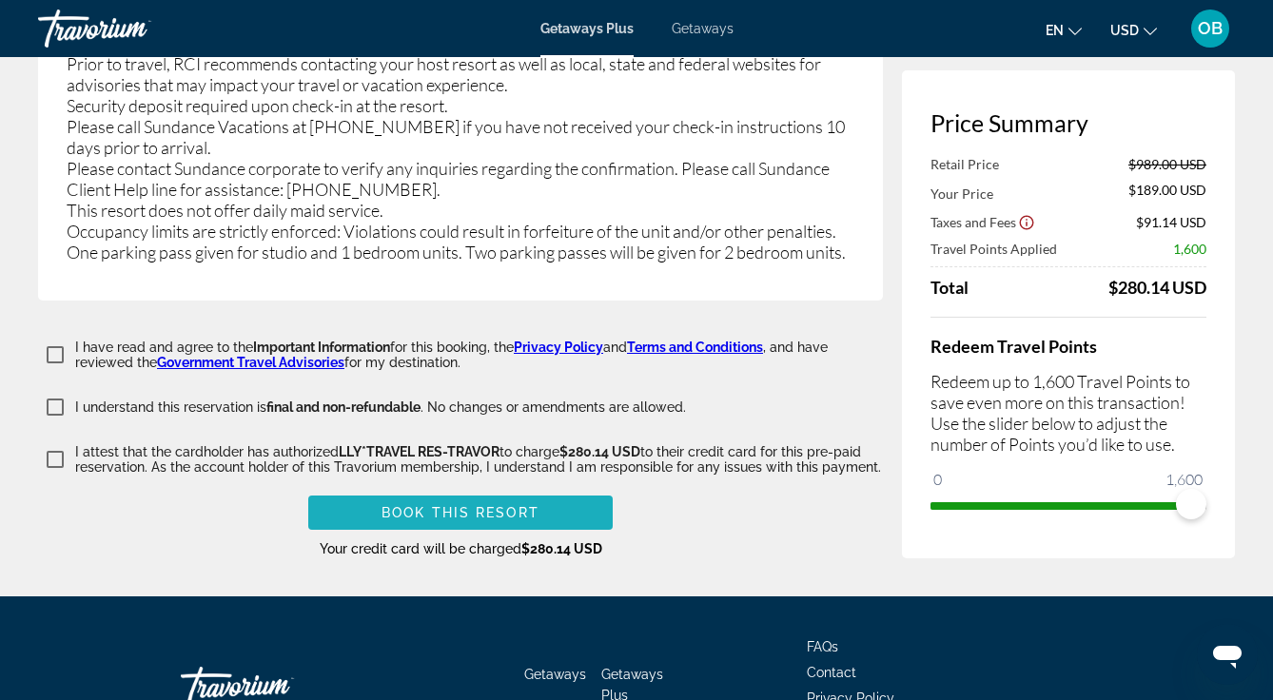
click at [557, 490] on span "Main content" at bounding box center [460, 513] width 304 height 46
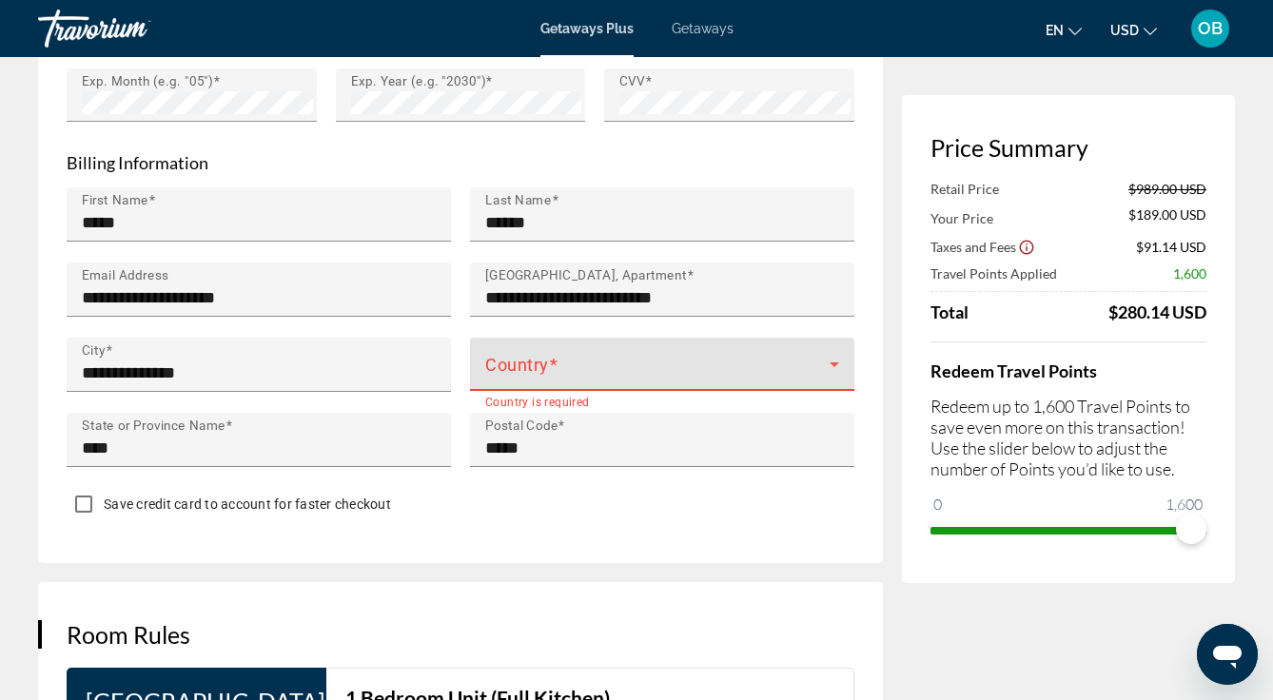
click at [834, 362] on icon "Main content" at bounding box center [835, 364] width 10 height 5
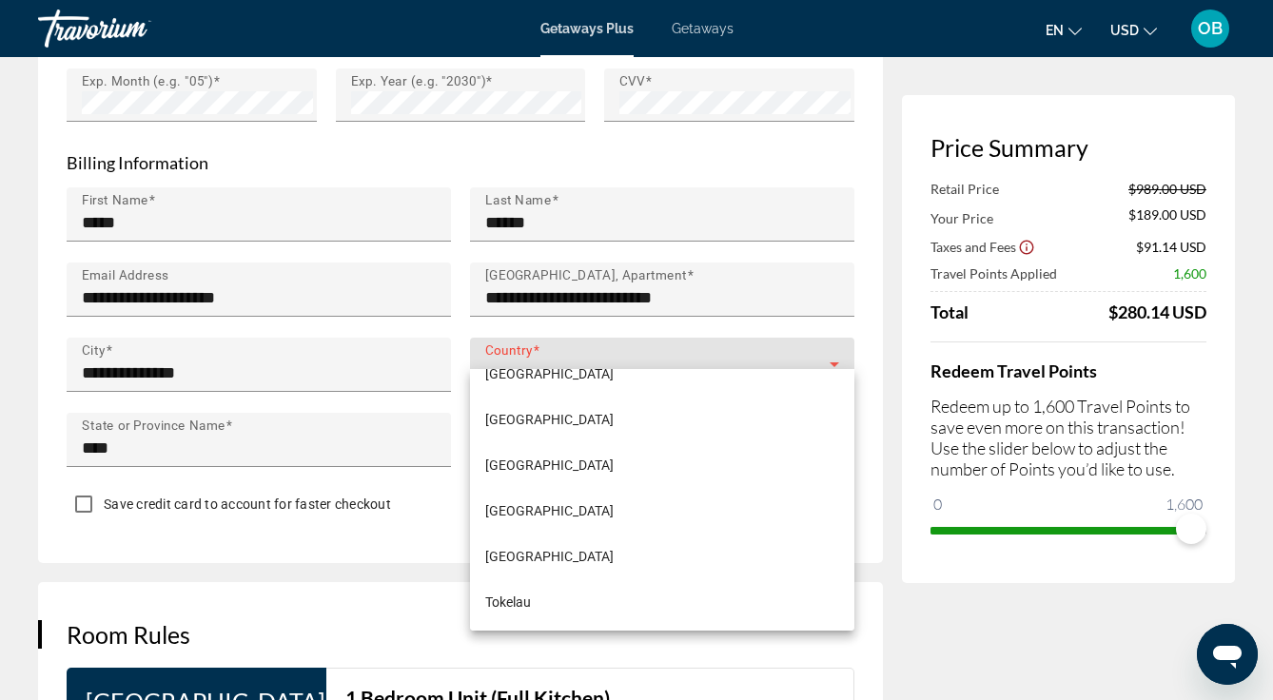
scroll to position [10300, 0]
click at [615, 343] on div at bounding box center [636, 350] width 1273 height 700
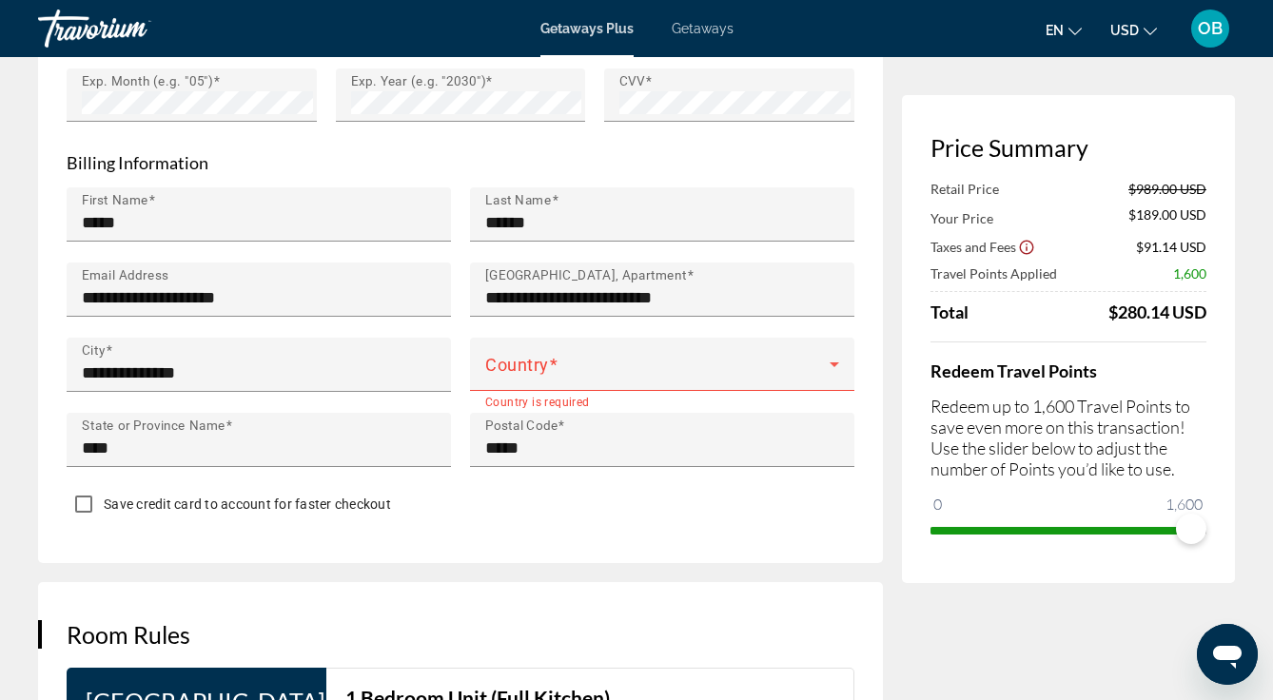
click at [579, 361] on span "Main content" at bounding box center [657, 372] width 344 height 23
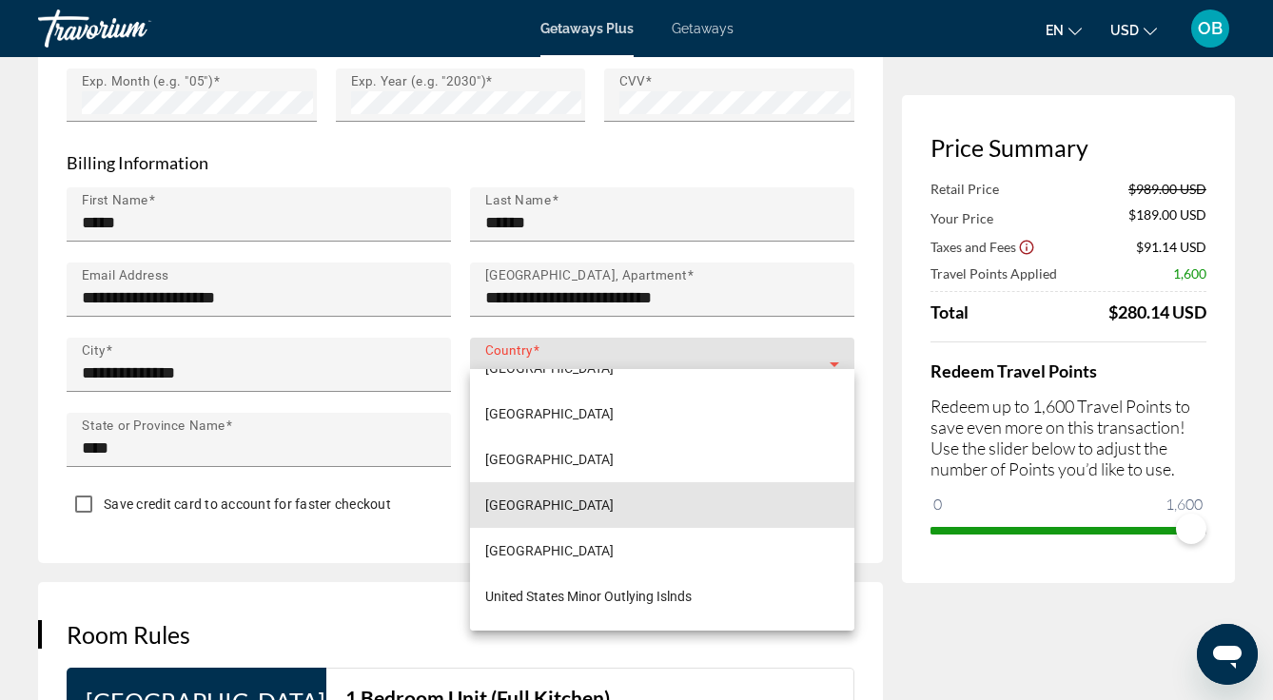
scroll to position [10908, 0]
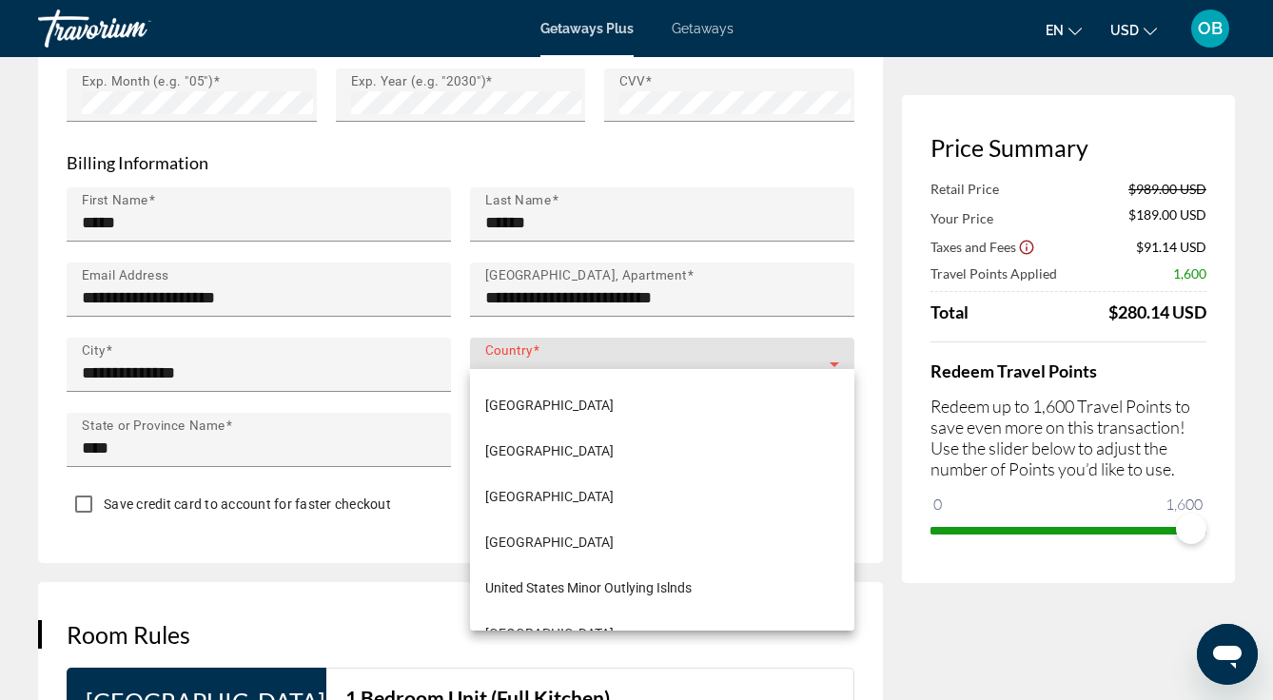
click at [614, 546] on span "[GEOGRAPHIC_DATA]" at bounding box center [549, 542] width 128 height 23
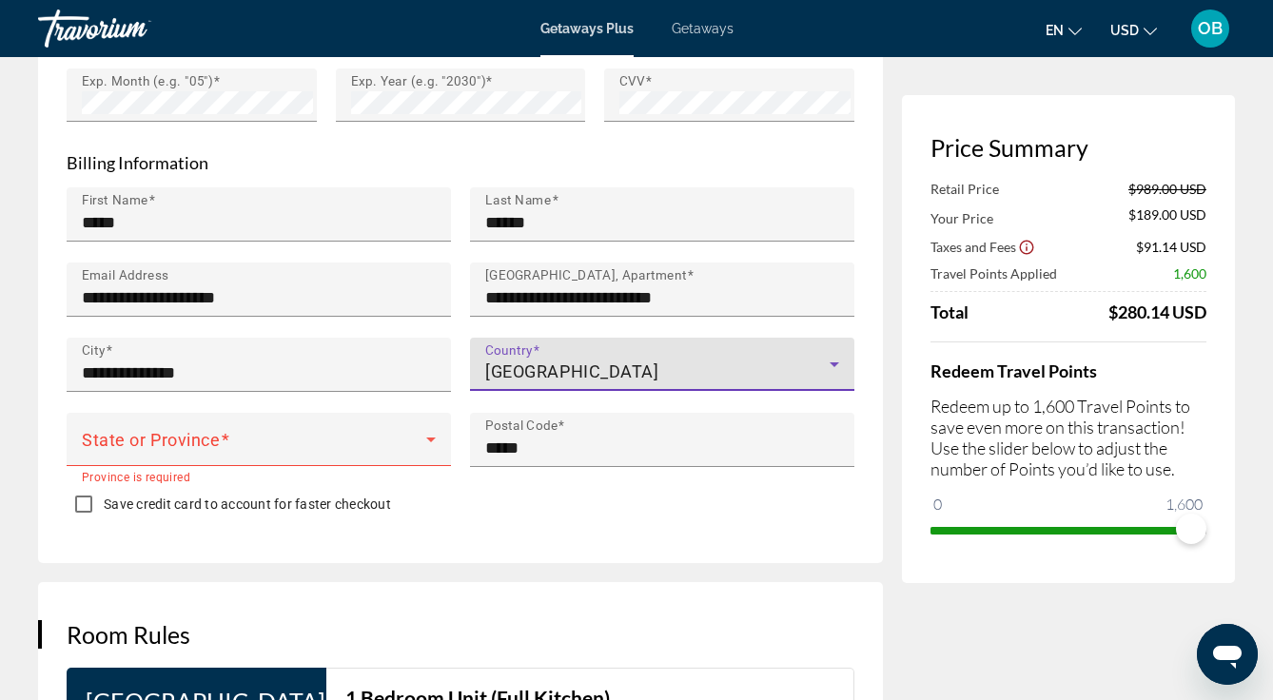
click at [427, 428] on icon "Main content" at bounding box center [431, 439] width 23 height 23
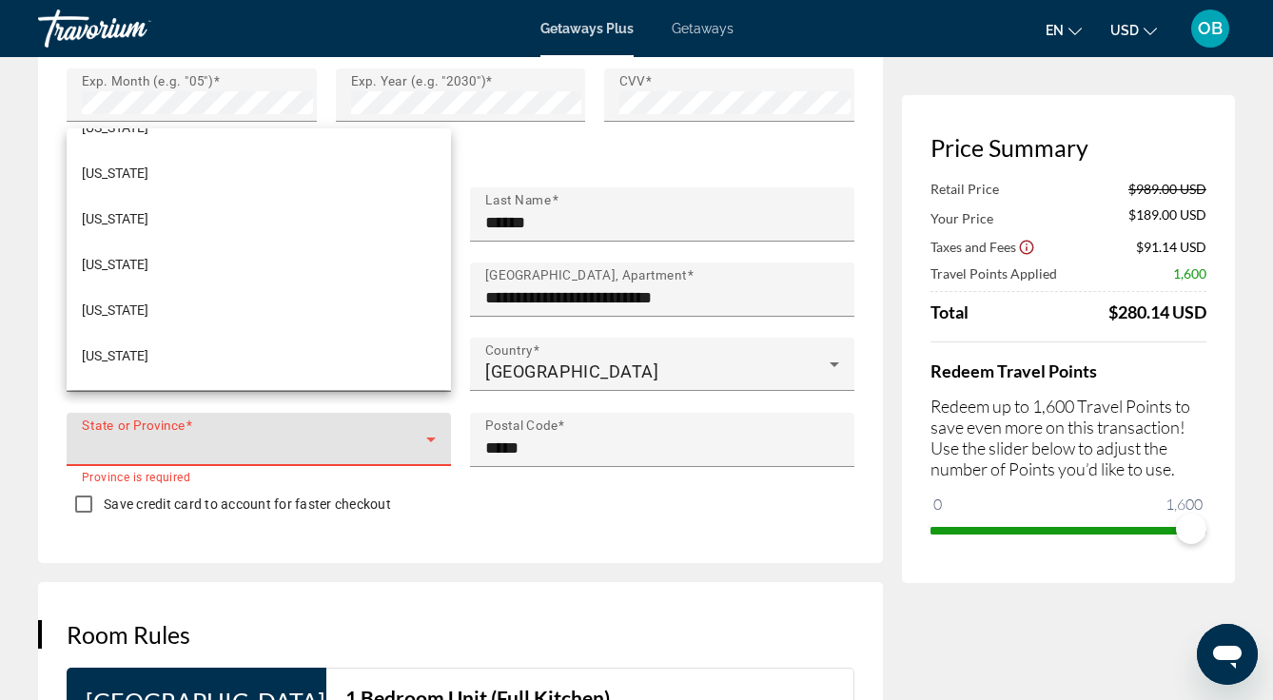
scroll to position [1908, 0]
click at [121, 310] on mat-option "[US_STATE]" at bounding box center [259, 306] width 384 height 46
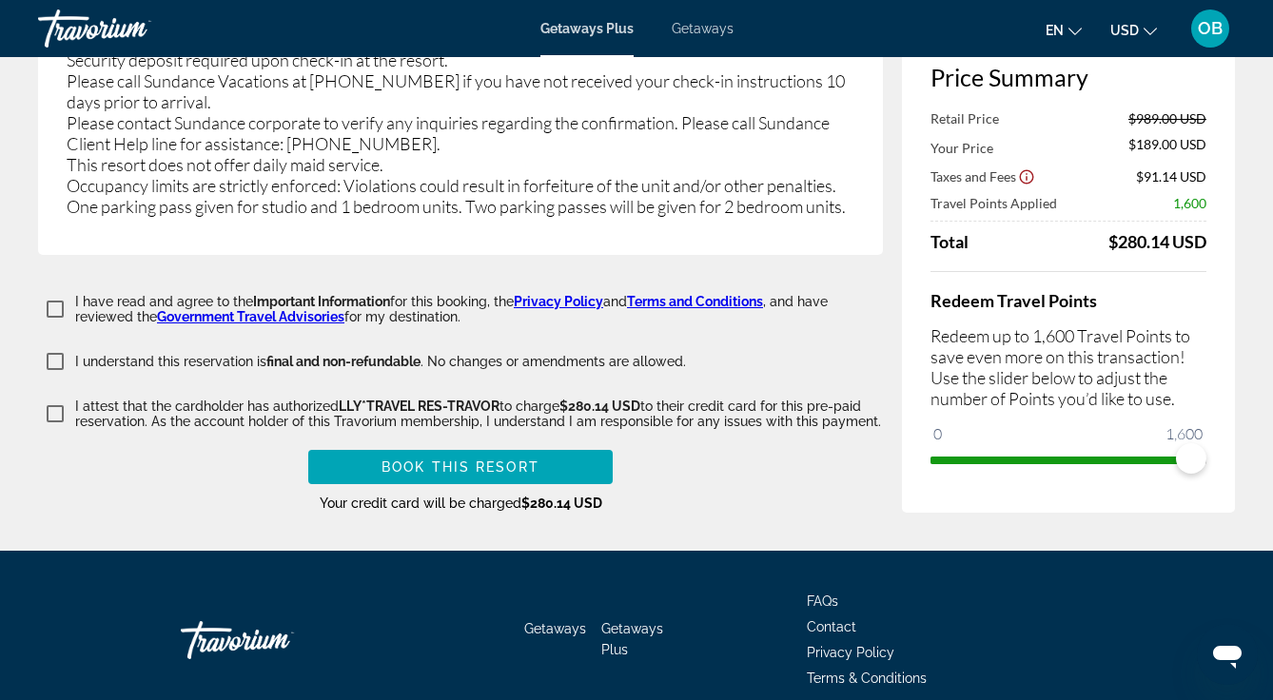
scroll to position [3744, 0]
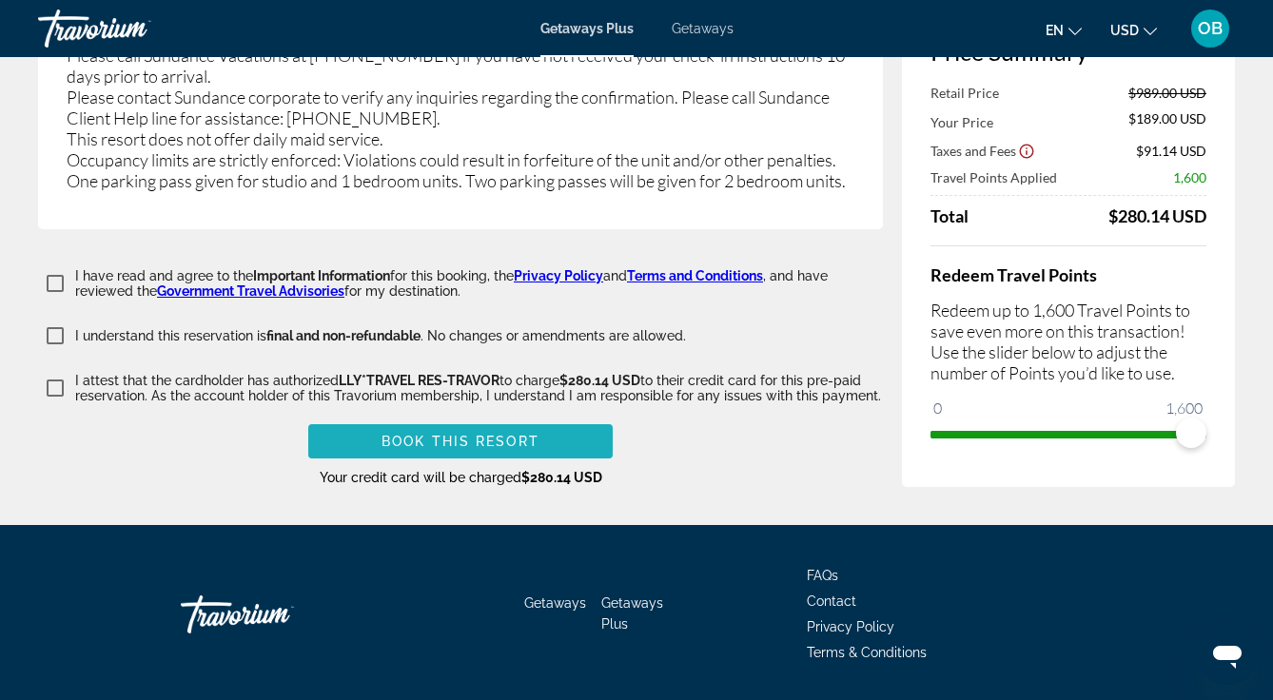
click at [560, 419] on span "Main content" at bounding box center [460, 442] width 304 height 46
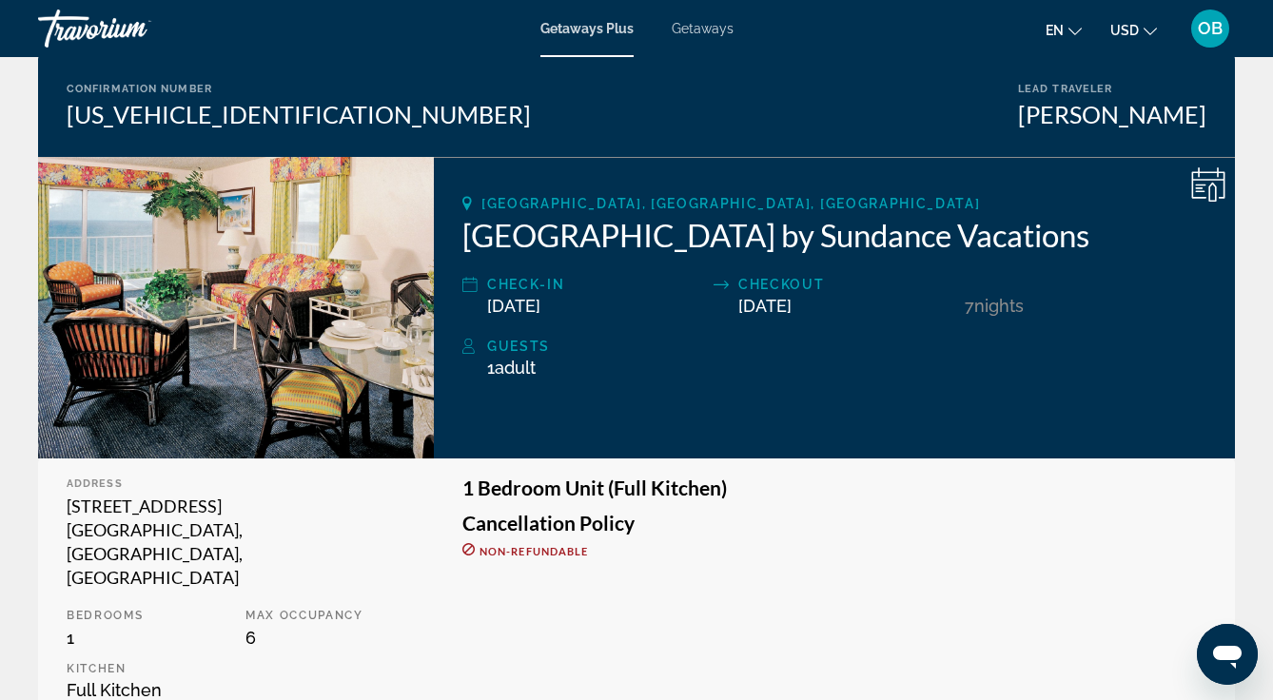
scroll to position [147, 0]
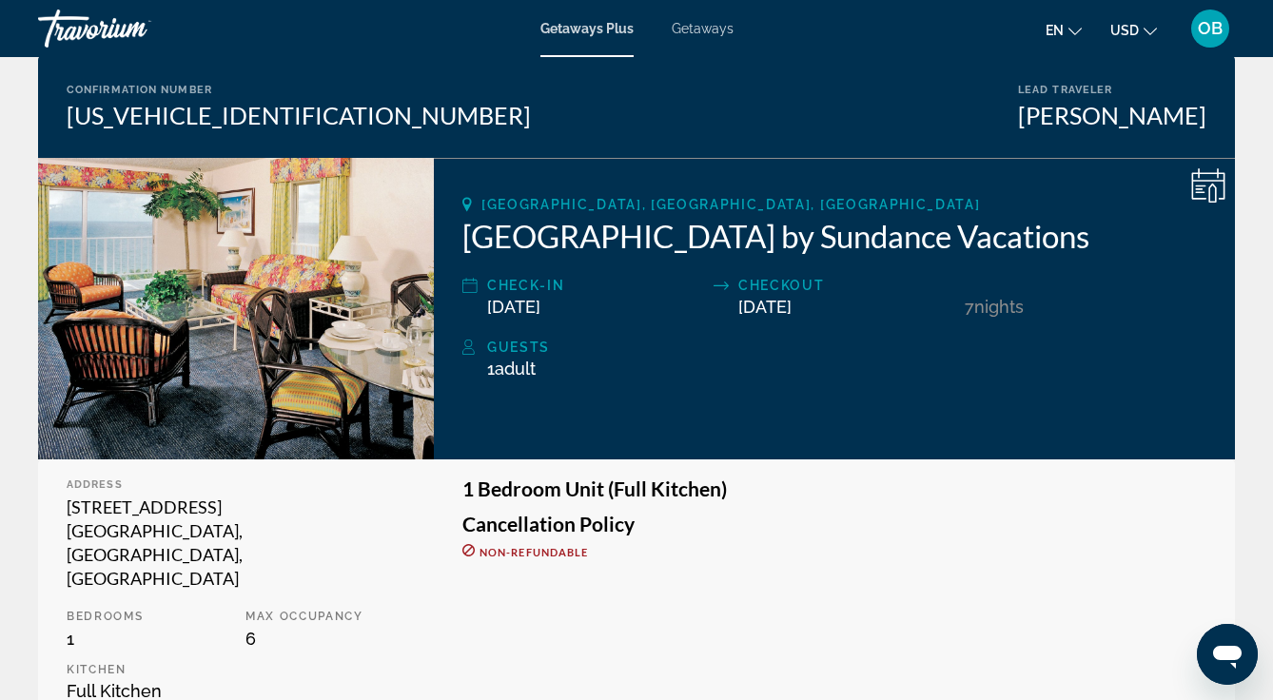
click at [517, 361] on span "Adult" at bounding box center [515, 369] width 41 height 20
click at [498, 362] on span "Adult" at bounding box center [515, 369] width 41 height 20
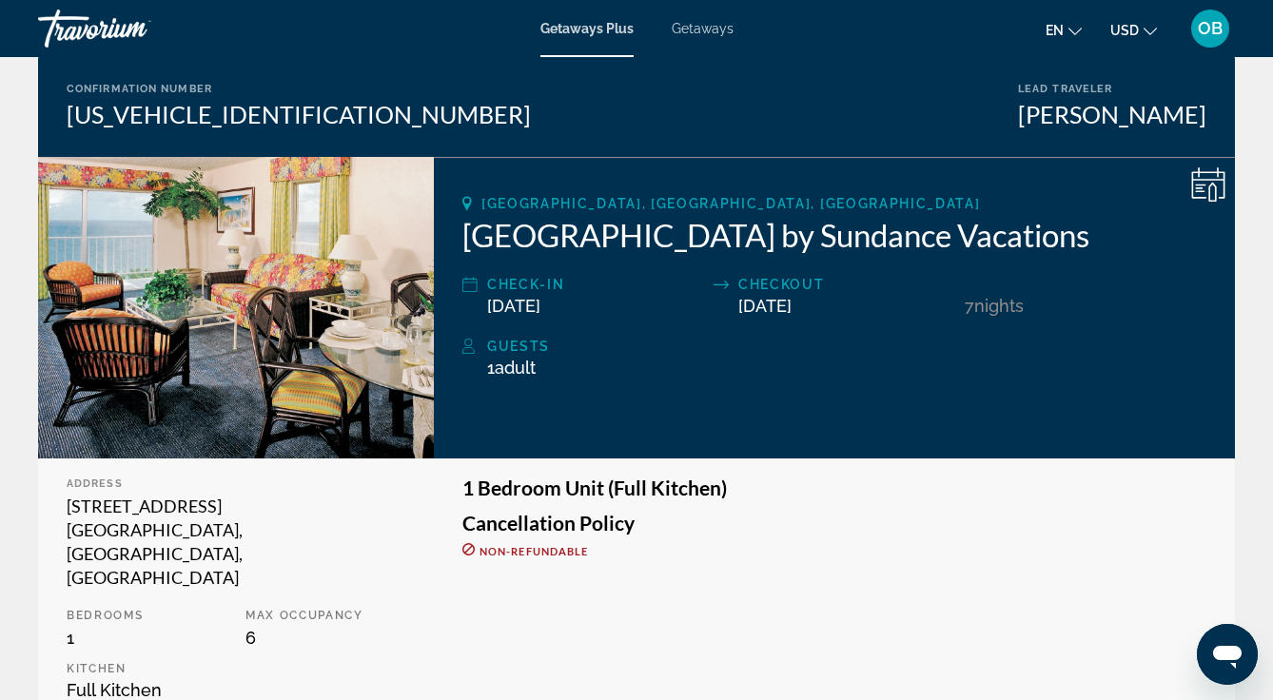
scroll to position [128, 0]
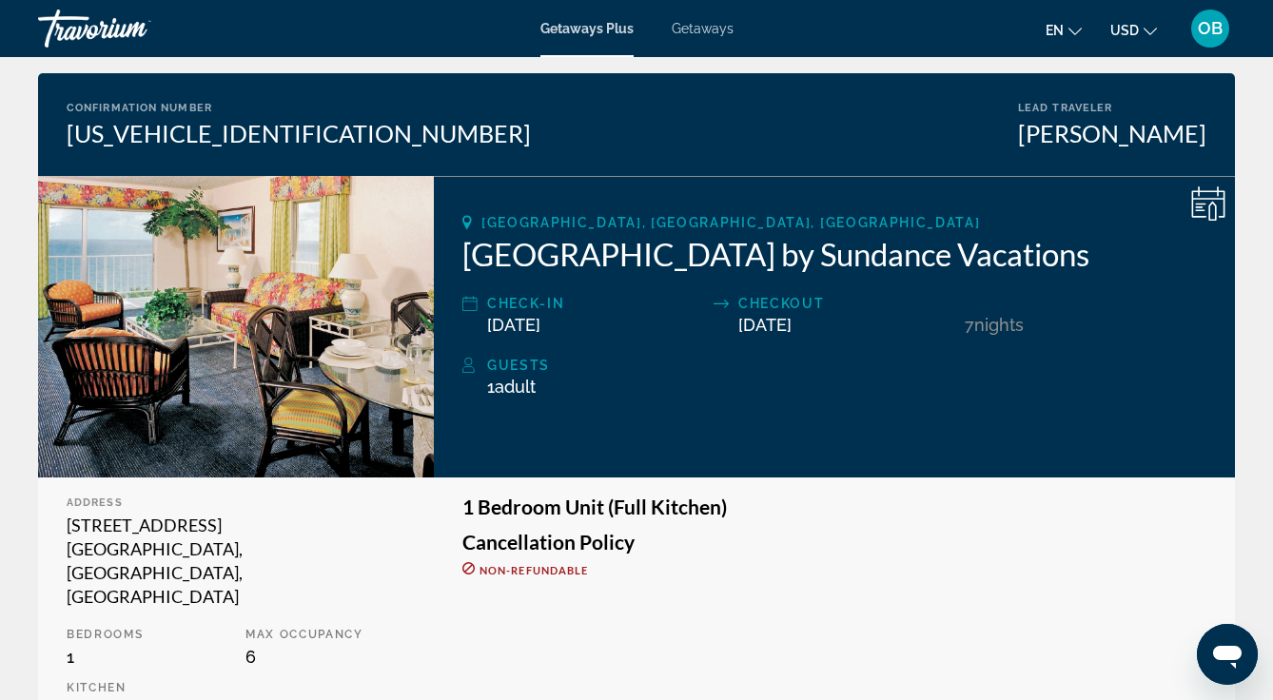
click at [1234, 562] on div "1 Bedroom Unit (Full Kitchen) Cancellation Policy Non-refundable" at bounding box center [834, 615] width 801 height 275
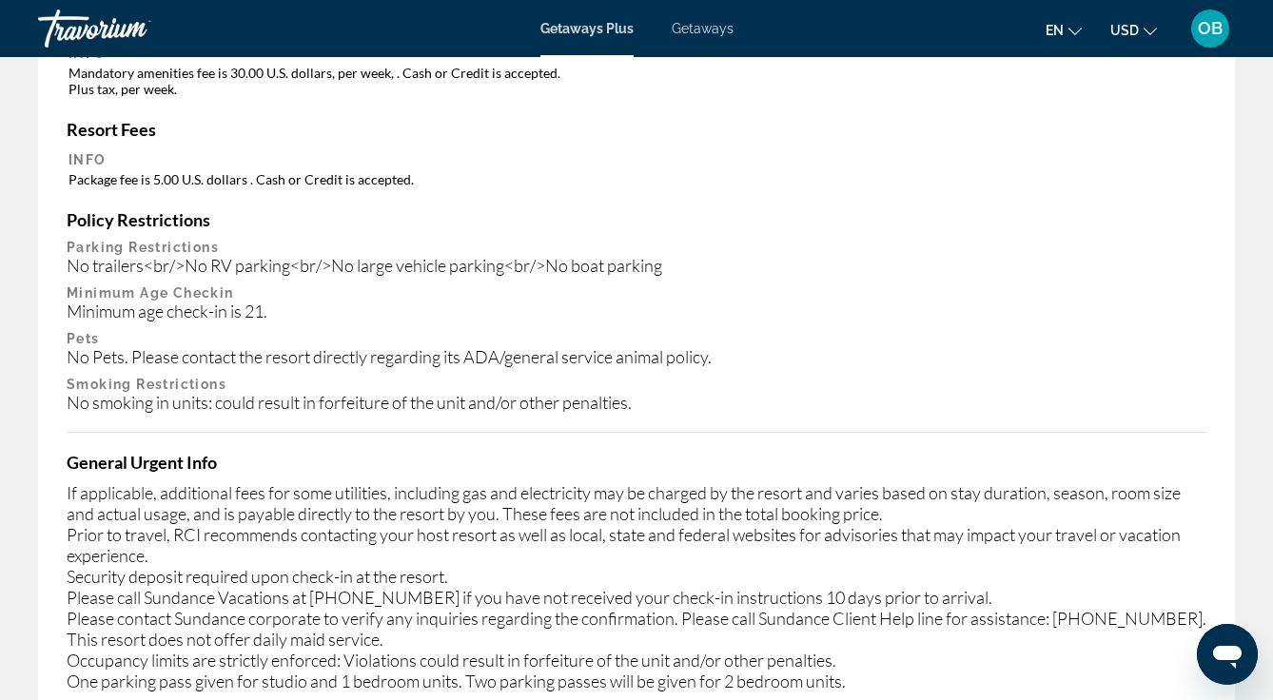
scroll to position [934, 0]
click at [1215, 267] on div "Important Information Mandatory Fees Info Mandatory amenities fee is 30.00 U.S.…" at bounding box center [636, 329] width 1197 height 765
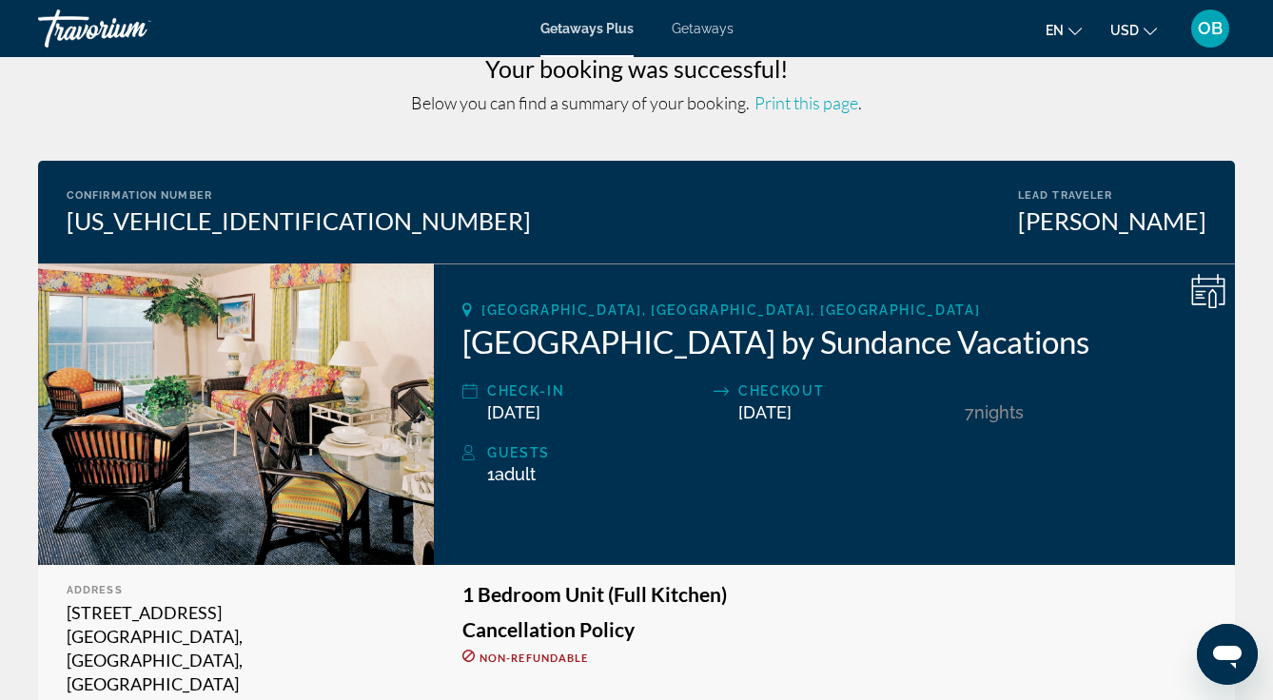
scroll to position [39, 0]
